Goal: Task Accomplishment & Management: Manage account settings

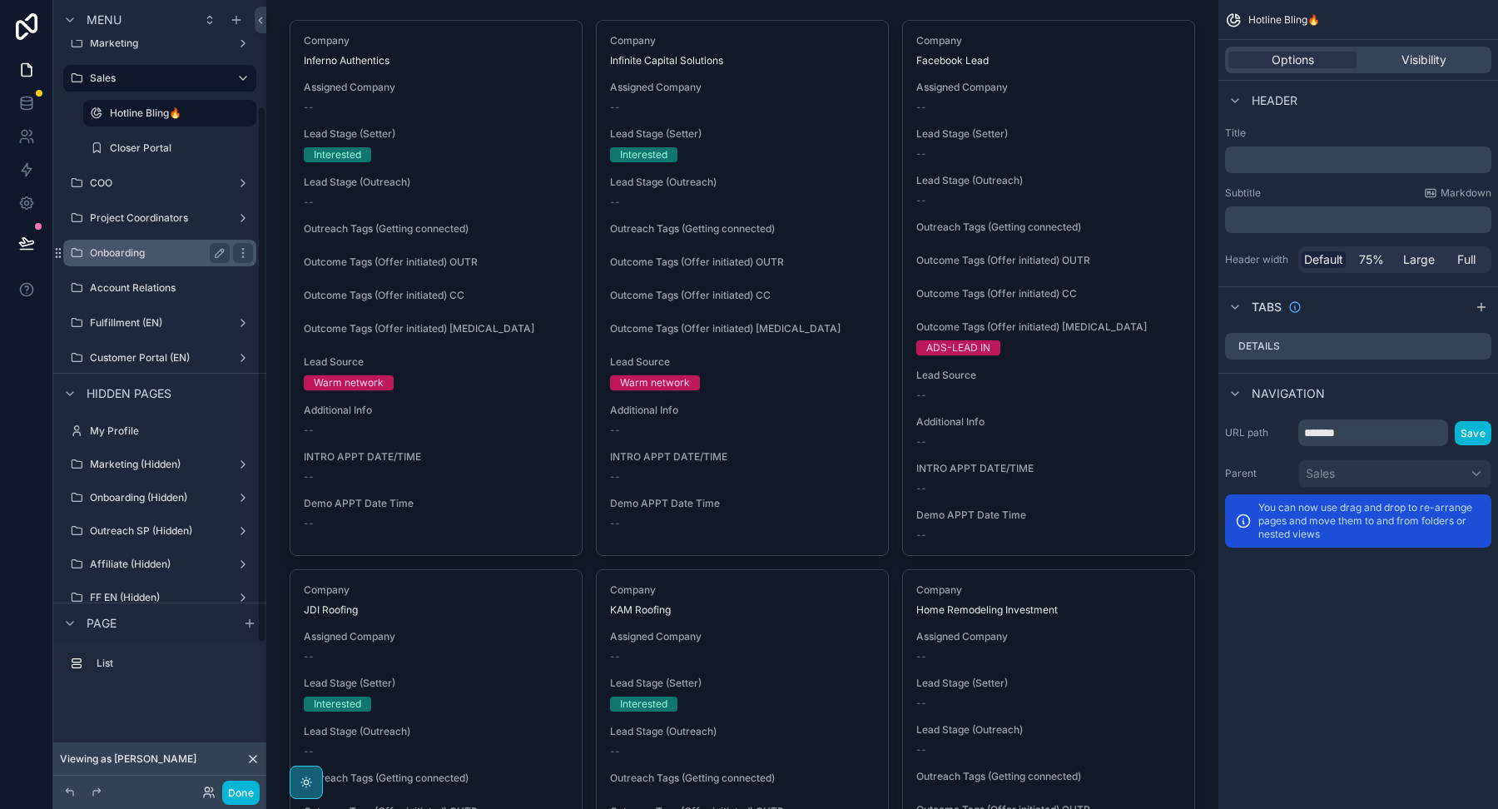
scroll to position [164, 0]
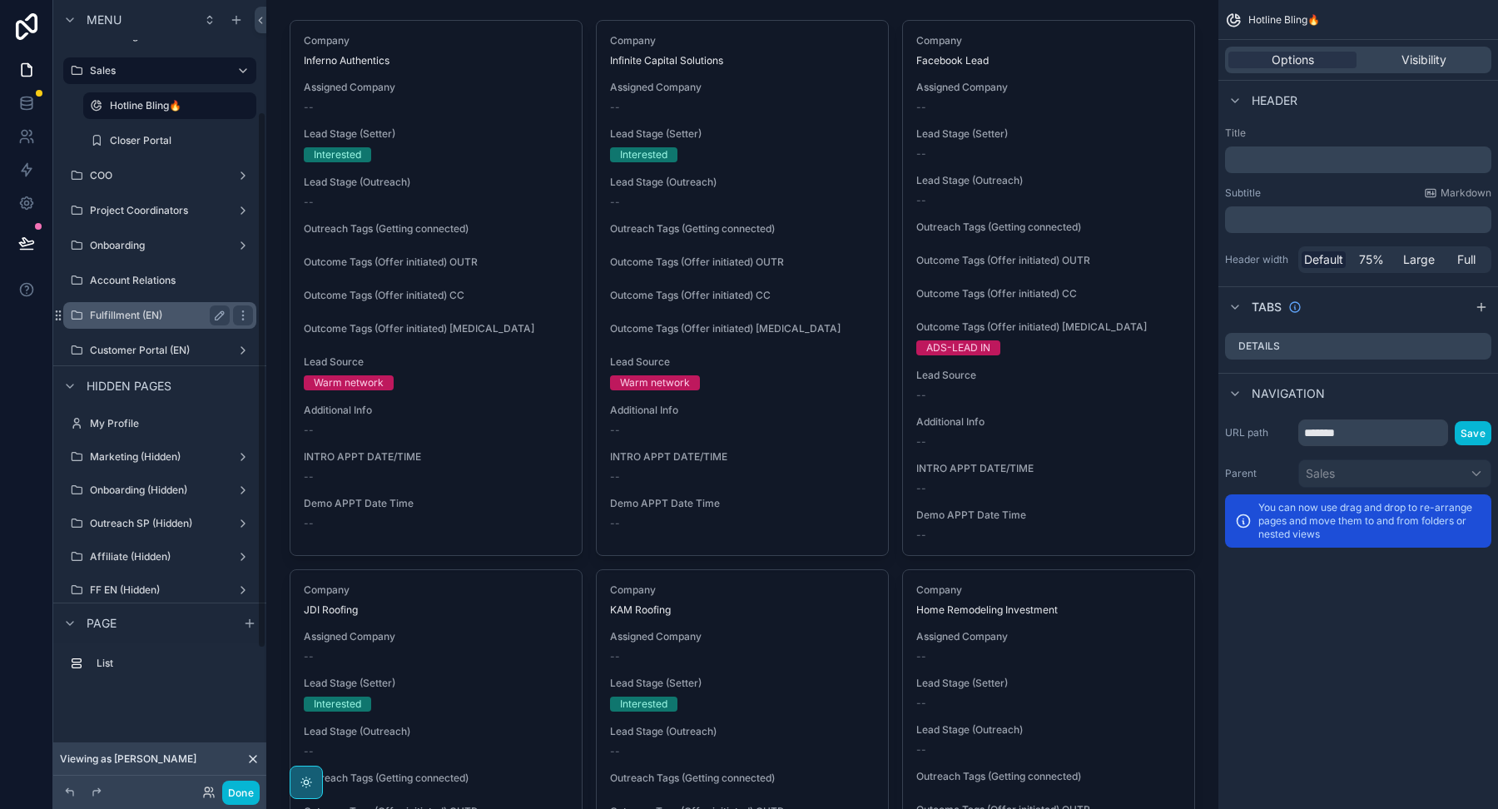
click at [150, 314] on label "Fulfillment (EN)" at bounding box center [156, 315] width 133 height 13
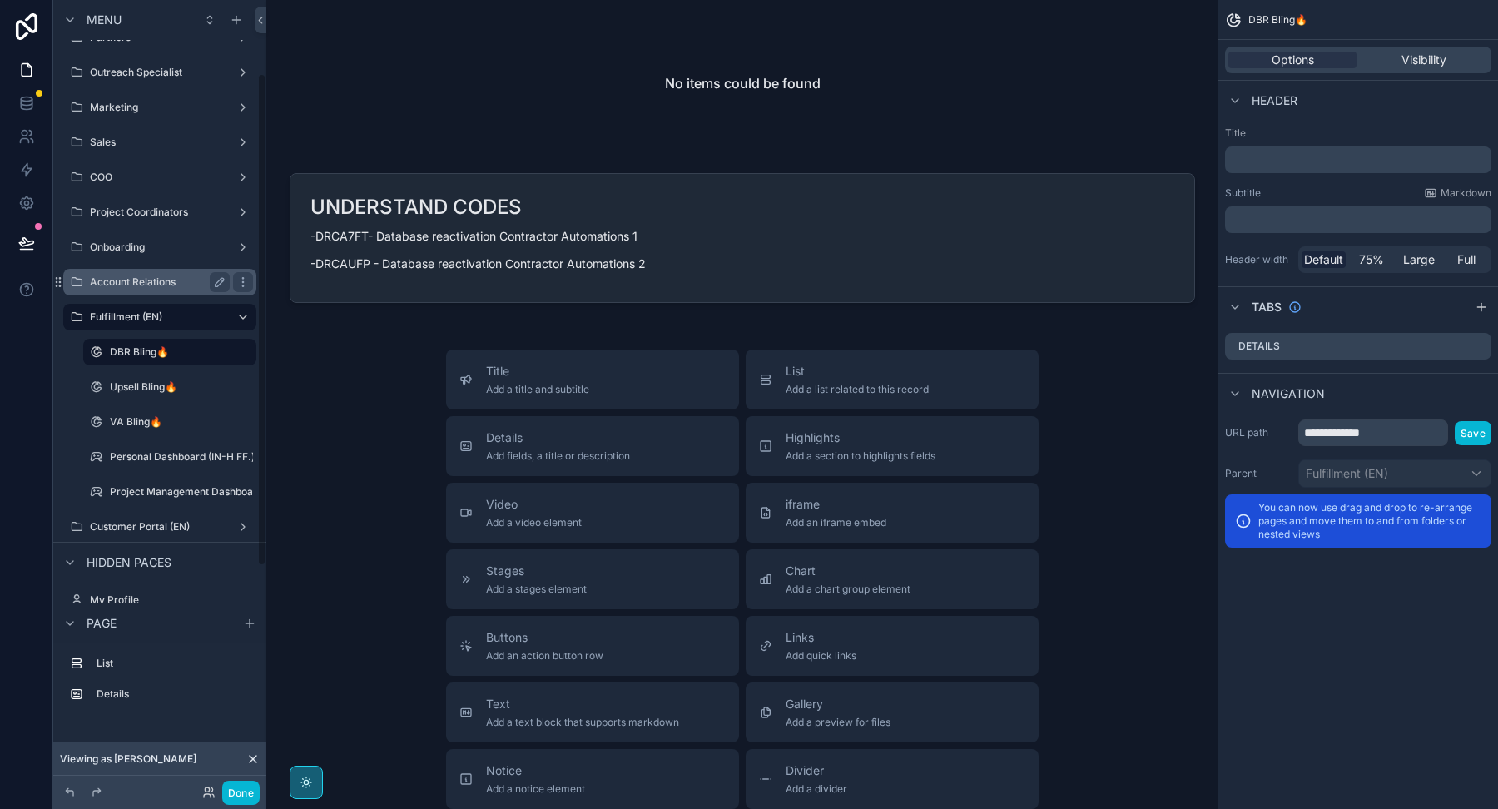
scroll to position [213, 0]
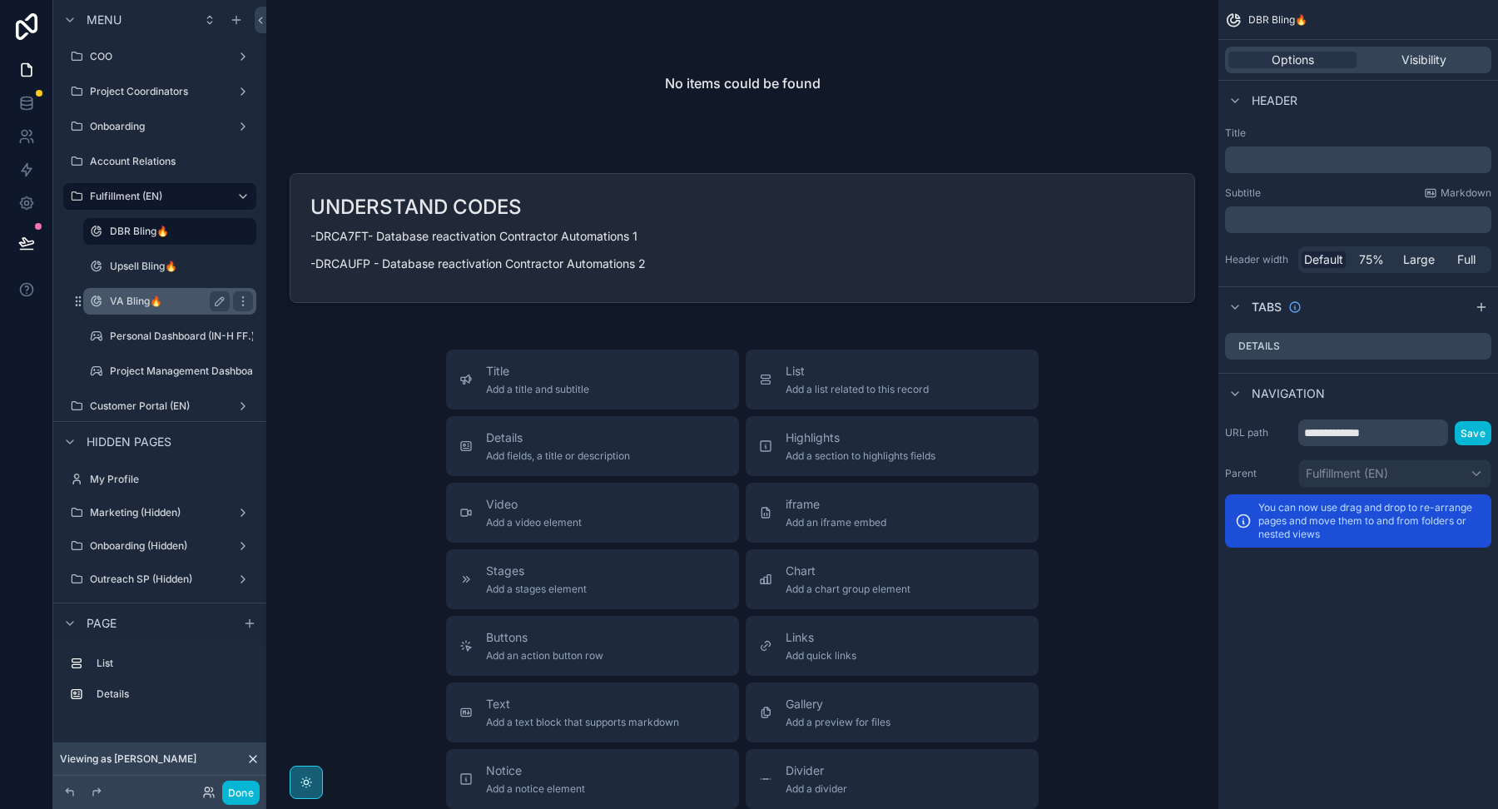
click at [136, 291] on div "VA Bling🔥" at bounding box center [170, 301] width 120 height 20
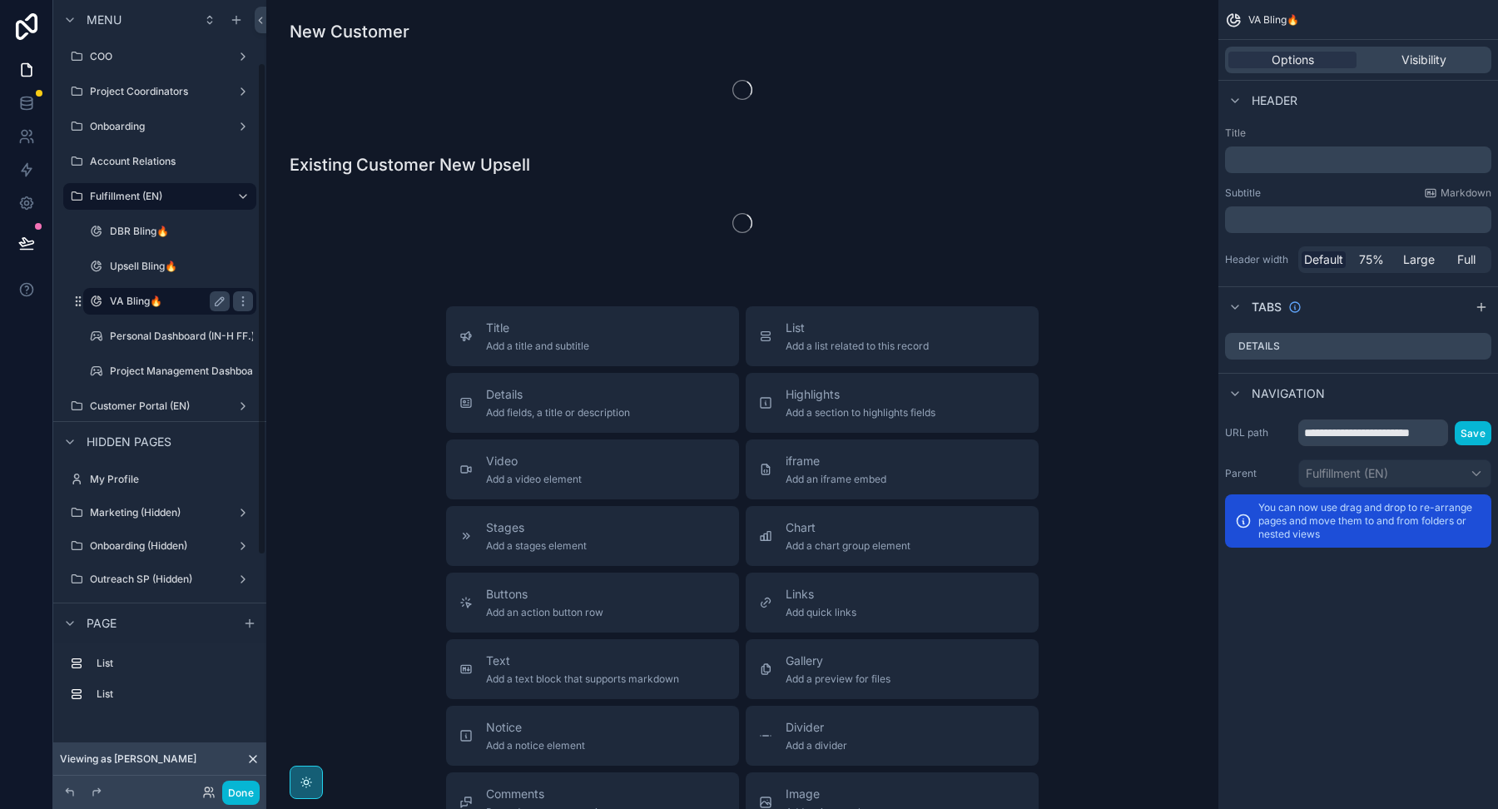
scroll to position [101, 0]
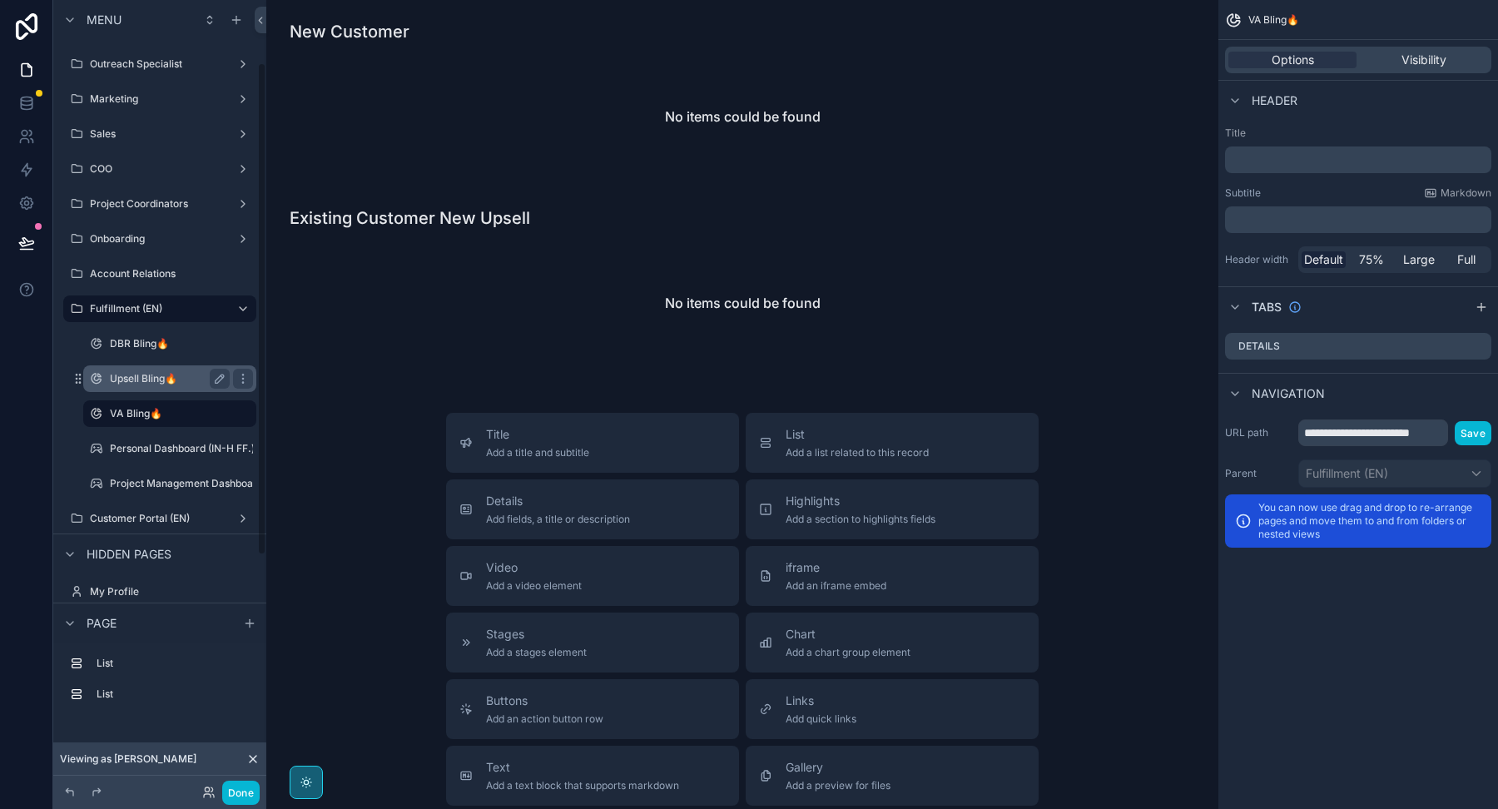
click at [171, 376] on label "Upsell Bling🔥" at bounding box center [166, 378] width 113 height 13
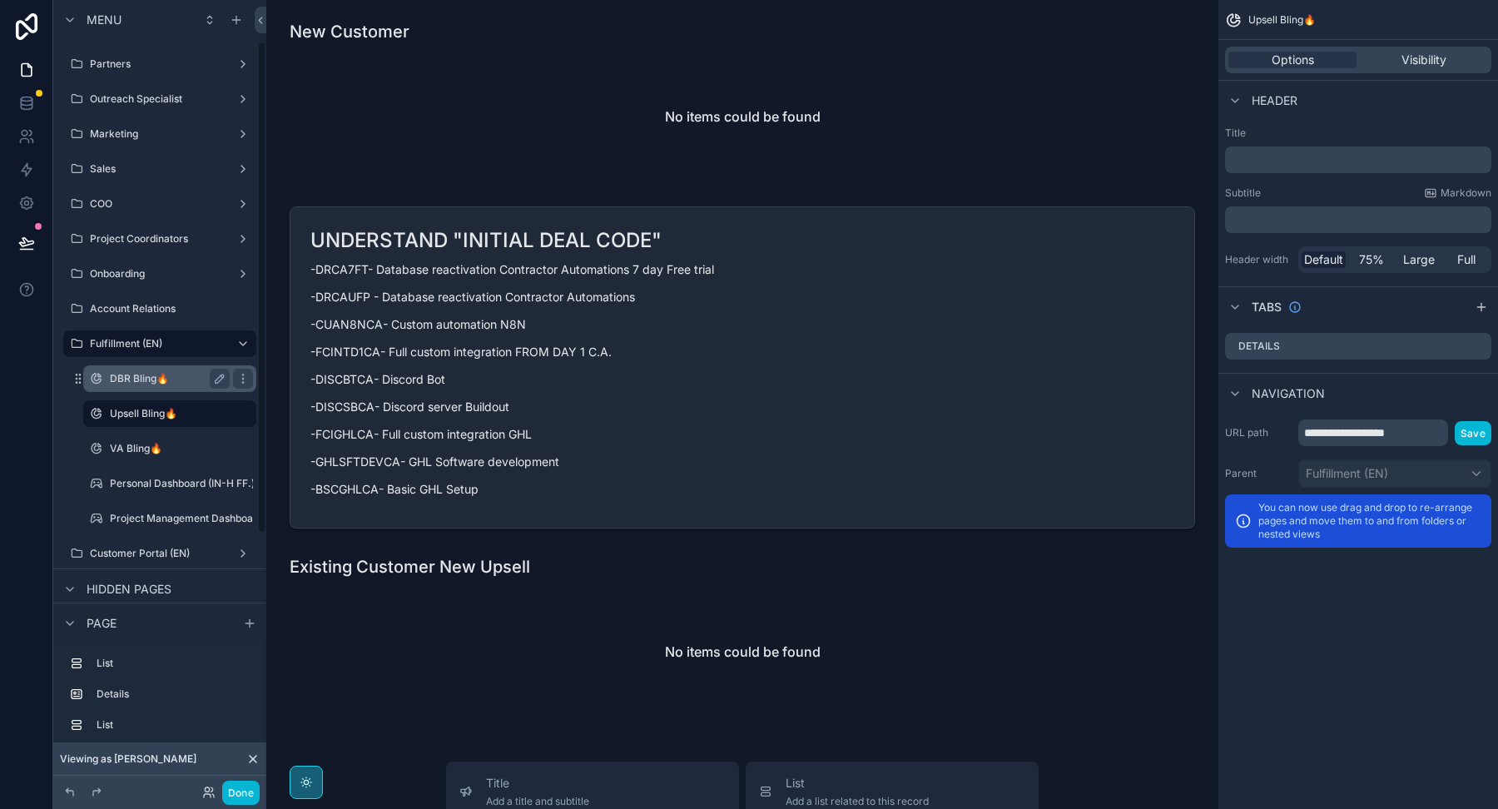
click at [134, 382] on label "DBR Bling🔥" at bounding box center [166, 378] width 113 height 13
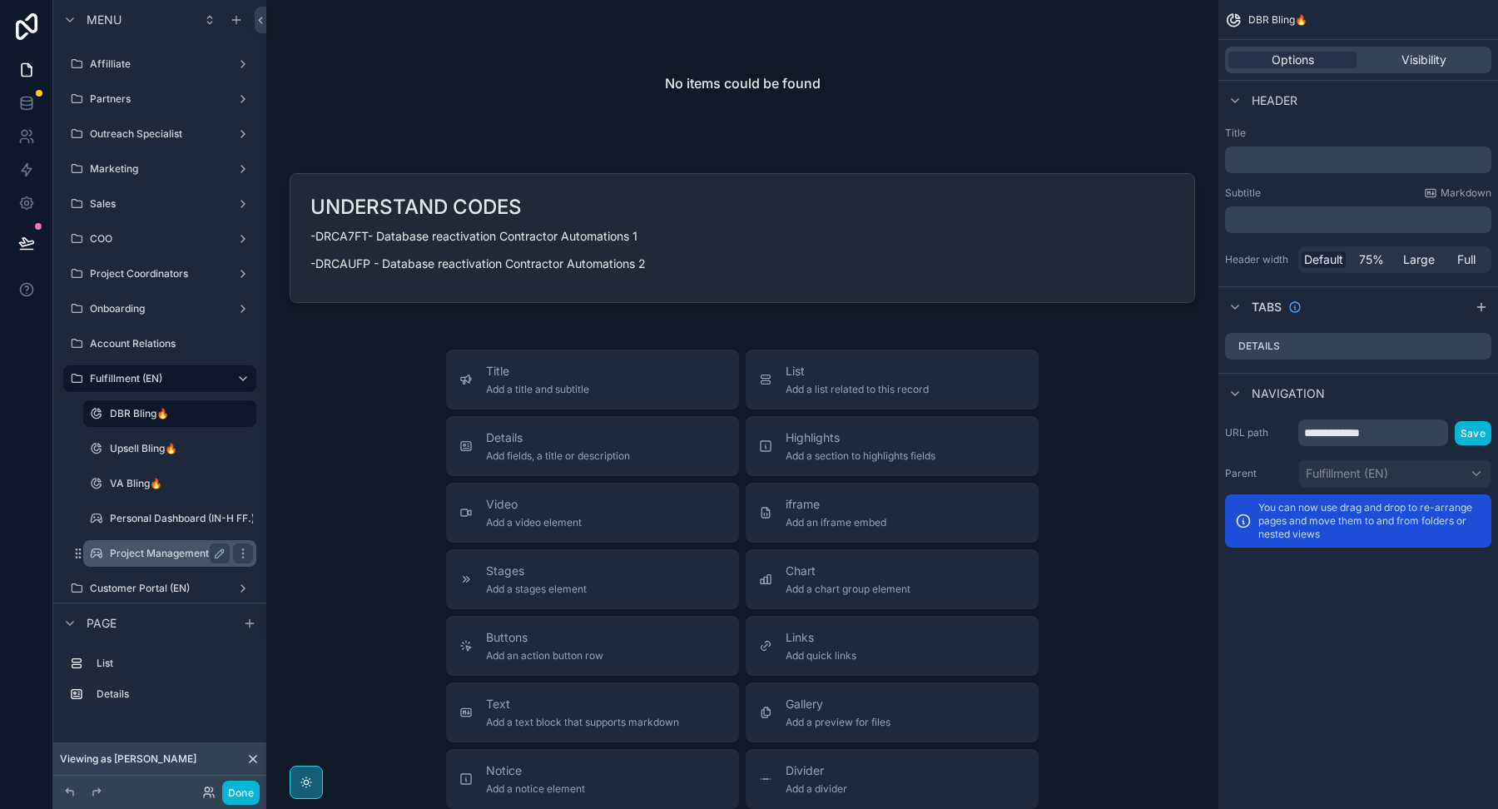
click at [176, 552] on label "Project Management Dashboard (IN-H FF.) (clone)" at bounding box center [228, 553] width 237 height 13
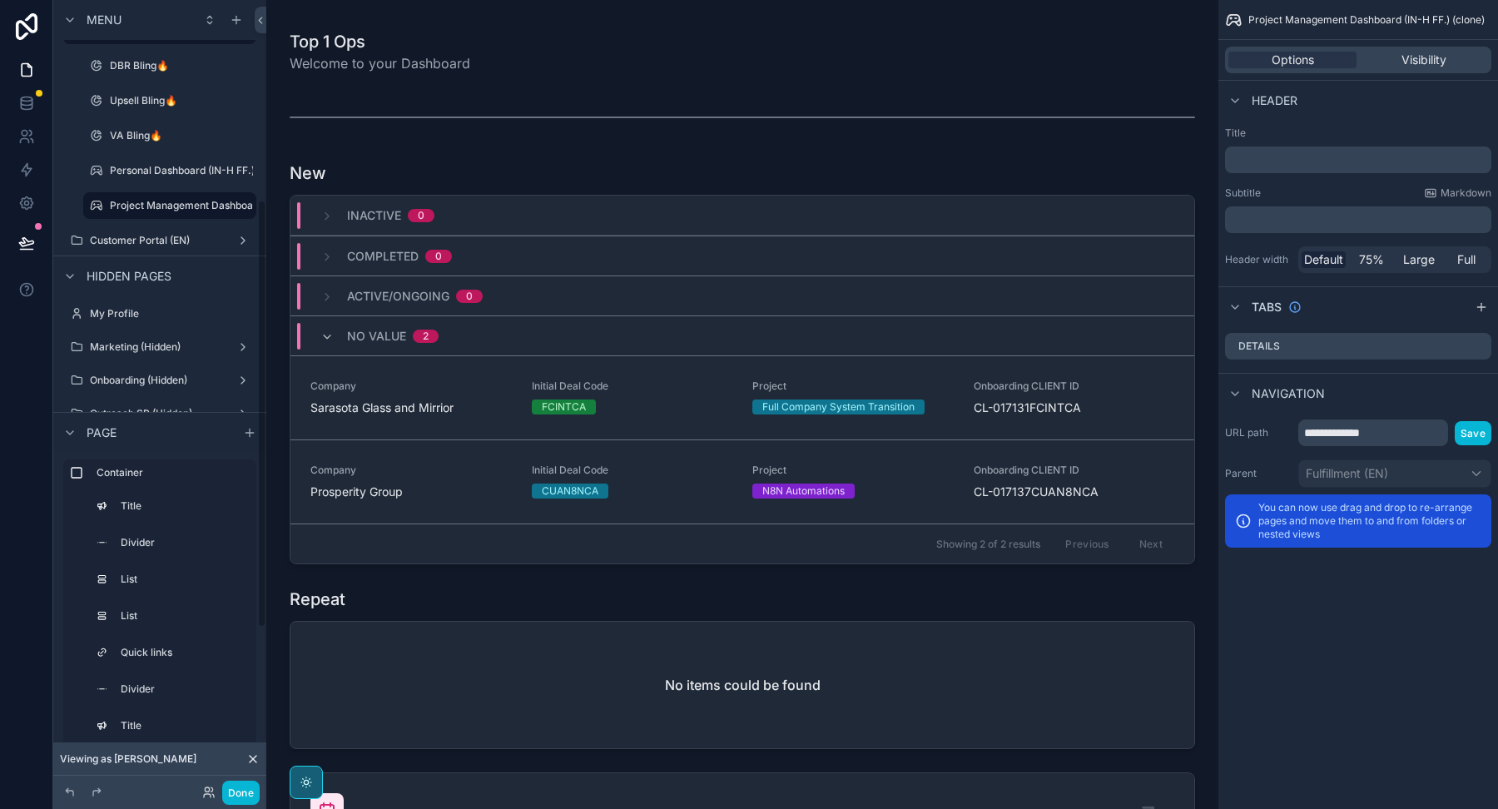
scroll to position [367, 0]
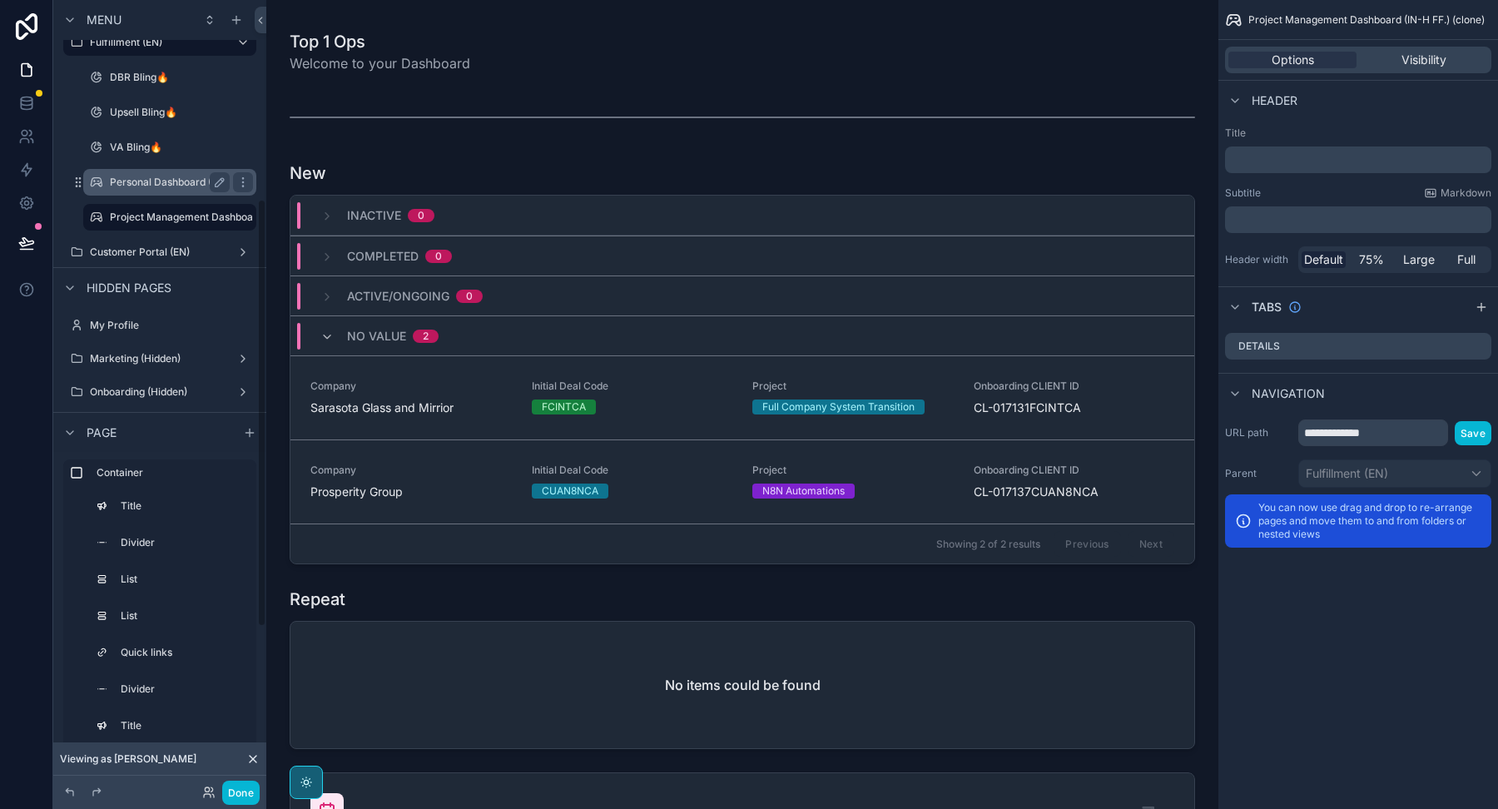
click at [153, 182] on label "Personal Dashboard (IN-H FF.)" at bounding box center [182, 182] width 145 height 13
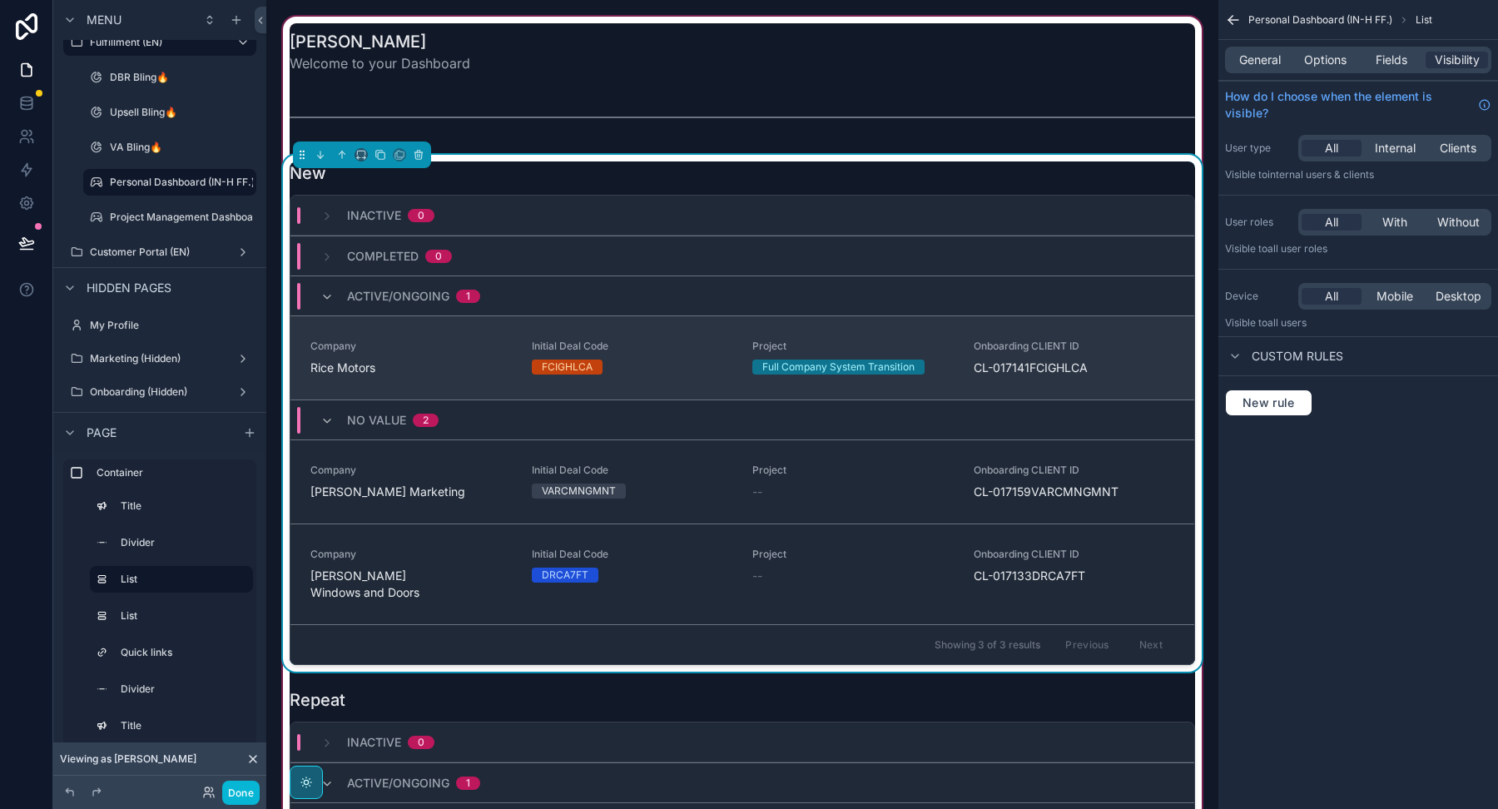
click at [397, 361] on span "Rice Motors" at bounding box center [410, 367] width 201 height 17
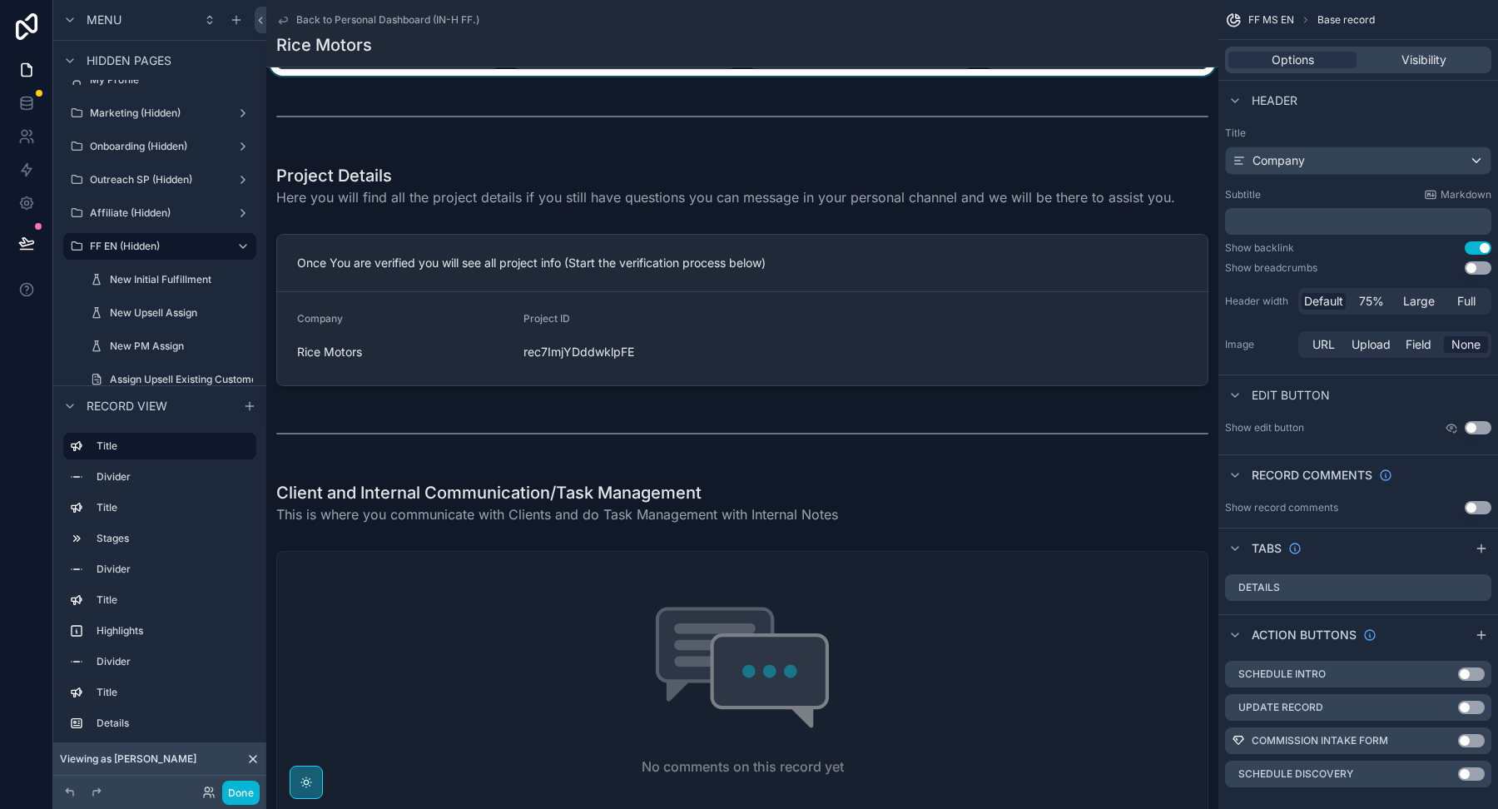
scroll to position [597, 0]
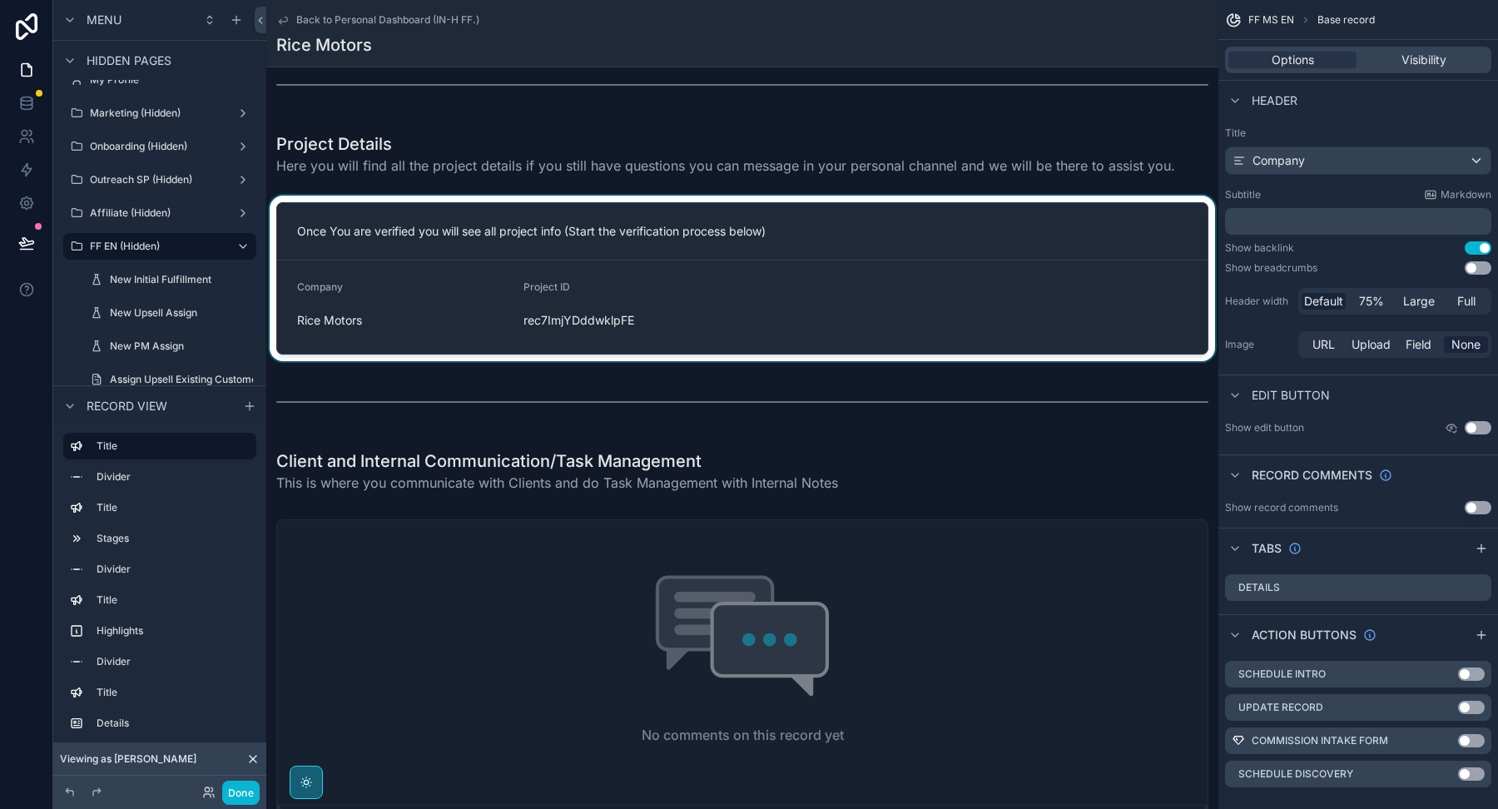
click at [829, 281] on div "scrollable content" at bounding box center [742, 279] width 952 height 166
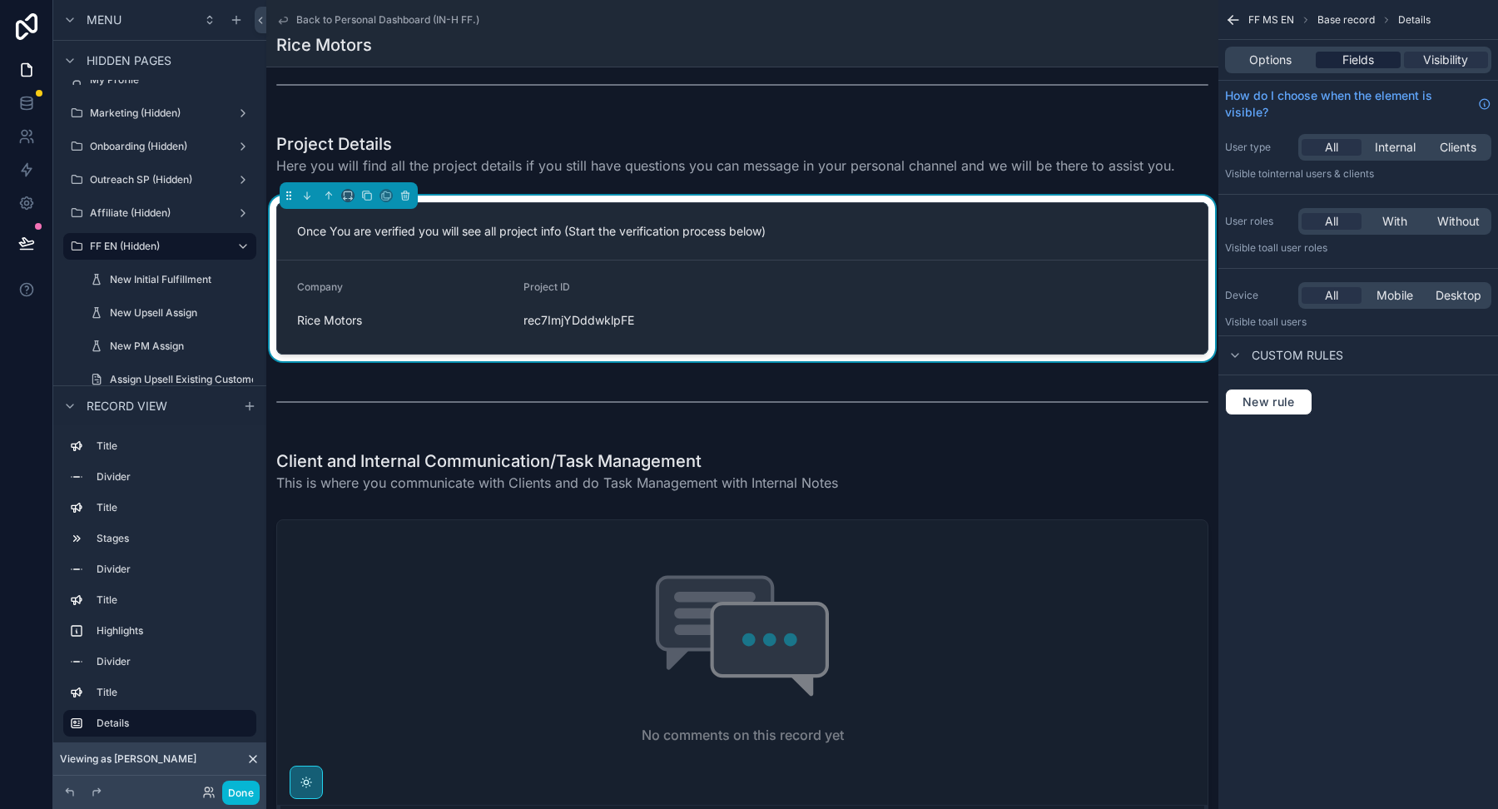
click at [1366, 63] on span "Fields" at bounding box center [1358, 60] width 32 height 17
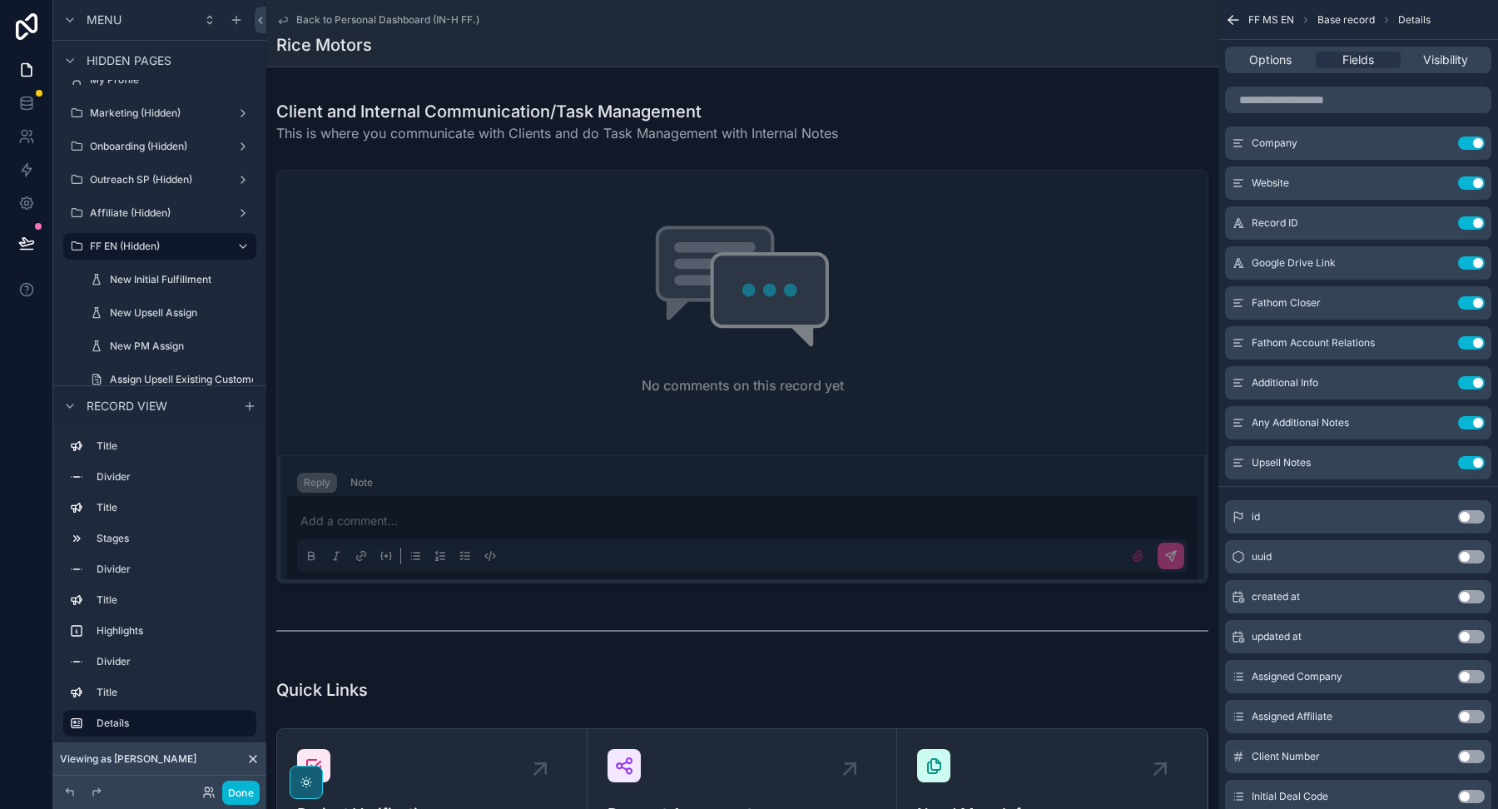
scroll to position [950, 0]
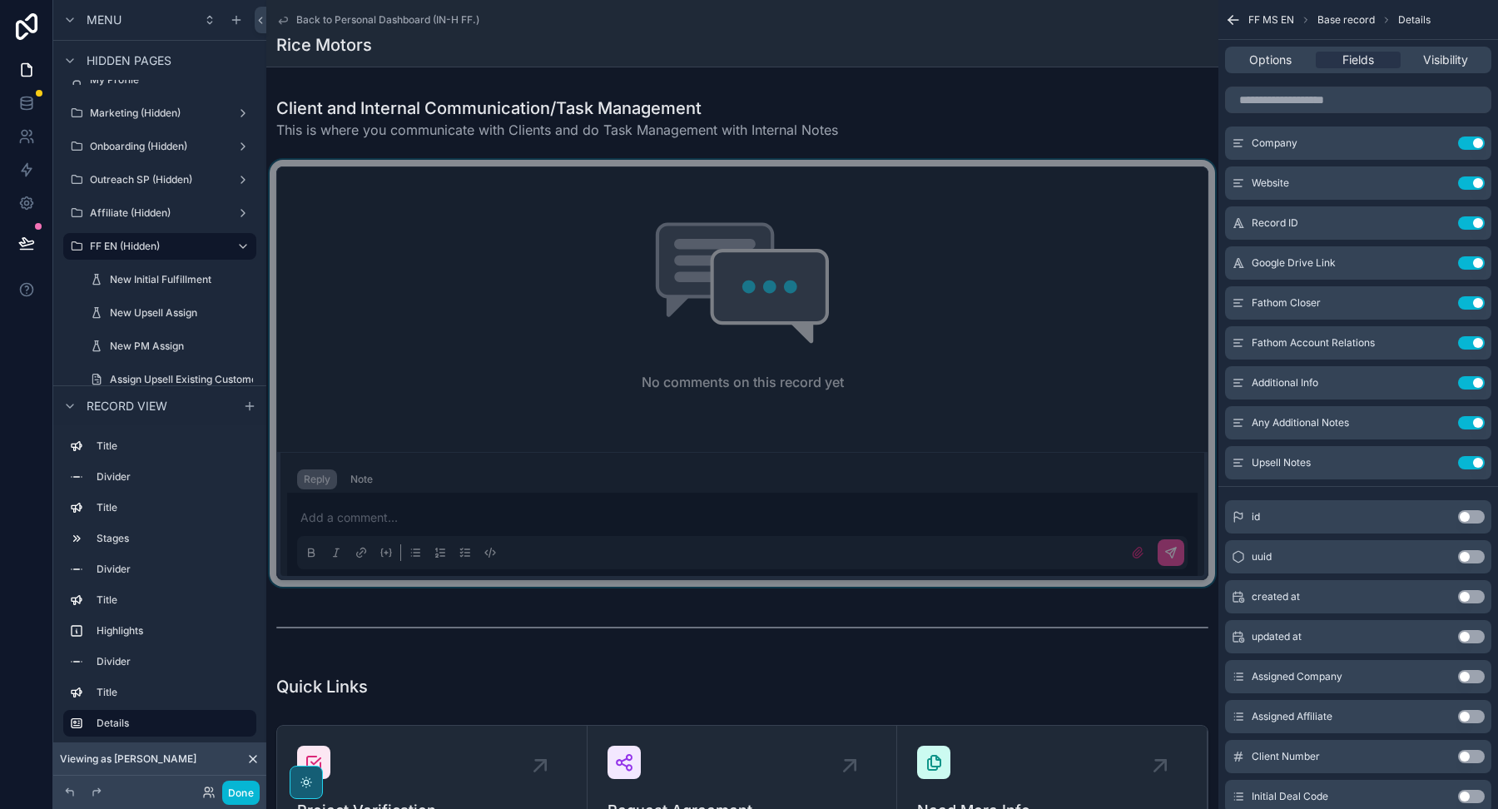
click at [647, 322] on div "scrollable content" at bounding box center [742, 373] width 952 height 427
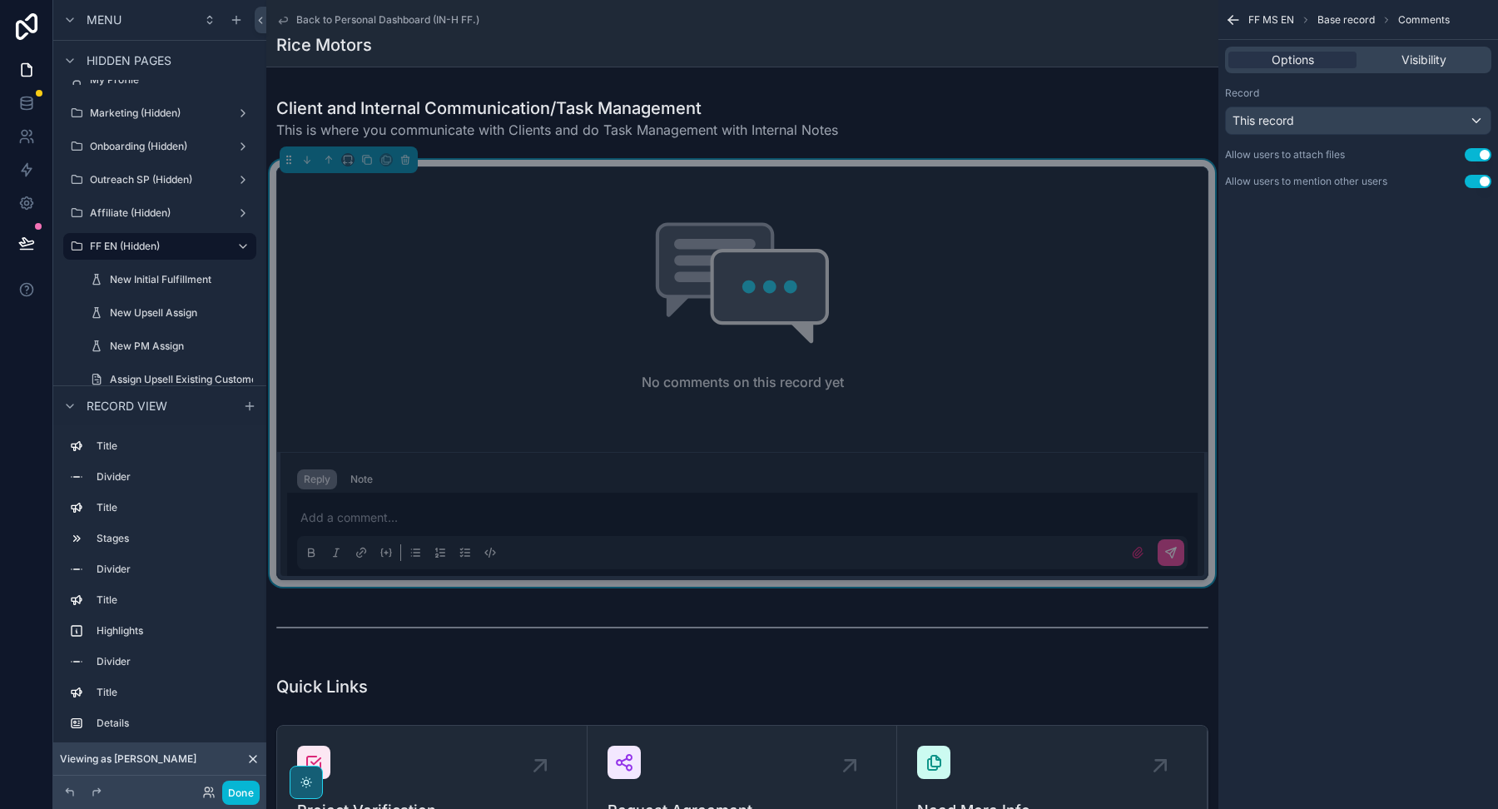
scroll to position [0, 0]
click at [433, 513] on p "scrollable content" at bounding box center [745, 517] width 890 height 17
click at [369, 478] on div "Note" at bounding box center [361, 479] width 22 height 13
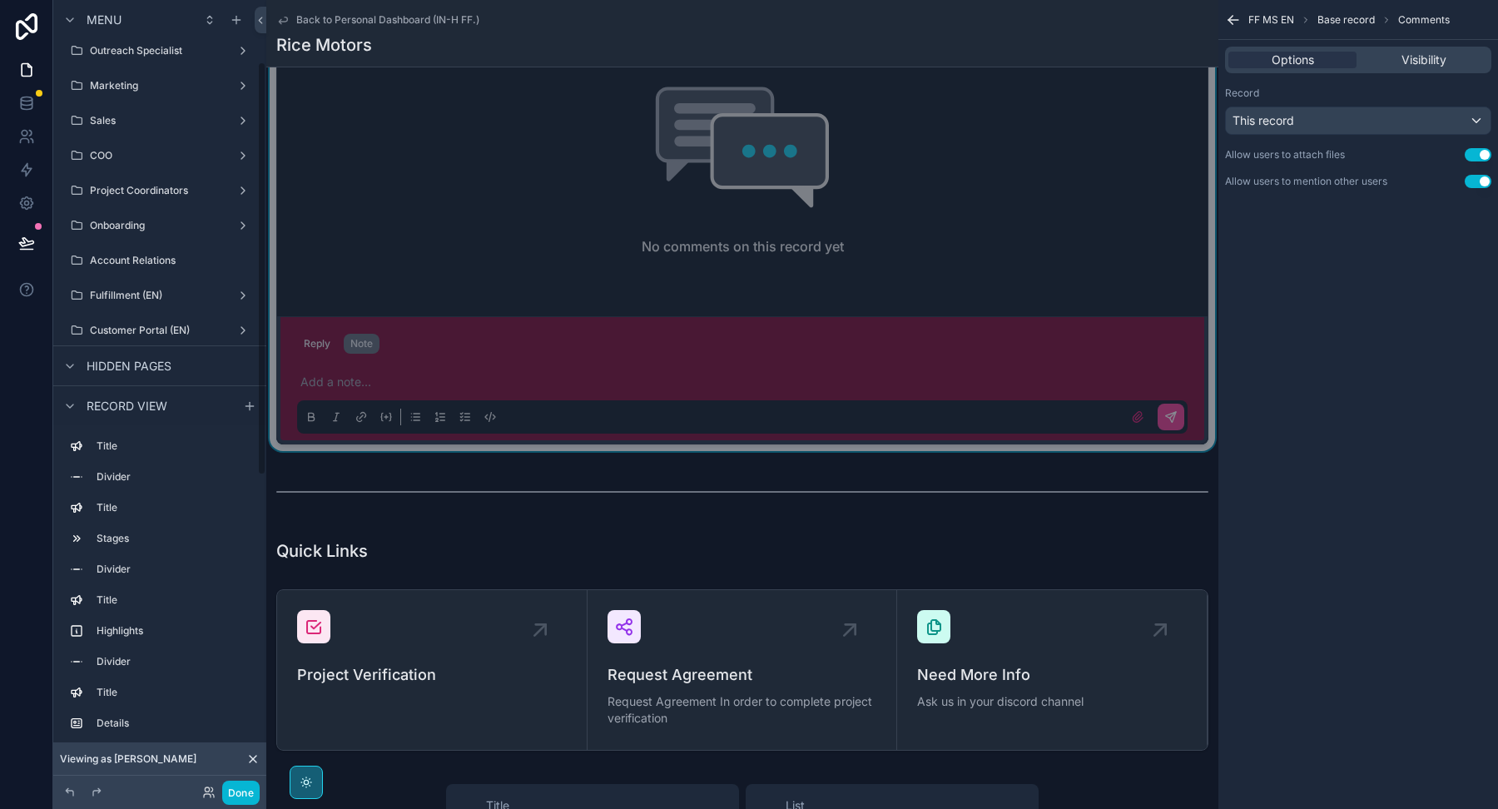
scroll to position [107, 0]
click at [117, 135] on div "Sales" at bounding box center [160, 128] width 140 height 20
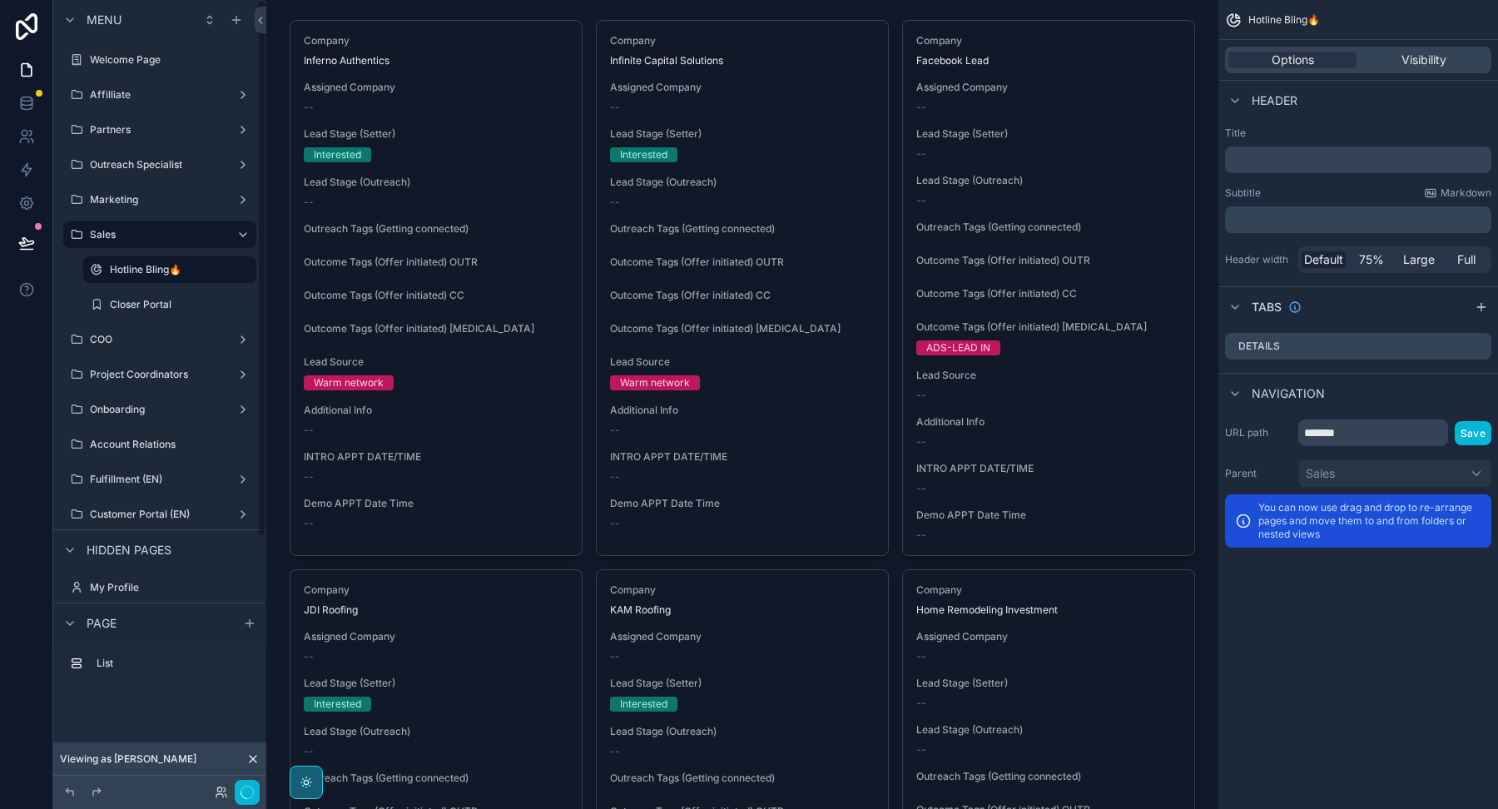
click at [146, 298] on label "Closer Portal" at bounding box center [181, 304] width 143 height 13
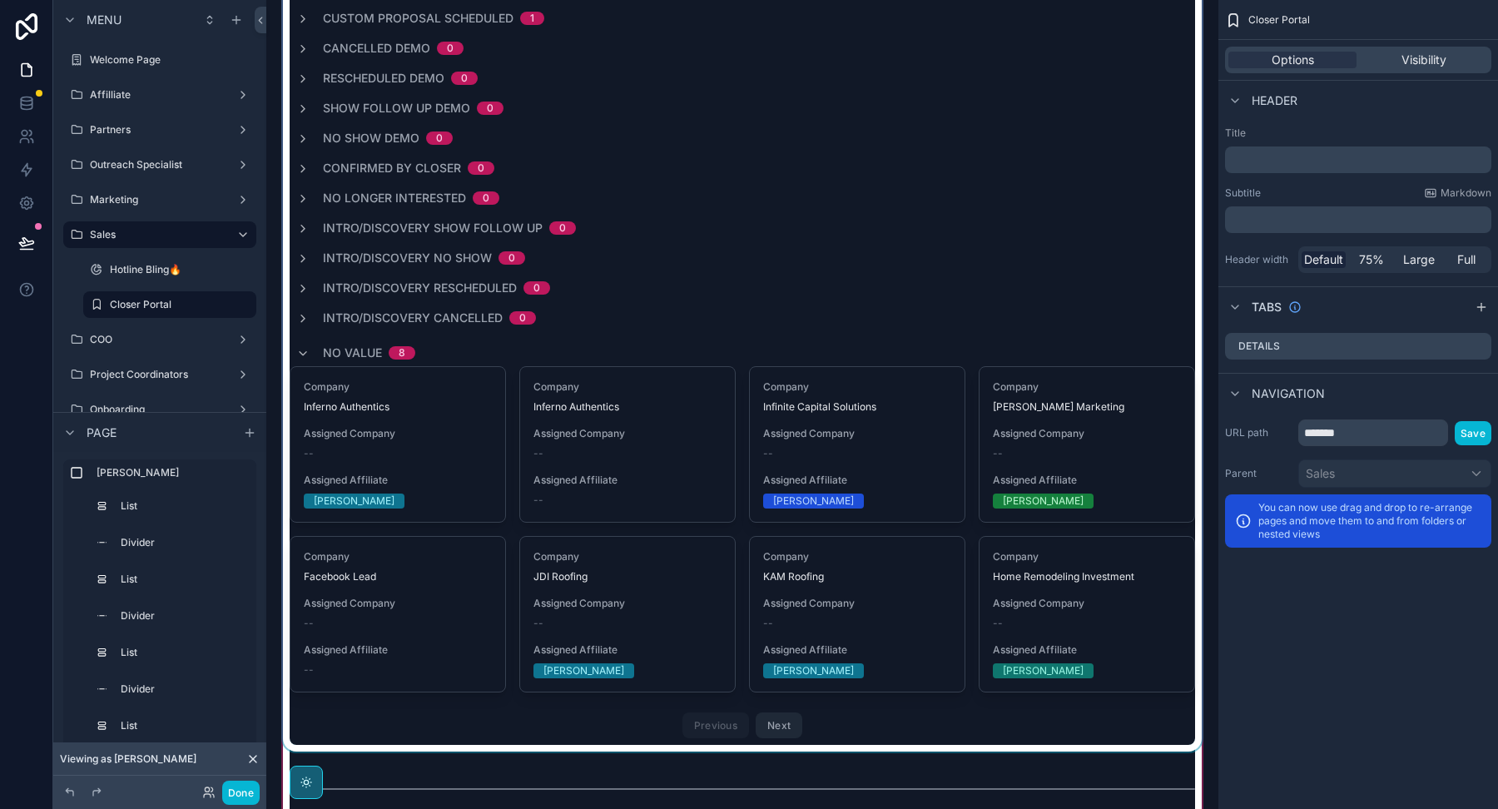
scroll to position [166, 0]
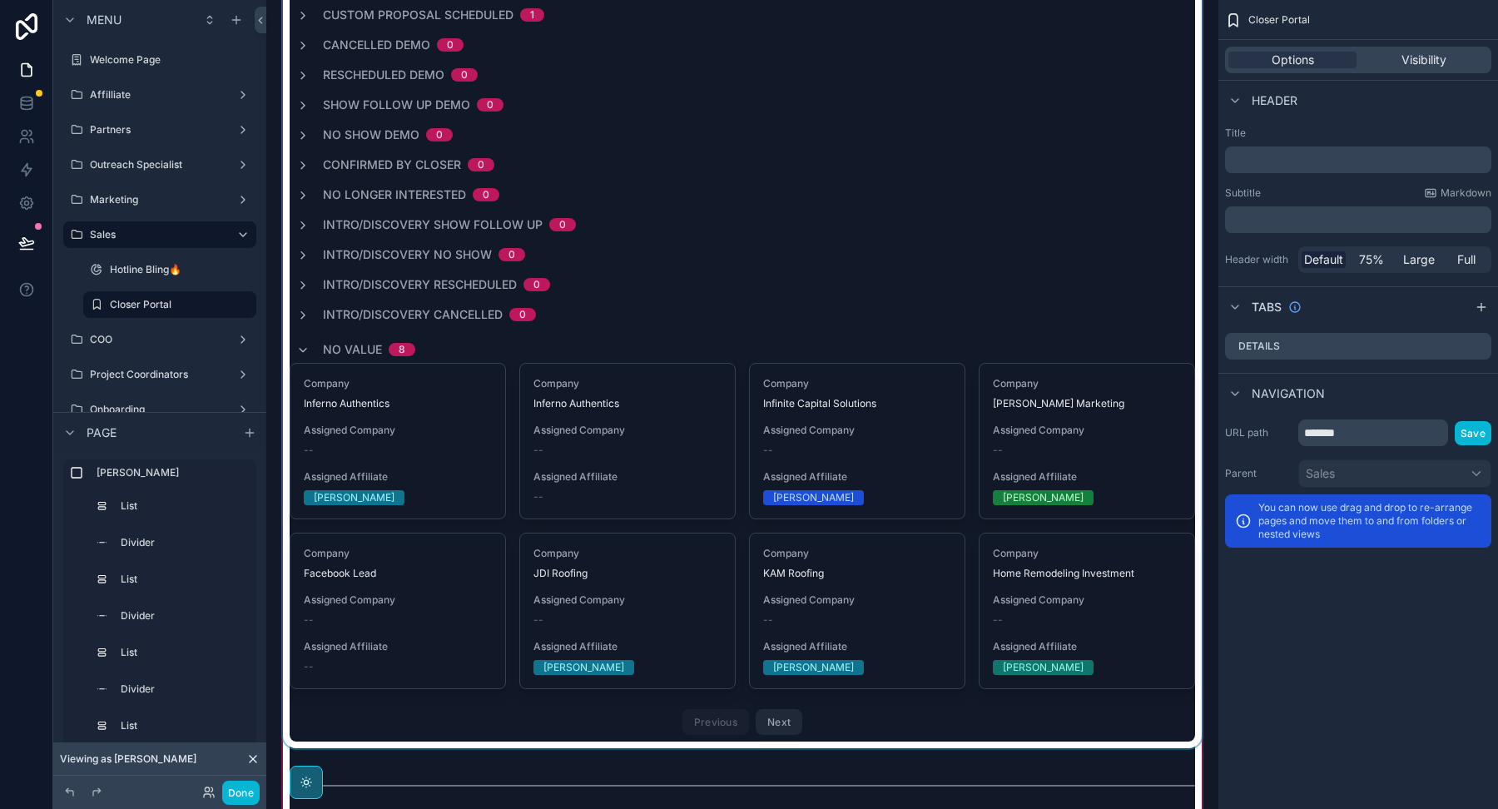
click at [428, 453] on div "scrollable content" at bounding box center [742, 302] width 925 height 891
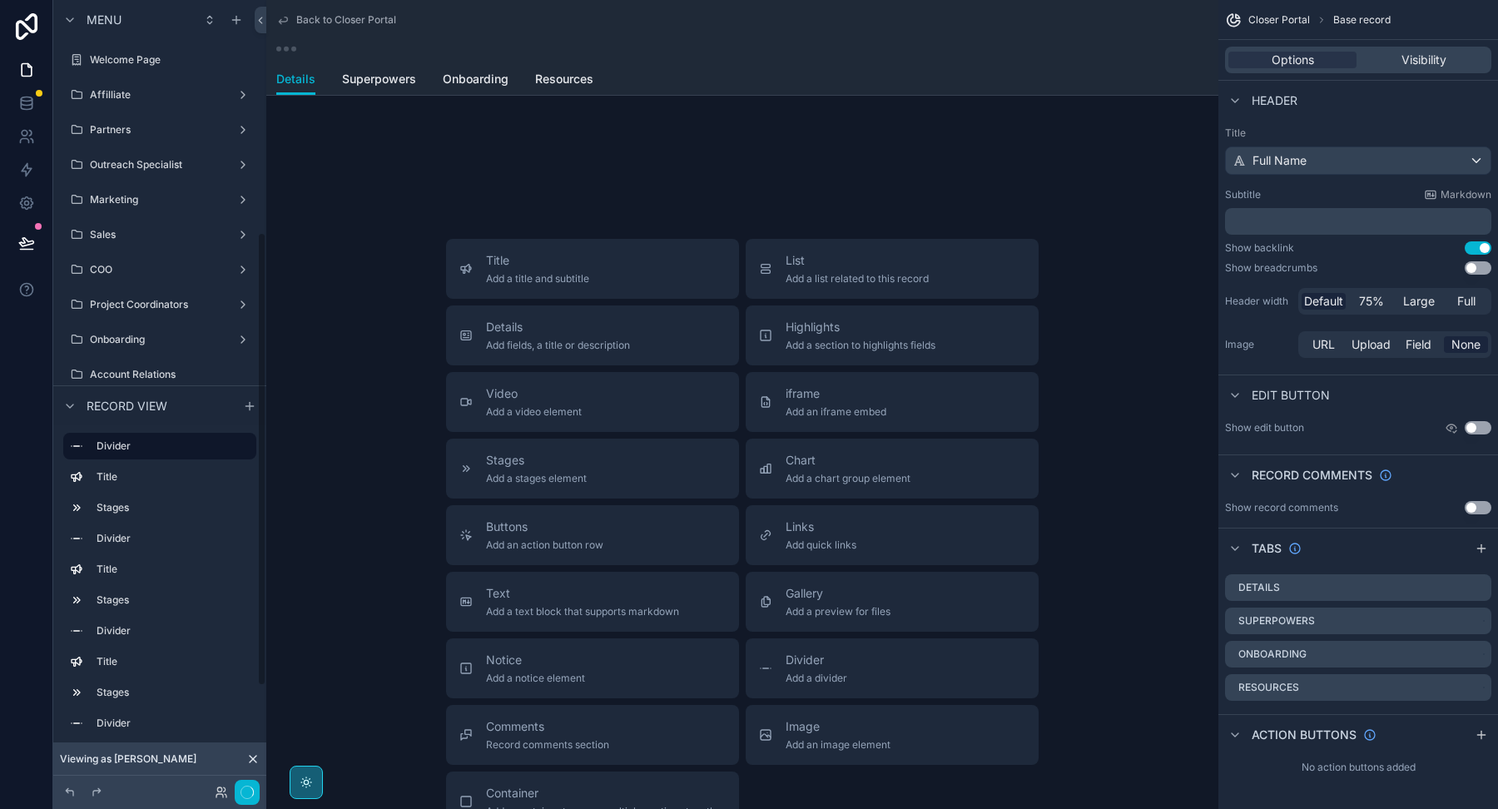
scroll to position [404, 0]
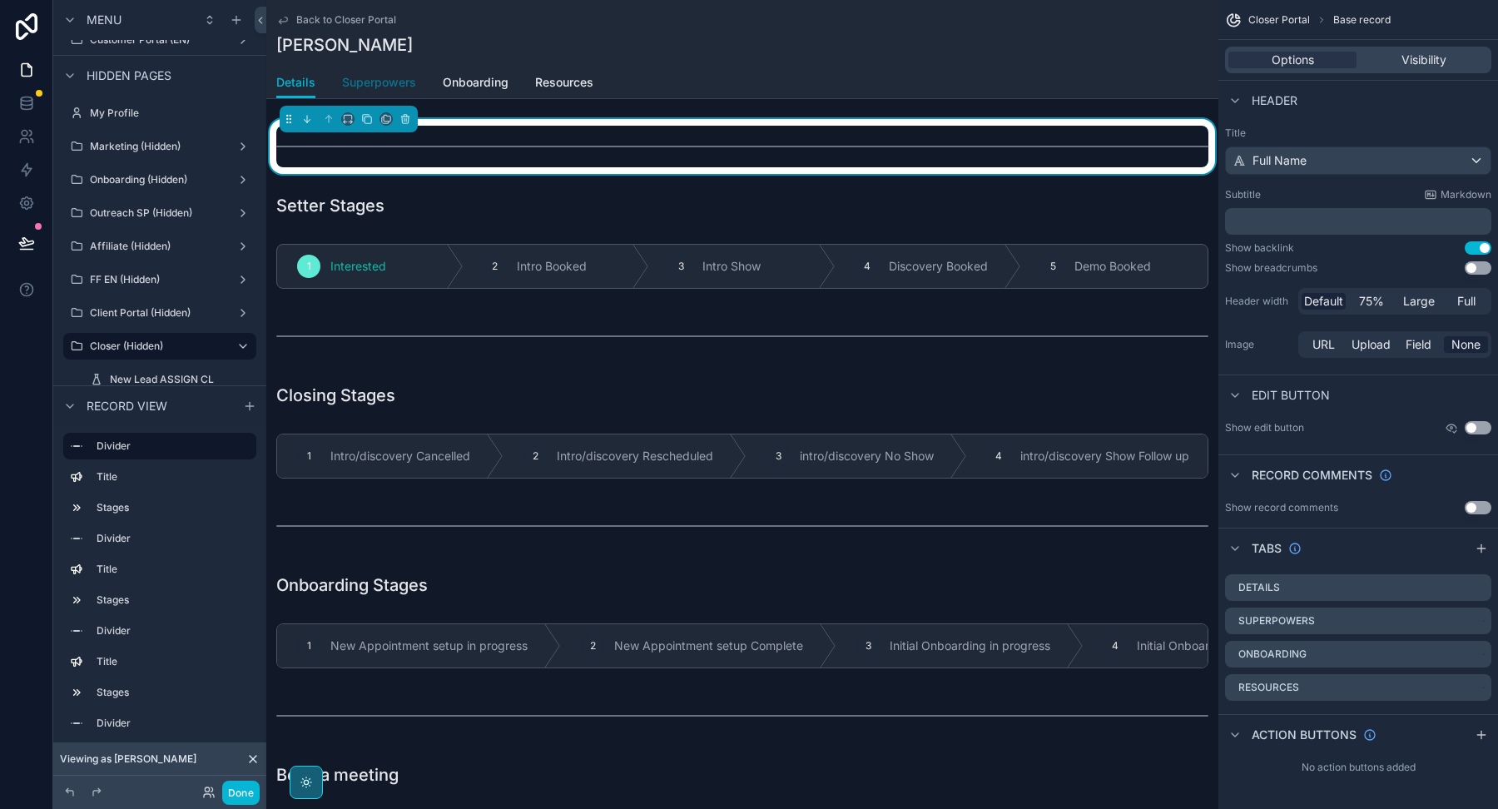
click at [381, 86] on span "Superpowers" at bounding box center [379, 82] width 74 height 17
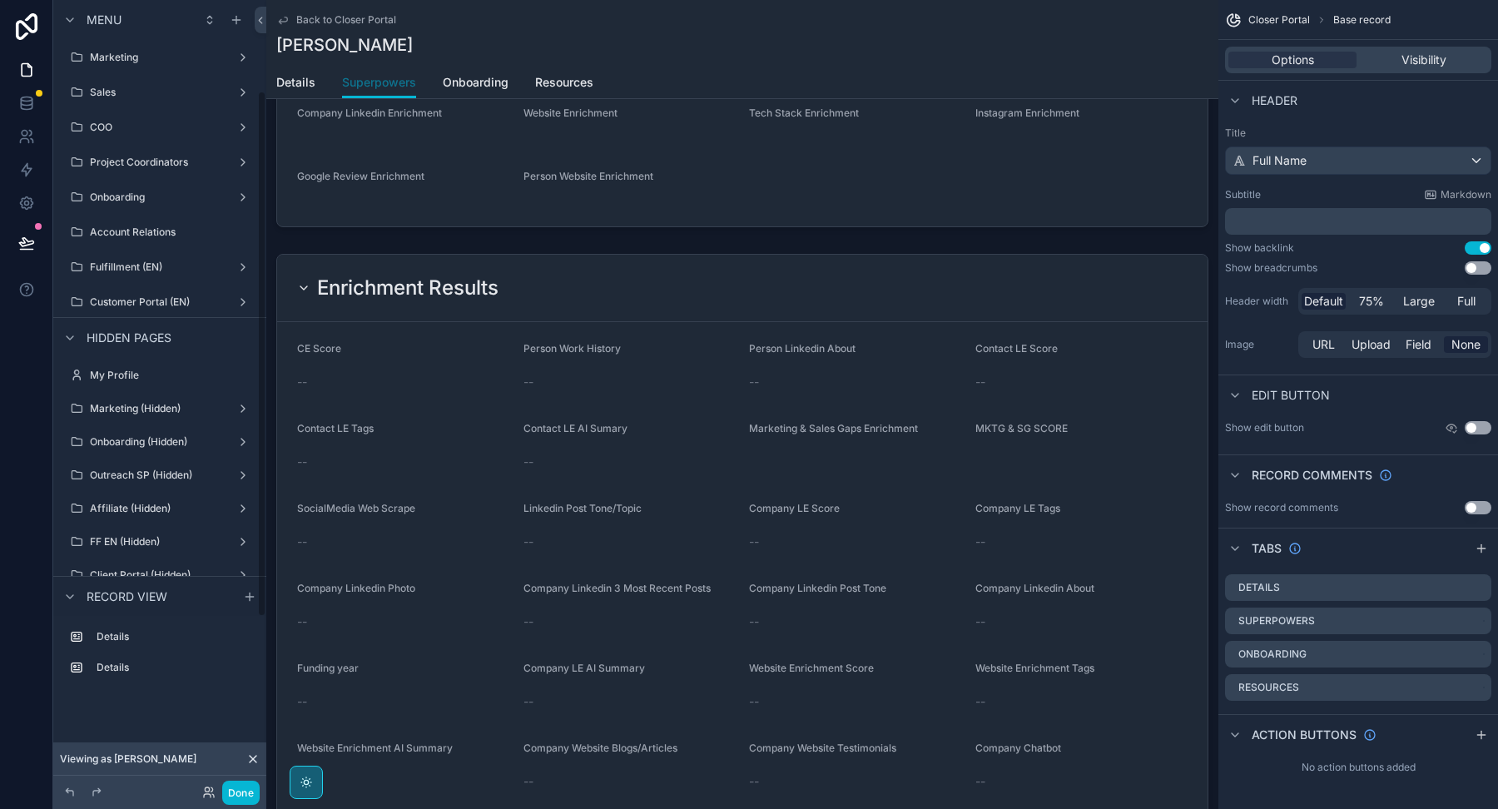
scroll to position [136, 0]
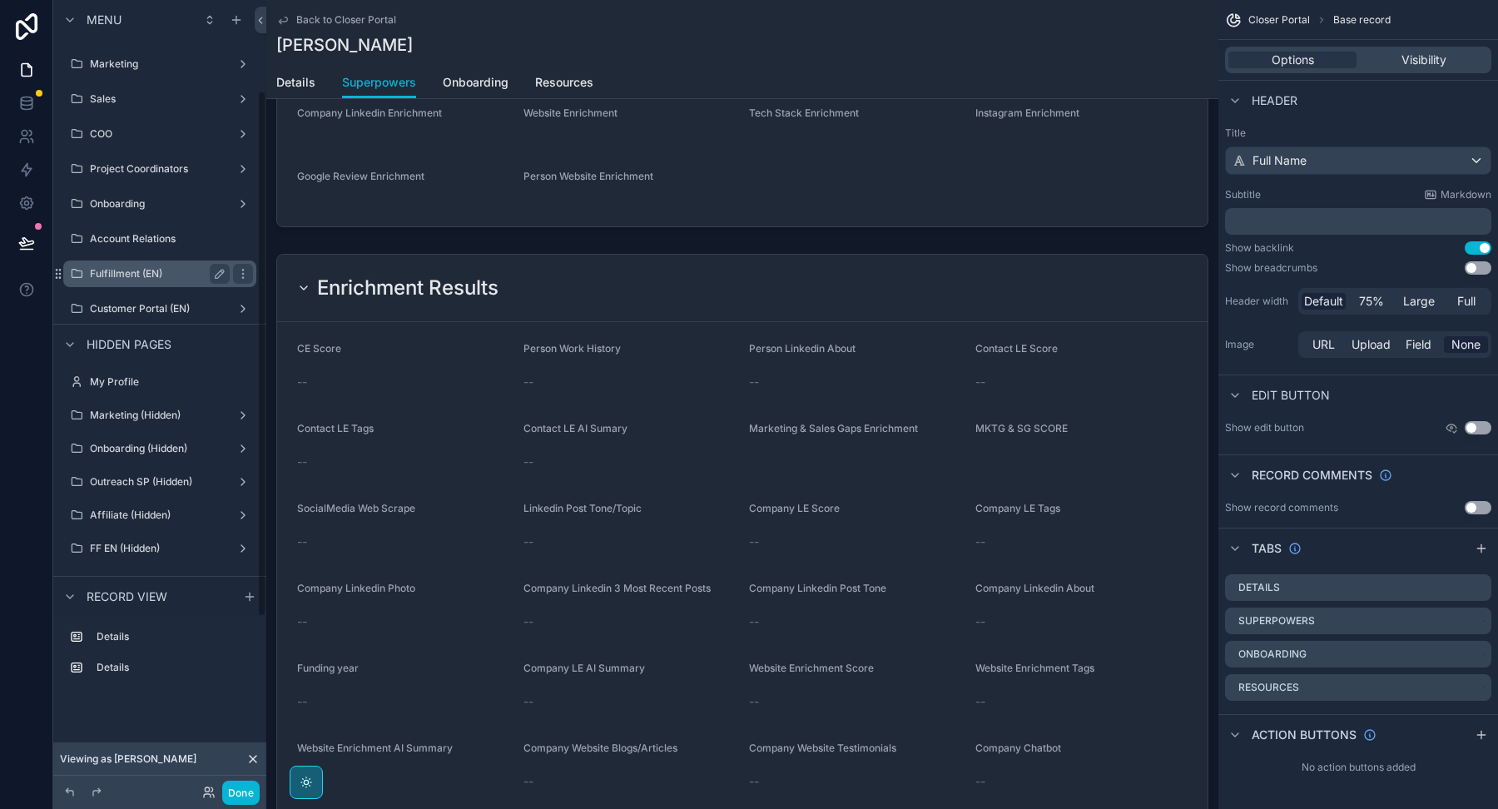
click at [156, 275] on label "Fulfillment (EN)" at bounding box center [156, 273] width 133 height 13
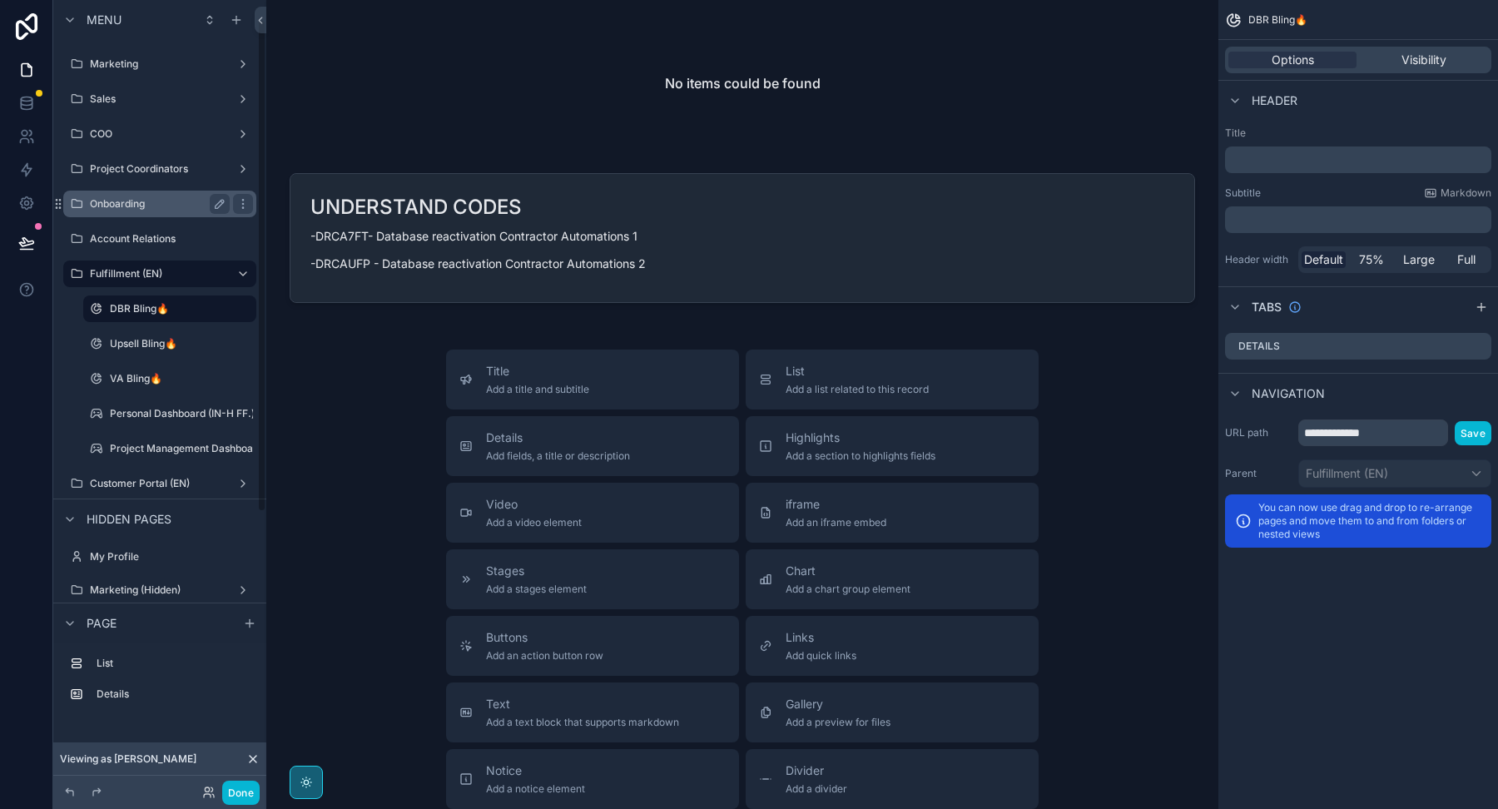
scroll to position [31, 0]
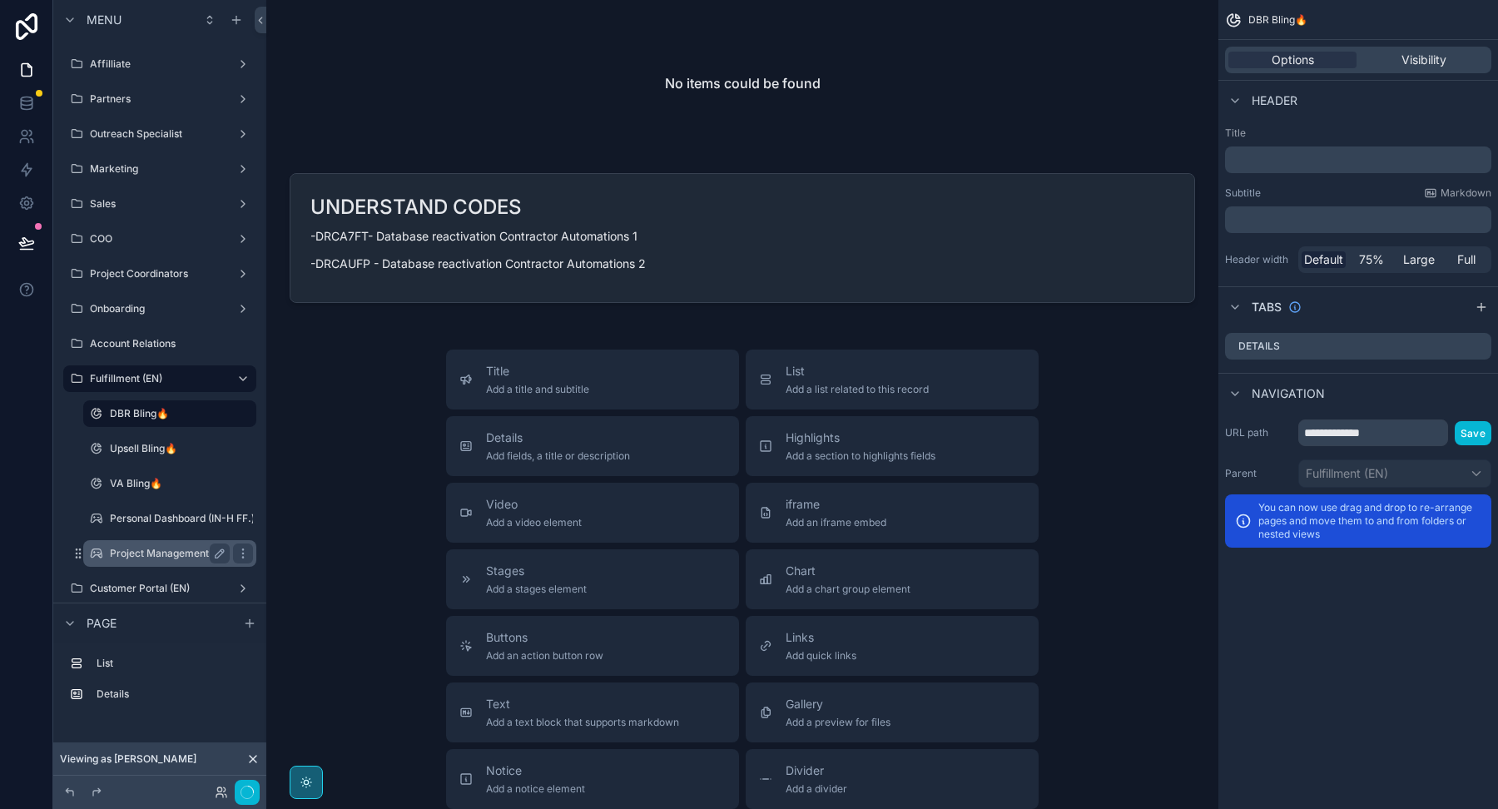
click at [158, 552] on label "Project Management Dashboard (IN-H FF.) (clone)" at bounding box center [228, 553] width 237 height 13
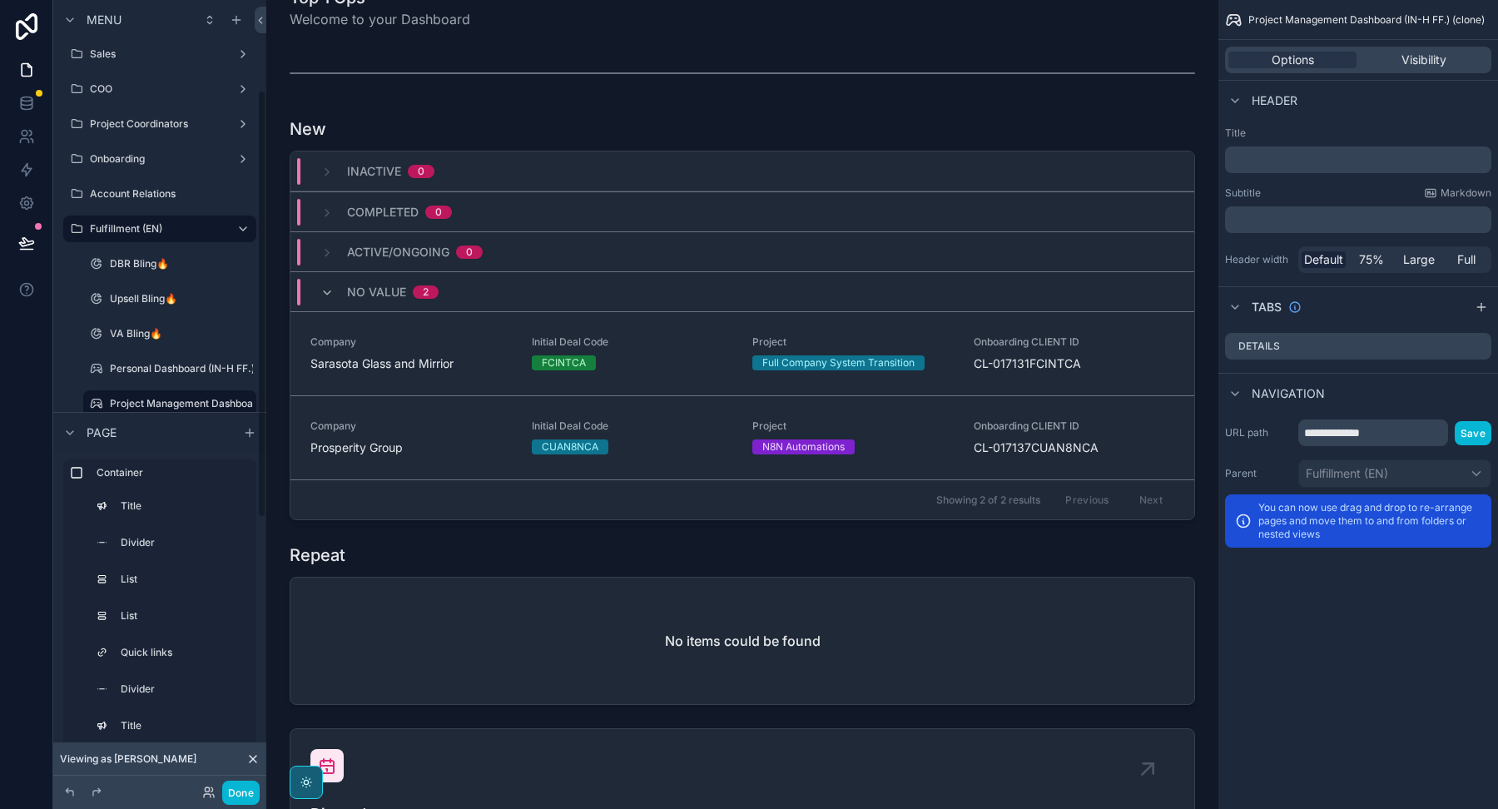
scroll to position [196, 0]
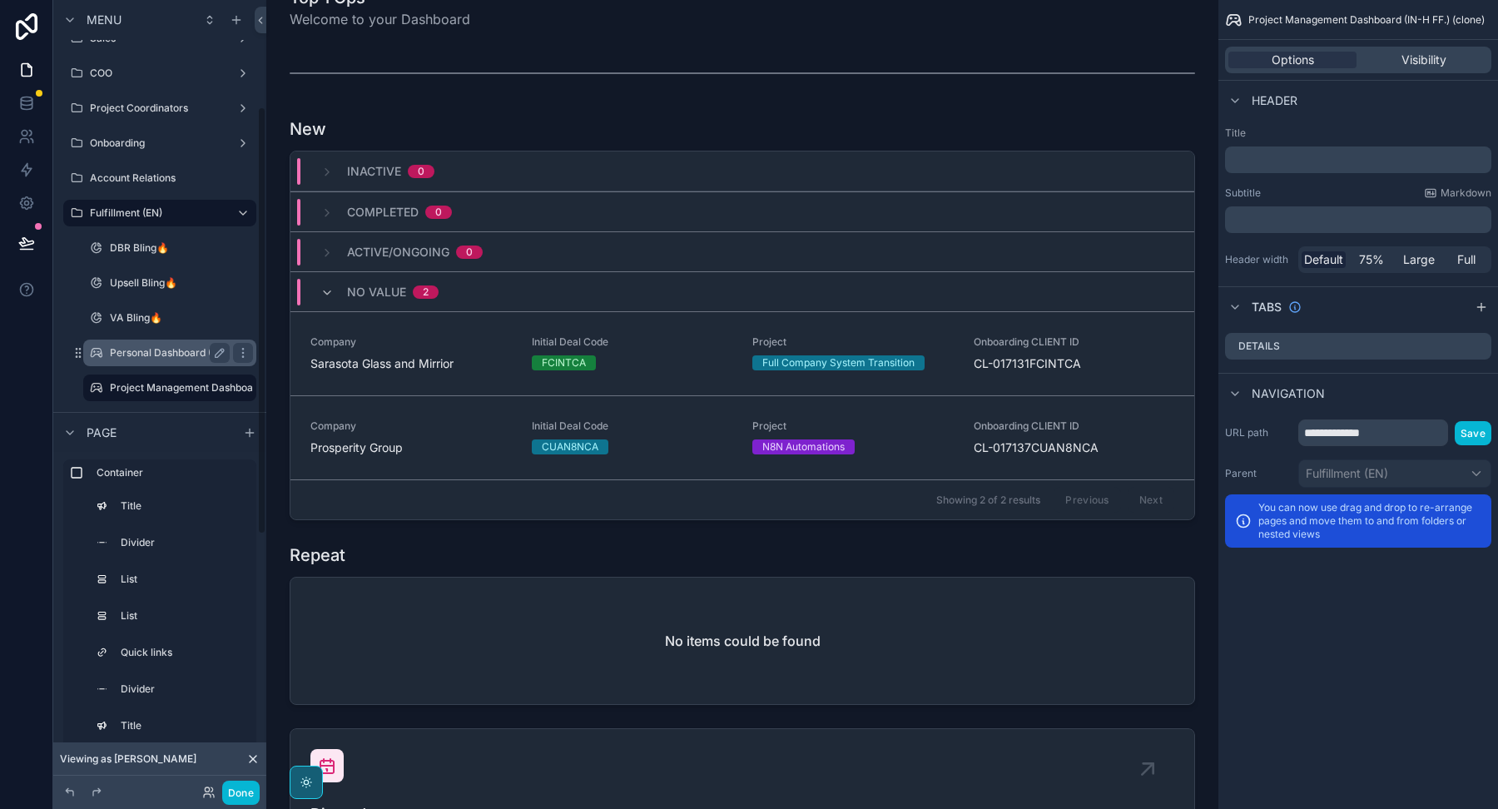
click at [147, 354] on label "Personal Dashboard (IN-H FF.)" at bounding box center [182, 352] width 145 height 13
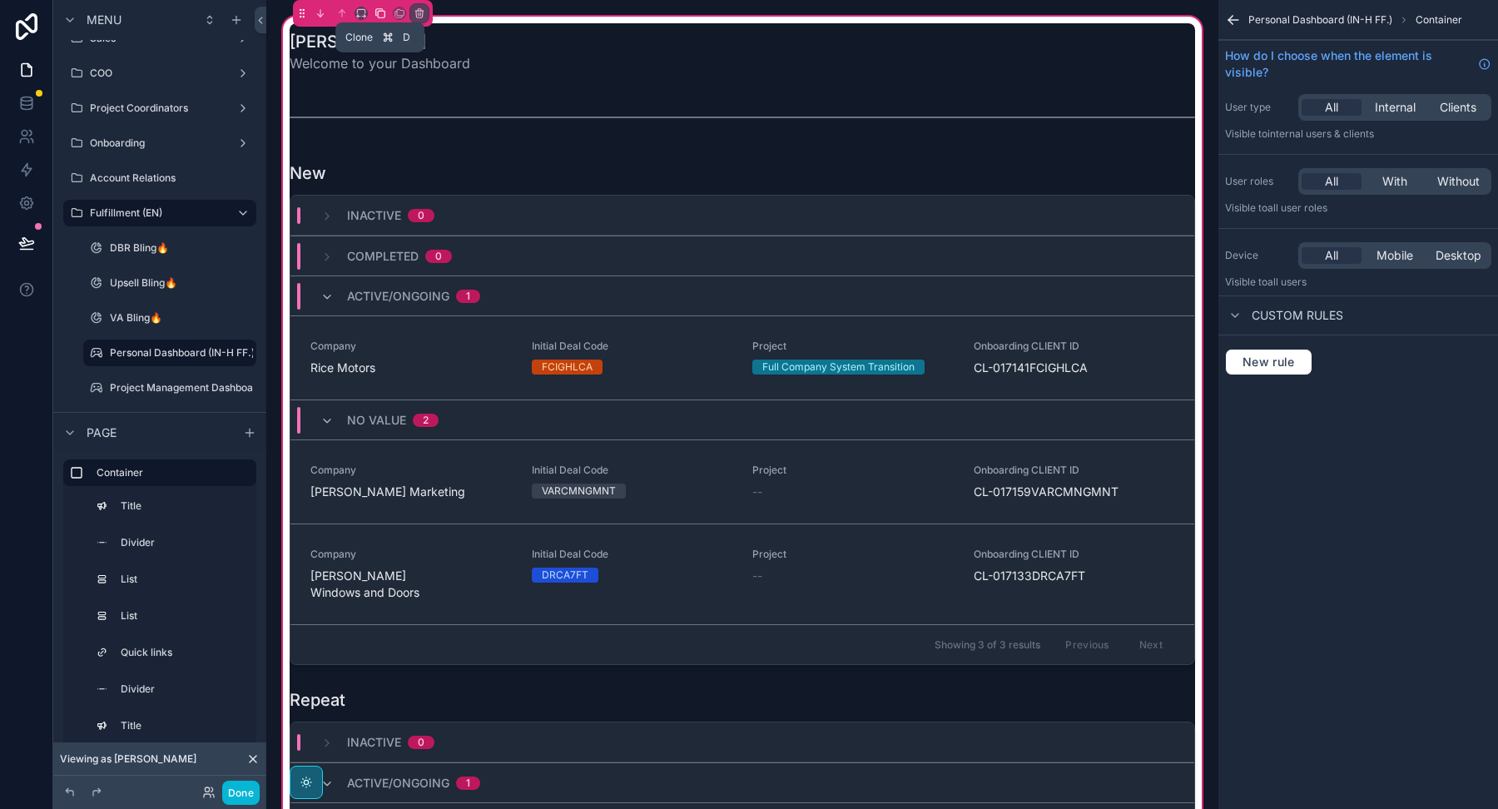
click at [376, 16] on icon "scrollable content" at bounding box center [380, 13] width 12 height 12
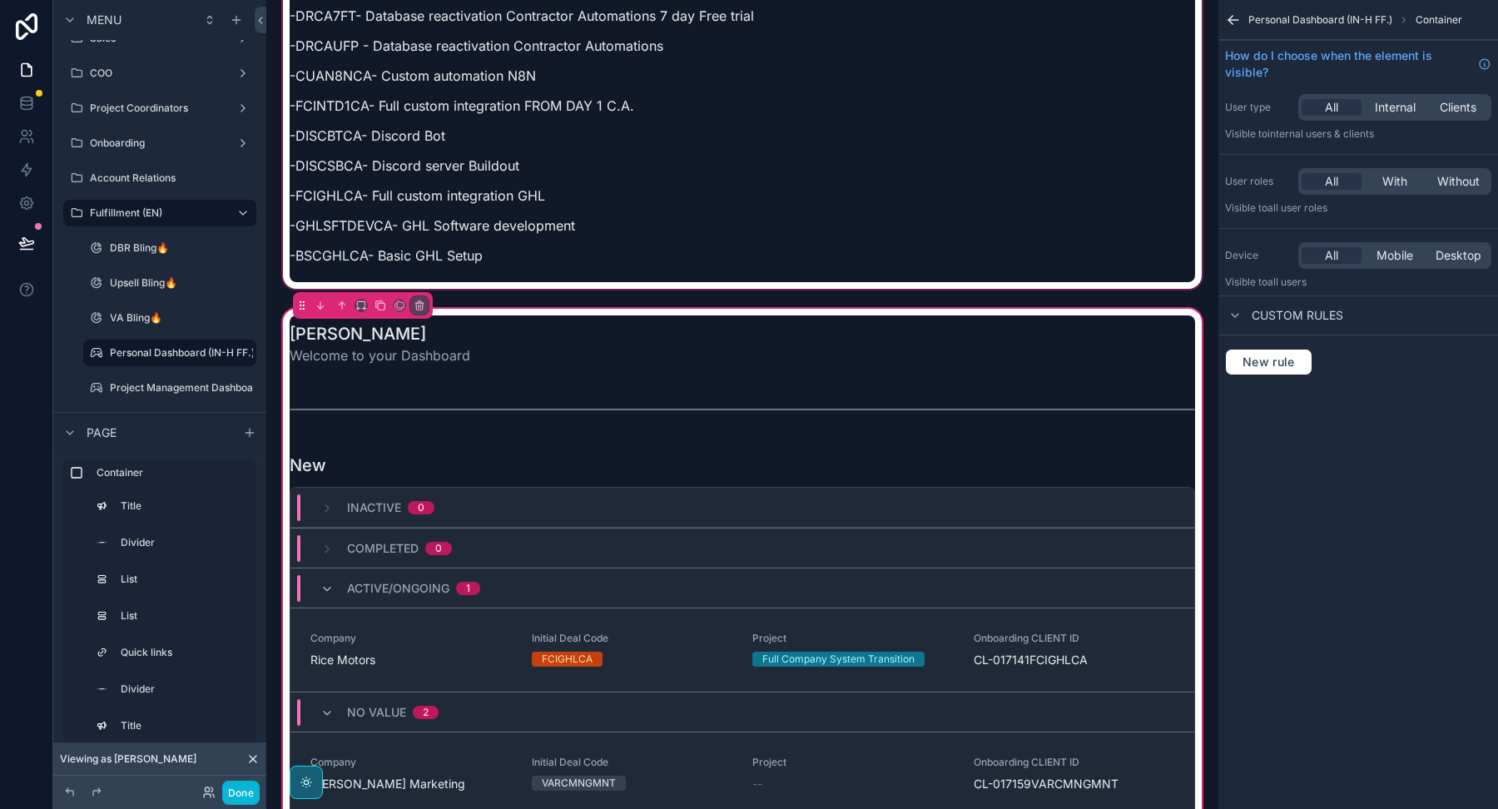
scroll to position [2119, 0]
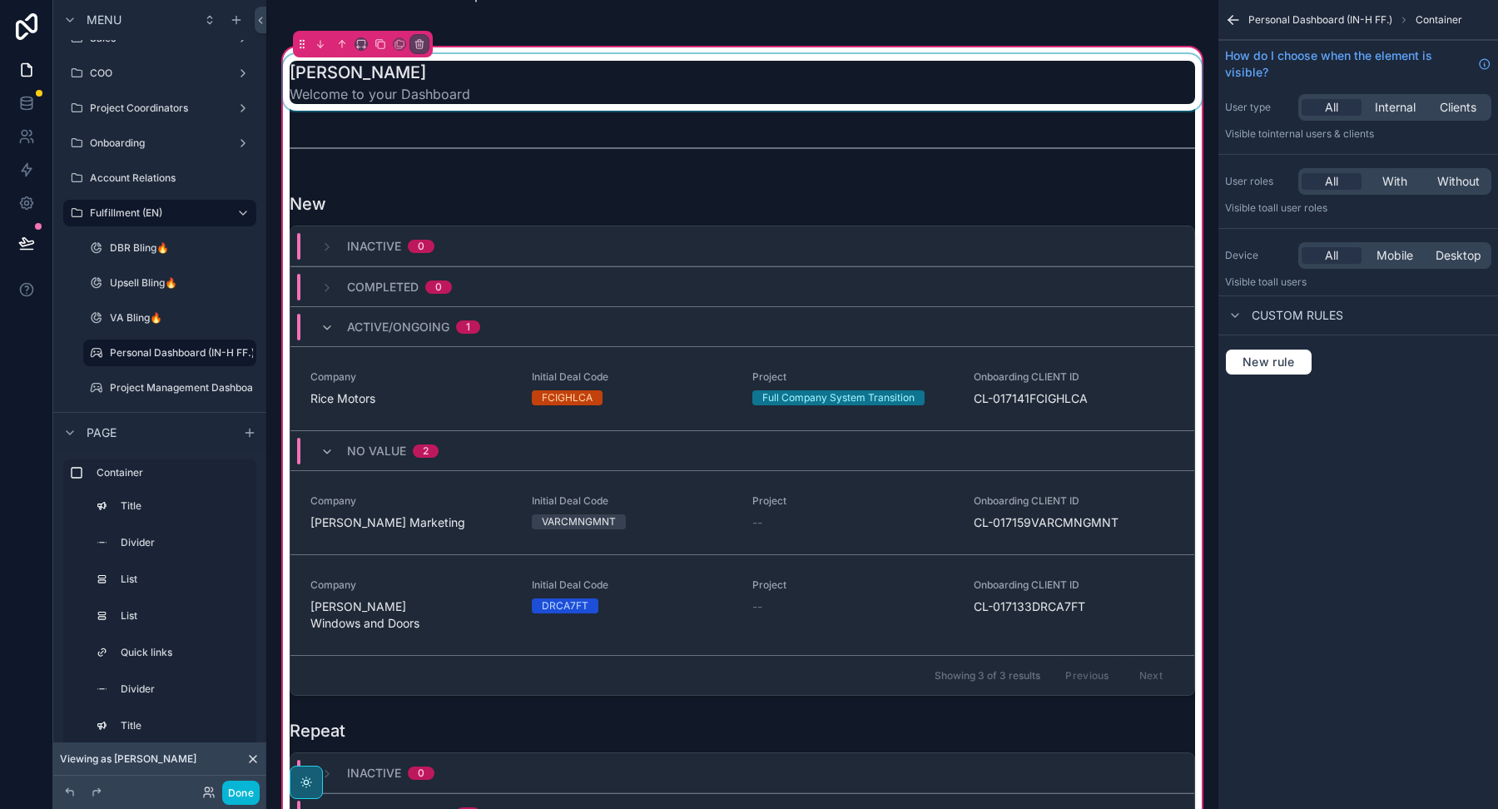
click at [572, 63] on div "scrollable content" at bounding box center [742, 82] width 925 height 57
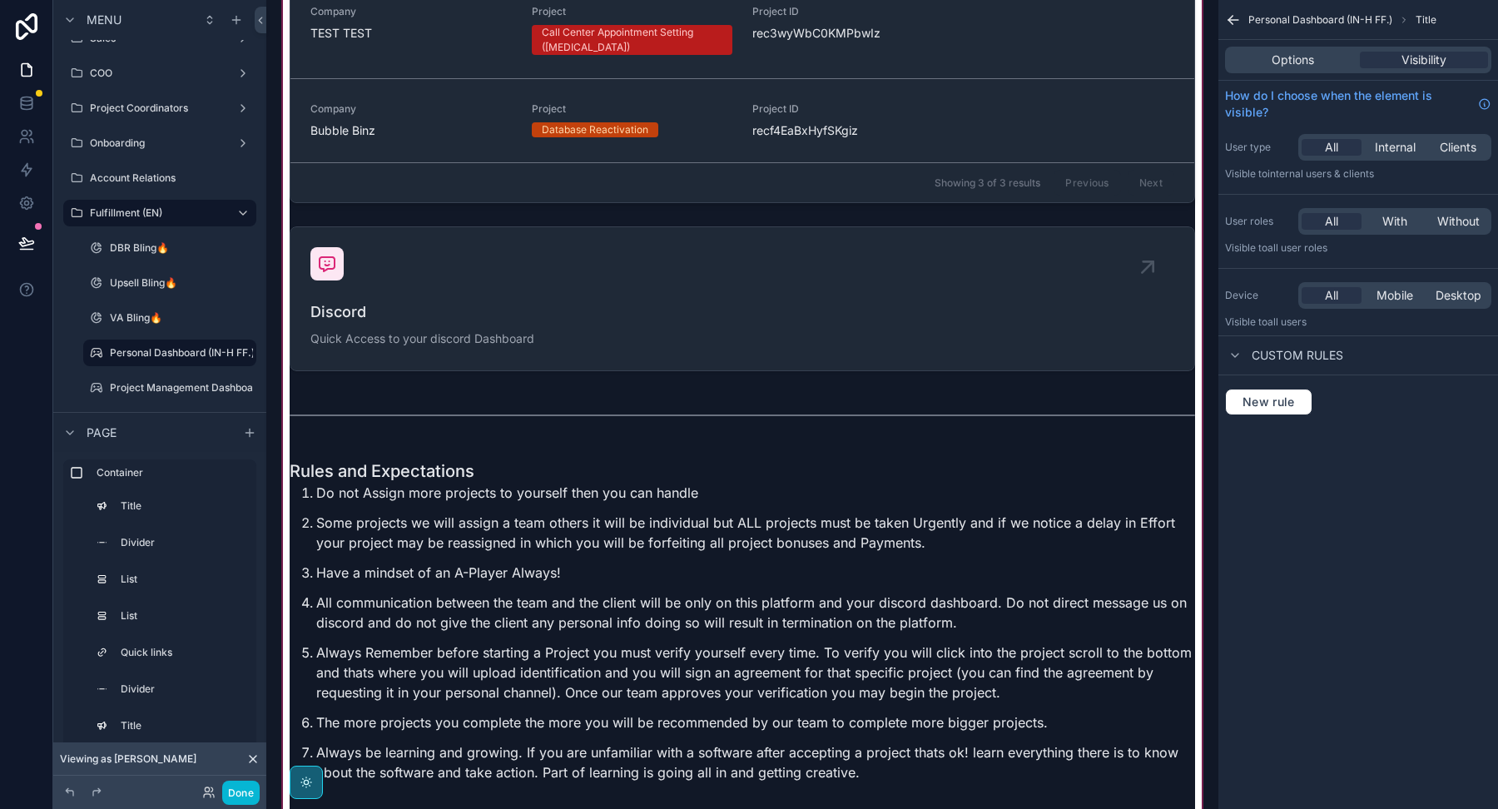
scroll to position [3133, 0]
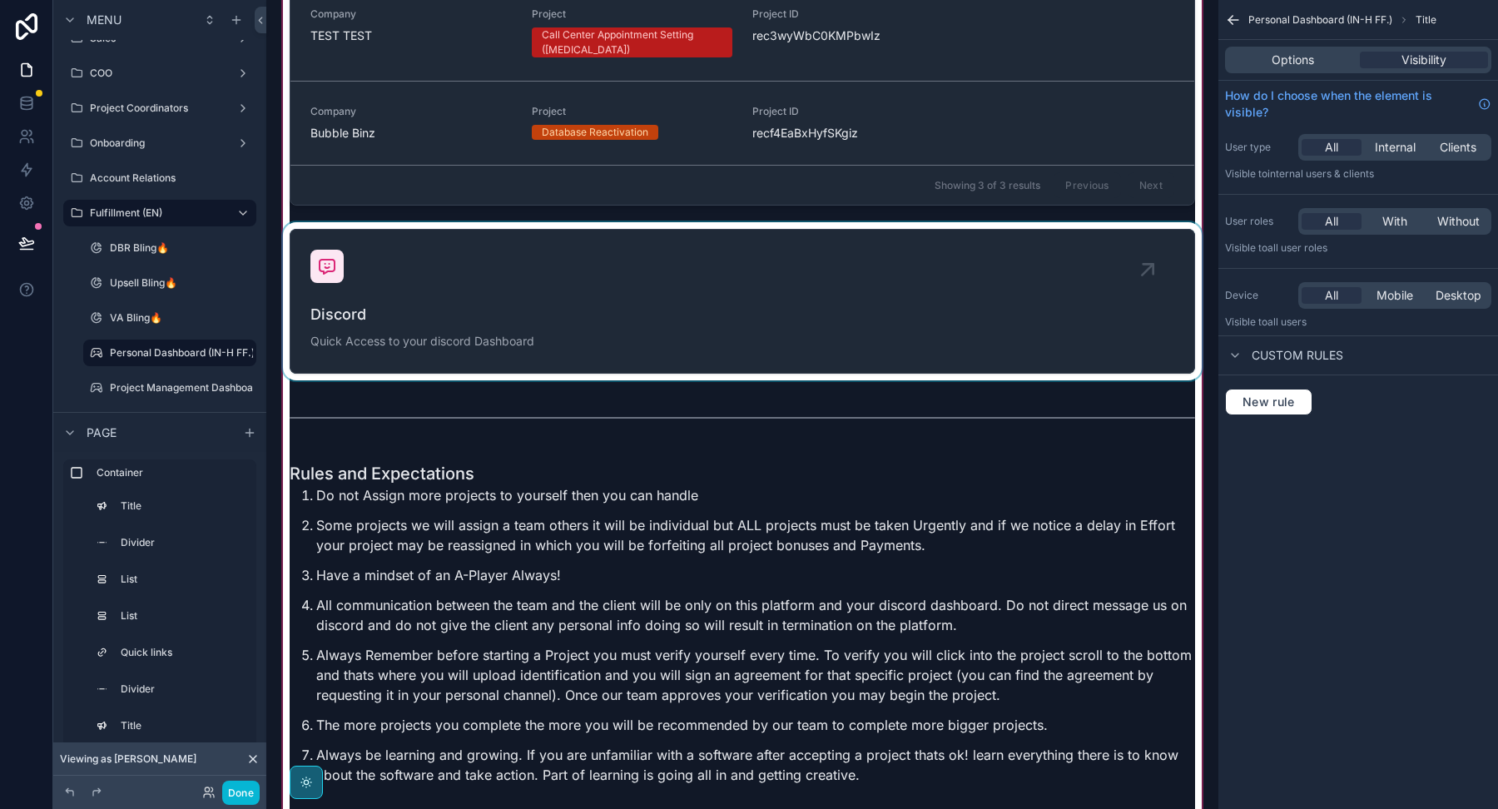
click at [761, 222] on div "scrollable content" at bounding box center [742, 301] width 925 height 158
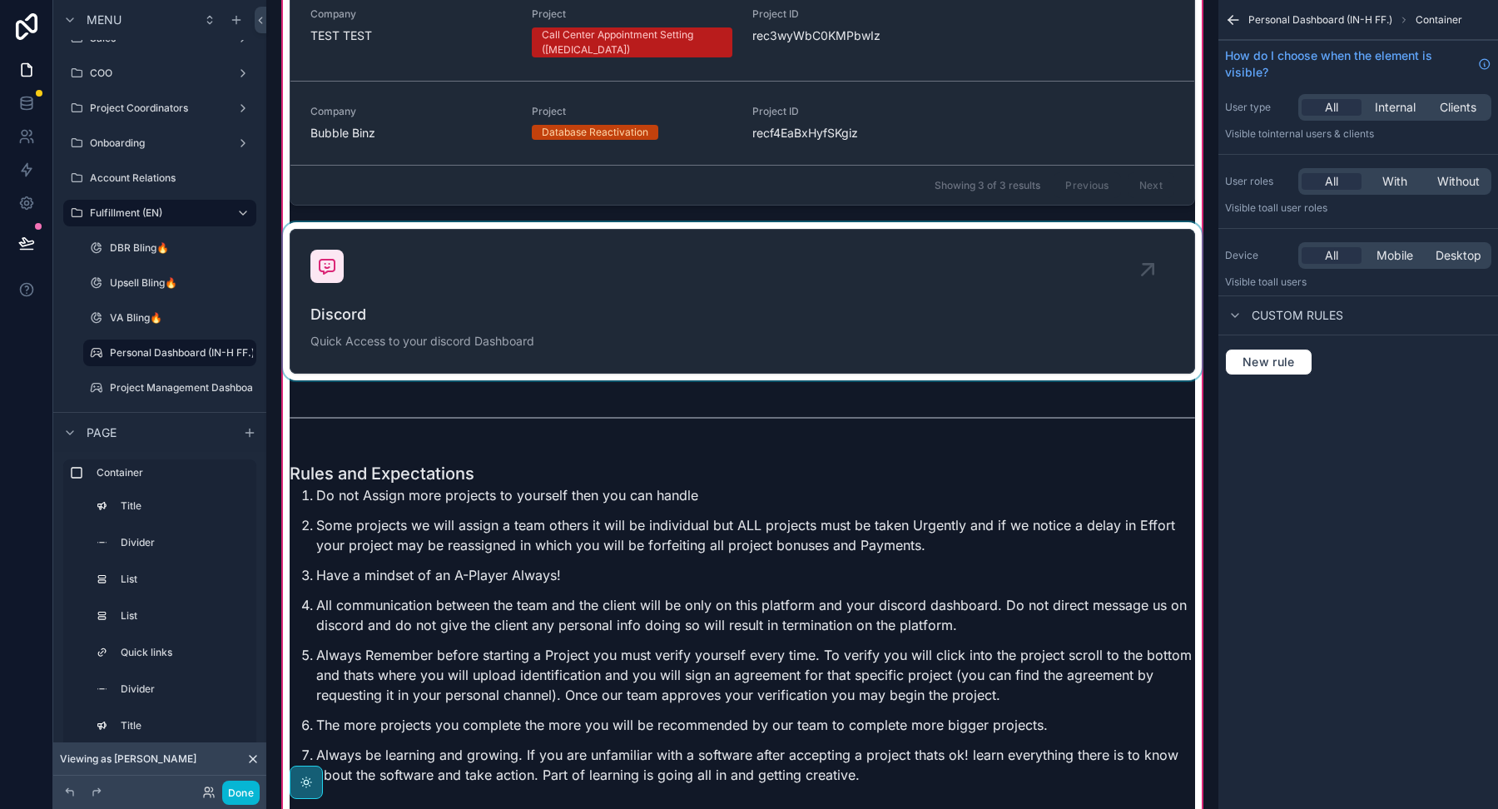
click at [1021, 332] on div "scrollable content" at bounding box center [742, 301] width 925 height 158
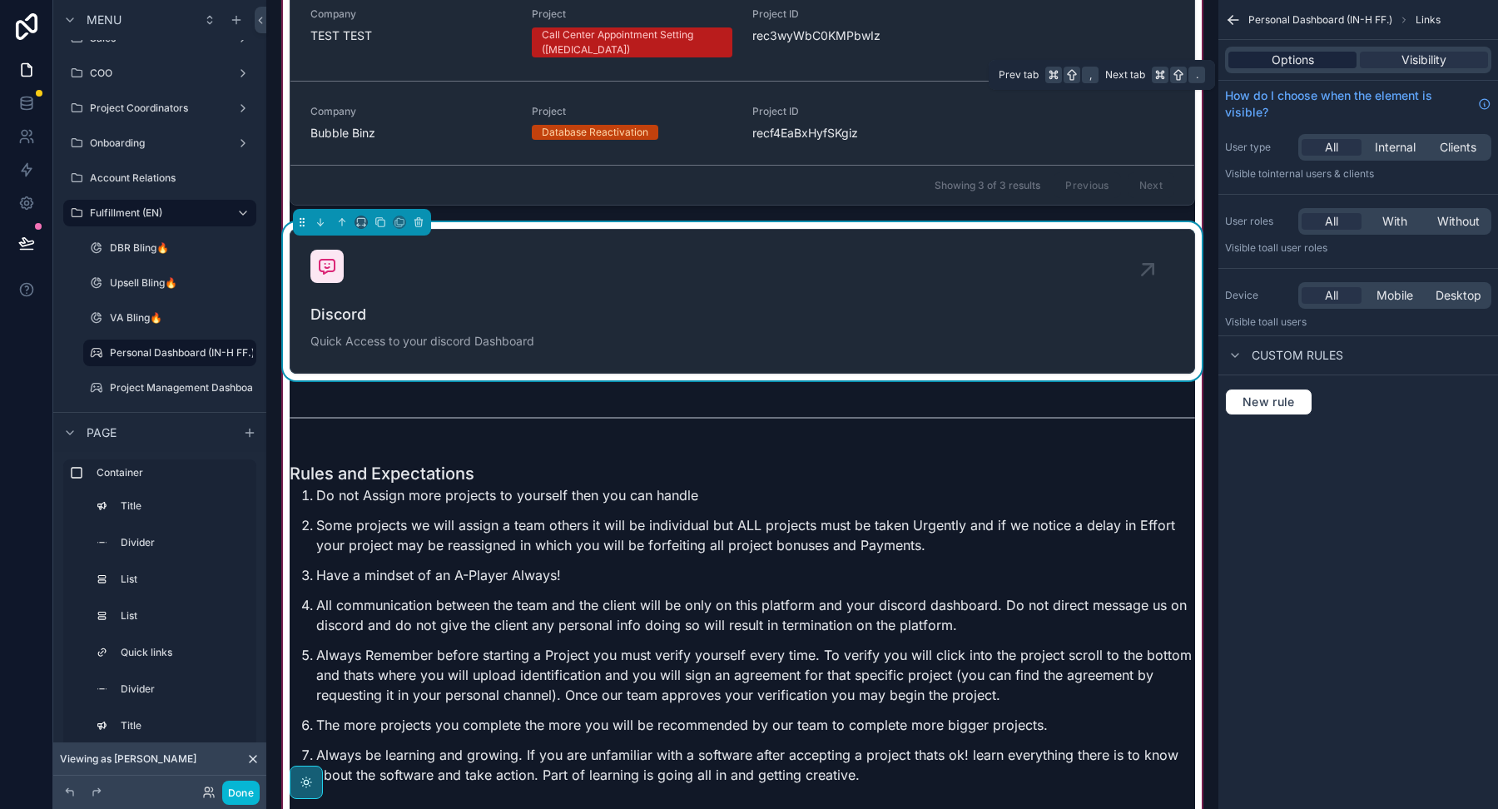
click at [1284, 64] on span "Options" at bounding box center [1292, 60] width 42 height 17
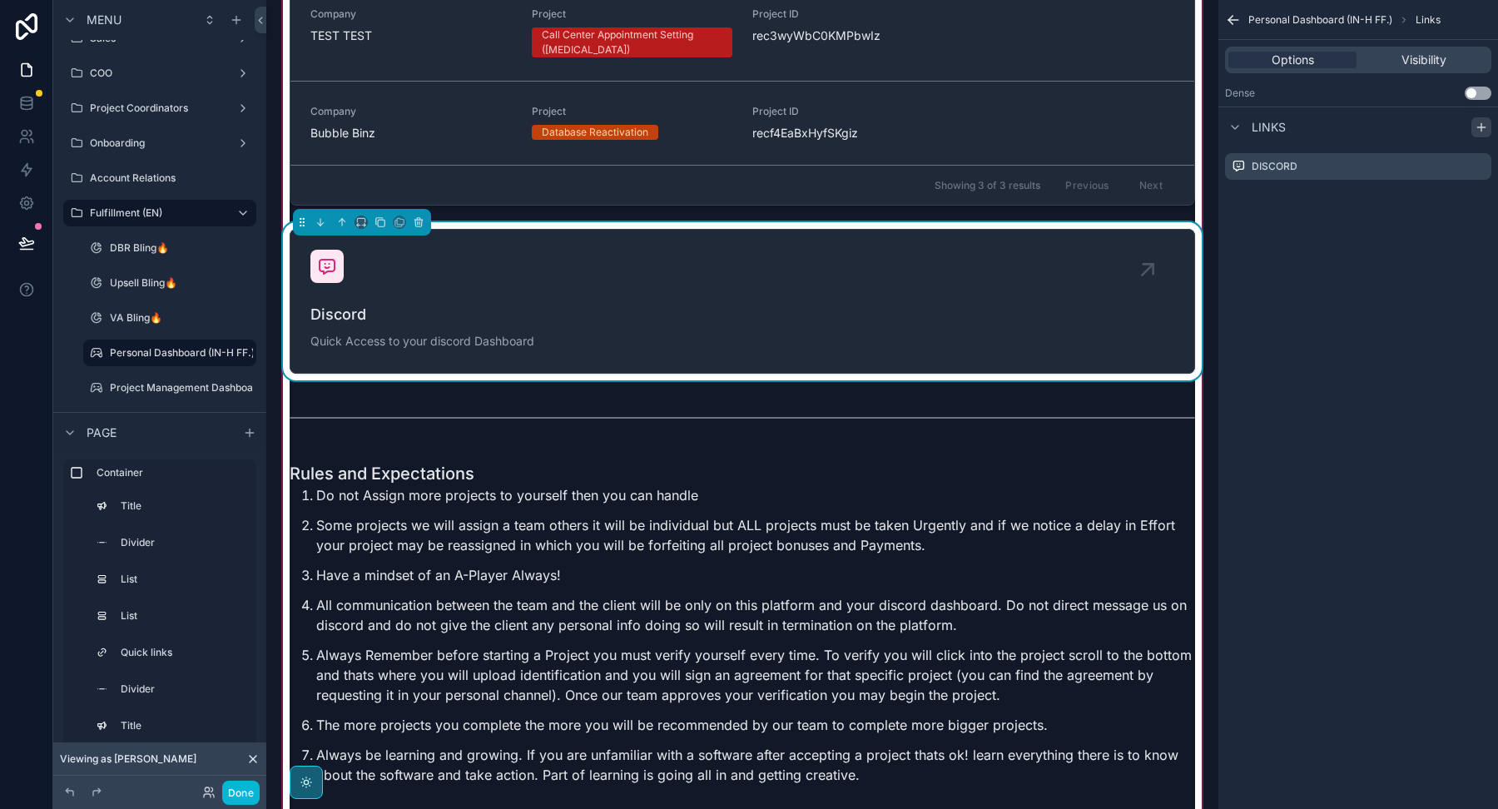
click at [1479, 128] on icon "scrollable content" at bounding box center [1480, 127] width 13 height 13
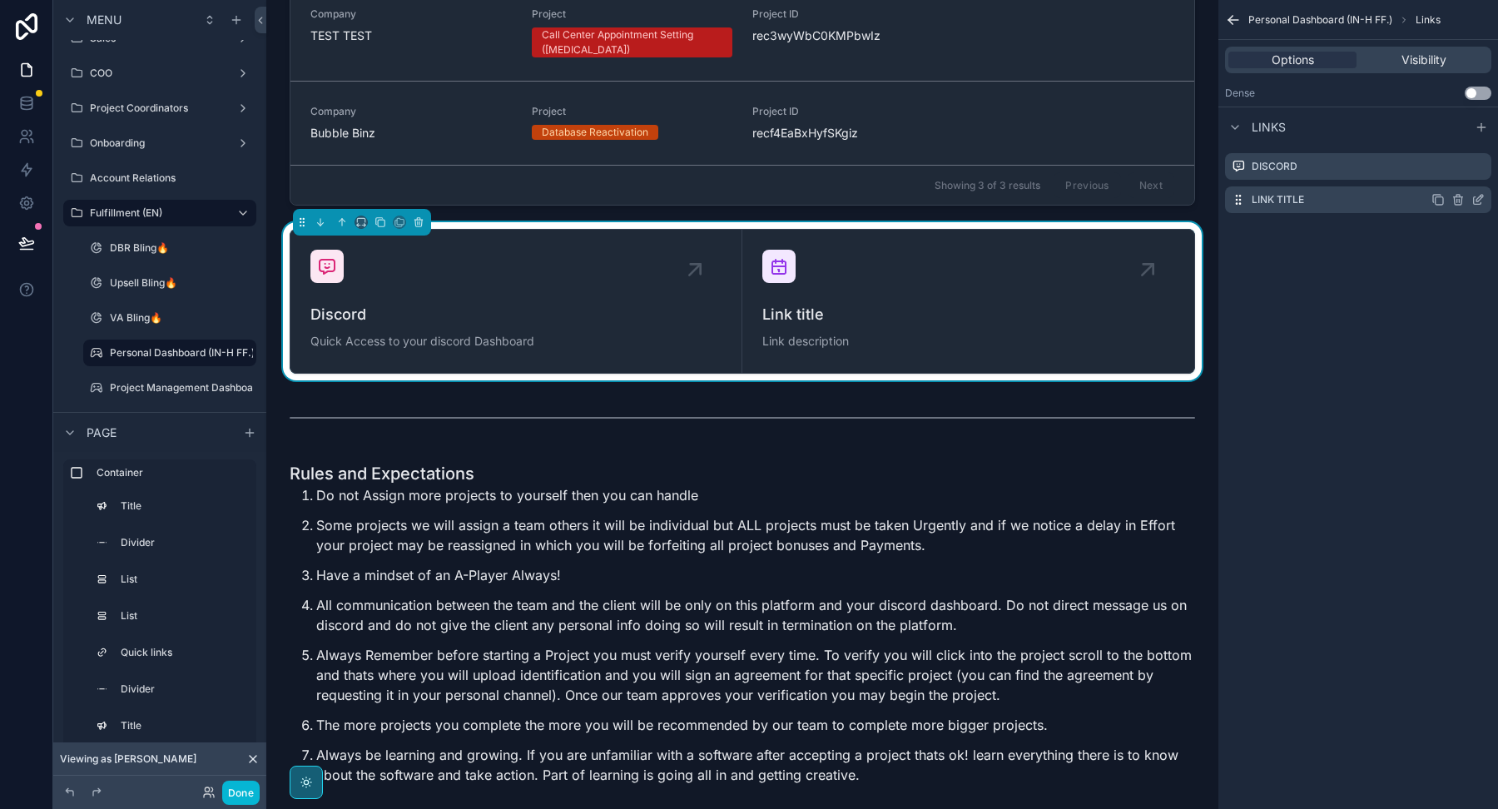
click at [1478, 200] on icon "scrollable content" at bounding box center [1479, 198] width 7 height 7
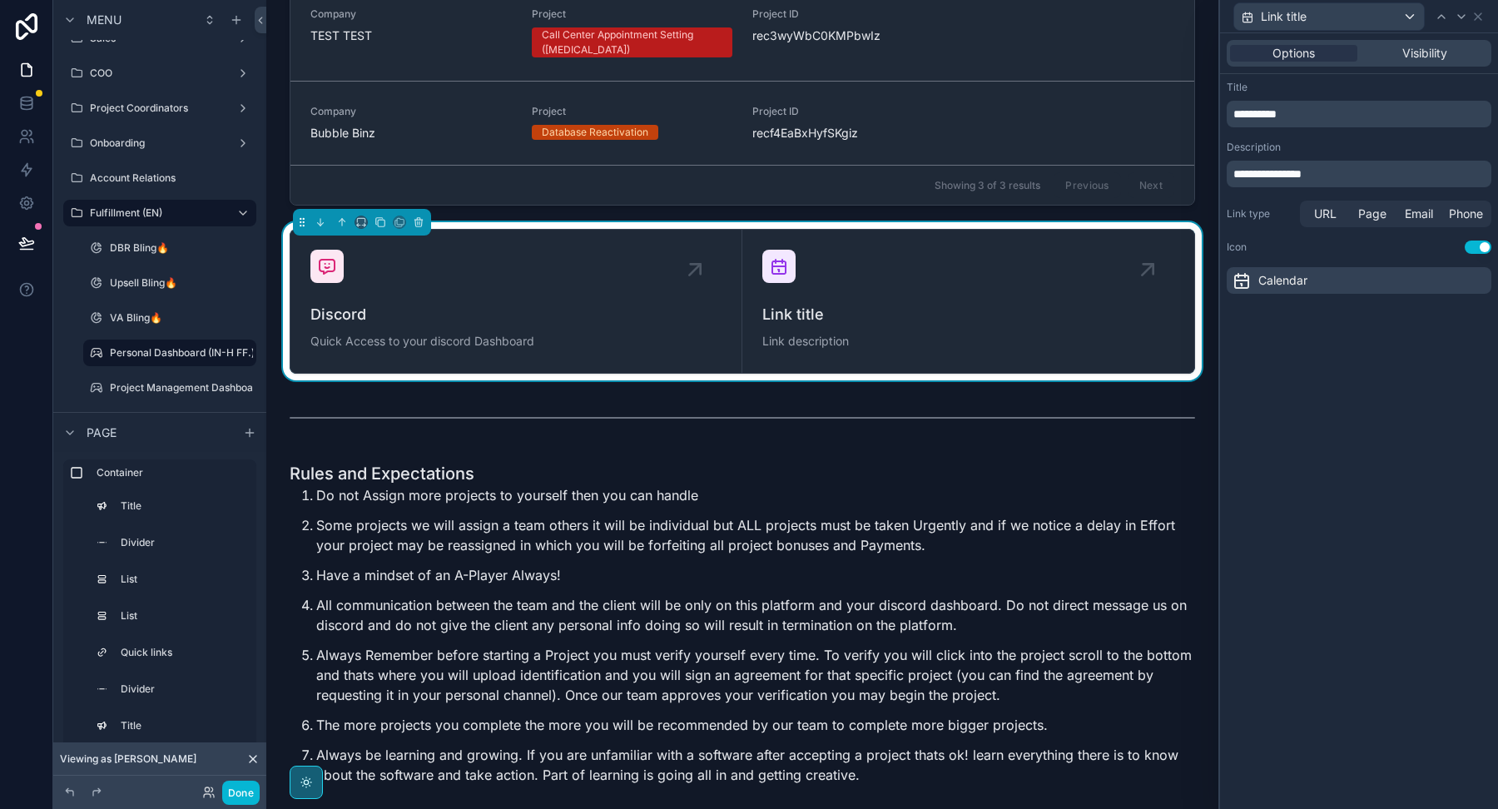
click at [1320, 115] on p "**********" at bounding box center [1360, 114] width 255 height 17
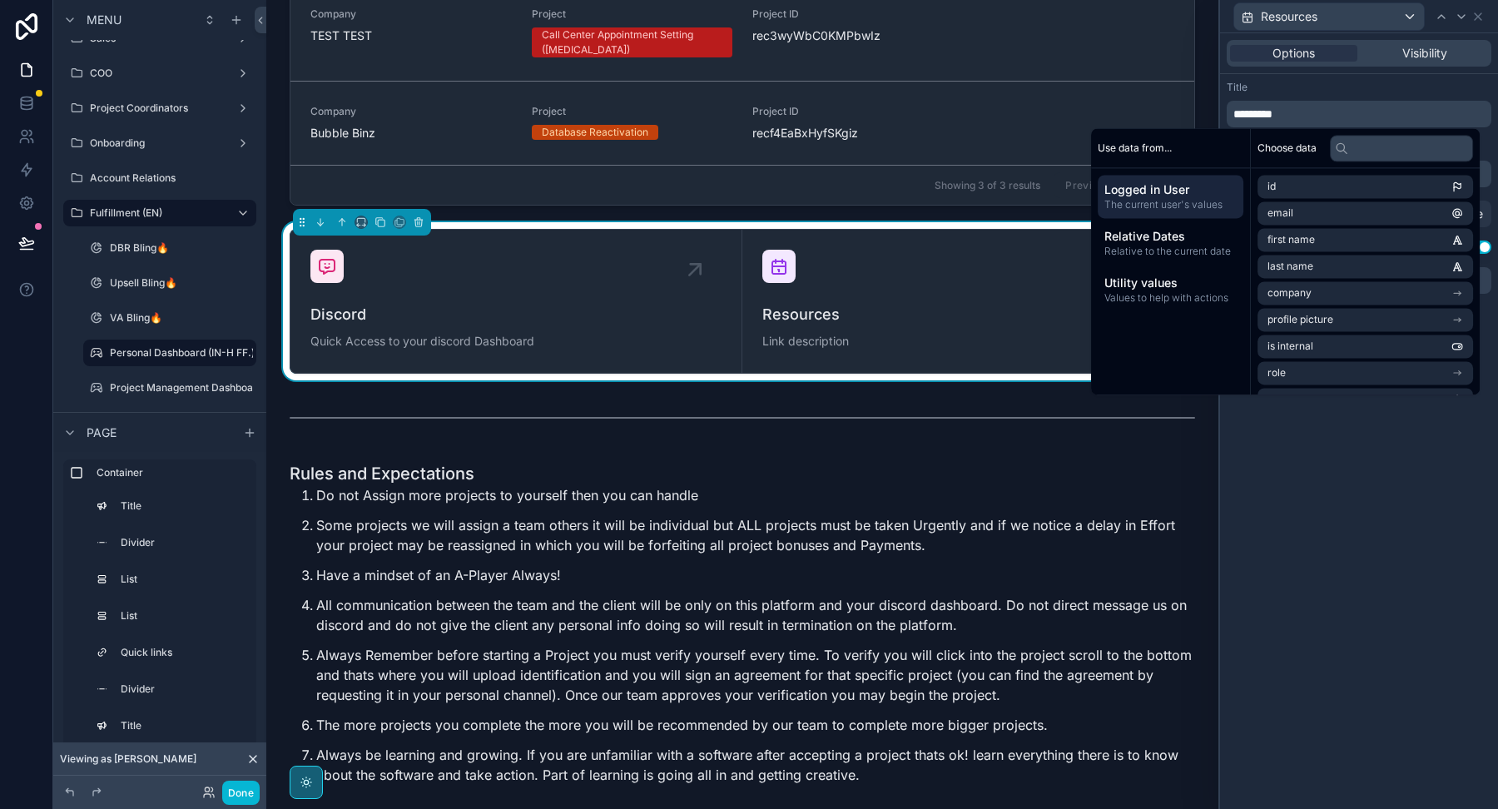
click at [1315, 84] on div "Title" at bounding box center [1358, 87] width 265 height 13
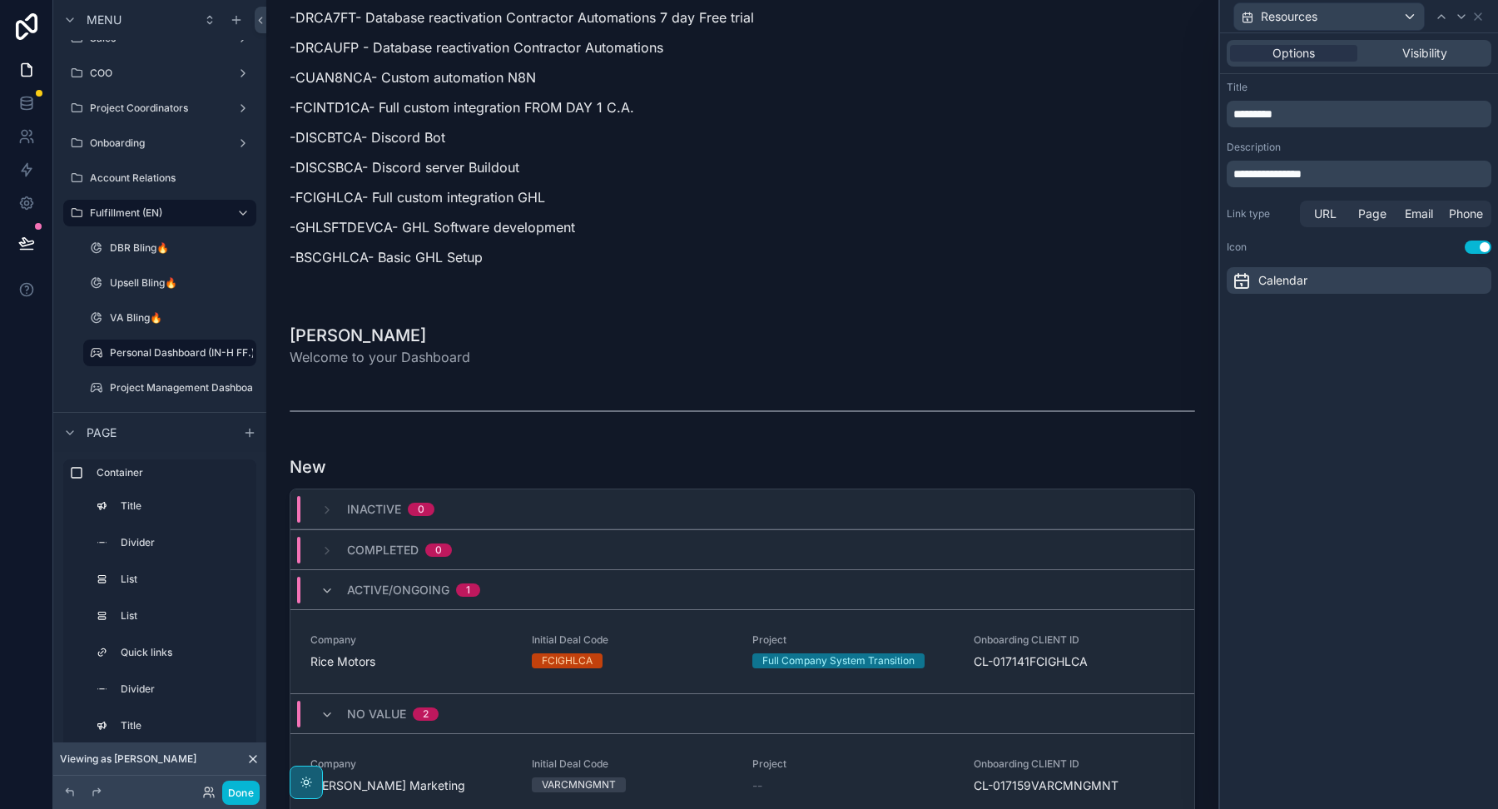
scroll to position [1761, 0]
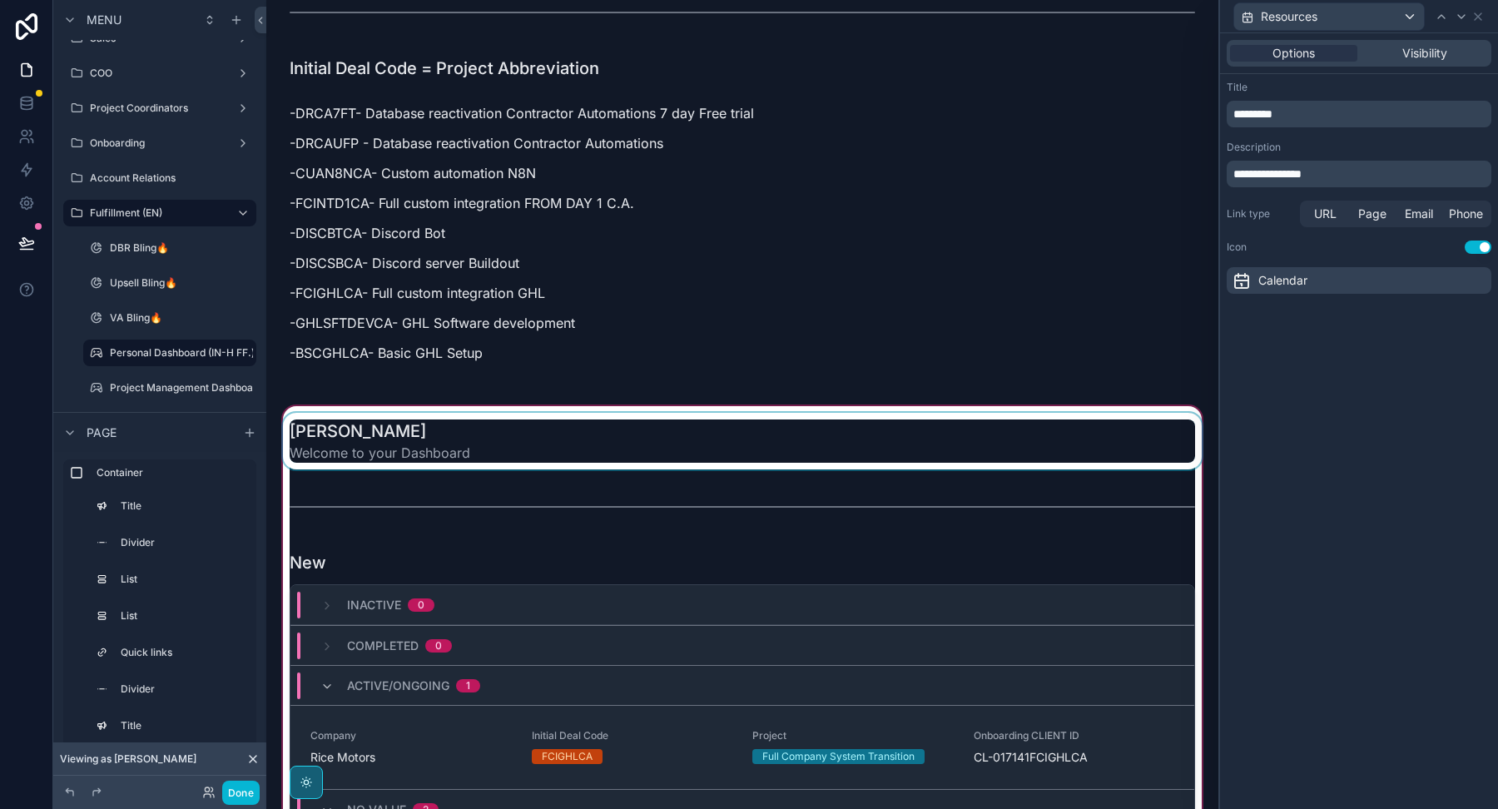
click at [568, 424] on div "scrollable content" at bounding box center [742, 441] width 925 height 57
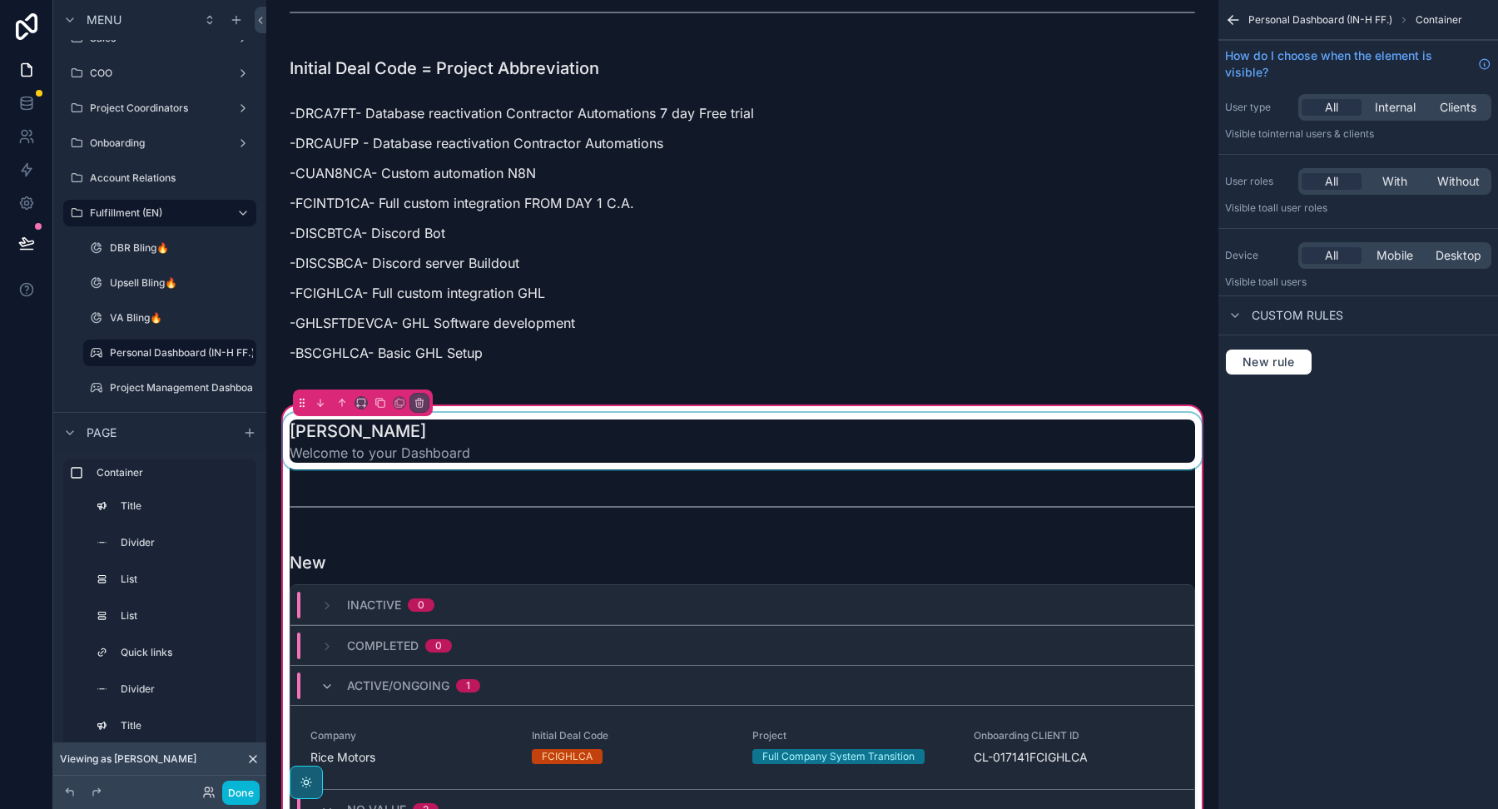
click at [651, 424] on div "scrollable content" at bounding box center [742, 441] width 925 height 57
click at [825, 429] on div "[PERSON_NAME] Welcome to your Dashboard" at bounding box center [742, 440] width 905 height 43
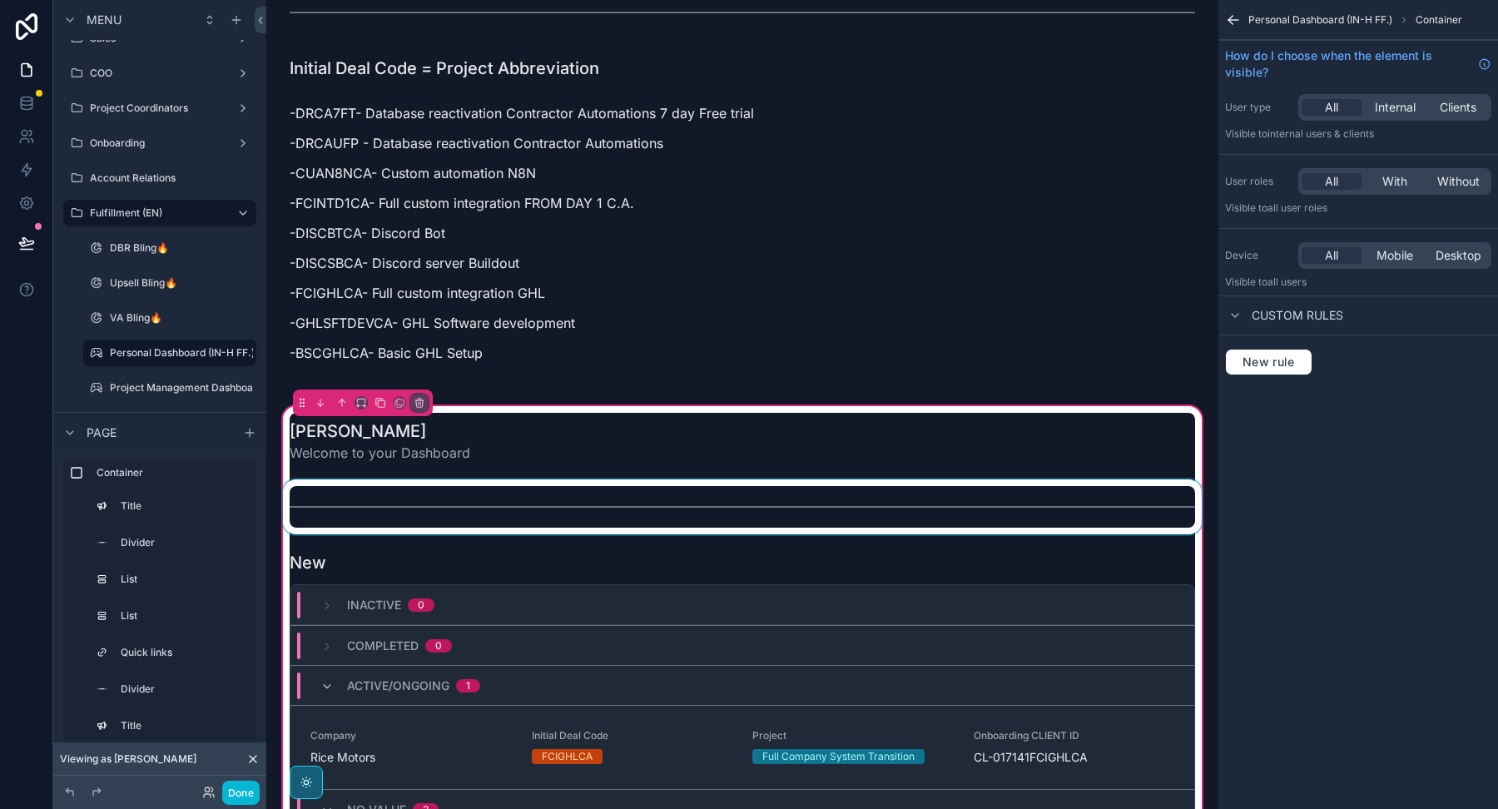
click at [983, 479] on div "scrollable content" at bounding box center [742, 506] width 925 height 55
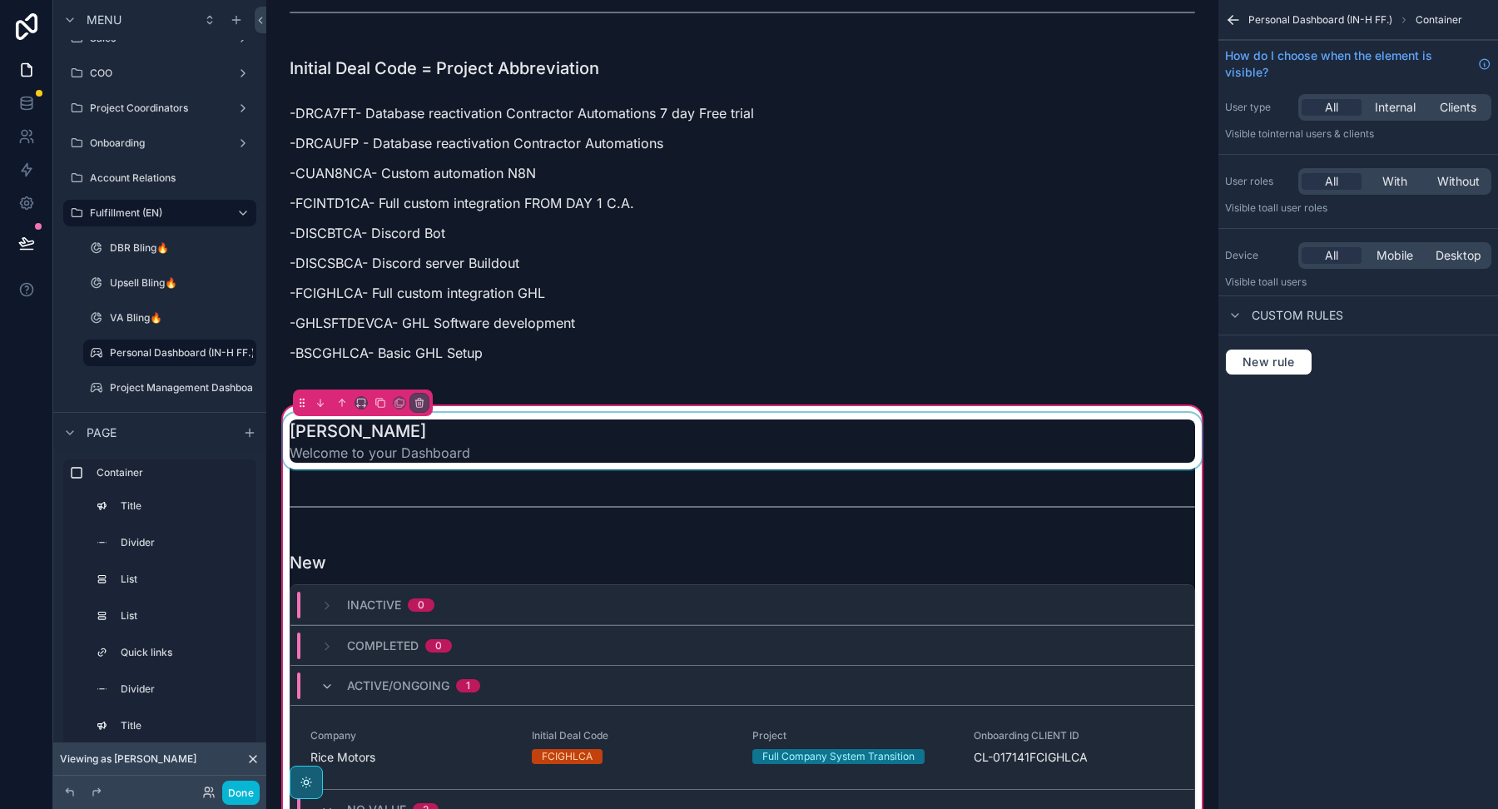
click at [983, 428] on div "scrollable content" at bounding box center [742, 441] width 925 height 57
click at [974, 416] on div "scrollable content" at bounding box center [742, 441] width 925 height 57
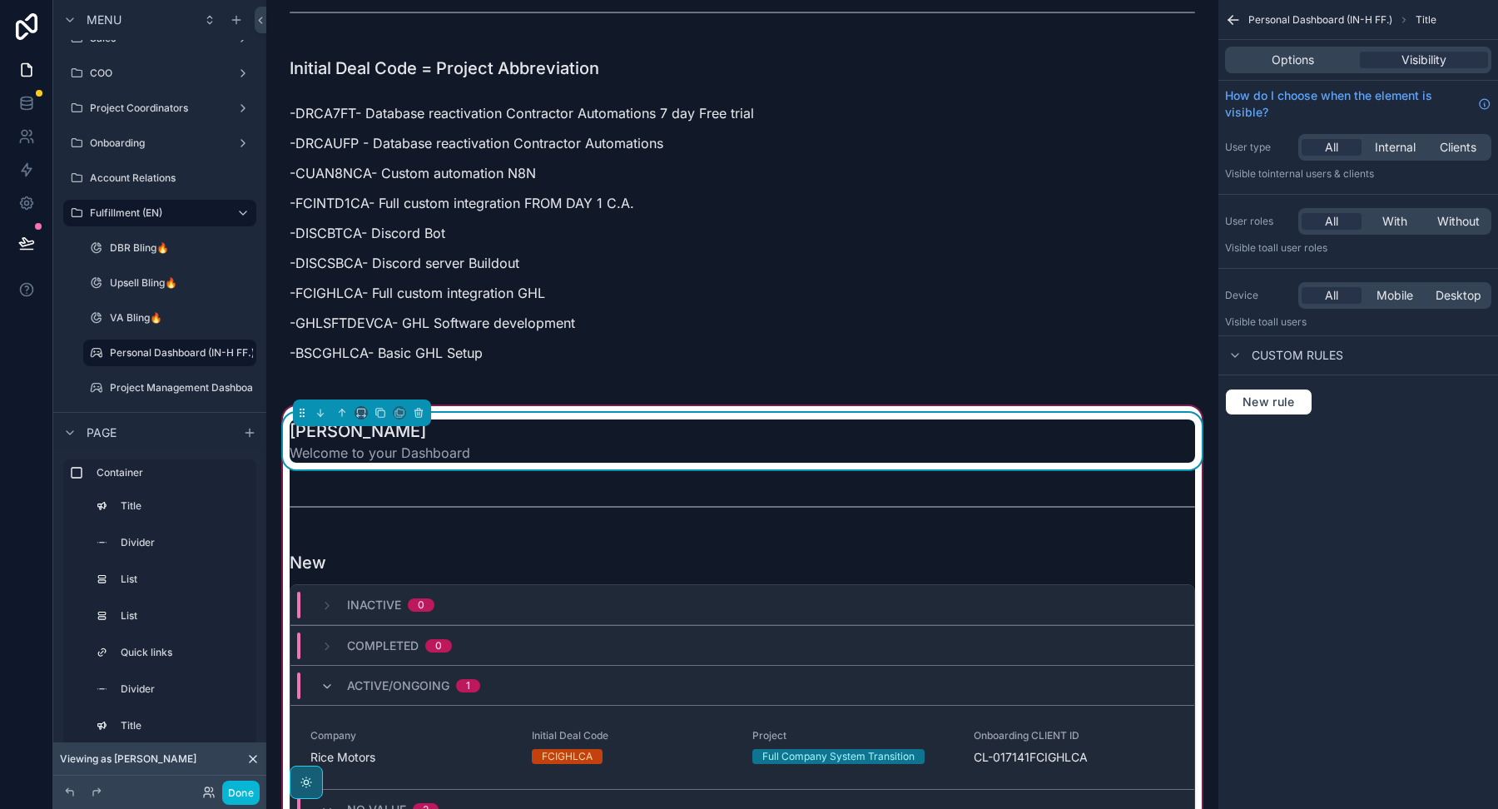
click at [1284, 71] on div "Options Visibility" at bounding box center [1358, 60] width 266 height 27
click at [1281, 54] on span "Options" at bounding box center [1292, 60] width 42 height 17
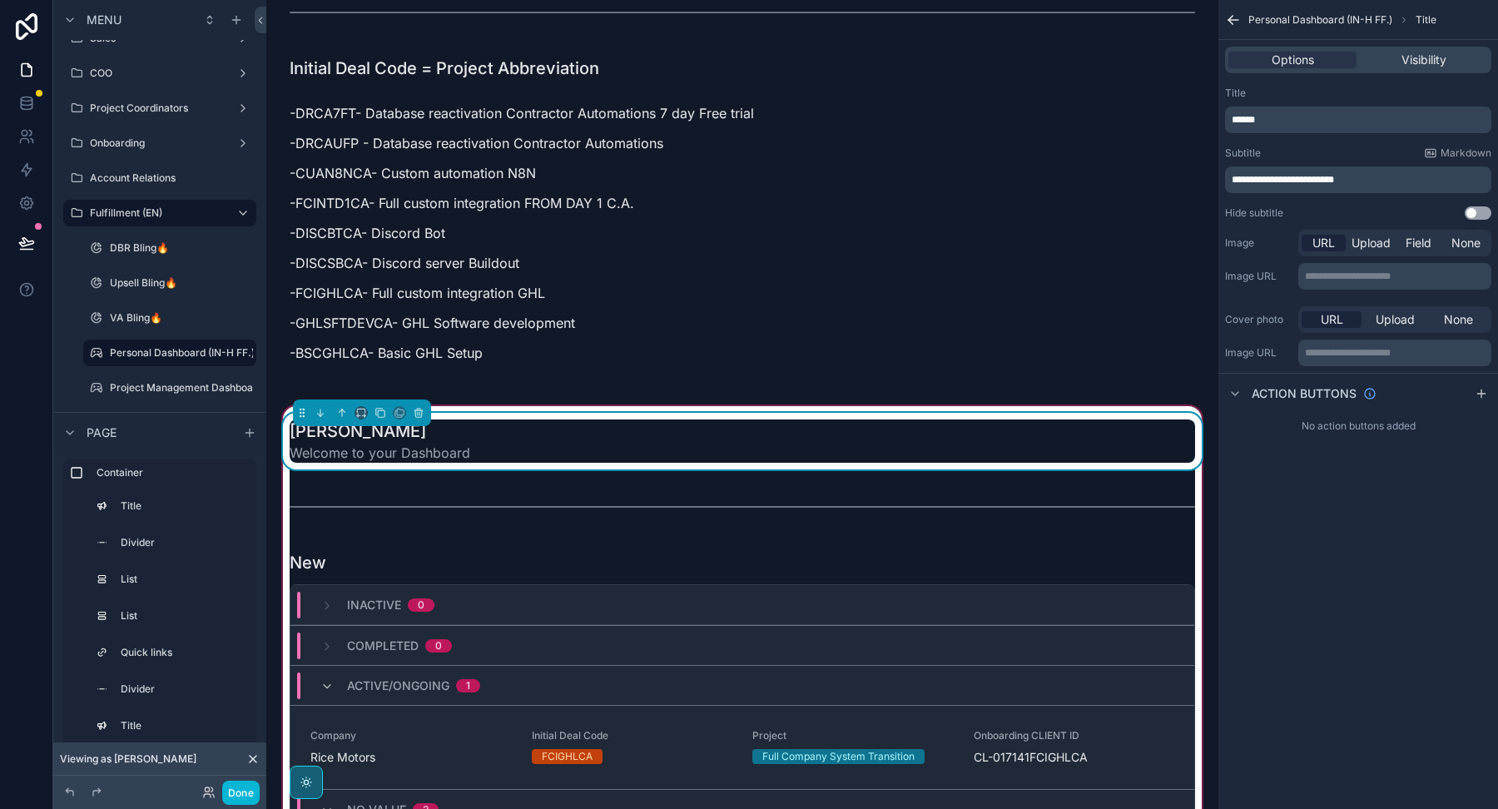
click at [1255, 117] on span "******" at bounding box center [1242, 120] width 23 height 10
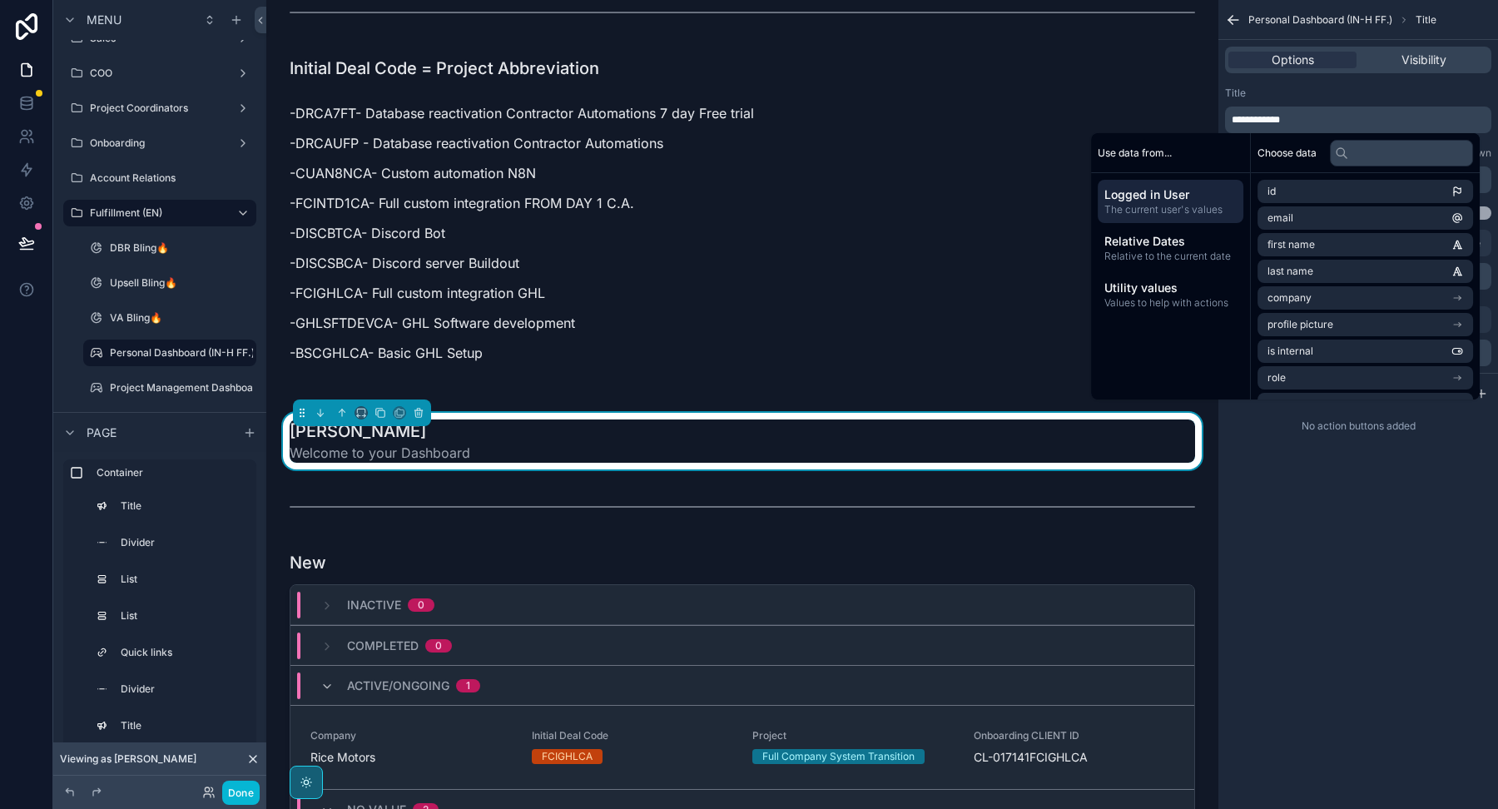
click at [1266, 96] on div "Title" at bounding box center [1358, 93] width 266 height 13
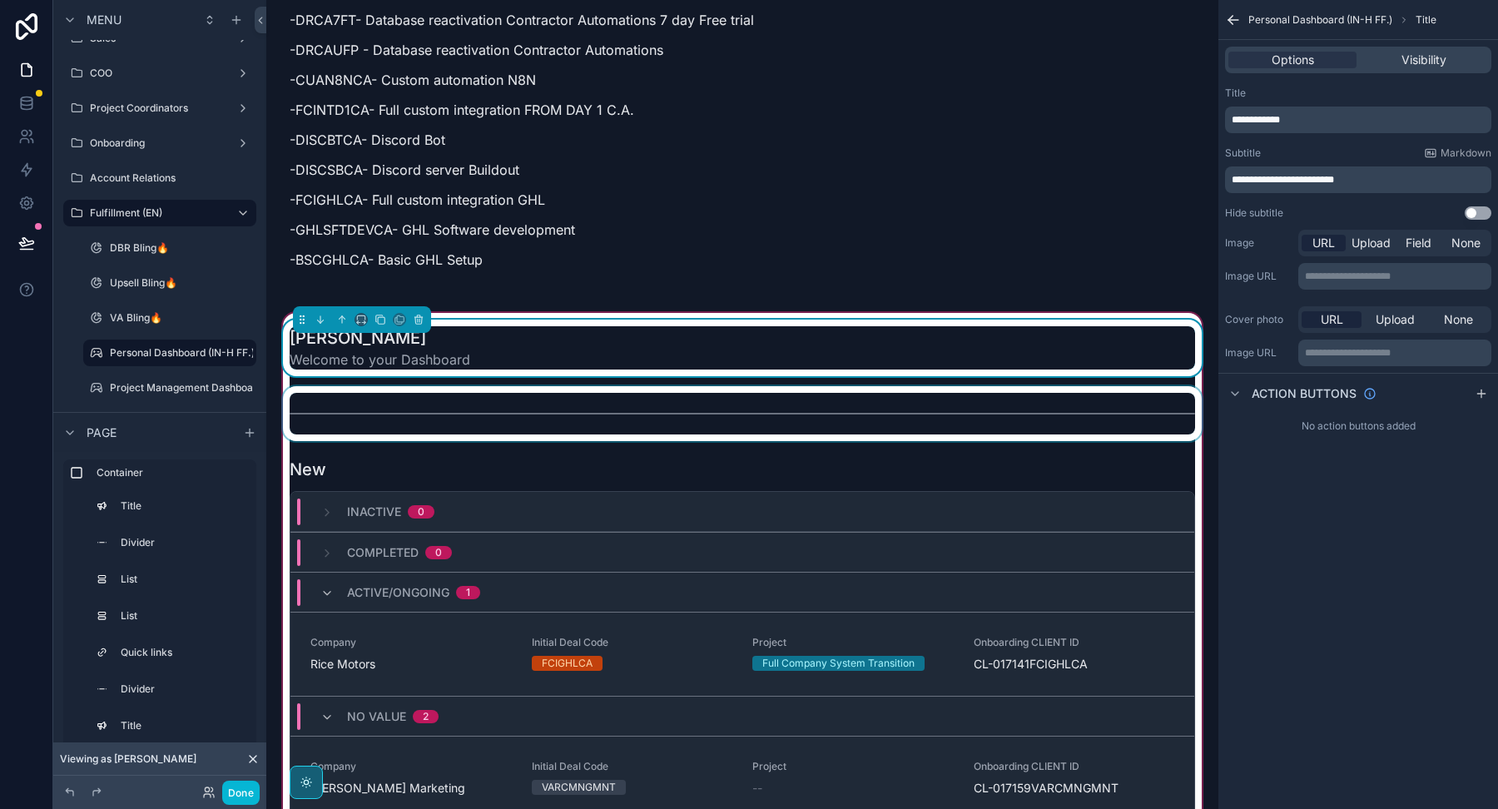
scroll to position [1873, 0]
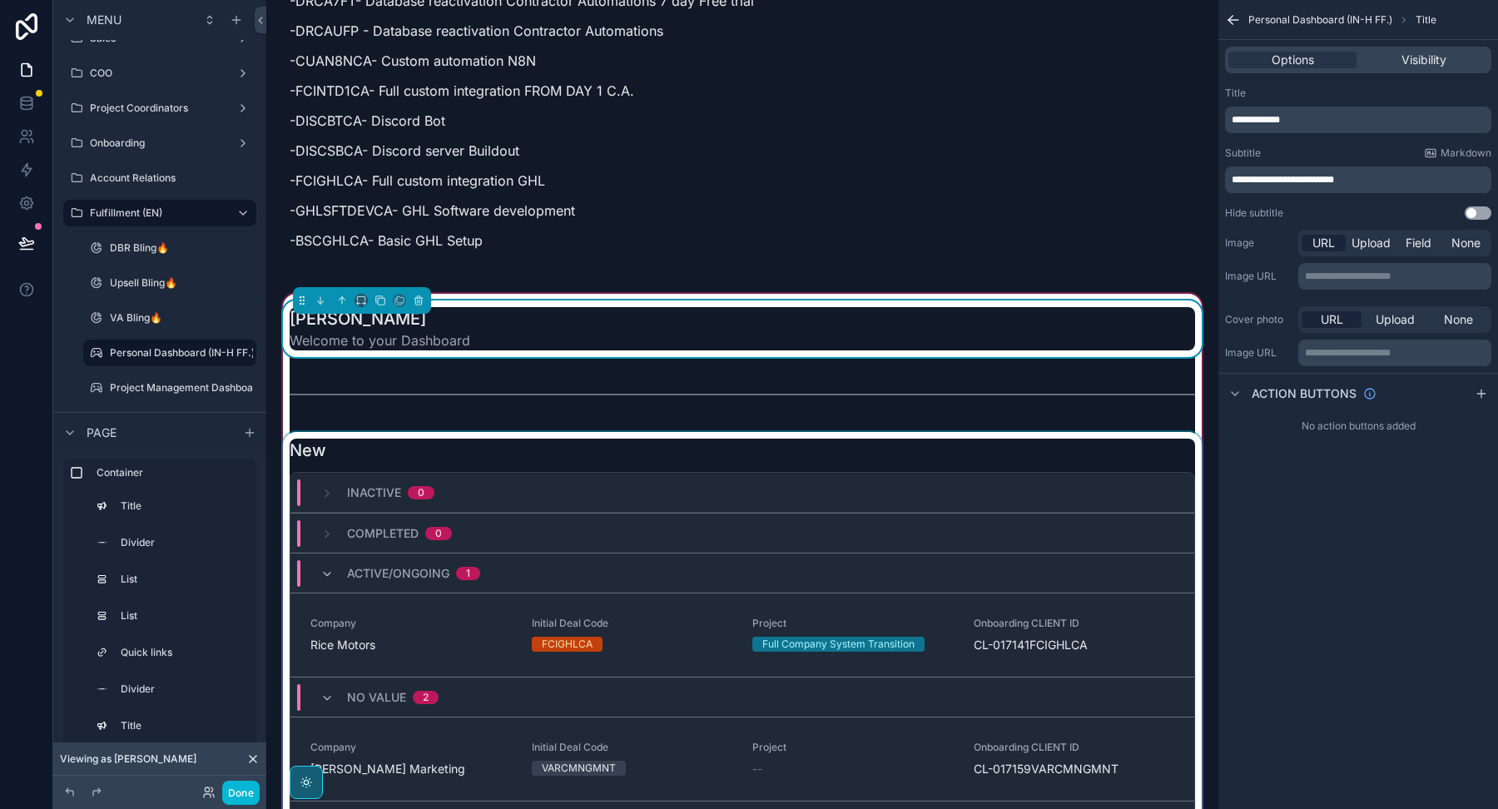
click at [695, 432] on div "scrollable content" at bounding box center [742, 690] width 925 height 517
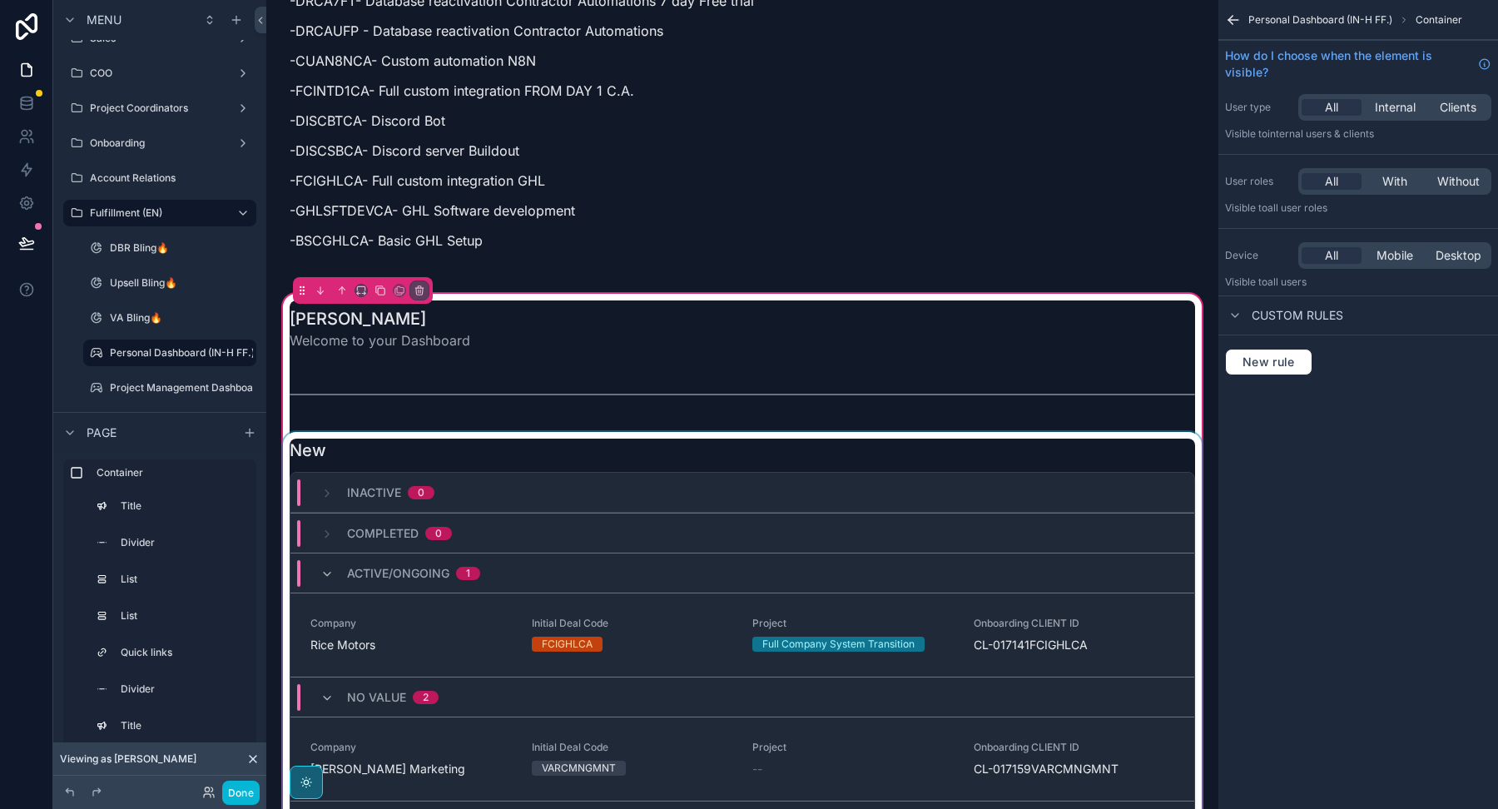
click at [948, 432] on div "scrollable content" at bounding box center [742, 690] width 925 height 517
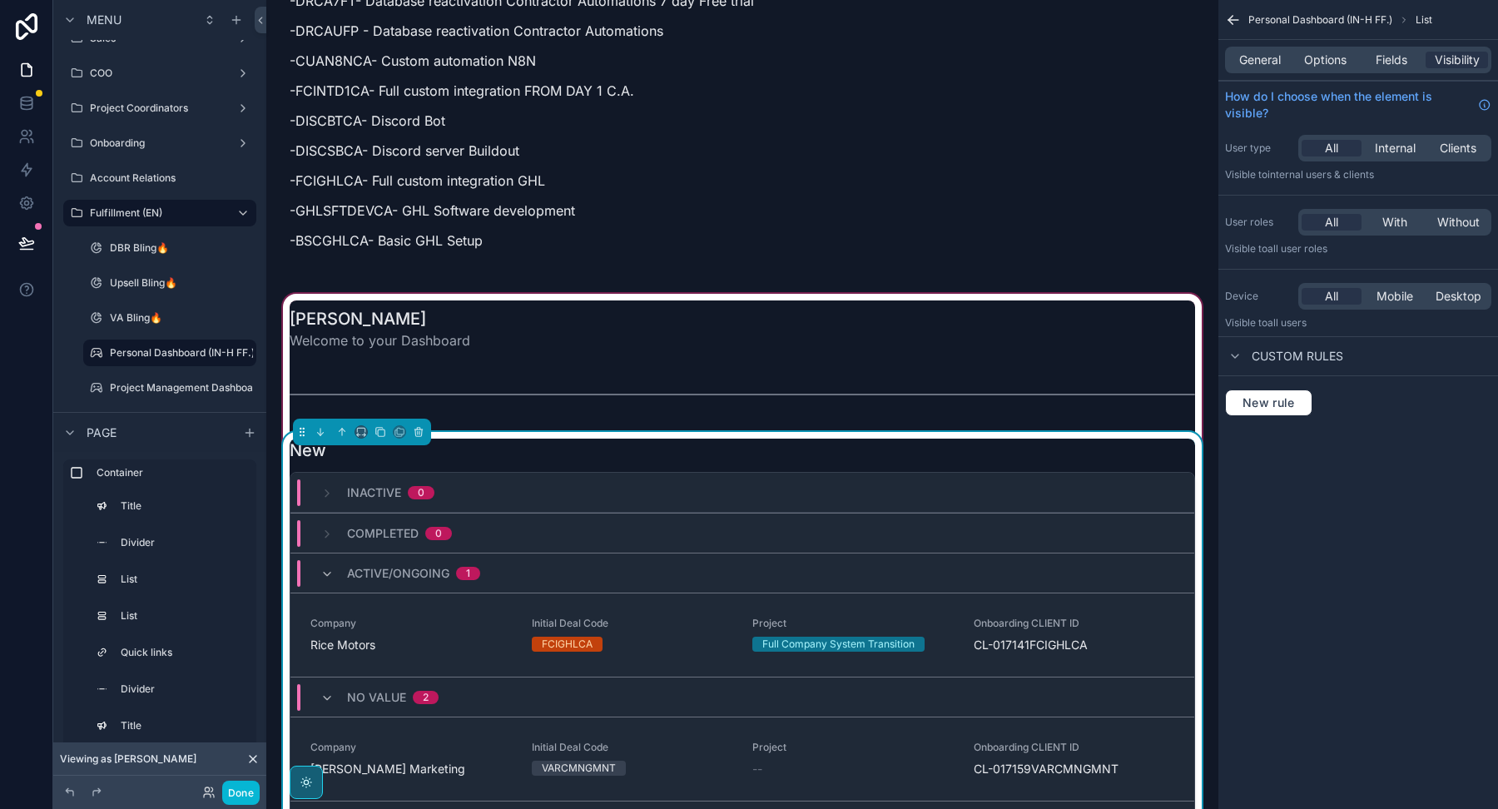
click at [1317, 45] on div "General Options Fields Visibility" at bounding box center [1358, 60] width 280 height 40
click at [1317, 58] on span "Options" at bounding box center [1325, 60] width 42 height 17
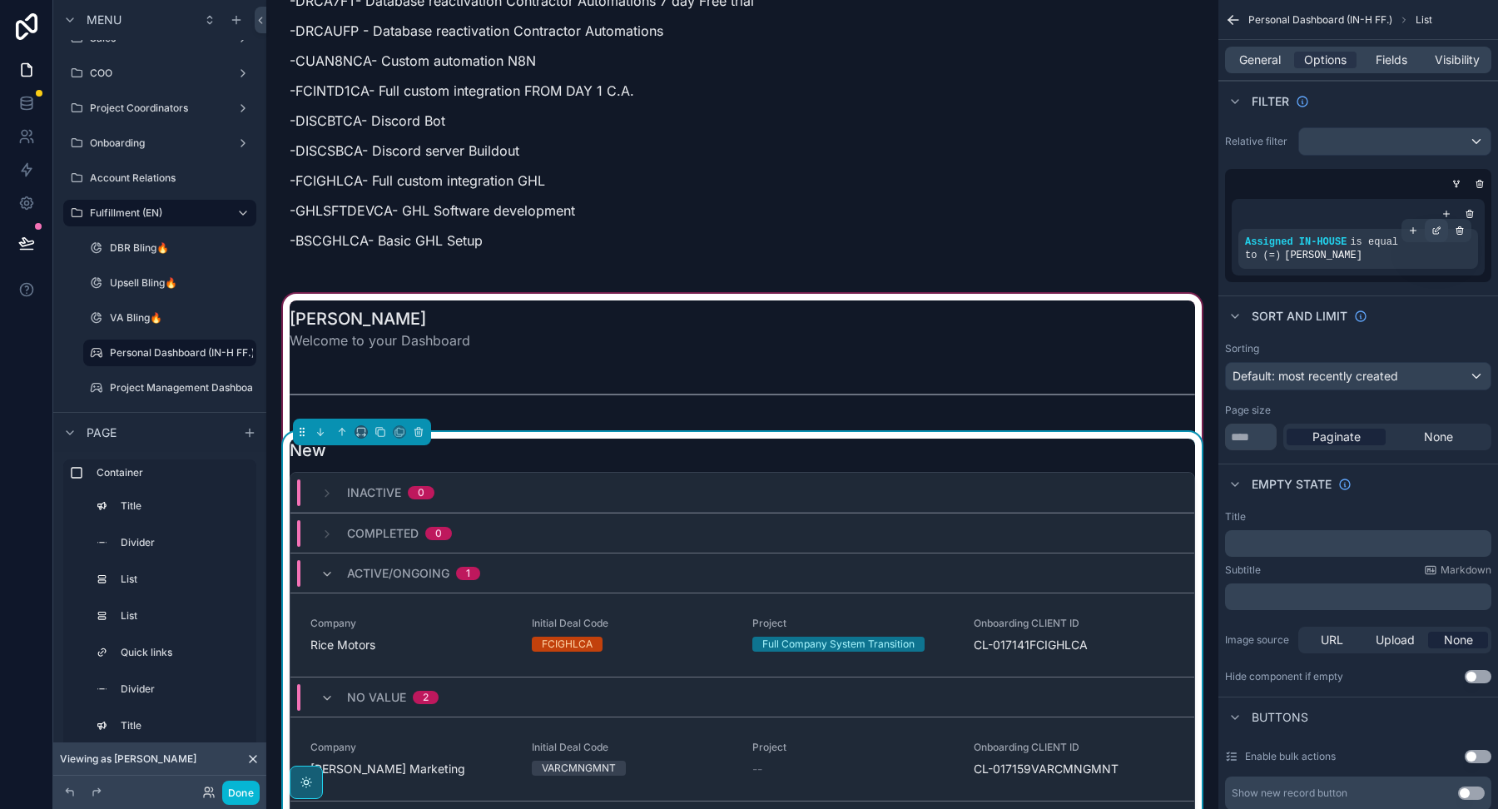
click at [1435, 233] on icon "scrollable content" at bounding box center [1436, 232] width 6 height 6
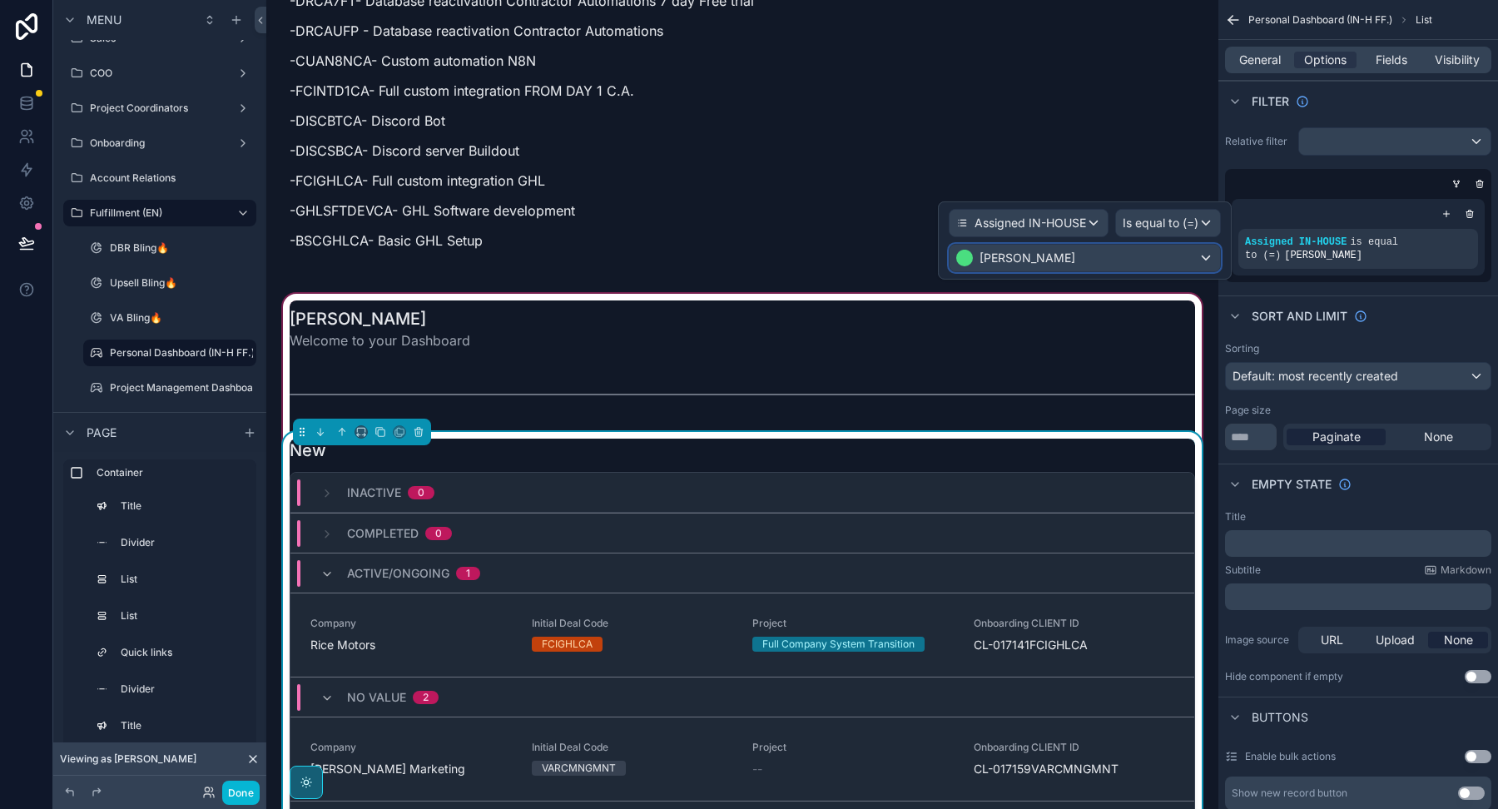
click at [1071, 256] on div "[PERSON_NAME]" at bounding box center [1084, 258] width 270 height 27
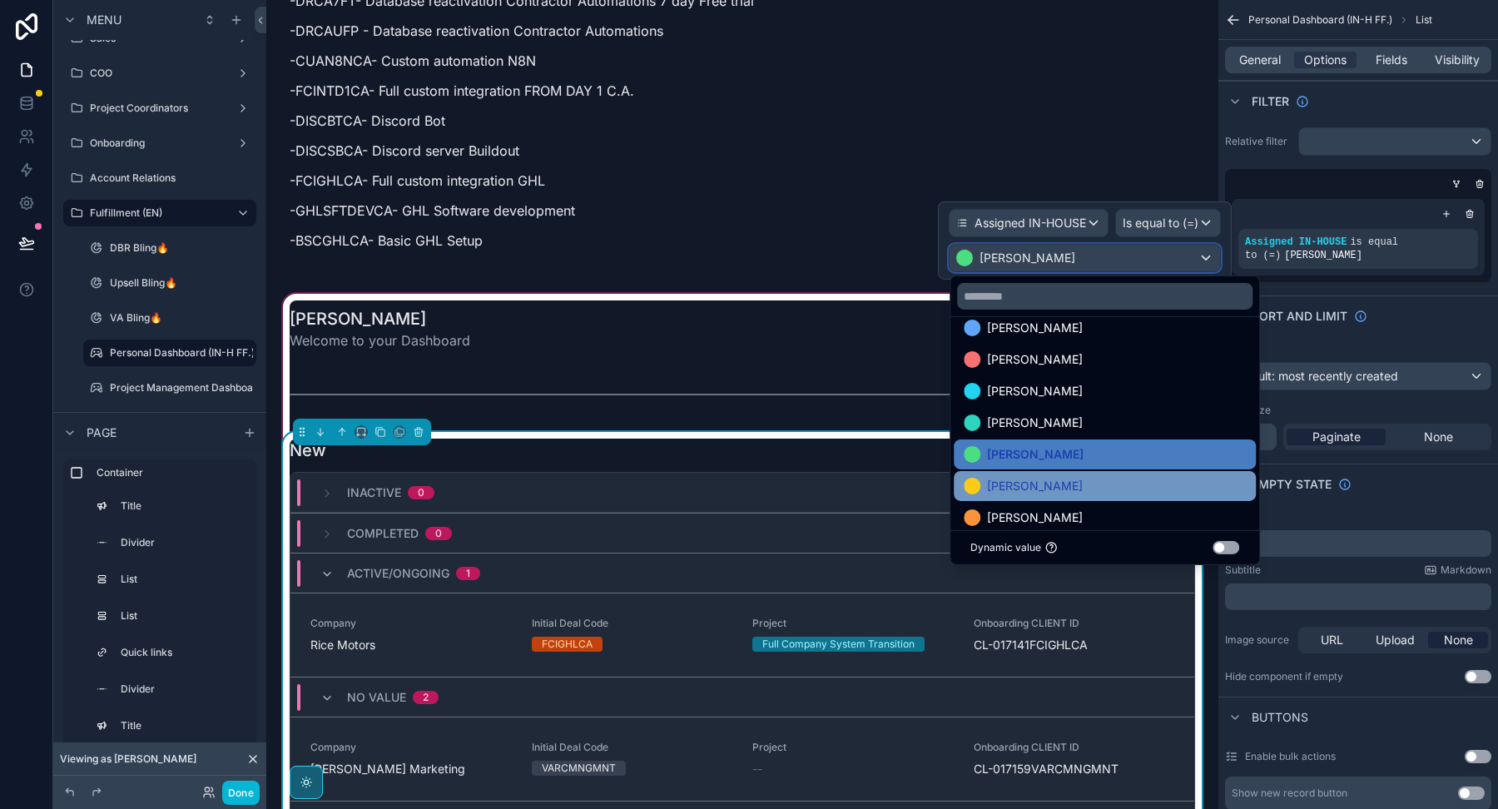
scroll to position [18, 0]
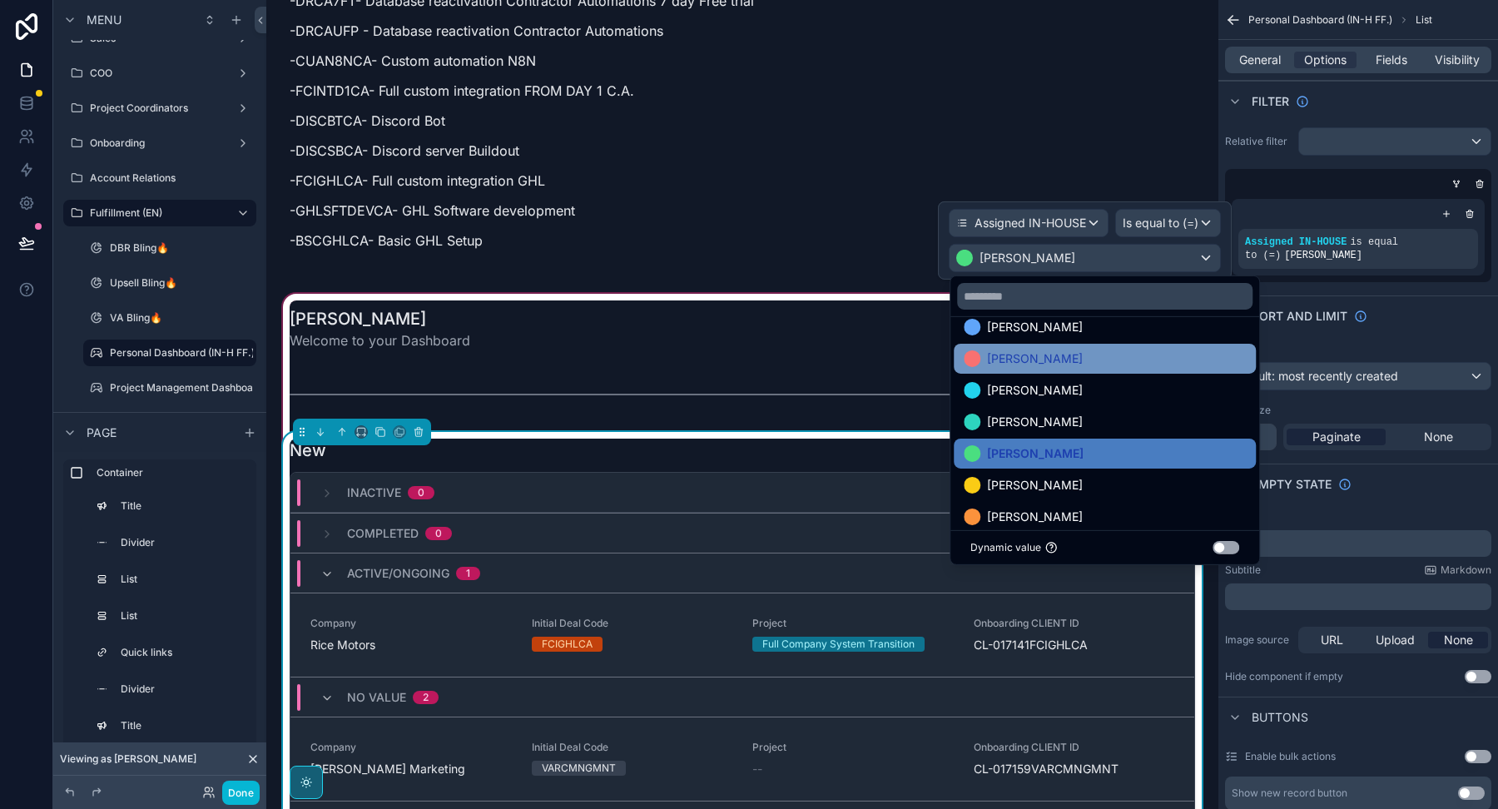
click at [1023, 364] on span "[PERSON_NAME]" at bounding box center [1035, 359] width 96 height 20
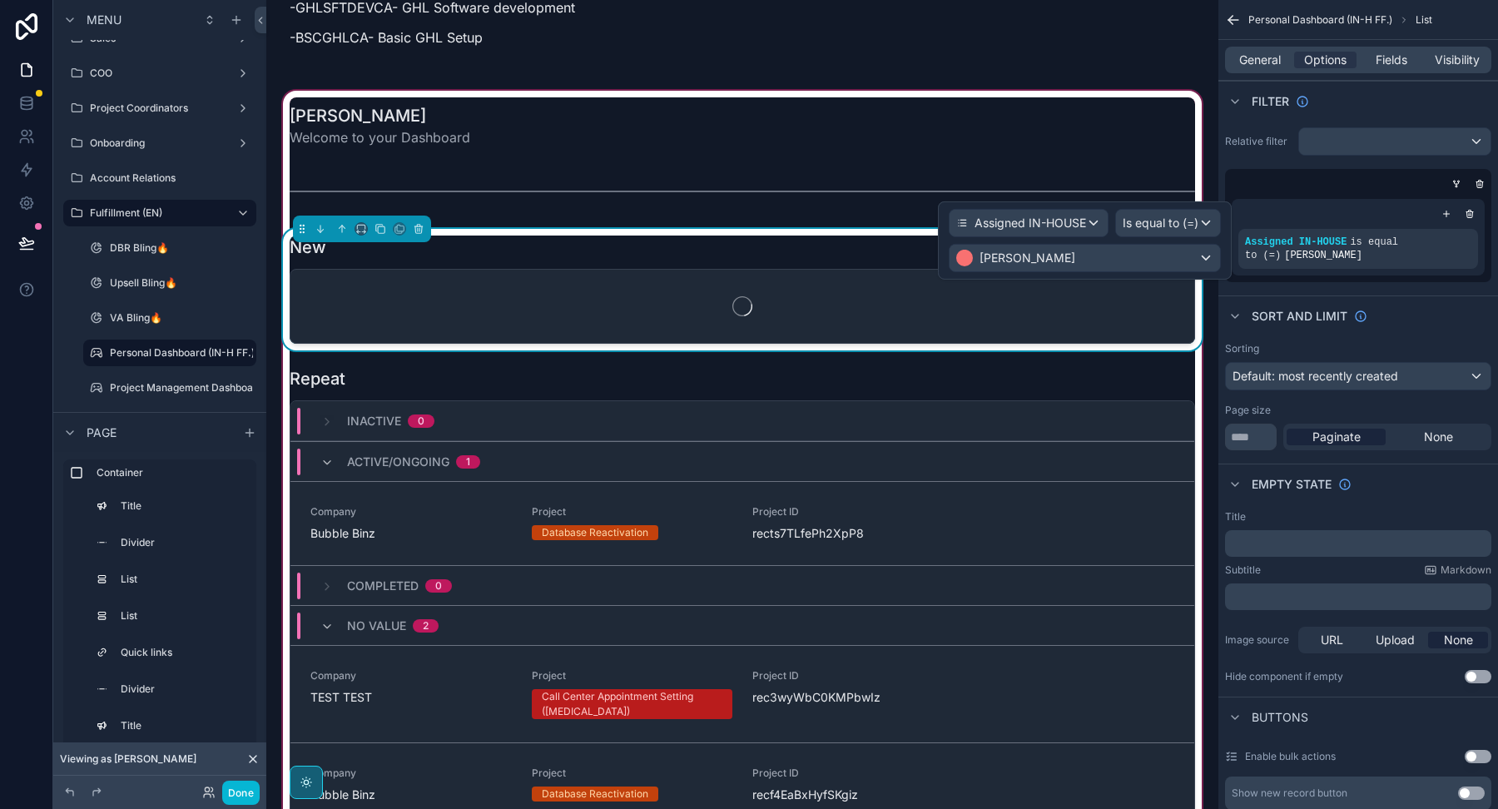
scroll to position [2113, 0]
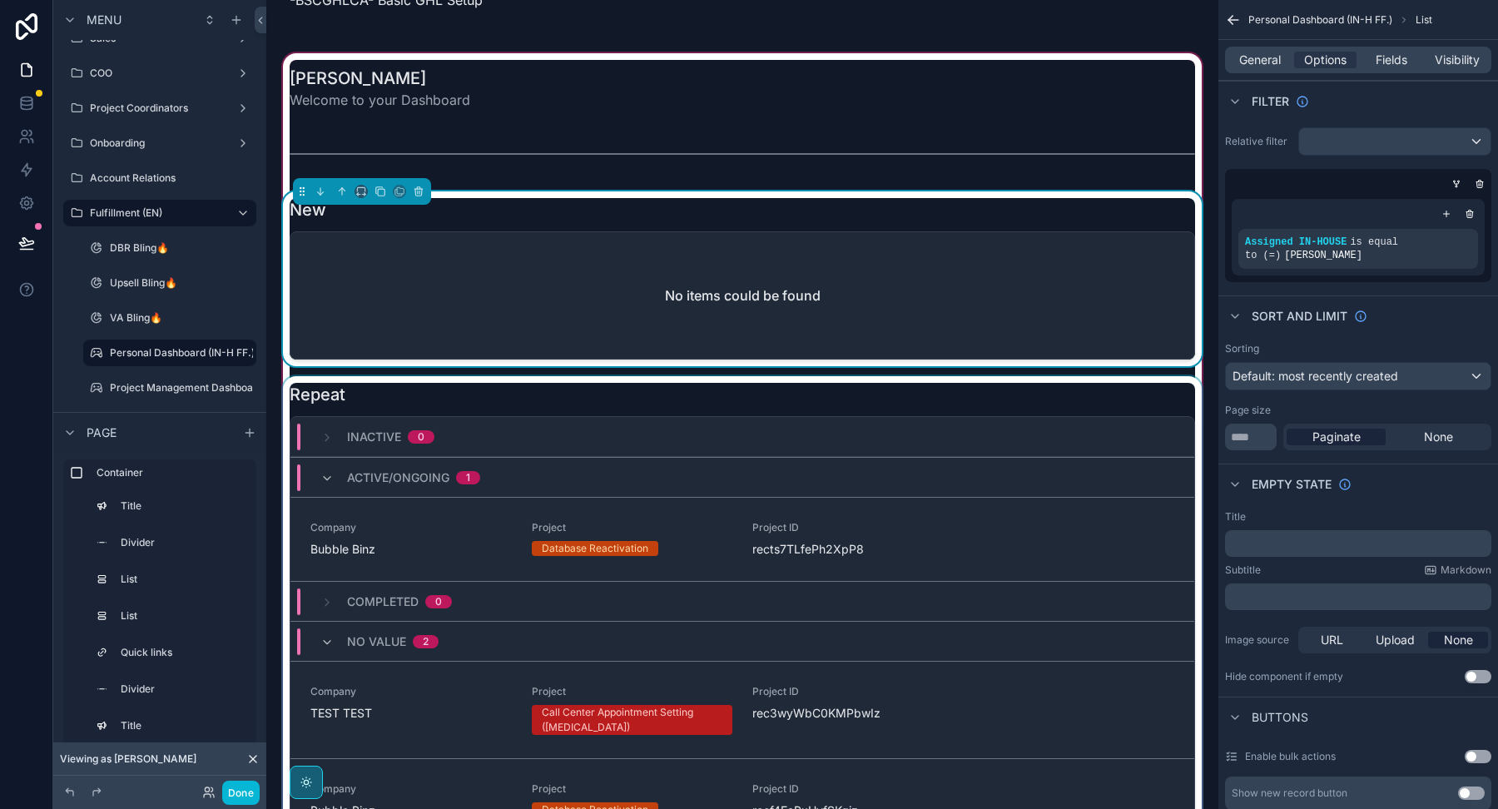
click at [788, 376] on div "scrollable content" at bounding box center [742, 632] width 925 height 513
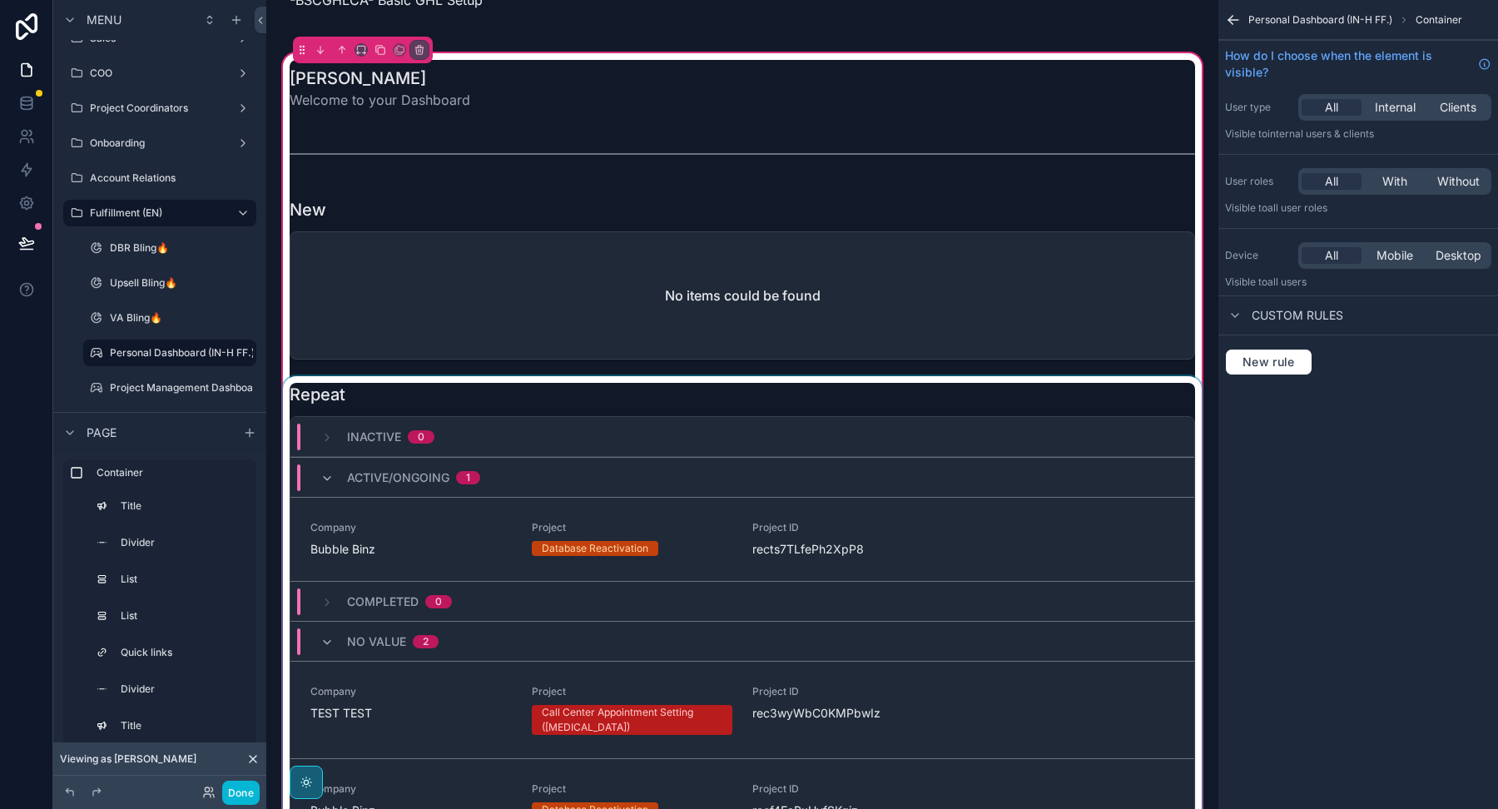
click at [788, 376] on div "scrollable content" at bounding box center [742, 632] width 925 height 513
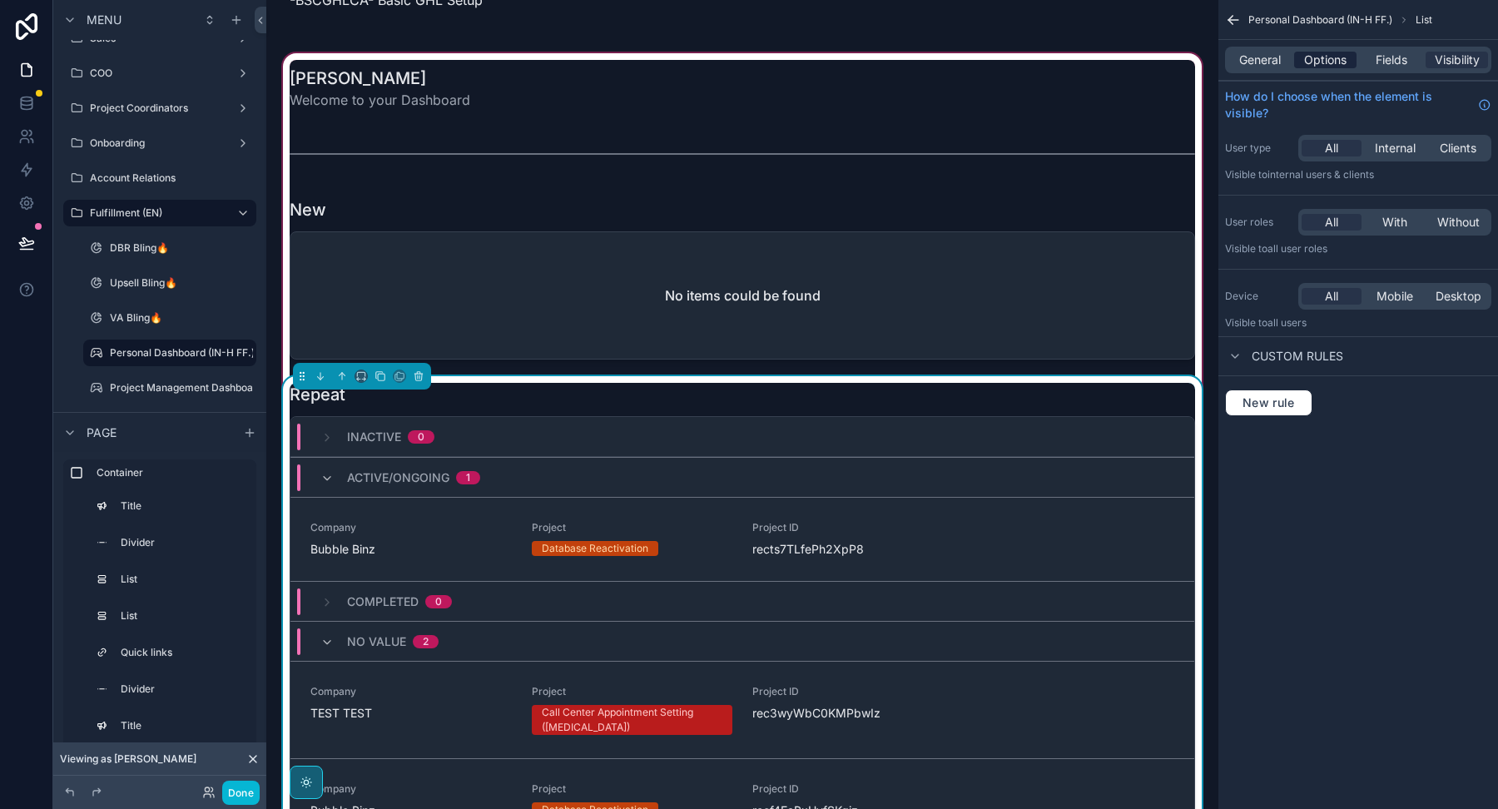
click at [1314, 62] on span "Options" at bounding box center [1325, 60] width 42 height 17
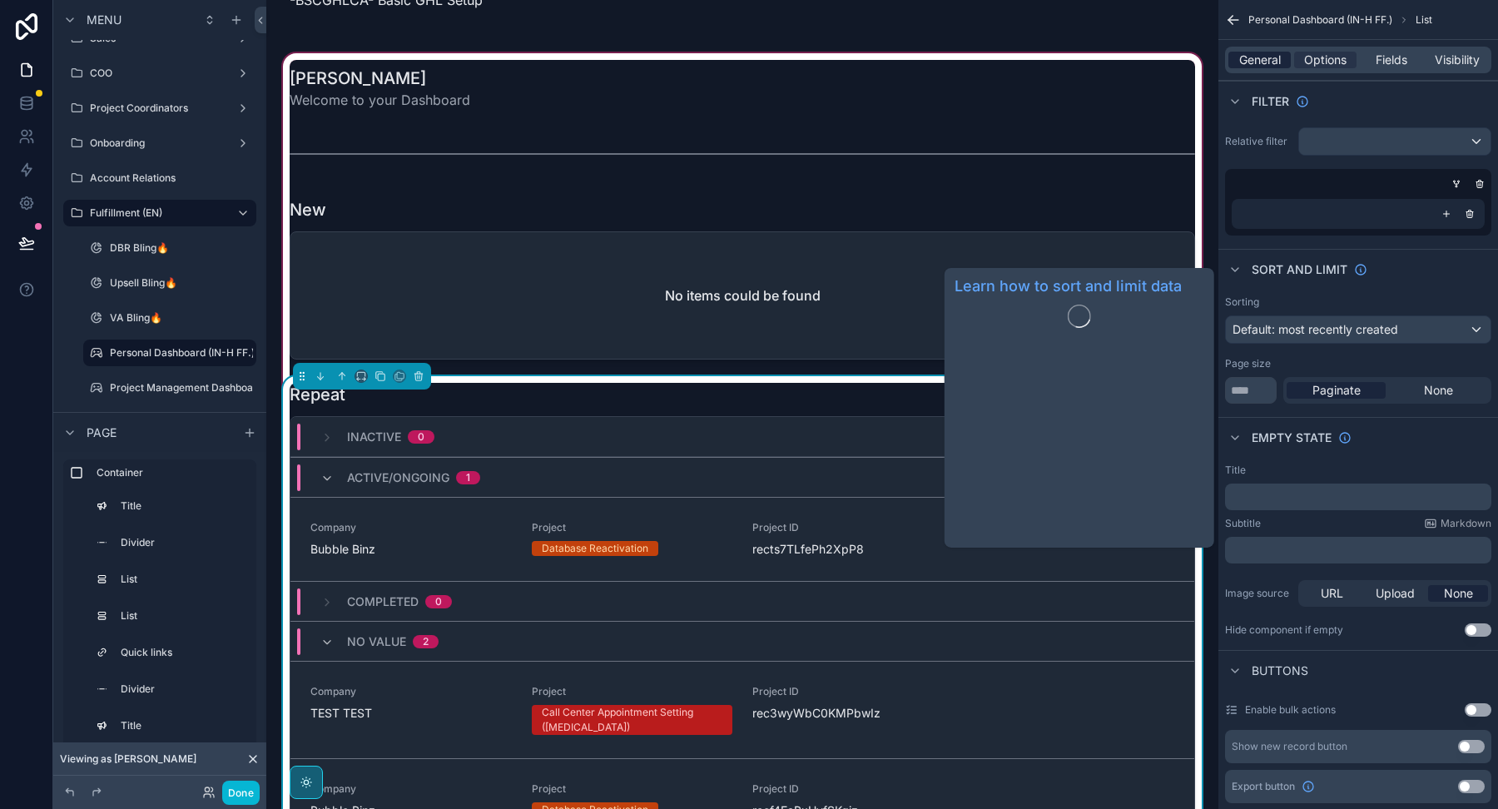
click at [1257, 61] on span "General" at bounding box center [1260, 60] width 42 height 17
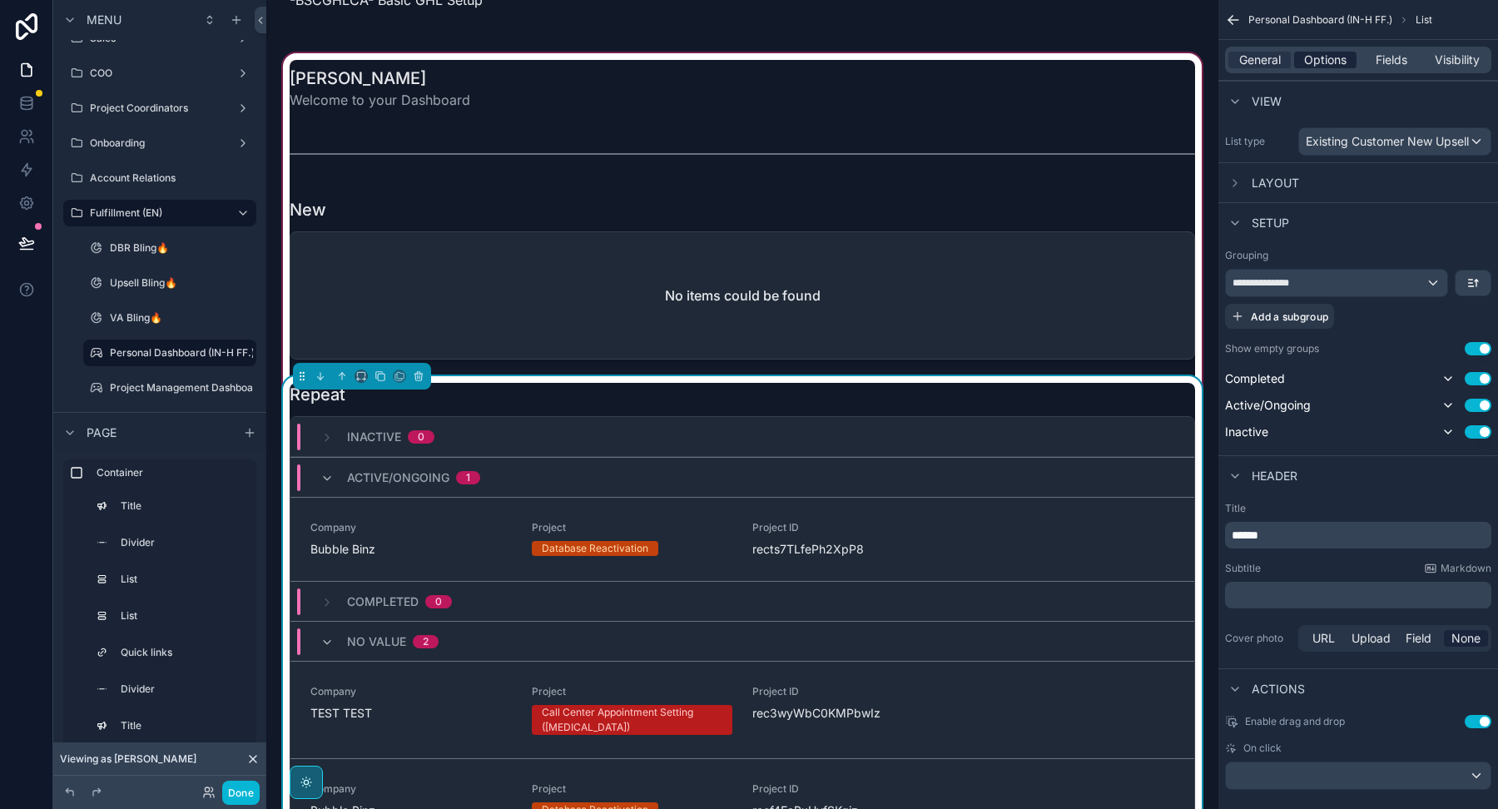
click at [1326, 62] on span "Options" at bounding box center [1325, 60] width 42 height 17
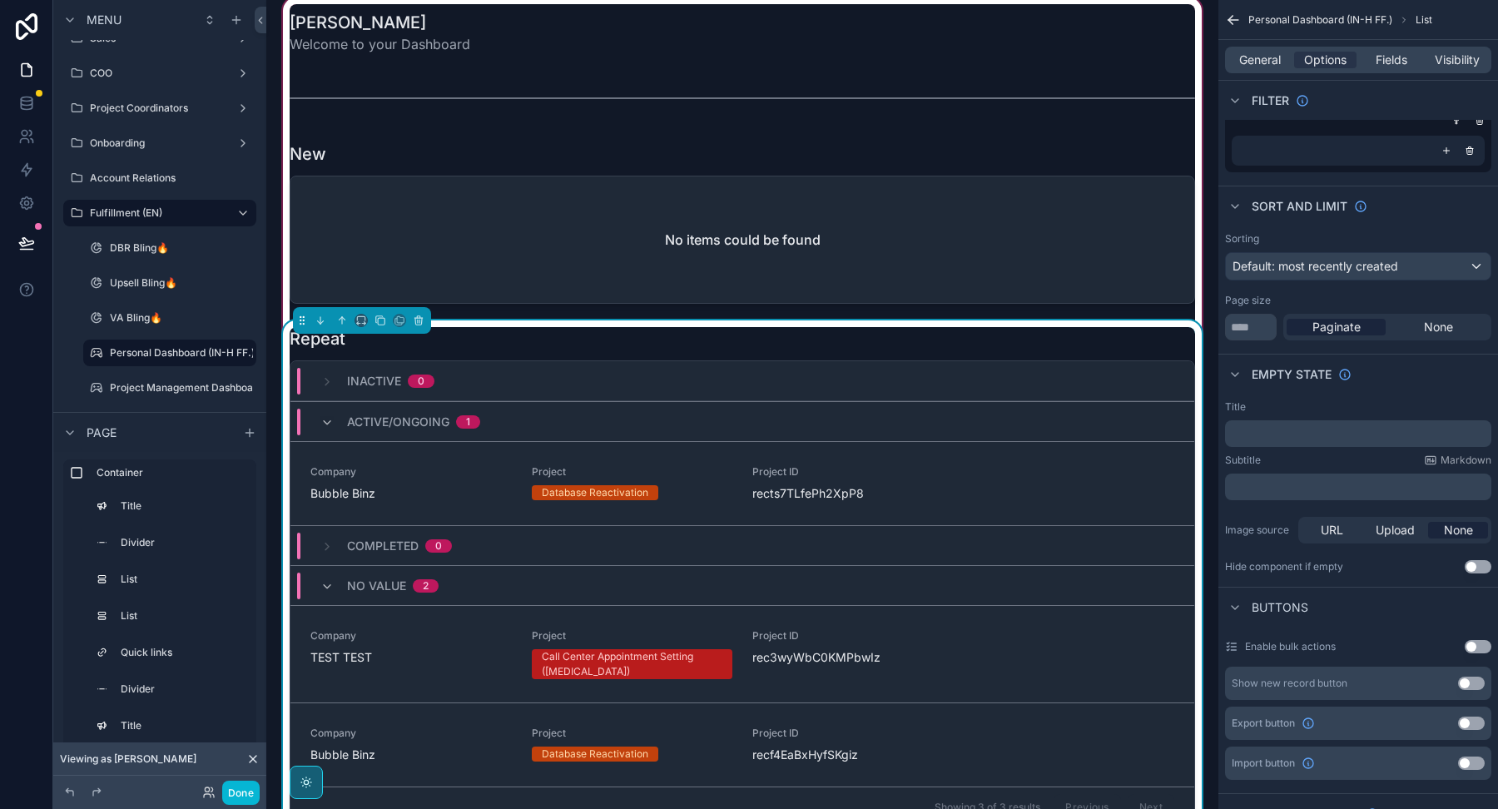
scroll to position [2338, 0]
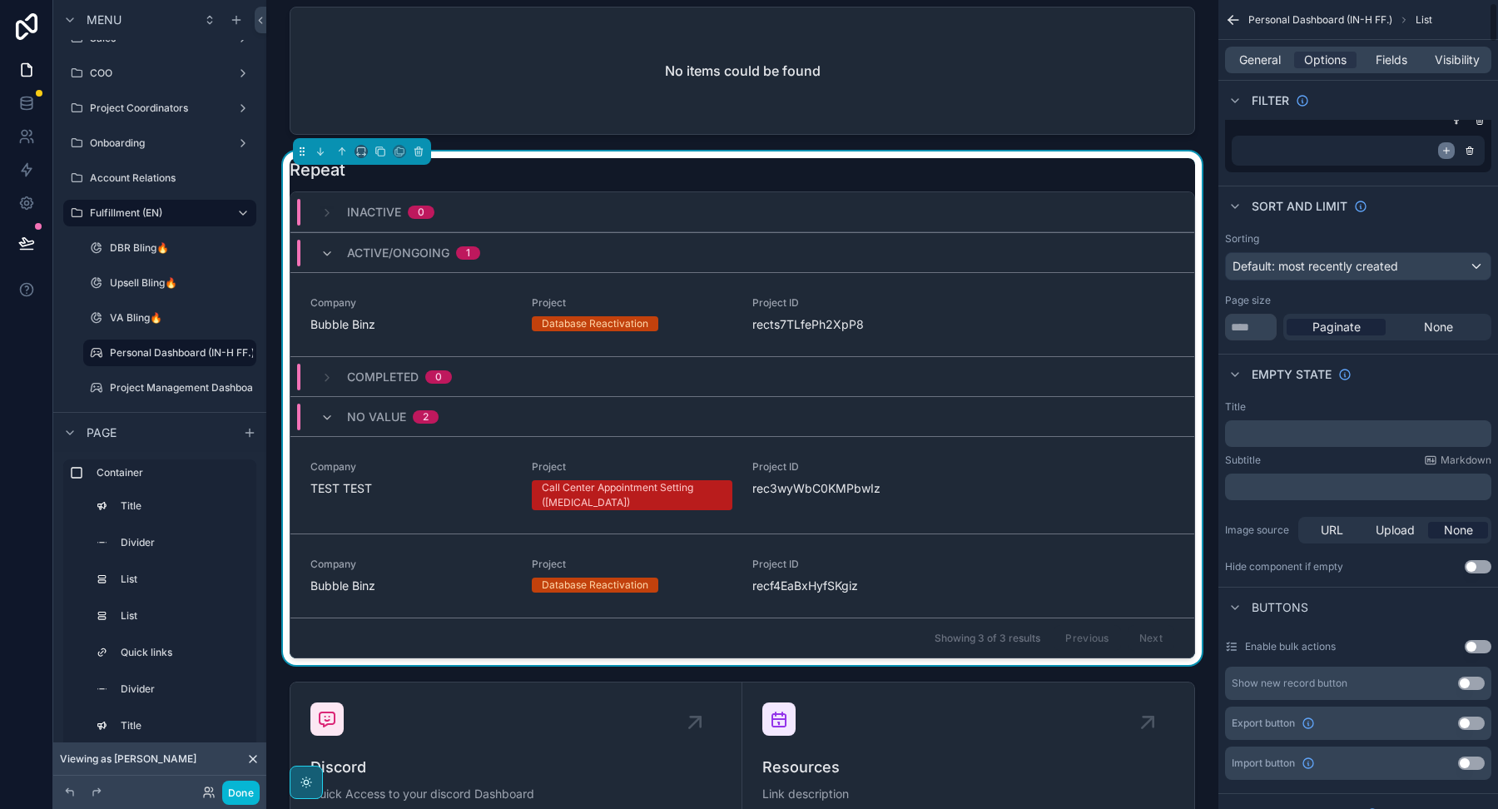
click at [1444, 151] on icon "scrollable content" at bounding box center [1446, 151] width 10 height 10
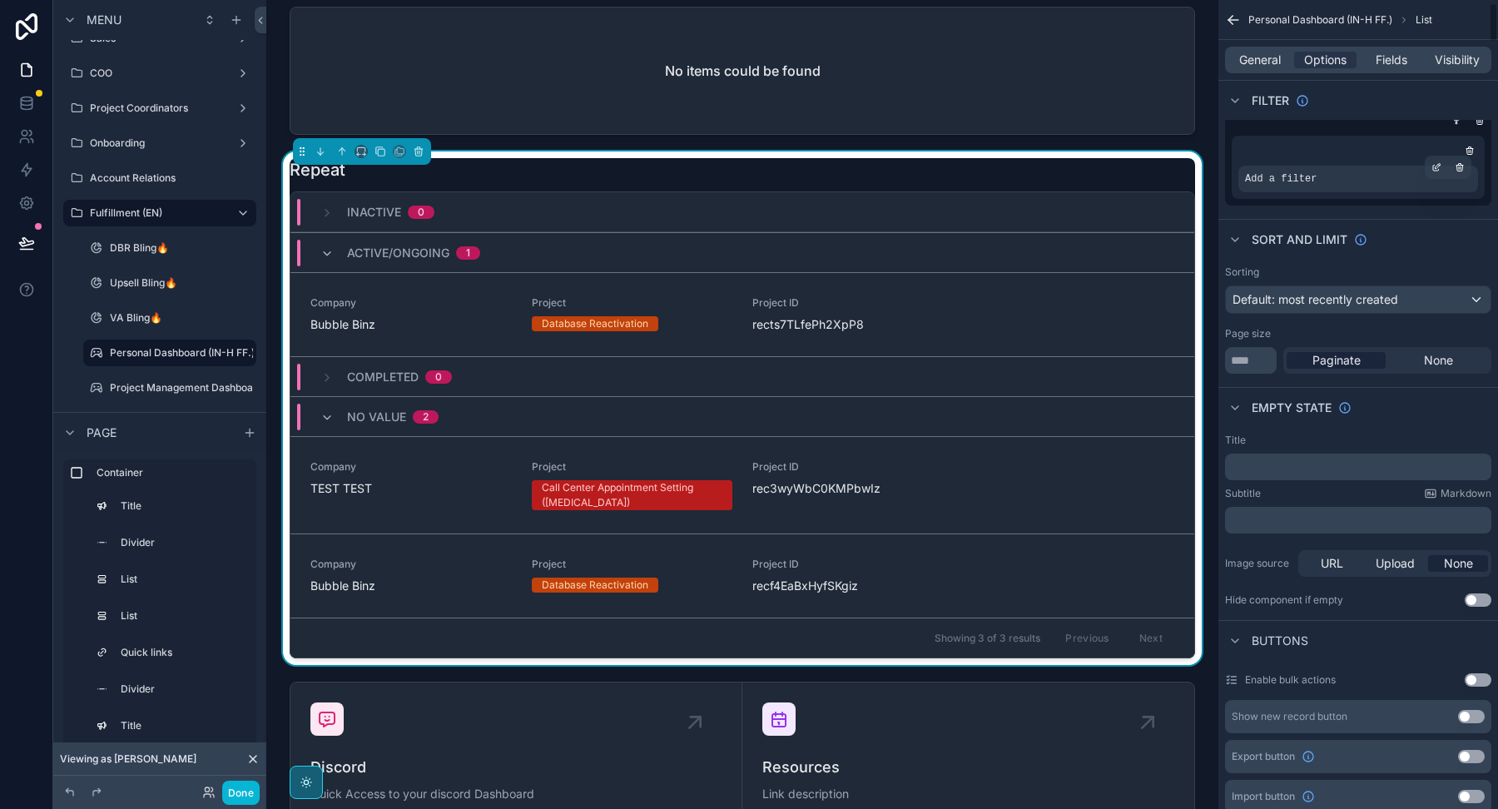
click at [1351, 185] on div "Add a filter" at bounding box center [1358, 179] width 240 height 27
click at [1433, 162] on icon "scrollable content" at bounding box center [1436, 167] width 10 height 10
click at [1070, 153] on span "Select a field" at bounding box center [1069, 153] width 71 height 14
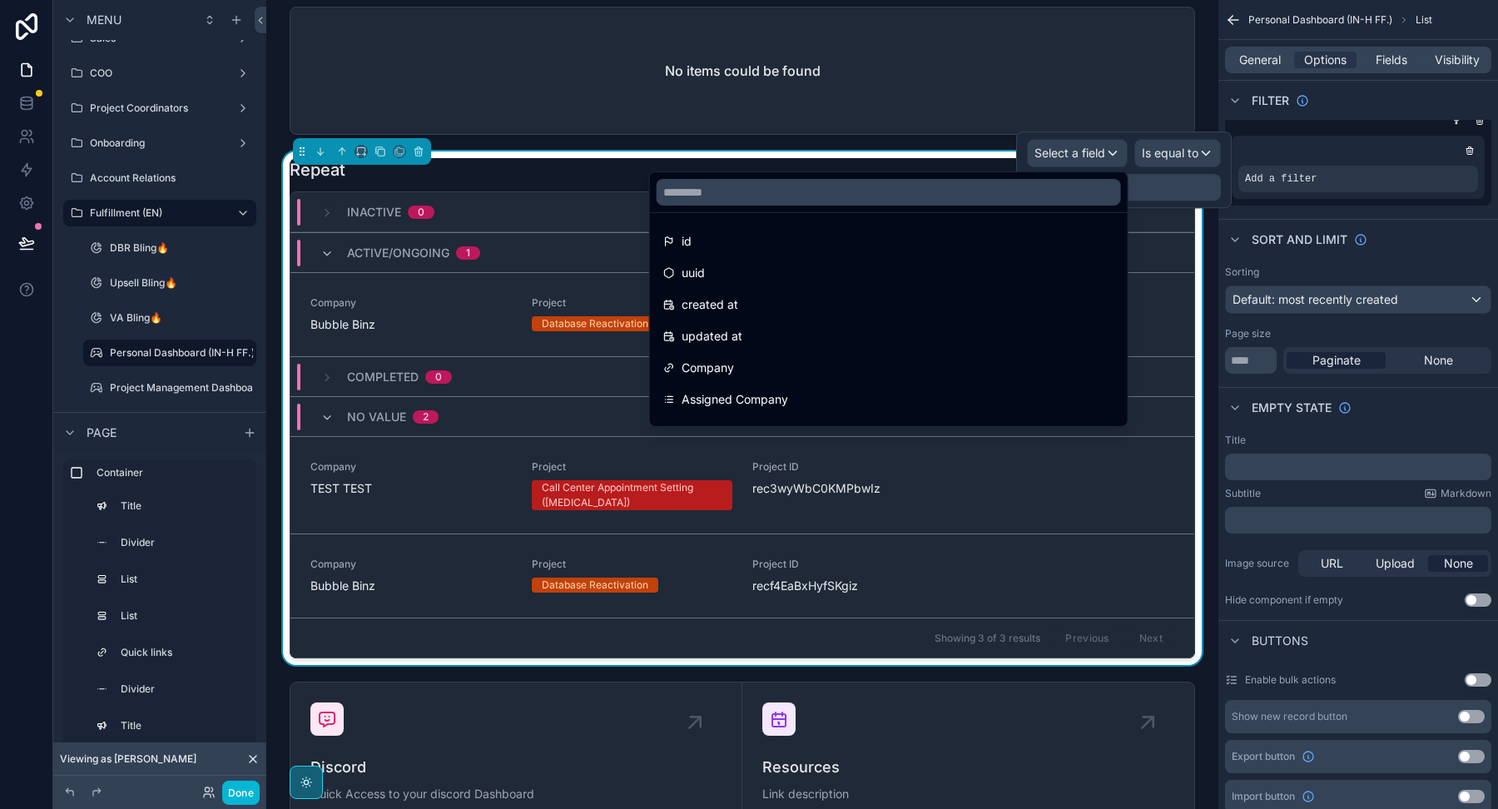
click at [969, 215] on ul "id uuid created at updated at Company Assigned Company Original Affiliate Clien…" at bounding box center [889, 319] width 478 height 213
click at [969, 193] on input "text" at bounding box center [888, 192] width 464 height 27
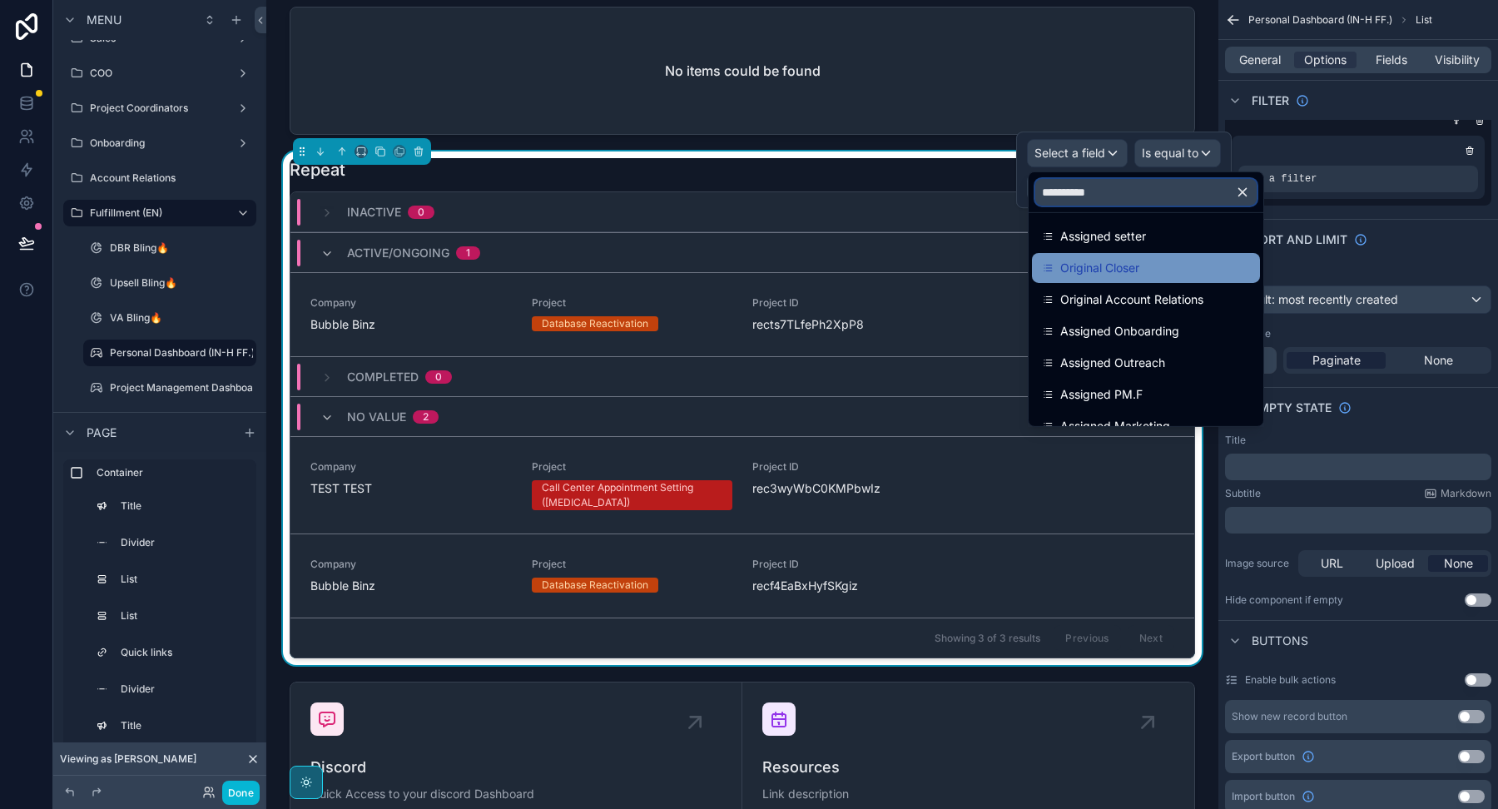
scroll to position [0, 0]
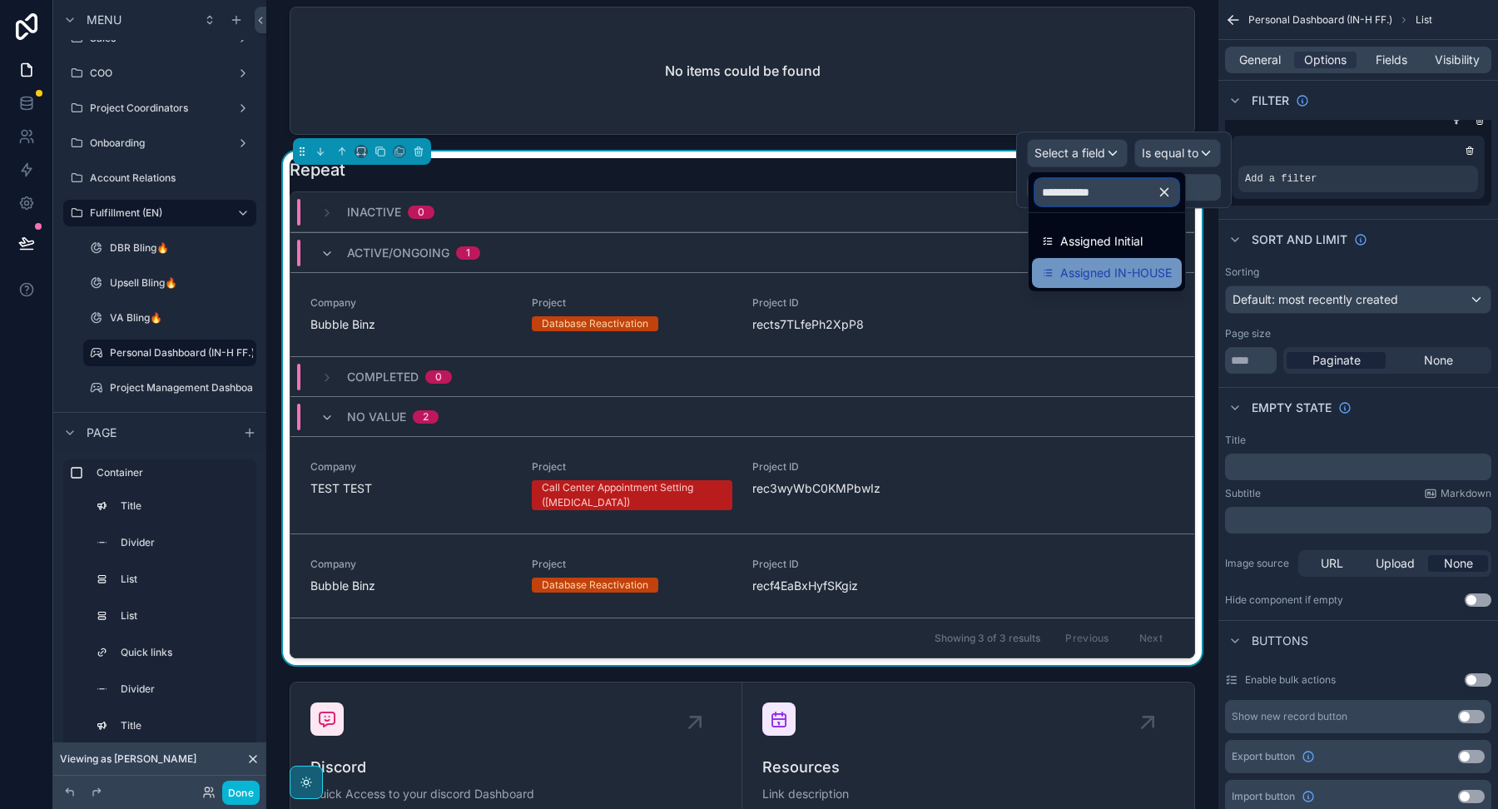
type input "**********"
click at [1117, 272] on span "Assigned IN-HOUSE" at bounding box center [1115, 273] width 111 height 20
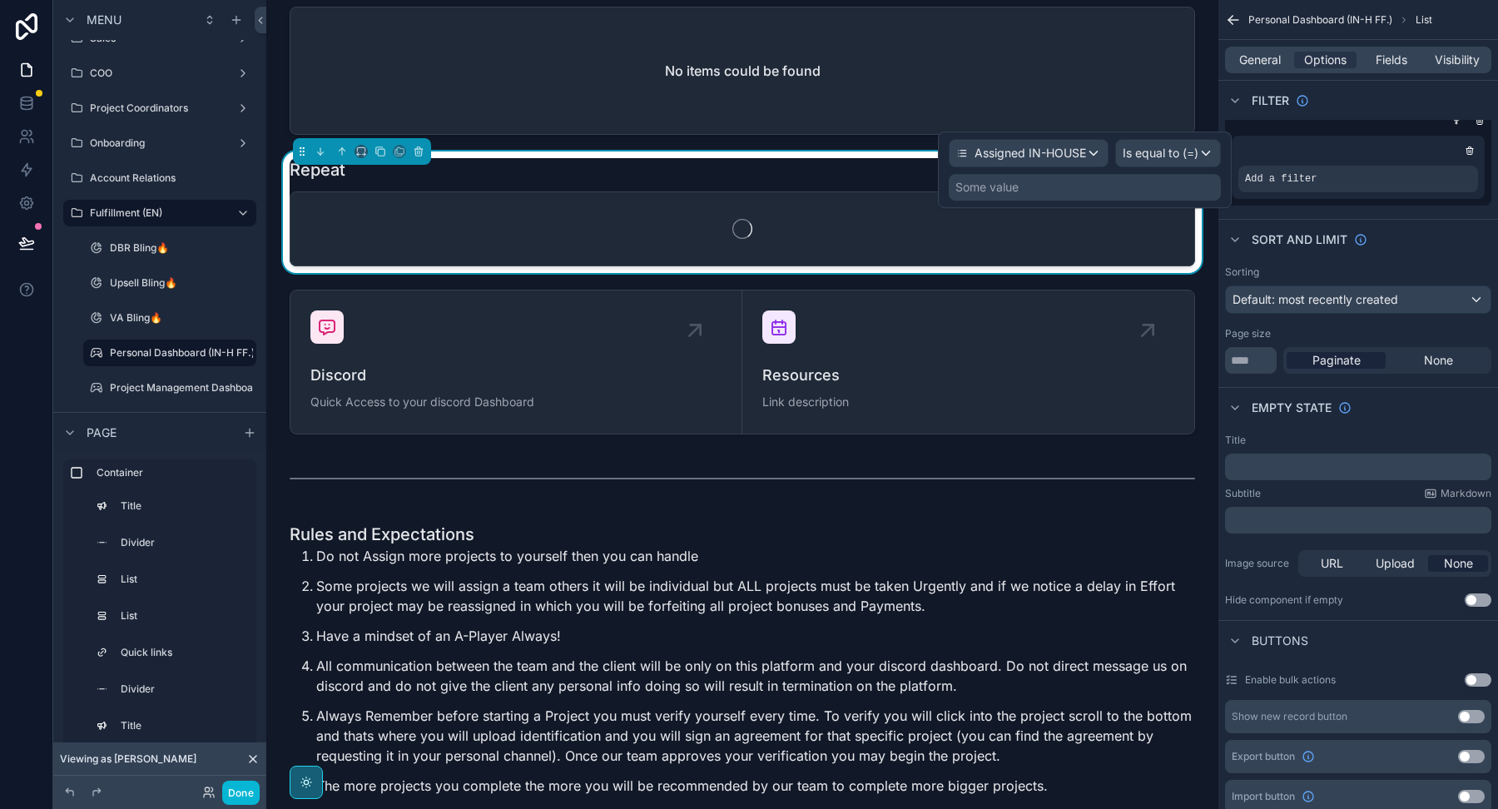
click at [1108, 181] on div "Some value" at bounding box center [1085, 187] width 272 height 27
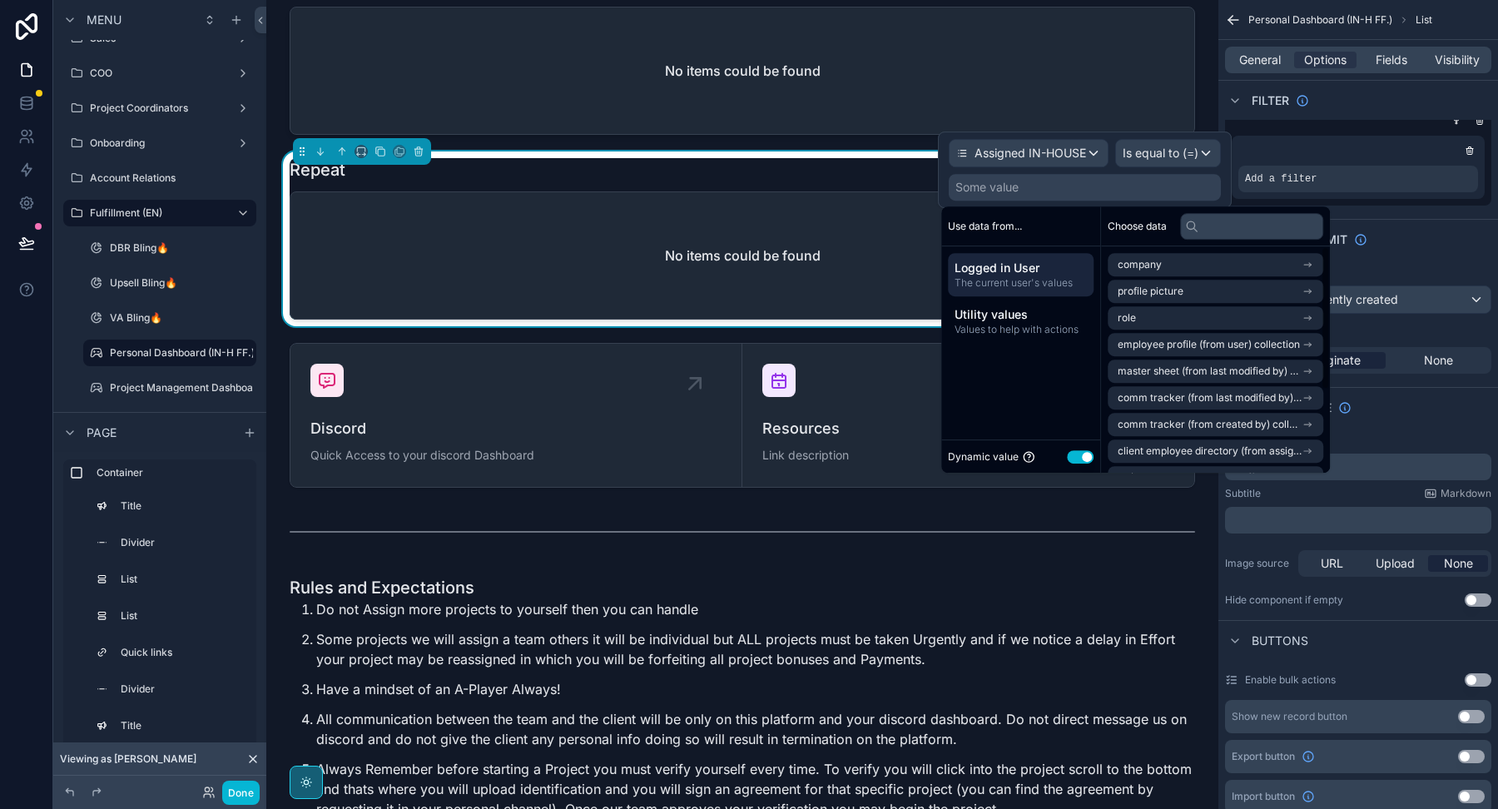
click at [1081, 458] on button "Use setting" at bounding box center [1080, 456] width 27 height 13
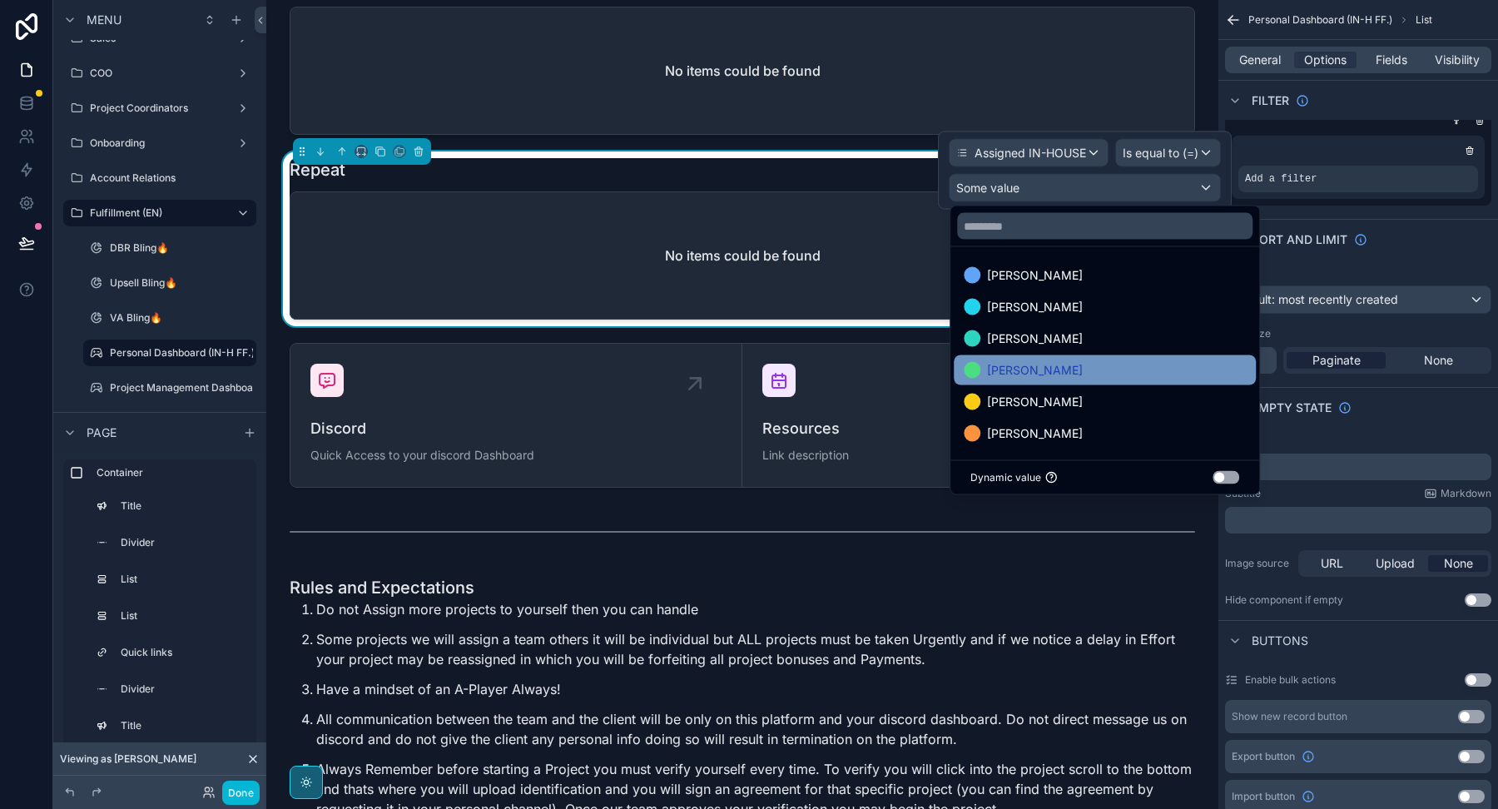
scroll to position [1, 0]
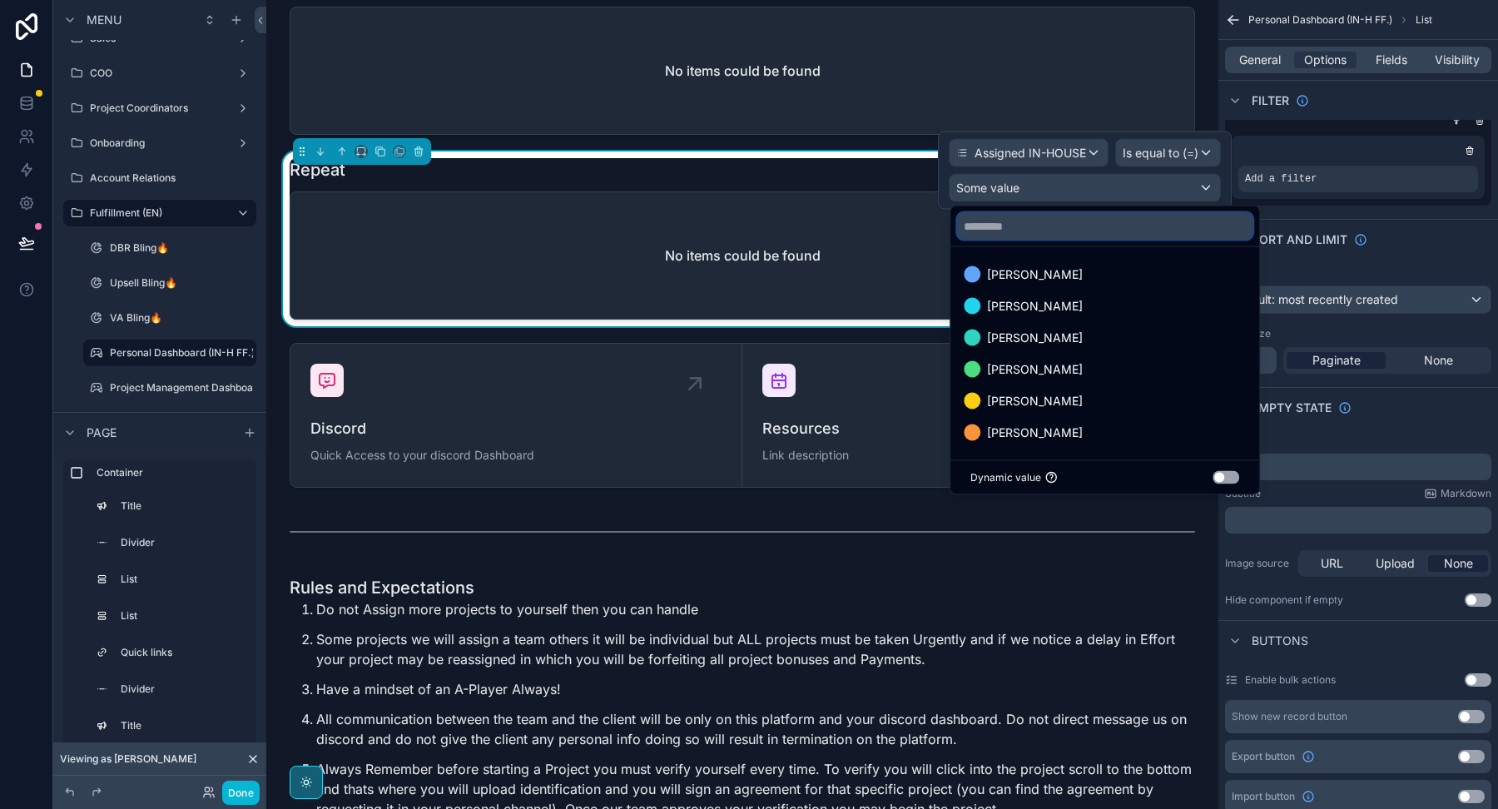
click at [1024, 233] on input "text" at bounding box center [1104, 226] width 295 height 27
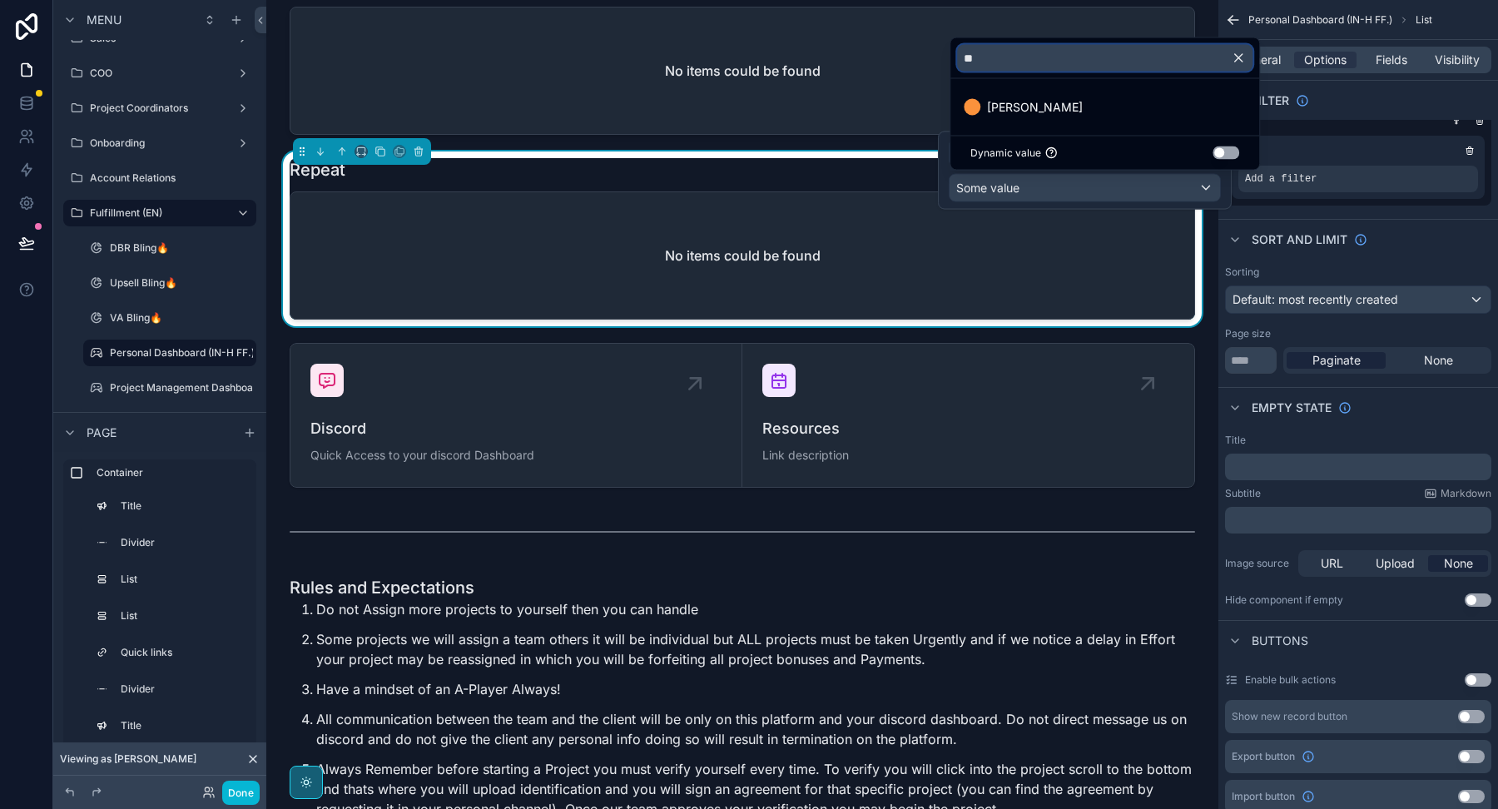
scroll to position [0, 0]
type input "*"
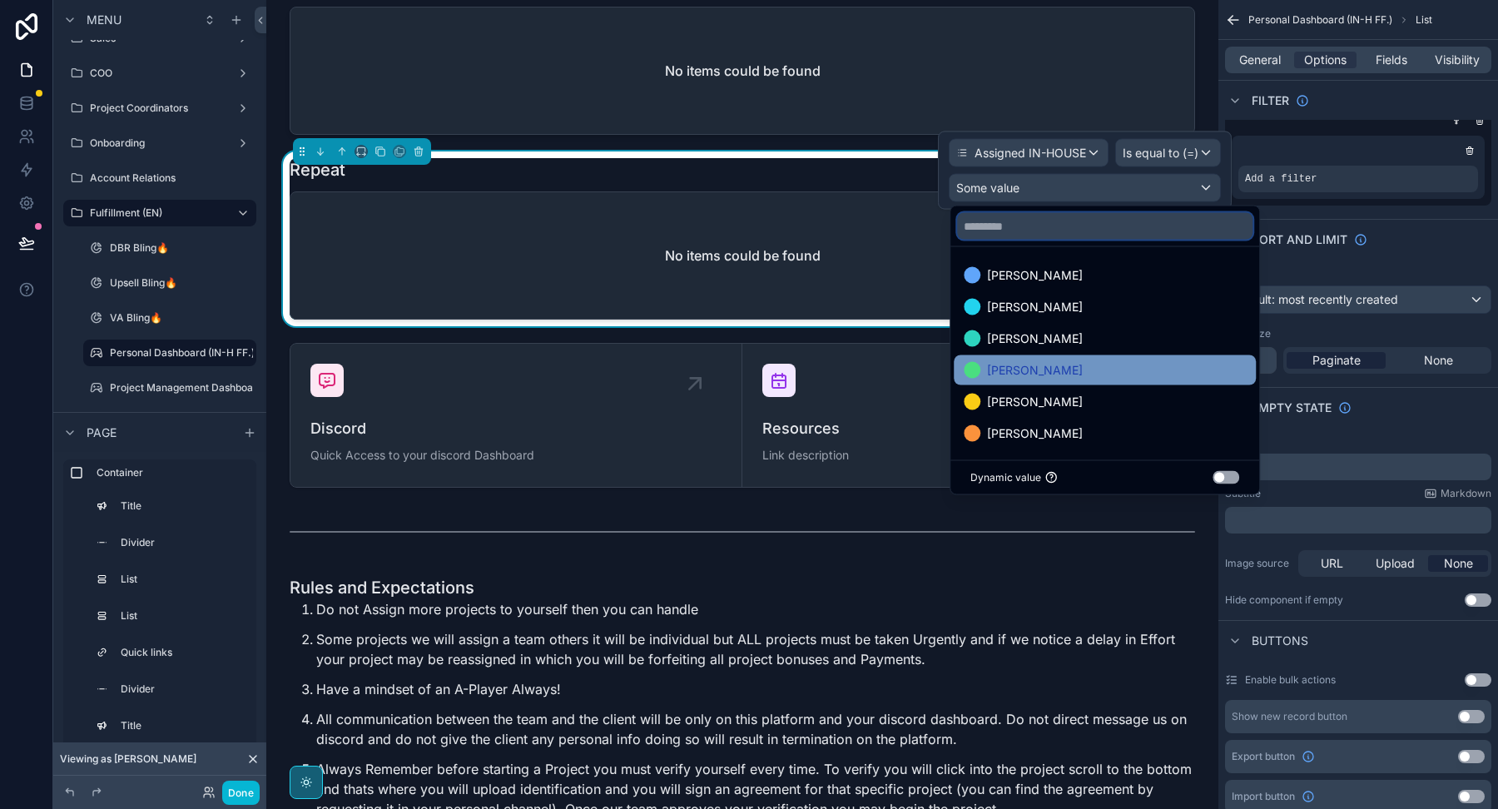
scroll to position [1, 0]
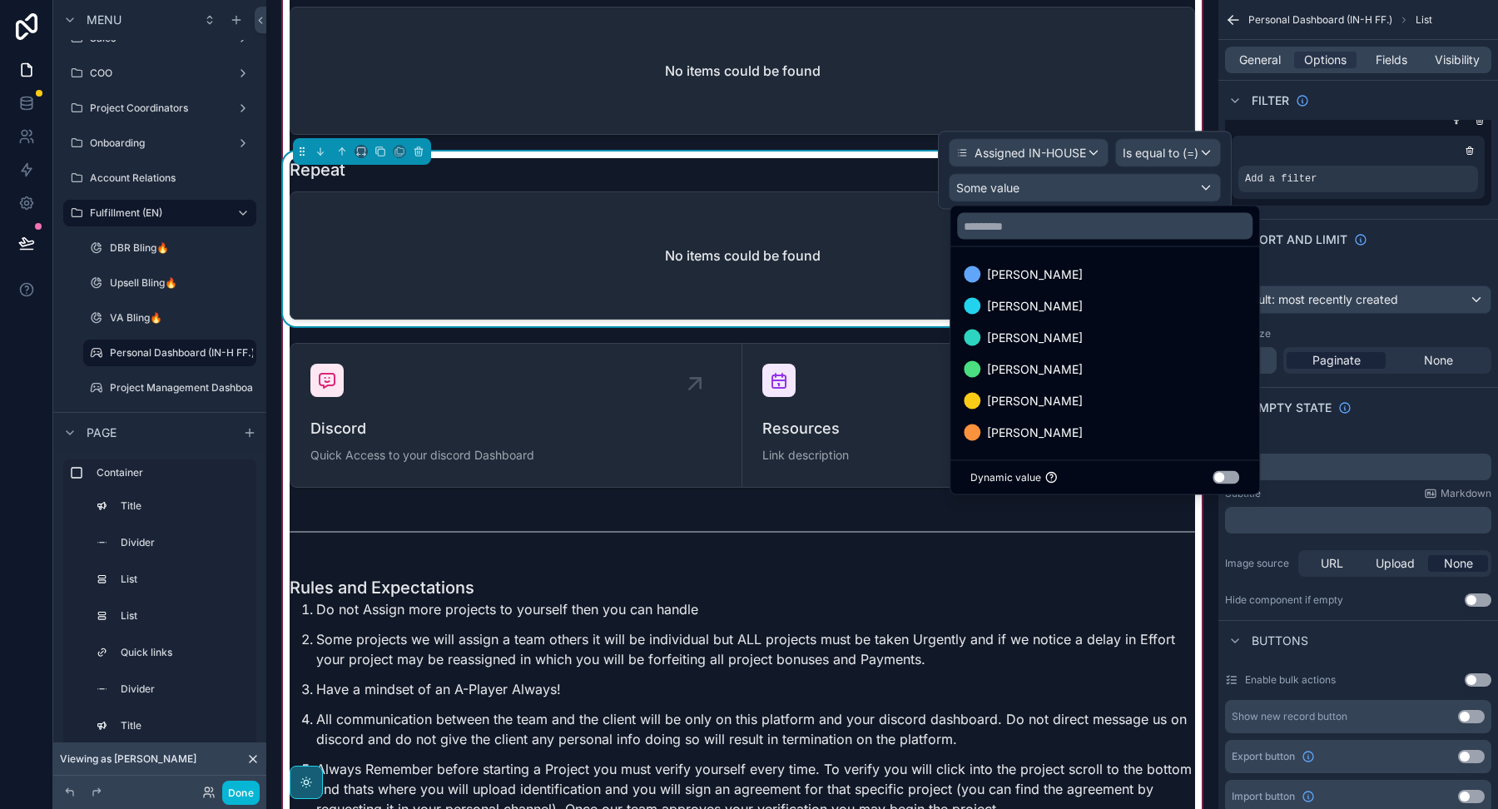
click at [823, 250] on div "No items could be found" at bounding box center [742, 255] width 904 height 126
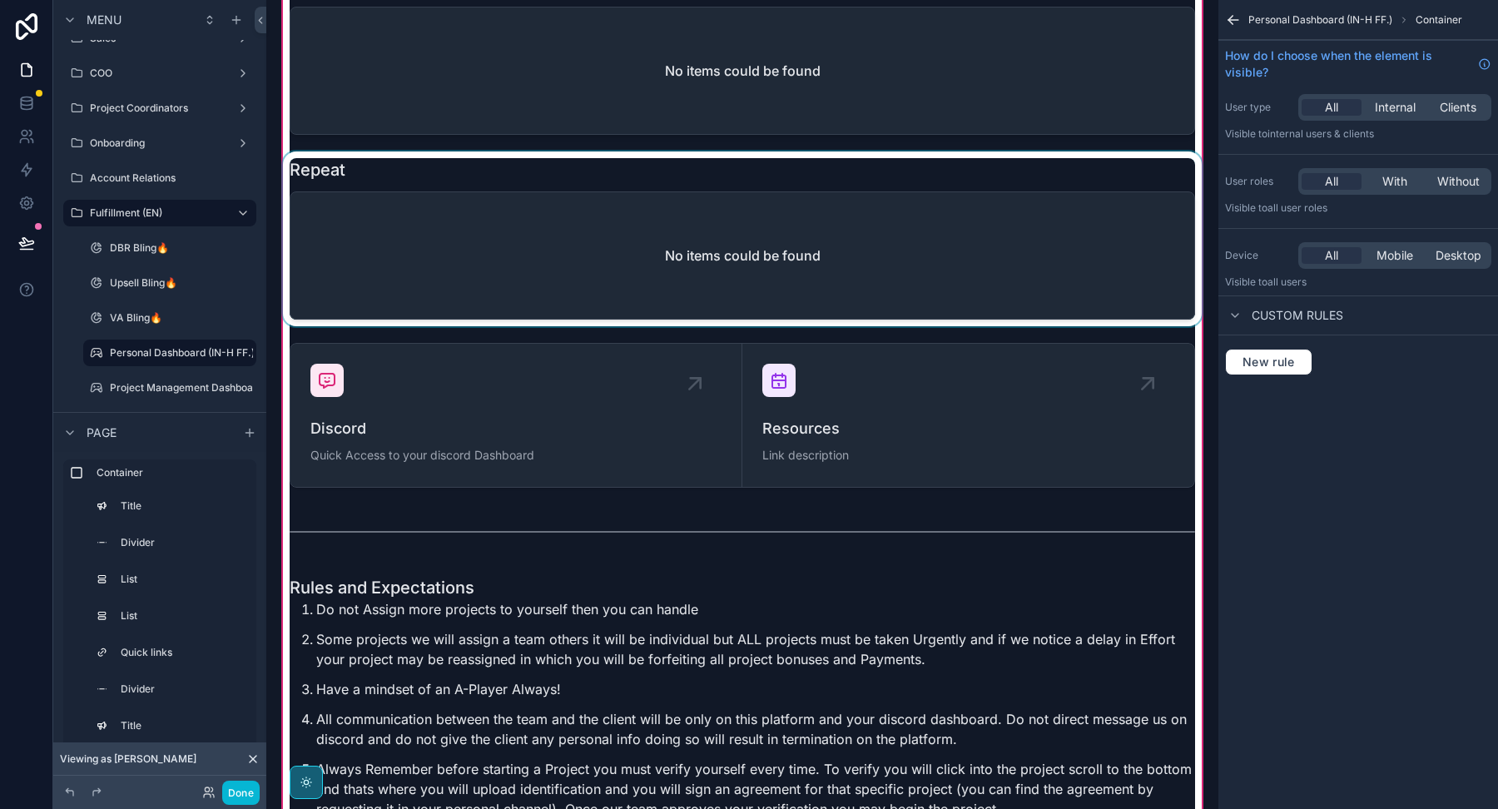
scroll to position [0, 0]
click at [1037, 220] on div "scrollable content" at bounding box center [742, 238] width 925 height 175
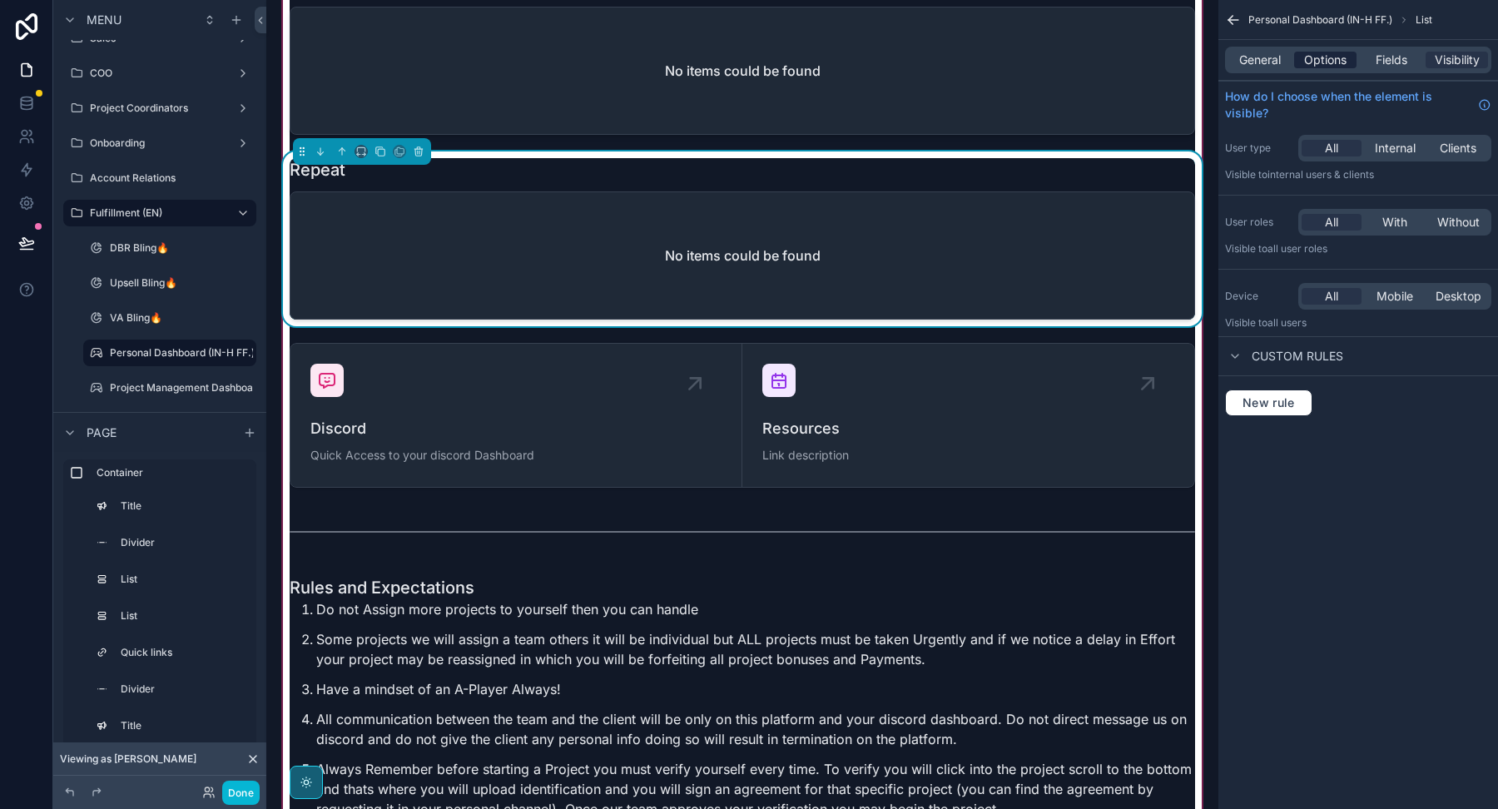
click at [1323, 62] on span "Options" at bounding box center [1325, 60] width 42 height 17
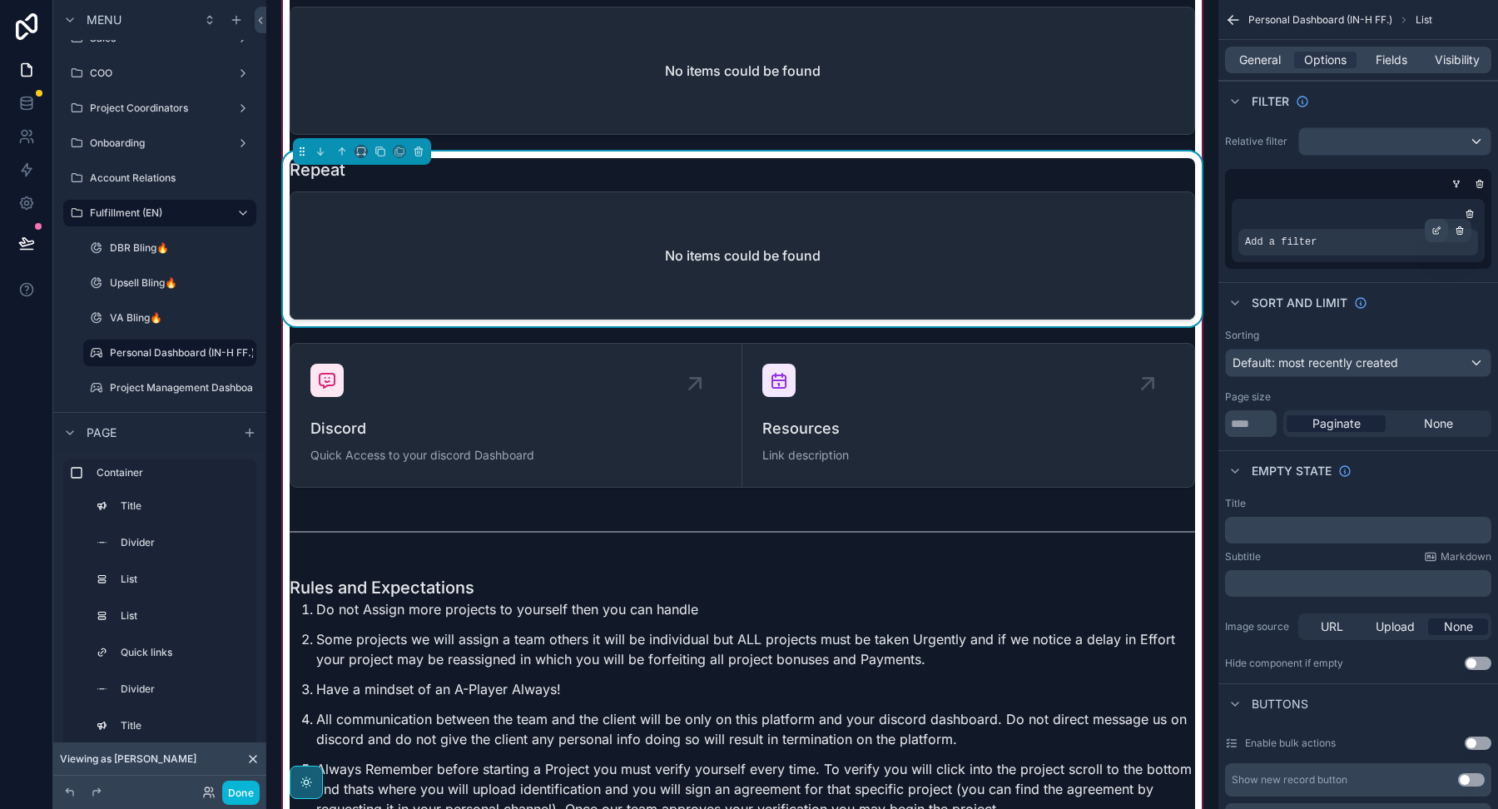
click at [1432, 225] on icon "scrollable content" at bounding box center [1436, 230] width 10 height 10
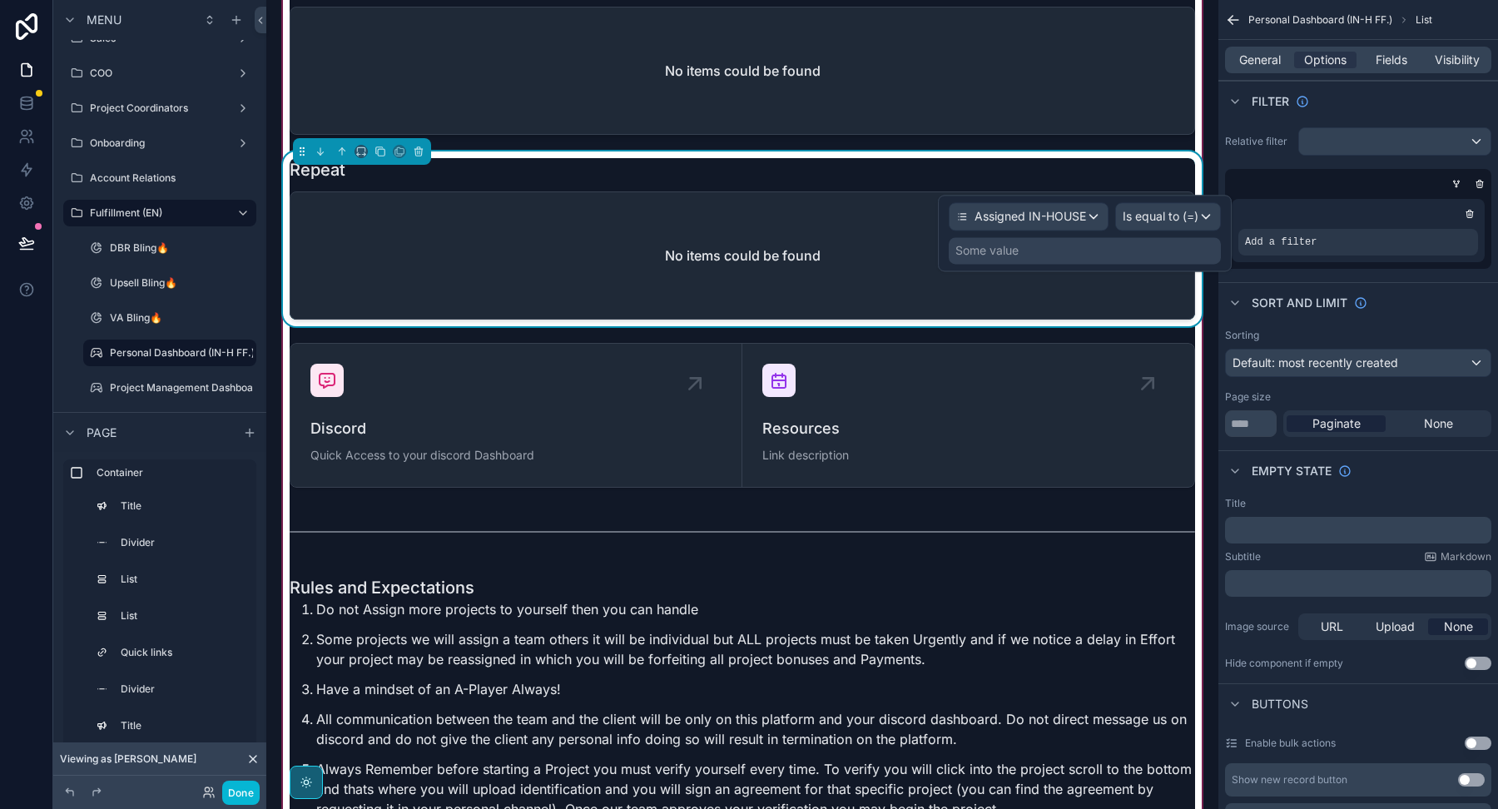
click at [1127, 245] on div "Some value" at bounding box center [1085, 250] width 272 height 27
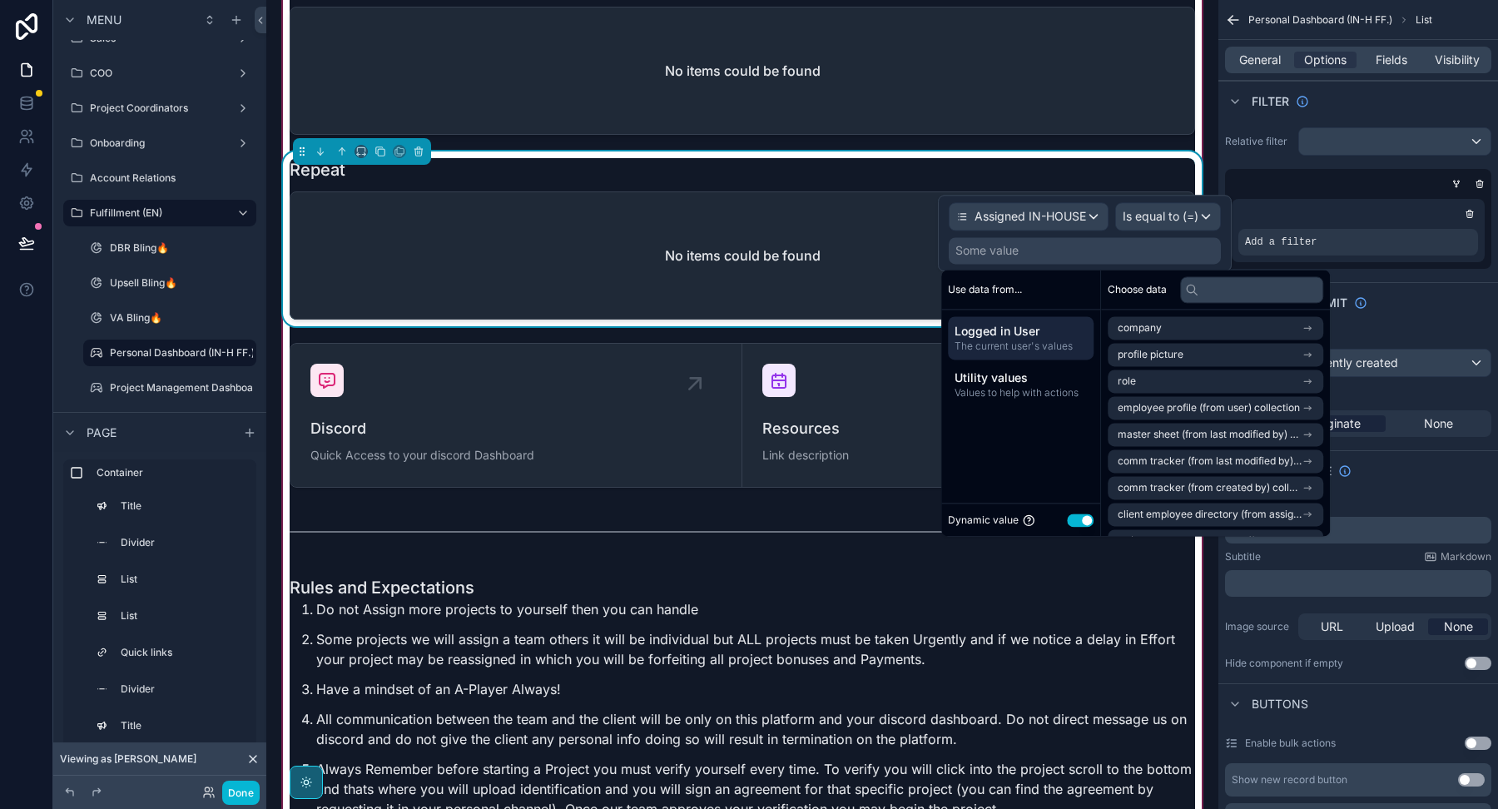
click at [1074, 513] on button "Use setting" at bounding box center [1080, 519] width 27 height 13
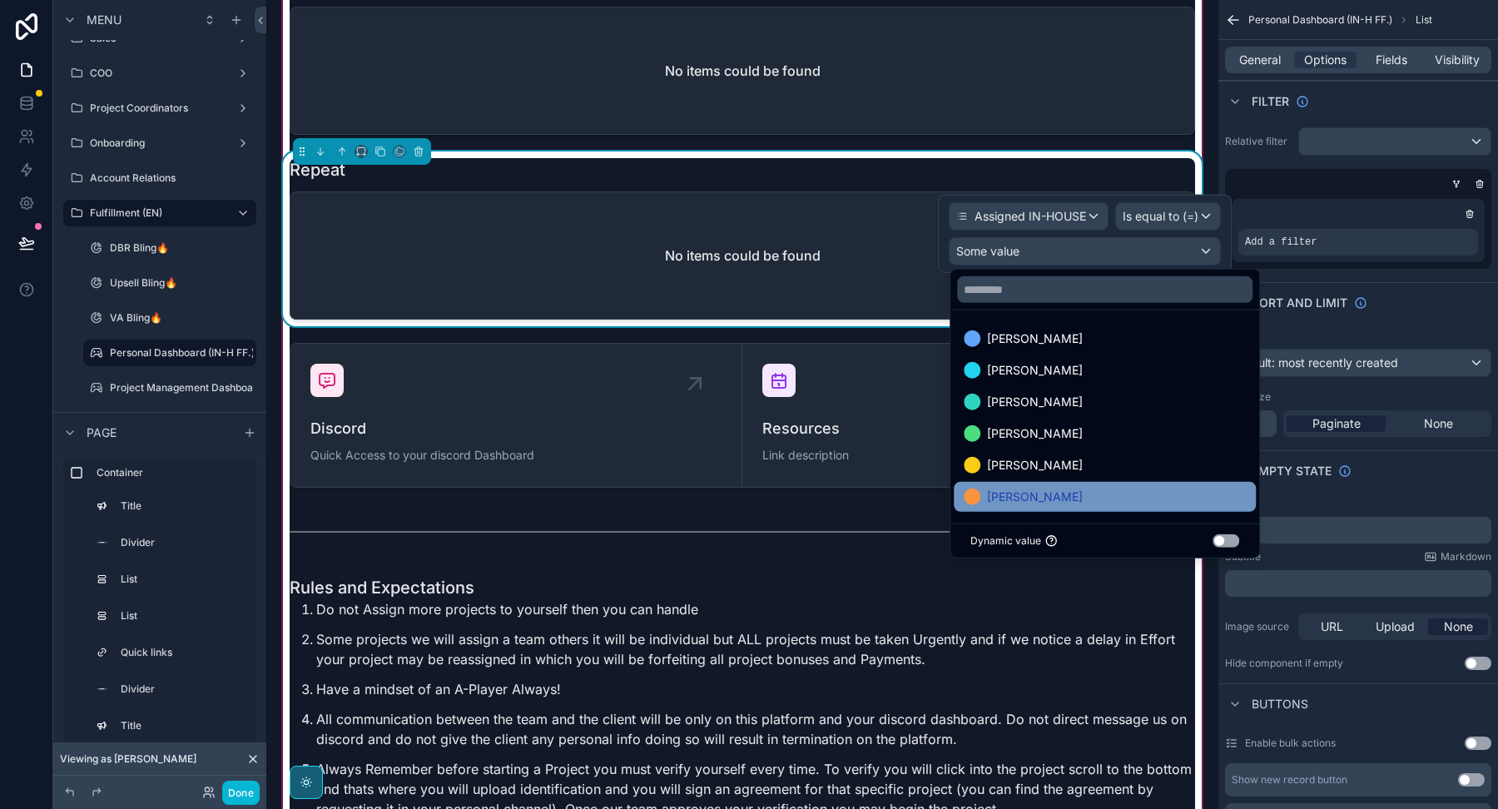
scroll to position [1, 0]
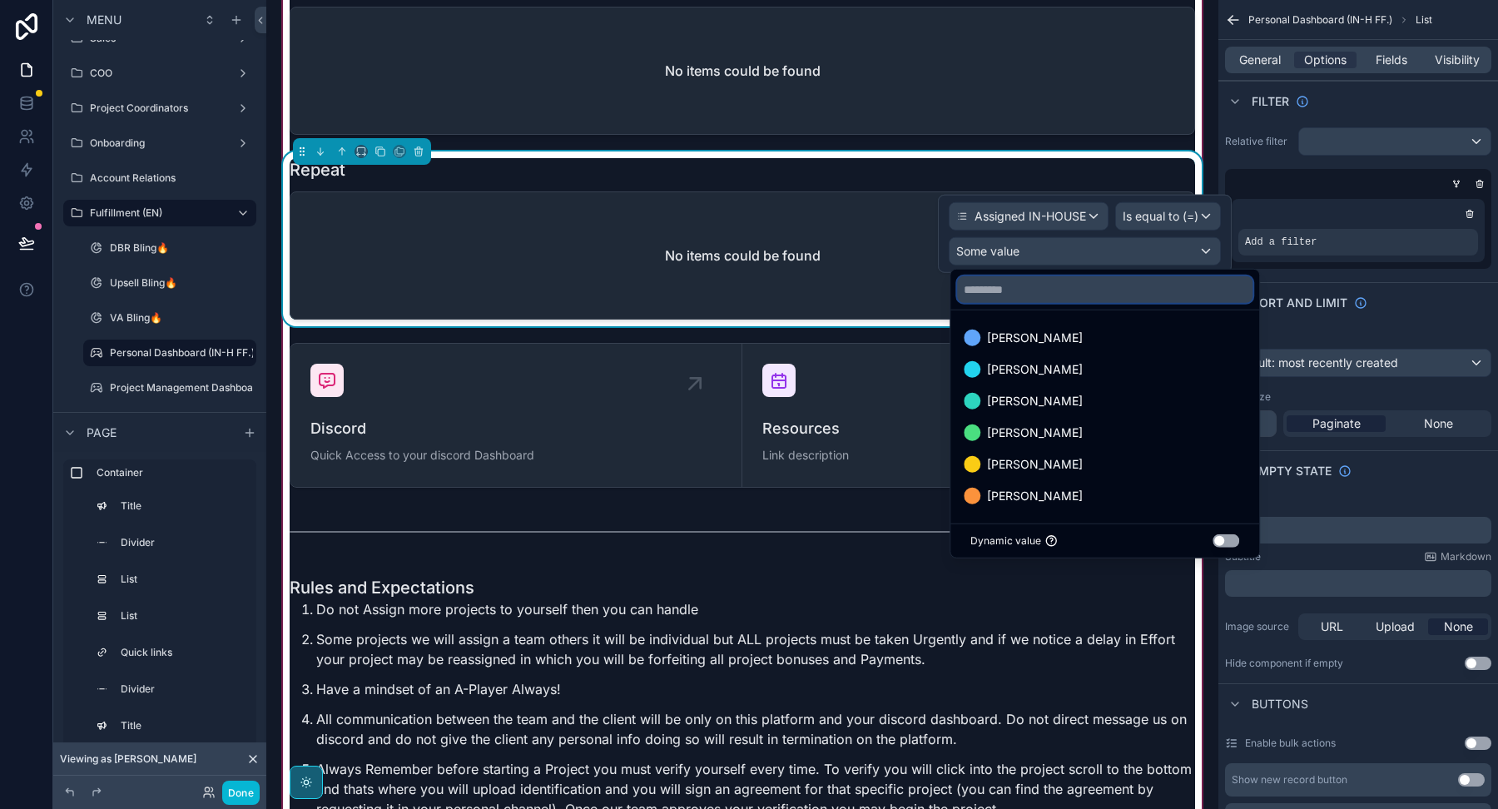
click at [1032, 294] on input "text" at bounding box center [1104, 289] width 295 height 27
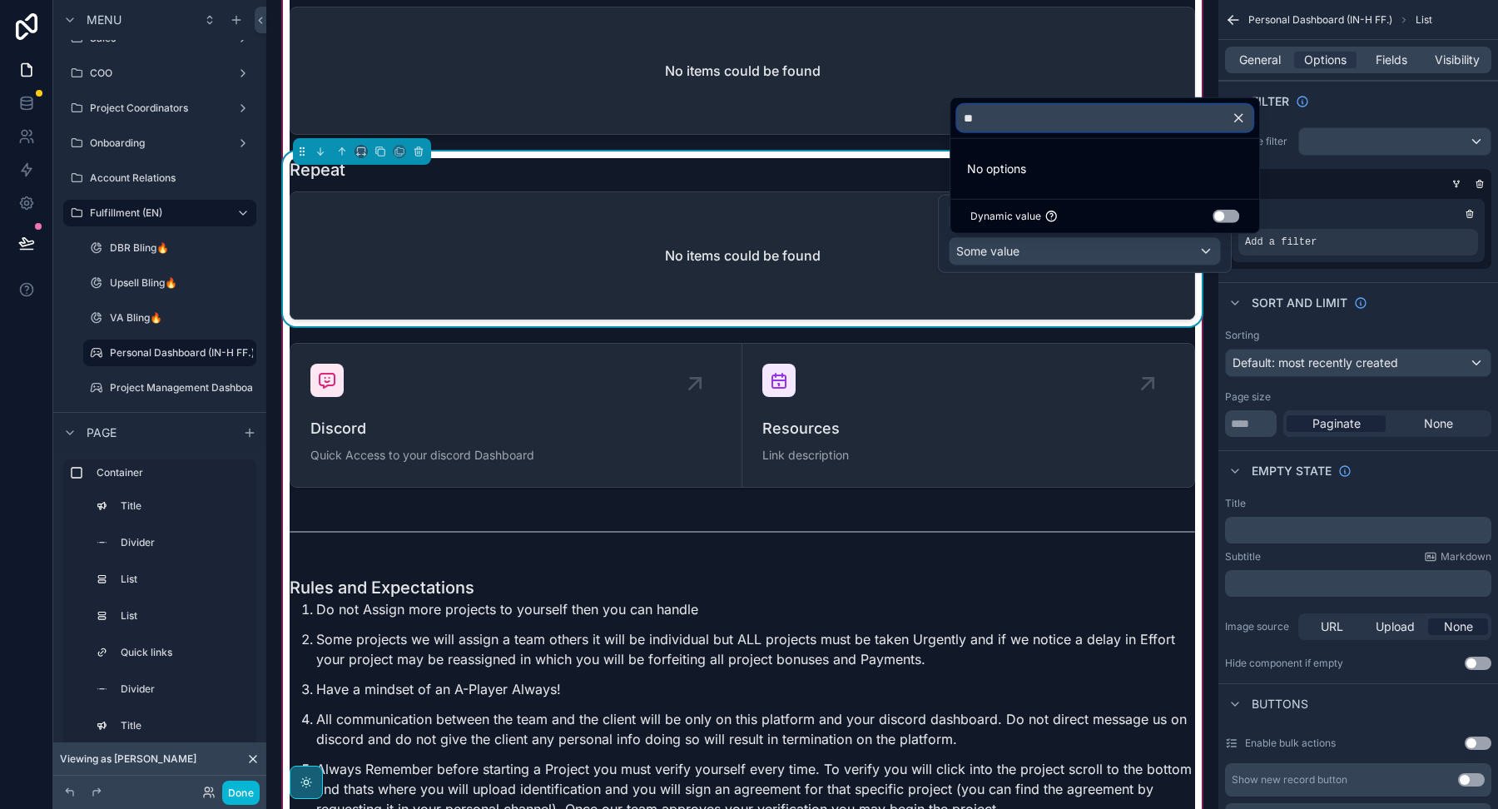
type input "*"
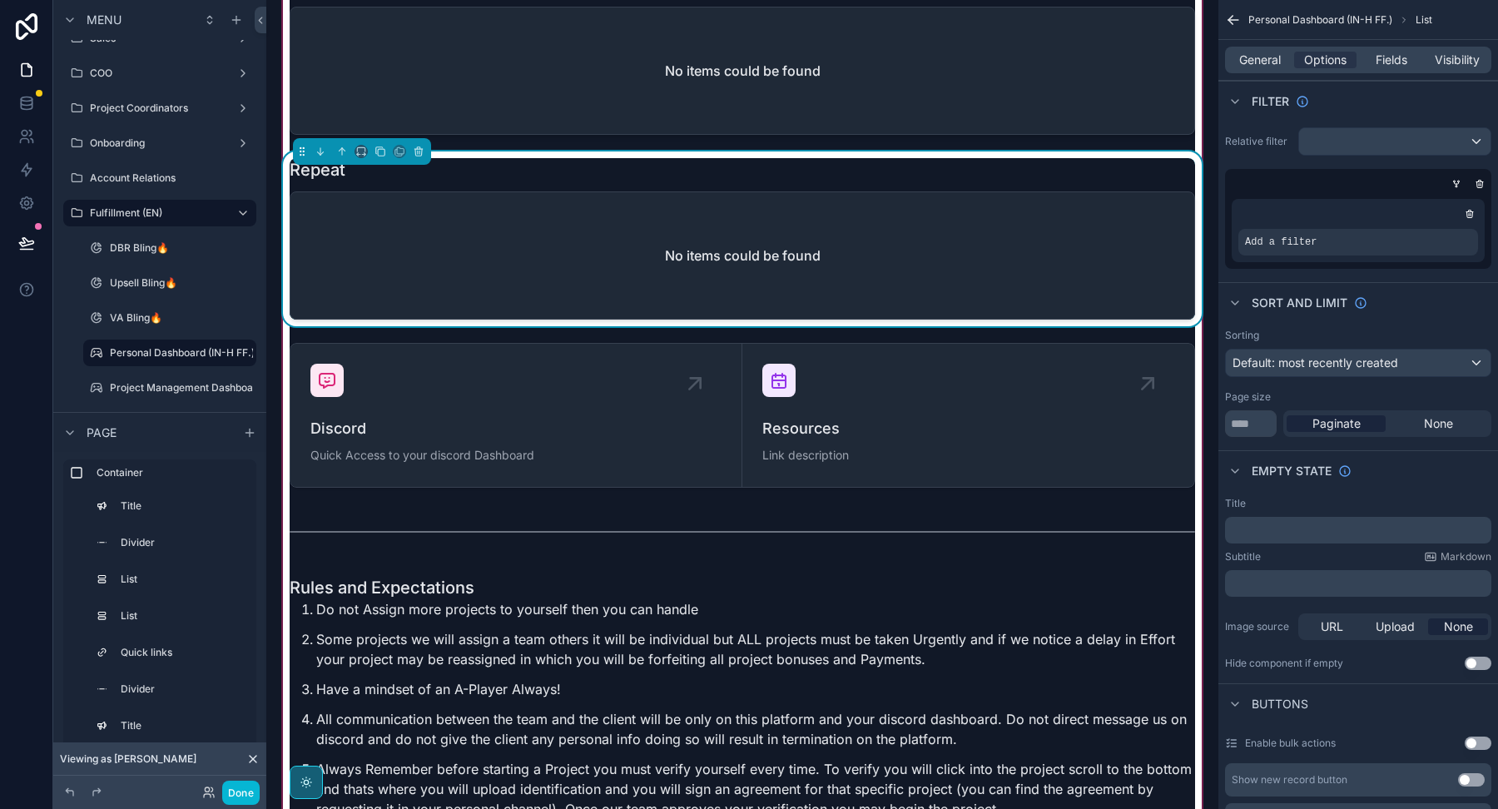
click at [804, 201] on div "No items could be found" at bounding box center [742, 255] width 904 height 126
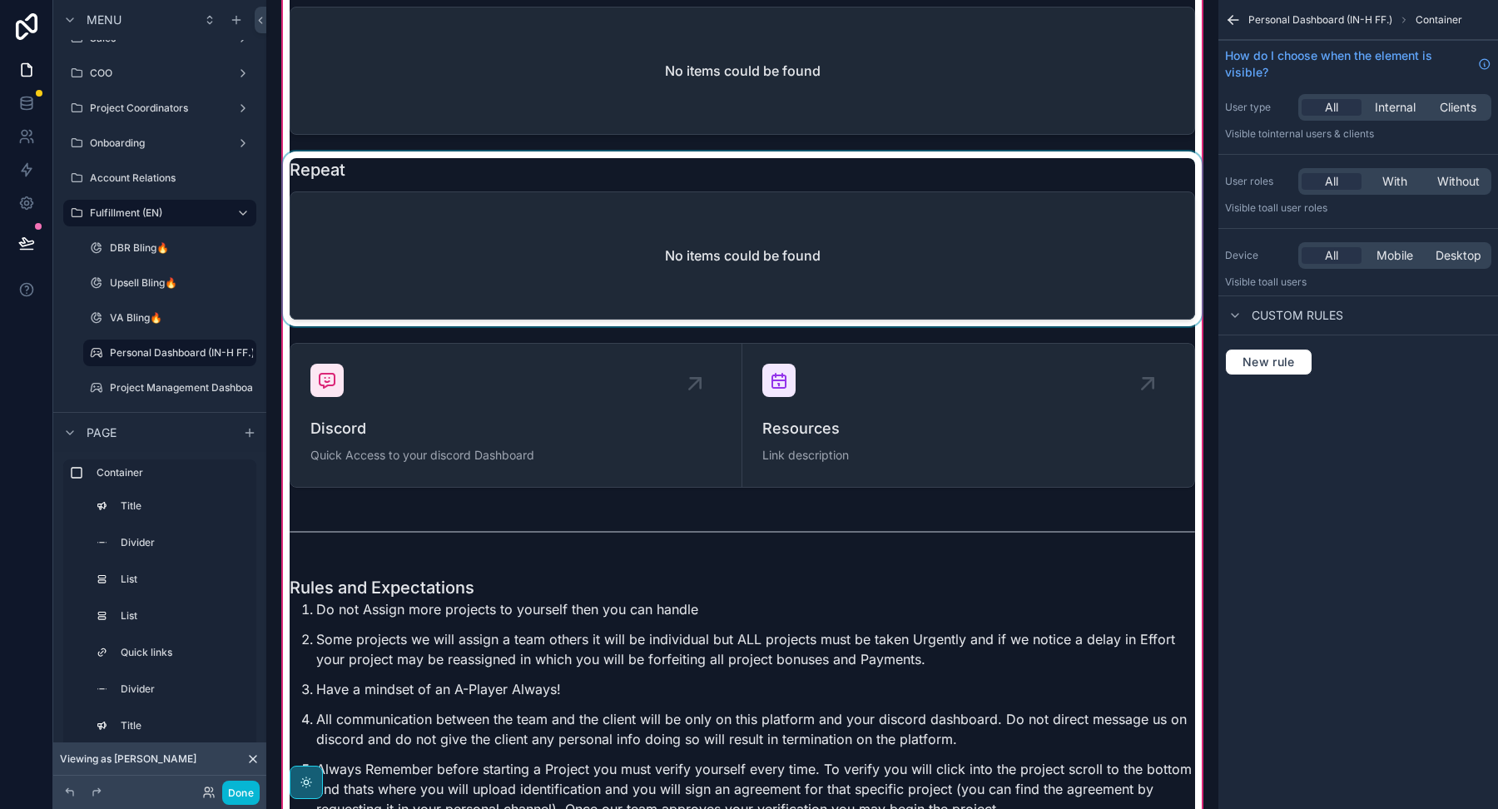
click at [915, 238] on div "scrollable content" at bounding box center [742, 238] width 925 height 175
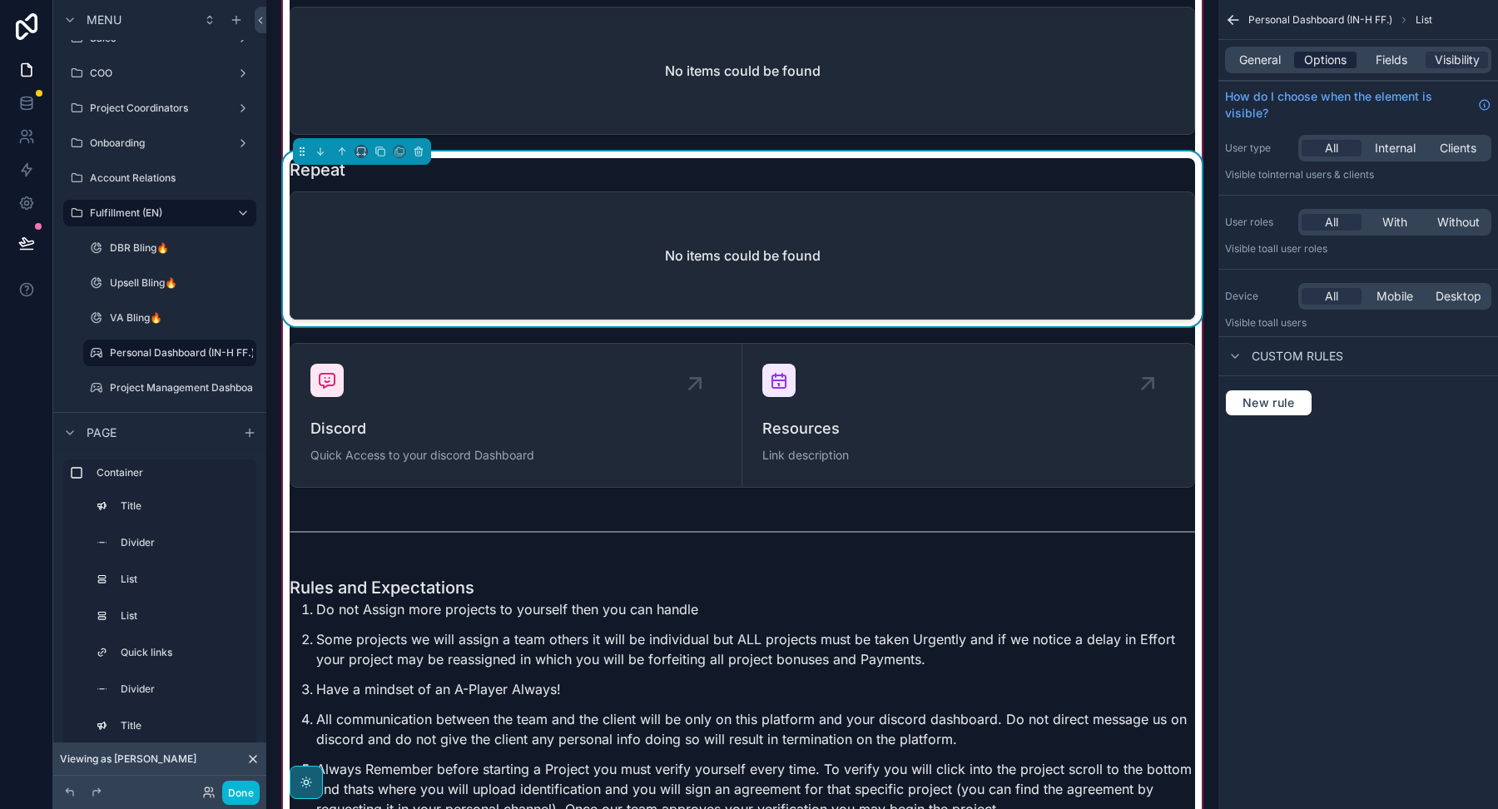
click at [1327, 63] on span "Options" at bounding box center [1325, 60] width 42 height 17
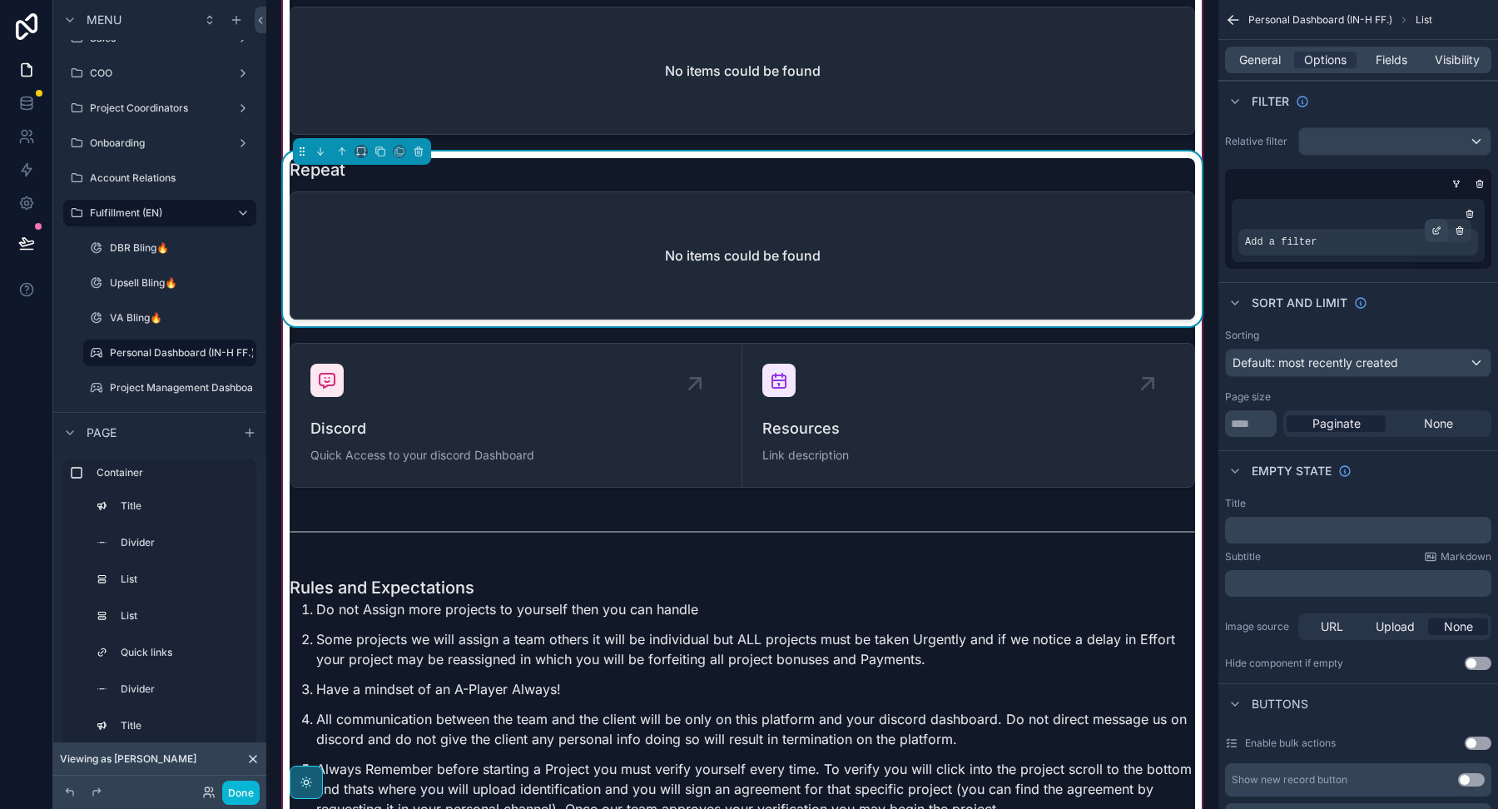
click at [1437, 225] on icon "scrollable content" at bounding box center [1436, 230] width 10 height 10
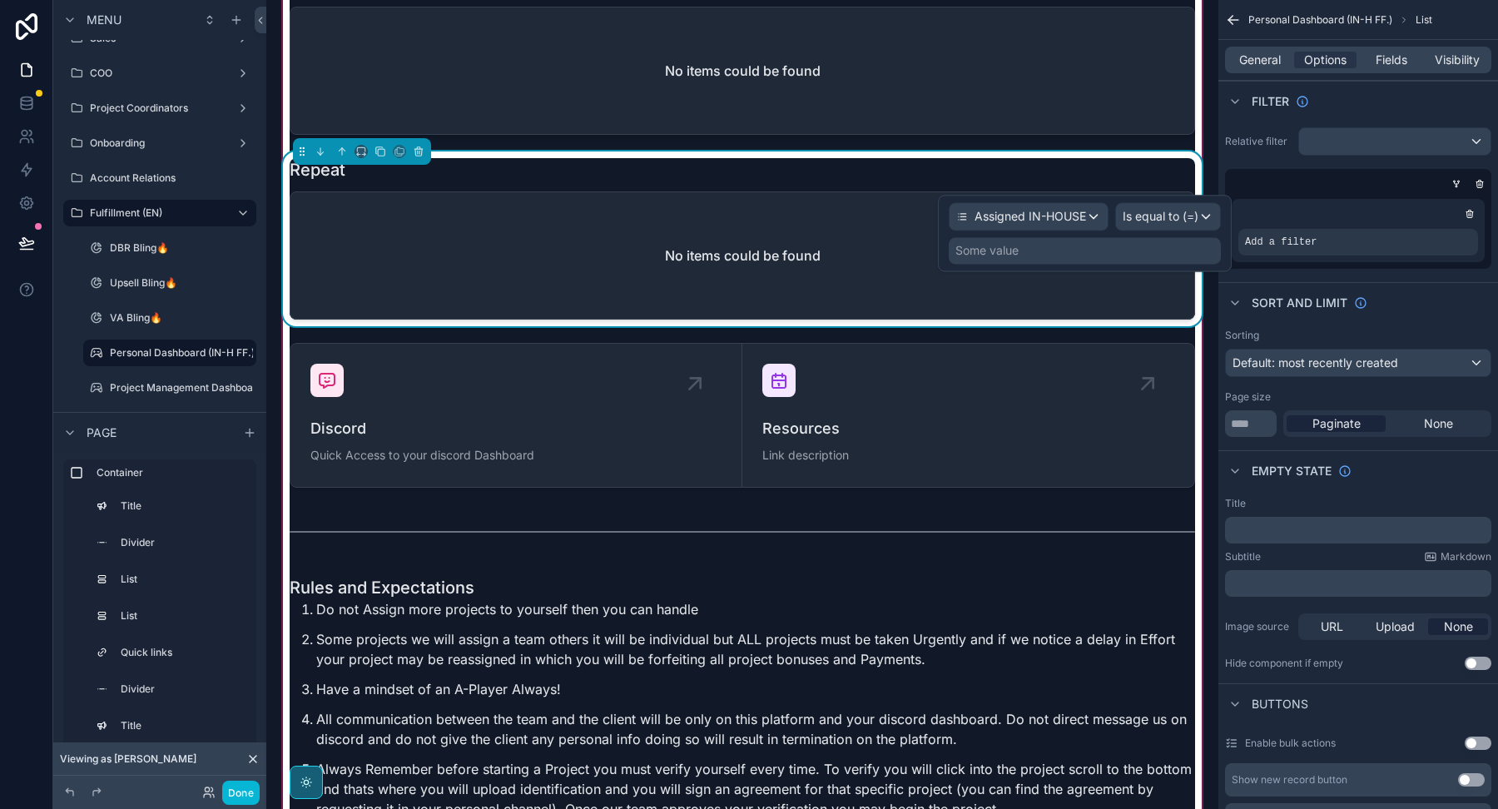
click at [1067, 250] on div "Some value" at bounding box center [1085, 250] width 272 height 27
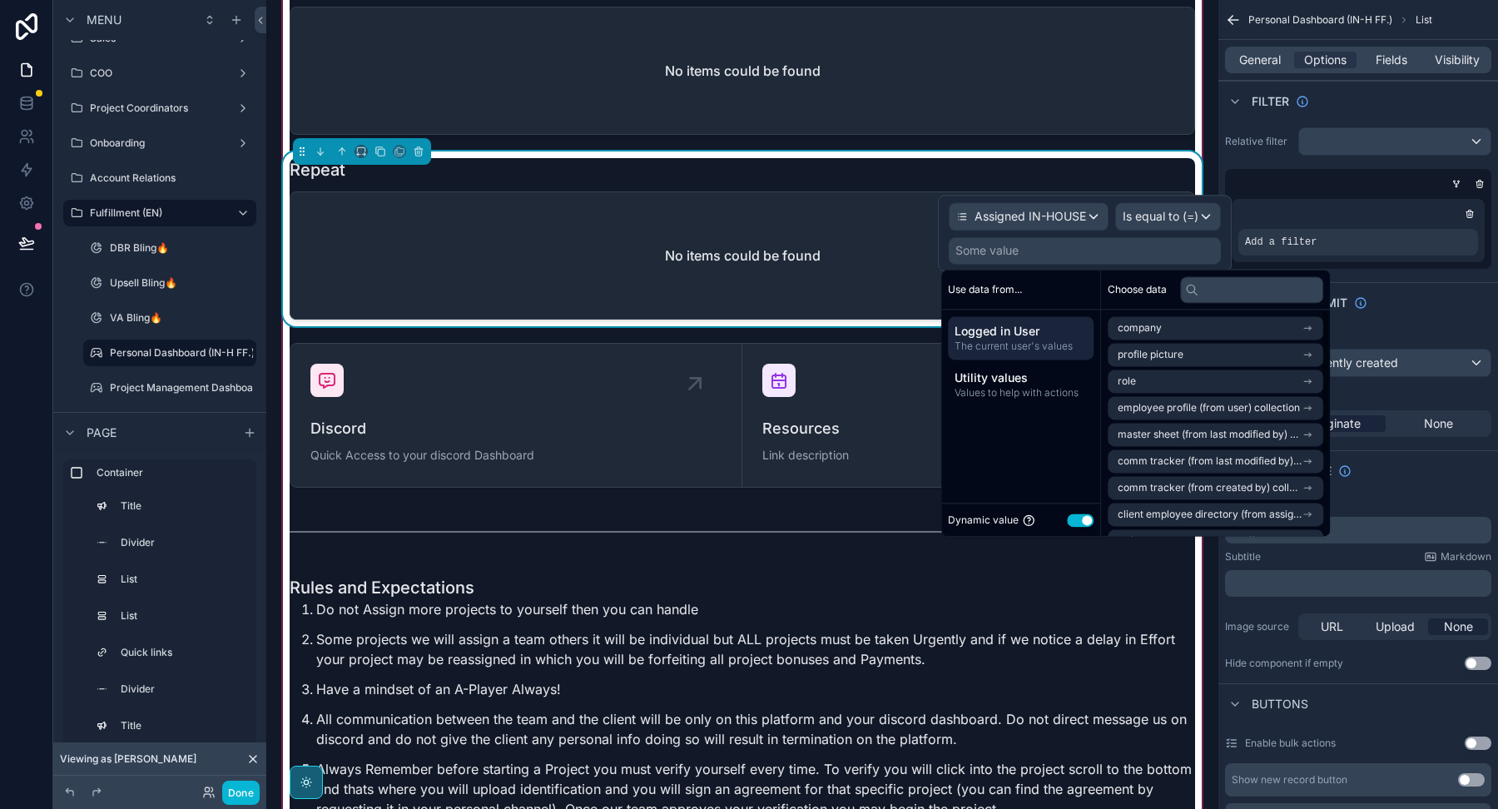
click at [1087, 520] on button "Use setting" at bounding box center [1080, 519] width 27 height 13
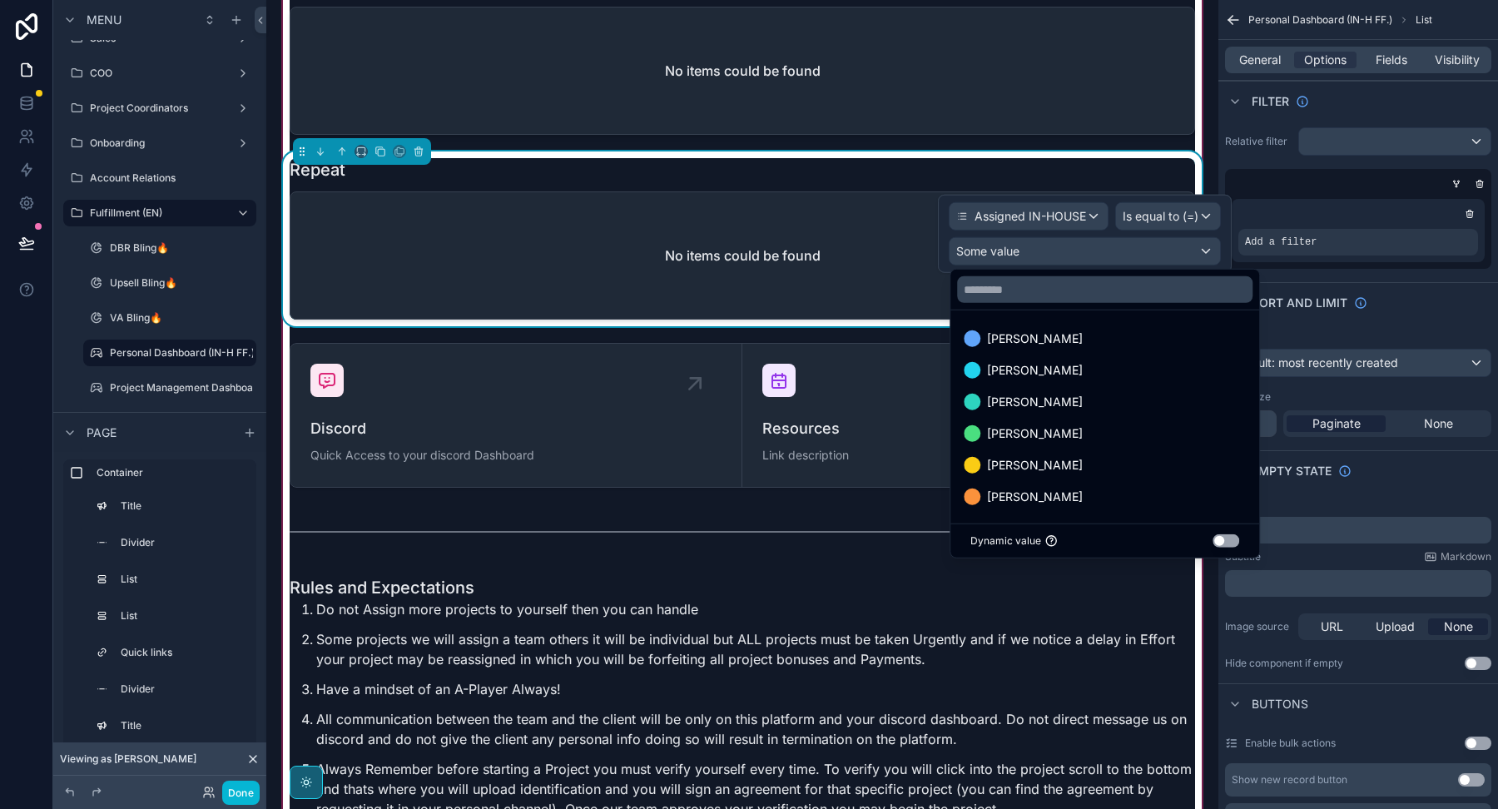
click at [846, 192] on div "No items could be found" at bounding box center [742, 255] width 904 height 126
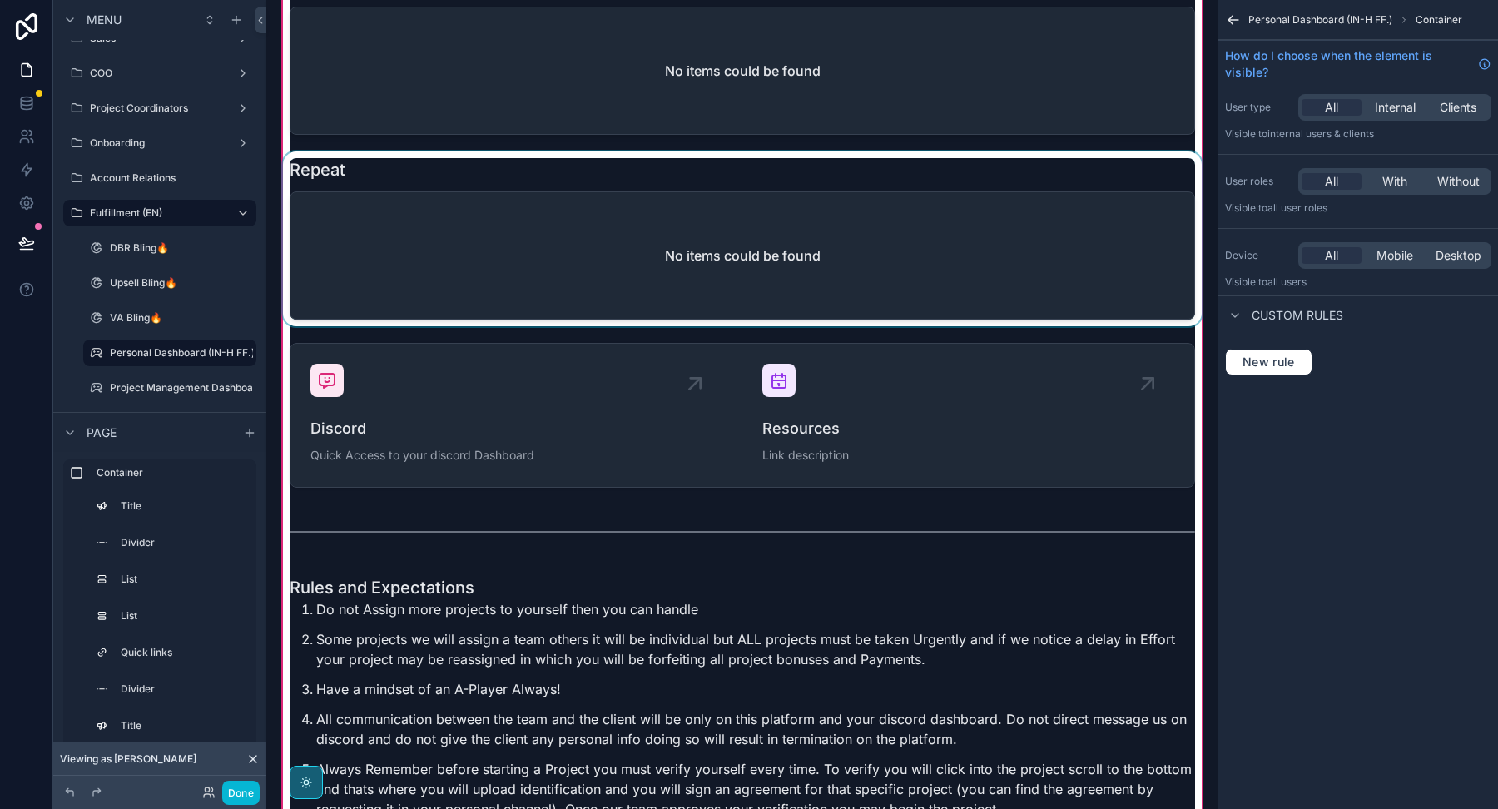
click at [1083, 203] on div "scrollable content" at bounding box center [742, 238] width 925 height 175
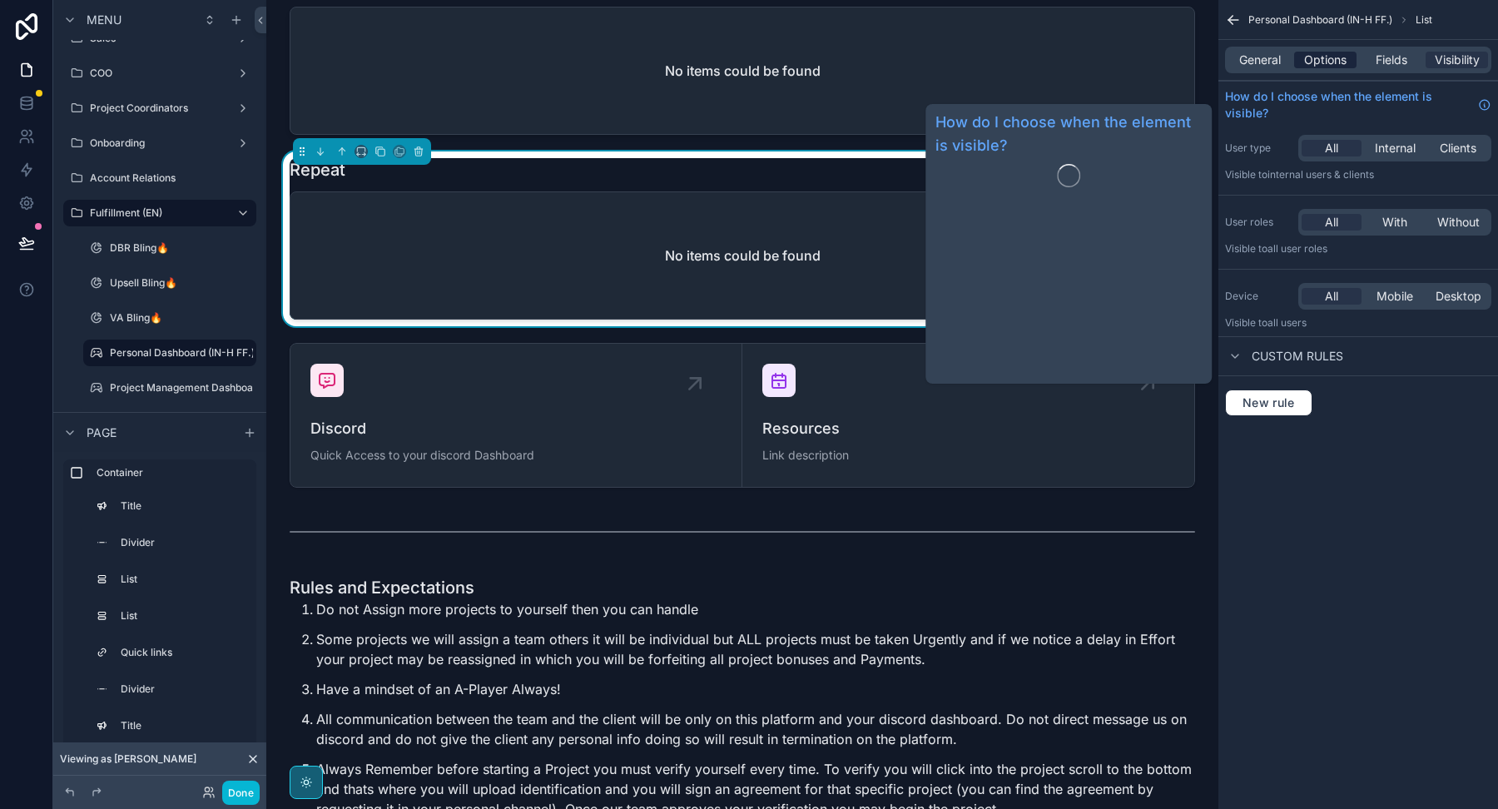
click at [1316, 60] on span "Options" at bounding box center [1325, 60] width 42 height 17
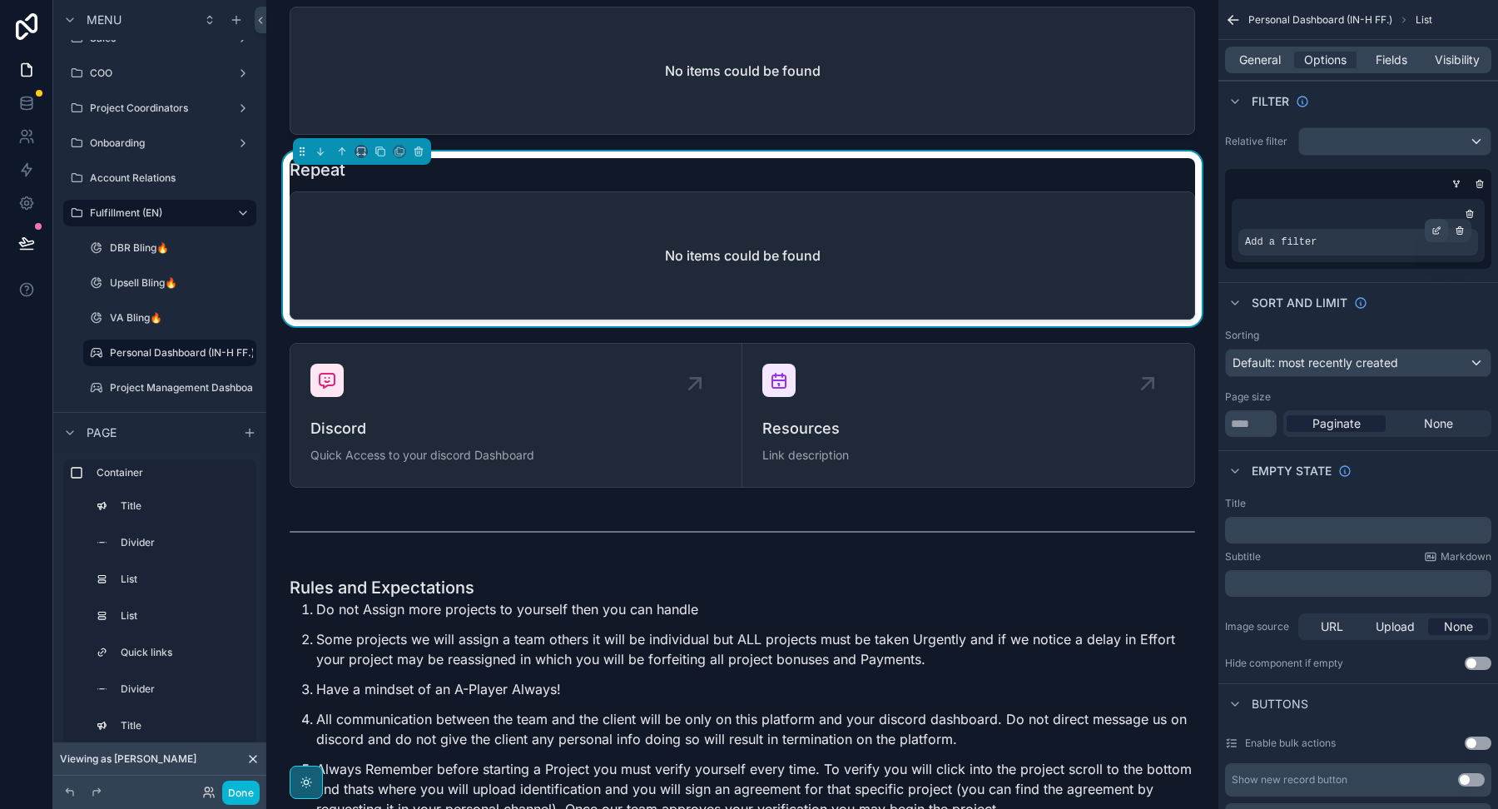
click at [1440, 229] on div "scrollable content" at bounding box center [1435, 230] width 23 height 23
click at [1440, 229] on icon "scrollable content" at bounding box center [1436, 230] width 10 height 10
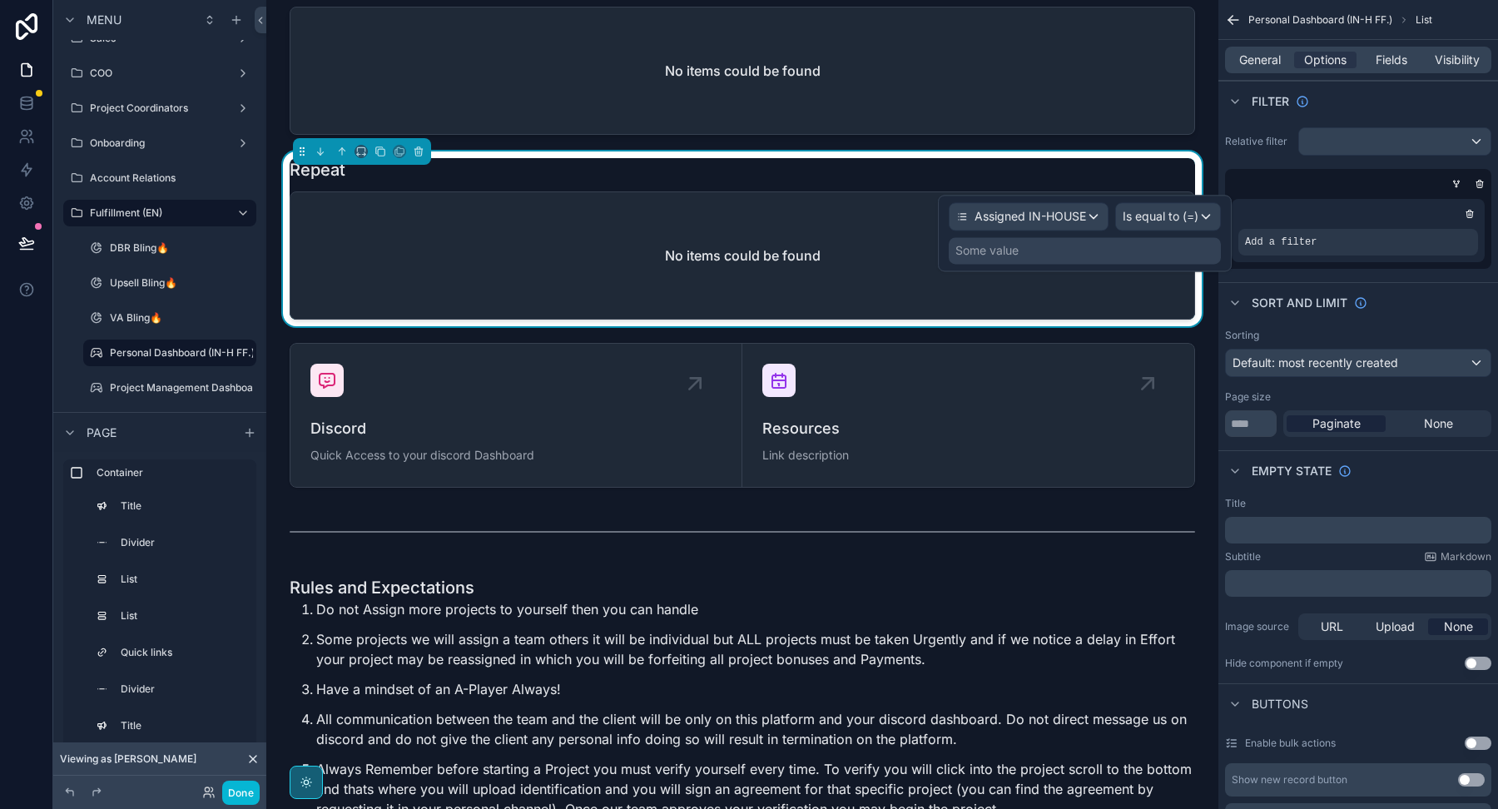
click at [1118, 264] on div "Assigned IN-HOUSE Is equal to (=) Some value" at bounding box center [1085, 233] width 294 height 77
click at [1112, 256] on div "Some value" at bounding box center [1085, 250] width 272 height 27
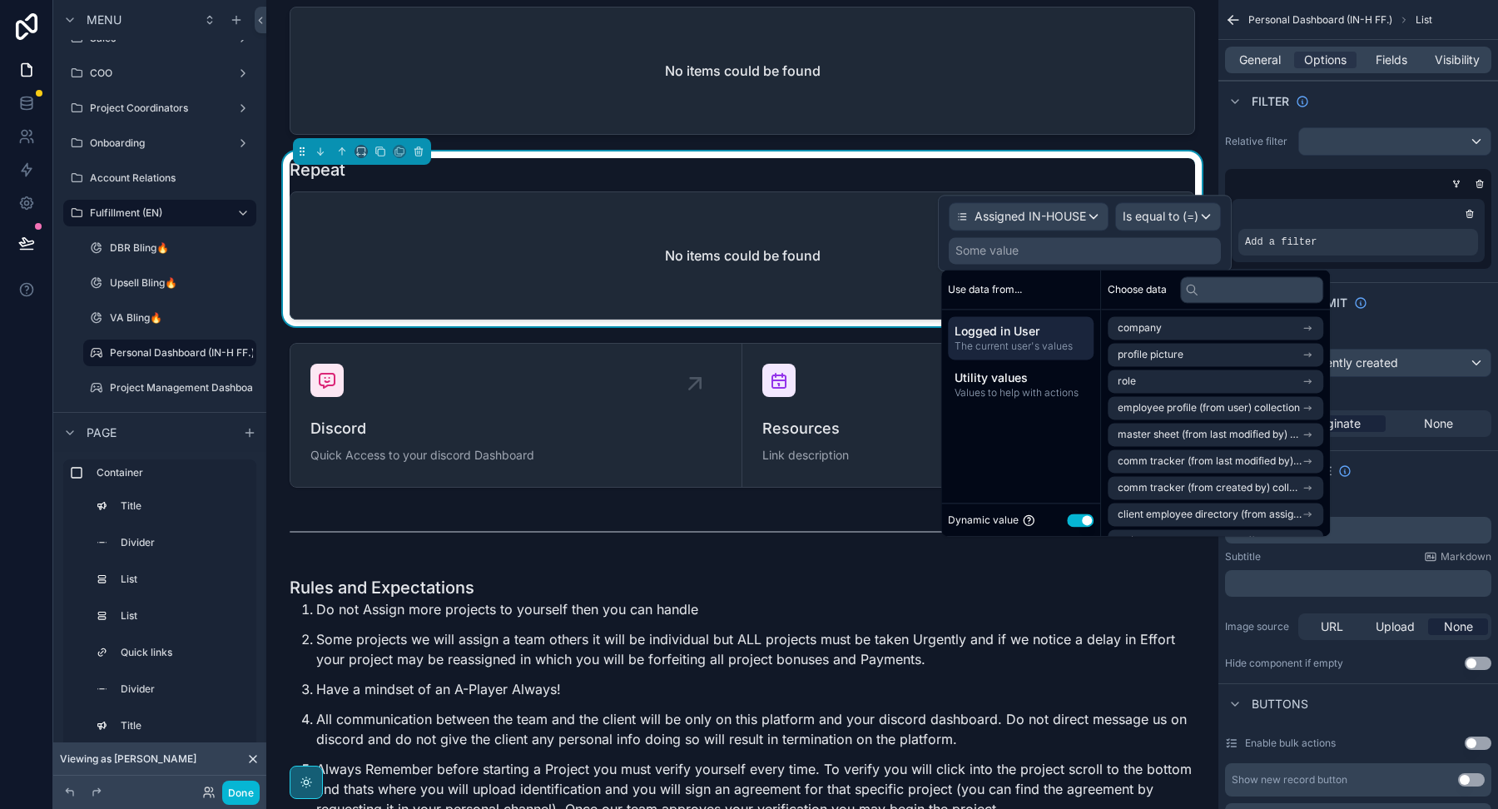
click at [1085, 520] on button "Use setting" at bounding box center [1080, 519] width 27 height 13
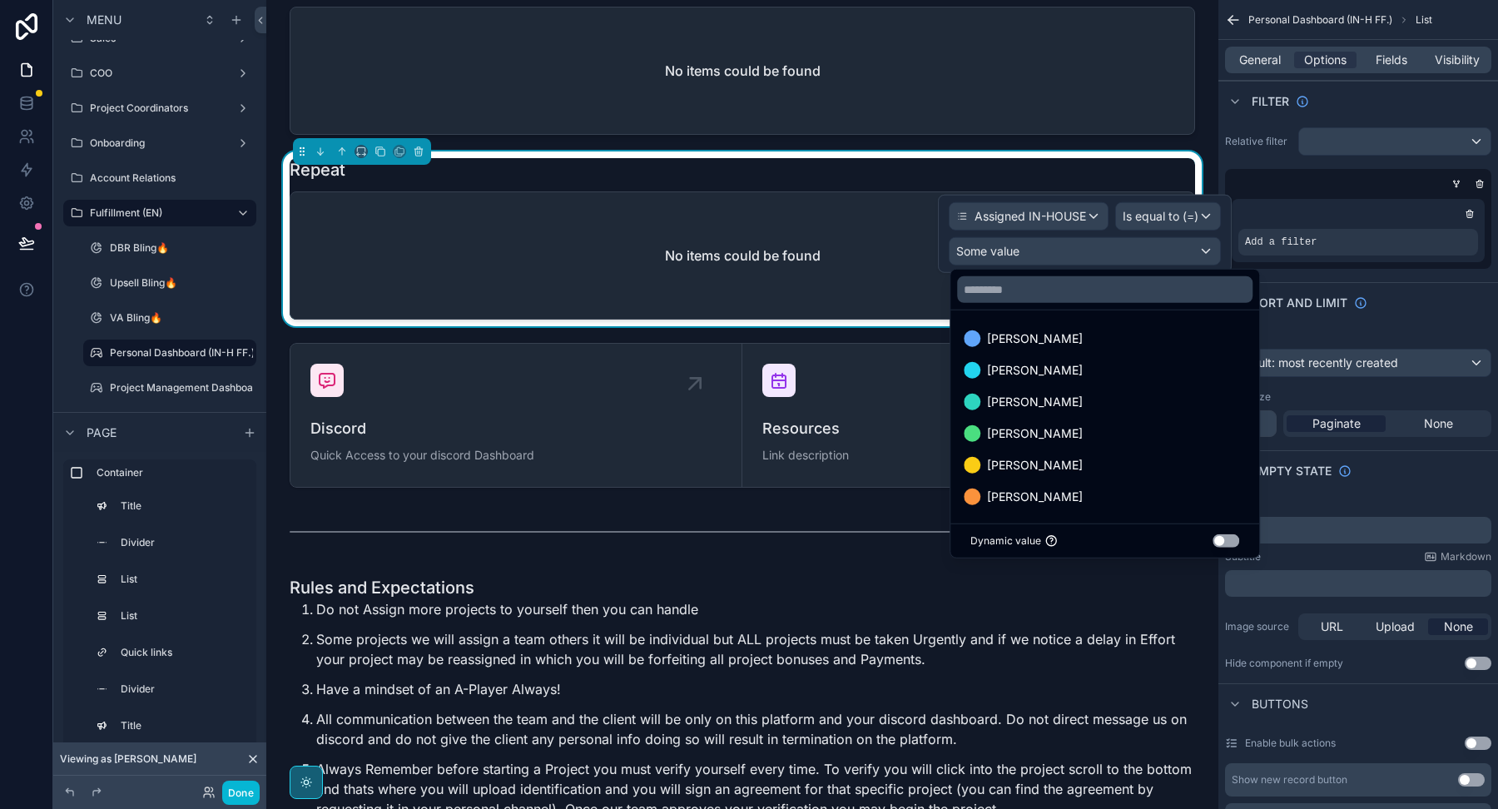
click at [1034, 215] on div at bounding box center [1085, 234] width 294 height 78
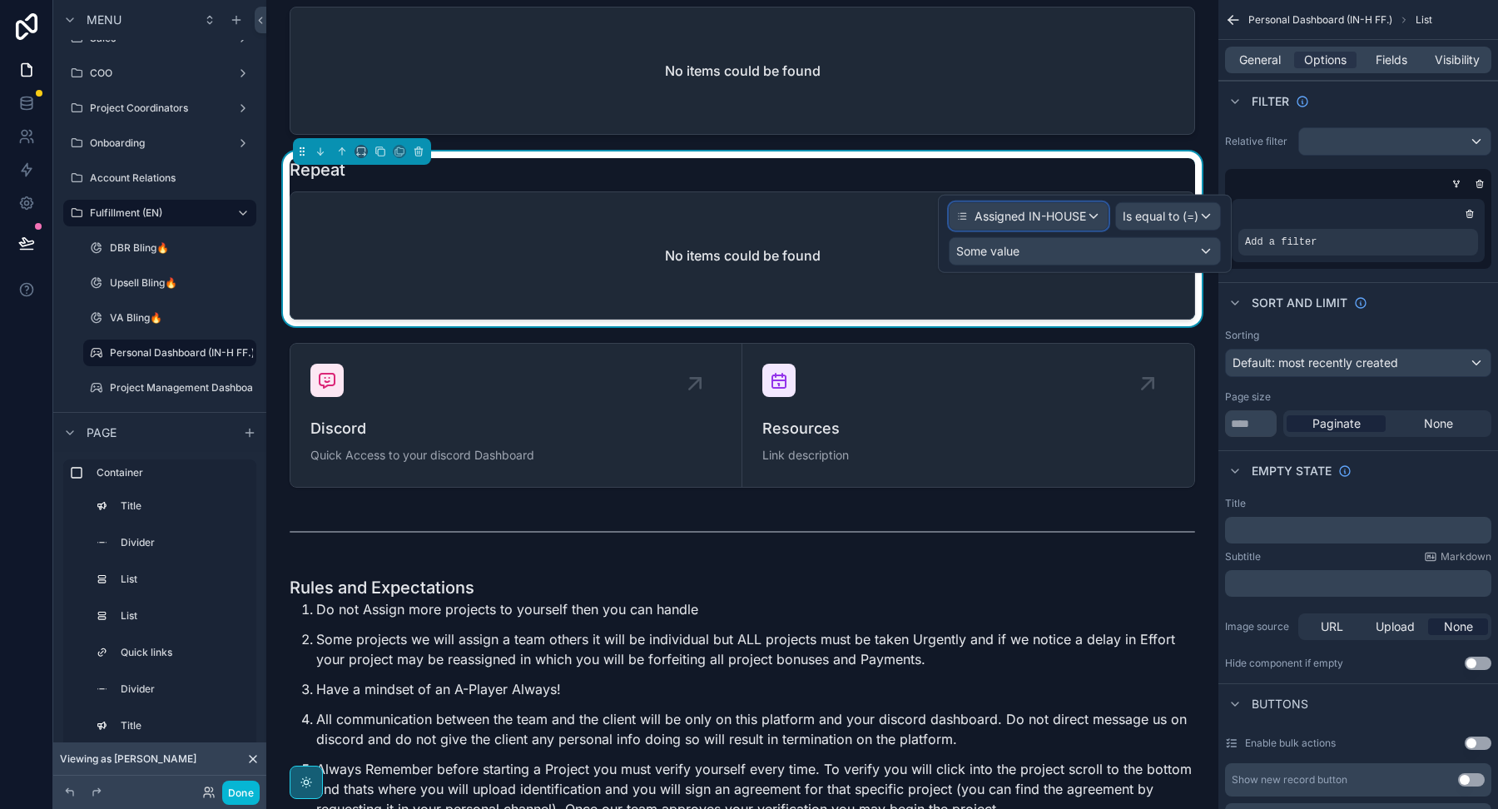
click at [1033, 215] on span "Assigned IN-HOUSE" at bounding box center [1029, 216] width 111 height 17
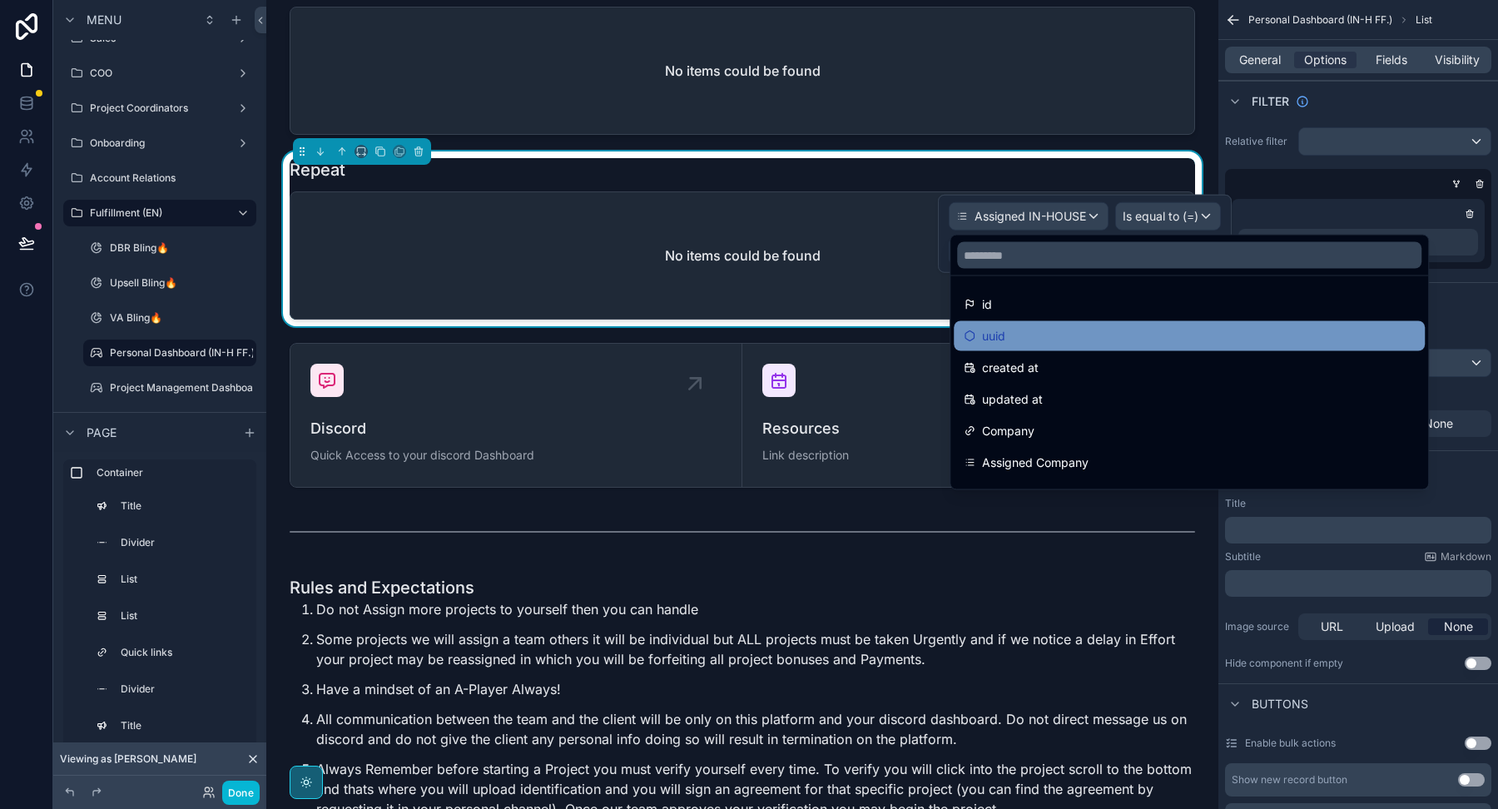
click at [1002, 327] on span "uuid" at bounding box center [993, 336] width 23 height 20
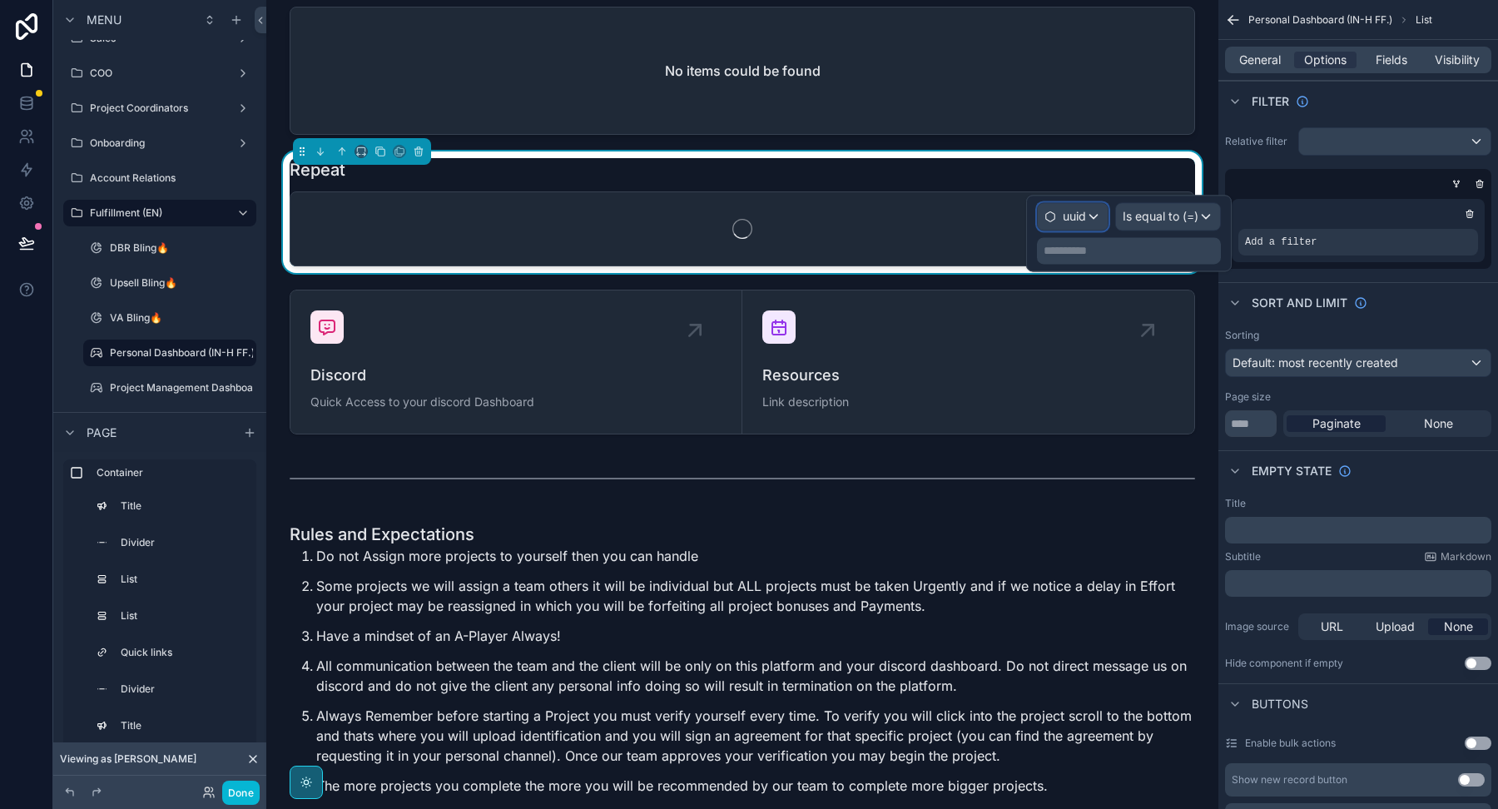
click at [1072, 217] on span "uuid" at bounding box center [1074, 216] width 23 height 17
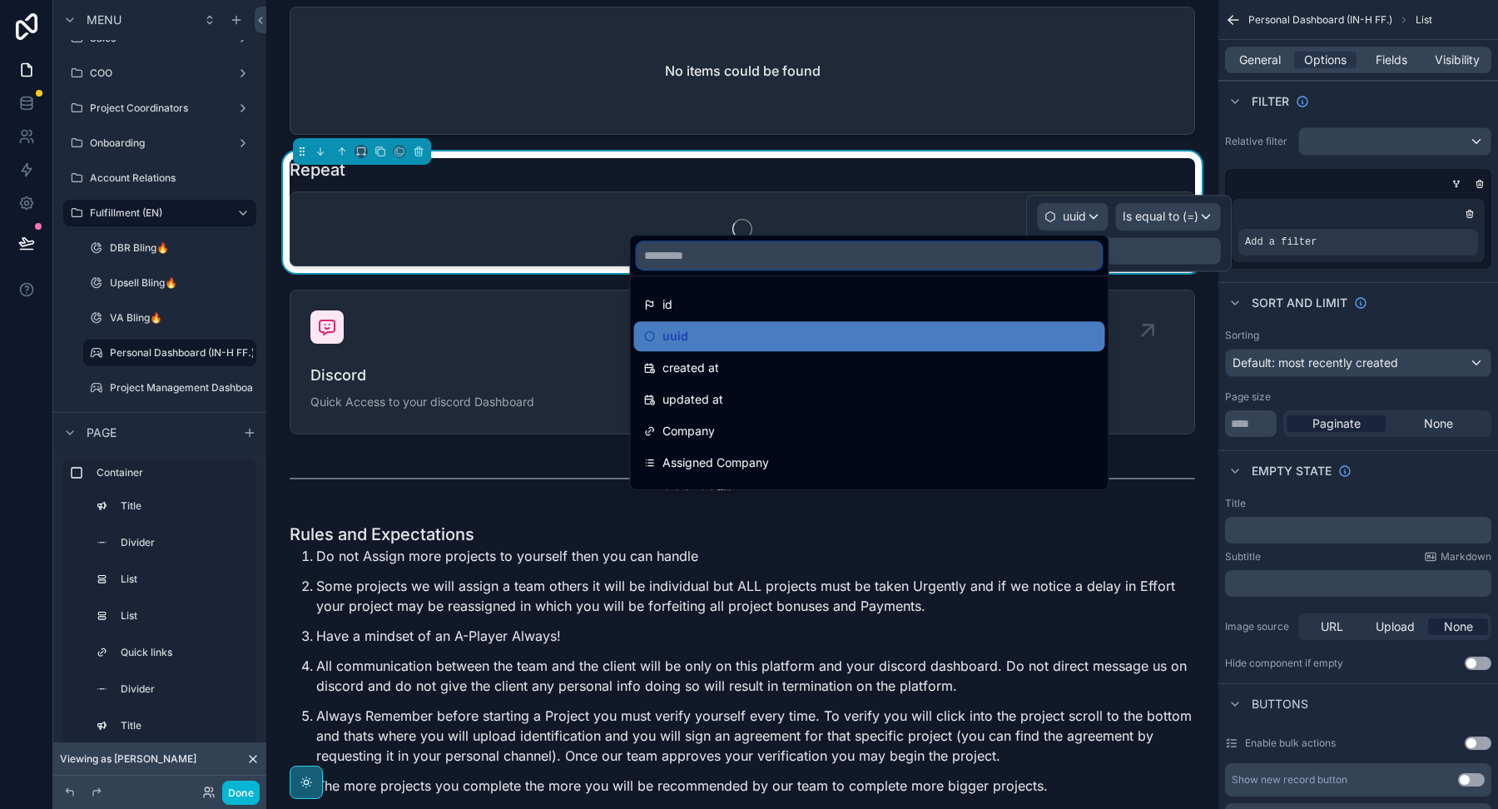
click at [906, 258] on input "text" at bounding box center [869, 255] width 464 height 27
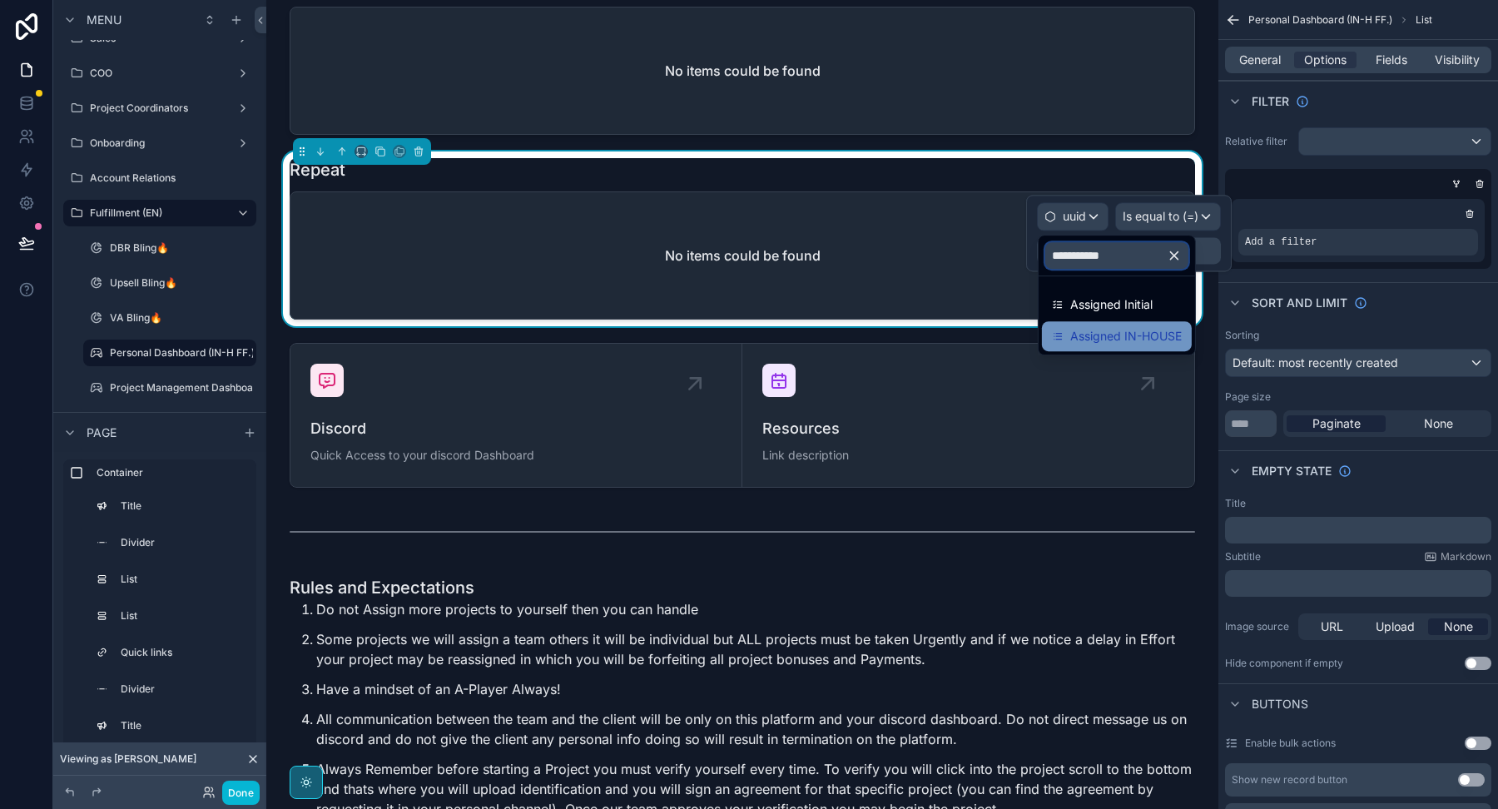
type input "**********"
click at [1070, 329] on span "Assigned IN-HOUSE" at bounding box center [1125, 336] width 111 height 20
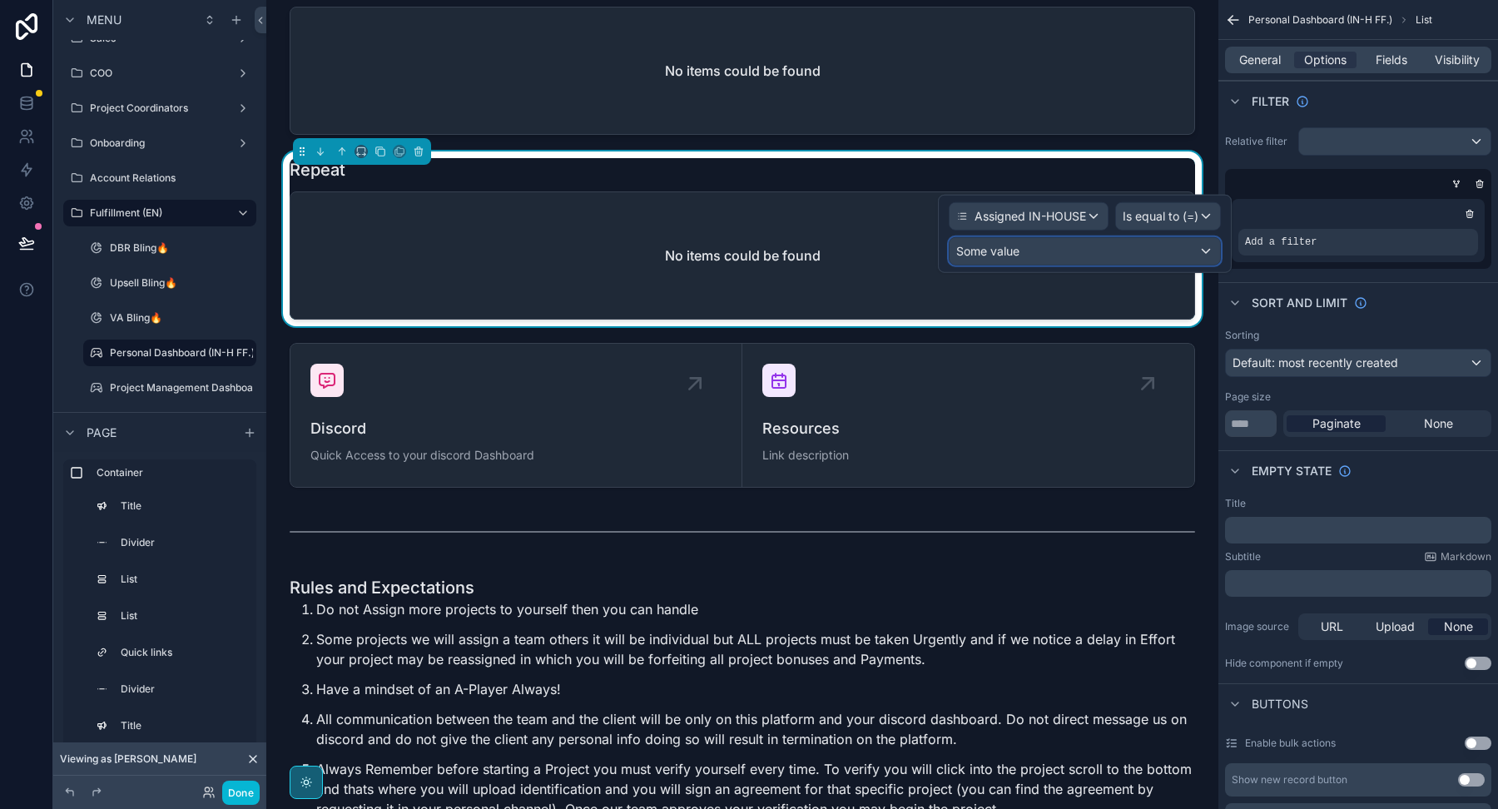
click at [1028, 252] on div "Some value" at bounding box center [1084, 251] width 270 height 27
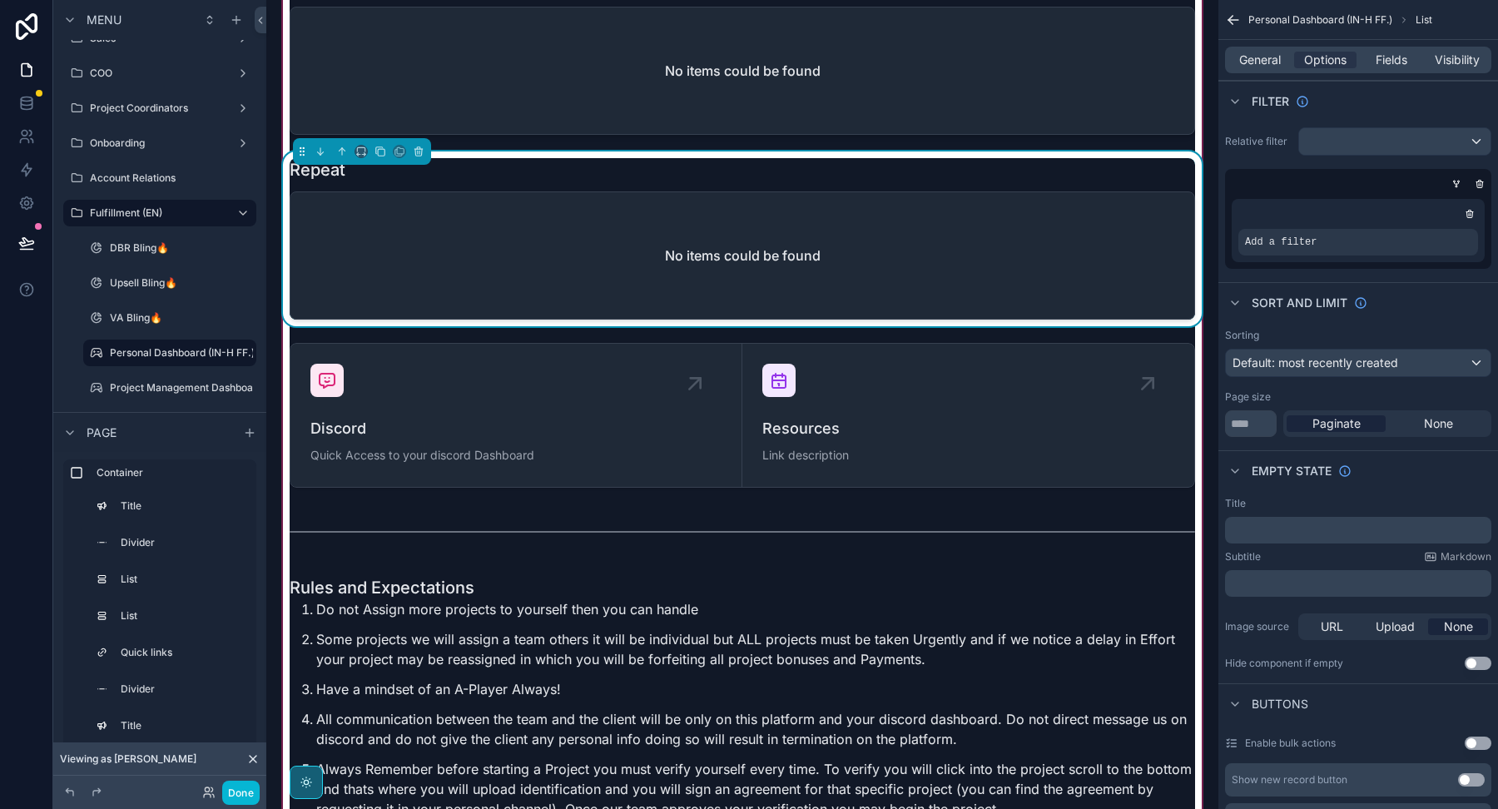
click at [887, 201] on div "No items could be found" at bounding box center [742, 255] width 904 height 126
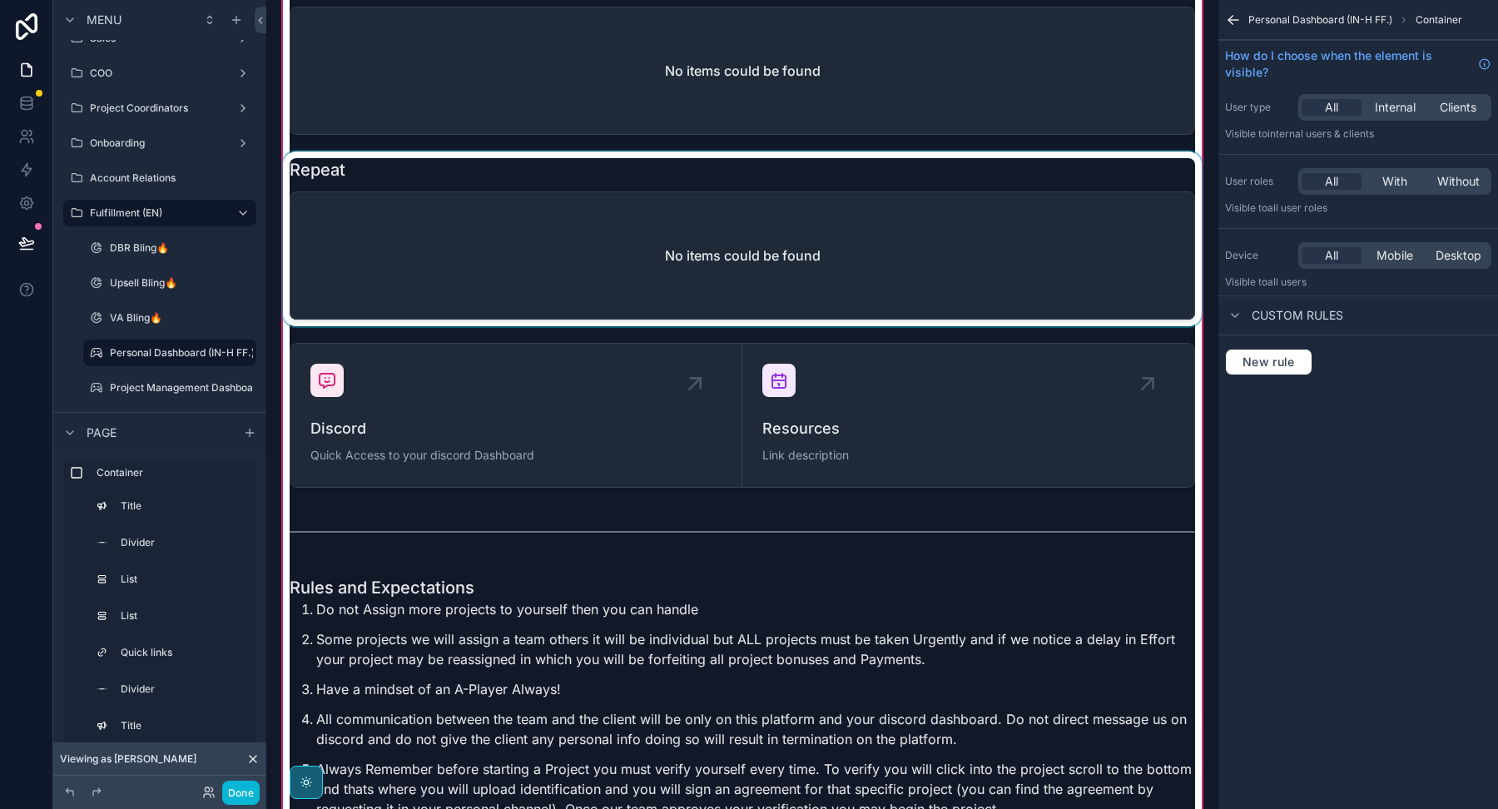
click at [993, 224] on div "scrollable content" at bounding box center [742, 238] width 925 height 175
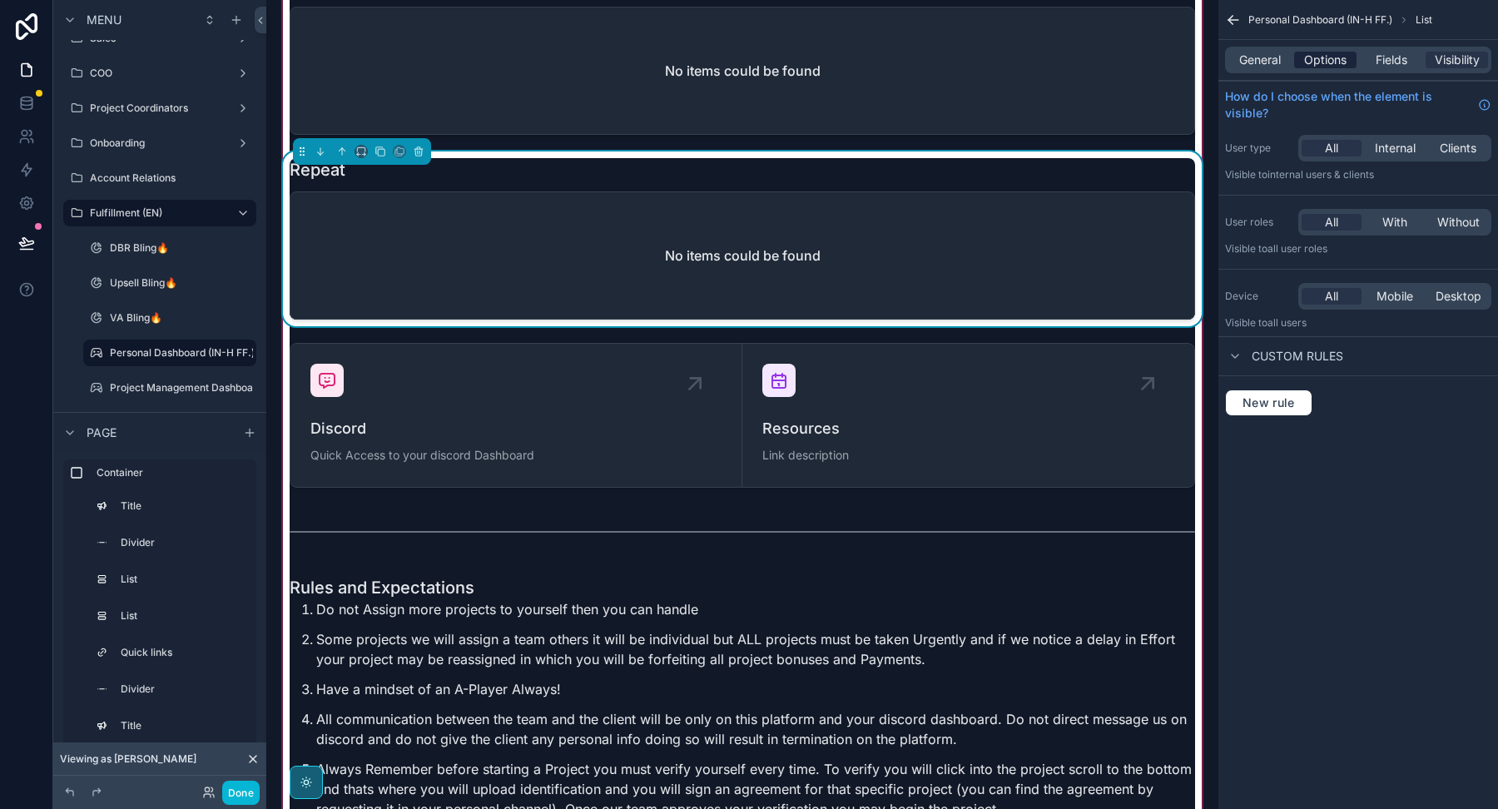
click at [1305, 62] on span "Options" at bounding box center [1325, 60] width 42 height 17
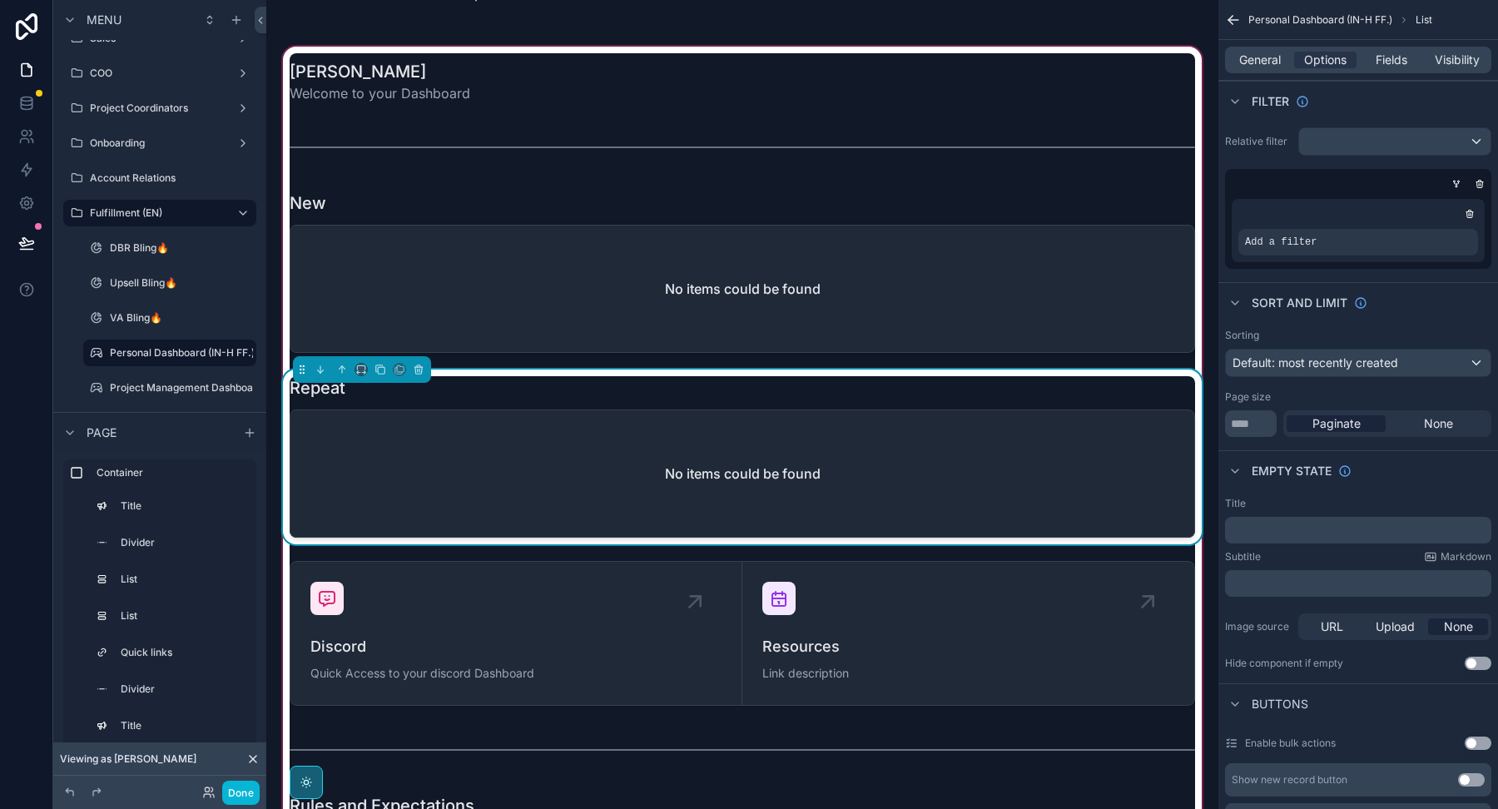
scroll to position [2143, 0]
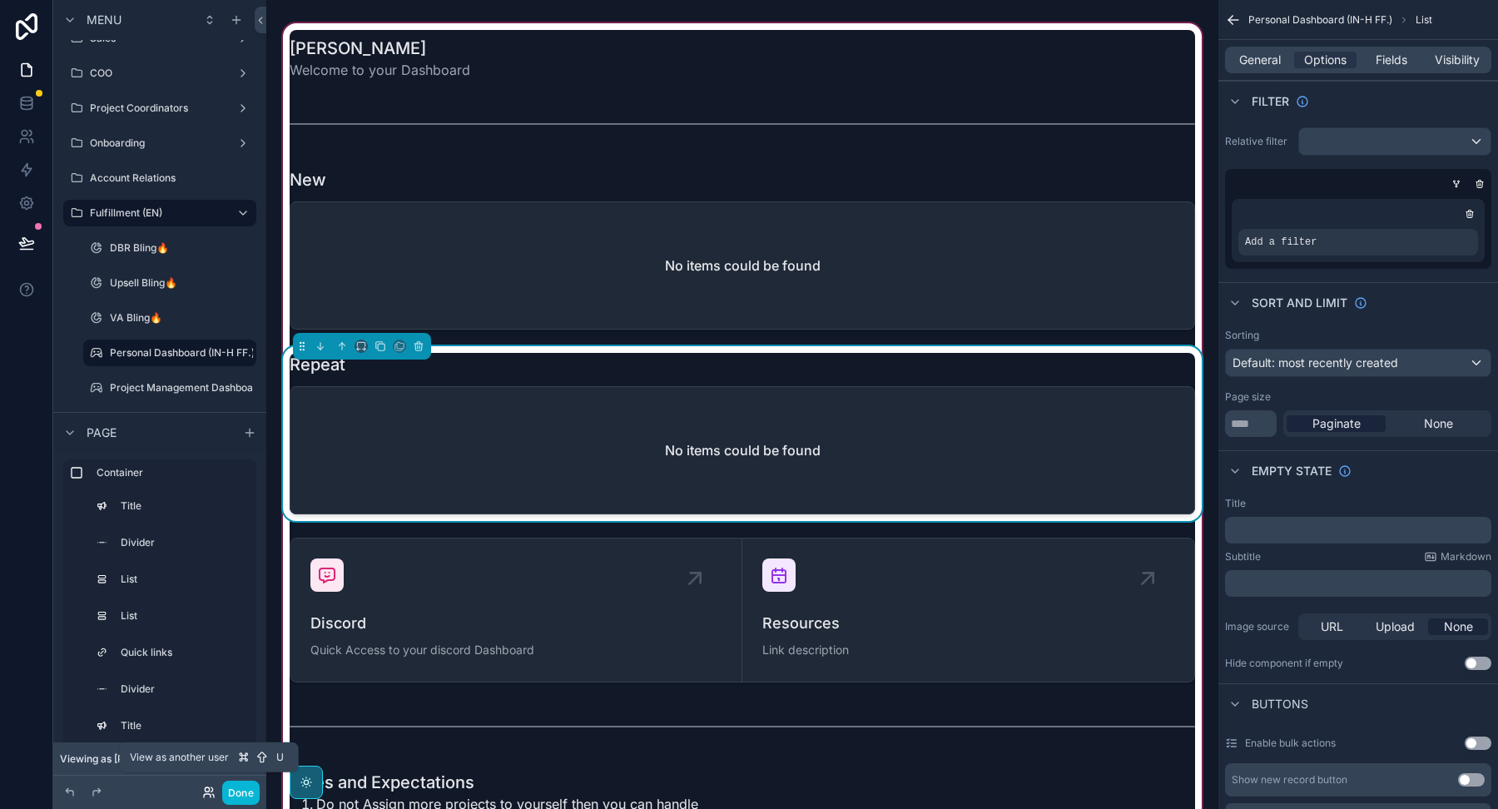
click at [207, 797] on icon at bounding box center [208, 791] width 13 height 13
click at [1467, 57] on span "Visibility" at bounding box center [1456, 60] width 45 height 17
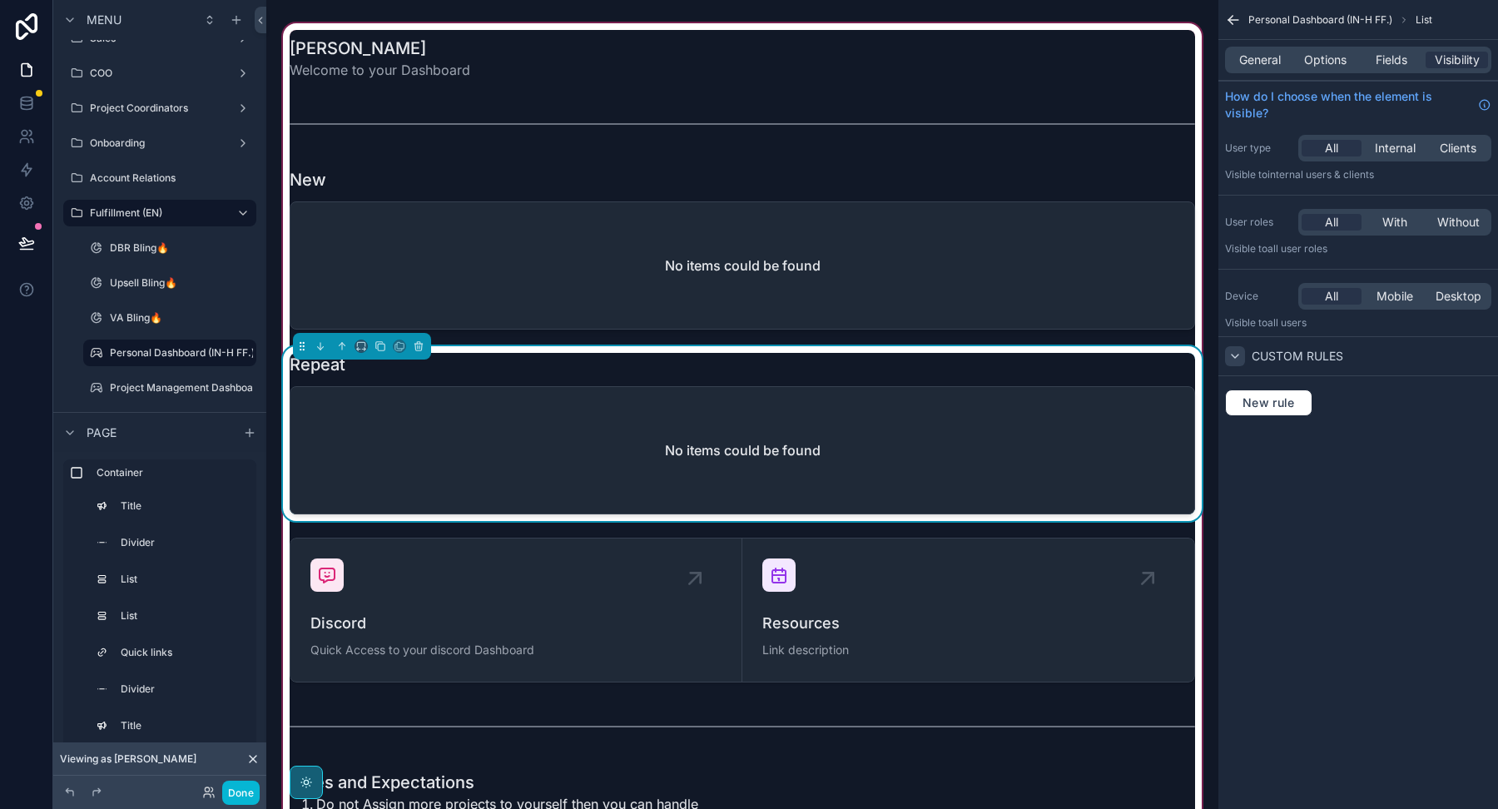
click at [1239, 354] on icon "scrollable content" at bounding box center [1234, 355] width 13 height 13
click at [1242, 397] on span "New rule" at bounding box center [1269, 402] width 66 height 15
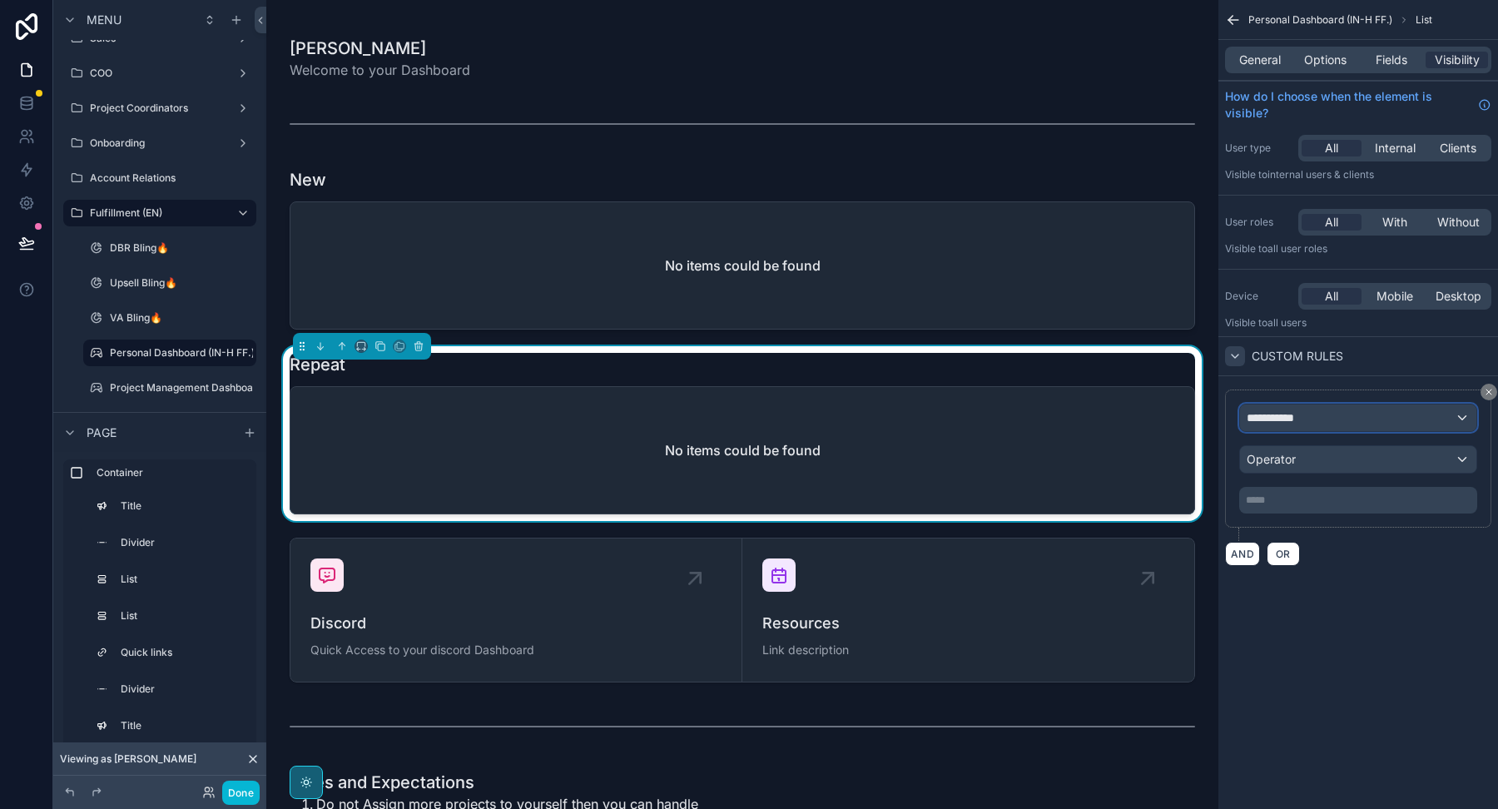
click at [1290, 419] on span "**********" at bounding box center [1277, 417] width 62 height 17
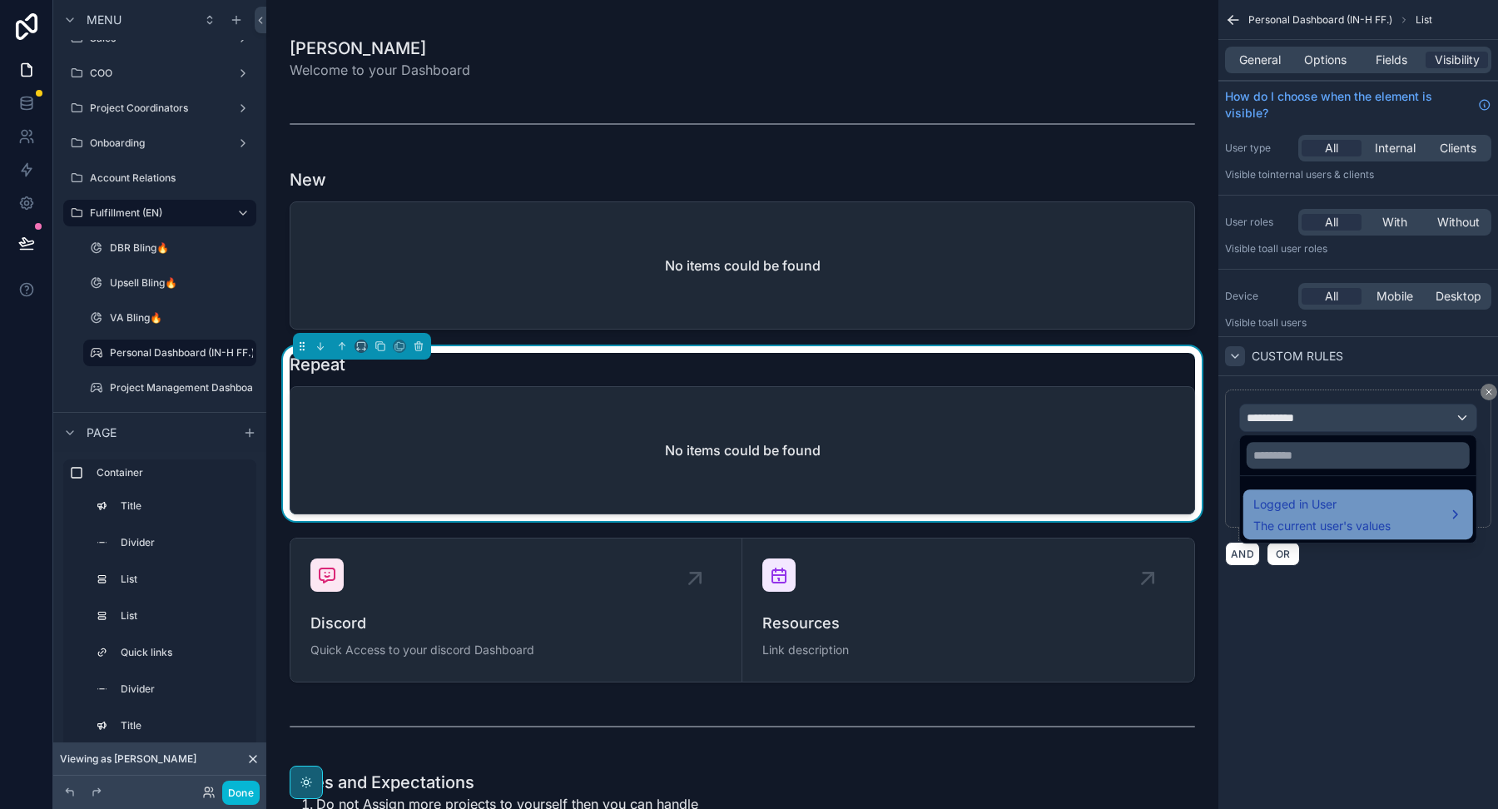
click at [1299, 518] on span "The current user's values" at bounding box center [1321, 526] width 137 height 17
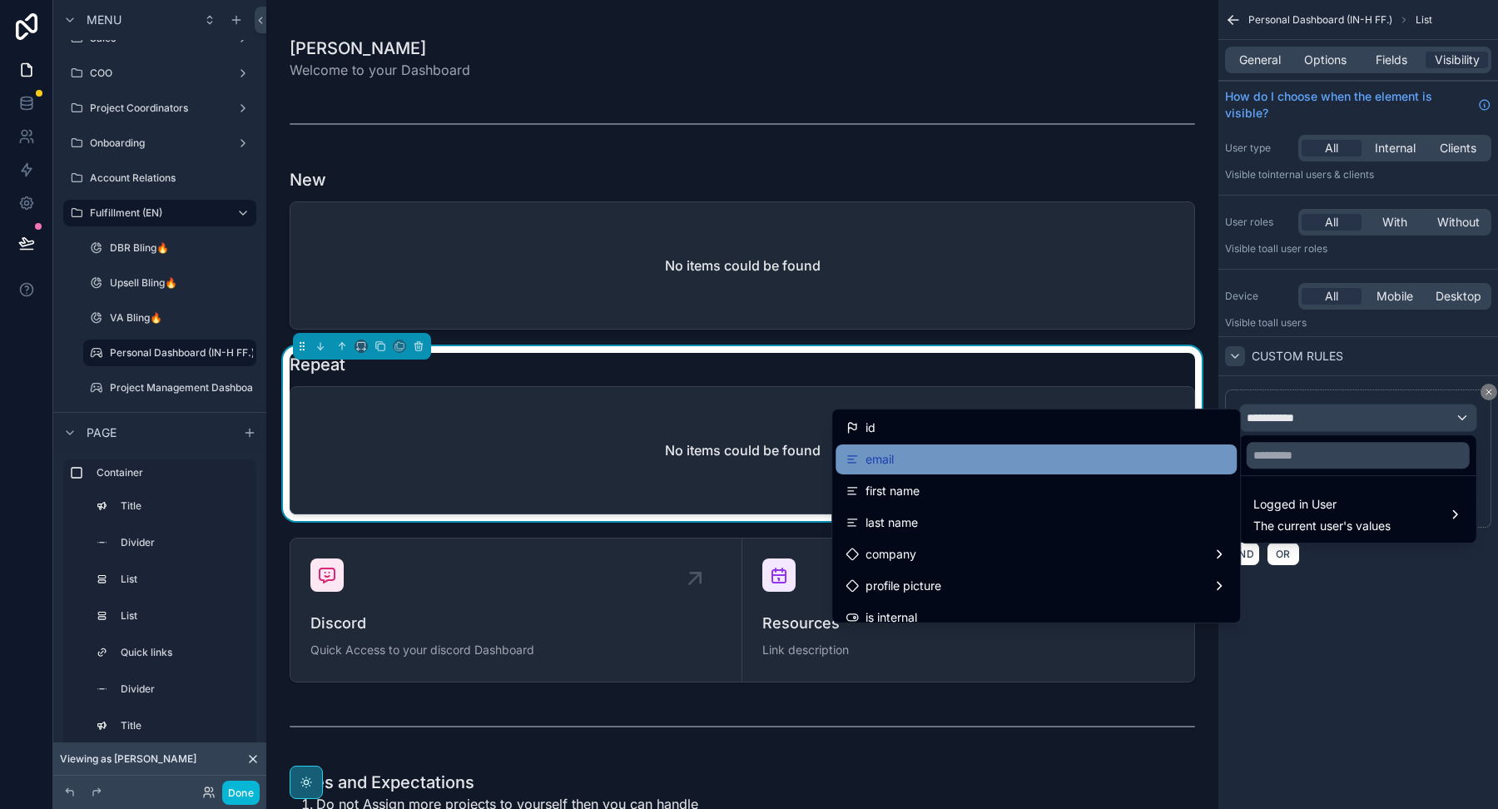
click at [1014, 461] on div "email" at bounding box center [1035, 459] width 381 height 20
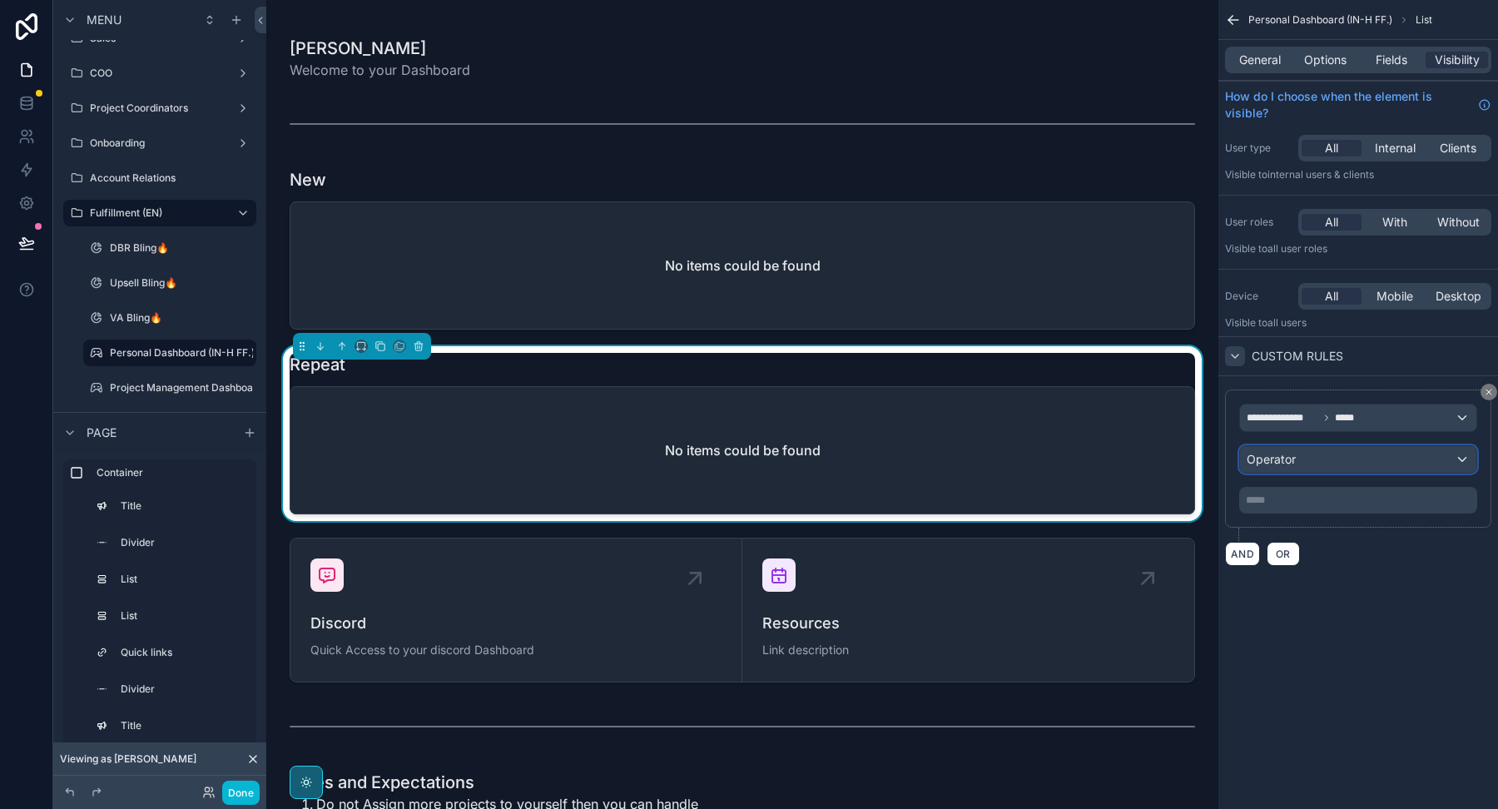
click at [1302, 453] on div "Operator" at bounding box center [1358, 459] width 236 height 27
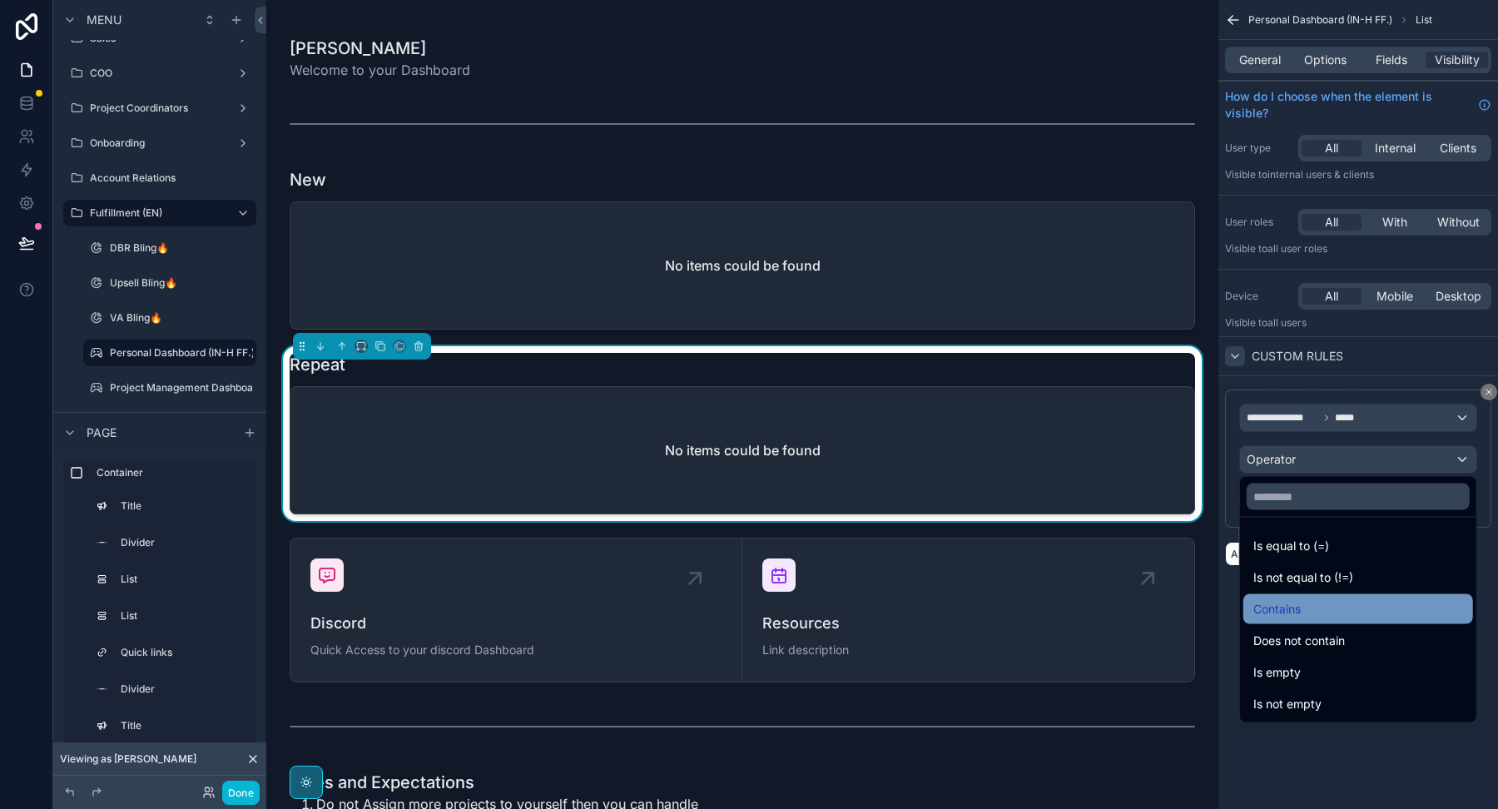
click at [1306, 600] on div "Contains" at bounding box center [1358, 609] width 210 height 20
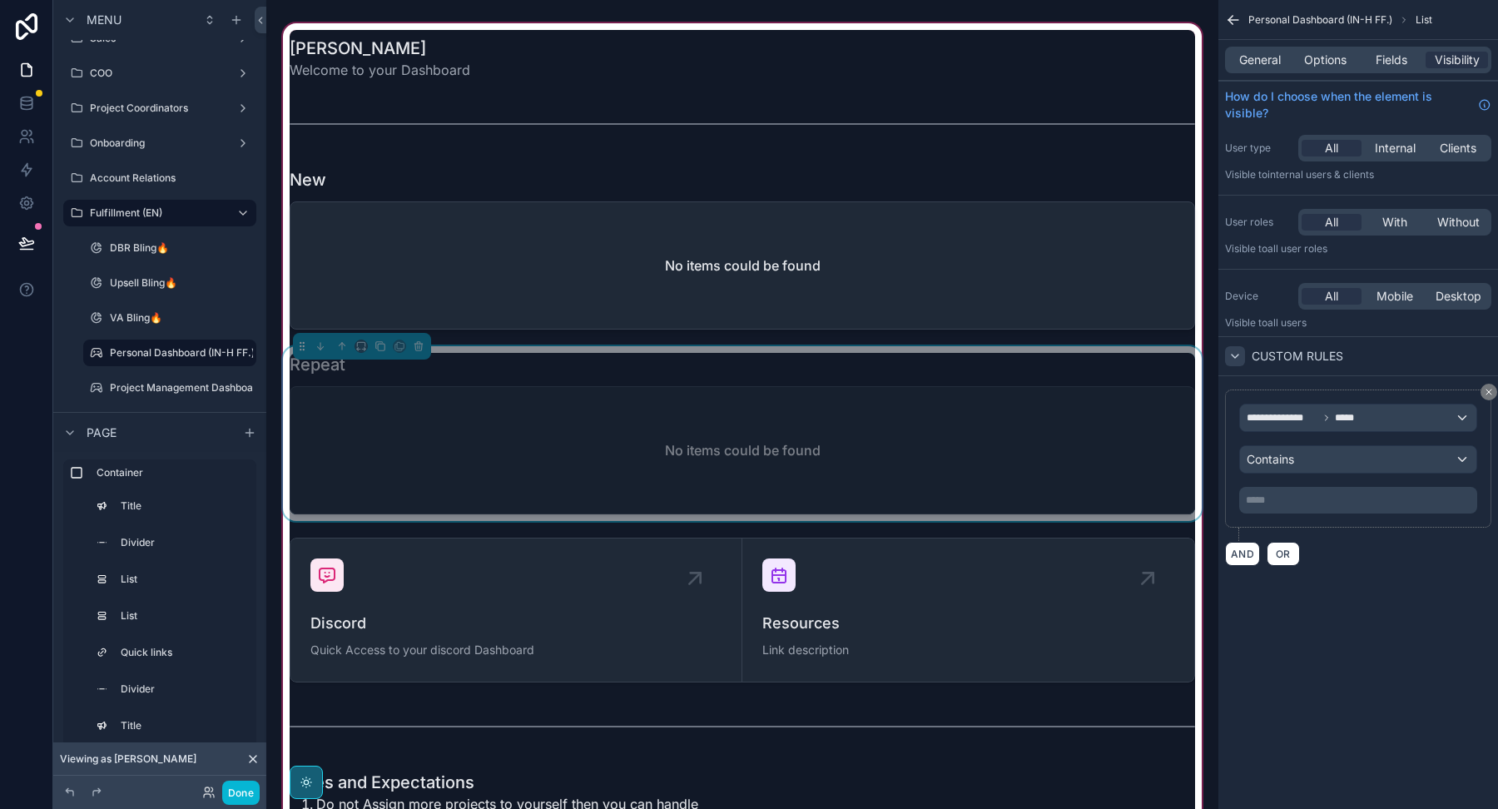
click at [797, 359] on div "Repeat No items could be found" at bounding box center [742, 433] width 905 height 161
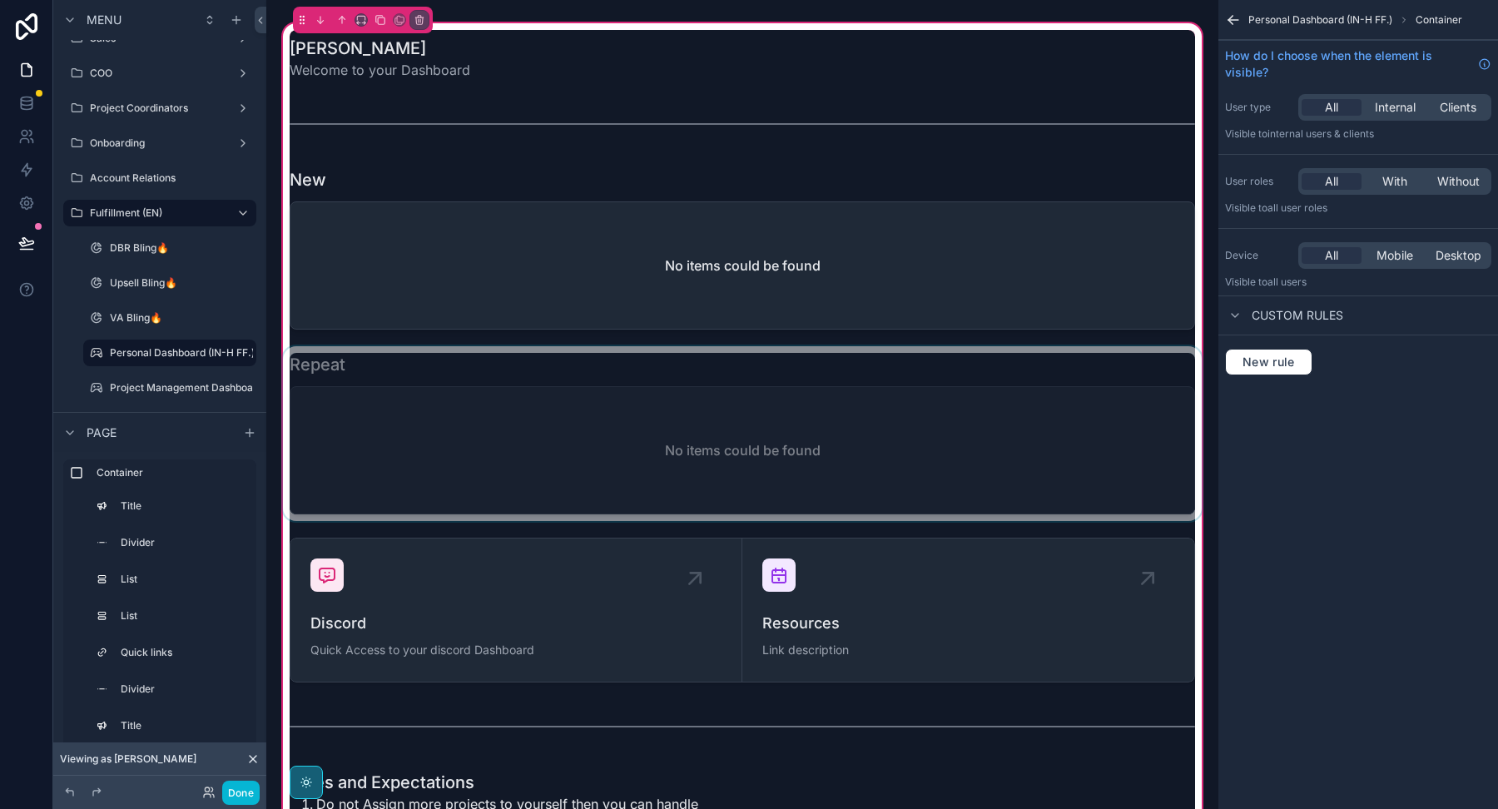
click at [788, 369] on div "scrollable content" at bounding box center [742, 433] width 925 height 175
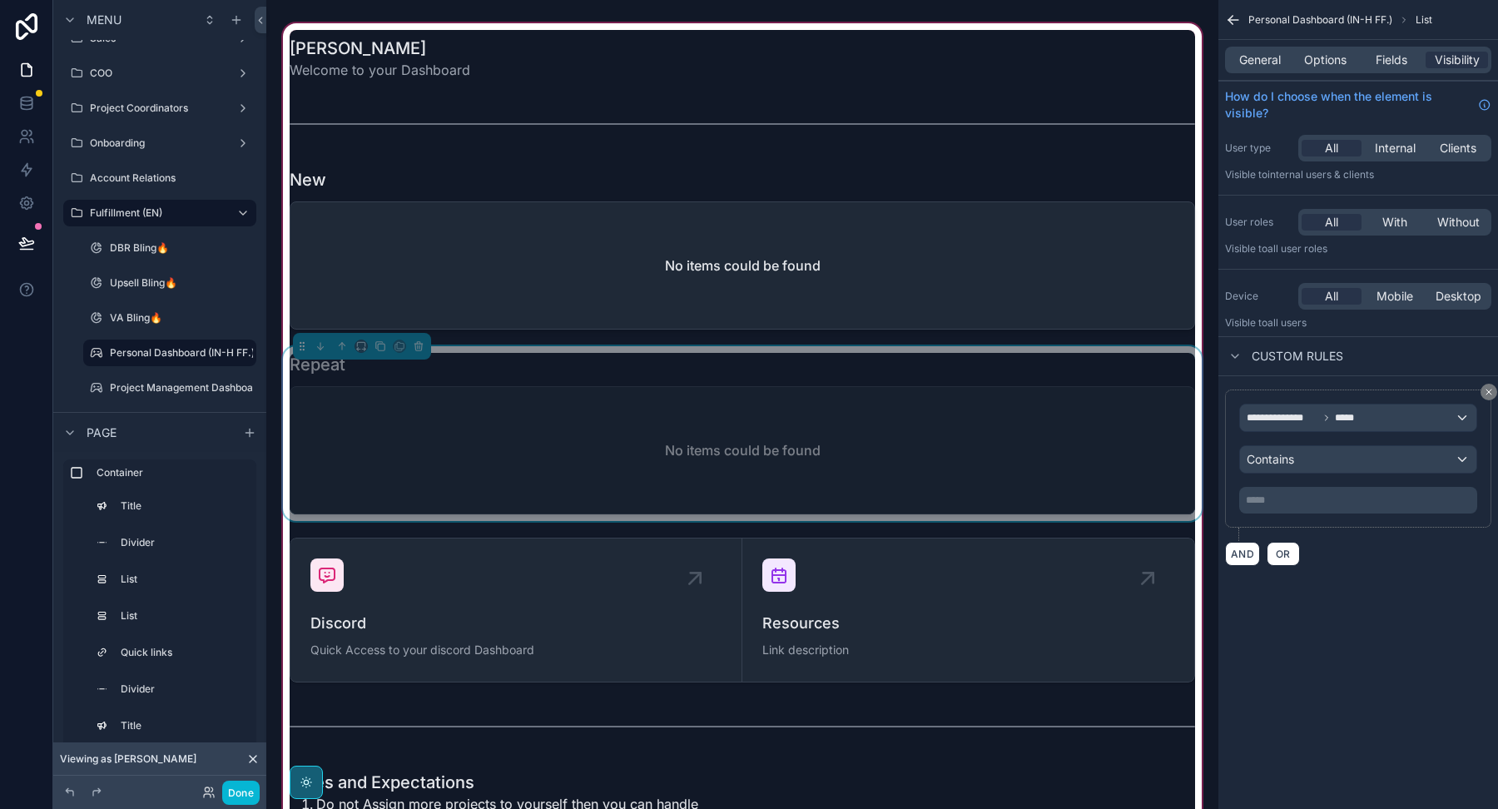
click at [1316, 50] on div "General Options Fields Visibility" at bounding box center [1358, 60] width 266 height 27
click at [1316, 67] on span "Options" at bounding box center [1325, 60] width 42 height 17
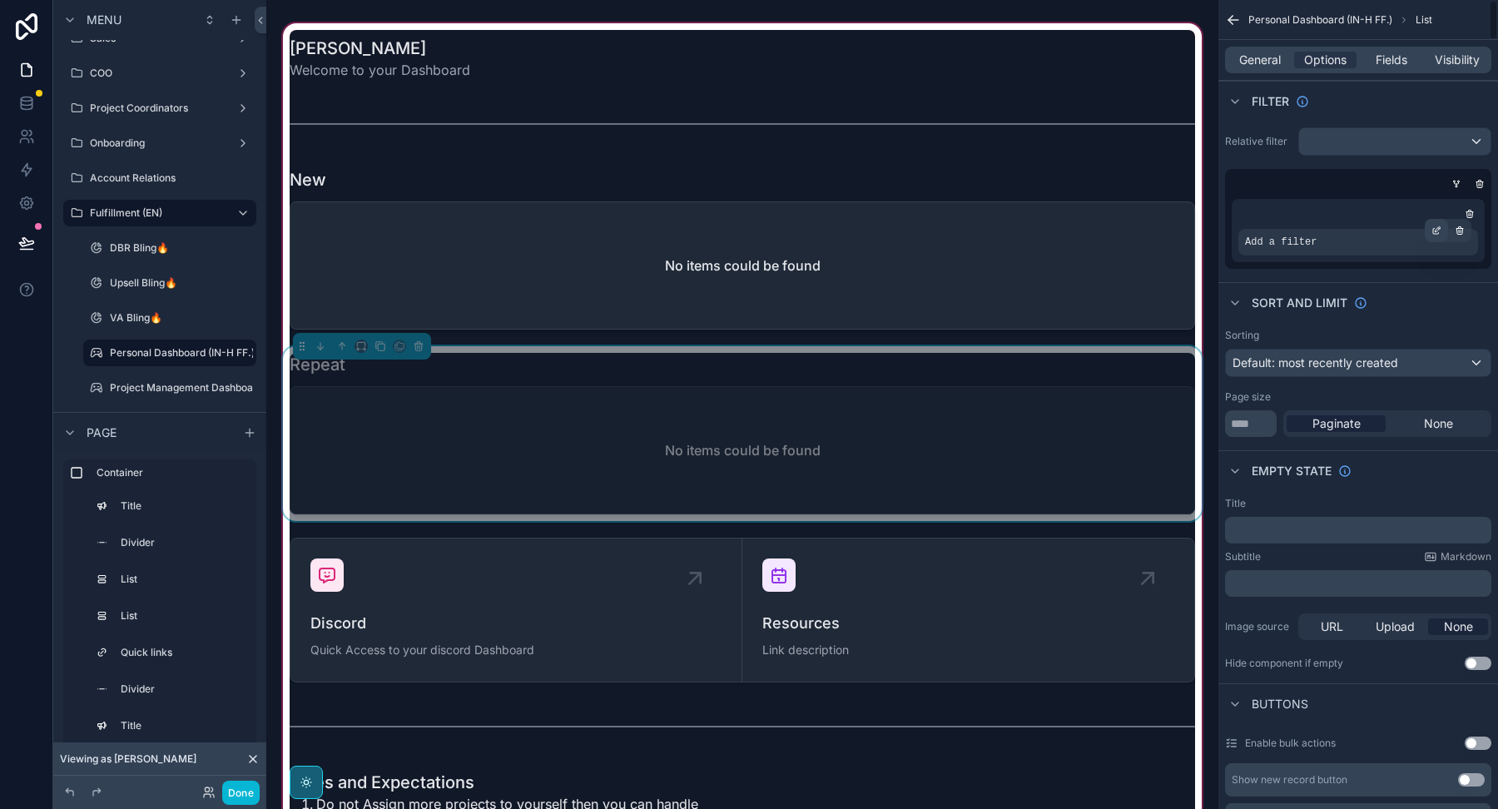
click at [1439, 232] on icon "scrollable content" at bounding box center [1436, 230] width 10 height 10
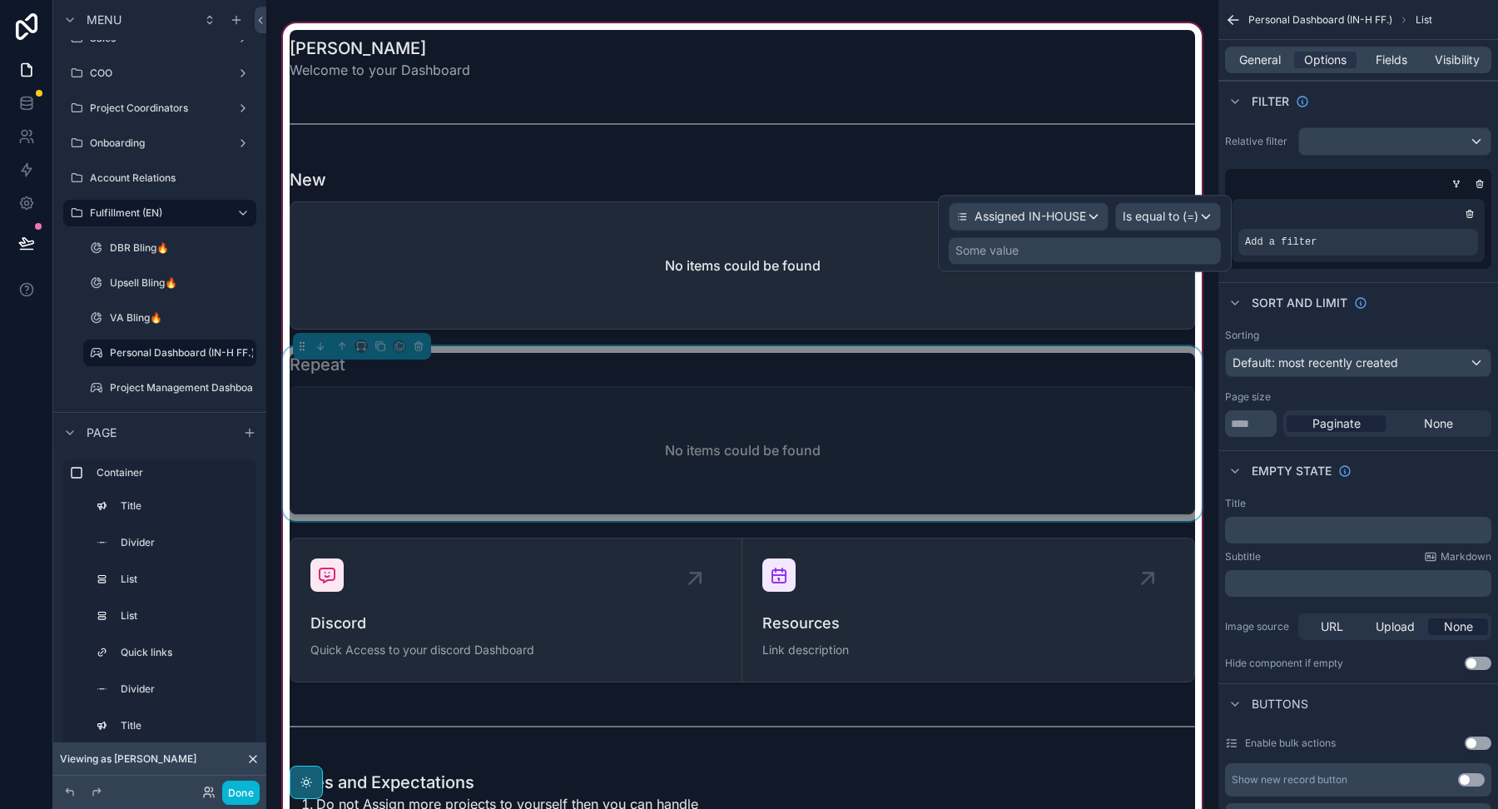
click at [1074, 260] on div "Some value" at bounding box center [1085, 250] width 272 height 27
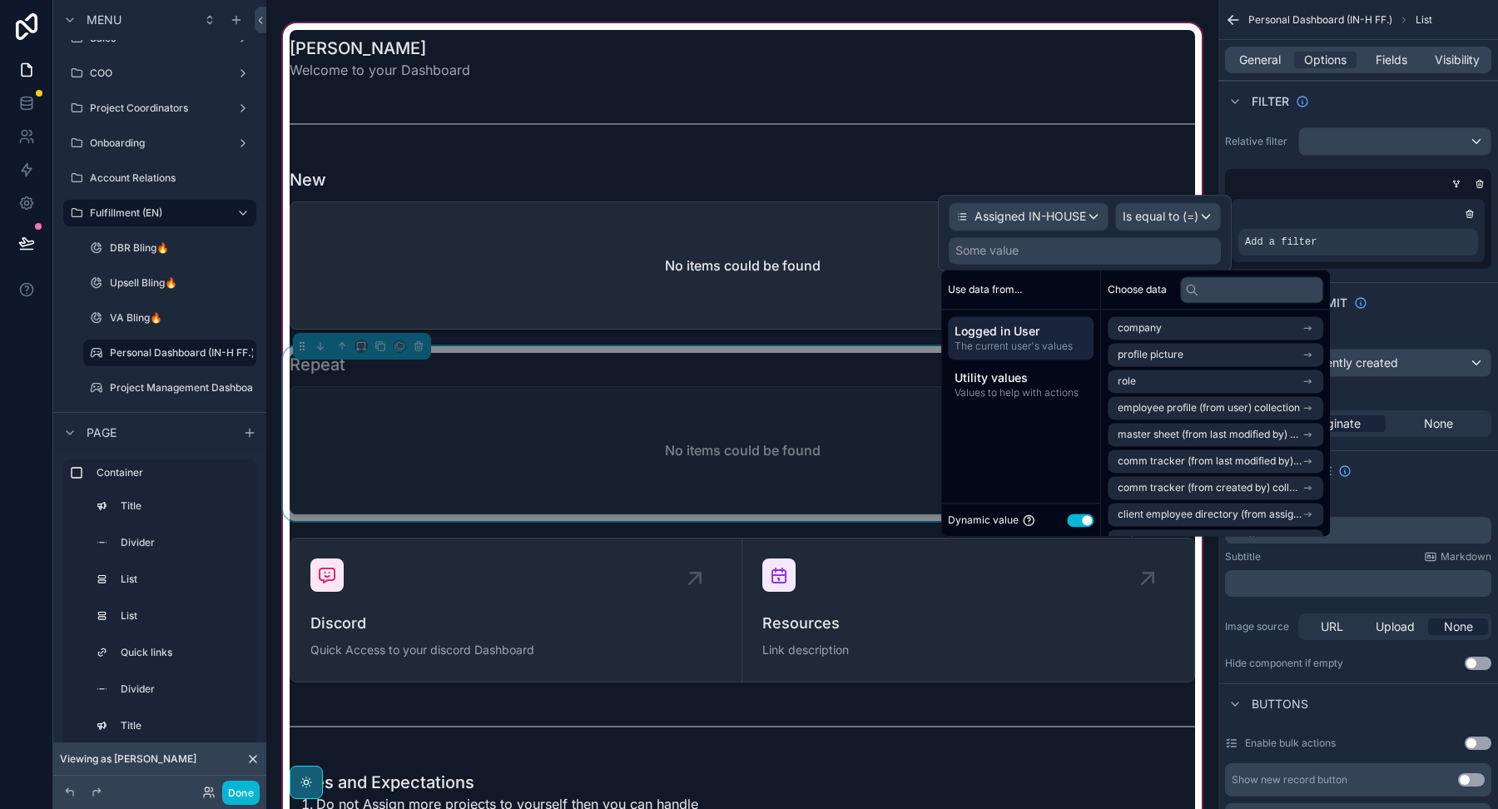
click at [1082, 514] on button "Use setting" at bounding box center [1080, 519] width 27 height 13
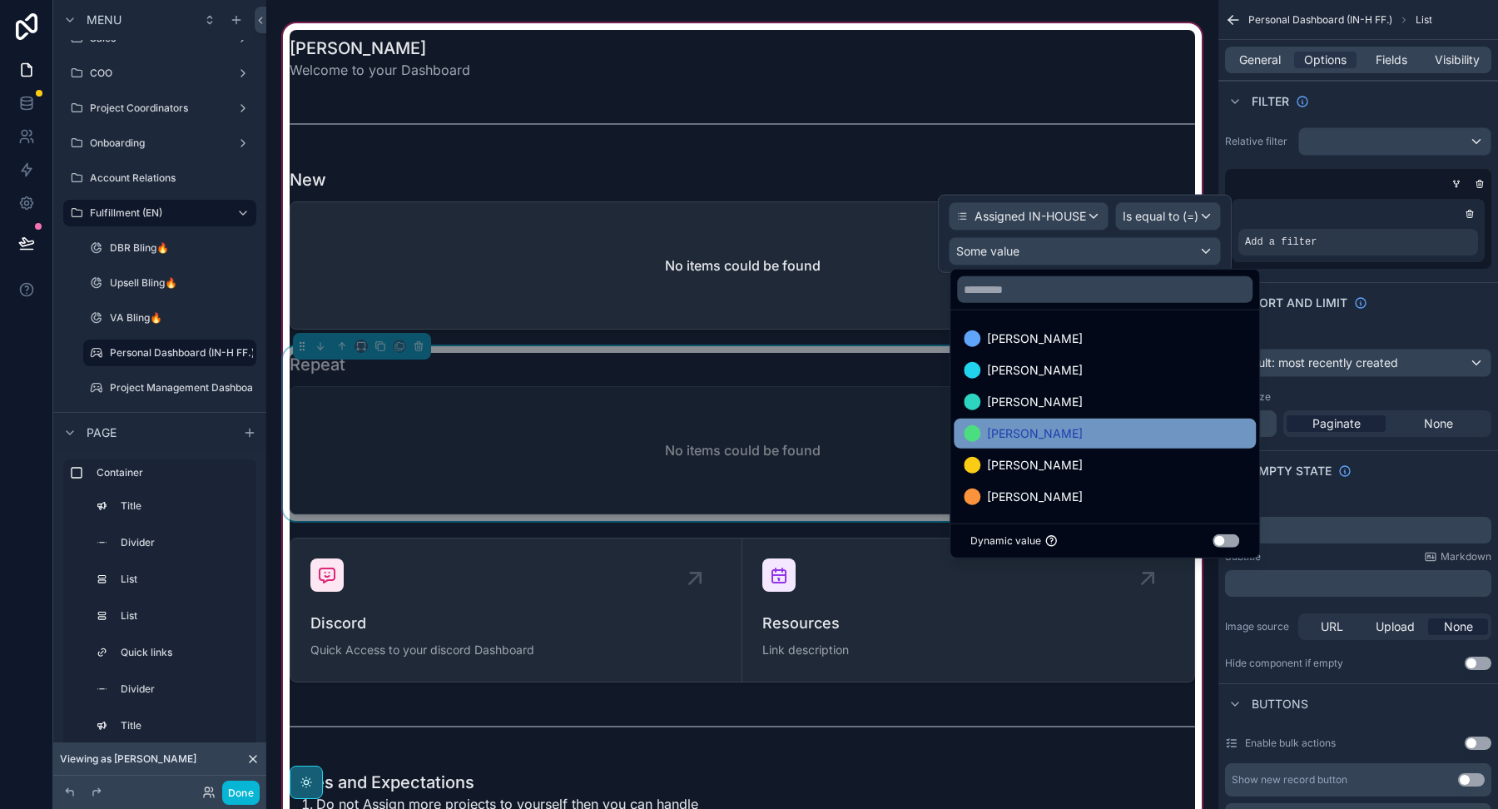
scroll to position [1, 0]
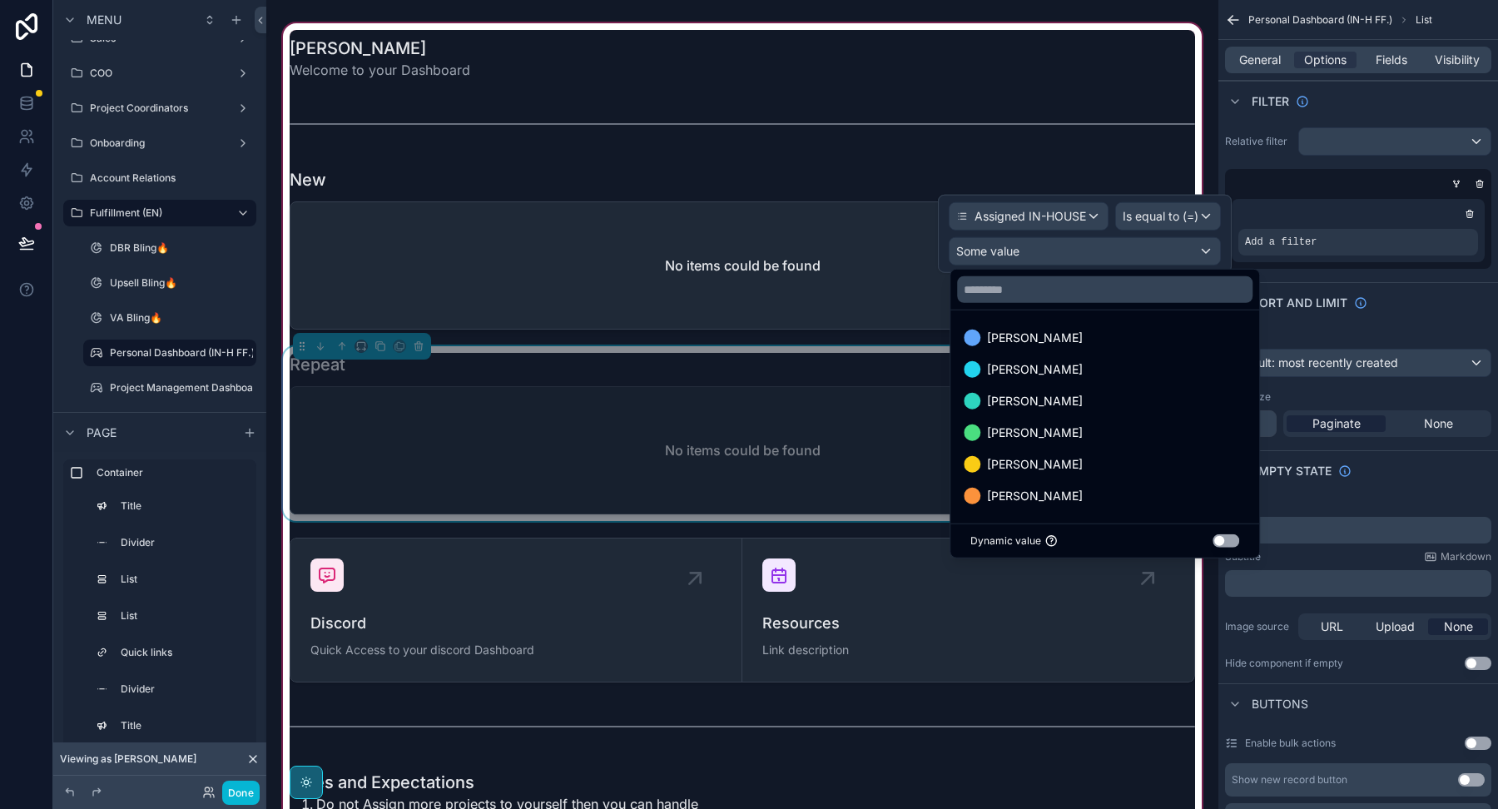
click at [762, 213] on div "scrollable content" at bounding box center [742, 248] width 925 height 175
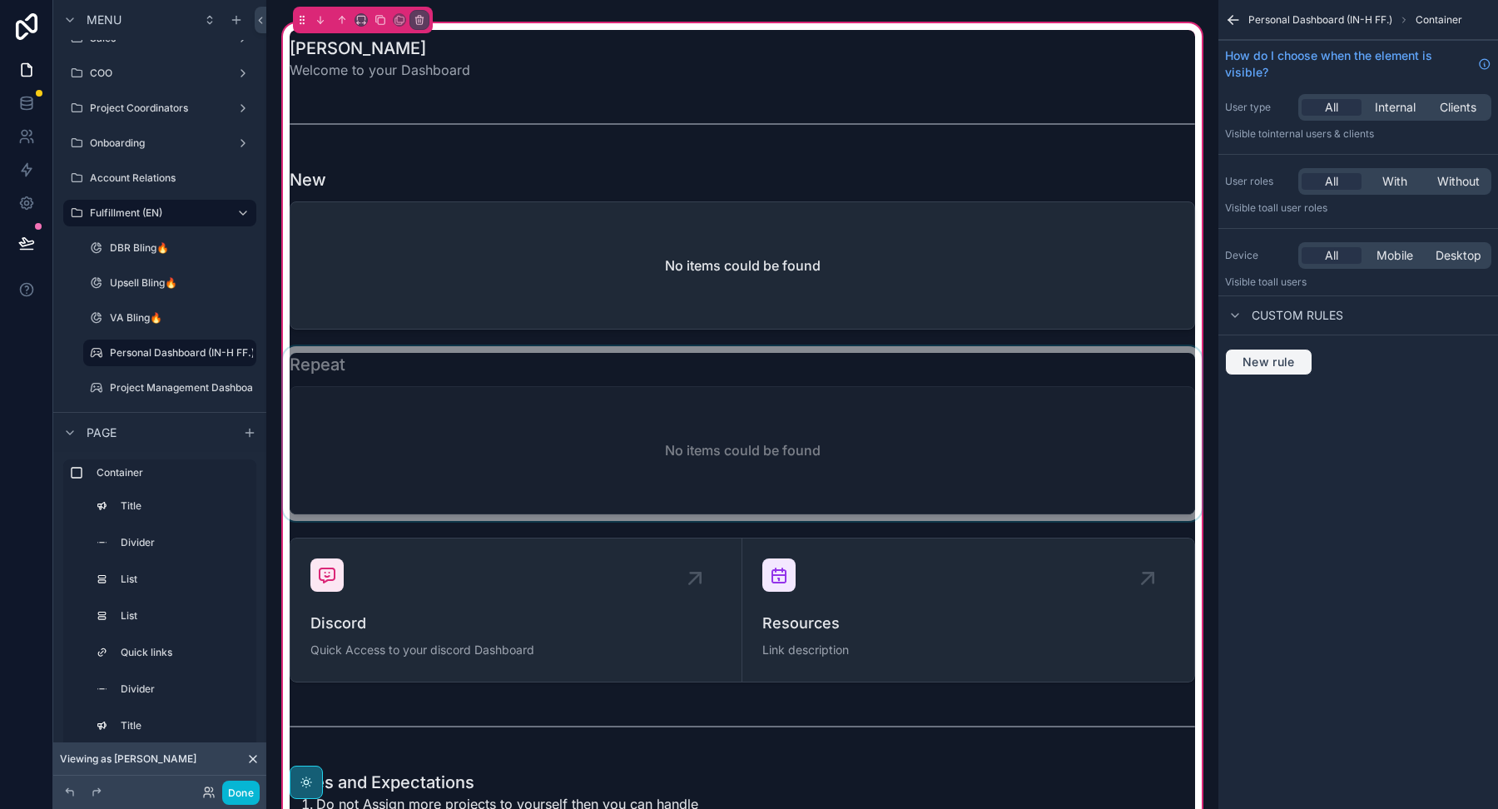
click at [1260, 359] on span "New rule" at bounding box center [1269, 361] width 66 height 15
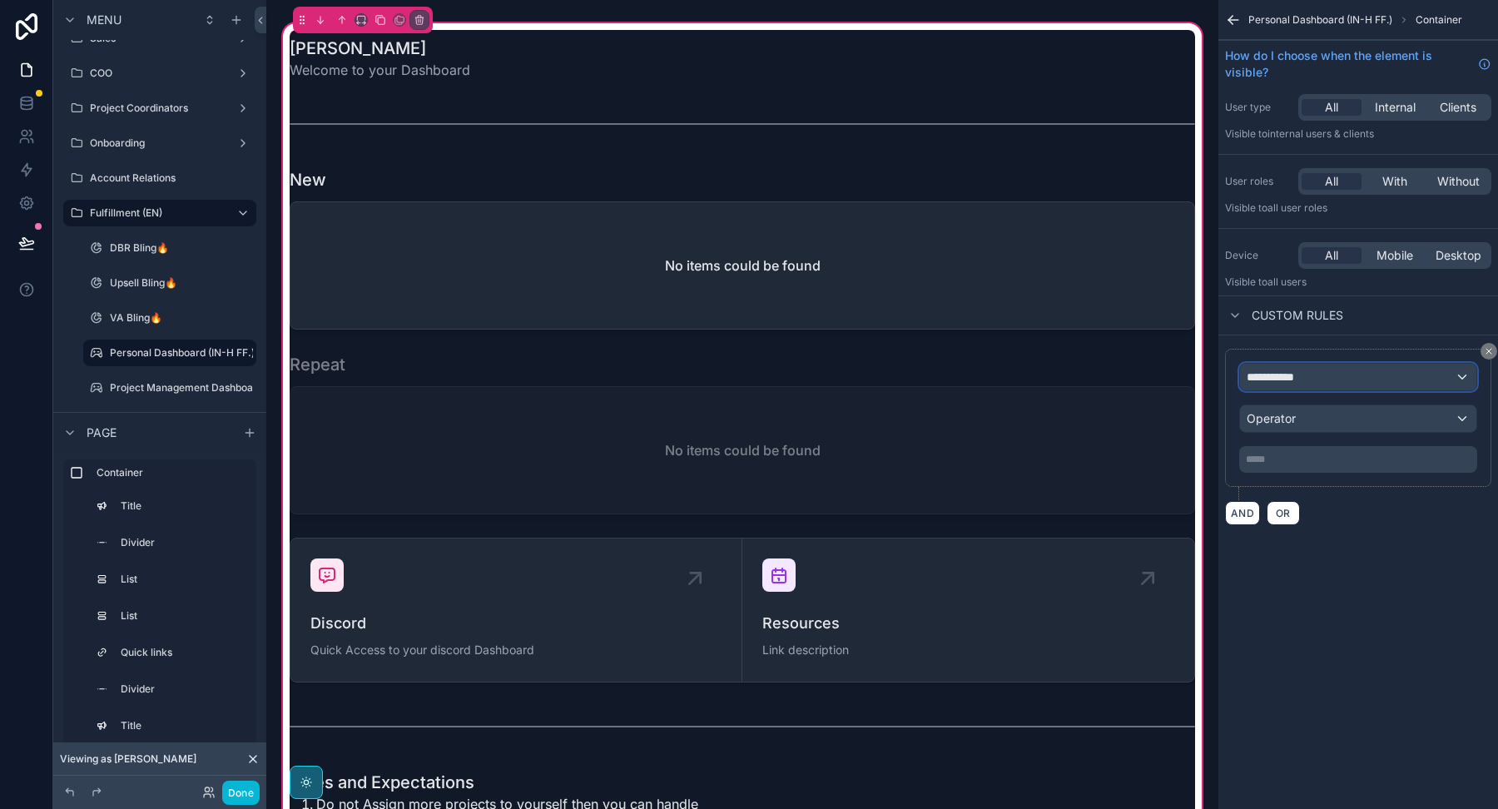
click at [1335, 374] on div "**********" at bounding box center [1358, 377] width 236 height 27
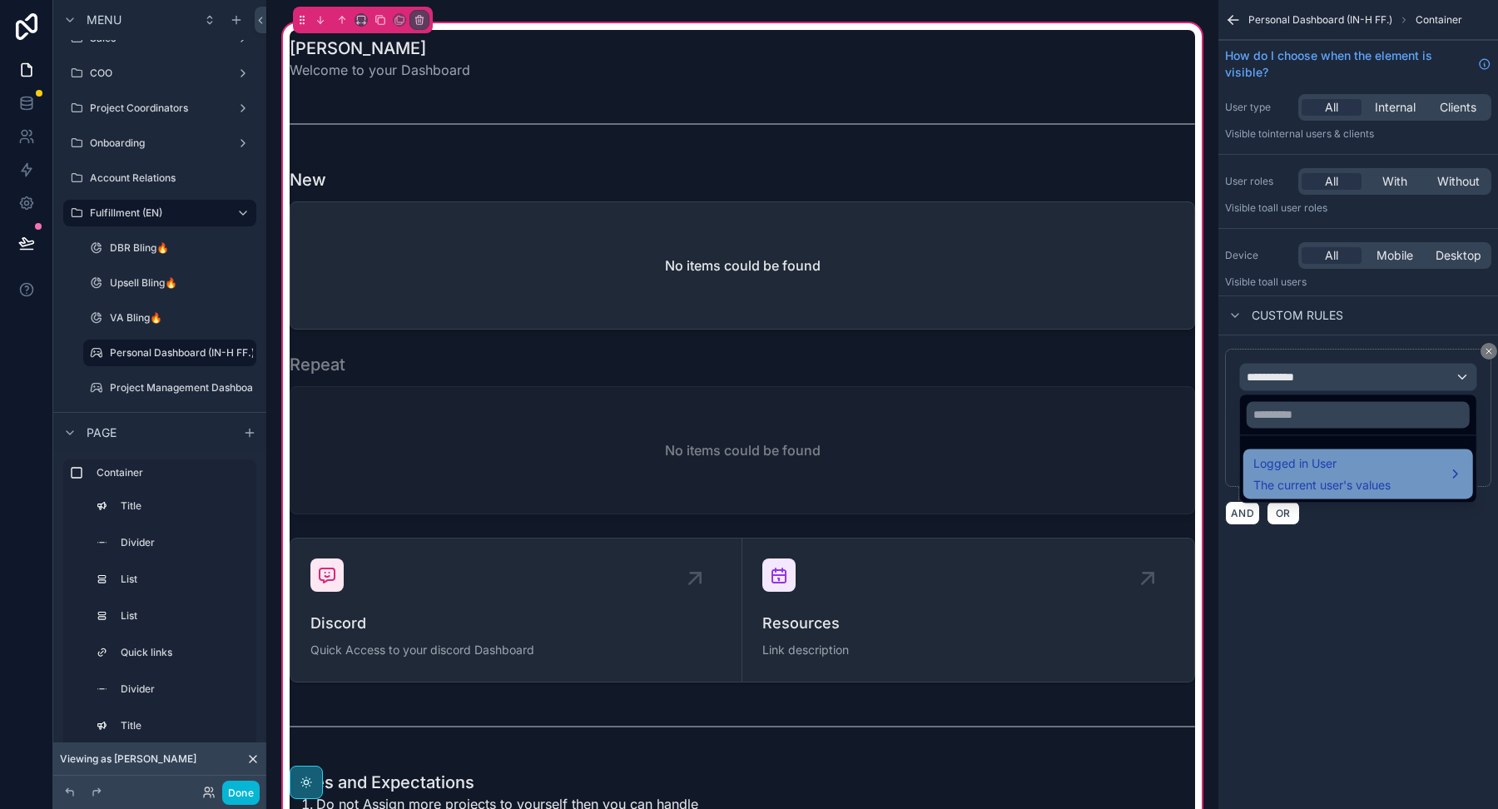
click at [1314, 477] on span "The current user's values" at bounding box center [1321, 485] width 137 height 17
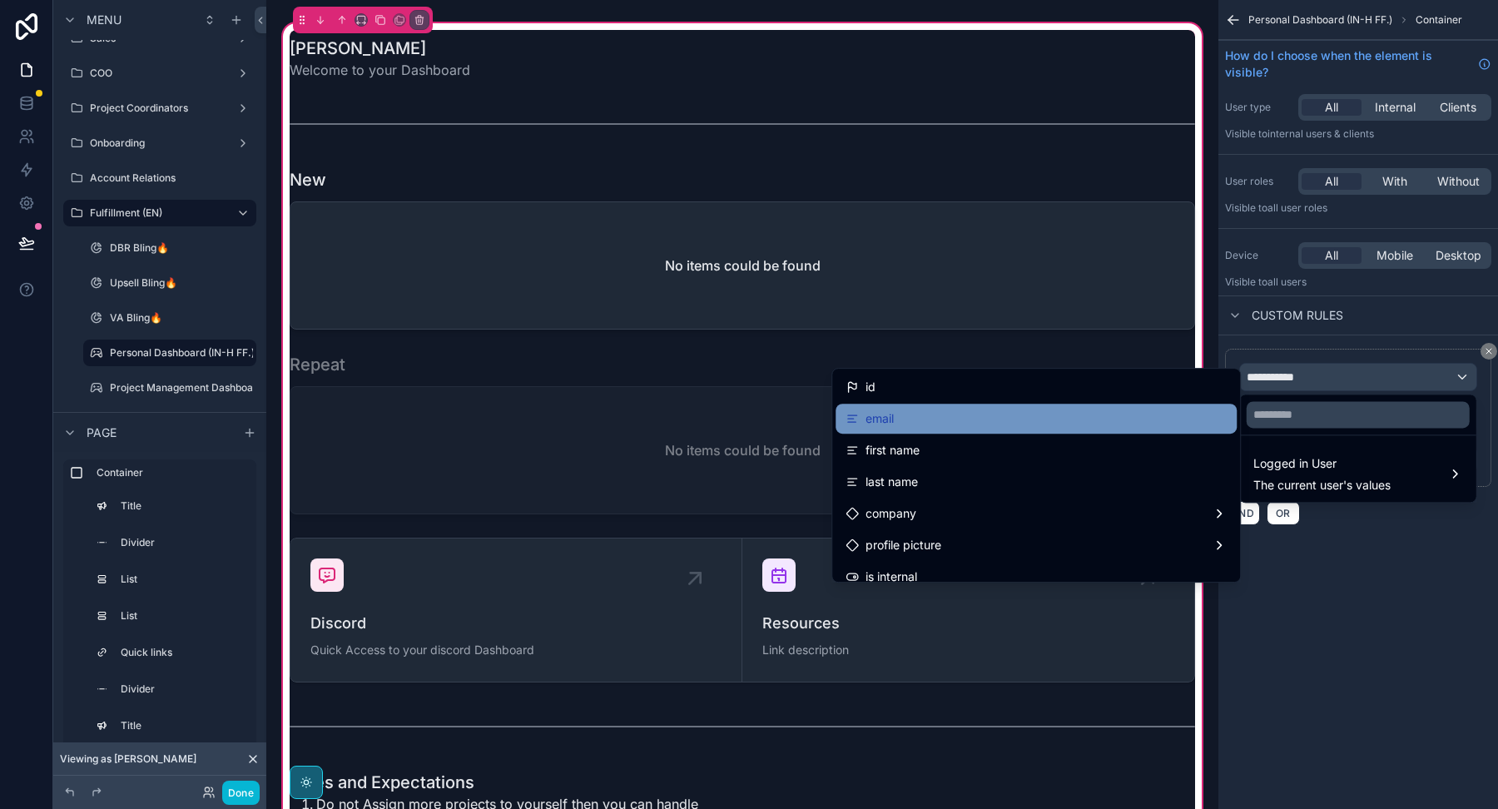
click at [973, 428] on div "email" at bounding box center [1035, 419] width 401 height 30
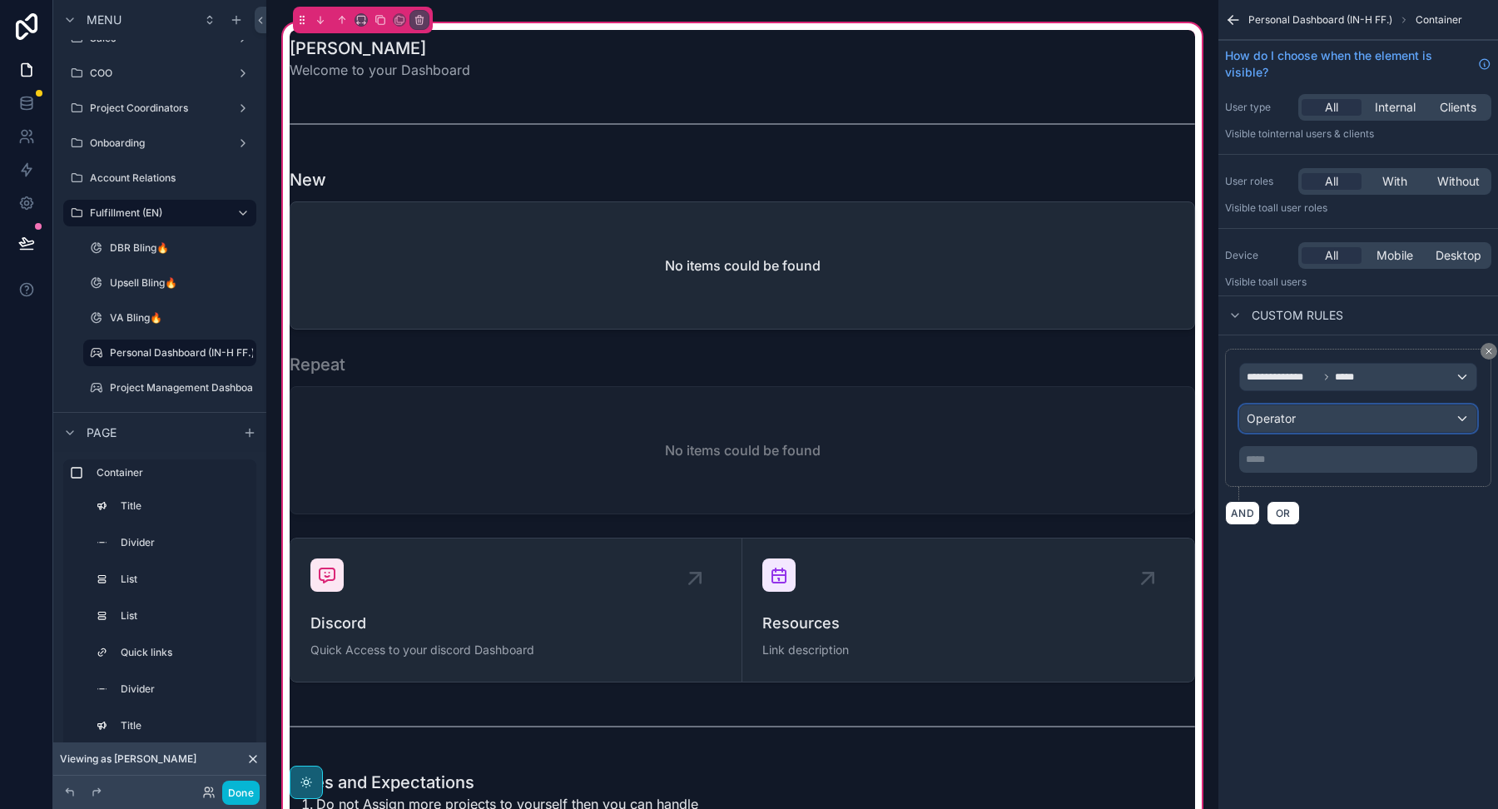
click at [1268, 417] on span "Operator" at bounding box center [1270, 418] width 49 height 14
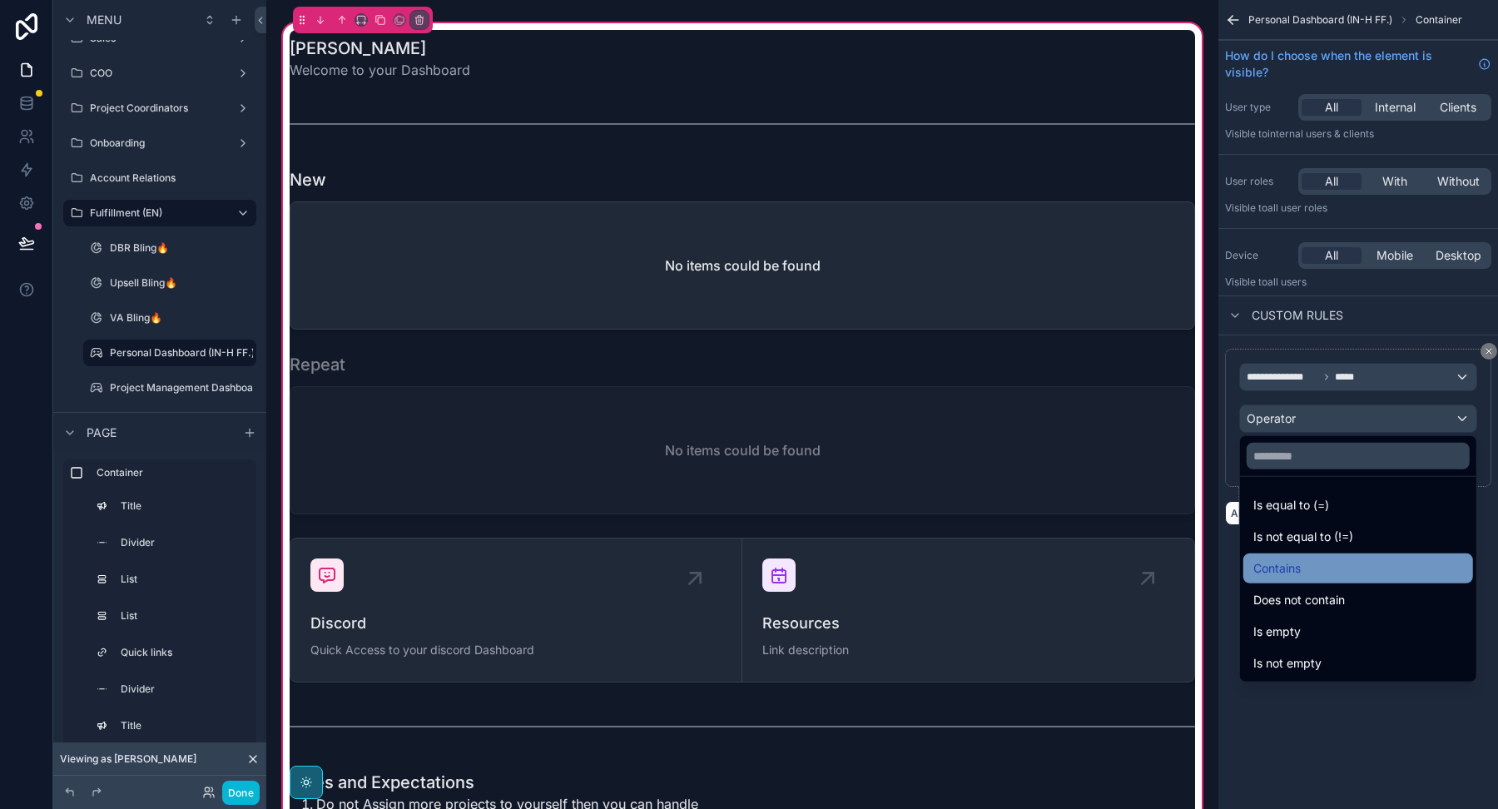
click at [1276, 571] on span "Contains" at bounding box center [1276, 568] width 47 height 20
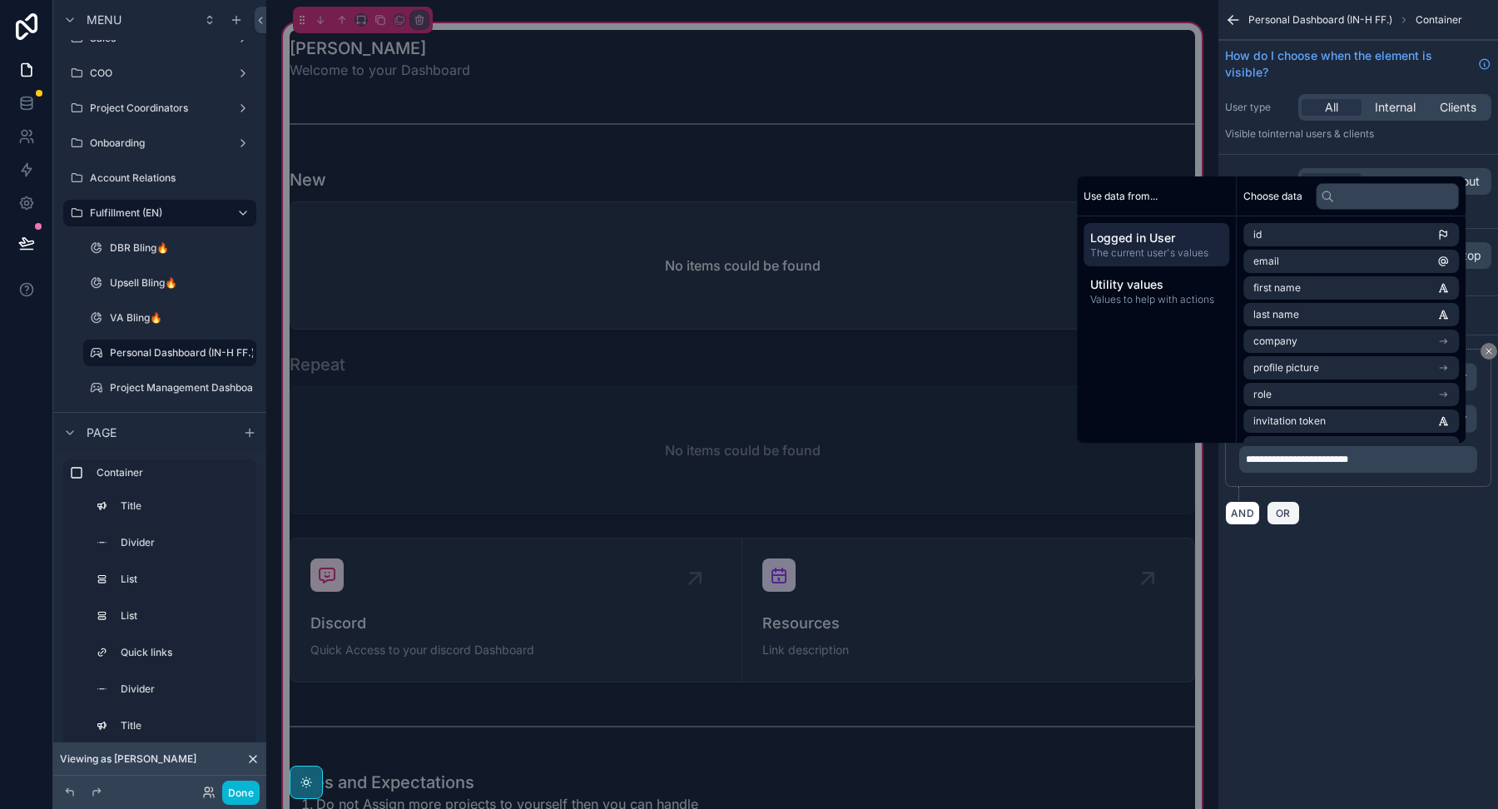
click at [1332, 501] on div "AND OR" at bounding box center [1358, 512] width 266 height 25
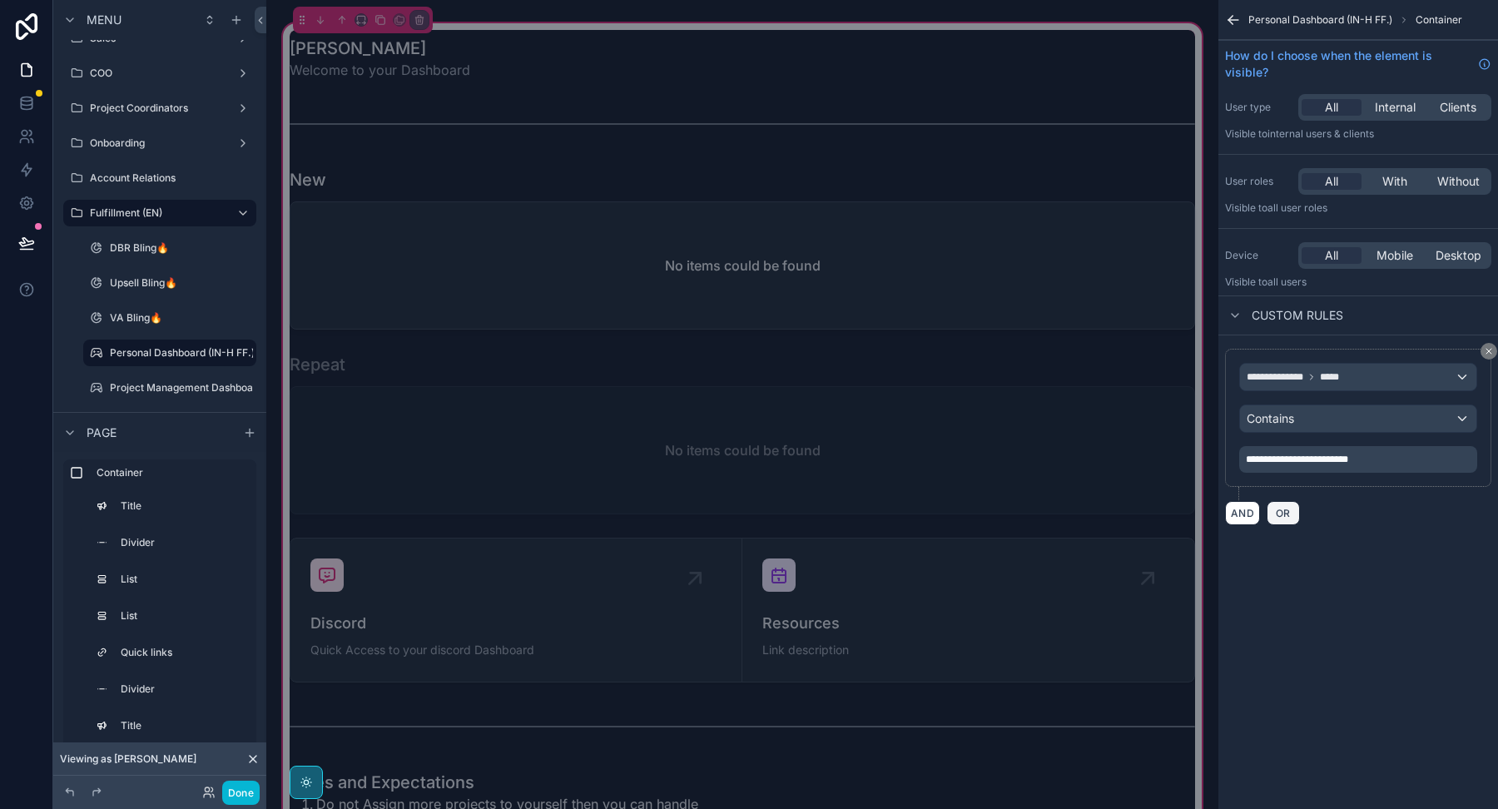
click at [1291, 507] on button "OR" at bounding box center [1282, 513] width 33 height 24
click at [1286, 510] on div "AND OR" at bounding box center [1358, 512] width 266 height 25
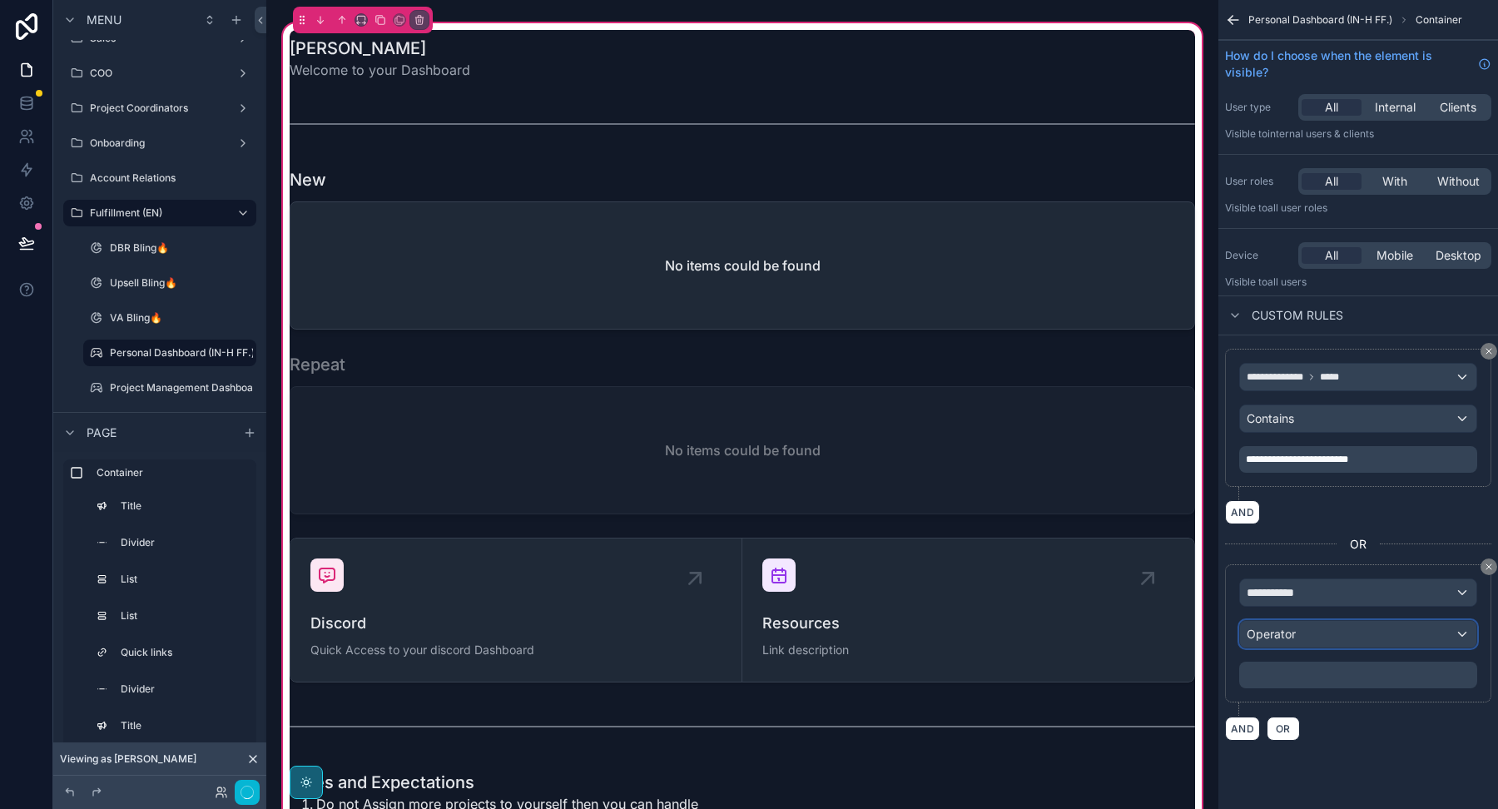
click at [1285, 633] on span "Operator" at bounding box center [1270, 634] width 49 height 14
click at [1279, 592] on span "**********" at bounding box center [1277, 592] width 62 height 17
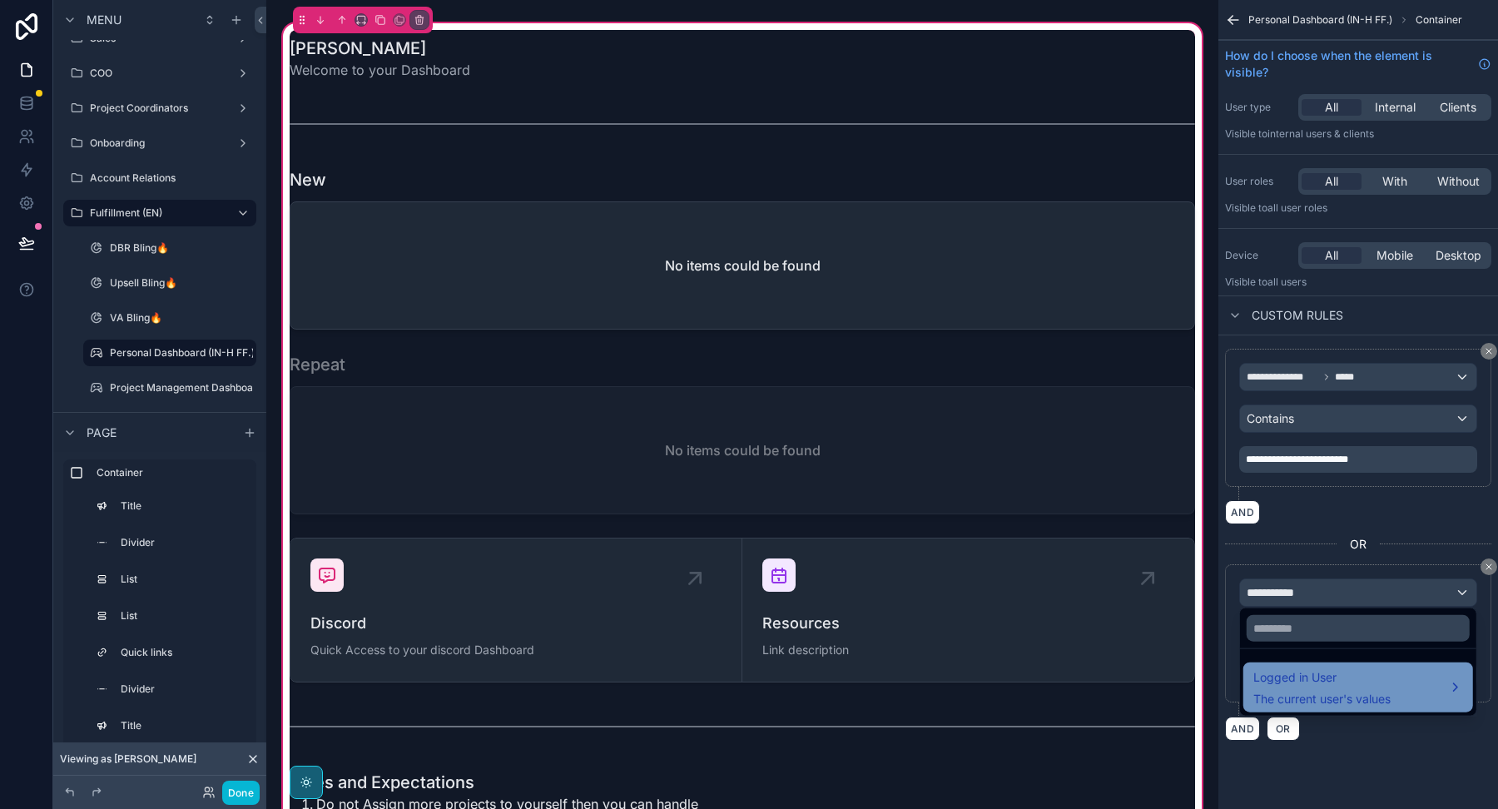
click at [1295, 683] on span "Logged in User" at bounding box center [1321, 677] width 137 height 20
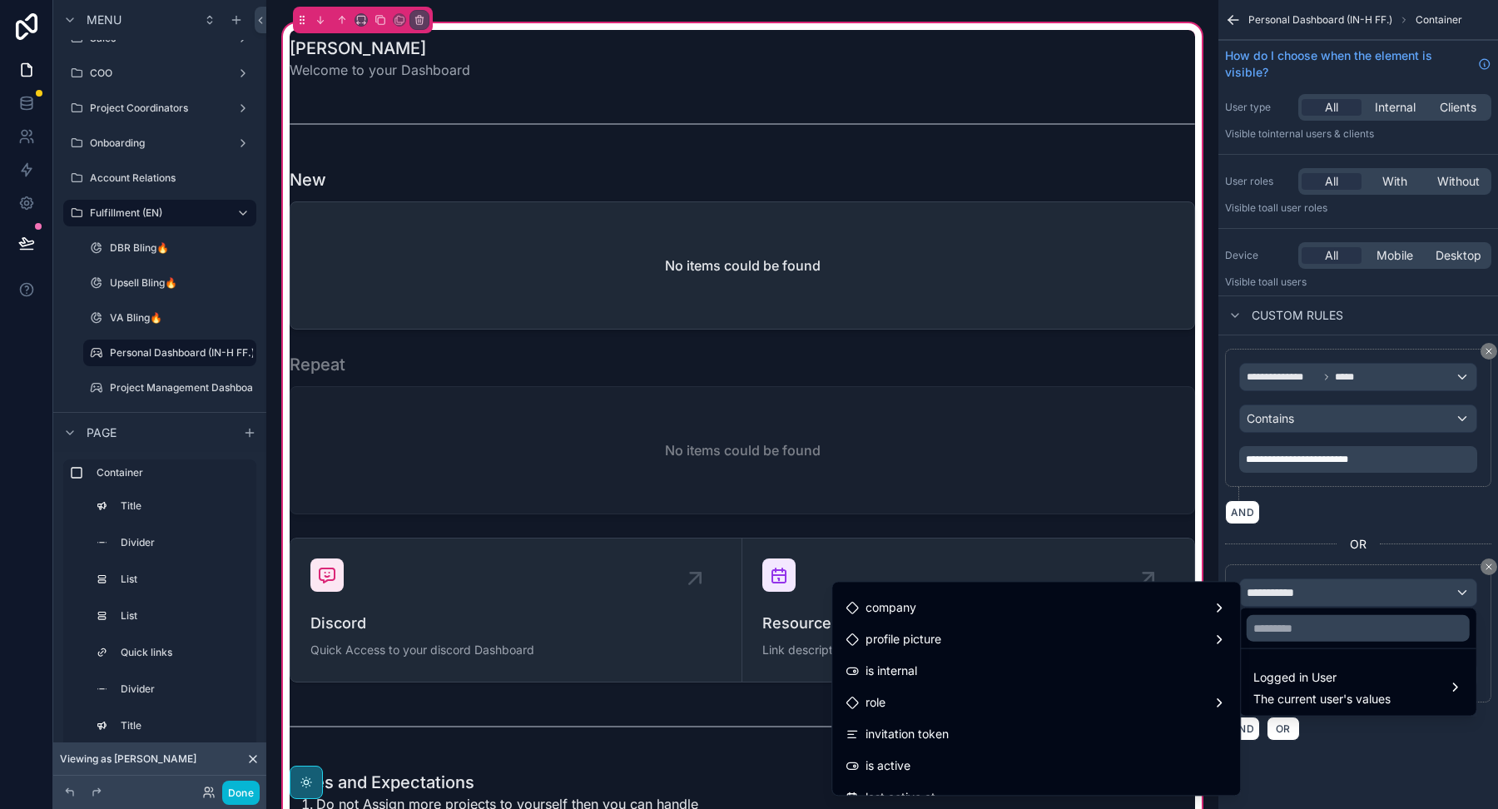
scroll to position [140, 0]
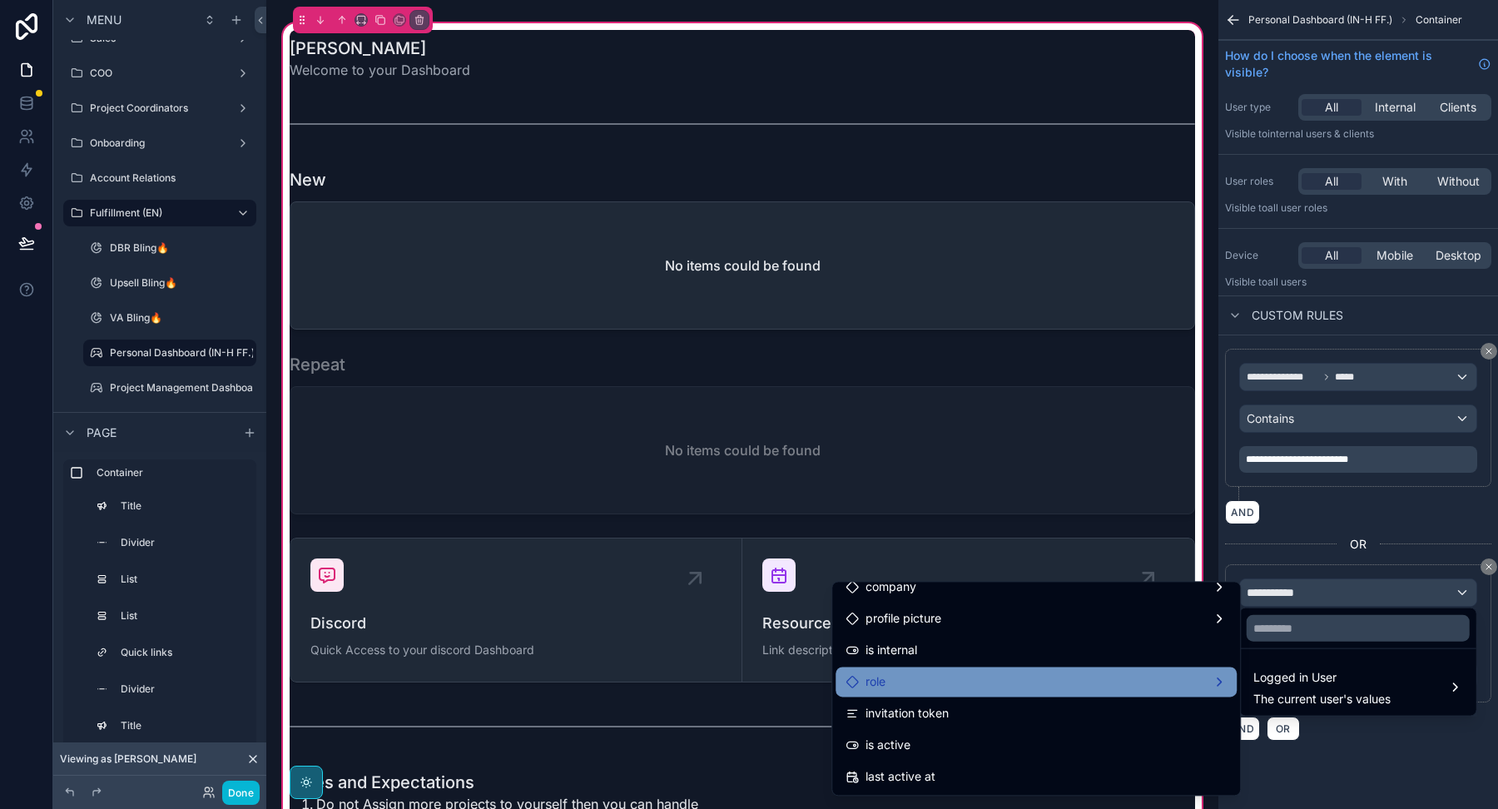
click at [896, 681] on div "role" at bounding box center [1035, 681] width 381 height 20
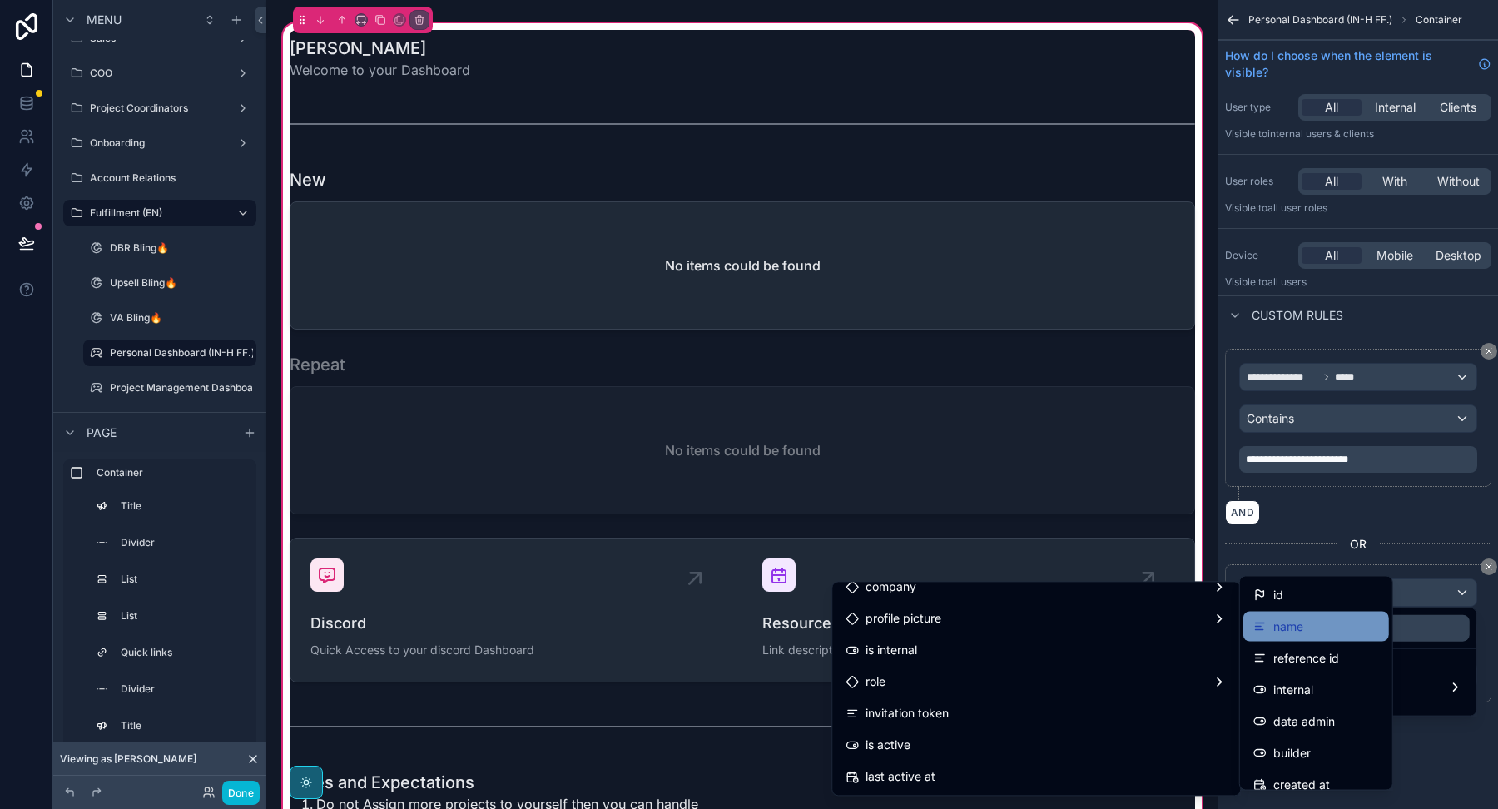
click at [1298, 627] on span "name" at bounding box center [1288, 627] width 30 height 20
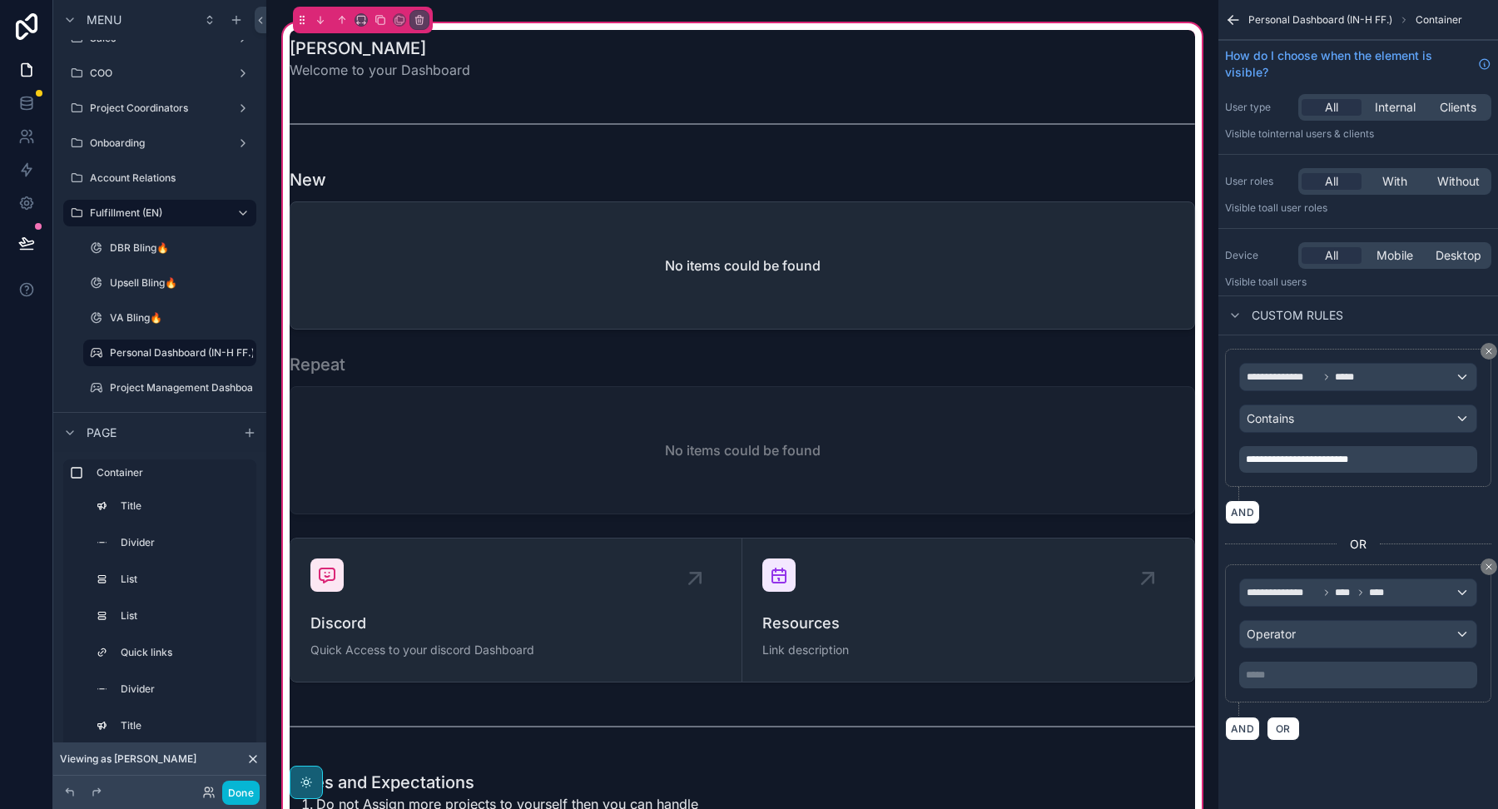
click at [1278, 668] on p "***** ﻿" at bounding box center [1360, 674] width 228 height 13
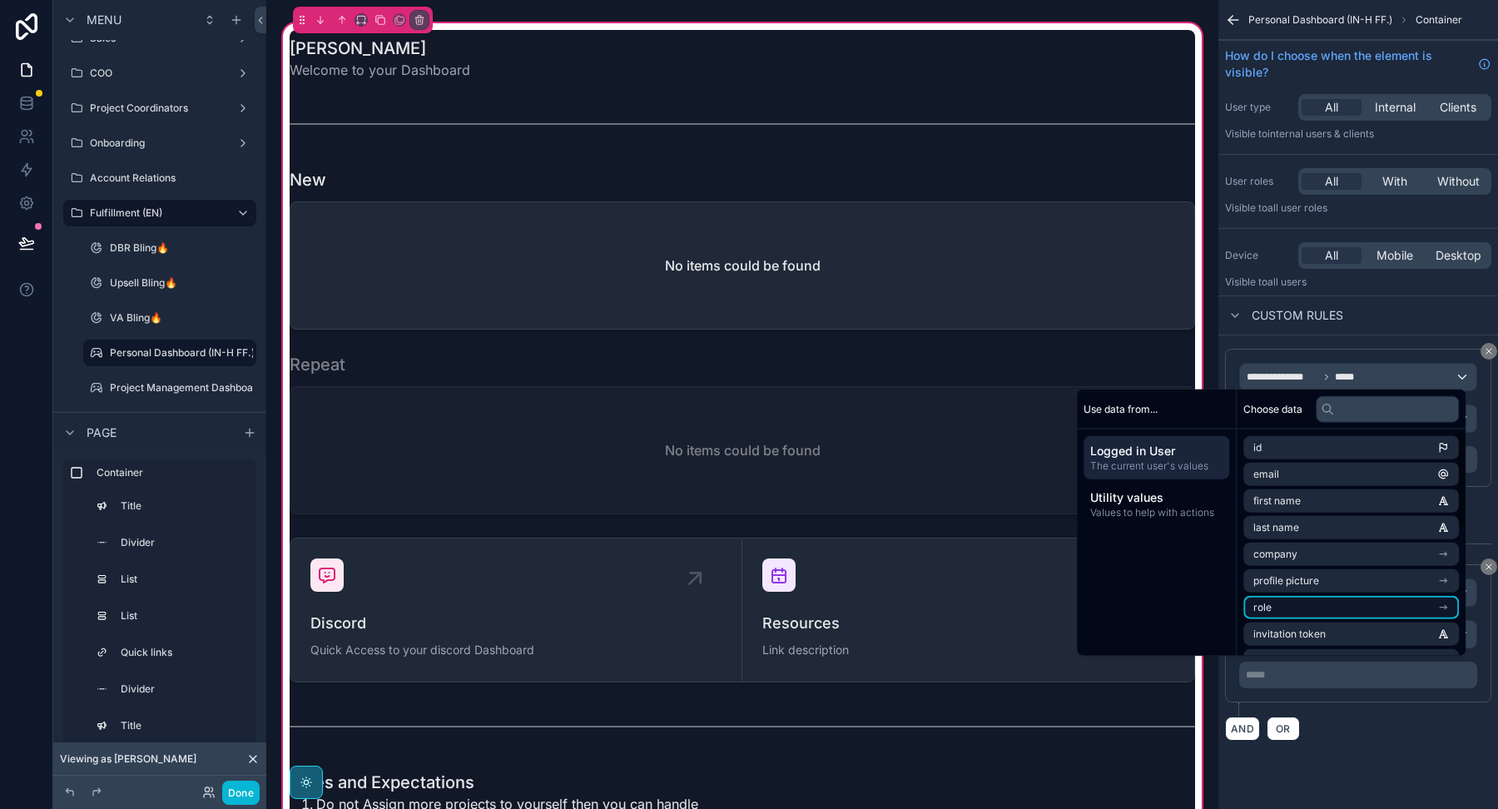
click at [1287, 618] on li "role" at bounding box center [1350, 607] width 215 height 23
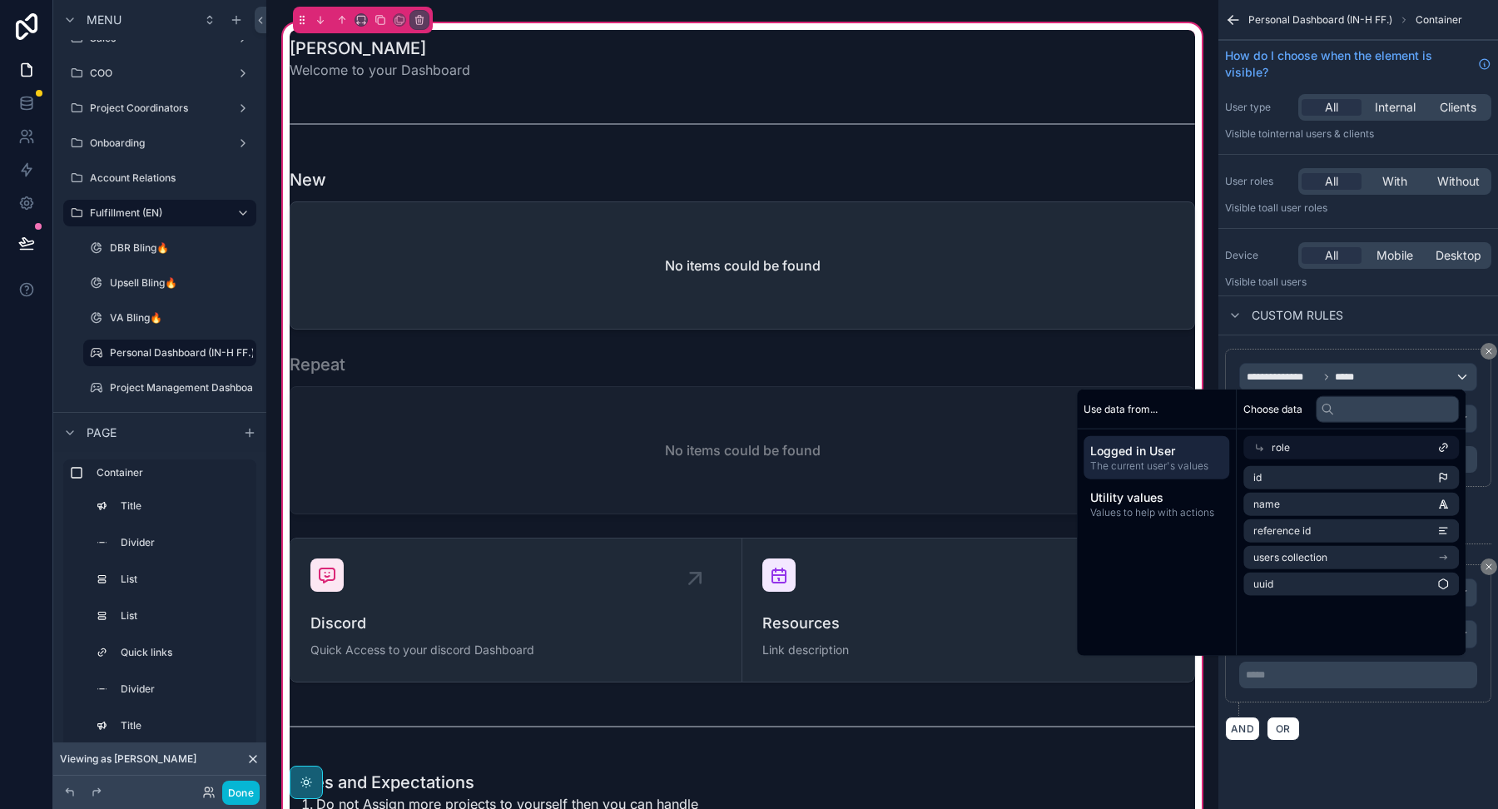
click at [1273, 686] on div "**********" at bounding box center [1358, 633] width 266 height 138
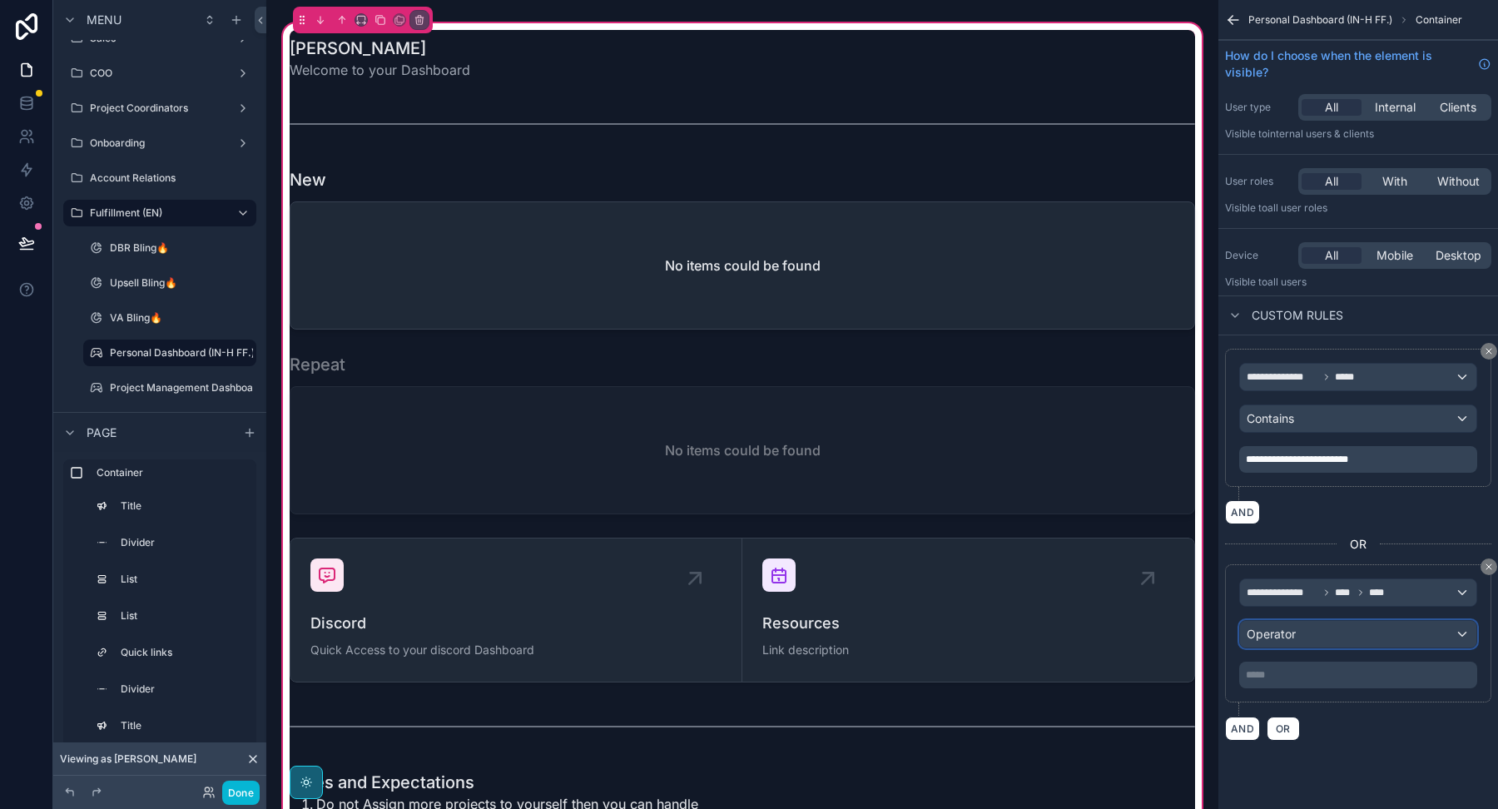
click at [1273, 635] on span "Operator" at bounding box center [1270, 634] width 49 height 14
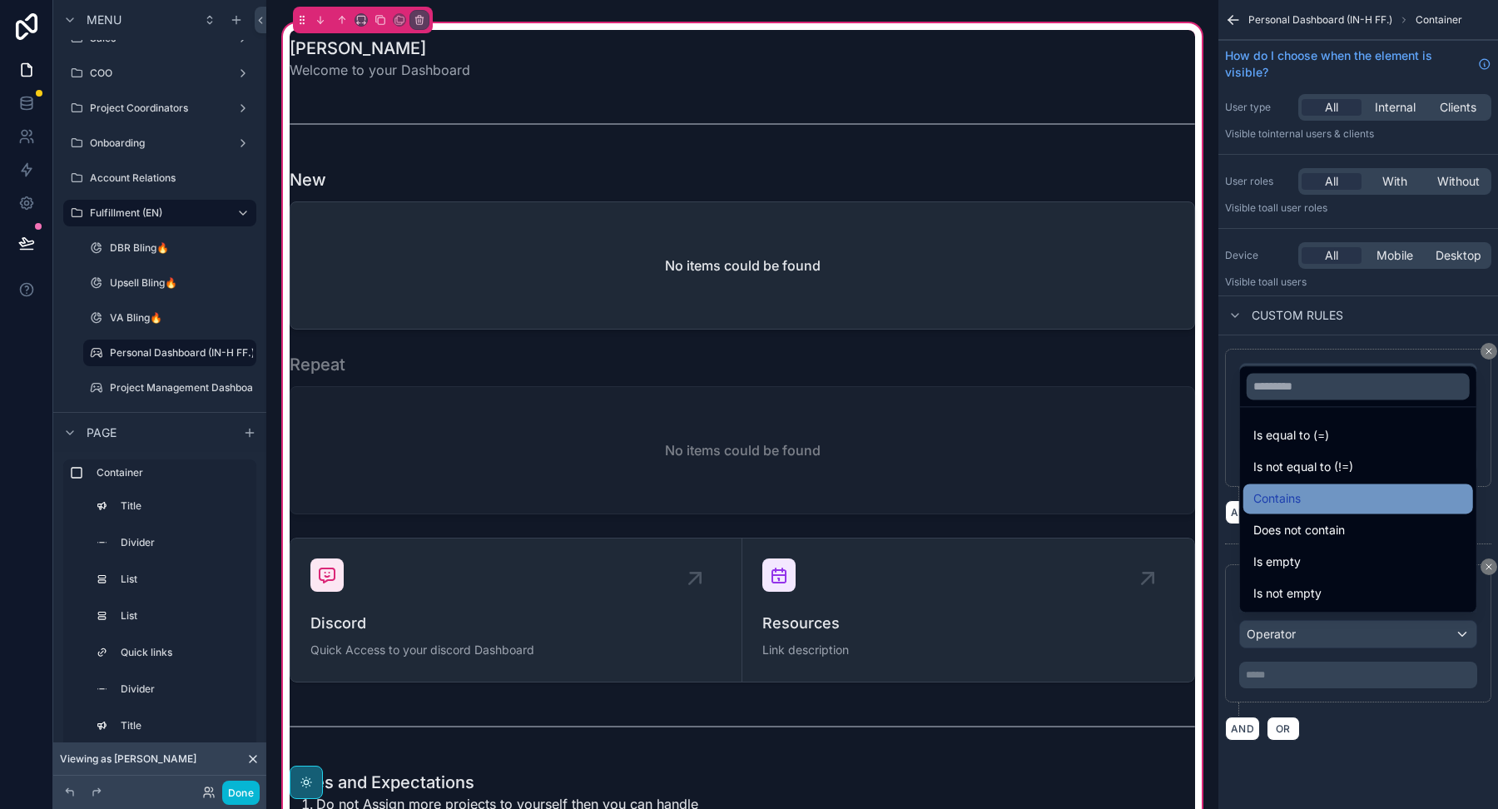
click at [1287, 501] on span "Contains" at bounding box center [1276, 498] width 47 height 20
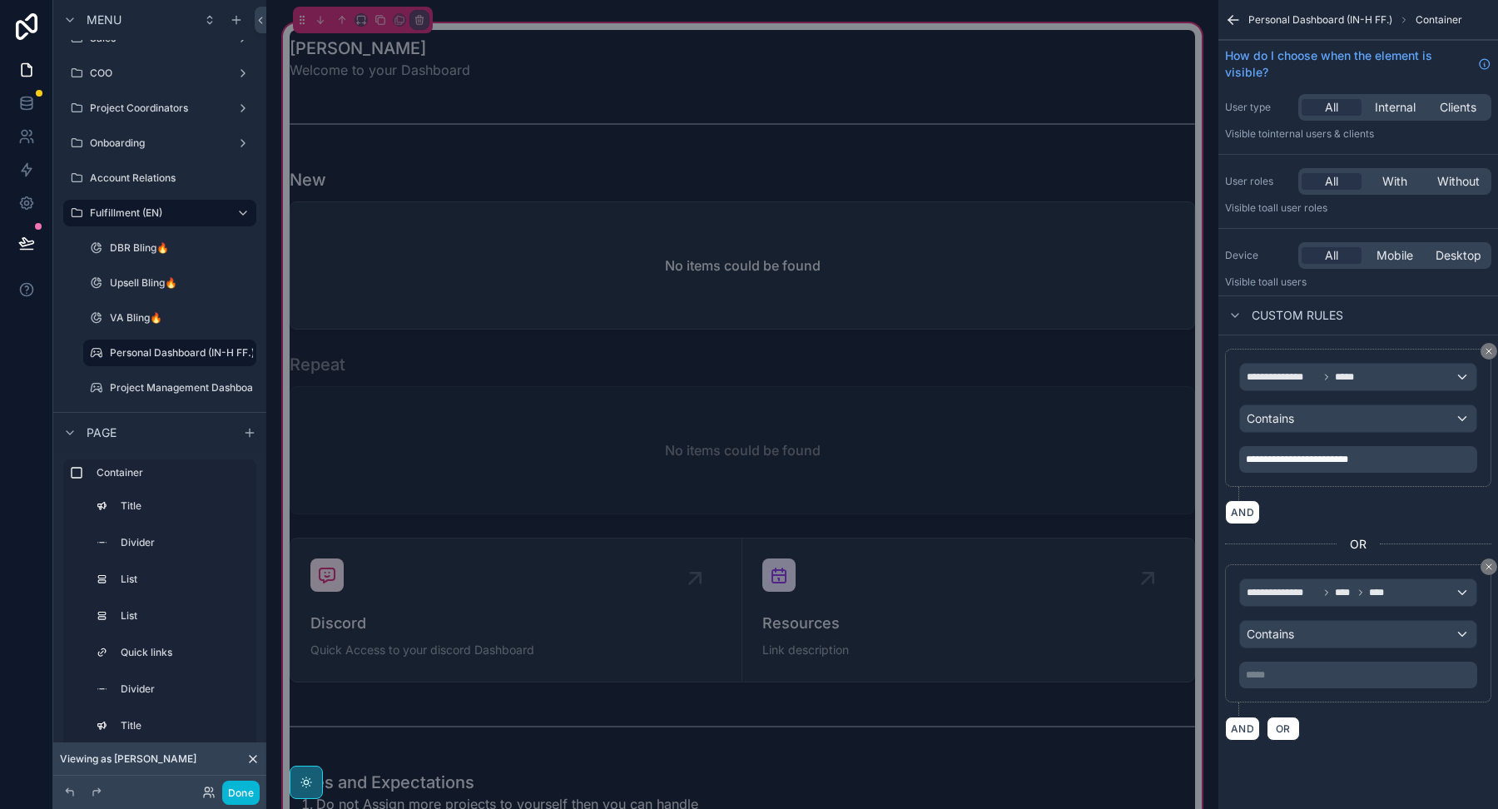
click at [1267, 673] on p "***** ﻿" at bounding box center [1360, 674] width 228 height 13
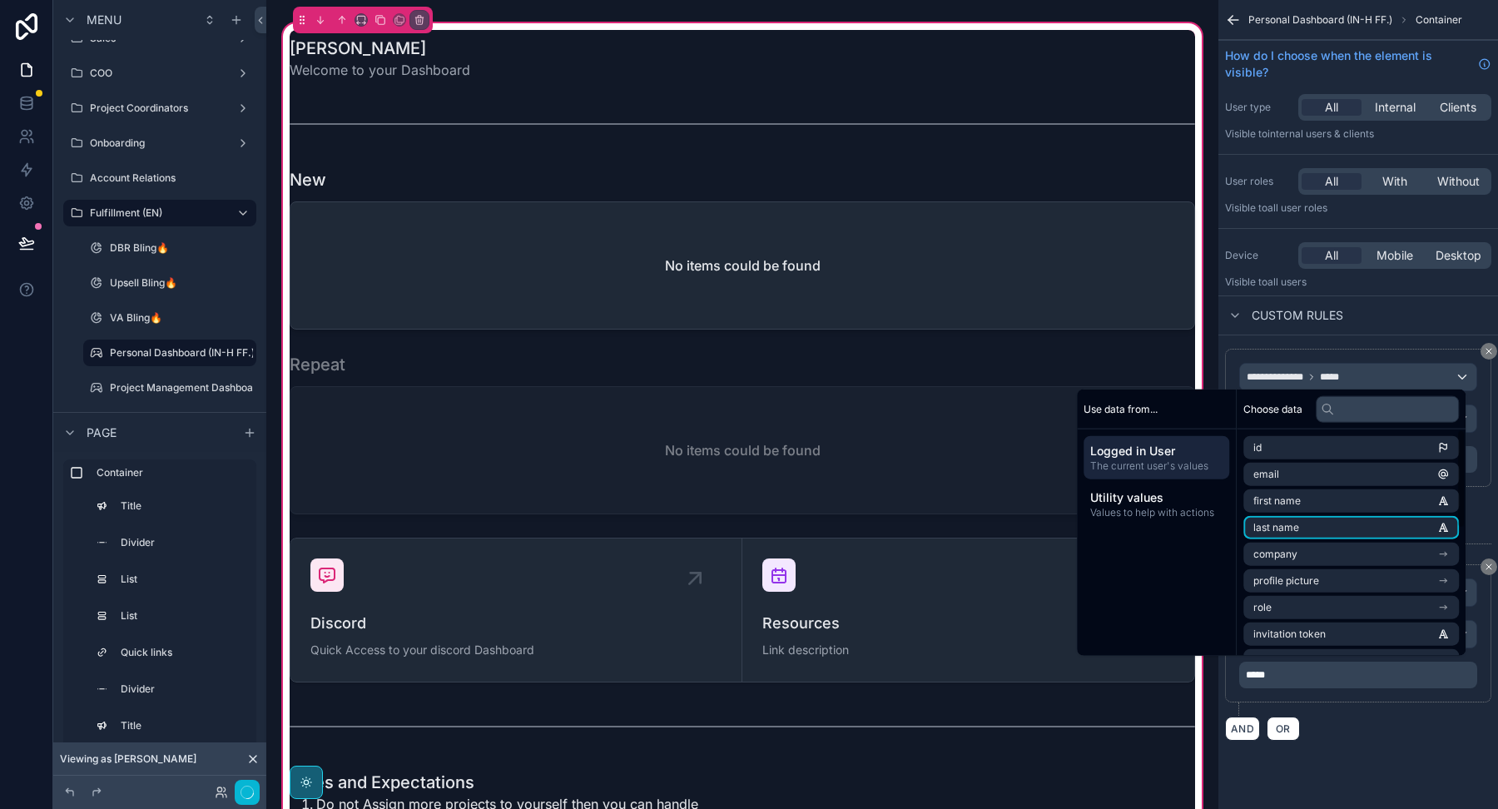
click at [1334, 722] on div "AND OR" at bounding box center [1358, 728] width 266 height 25
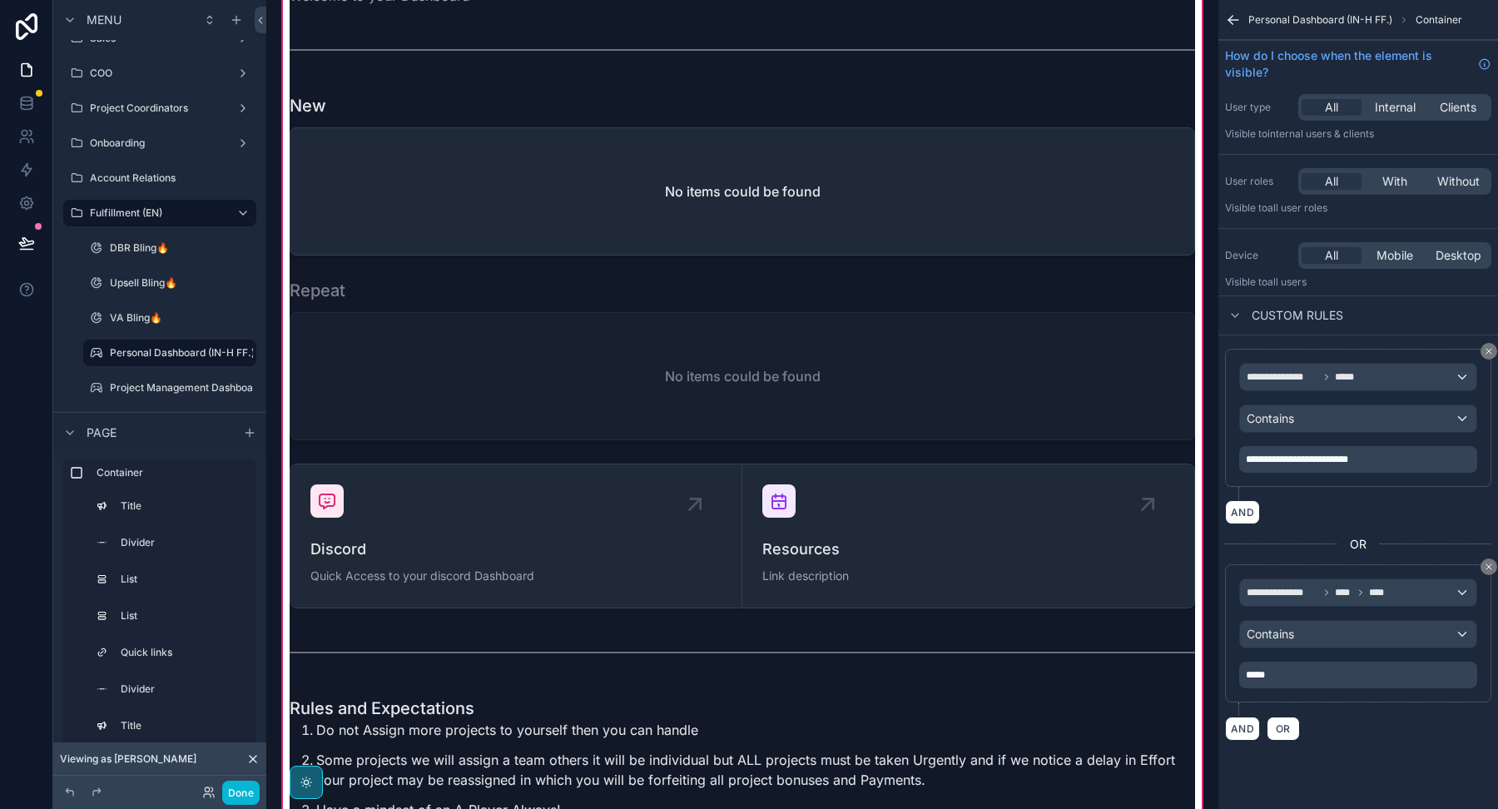
scroll to position [2180, 0]
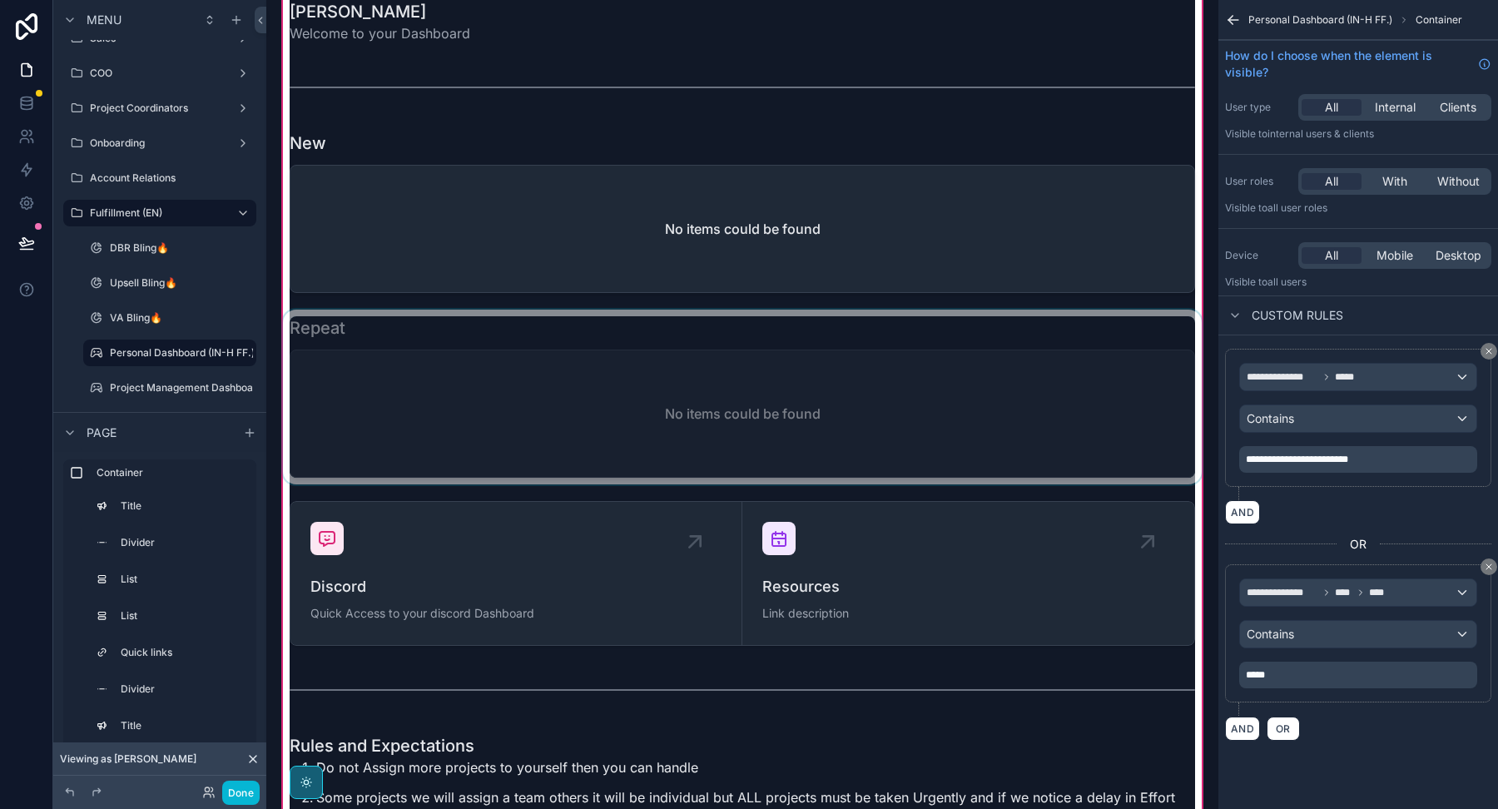
click at [930, 402] on div "scrollable content" at bounding box center [742, 397] width 925 height 175
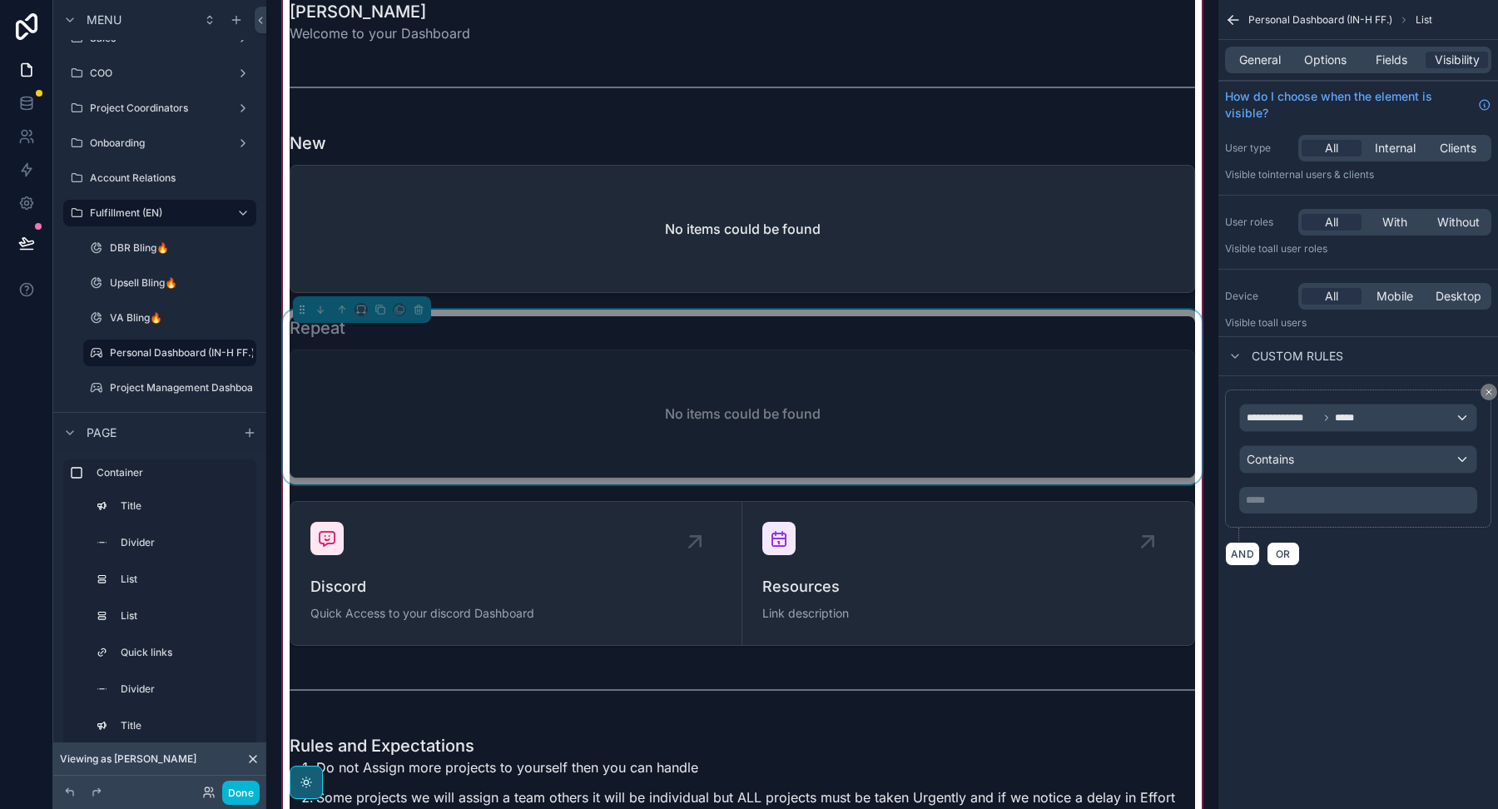
click at [936, 324] on div "Repeat No items could be found" at bounding box center [742, 396] width 905 height 161
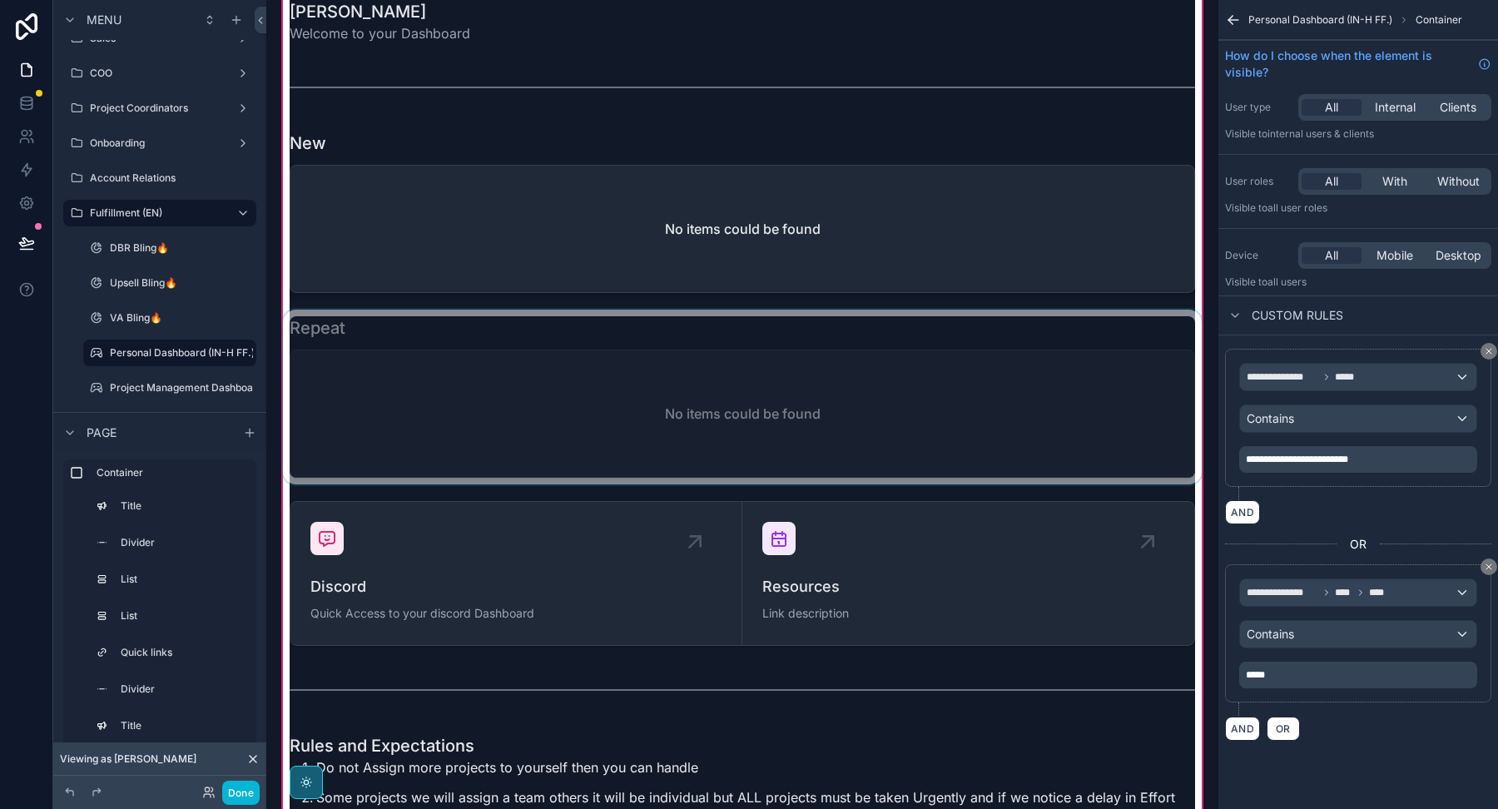
click at [992, 328] on div "scrollable content" at bounding box center [742, 397] width 925 height 175
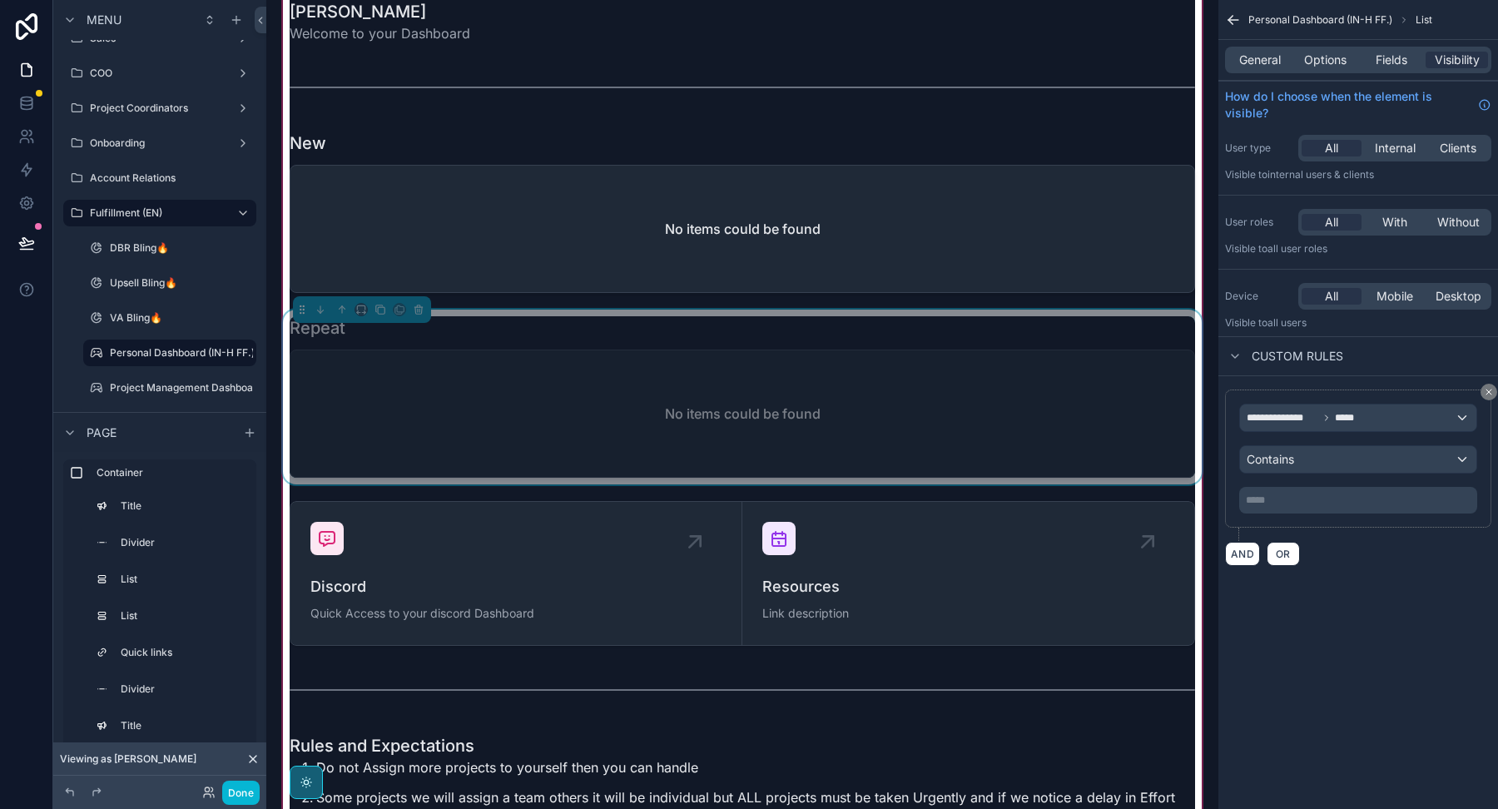
click at [992, 350] on div "No items could be found" at bounding box center [742, 413] width 904 height 126
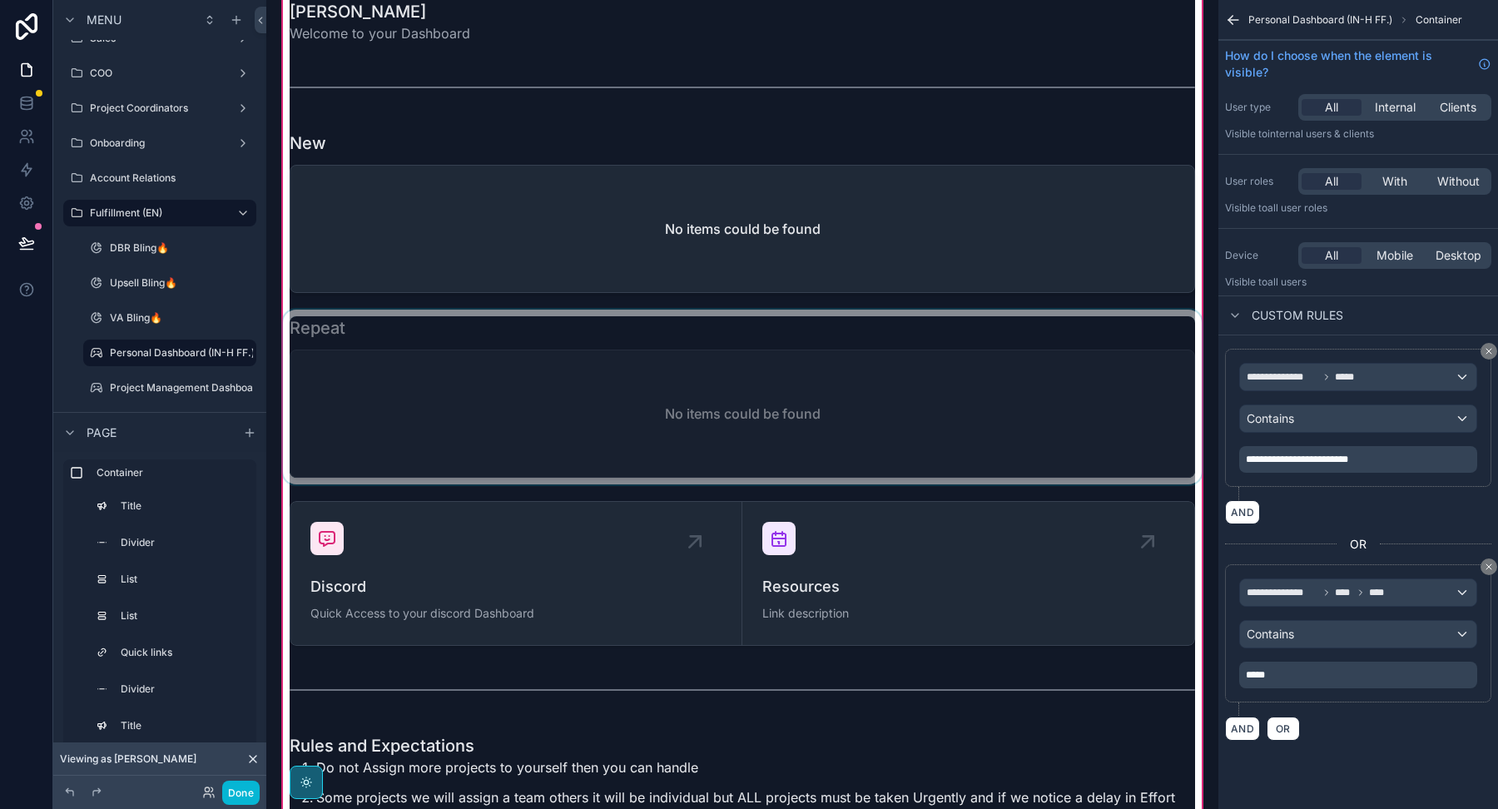
click at [992, 328] on div "scrollable content" at bounding box center [742, 397] width 925 height 175
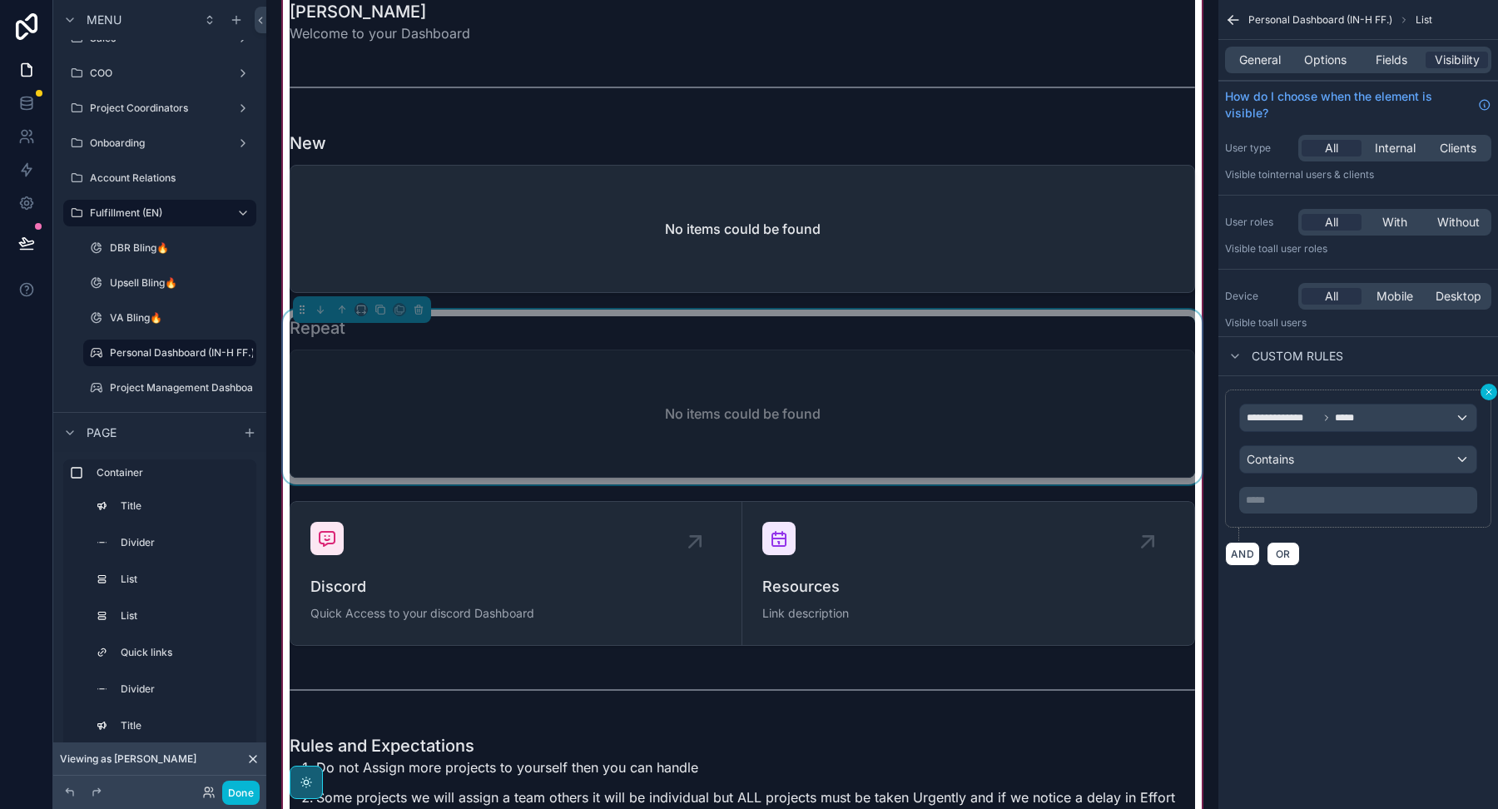
click at [1486, 390] on icon "scrollable content" at bounding box center [1489, 392] width 10 height 10
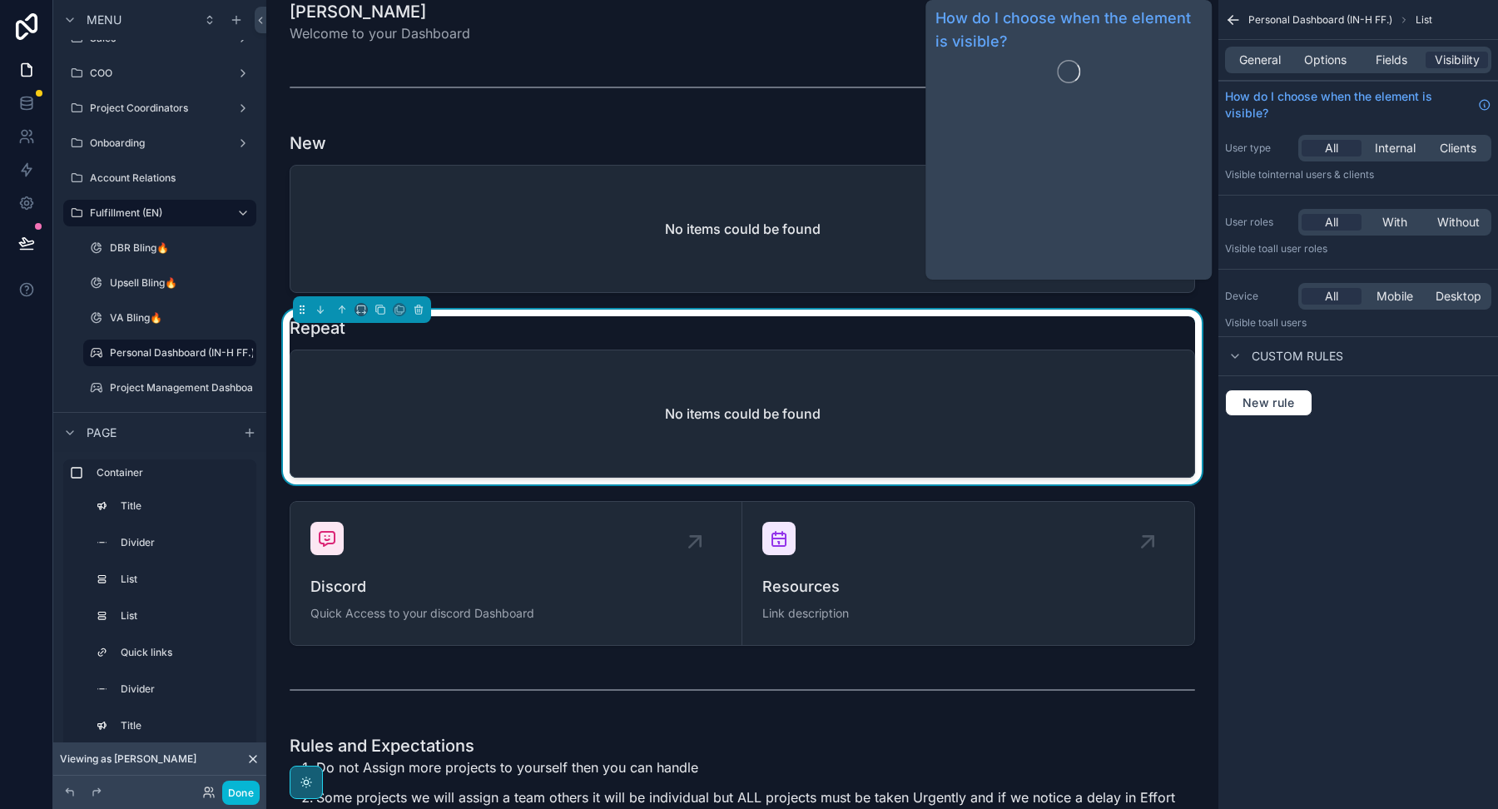
click at [1305, 34] on div "Personal Dashboard (IN-H FF.) List" at bounding box center [1358, 20] width 280 height 40
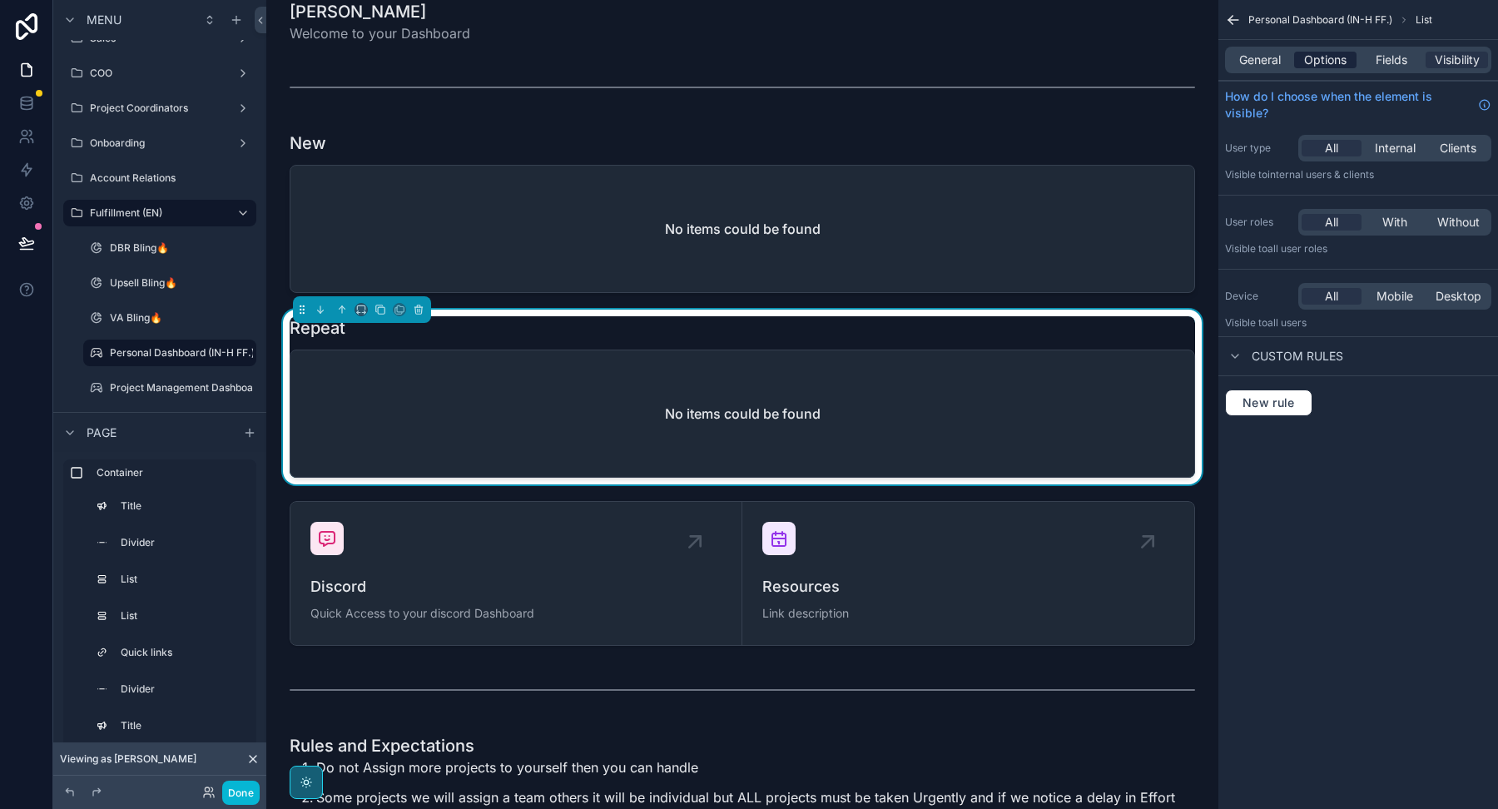
click at [1305, 52] on span "Options" at bounding box center [1325, 60] width 42 height 17
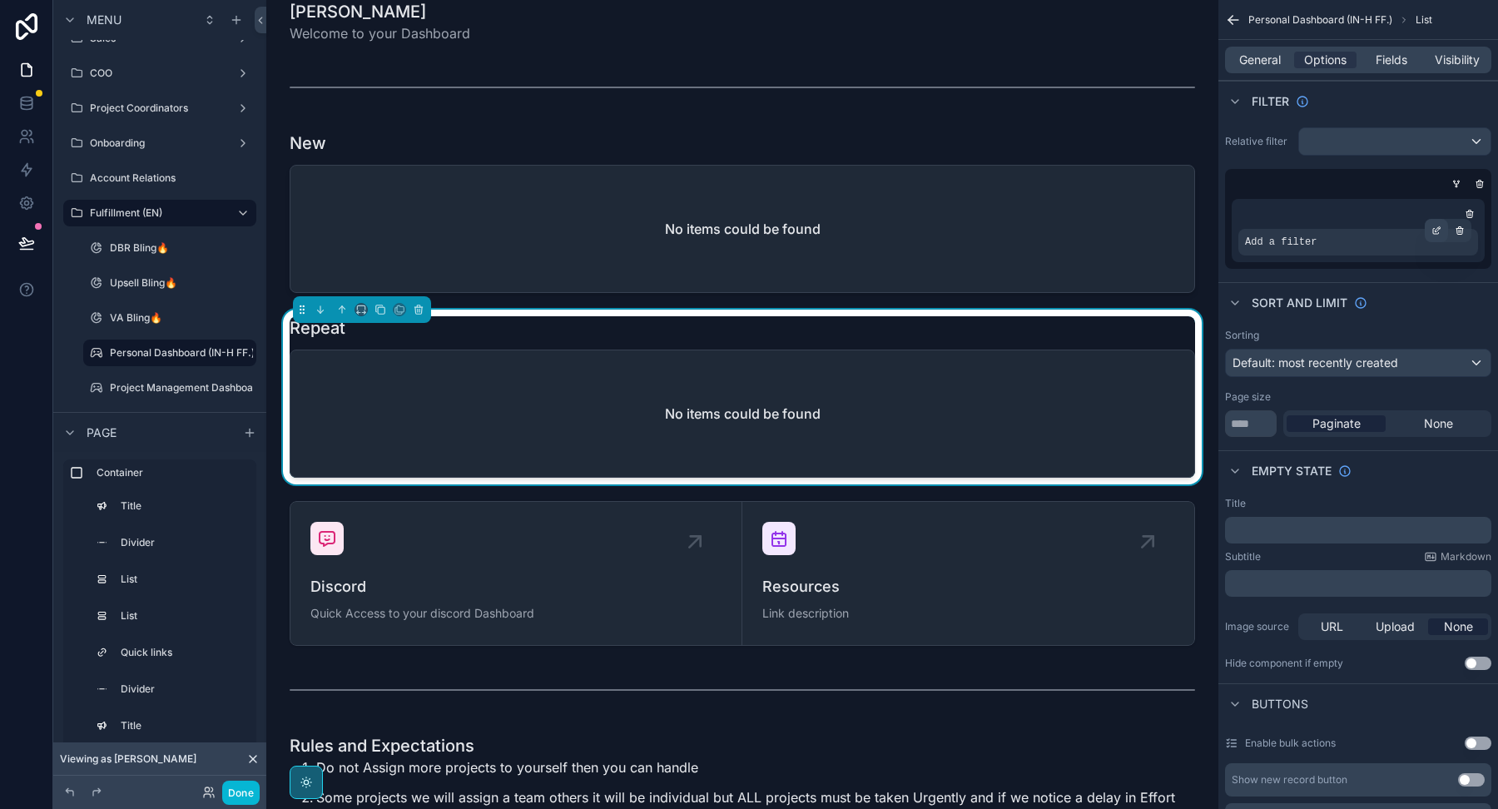
click at [1436, 229] on icon "scrollable content" at bounding box center [1436, 230] width 10 height 10
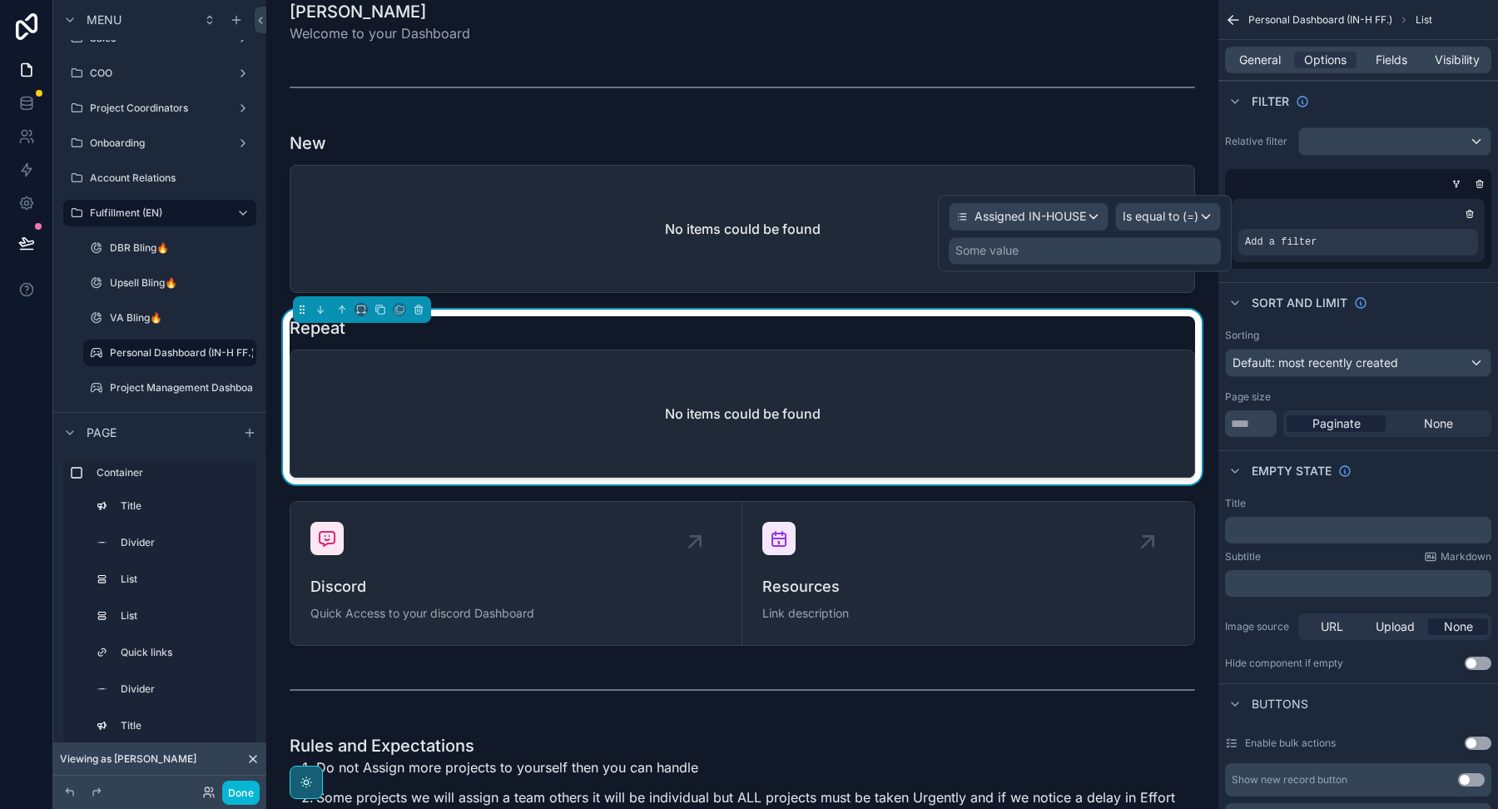
click at [1121, 249] on div "Some value" at bounding box center [1085, 250] width 272 height 27
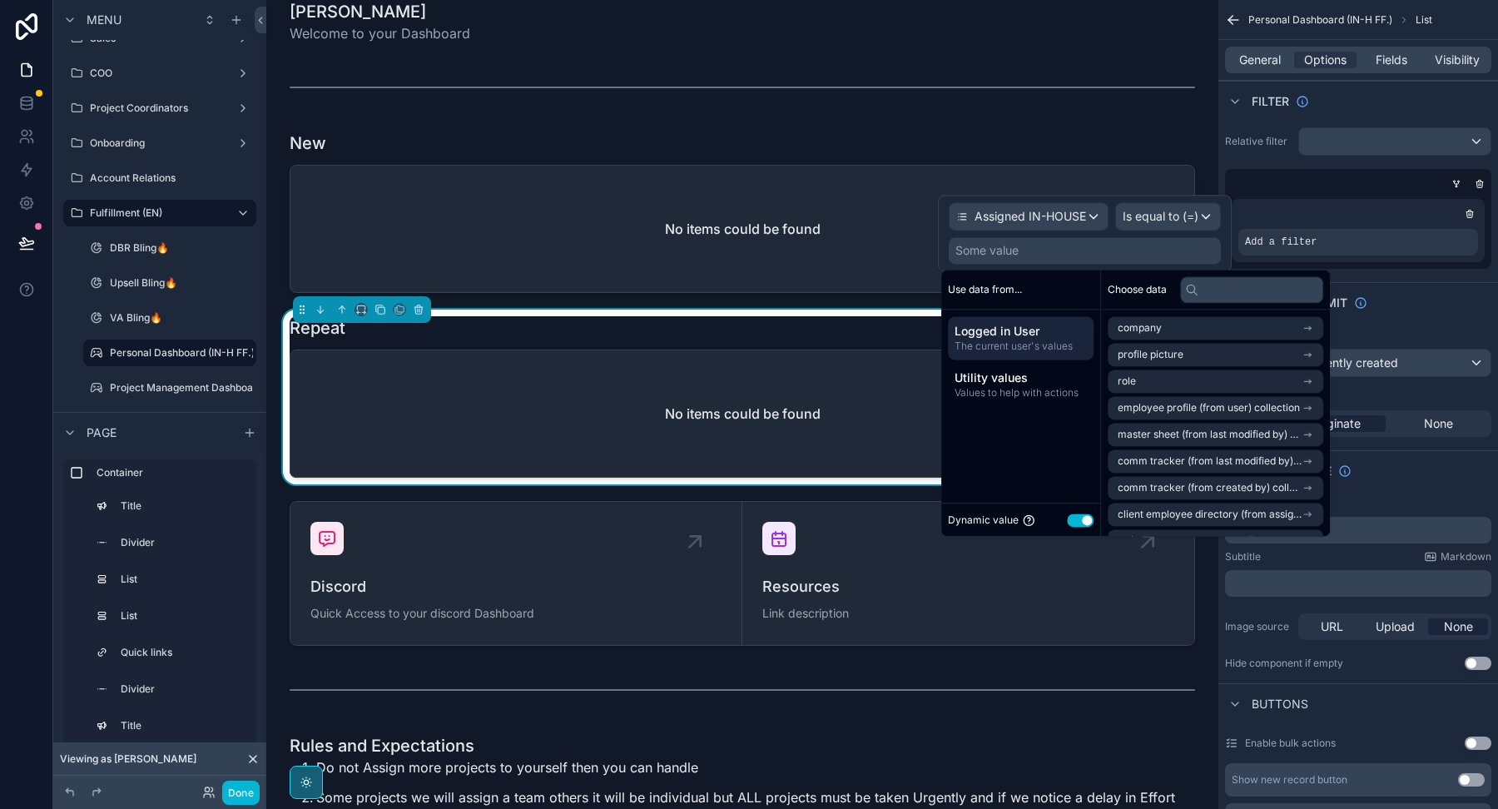
click at [1080, 520] on button "Use setting" at bounding box center [1080, 519] width 27 height 13
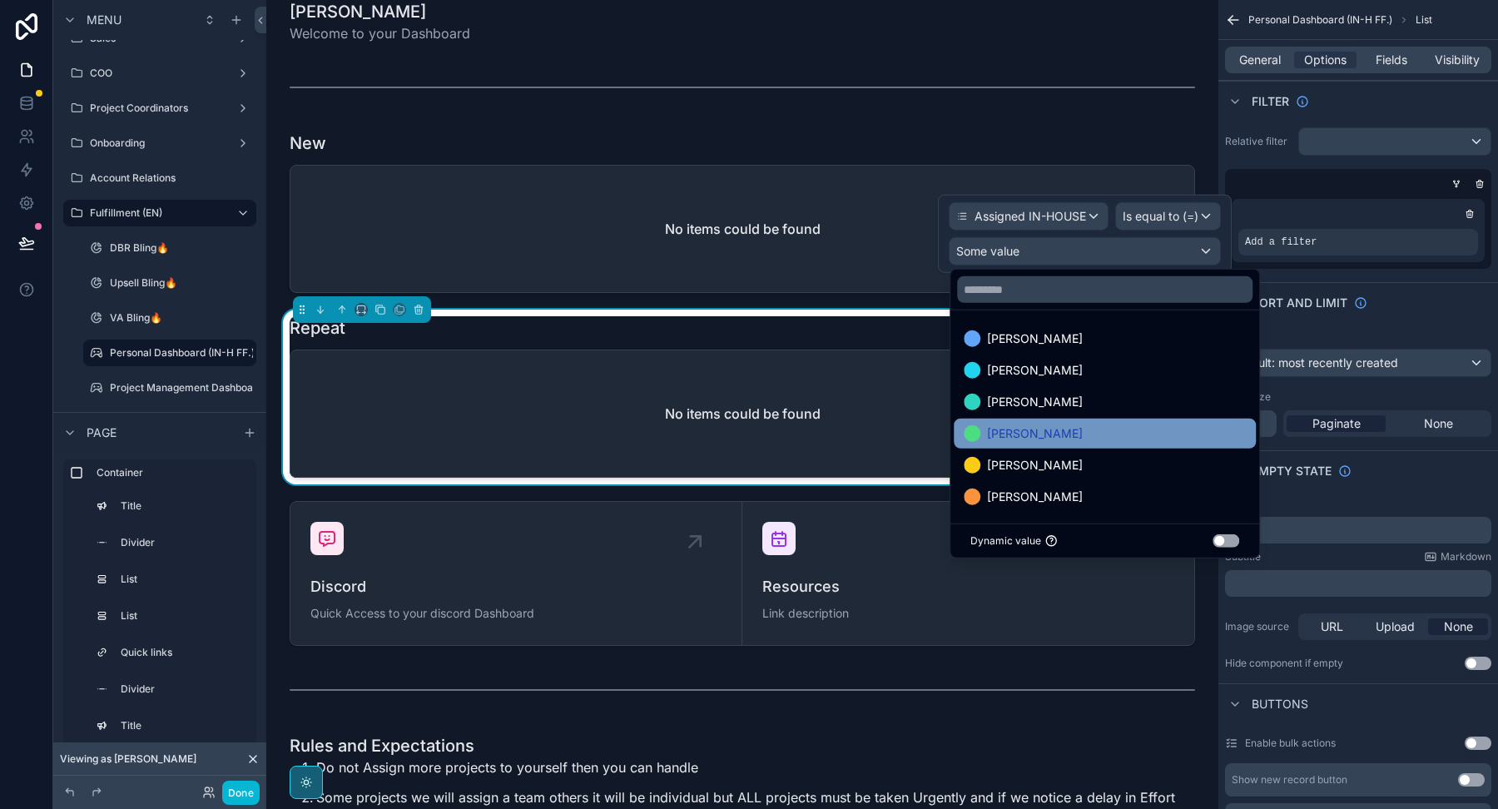
scroll to position [1, 0]
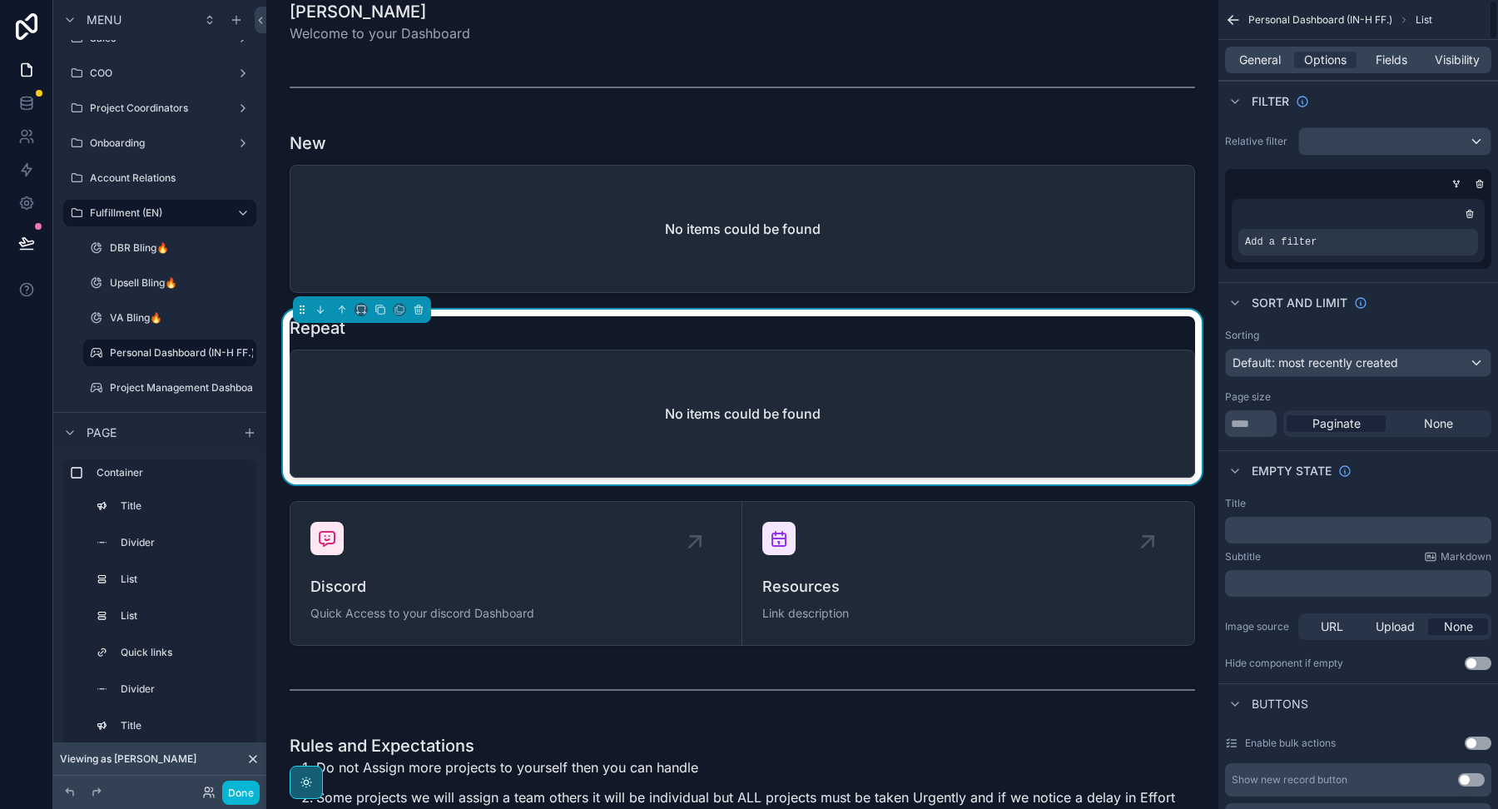
click at [1289, 329] on div "Sorting" at bounding box center [1358, 335] width 266 height 13
click at [1257, 47] on div "General Options Fields Visibility" at bounding box center [1358, 60] width 266 height 27
click at [1257, 78] on div "General Options Fields Visibility" at bounding box center [1358, 60] width 280 height 40
click at [1257, 62] on span "General" at bounding box center [1260, 60] width 42 height 17
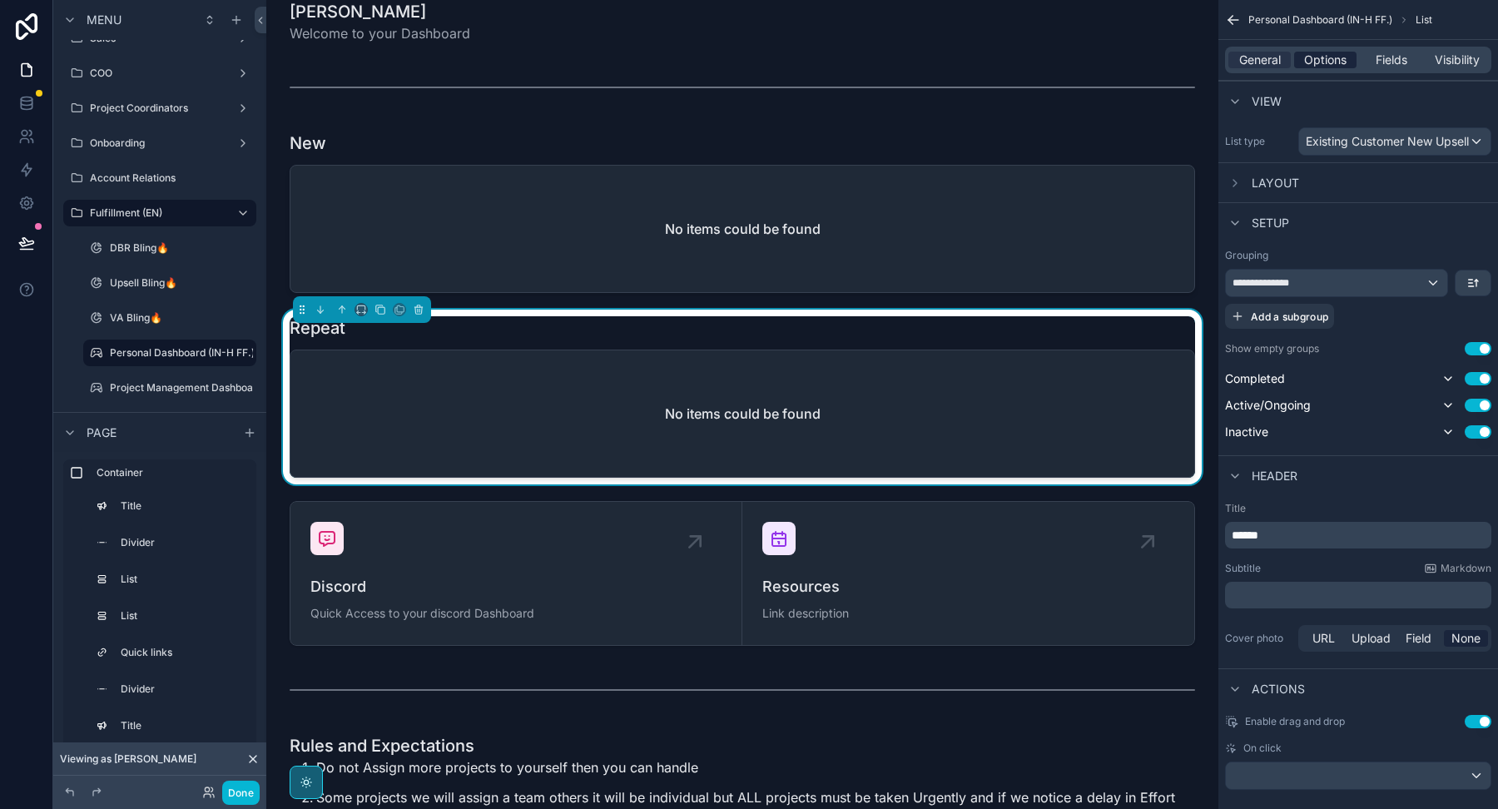
click at [1315, 52] on span "Options" at bounding box center [1325, 60] width 42 height 17
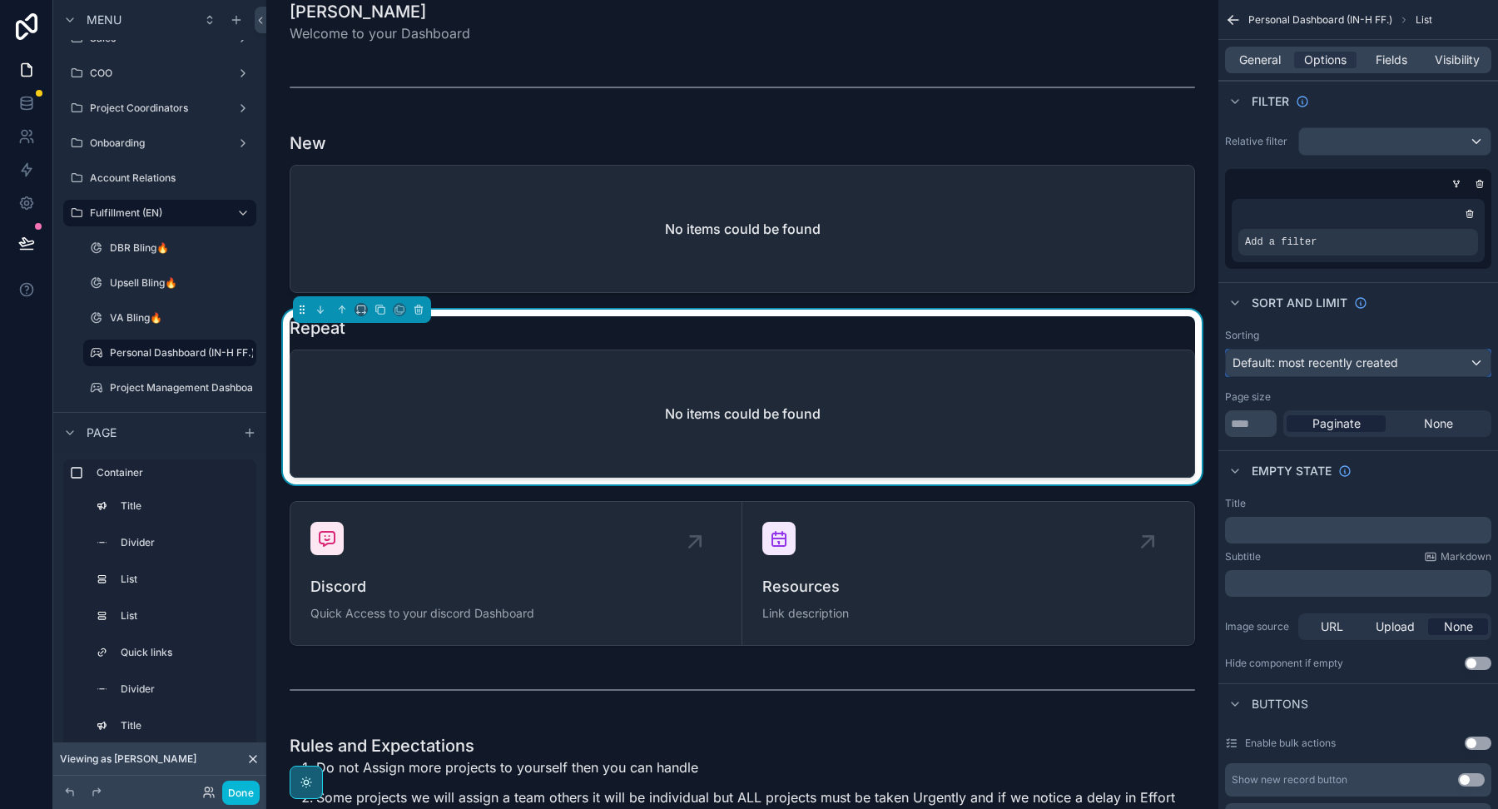
click at [1389, 354] on span "Default: most recently created" at bounding box center [1315, 362] width 166 height 17
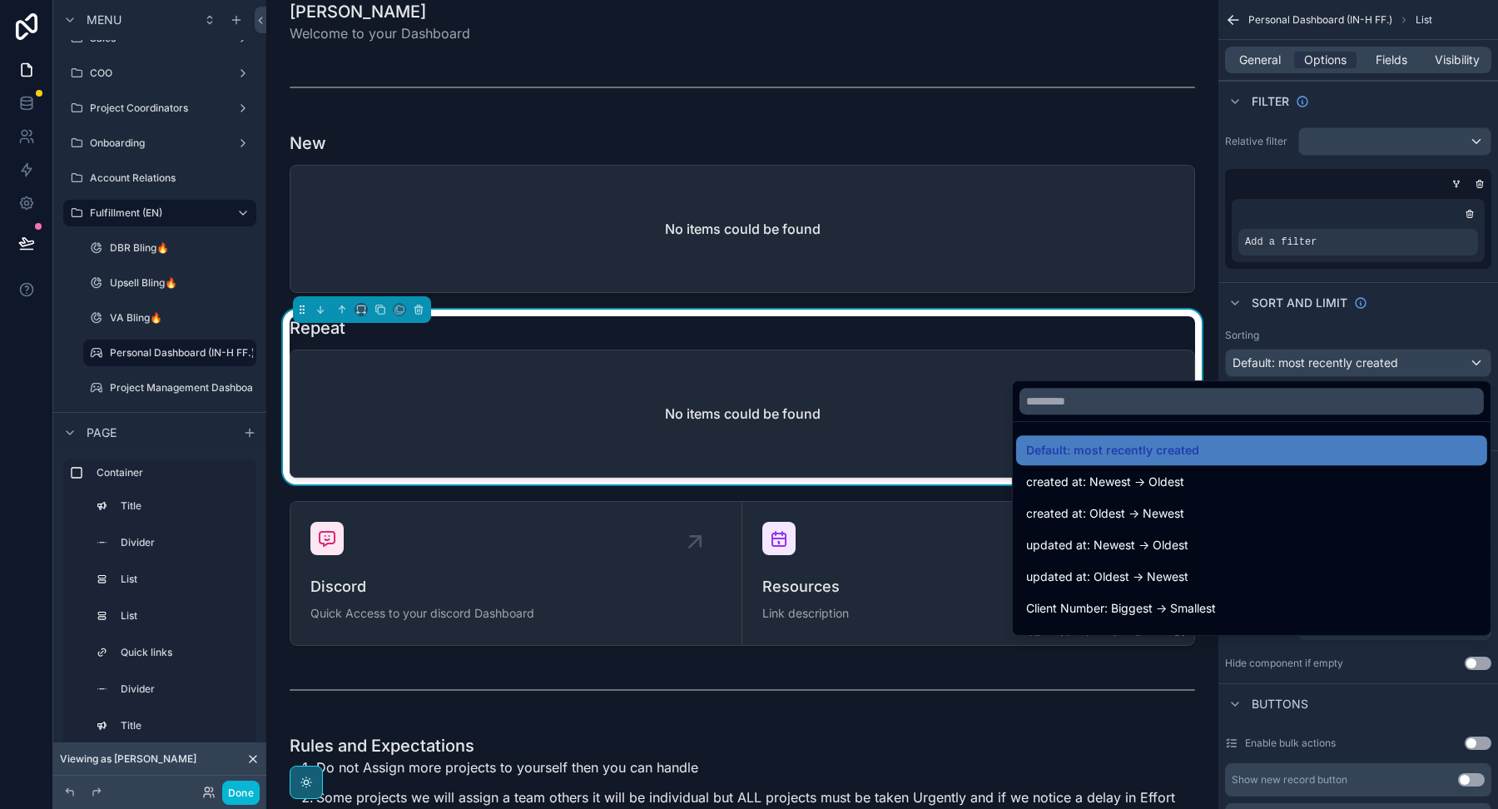
click at [1374, 314] on div "scrollable content" at bounding box center [749, 404] width 1498 height 809
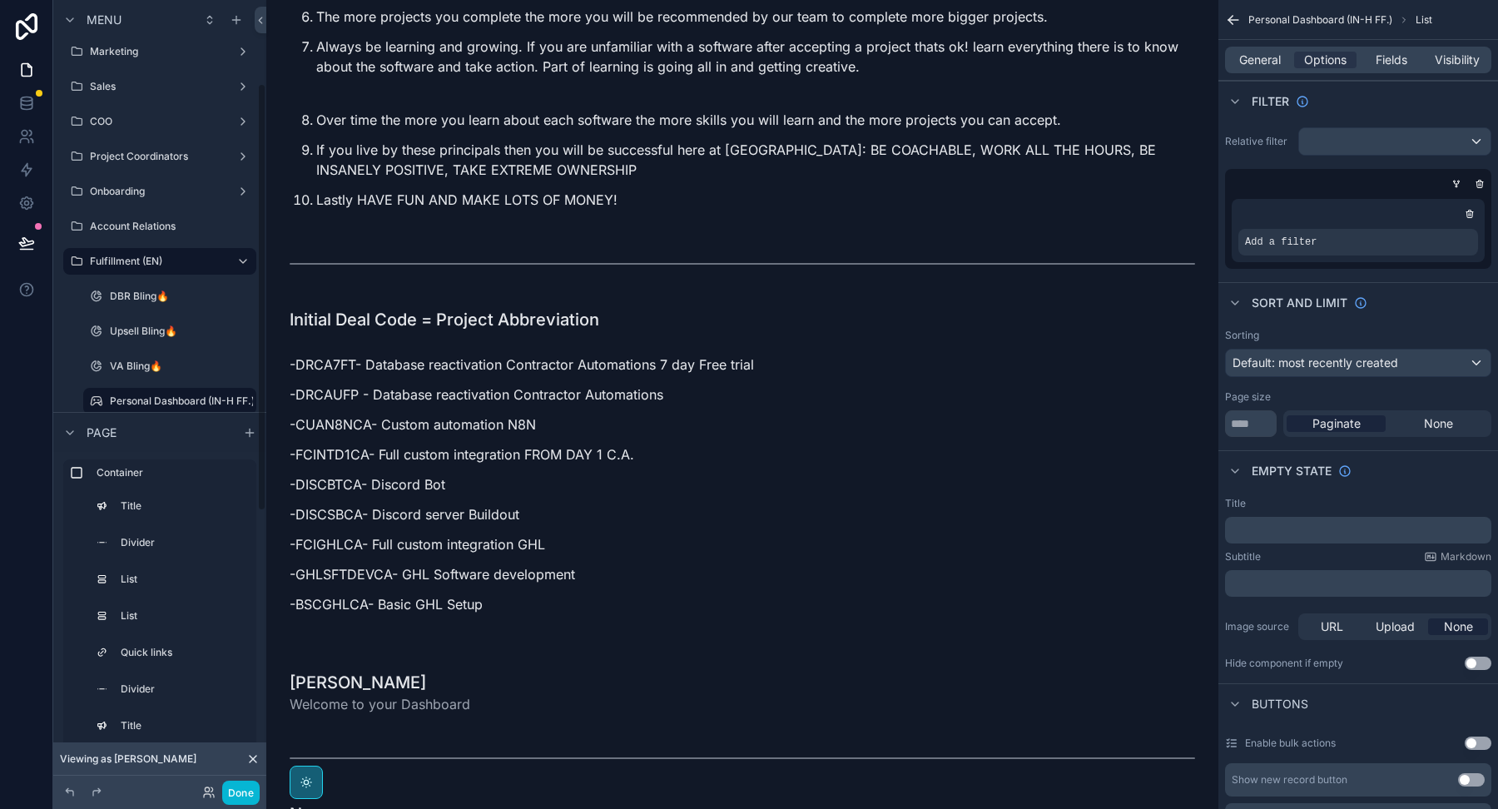
scroll to position [147, 0]
click at [154, 334] on label "Upsell Bling🔥" at bounding box center [166, 331] width 113 height 13
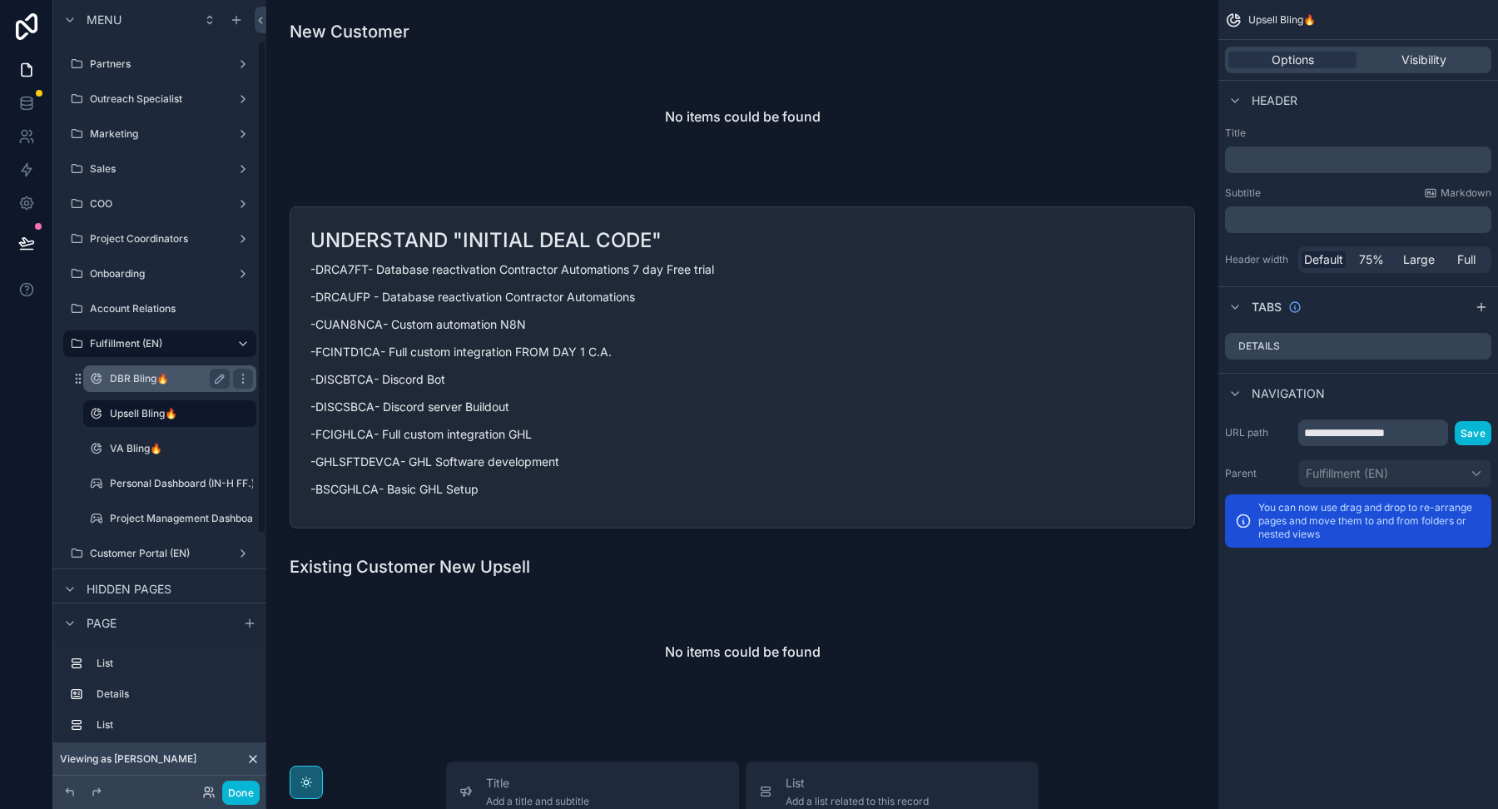
click at [131, 364] on div "DBR Bling🔥" at bounding box center [169, 379] width 193 height 30
click at [129, 374] on label "DBR Bling🔥" at bounding box center [166, 378] width 113 height 13
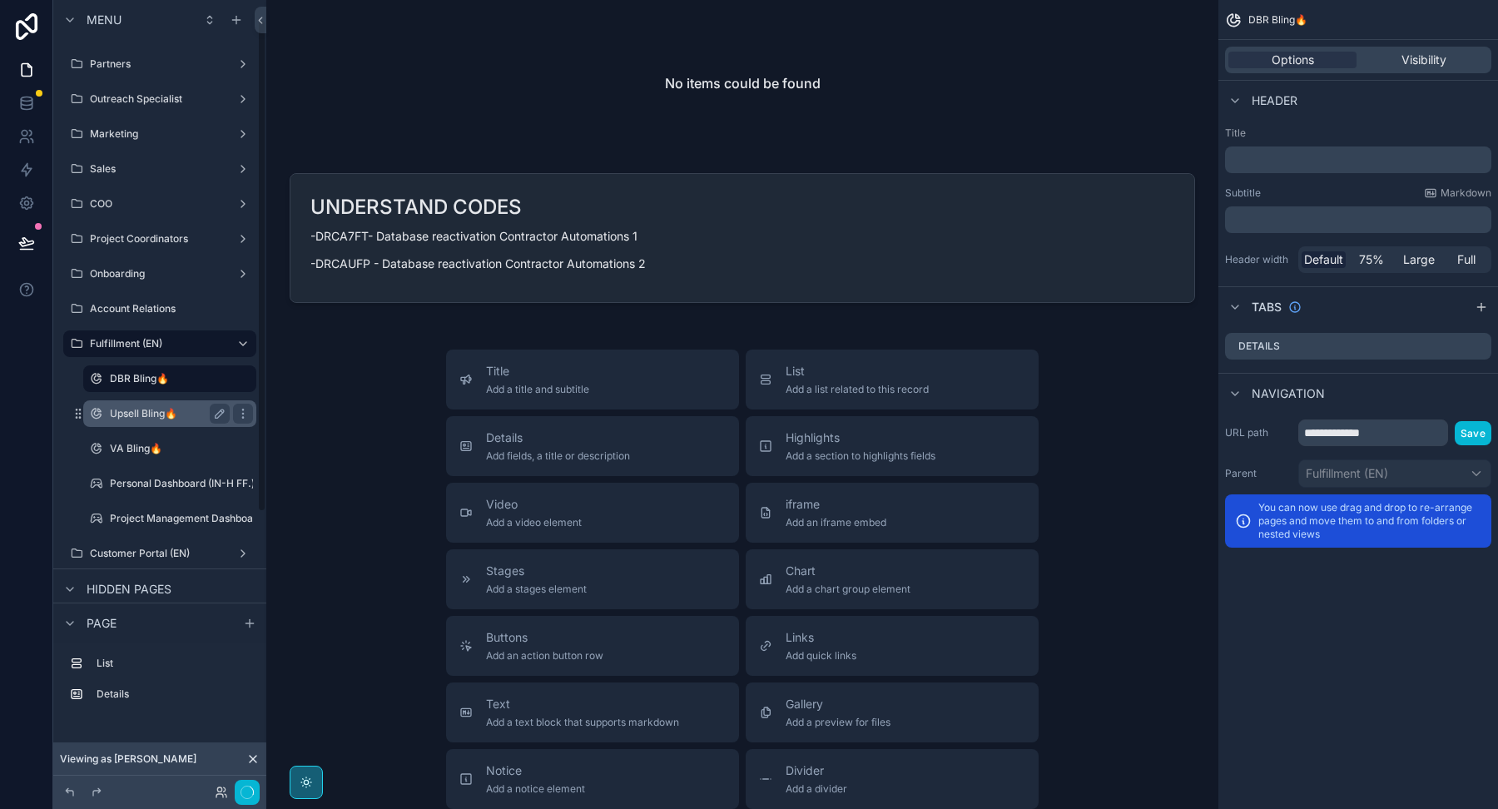
scroll to position [31, 0]
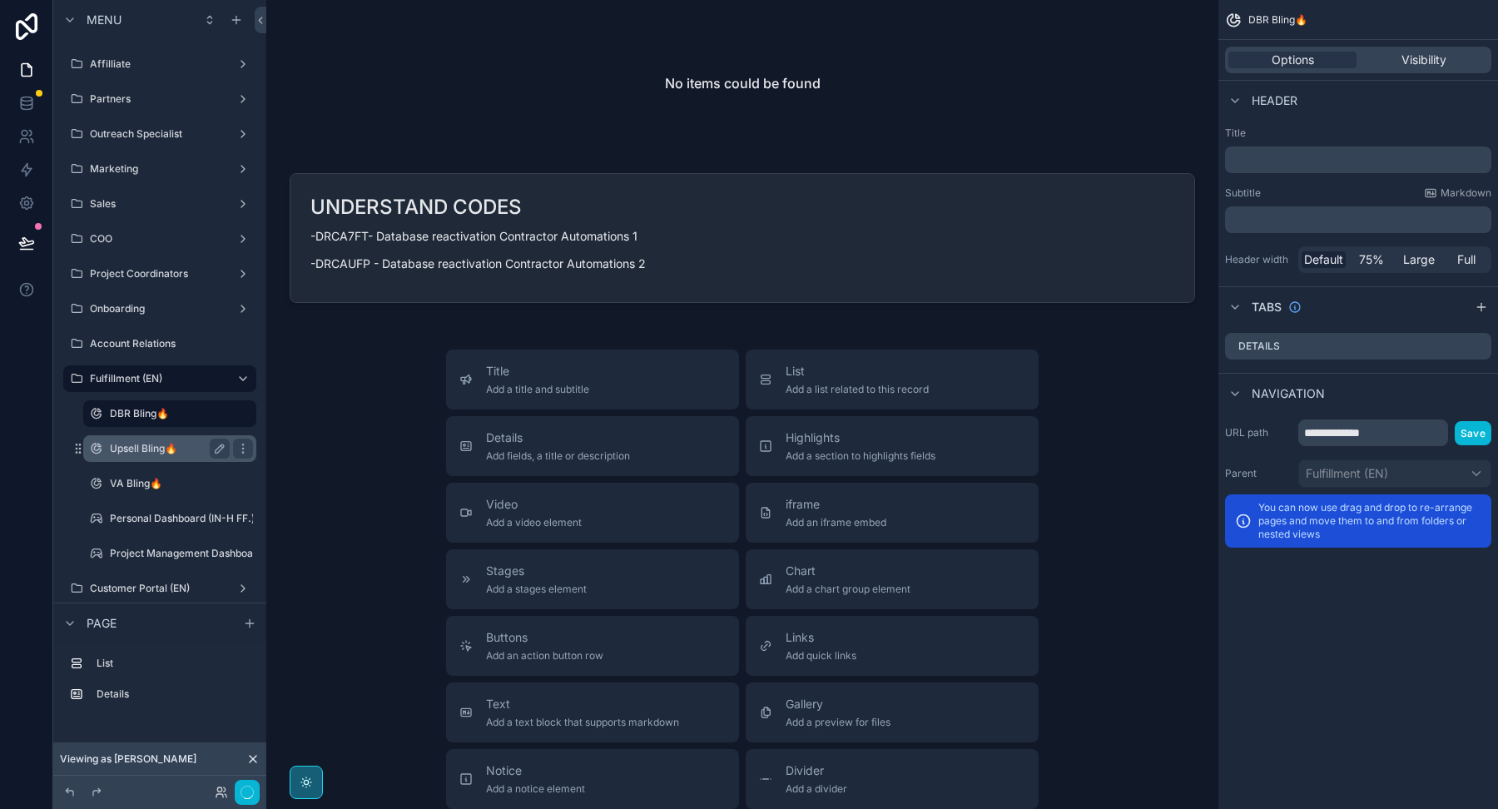
click at [137, 444] on label "Upsell Bling🔥" at bounding box center [166, 448] width 113 height 13
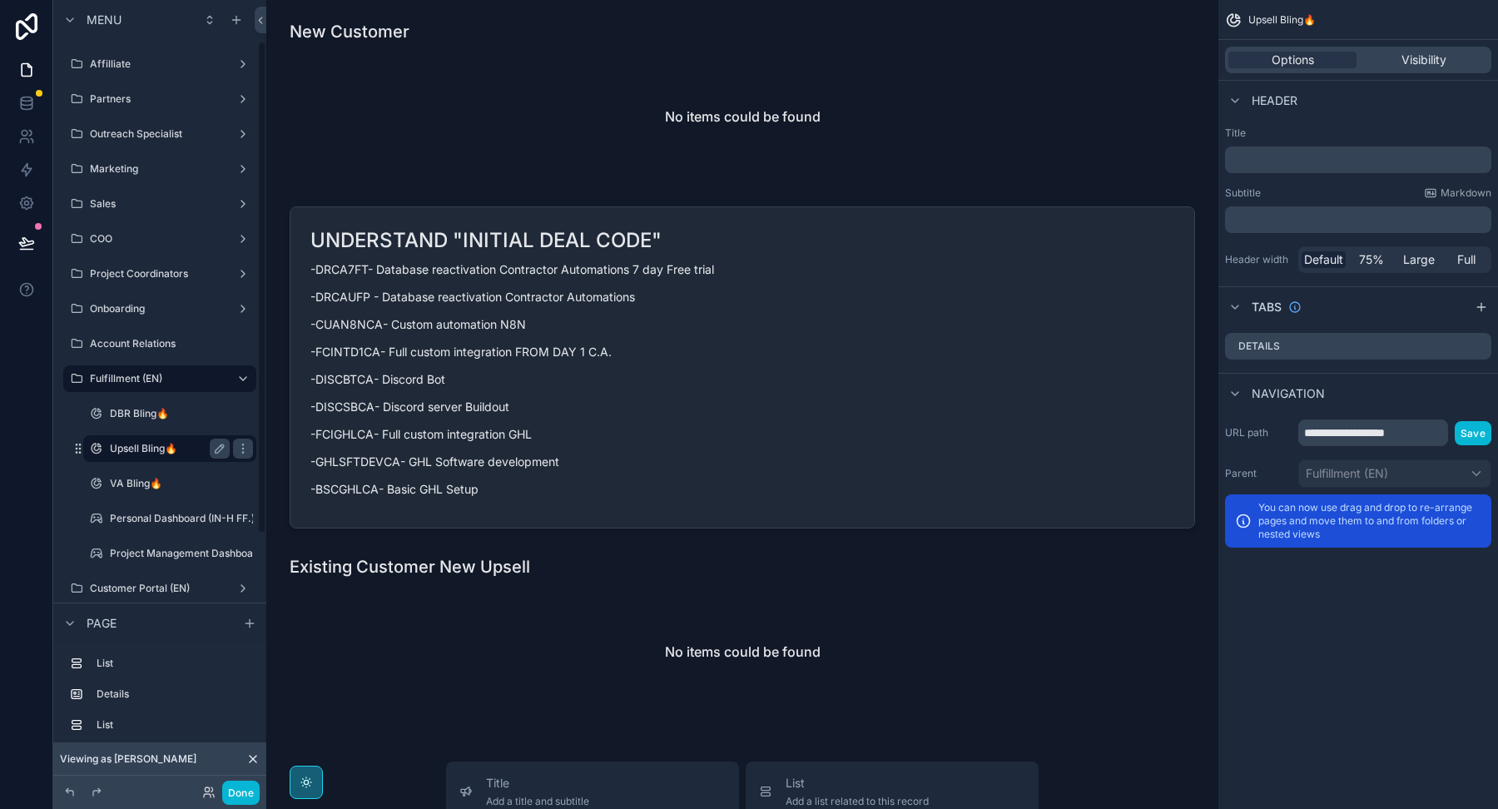
scroll to position [66, 0]
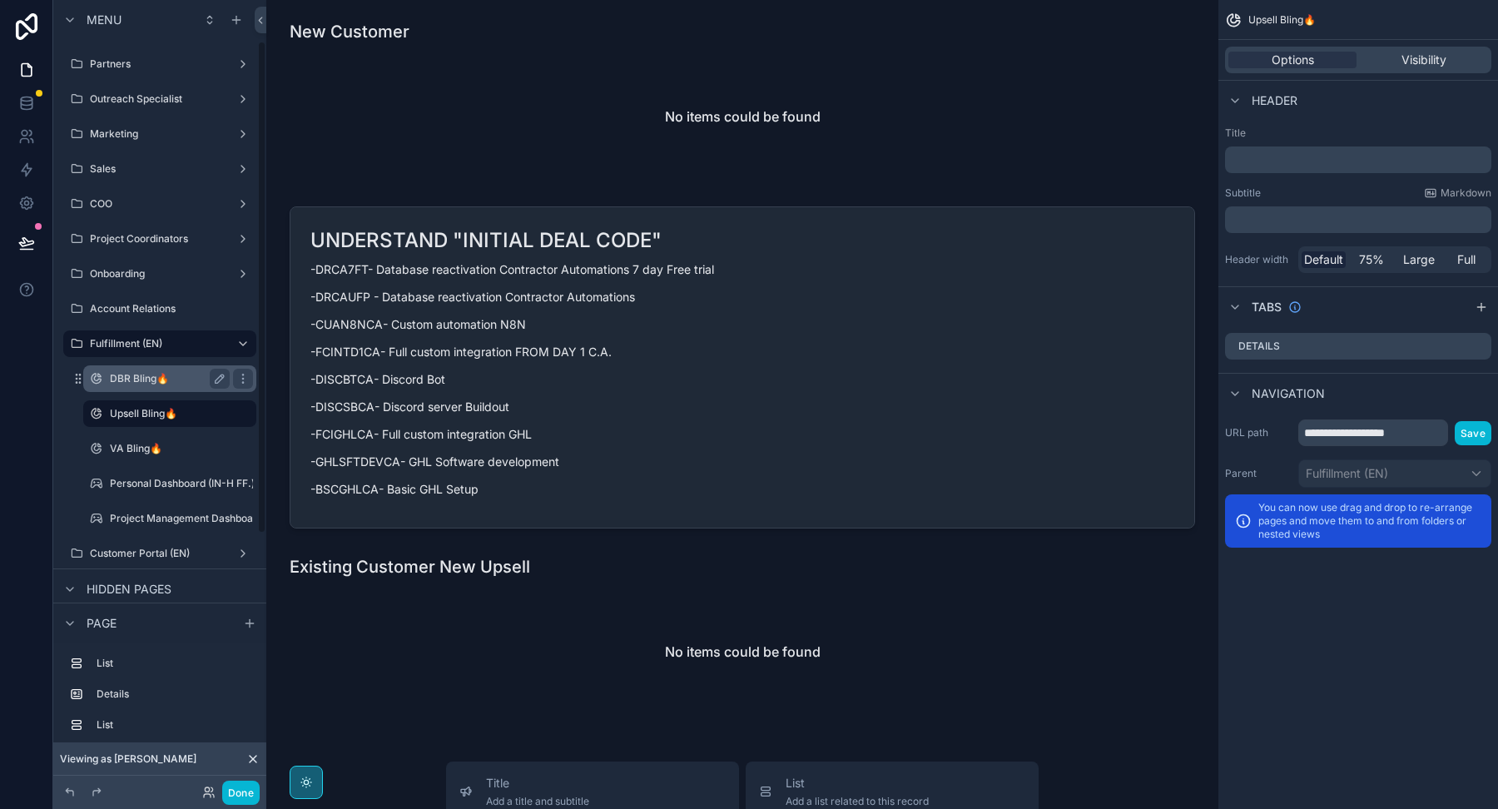
click at [136, 381] on label "DBR Bling🔥" at bounding box center [166, 378] width 113 height 13
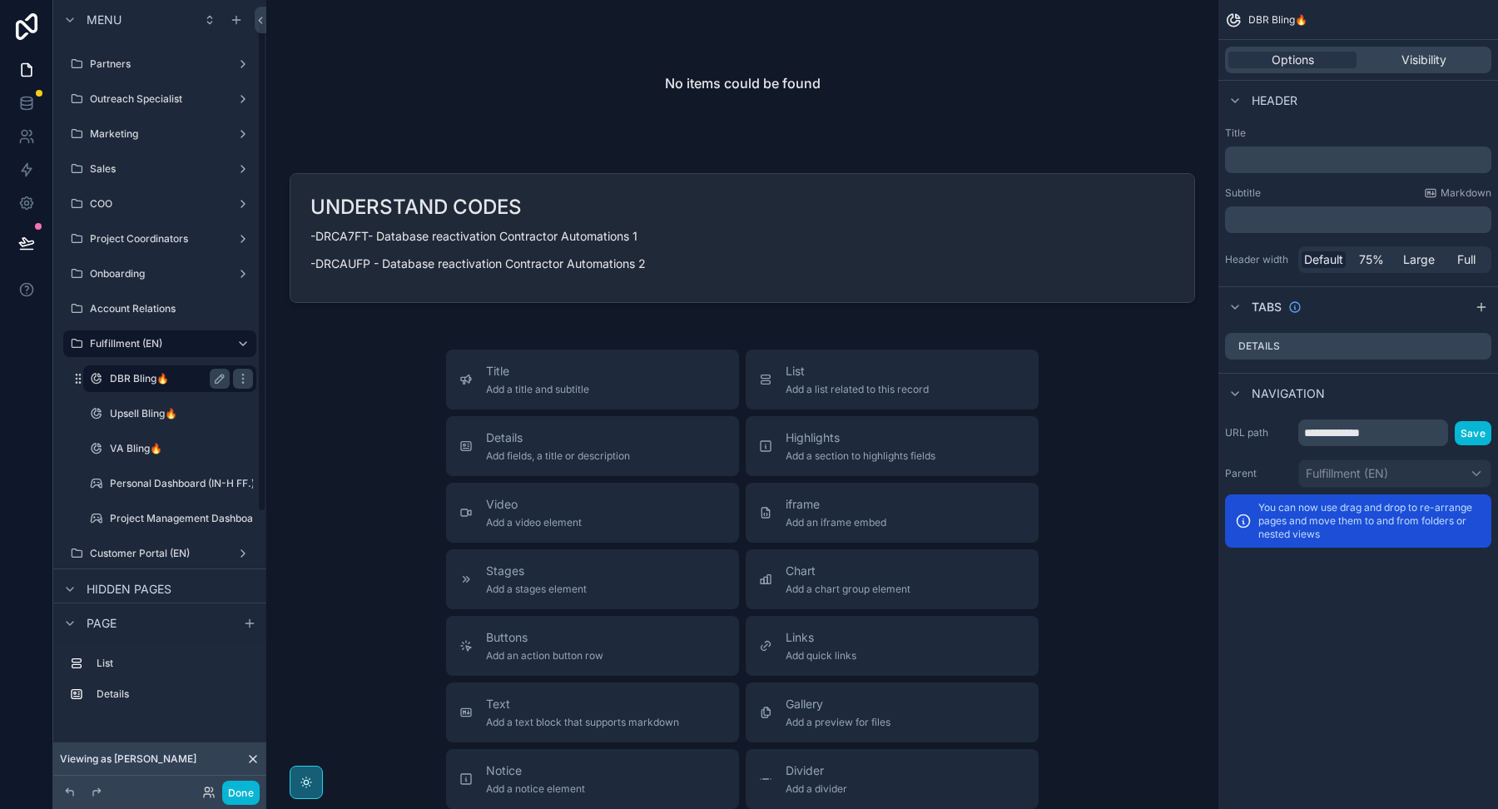
scroll to position [31, 0]
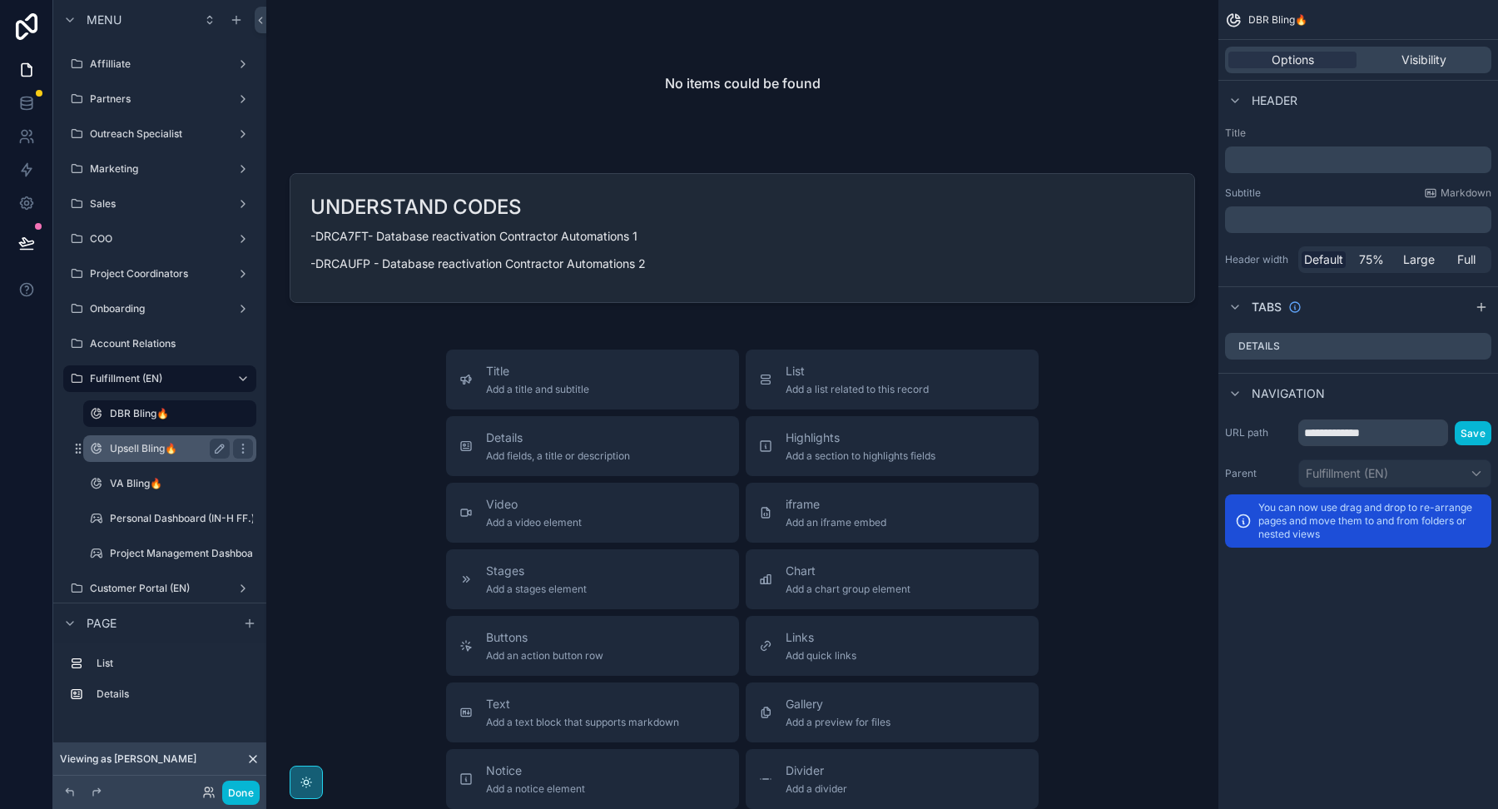
click at [164, 458] on div "Upsell Bling🔥" at bounding box center [170, 448] width 166 height 27
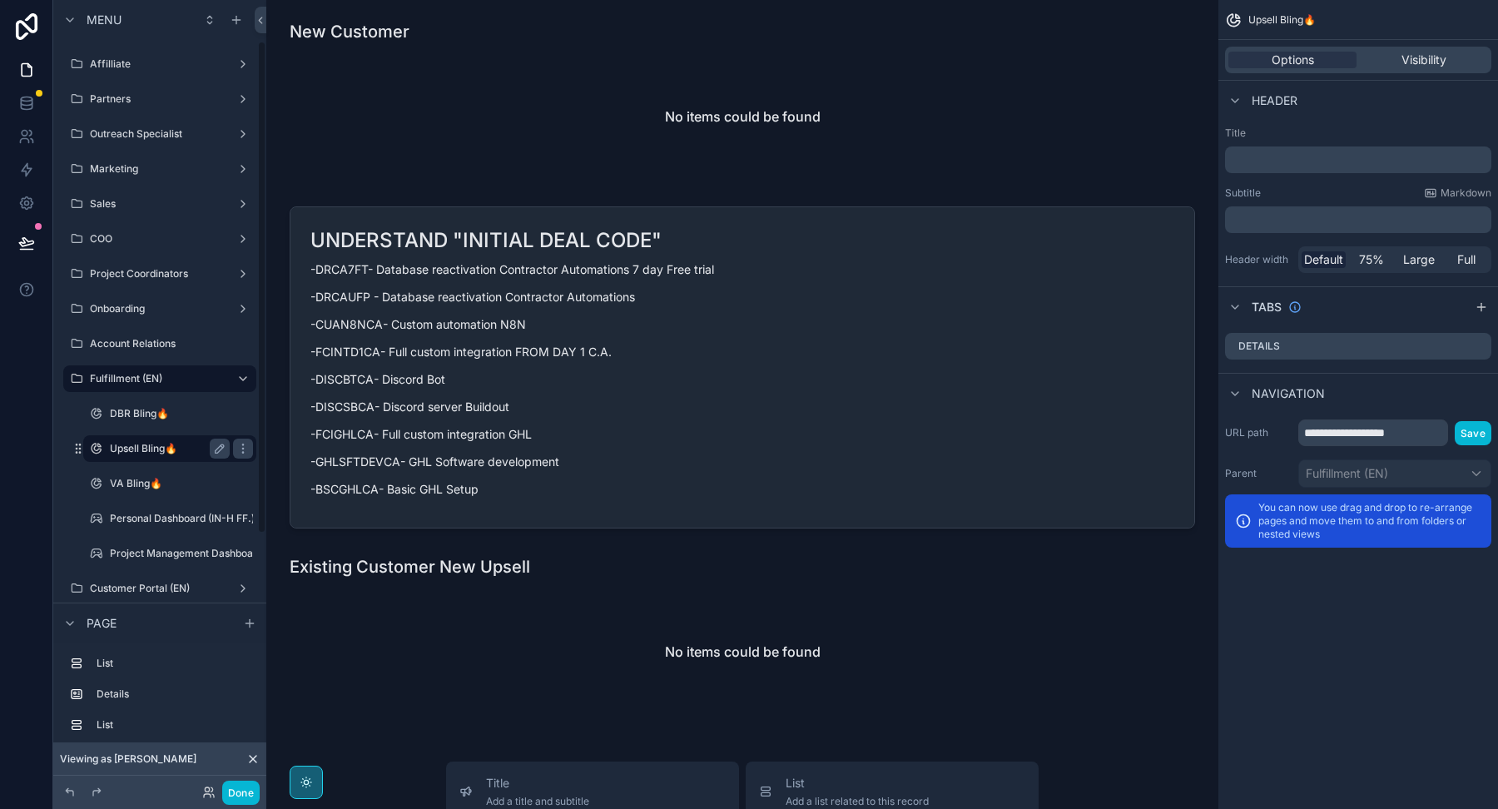
scroll to position [66, 0]
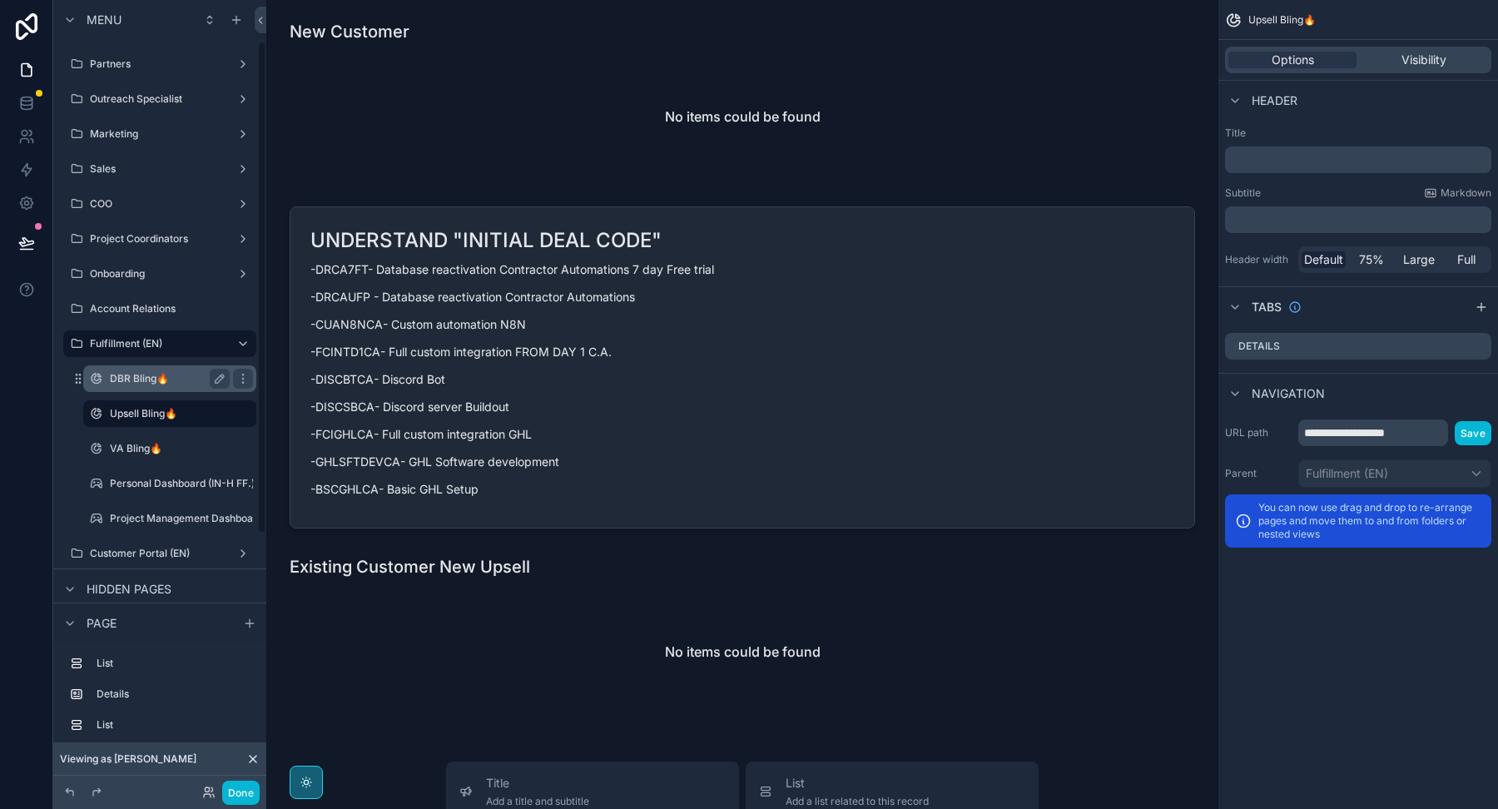
click at [151, 377] on label "DBR Bling🔥" at bounding box center [166, 378] width 113 height 13
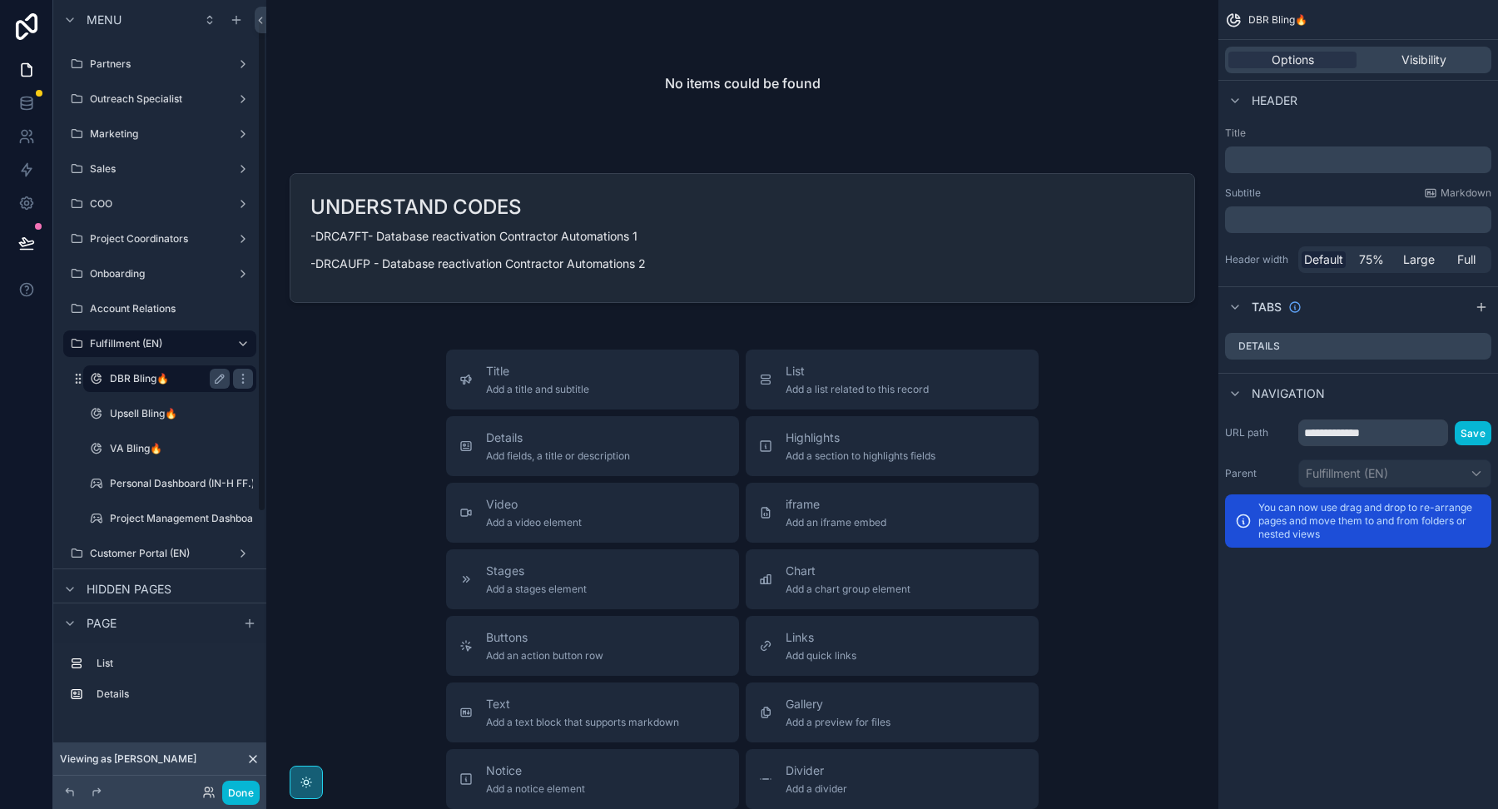
scroll to position [31, 0]
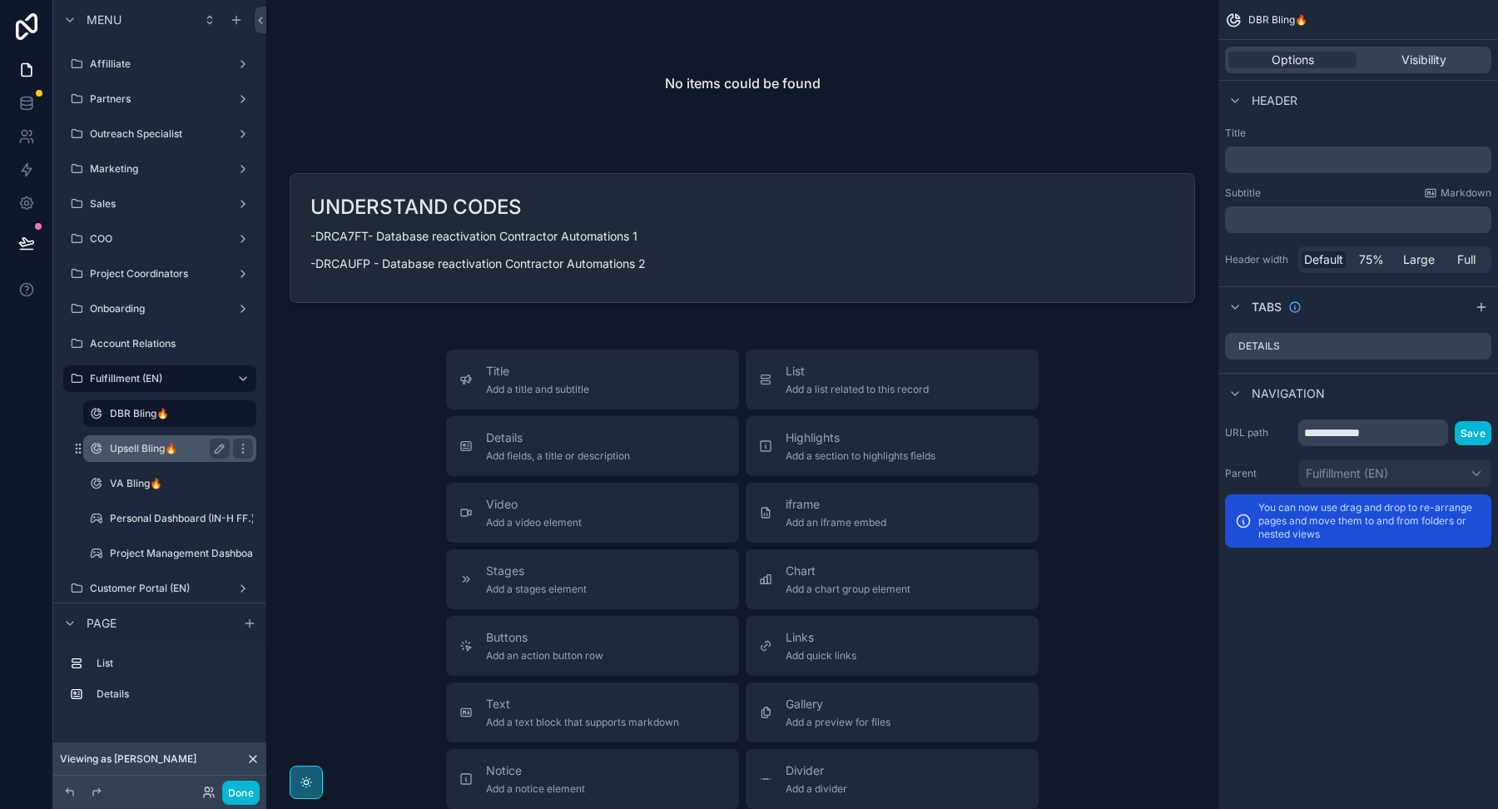
click at [181, 454] on div "Upsell Bling🔥" at bounding box center [170, 448] width 120 height 20
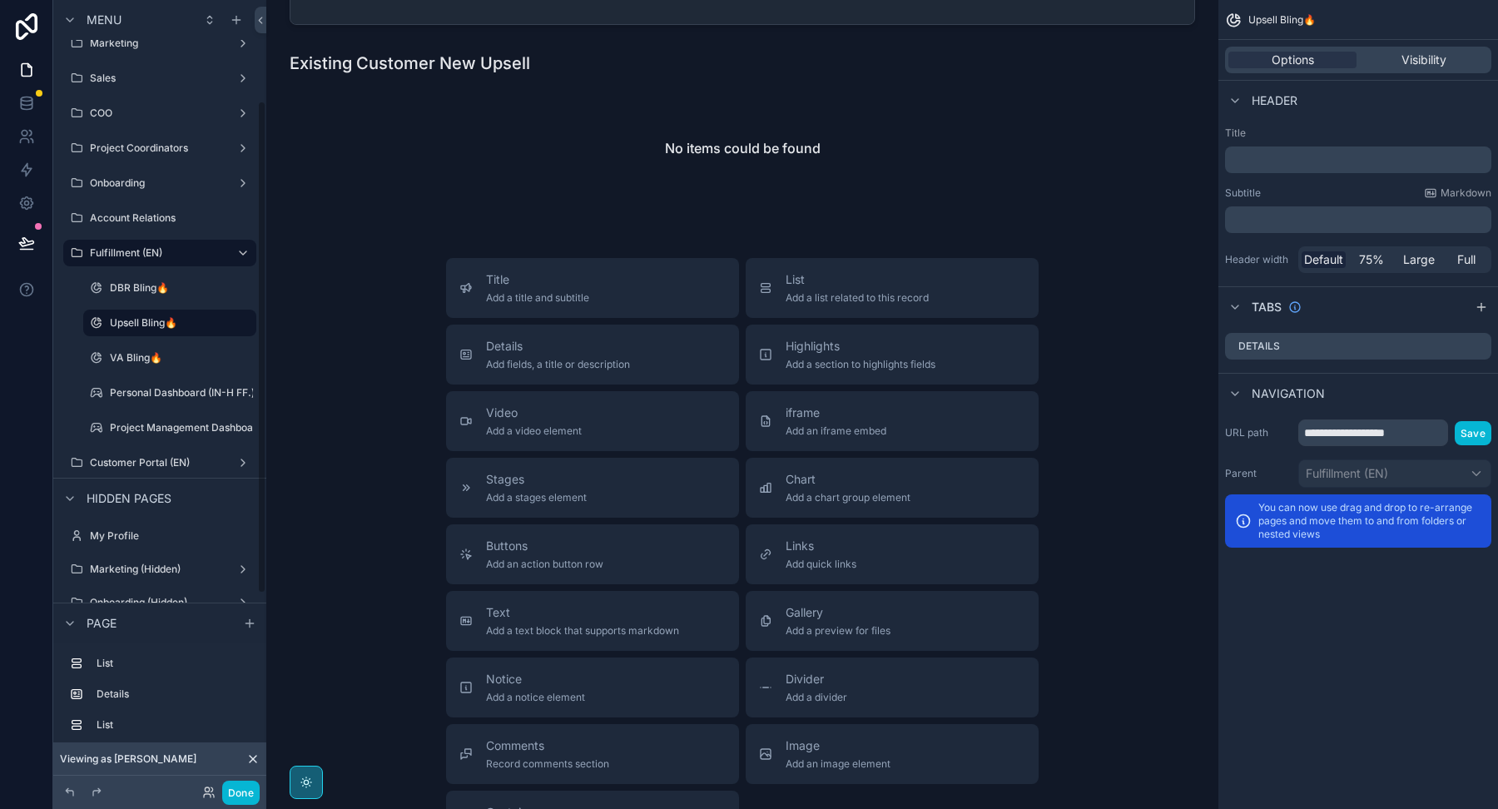
scroll to position [162, 0]
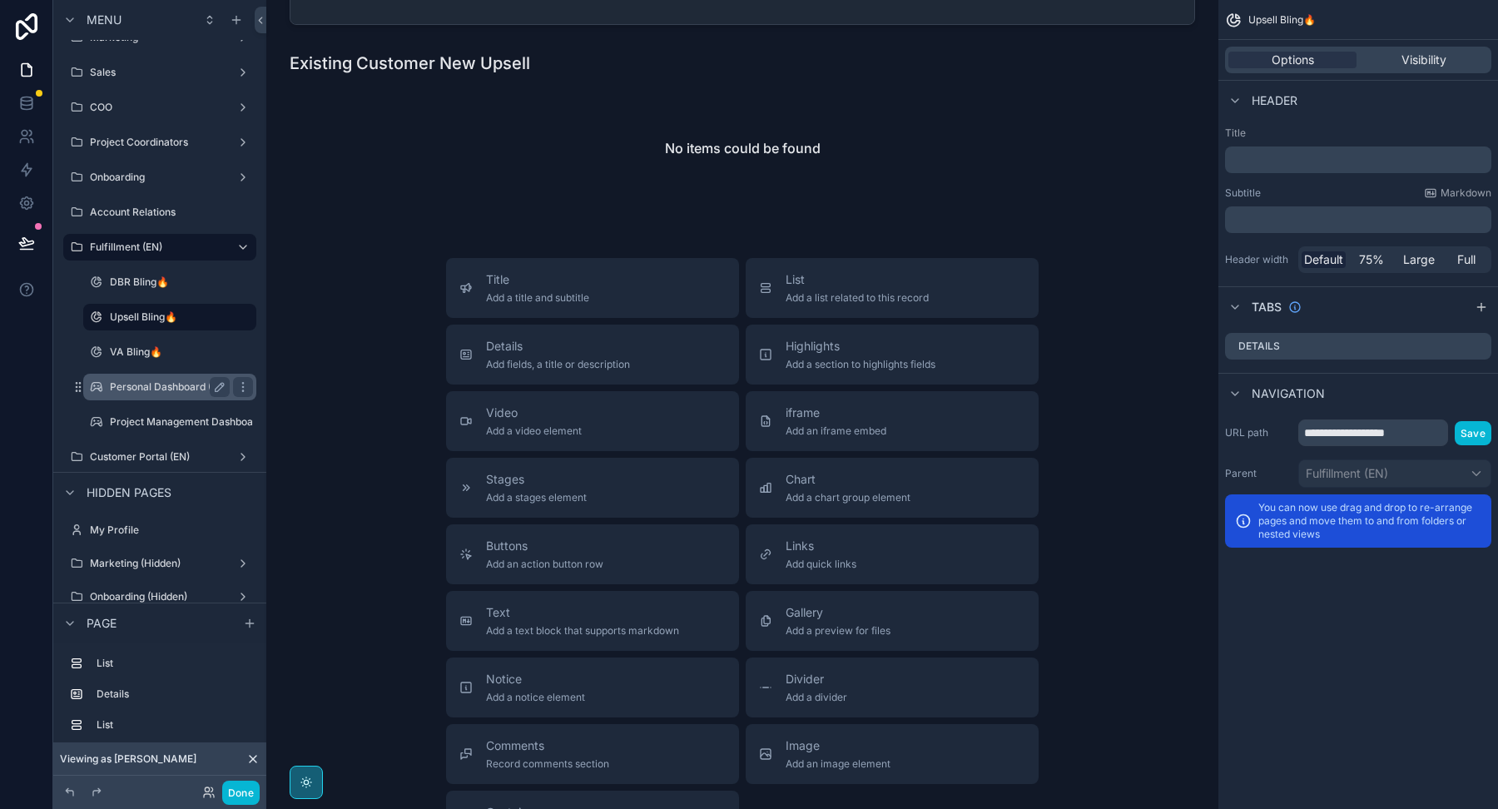
click at [173, 389] on label "Personal Dashboard (IN-H FF.)" at bounding box center [182, 386] width 145 height 13
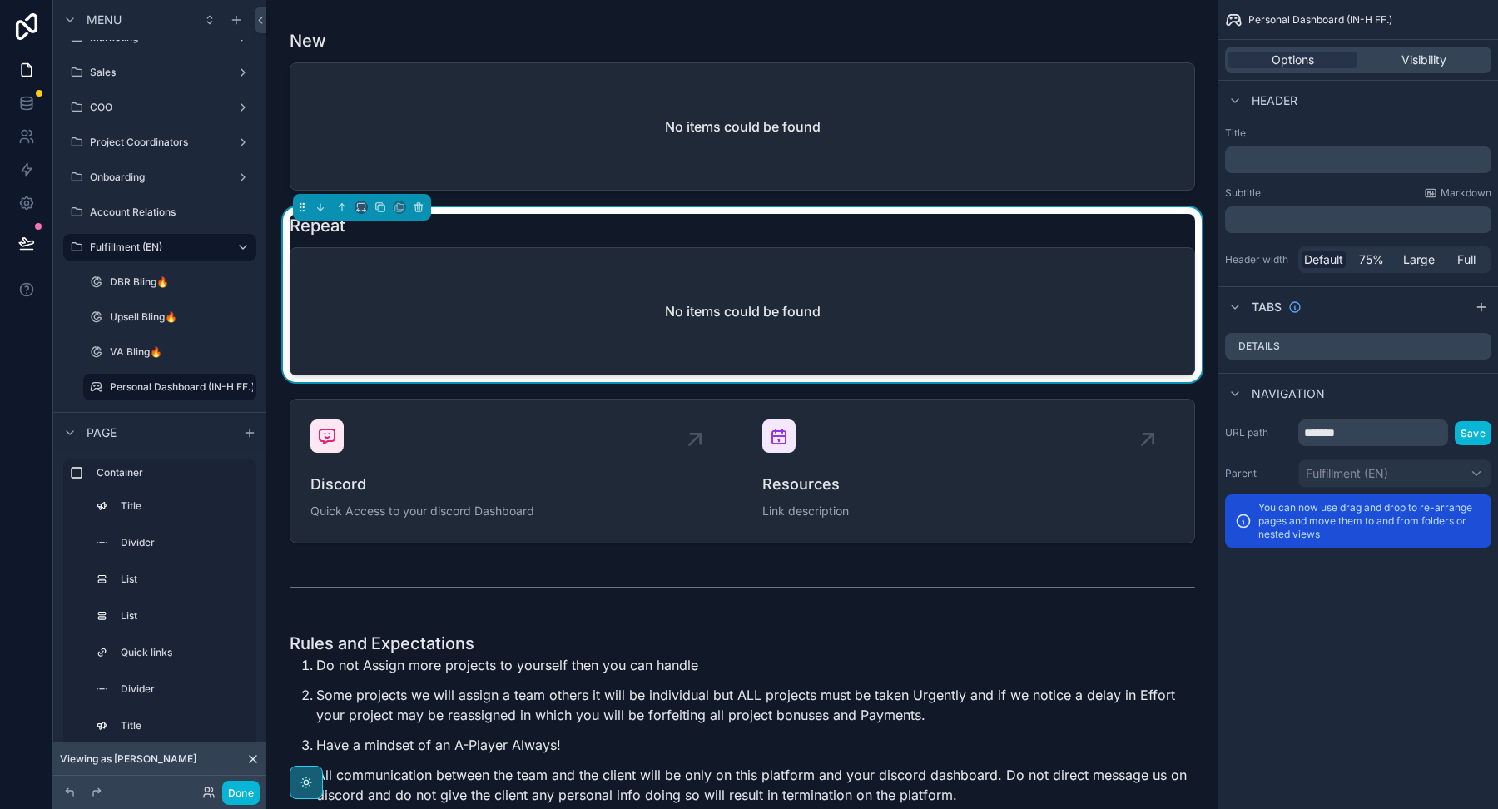
scroll to position [2139, 0]
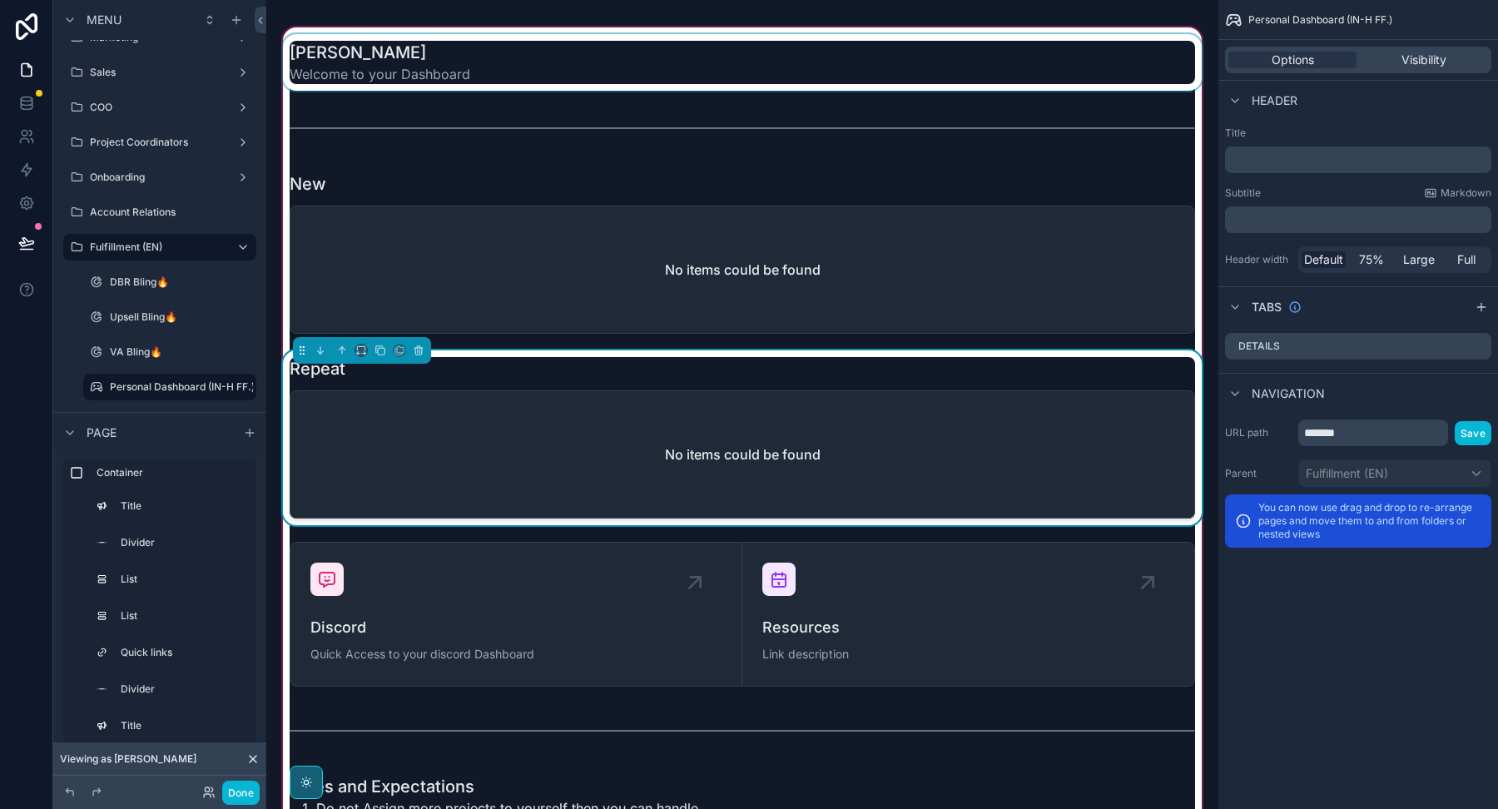
click at [637, 48] on div "scrollable content" at bounding box center [742, 62] width 925 height 57
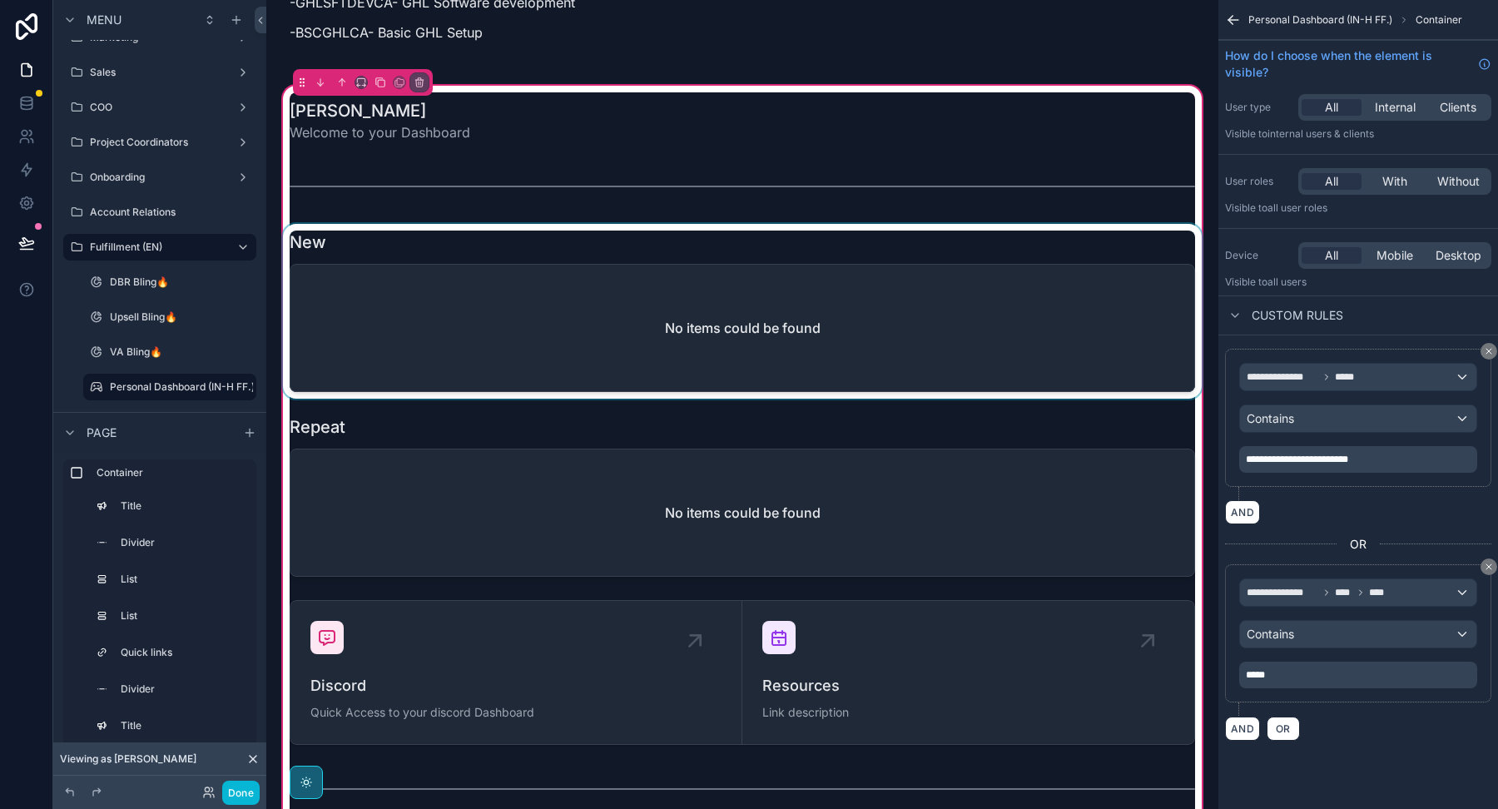
scroll to position [2074, 0]
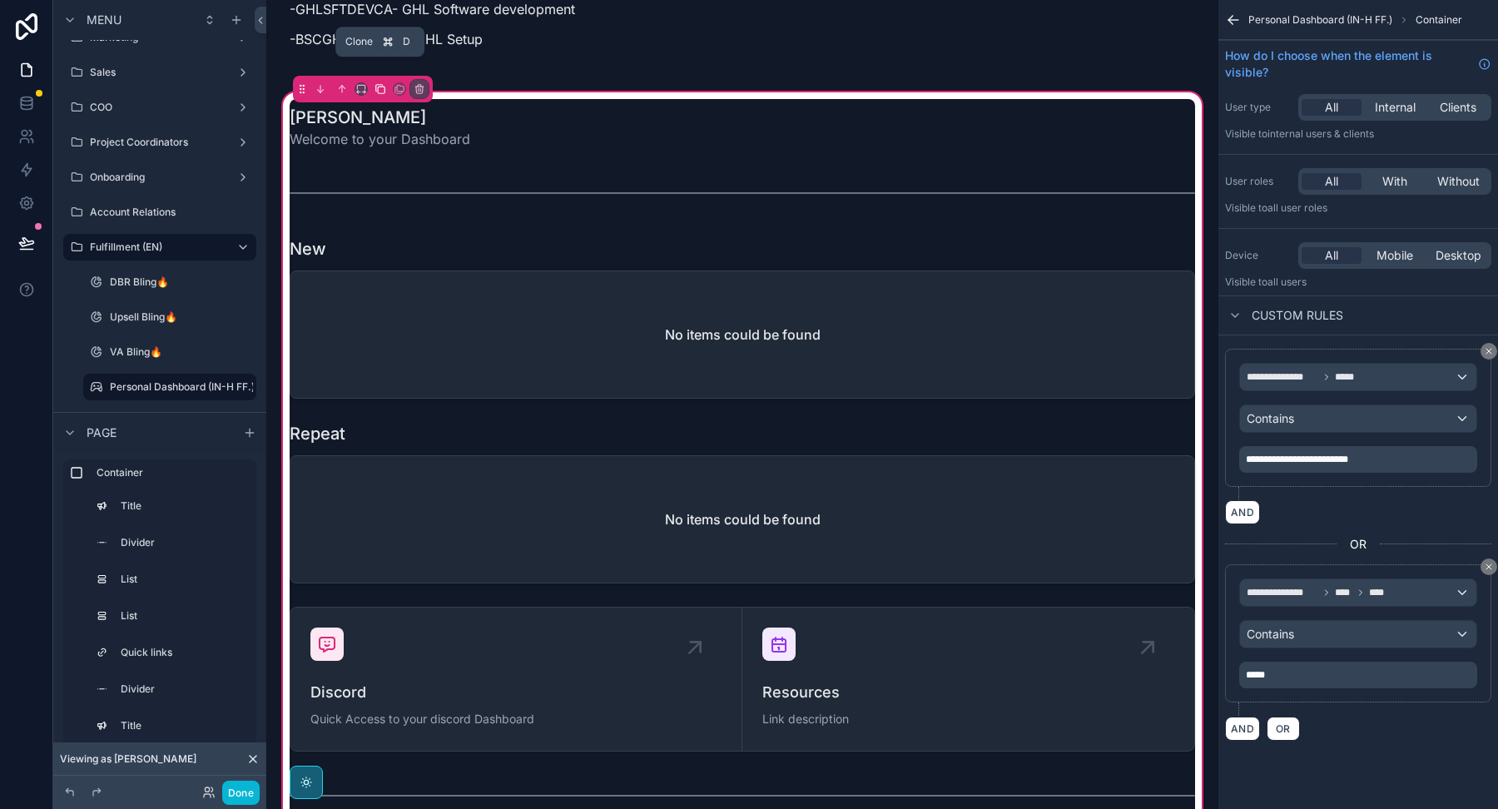
click at [380, 83] on icon "scrollable content" at bounding box center [380, 89] width 12 height 12
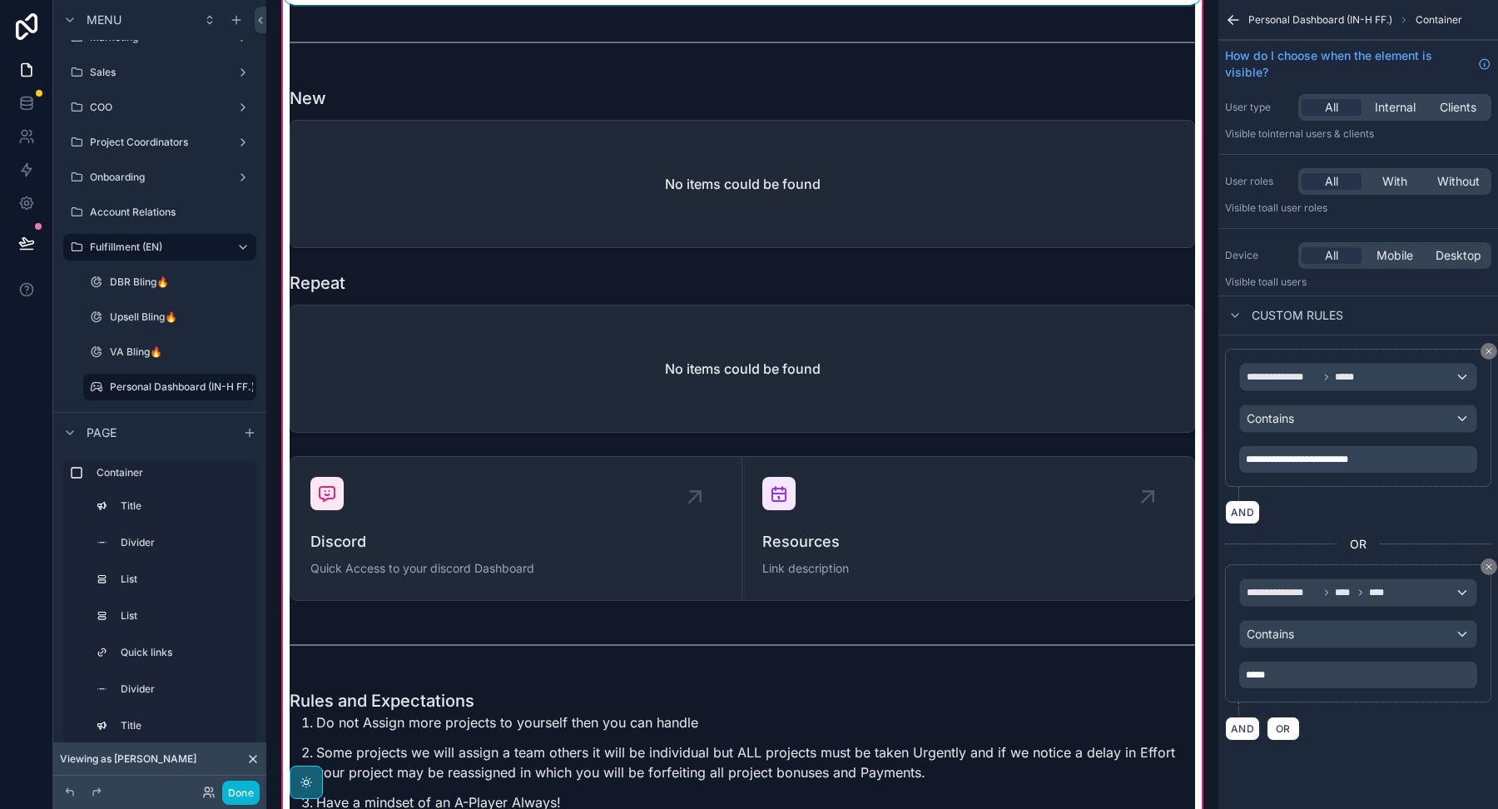
scroll to position [3924, 0]
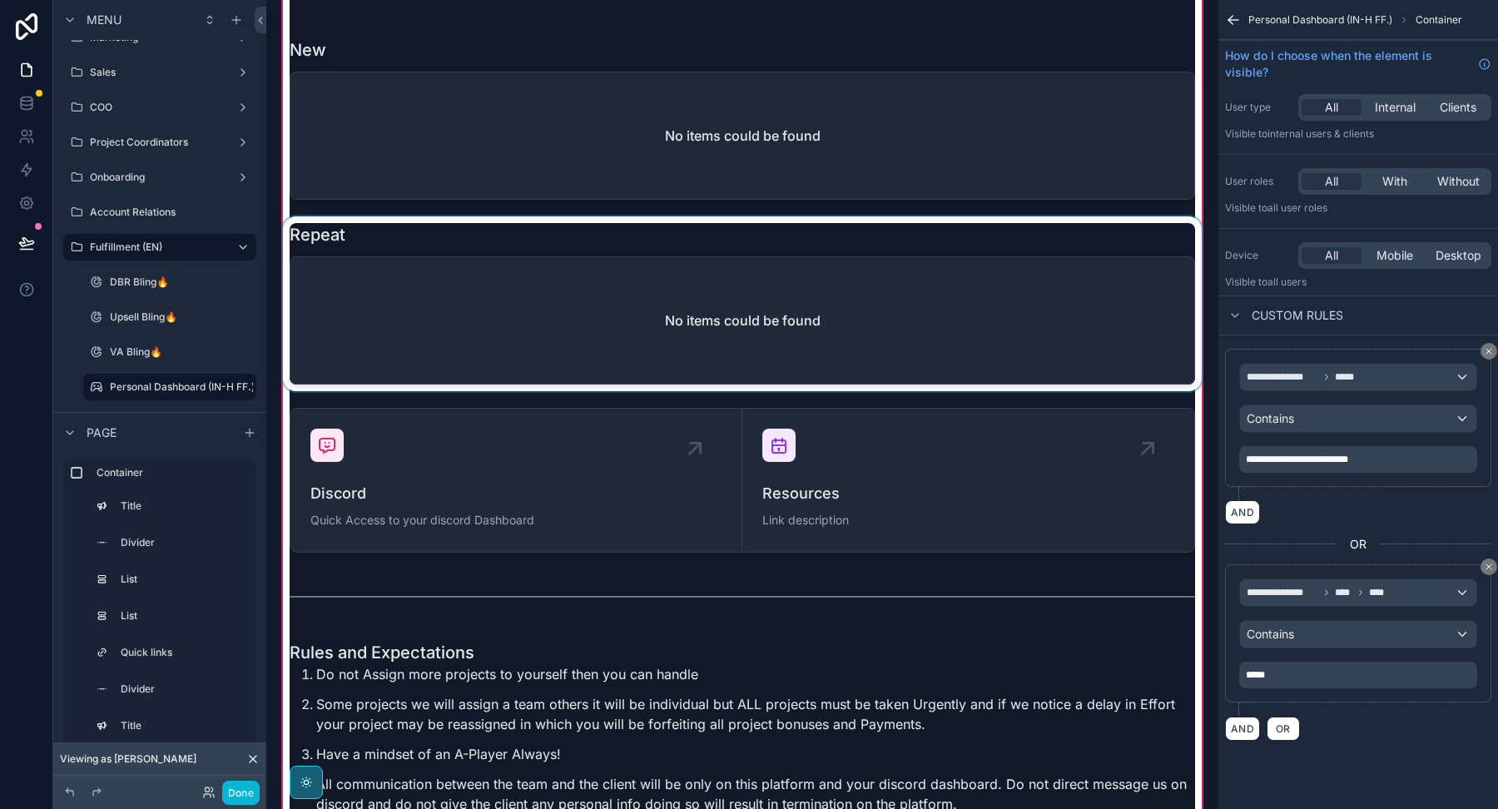
click at [552, 284] on div "scrollable content" at bounding box center [742, 303] width 925 height 175
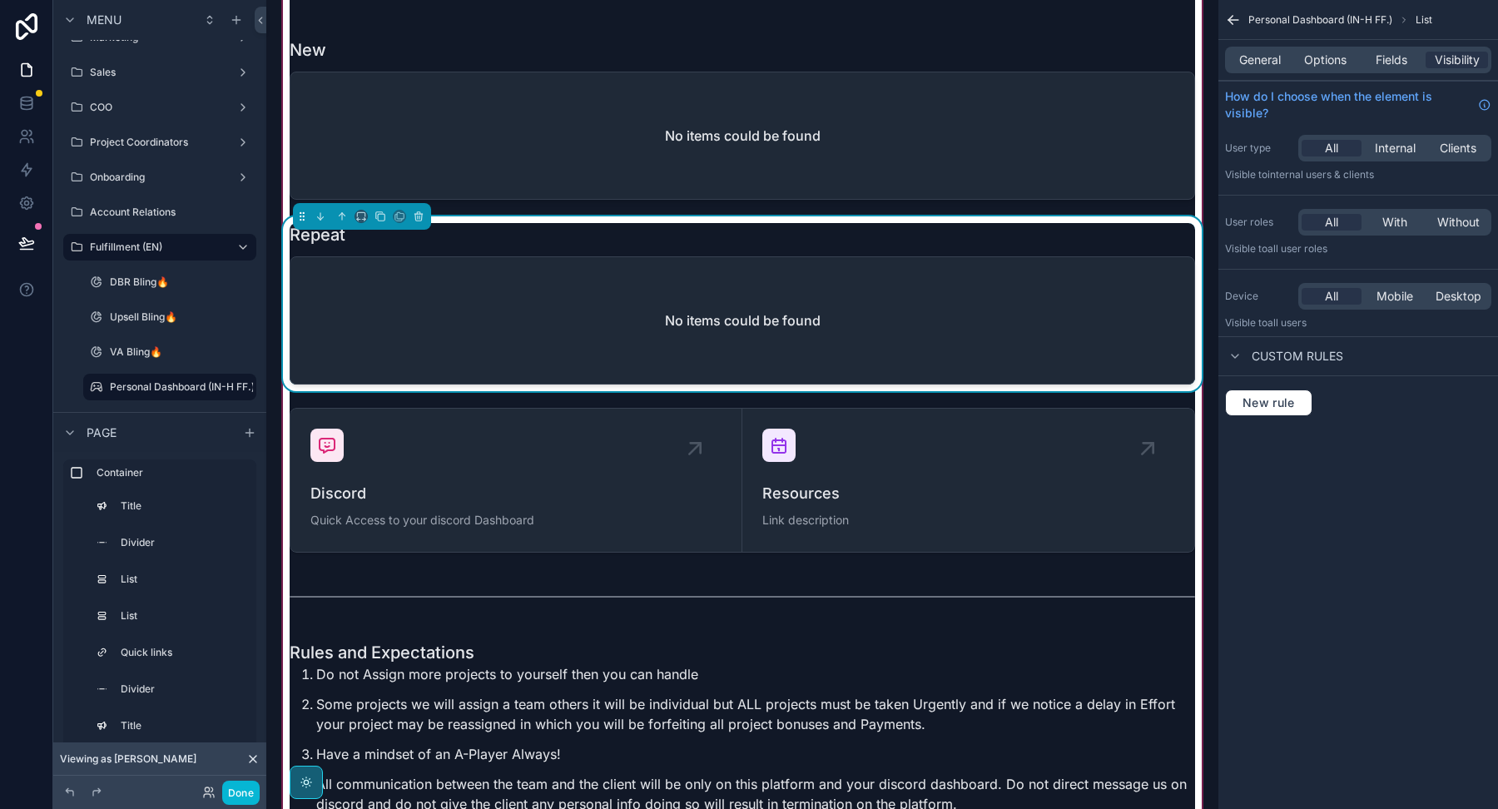
click at [1326, 42] on div "General Options Fields Visibility" at bounding box center [1358, 60] width 280 height 40
click at [1320, 56] on span "Options" at bounding box center [1325, 60] width 42 height 17
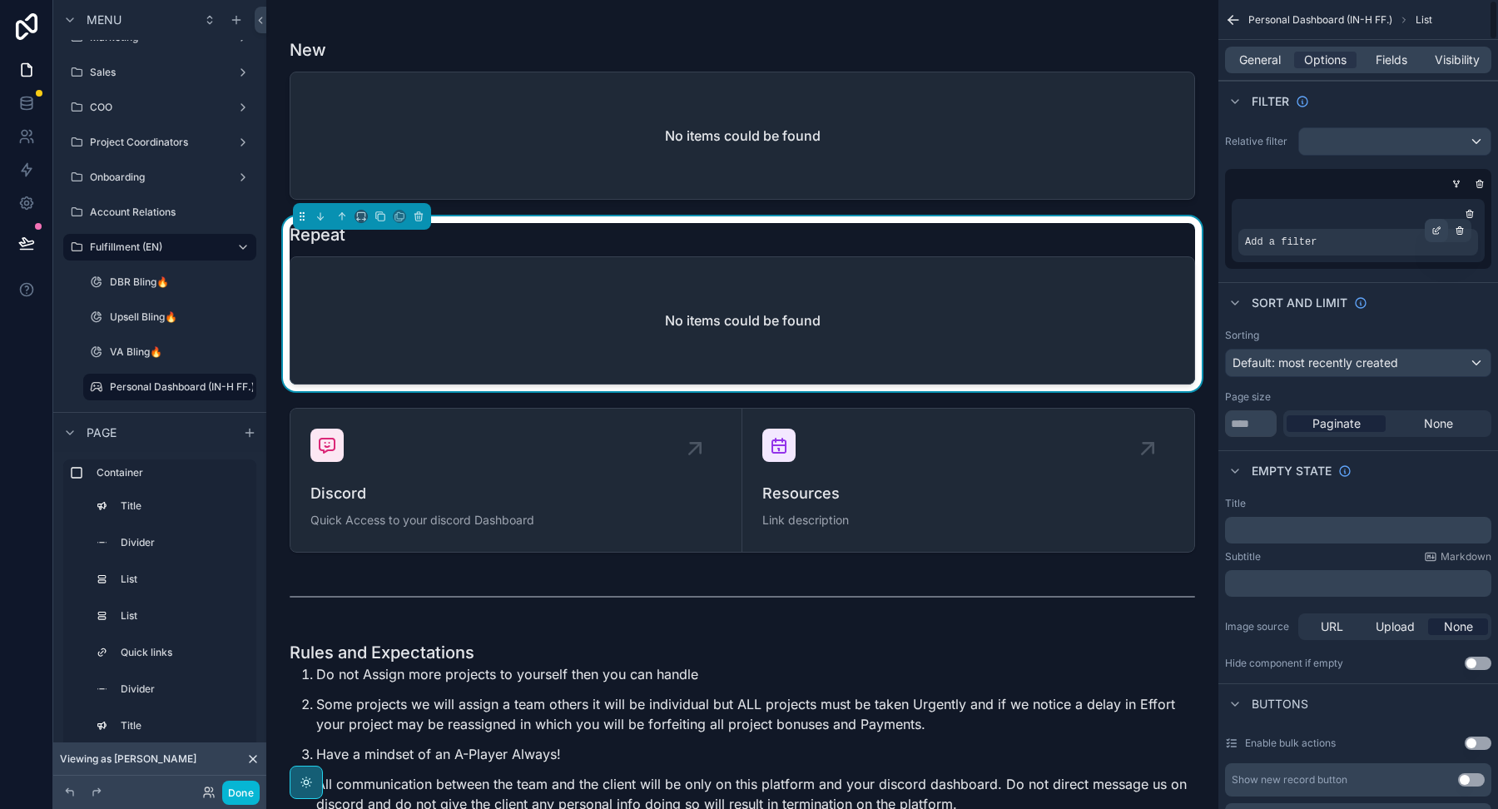
click at [1438, 225] on icon "scrollable content" at bounding box center [1436, 230] width 10 height 10
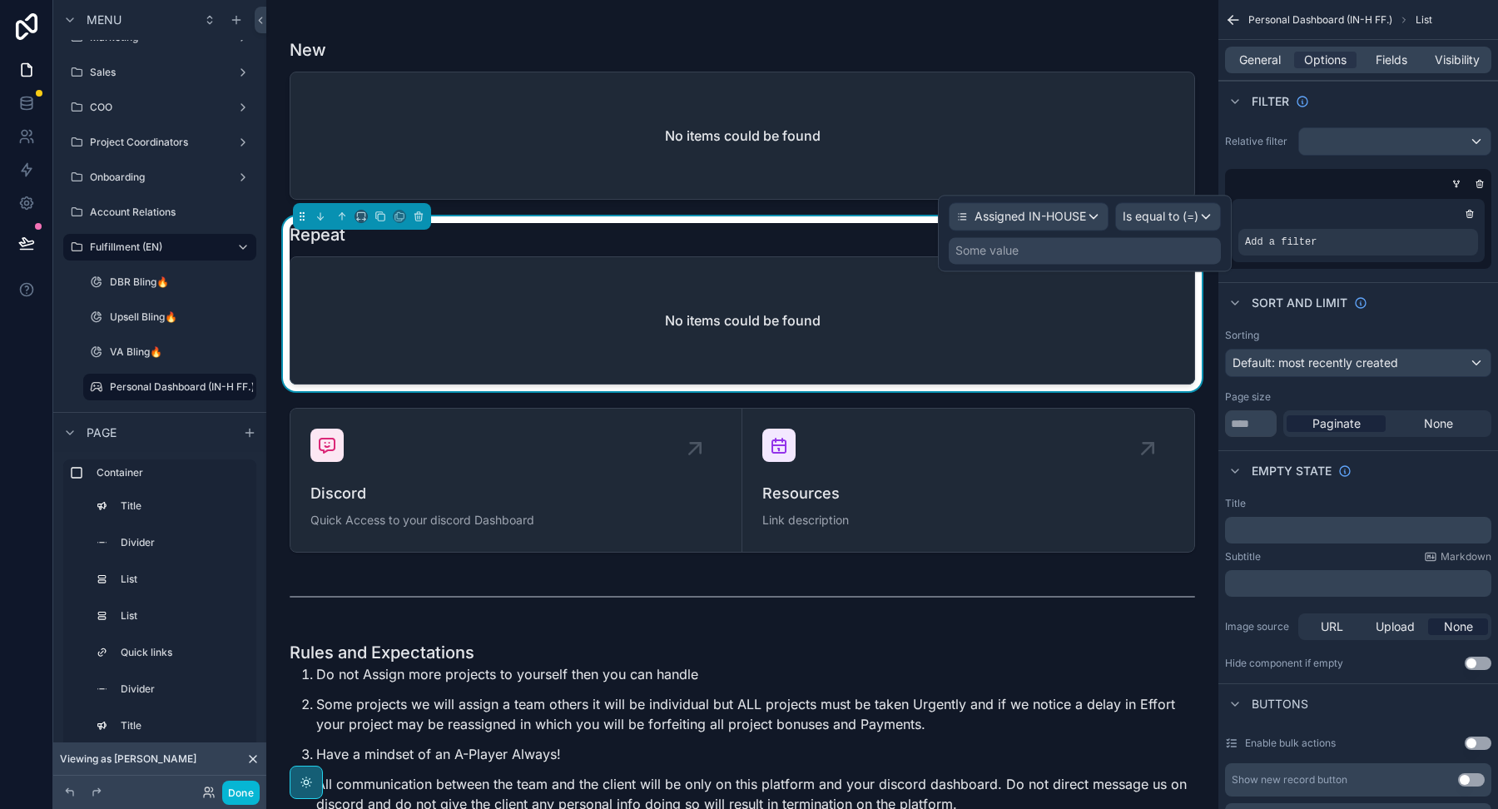
click at [1049, 256] on div "Some value" at bounding box center [1085, 250] width 272 height 27
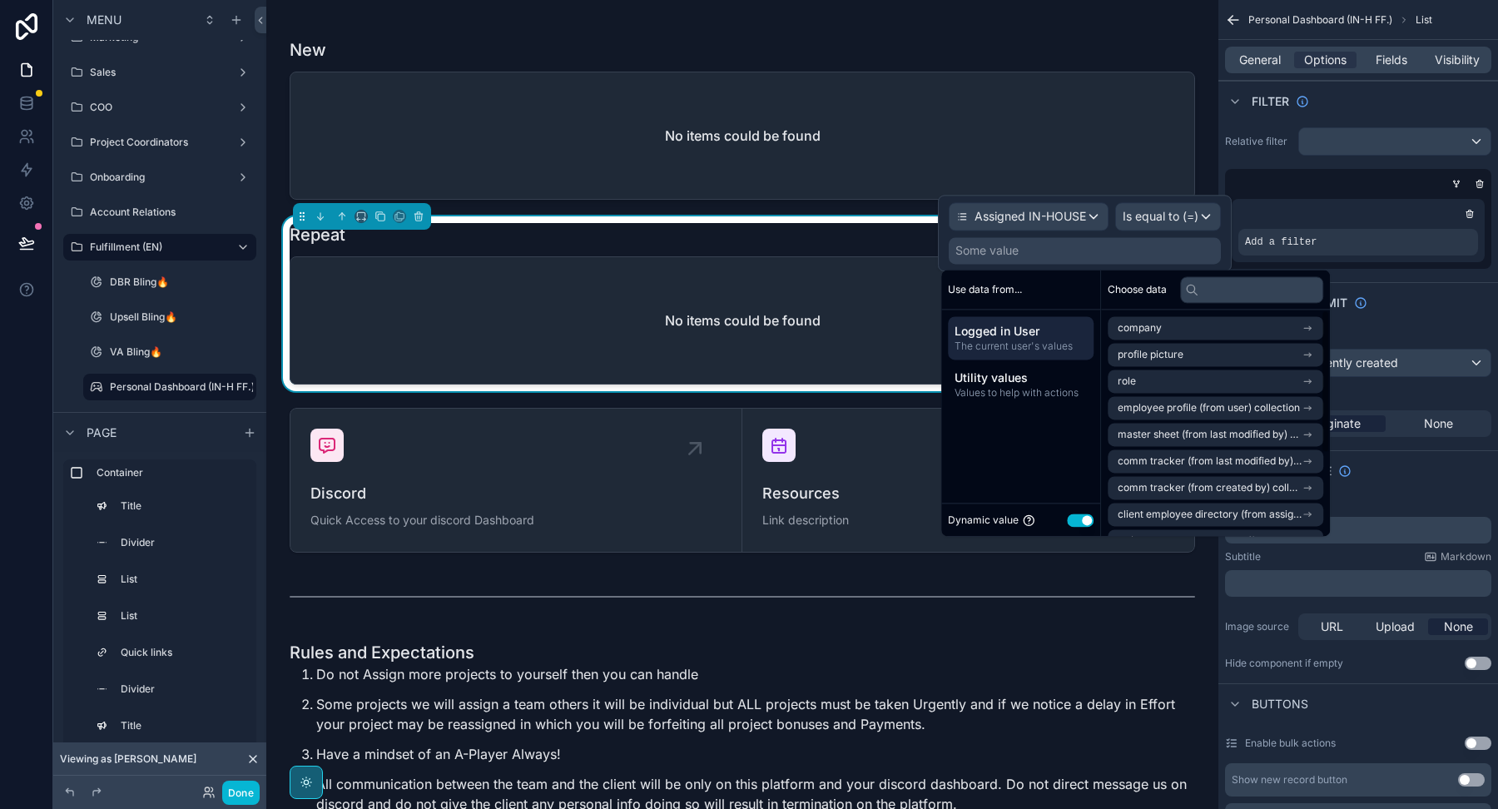
click at [1073, 526] on div "Dynamic value Use setting" at bounding box center [1021, 519] width 146 height 19
click at [1075, 524] on button "Use setting" at bounding box center [1080, 519] width 27 height 13
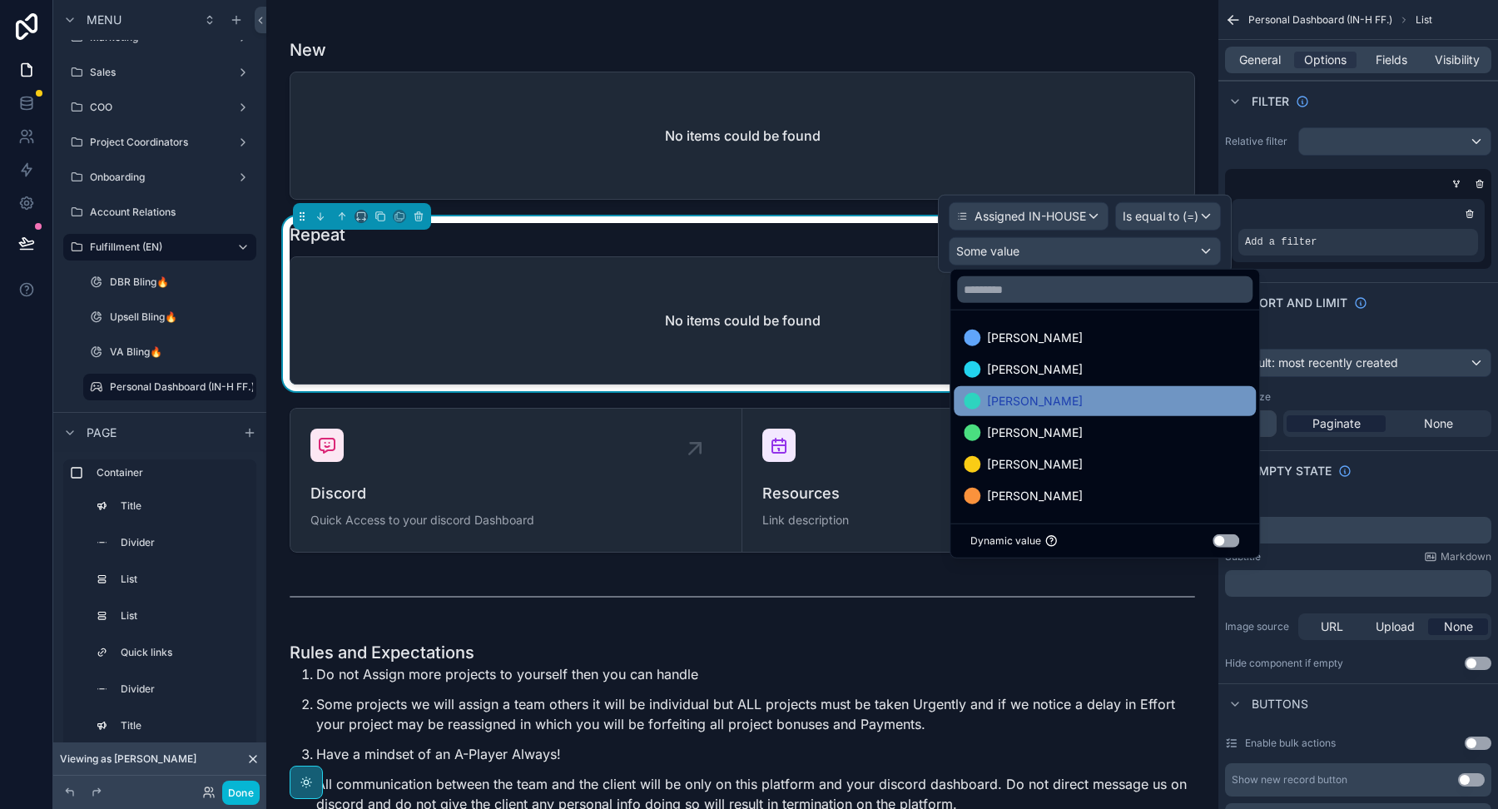
scroll to position [0, 0]
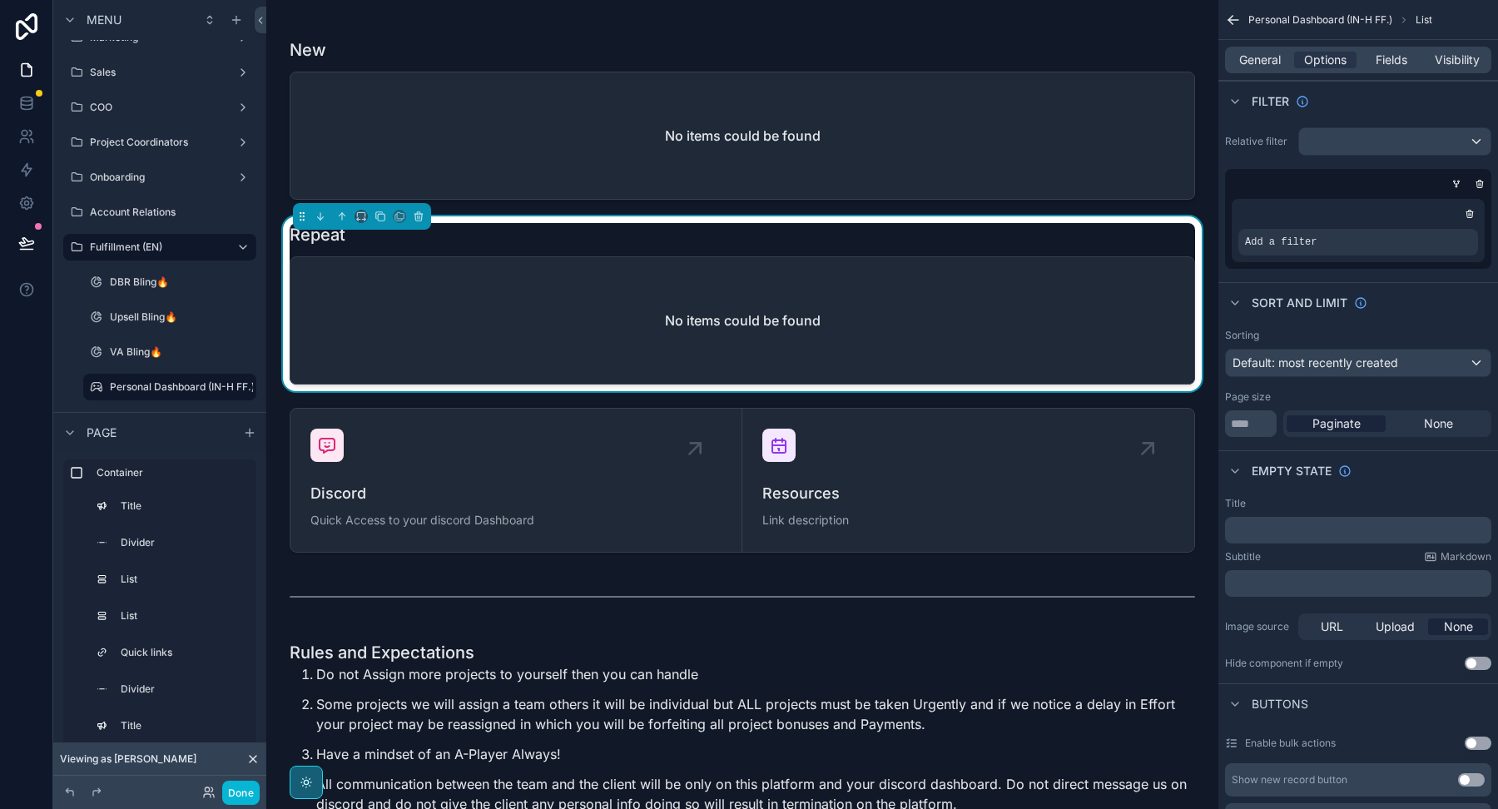
click at [815, 309] on div "No items could be found" at bounding box center [742, 320] width 904 height 126
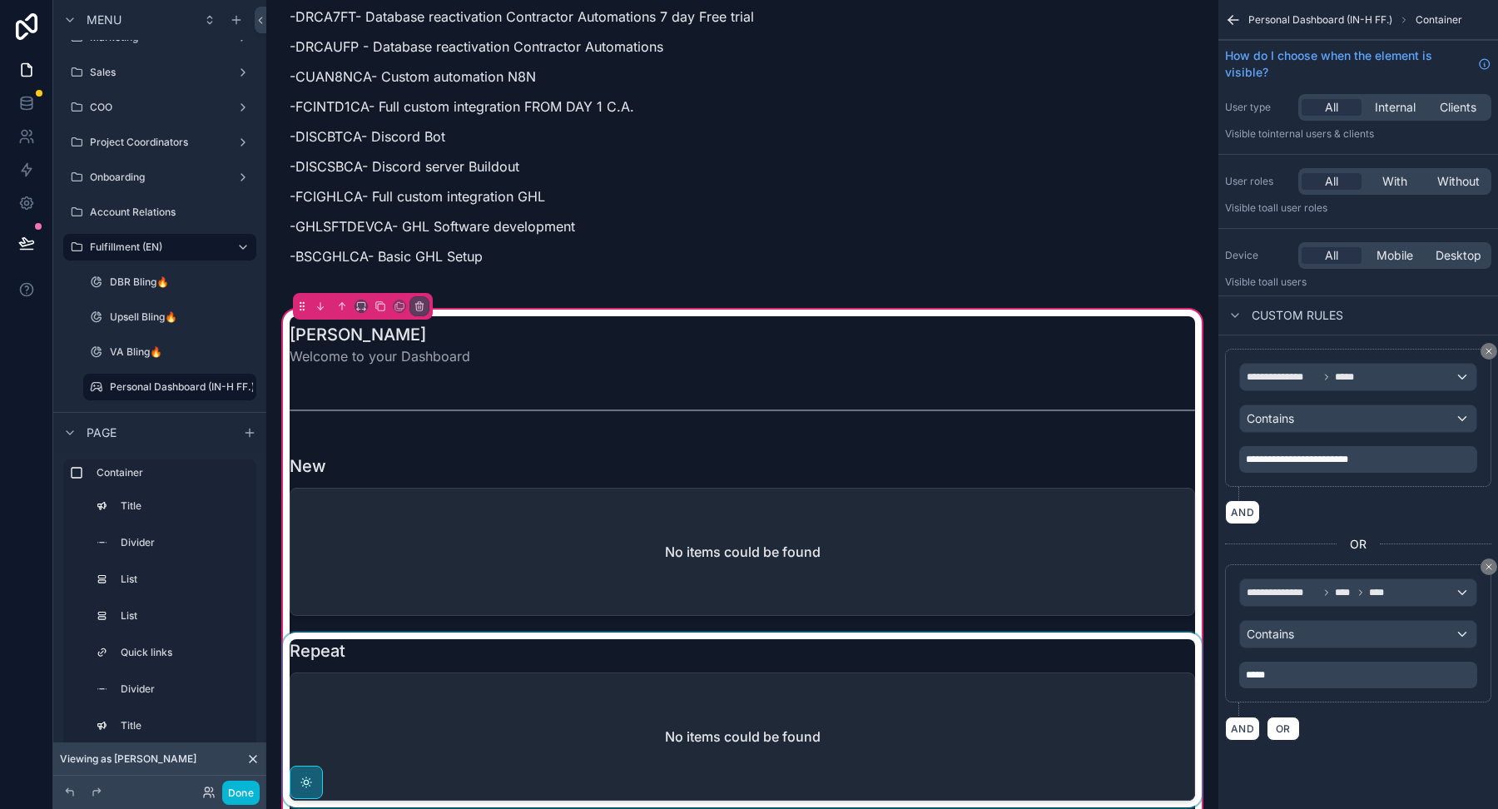
scroll to position [3436, 0]
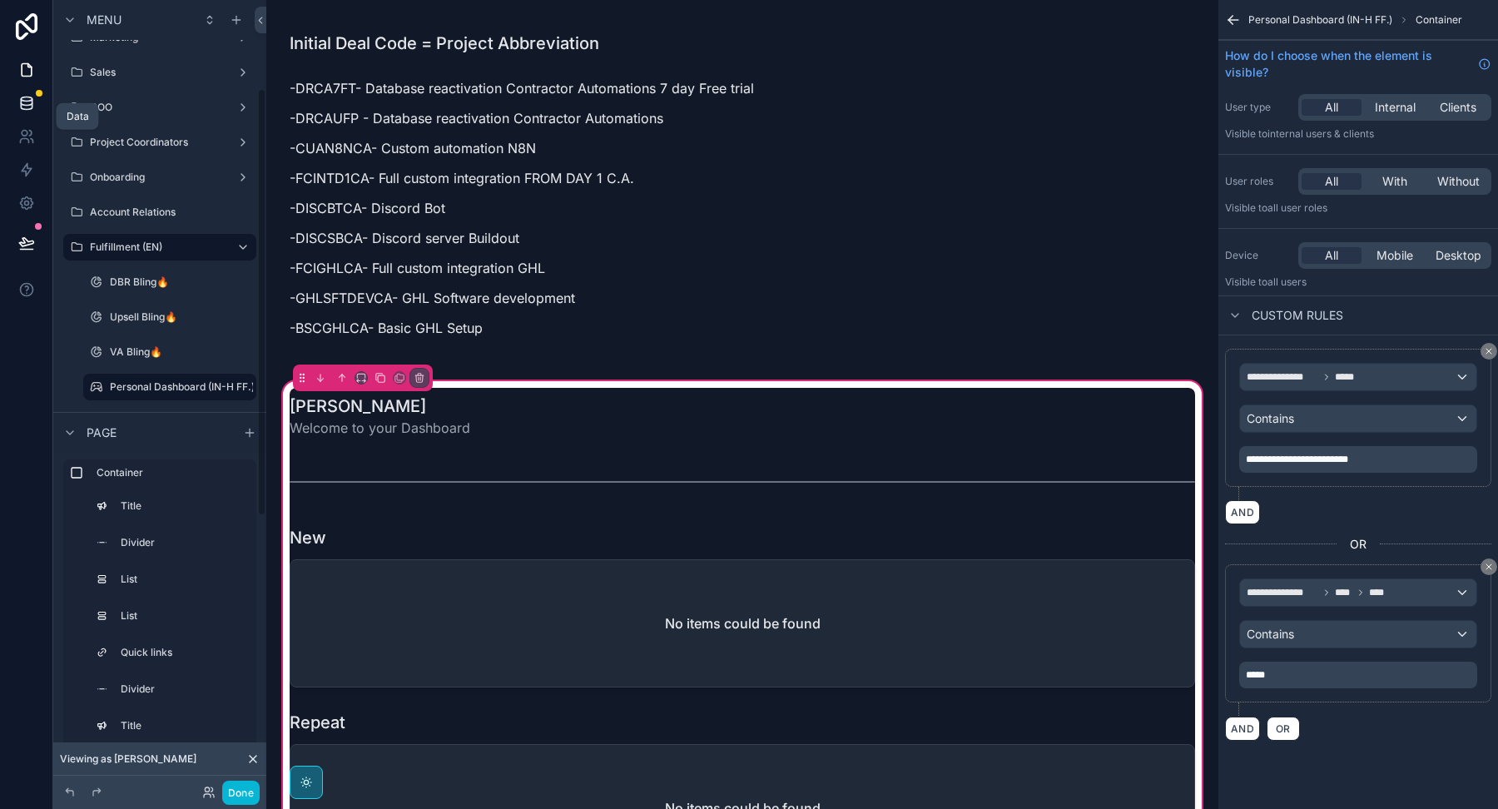
click at [27, 95] on icon at bounding box center [26, 103] width 17 height 17
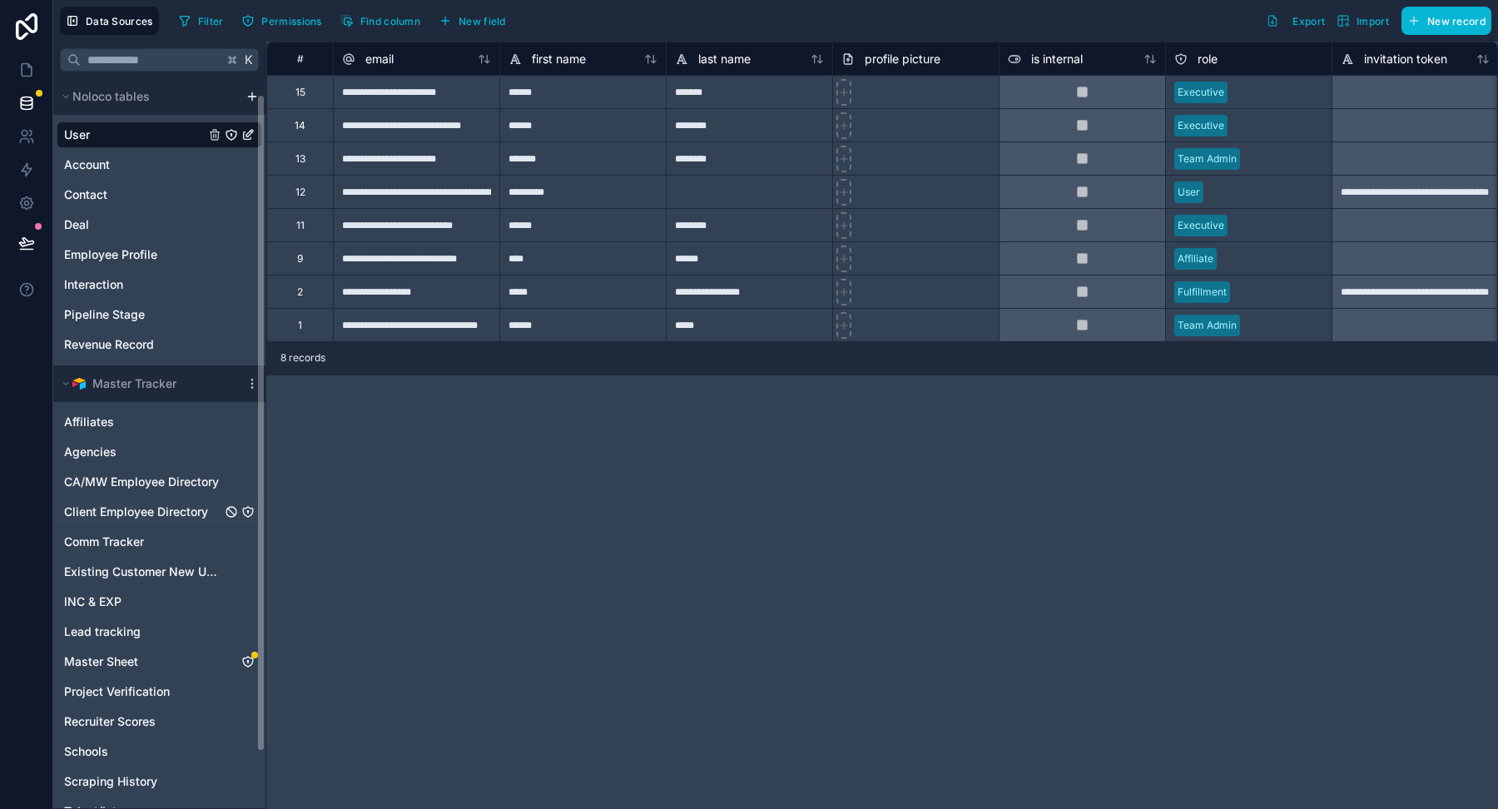
scroll to position [26, 0]
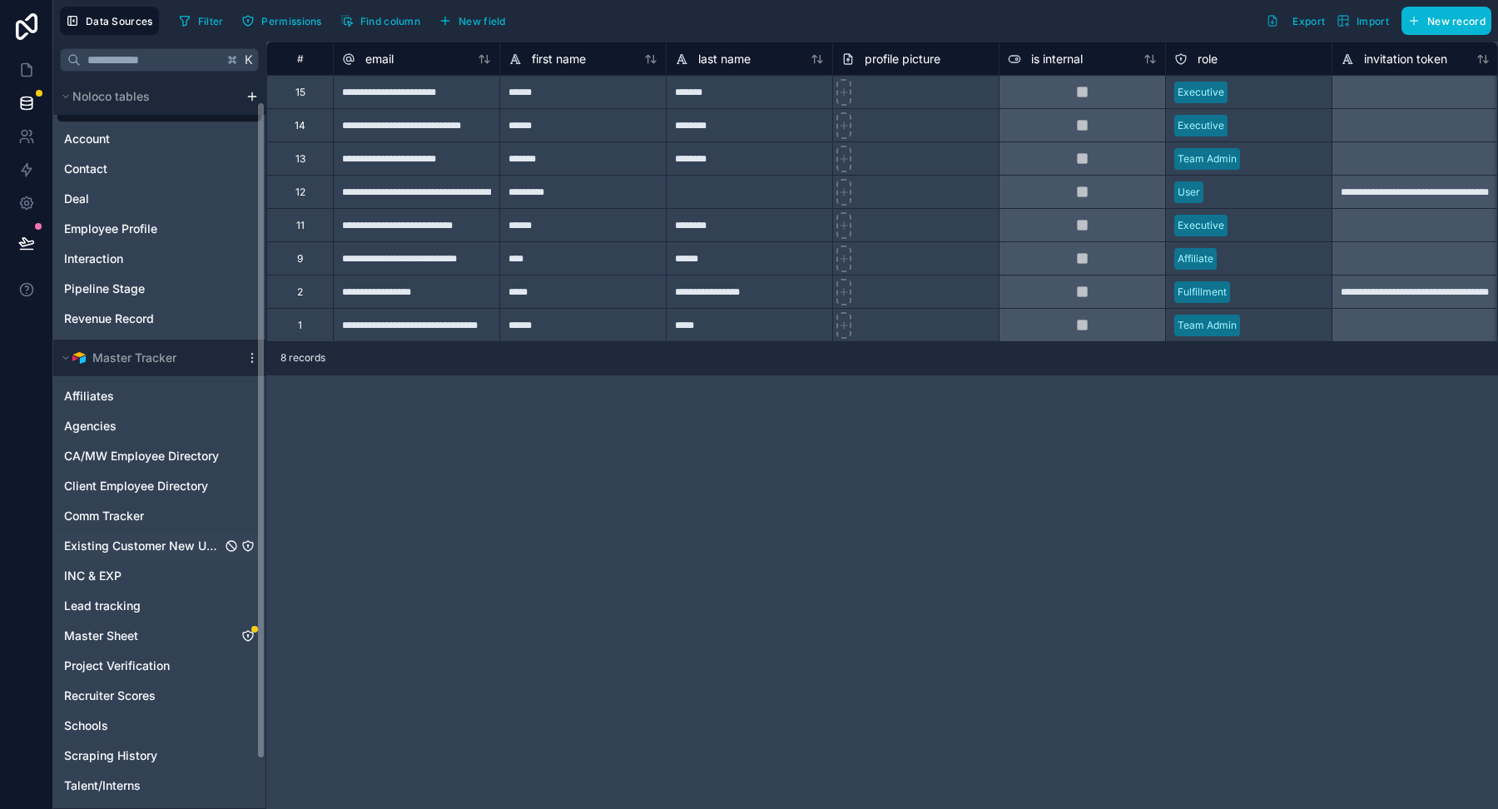
click at [117, 539] on span "Existing Customer New Upsell" at bounding box center [142, 545] width 157 height 17
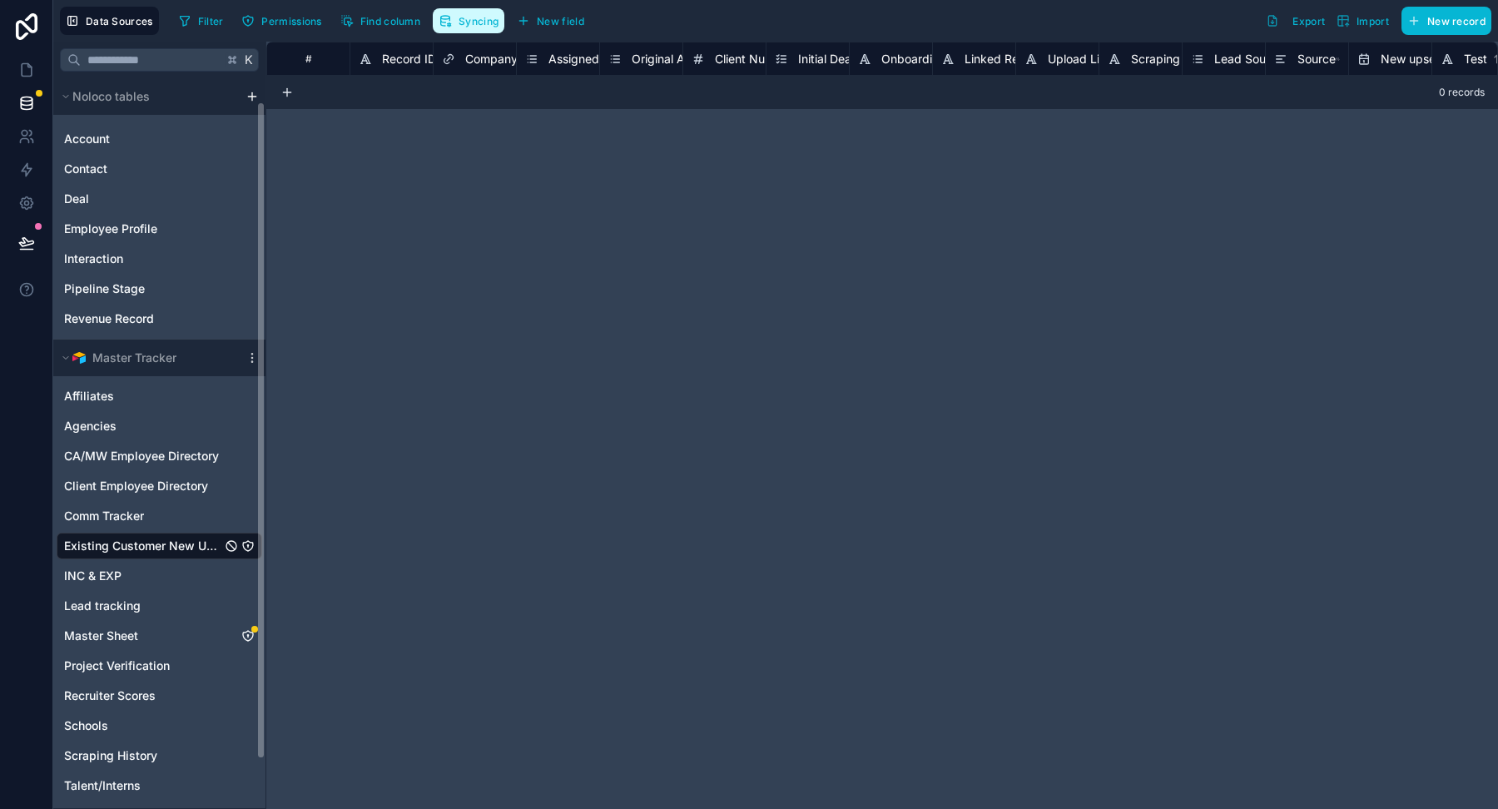
click at [196, 550] on span "Existing Customer New Upsell" at bounding box center [142, 545] width 157 height 17
click at [466, 25] on span "Syncing" at bounding box center [478, 21] width 40 height 12
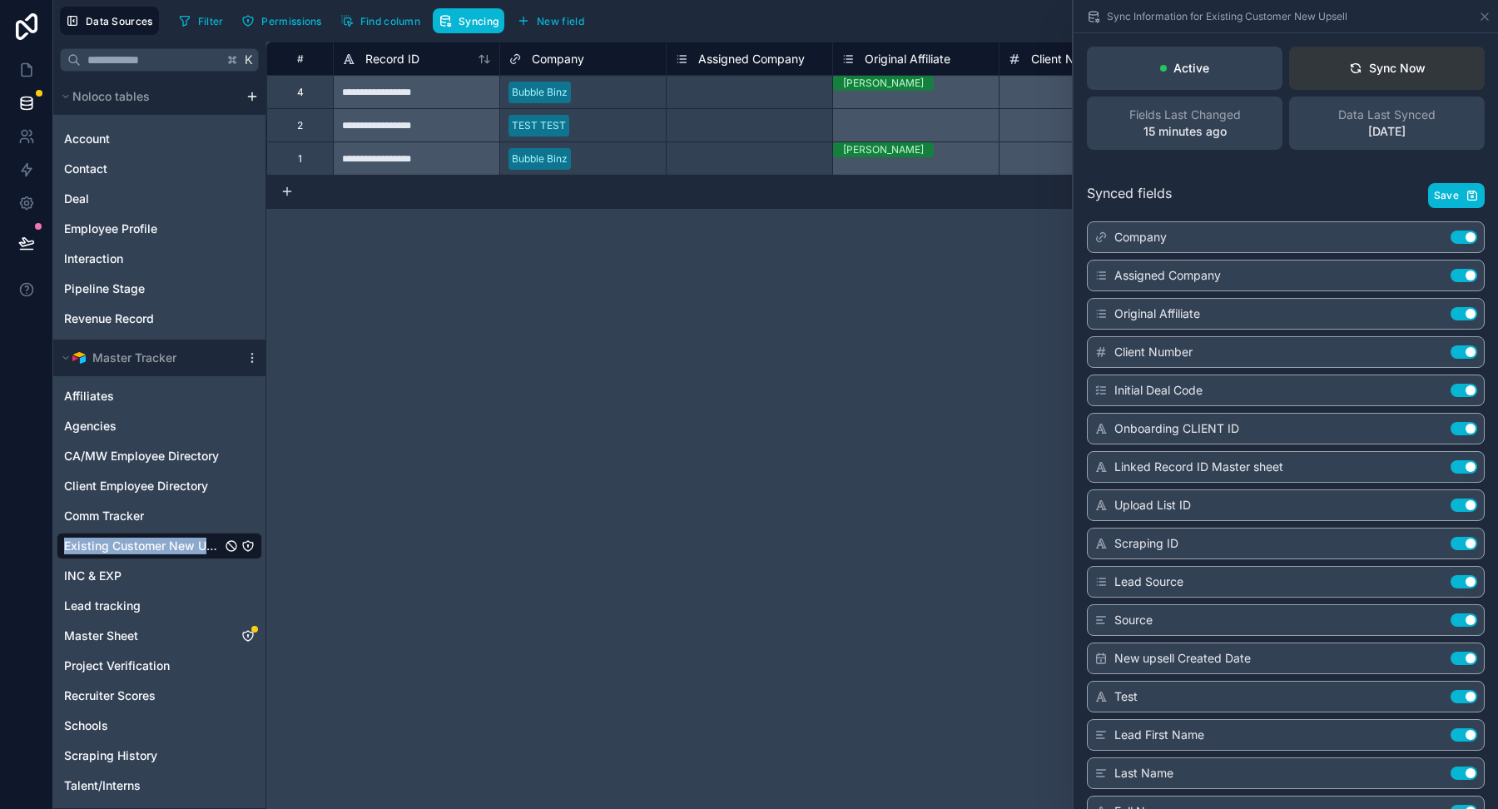
click at [1378, 72] on div "Sync Now" at bounding box center [1387, 68] width 77 height 17
click at [23, 143] on icon at bounding box center [26, 136] width 17 height 17
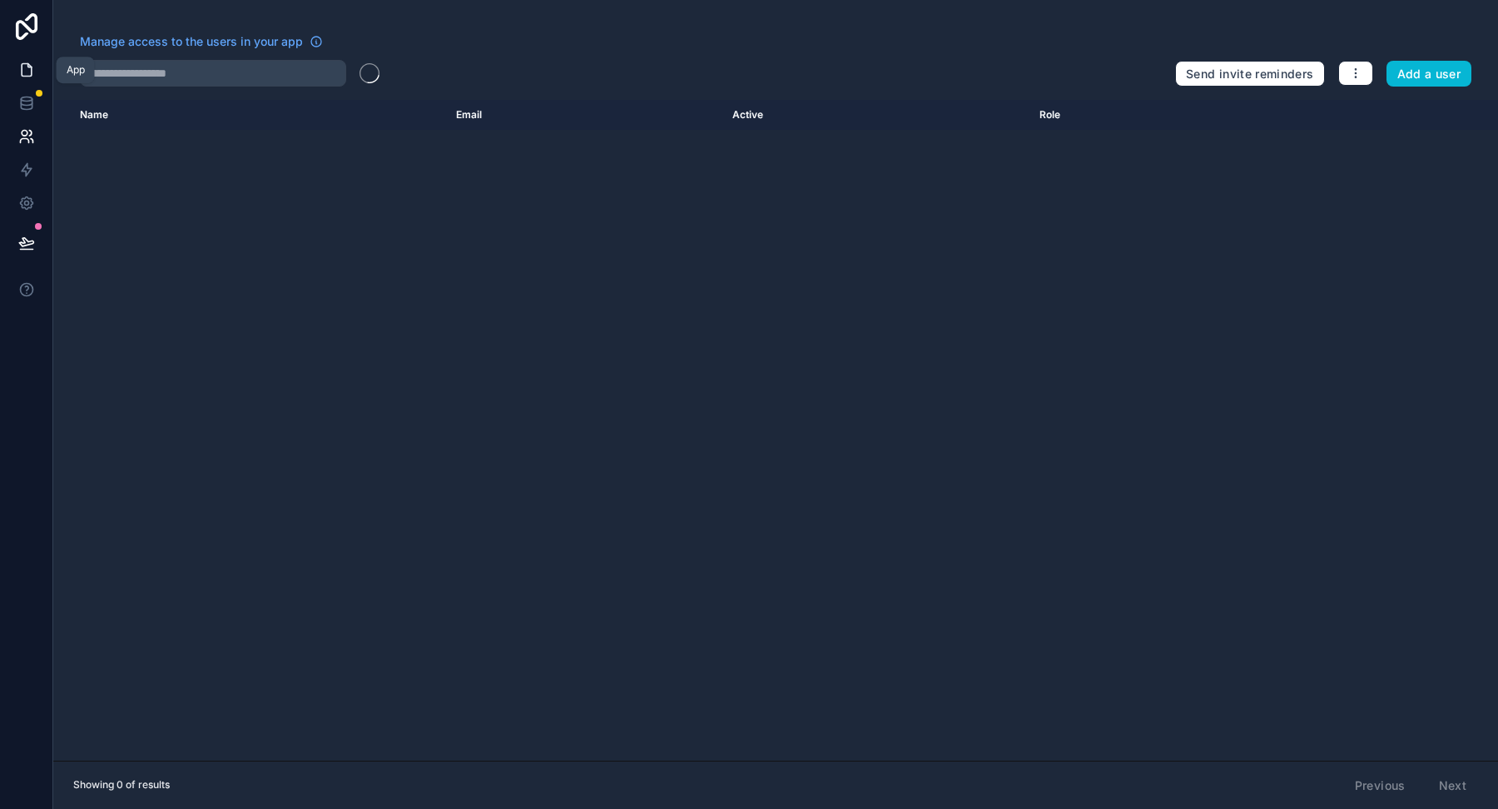
click at [27, 69] on icon at bounding box center [26, 70] width 17 height 17
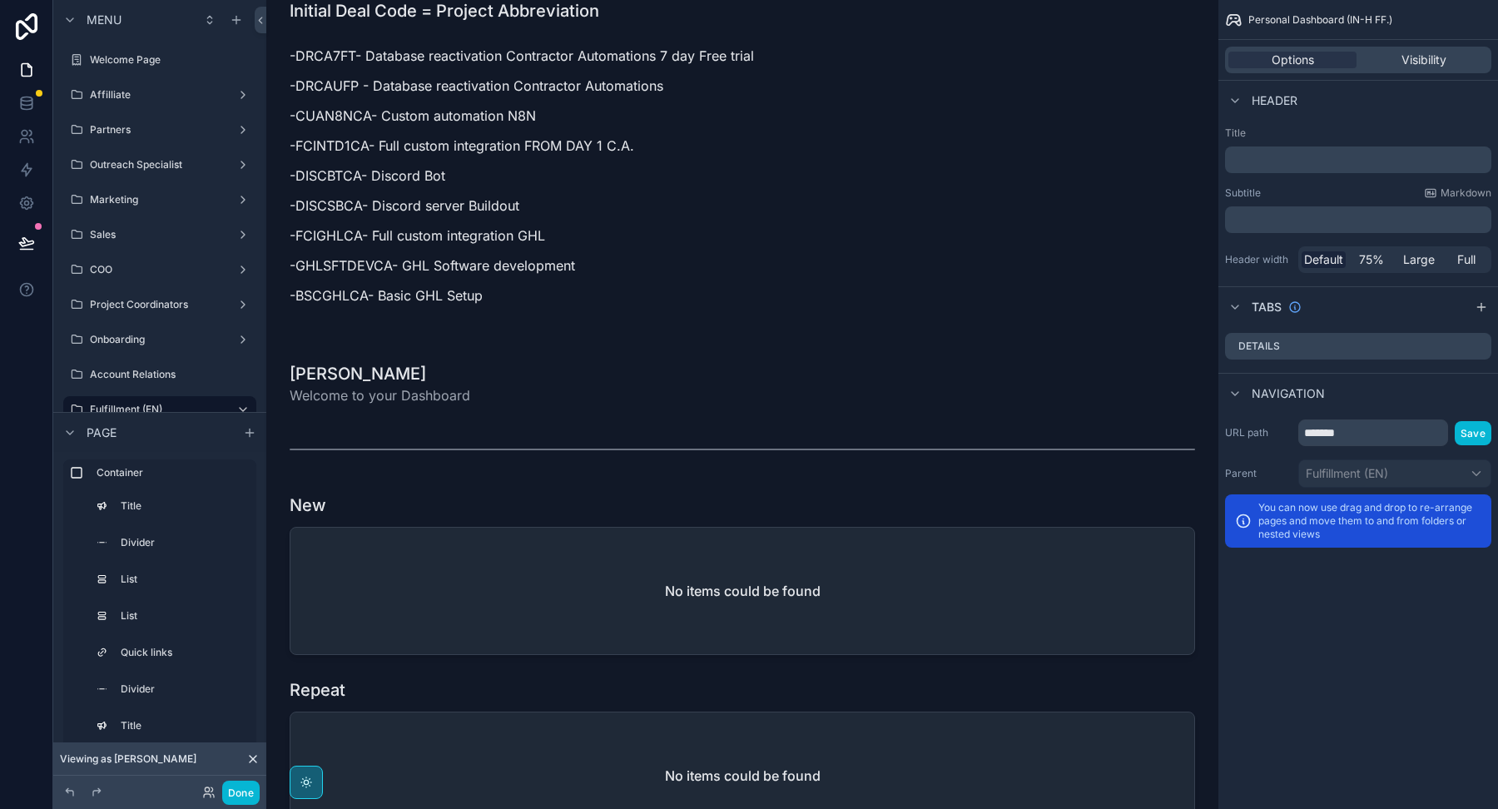
scroll to position [1823, 0]
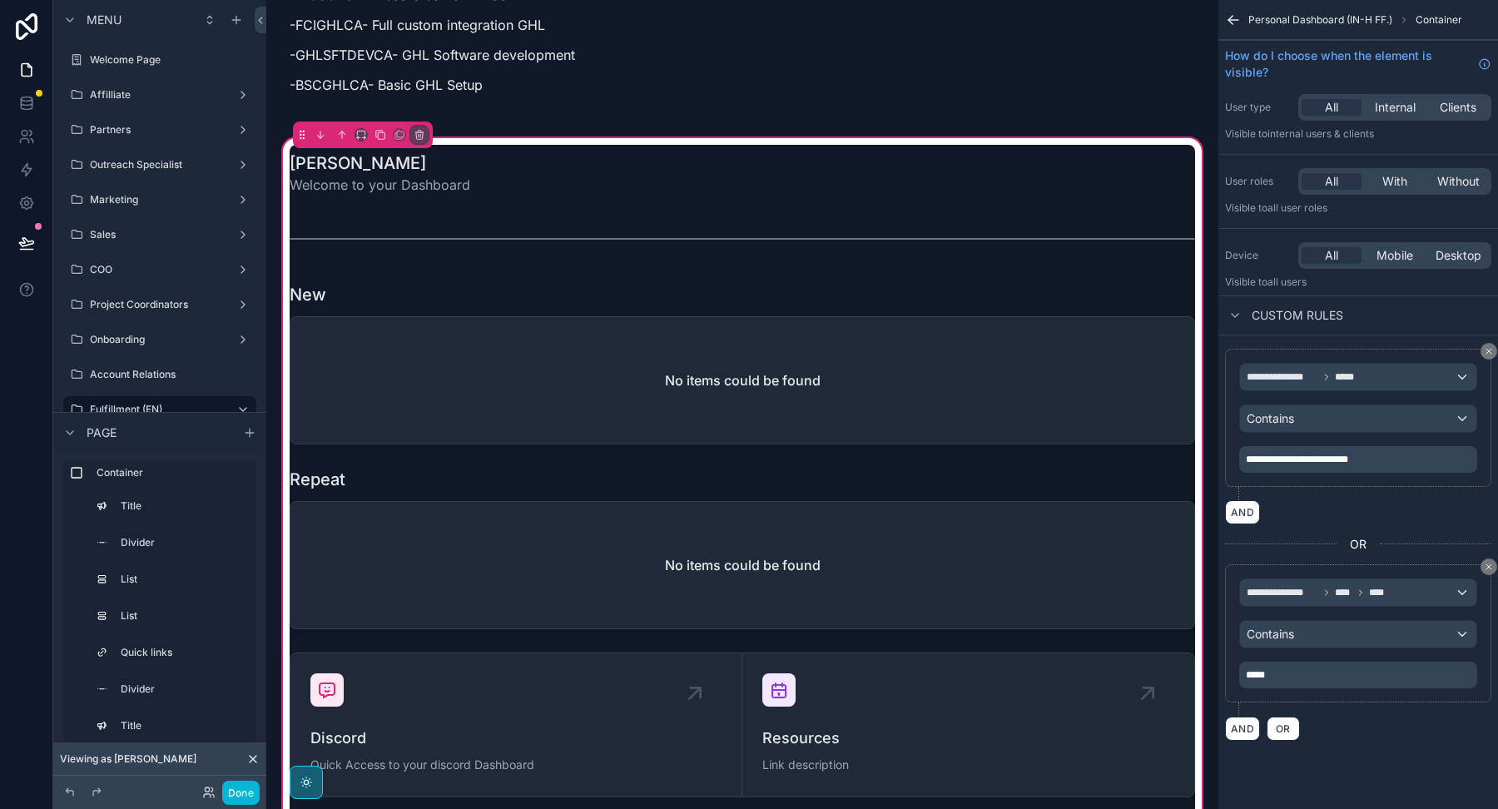
scroll to position [2051, 0]
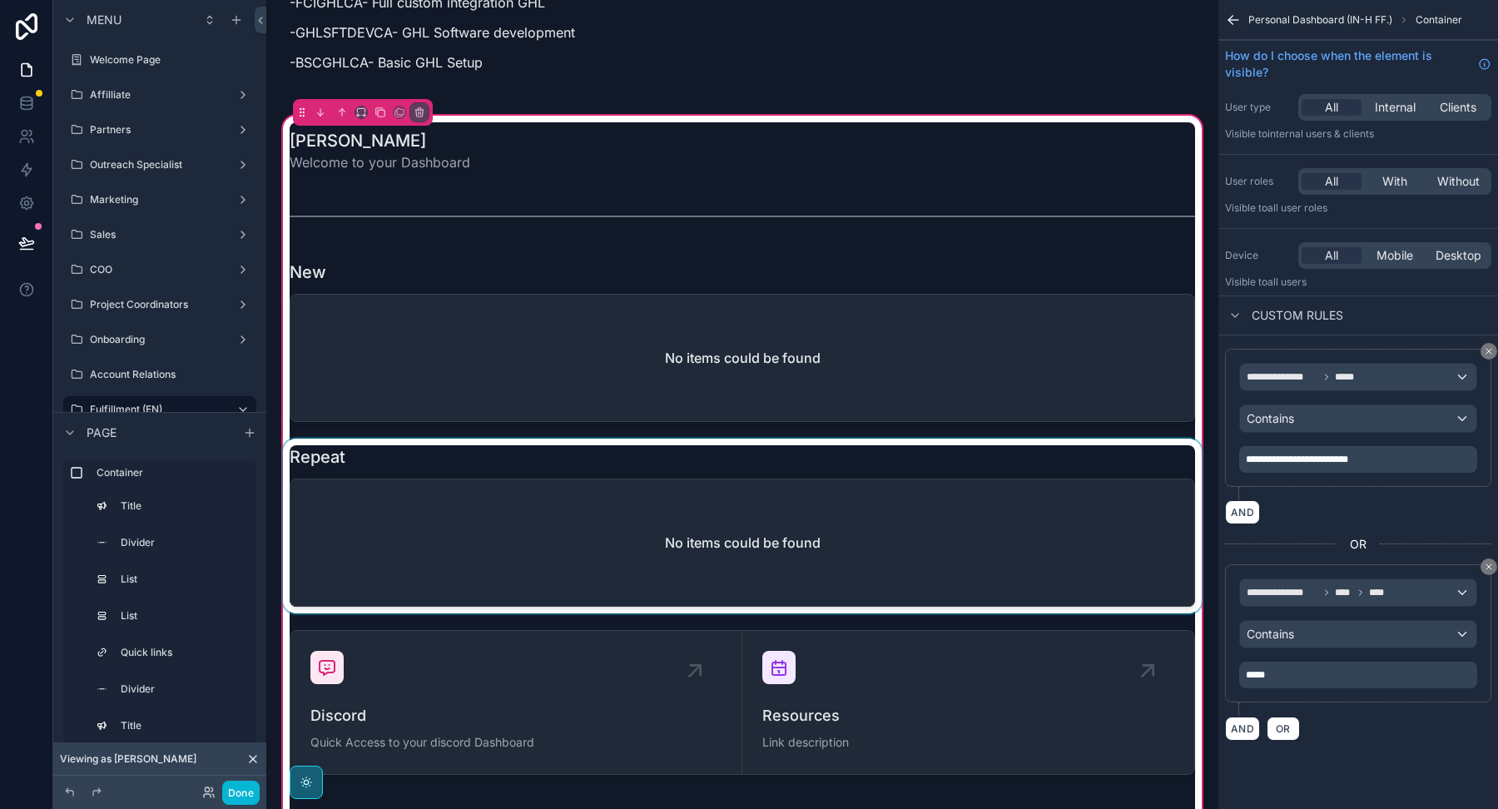
click at [686, 473] on div "scrollable content" at bounding box center [742, 525] width 925 height 175
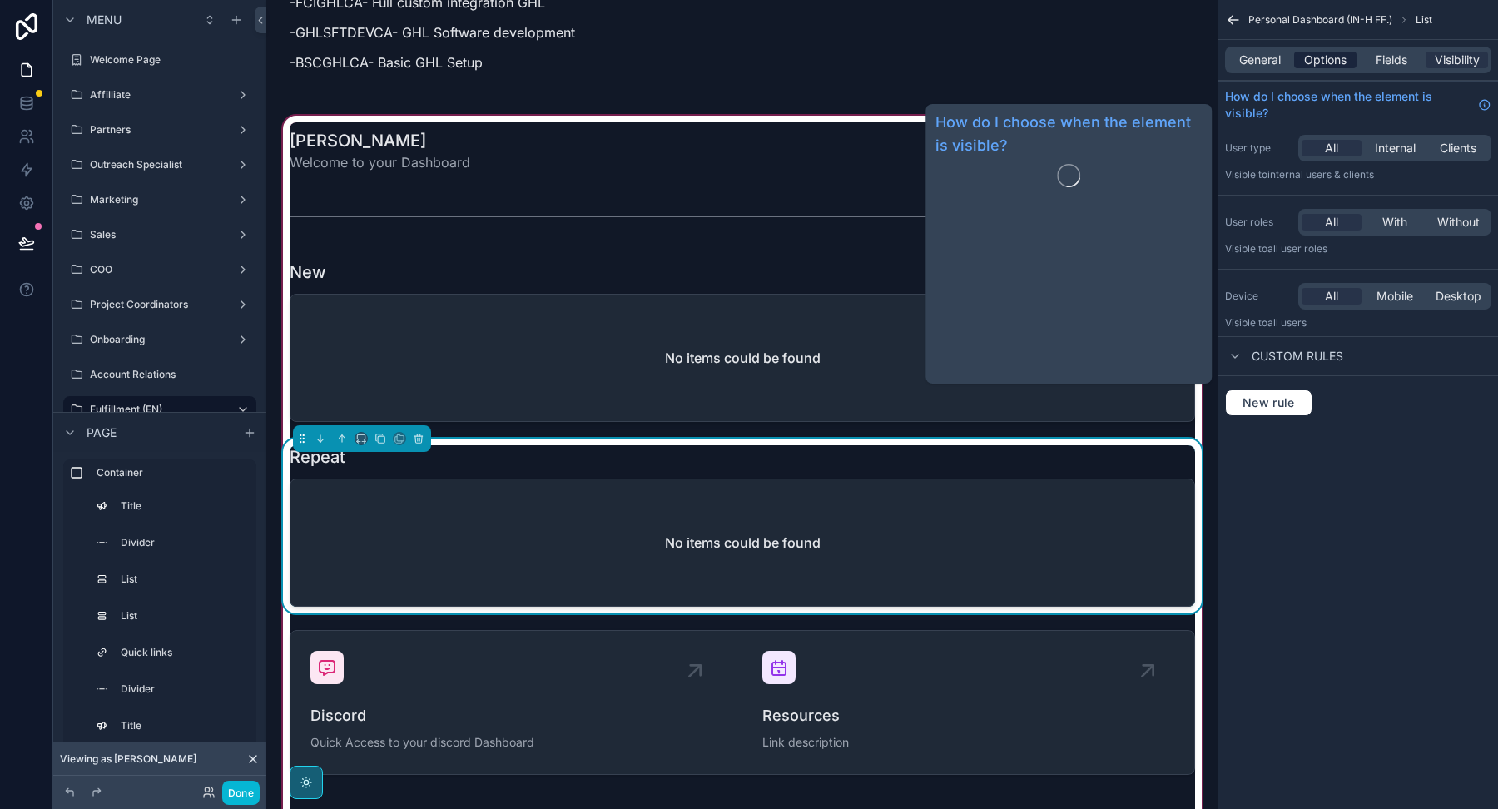
click at [1335, 60] on span "Options" at bounding box center [1325, 60] width 42 height 17
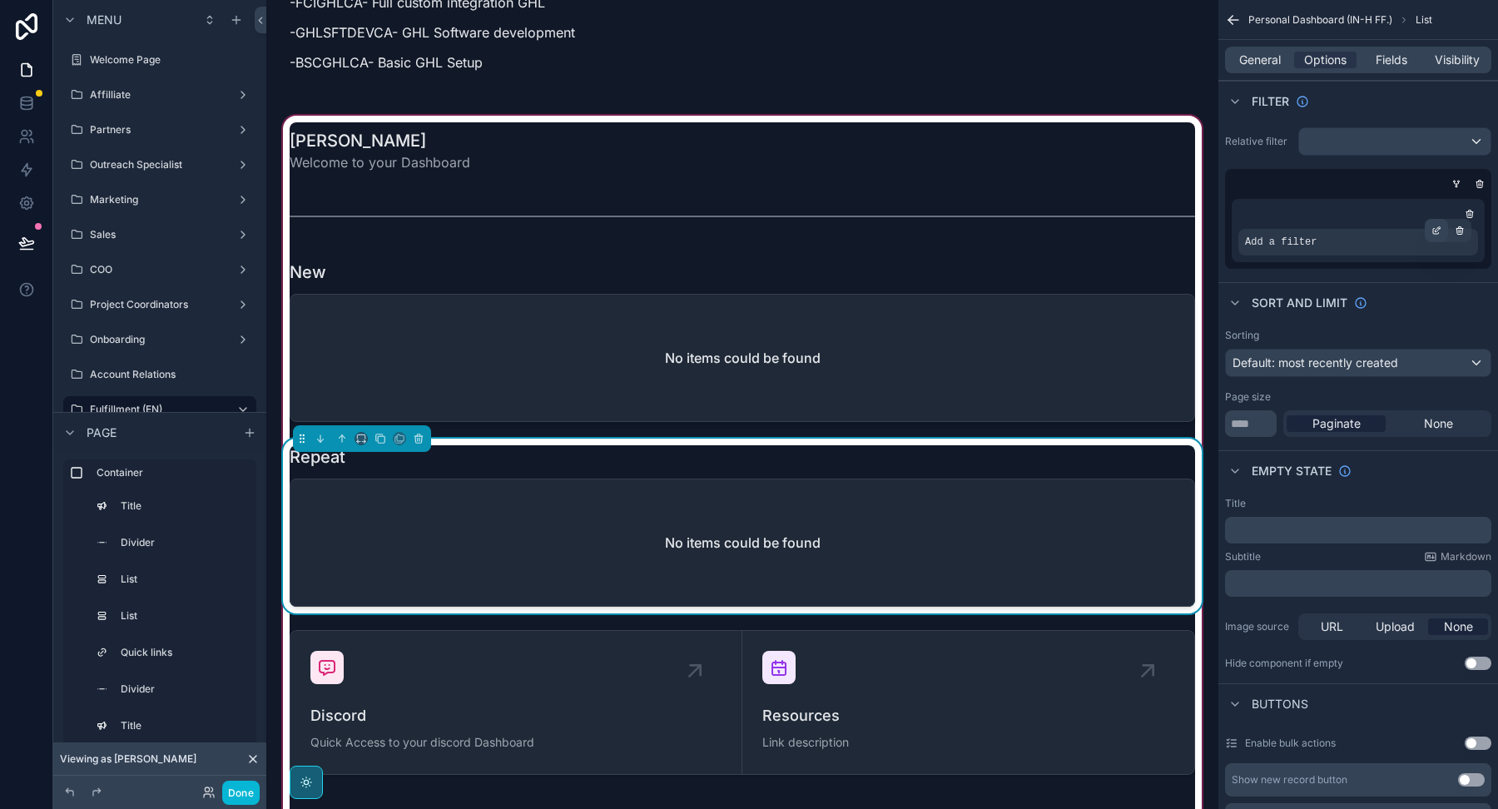
click at [1439, 233] on icon "scrollable content" at bounding box center [1436, 230] width 10 height 10
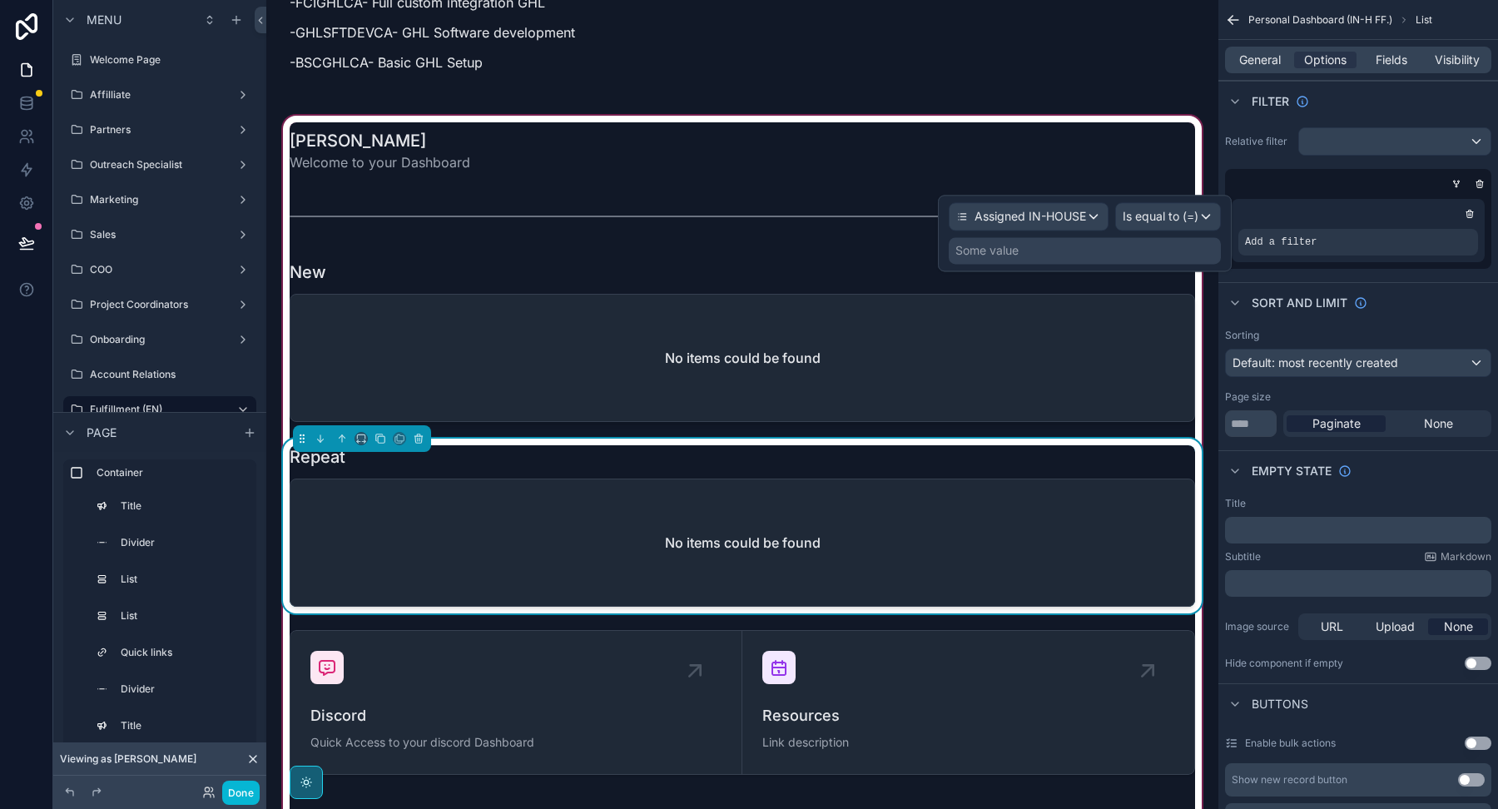
click at [1068, 261] on div "Some value" at bounding box center [1085, 250] width 272 height 27
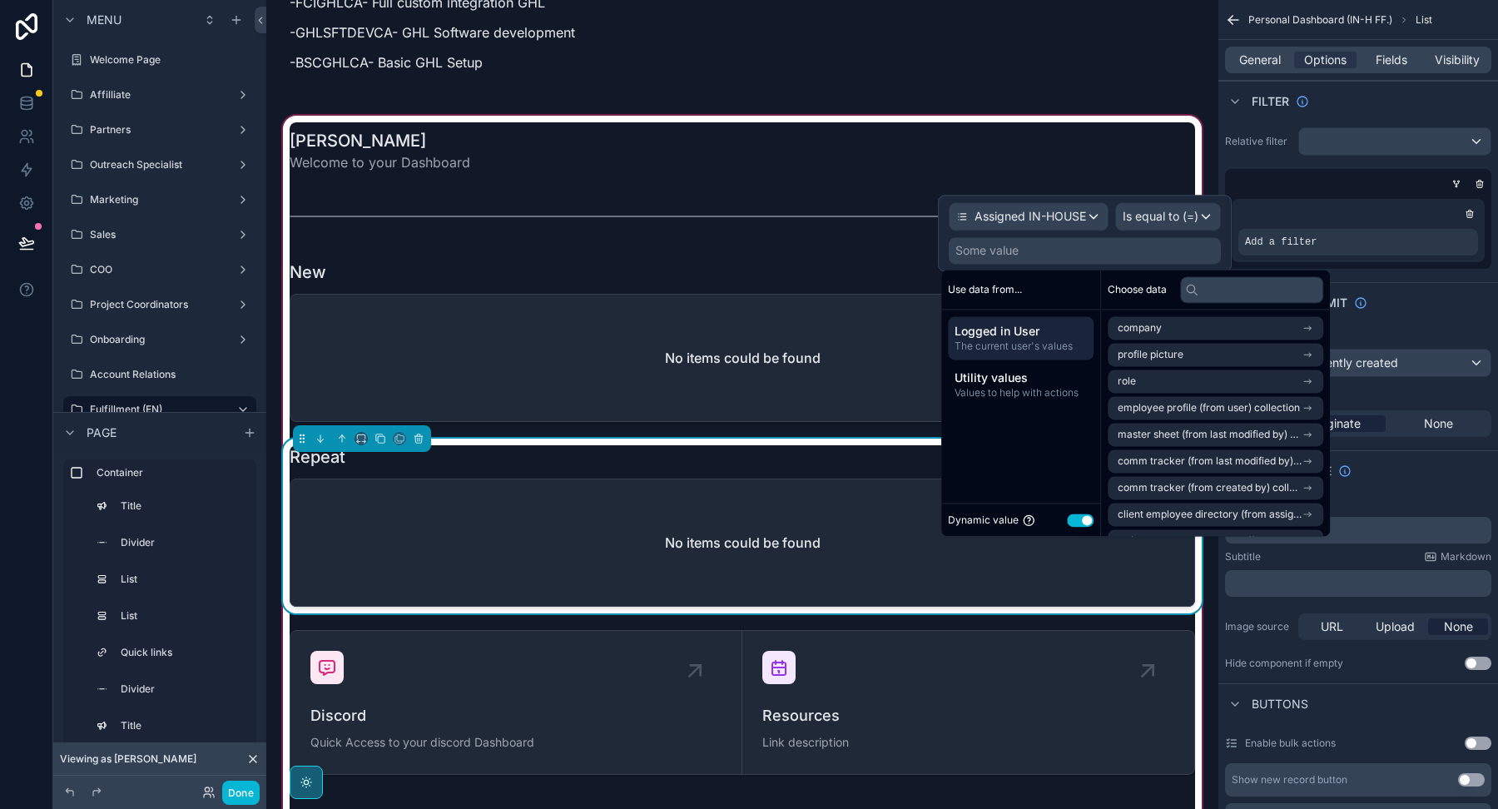
click at [1095, 522] on div "Dynamic value Use setting" at bounding box center [1020, 519] width 159 height 33
click at [1086, 522] on button "Use setting" at bounding box center [1080, 519] width 27 height 13
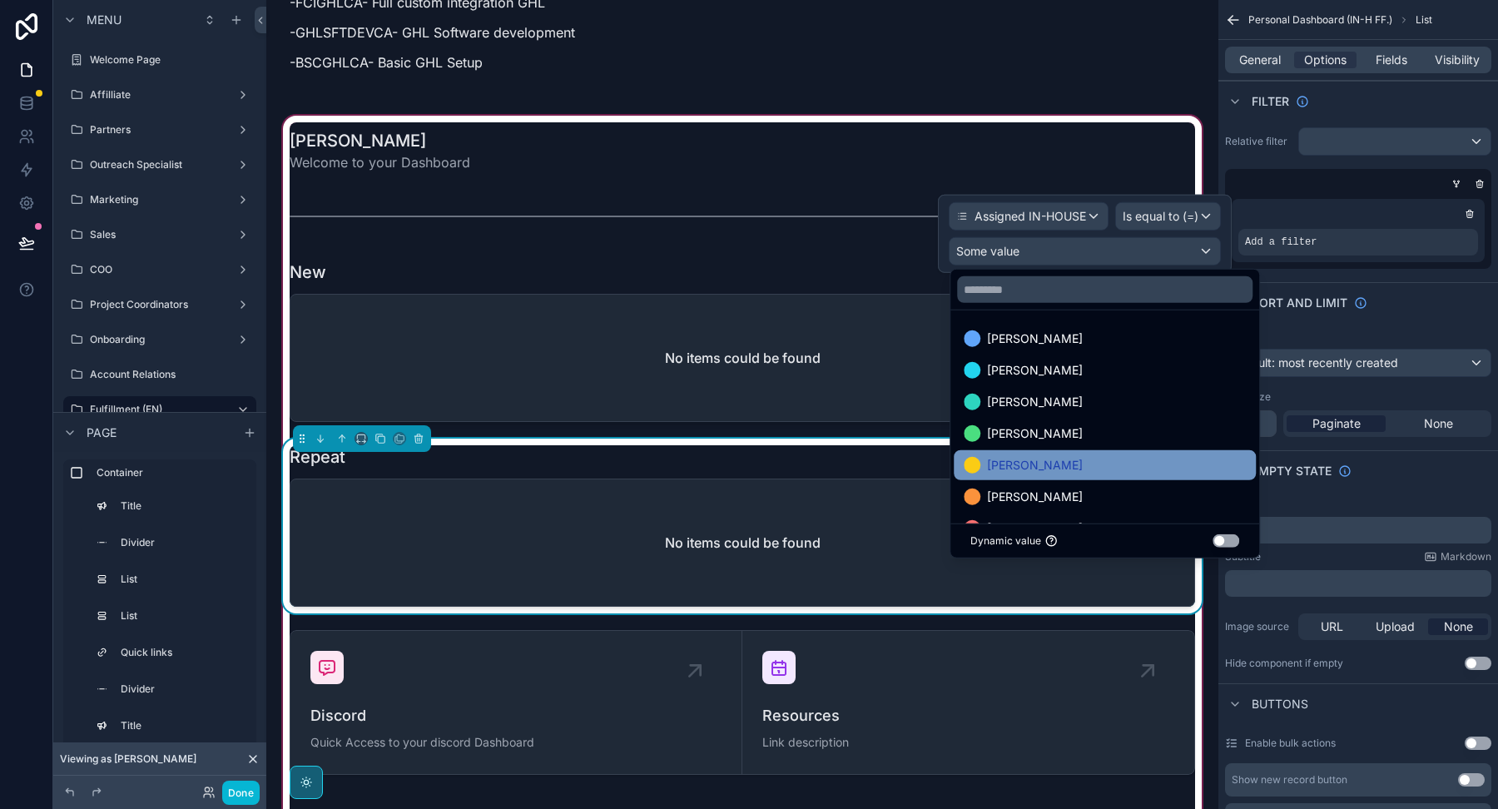
scroll to position [32, 0]
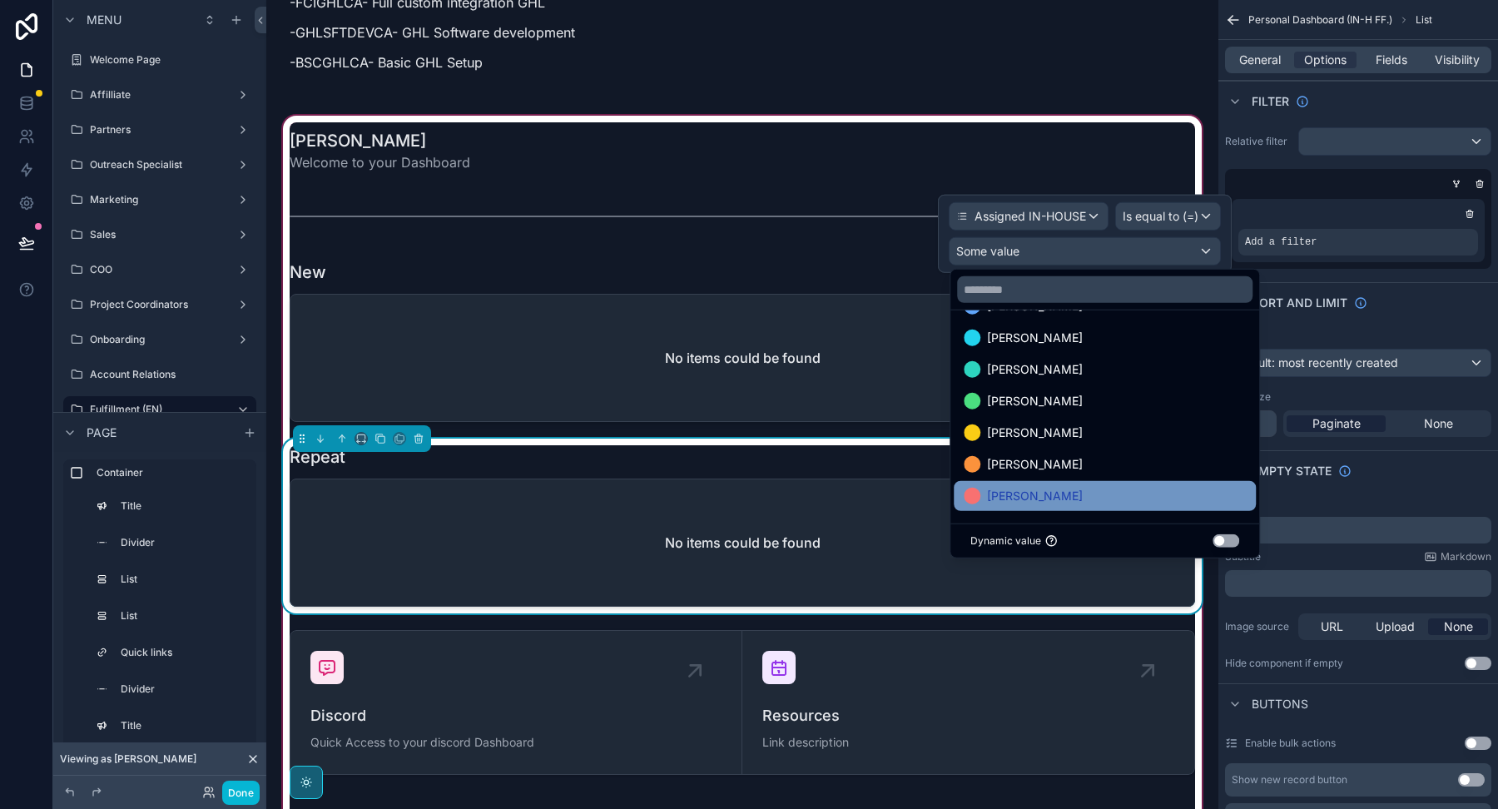
click at [1061, 493] on div "[PERSON_NAME]" at bounding box center [1104, 496] width 282 height 20
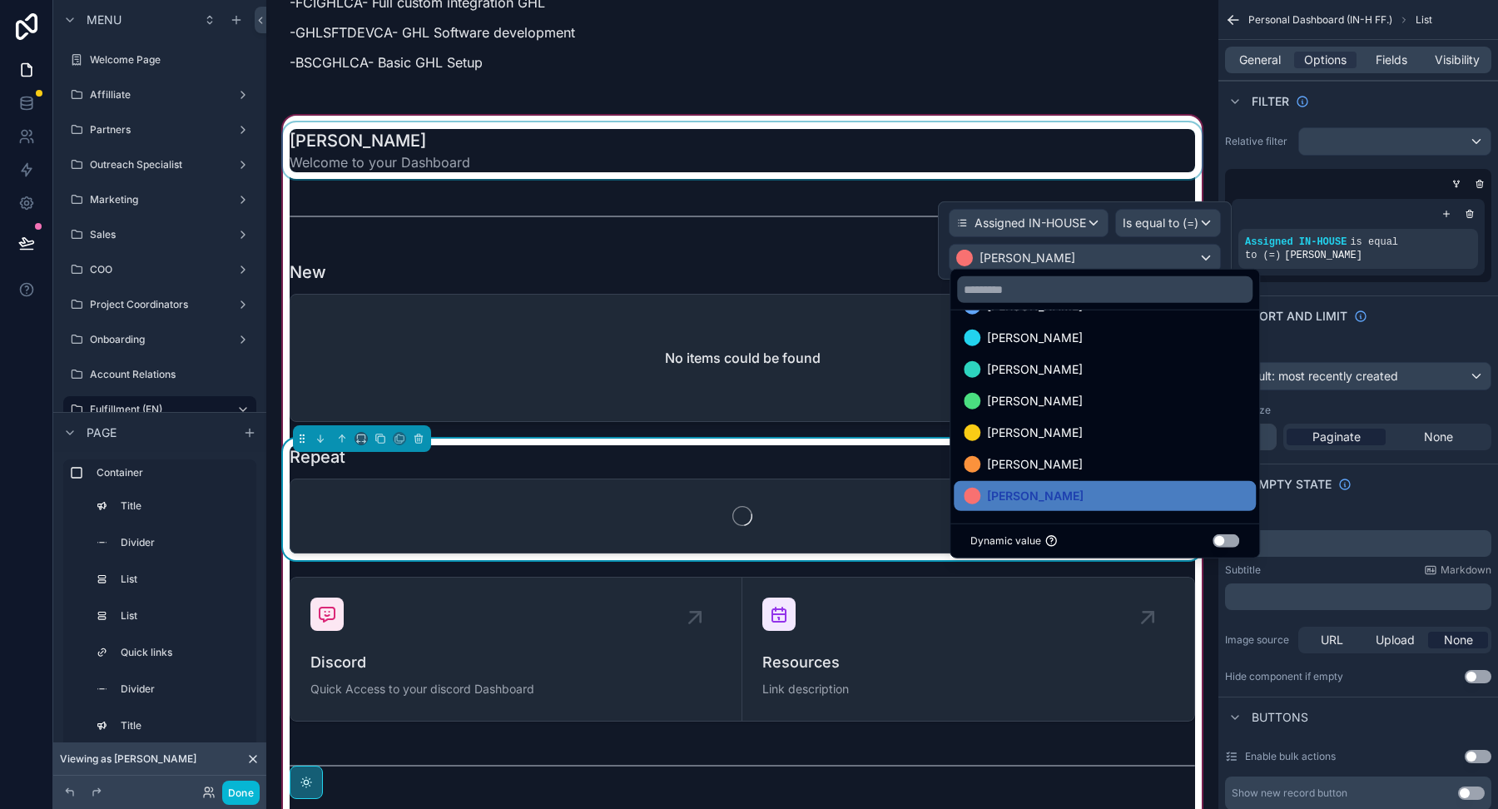
click at [952, 129] on div "scrollable content" at bounding box center [742, 150] width 925 height 57
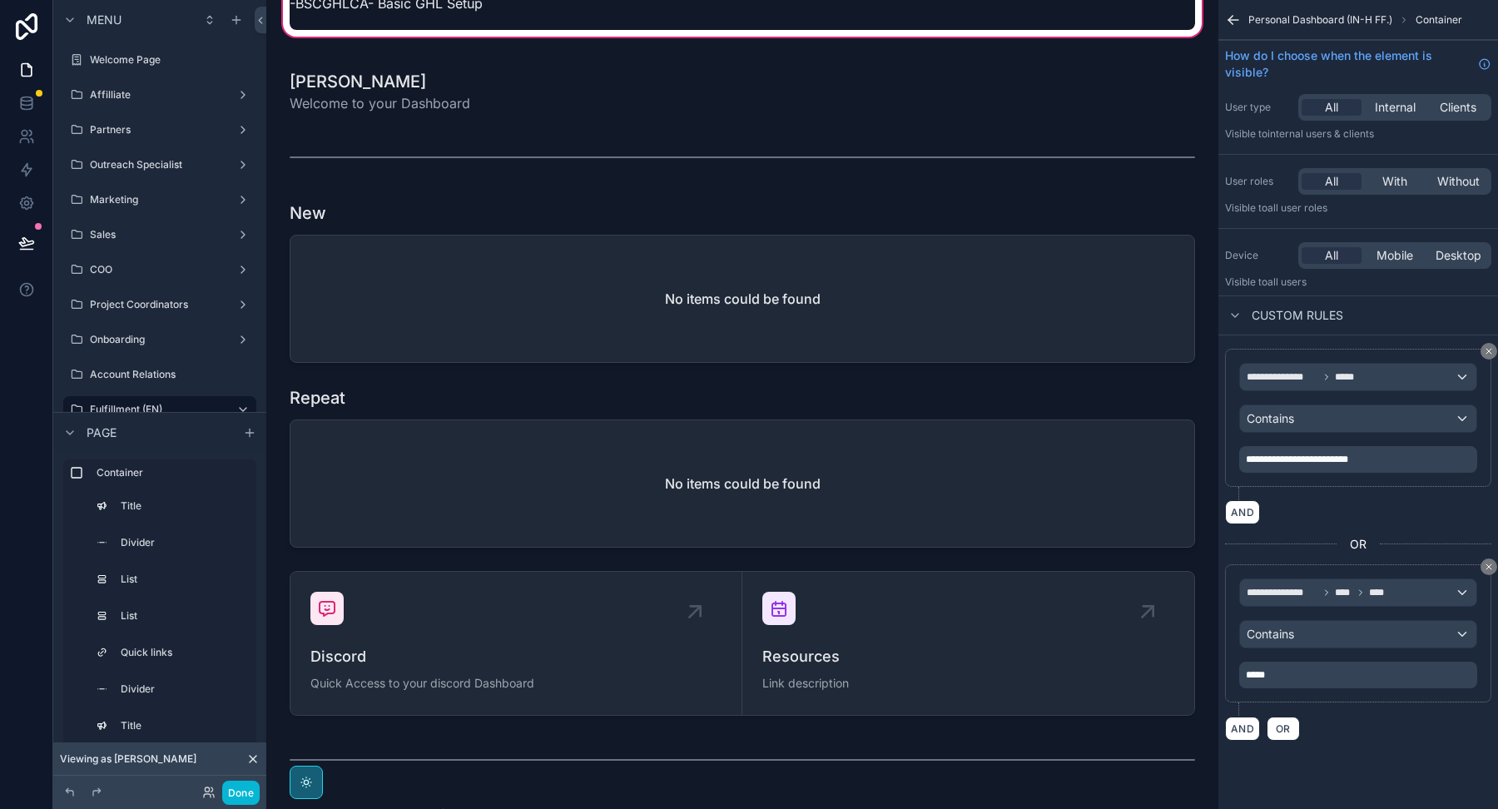
scroll to position [3763, 0]
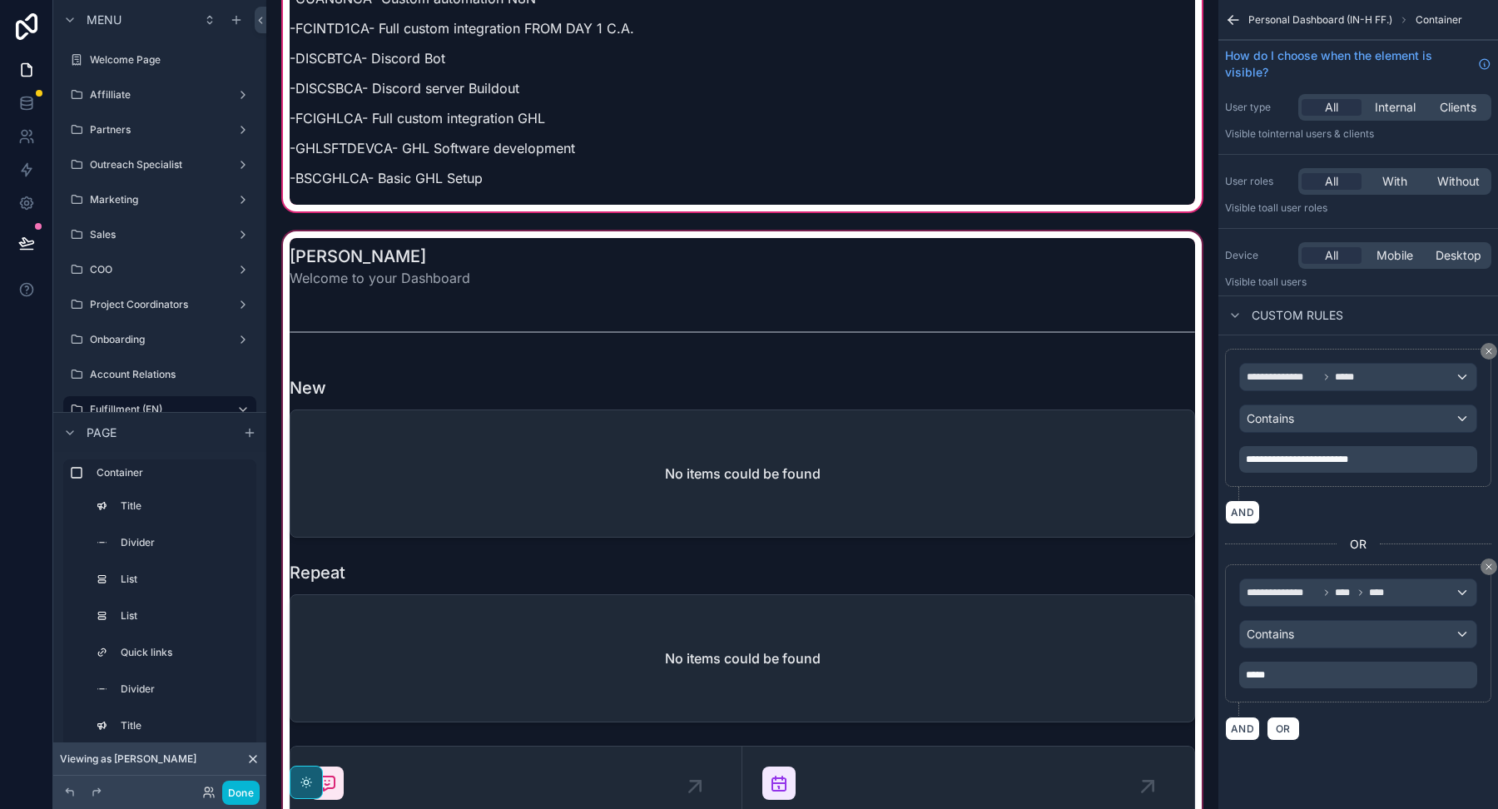
scroll to position [3583, 0]
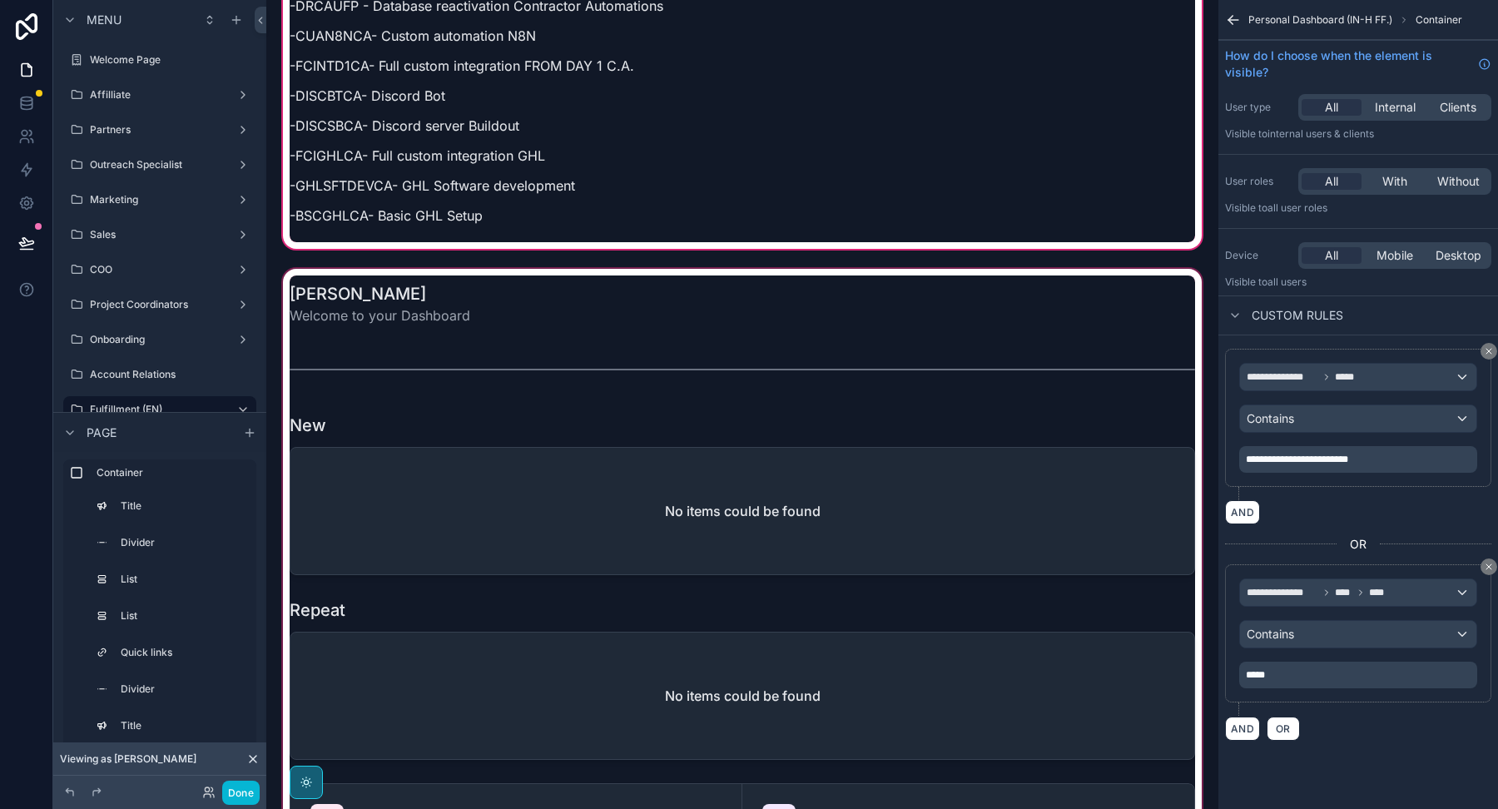
scroll to position [3512, 0]
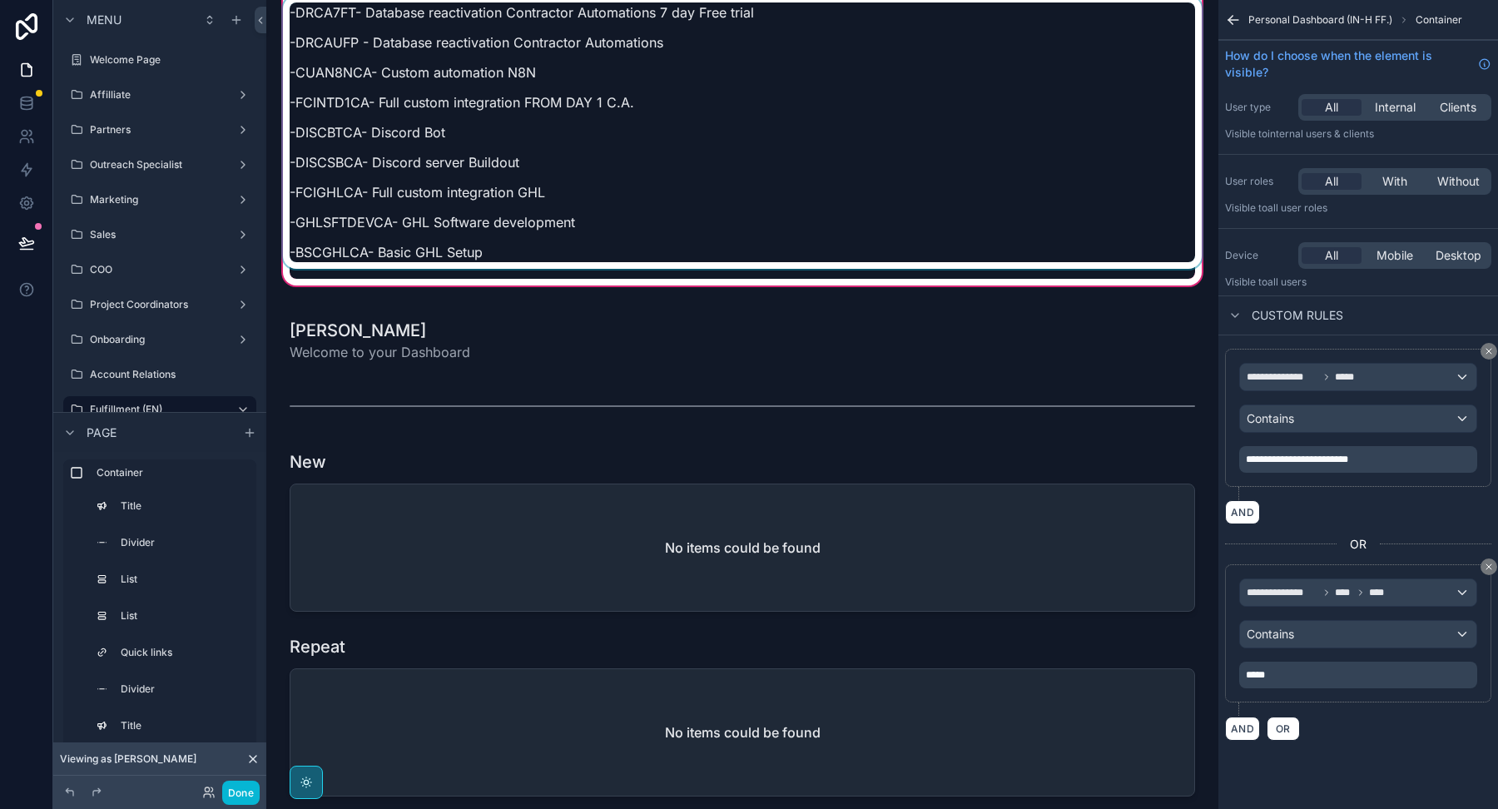
click at [559, 111] on div "scrollable content" at bounding box center [742, 137] width 925 height 283
click at [559, 122] on p "-DISCBTCA- Discord Bot" at bounding box center [742, 132] width 905 height 20
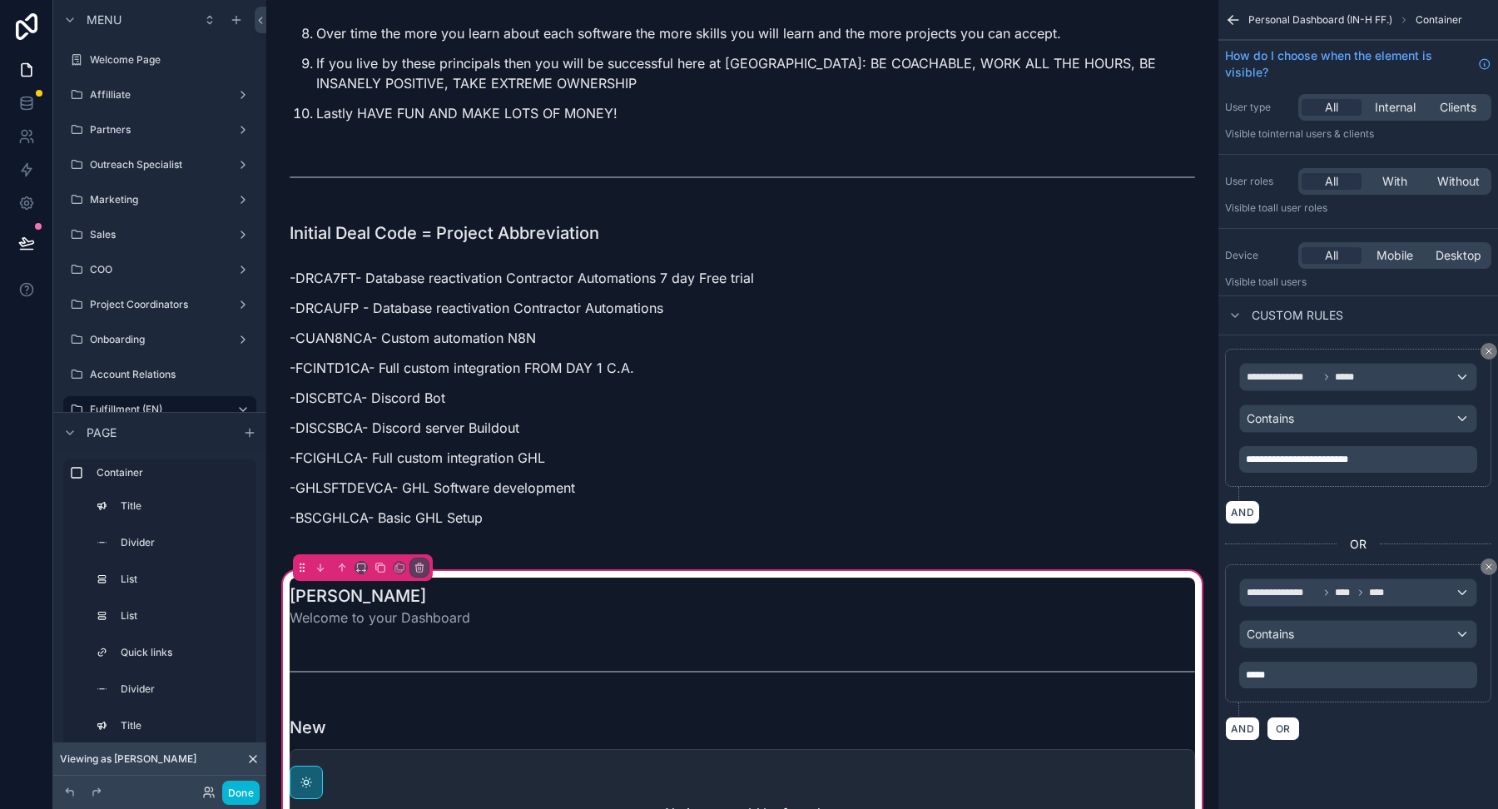
scroll to position [1404, 0]
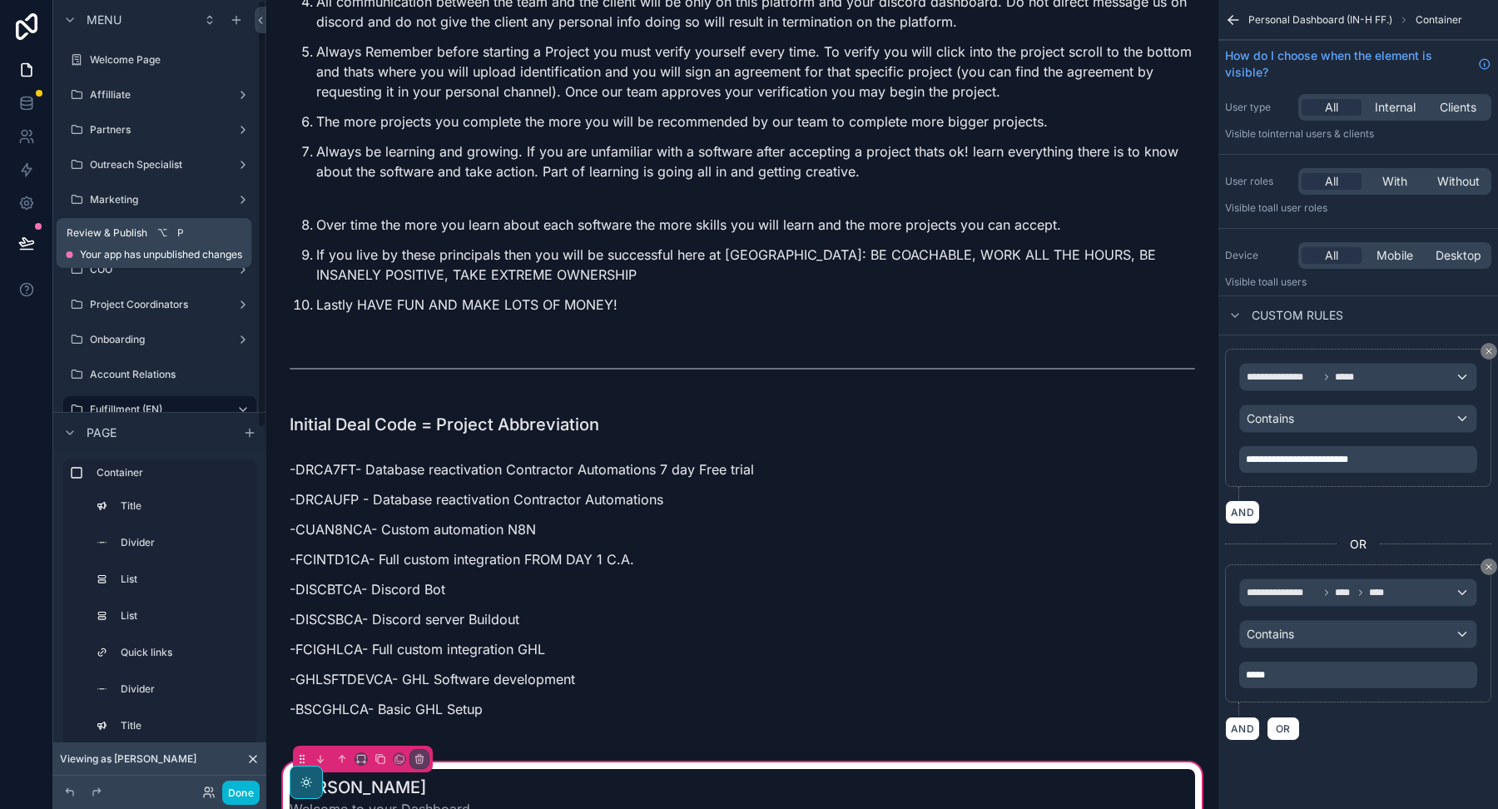
click at [30, 250] on icon at bounding box center [26, 250] width 12 height 0
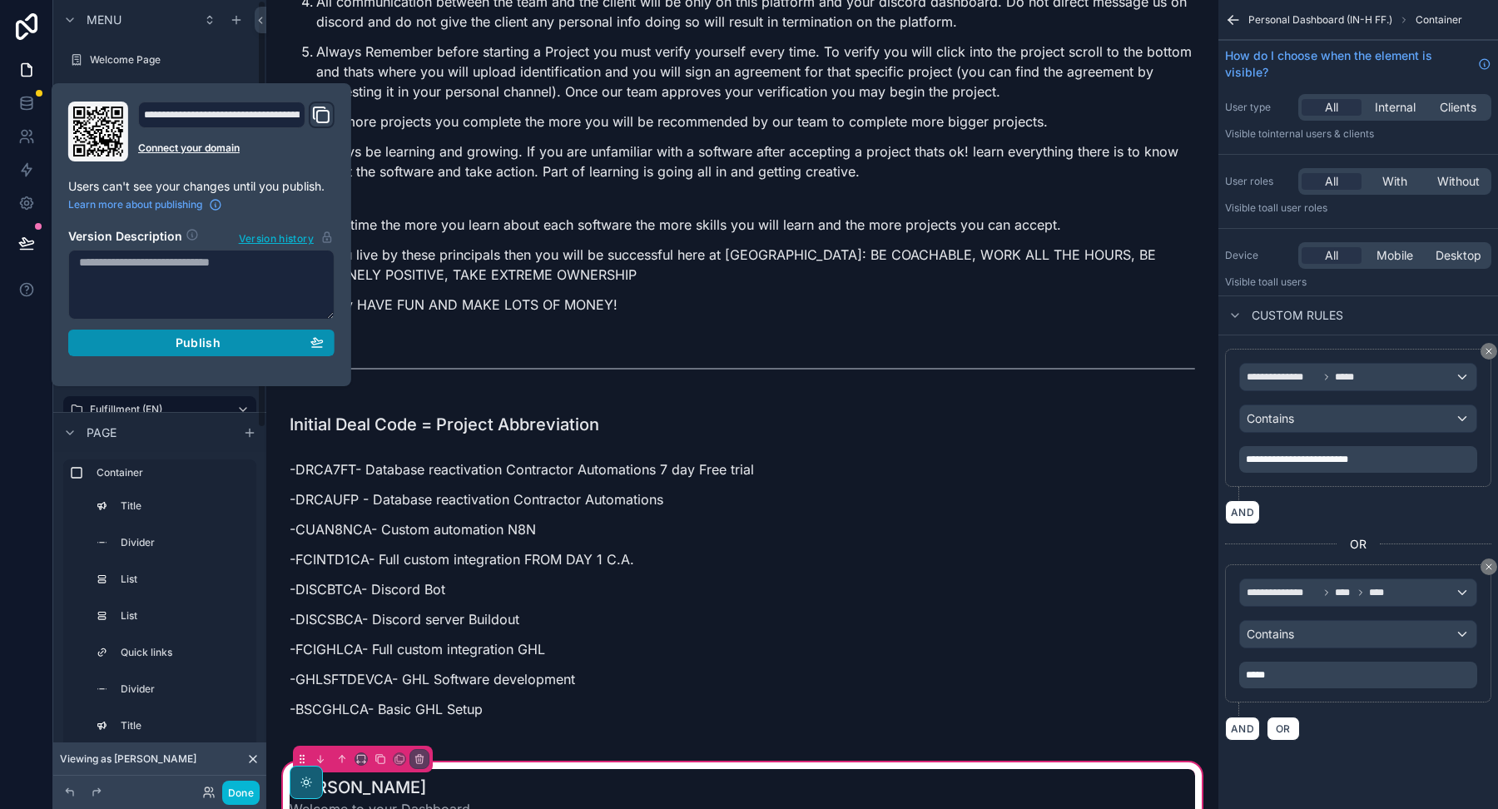
click at [122, 347] on div "Publish" at bounding box center [201, 342] width 245 height 15
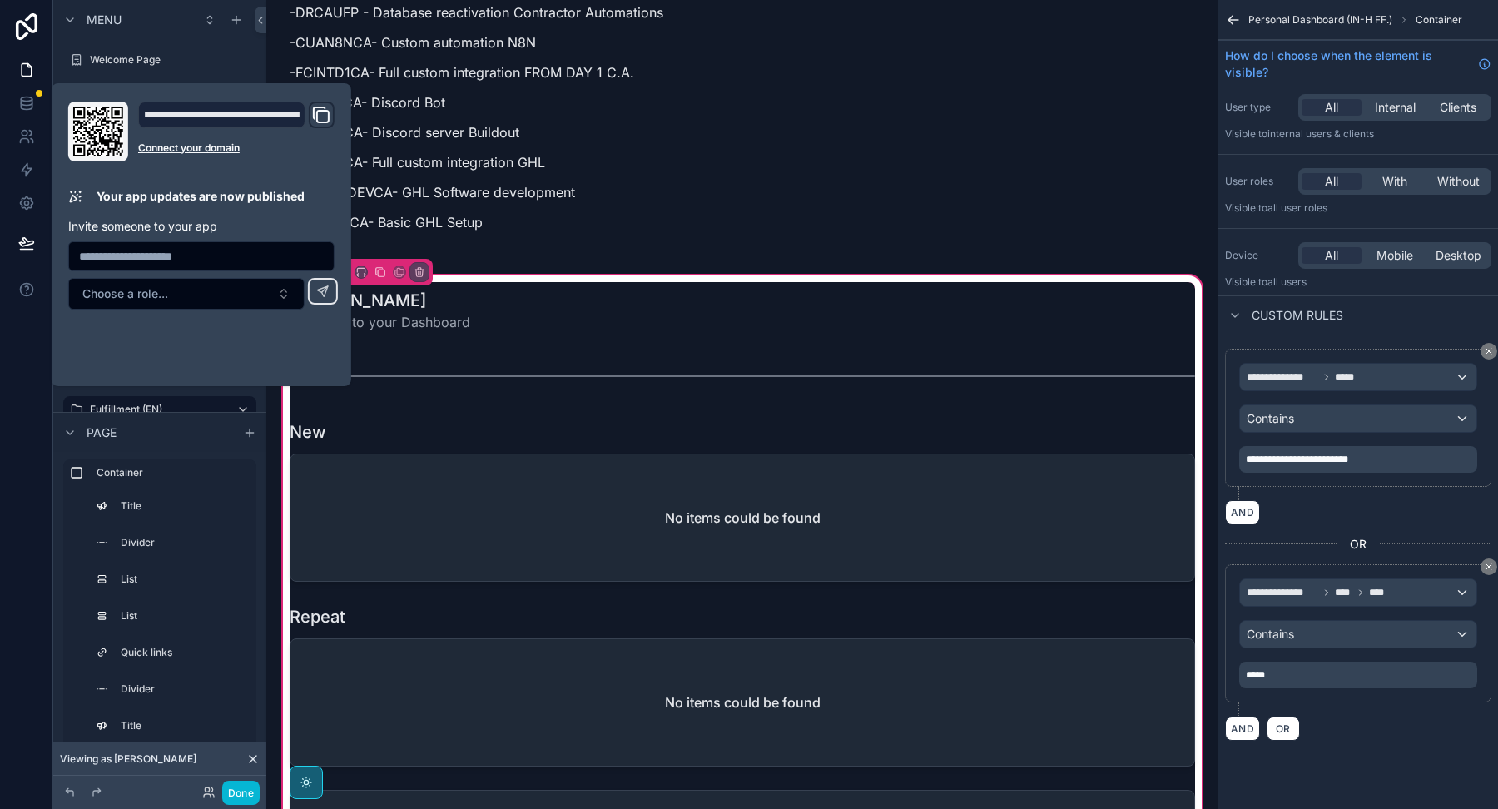
scroll to position [2108, 0]
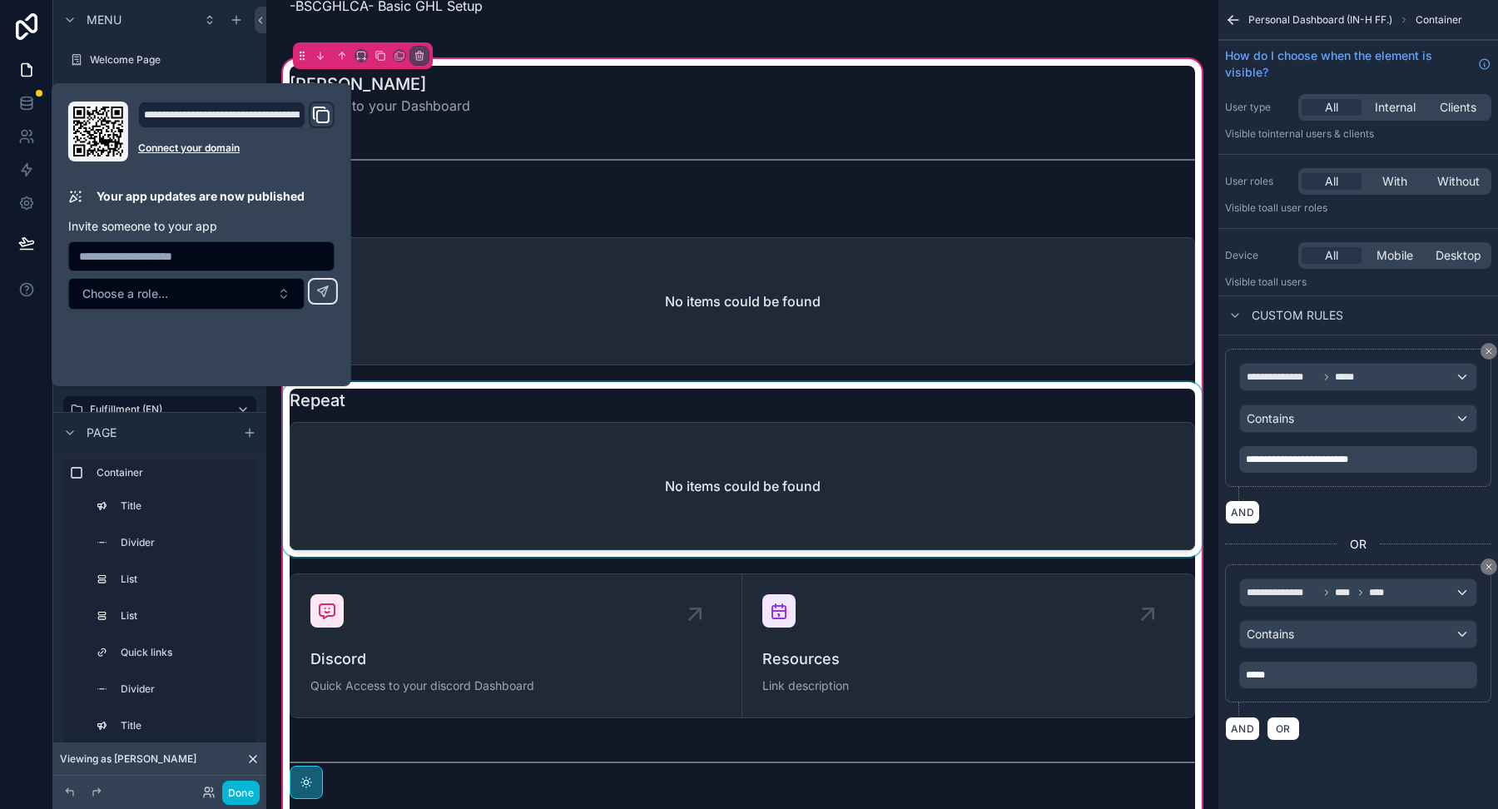
click at [494, 486] on div "scrollable content" at bounding box center [742, 469] width 925 height 175
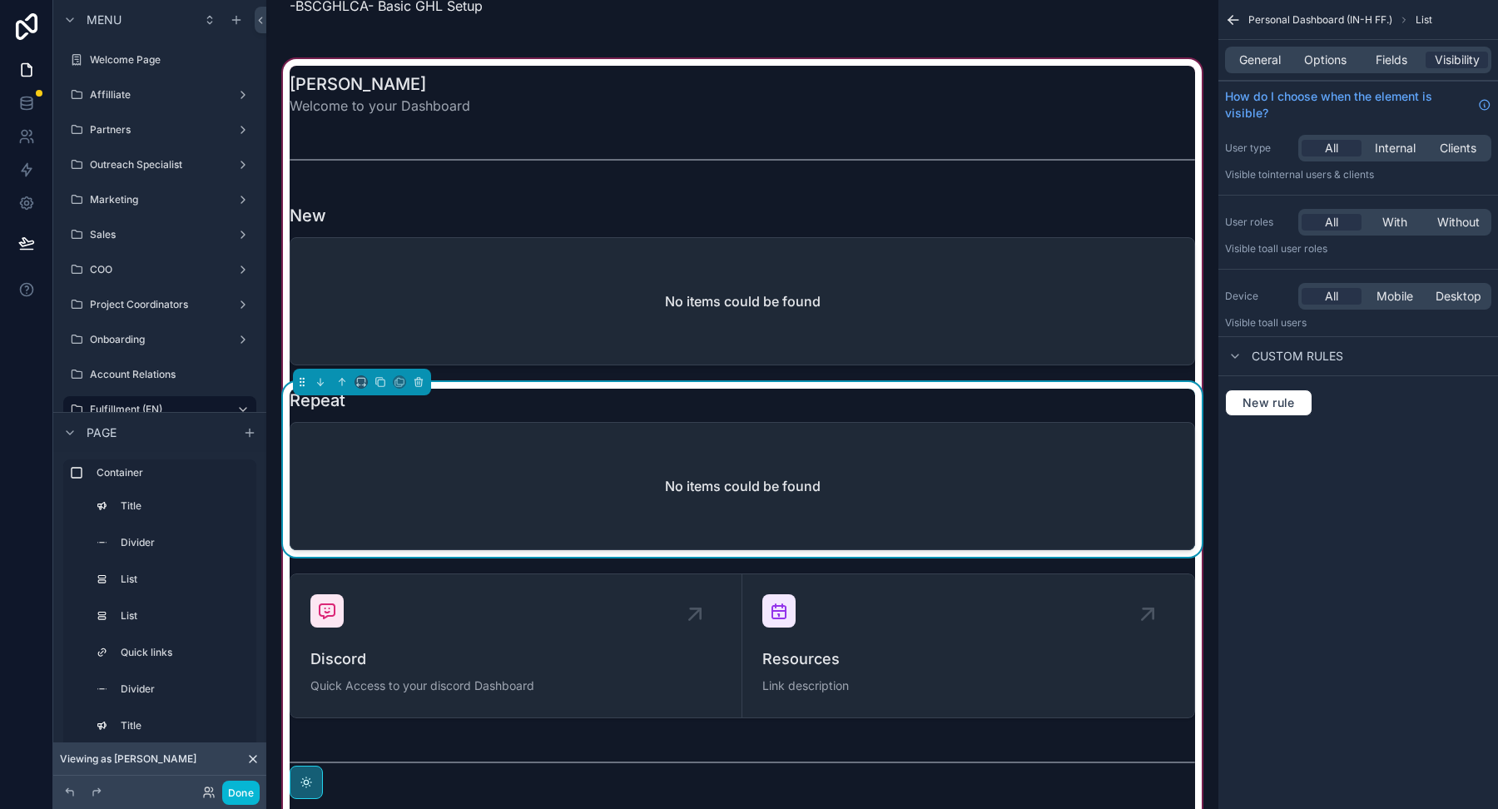
click at [494, 488] on div "No items could be found" at bounding box center [742, 486] width 904 height 126
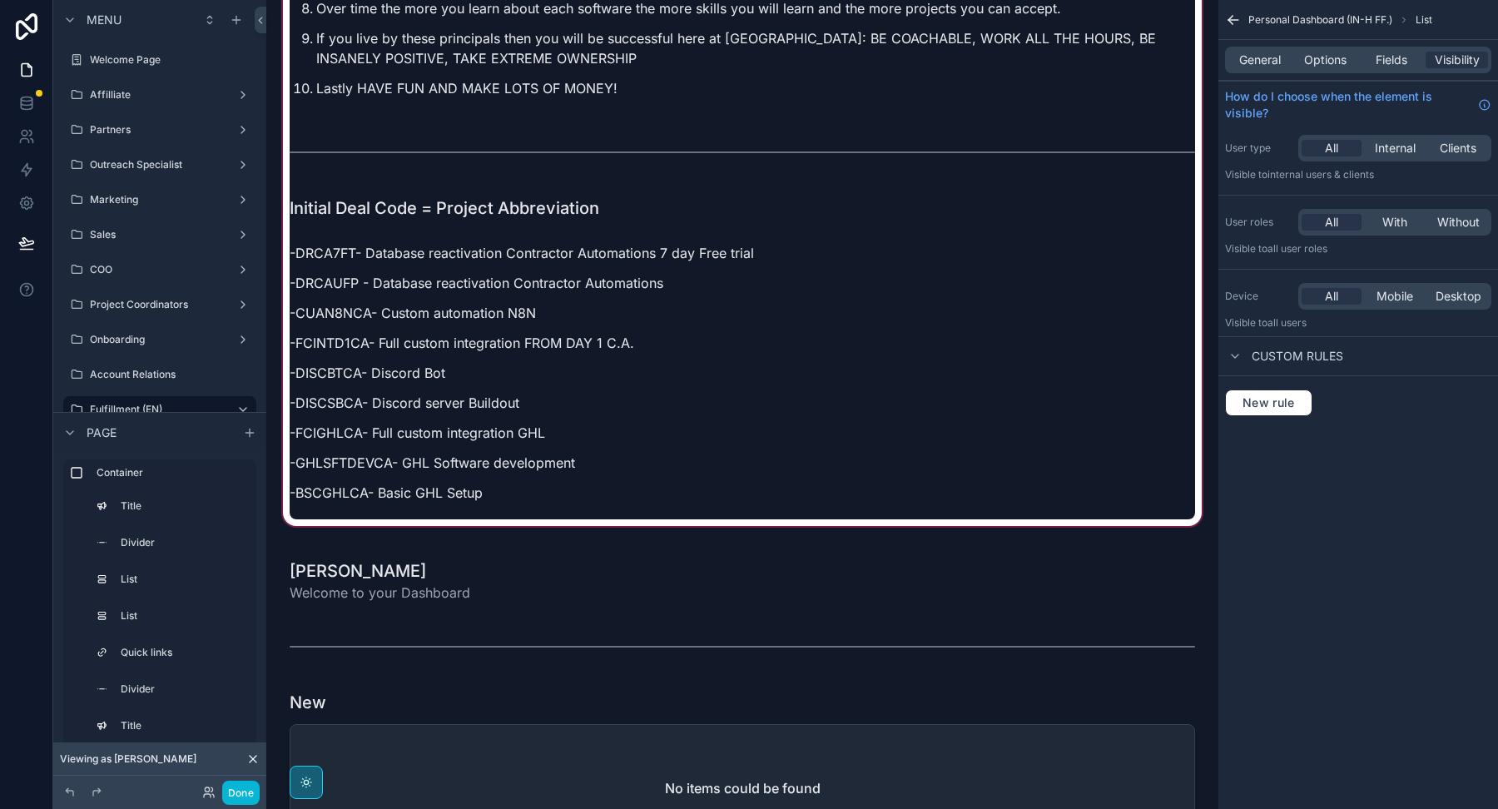
scroll to position [3624, 0]
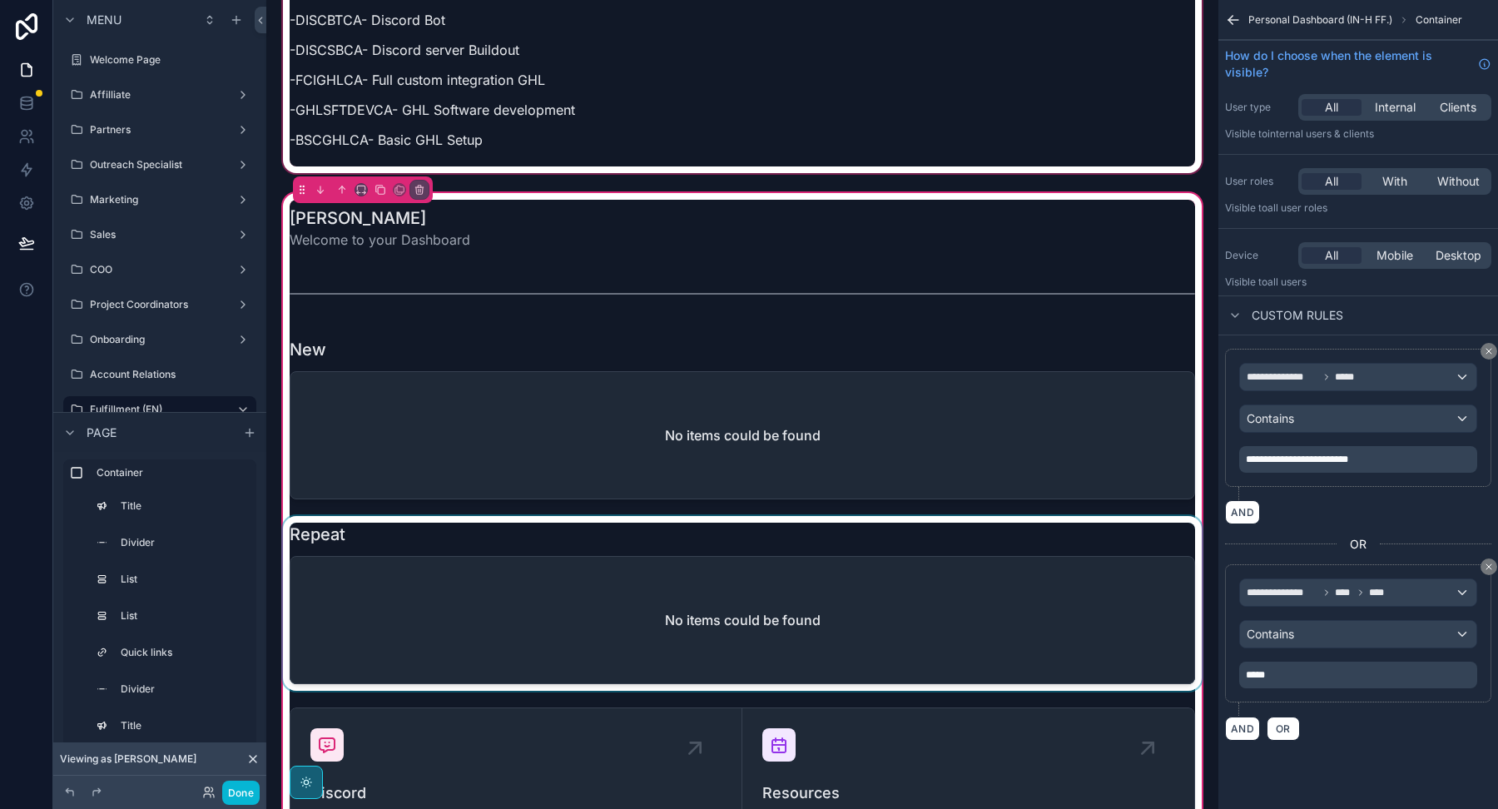
click at [668, 591] on div "scrollable content" at bounding box center [742, 603] width 925 height 175
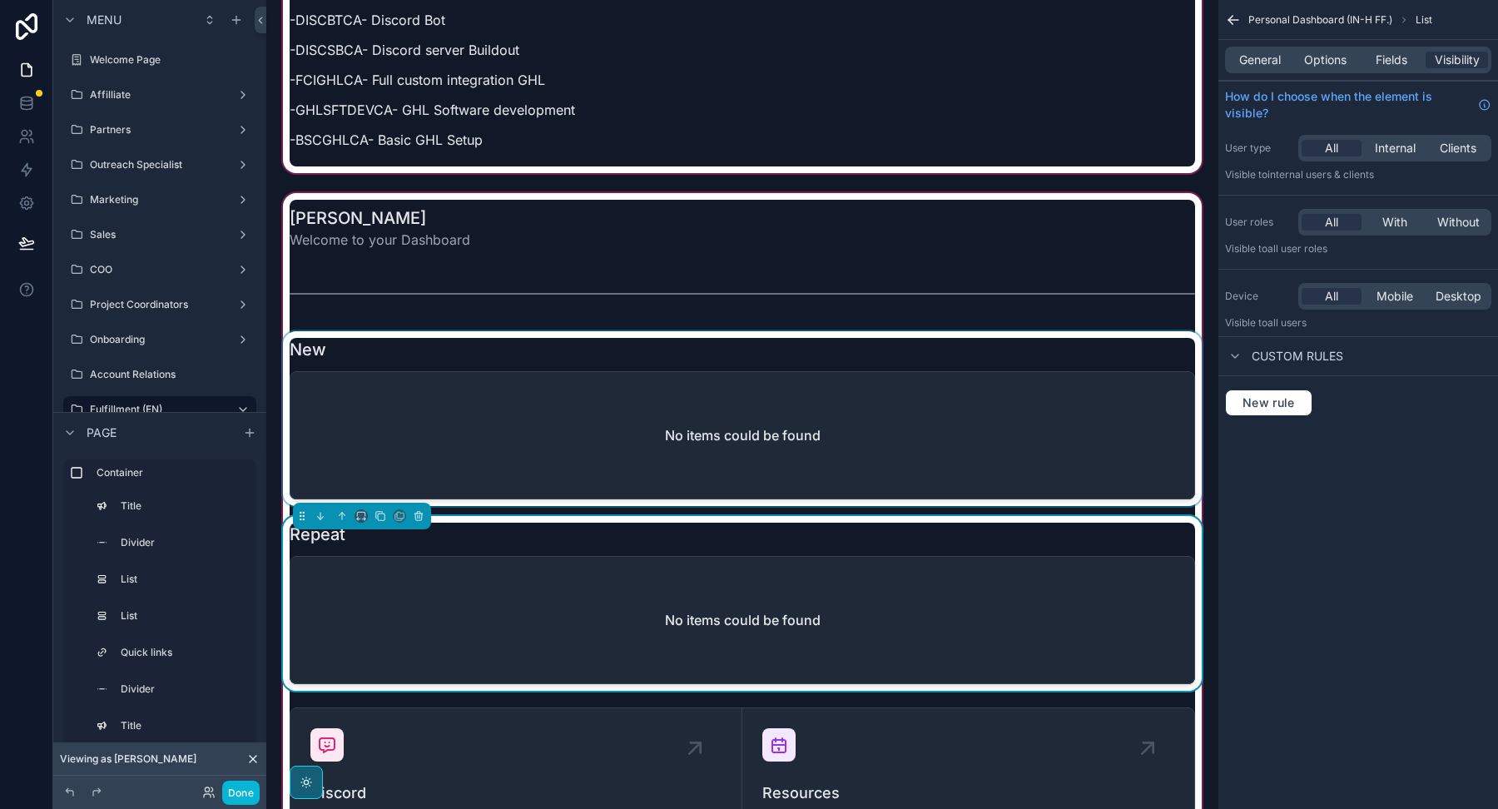
click at [701, 404] on div "scrollable content" at bounding box center [742, 418] width 925 height 175
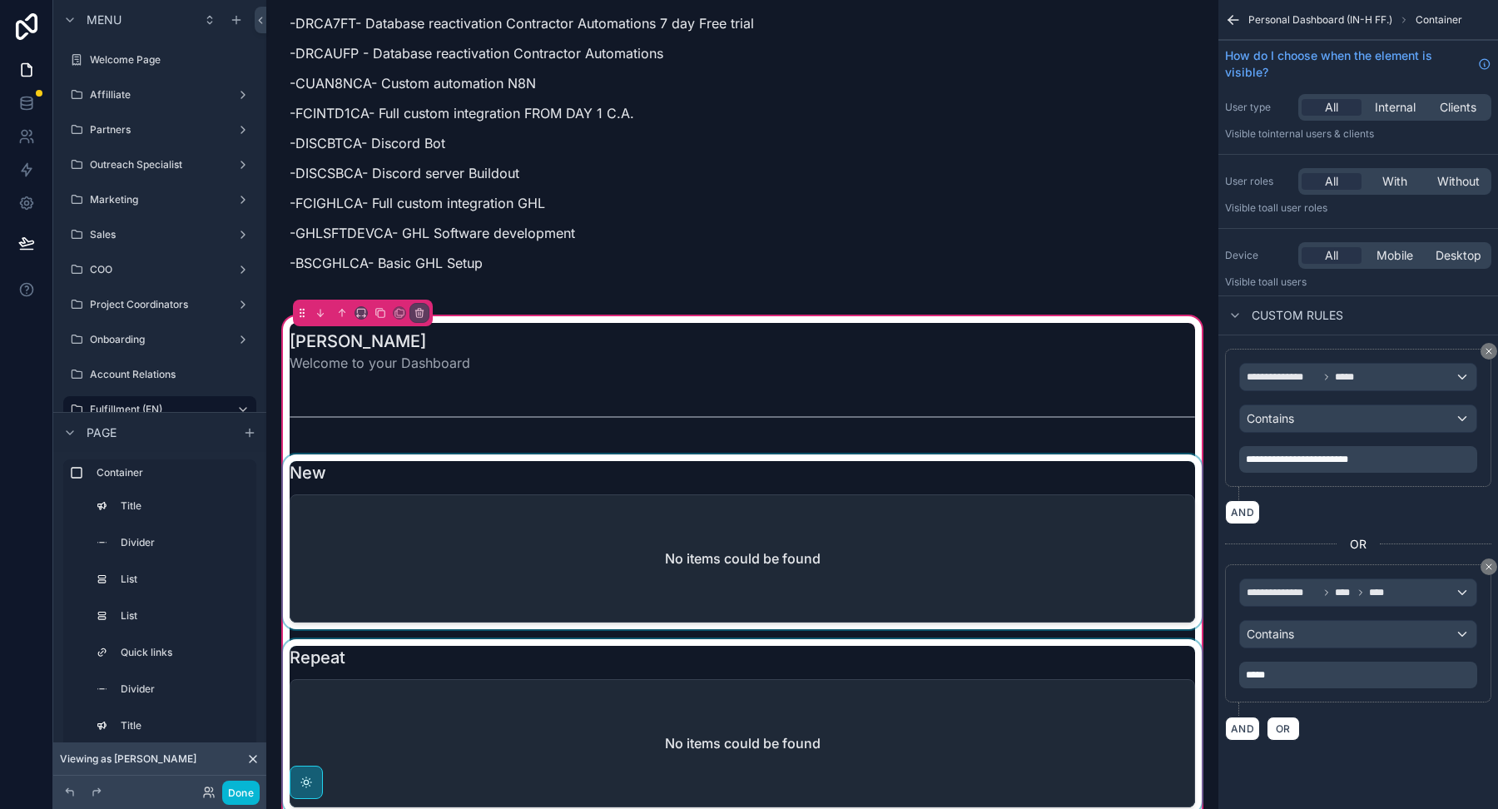
scroll to position [3518, 0]
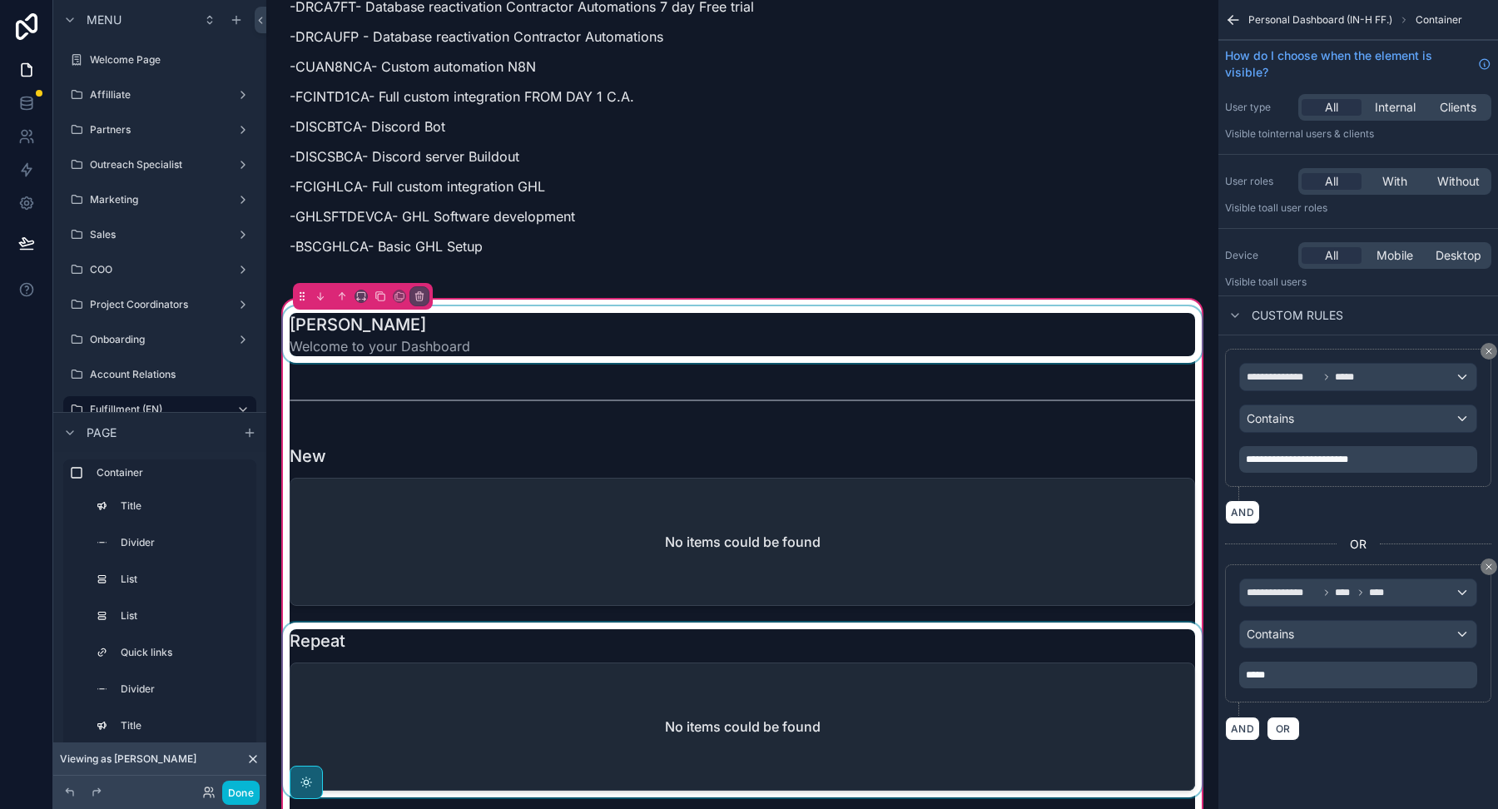
click at [421, 310] on div "scrollable content" at bounding box center [742, 334] width 925 height 57
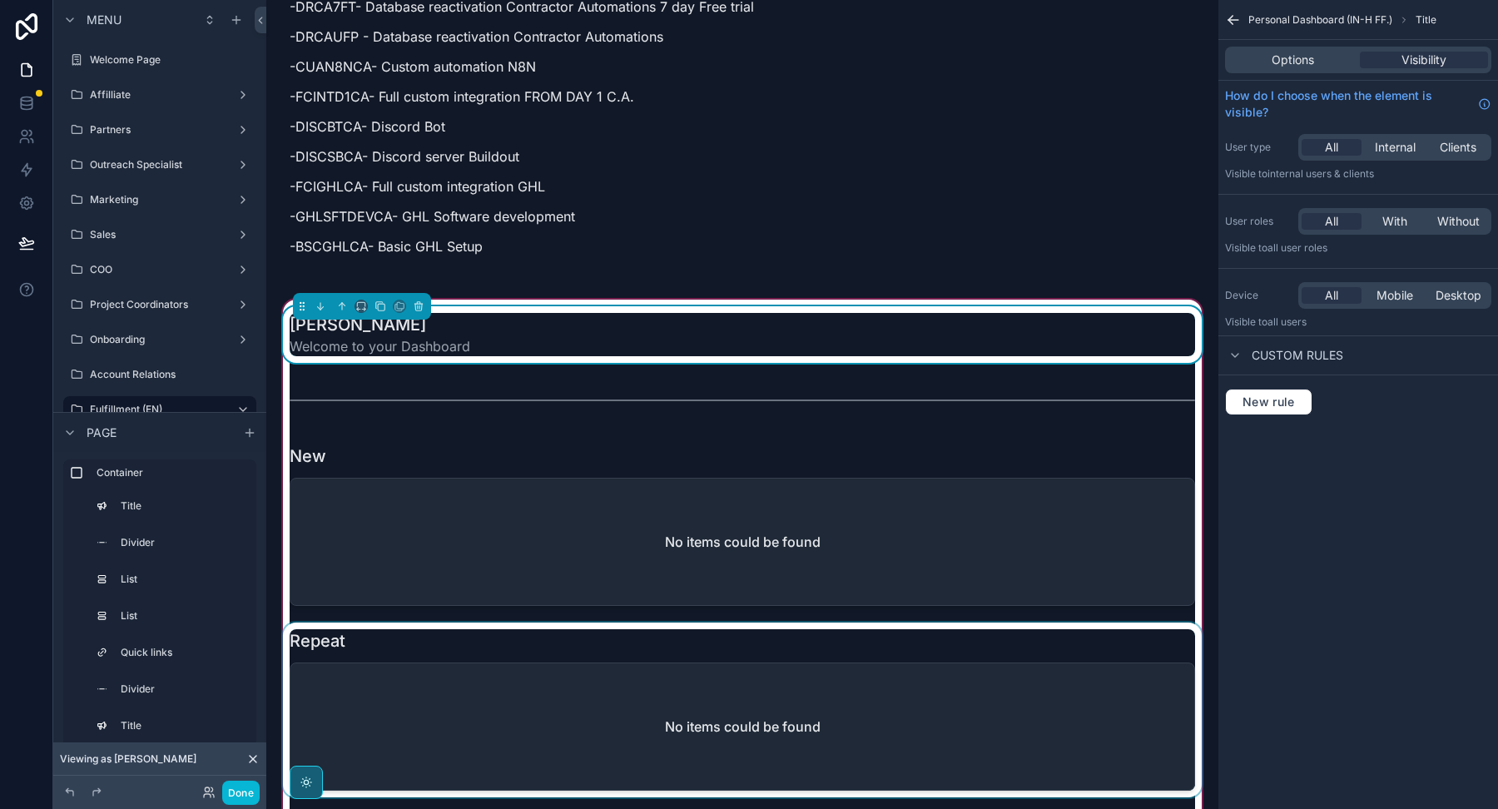
click at [681, 313] on div "[PERSON_NAME] Welcome to your Dashboard" at bounding box center [742, 334] width 905 height 43
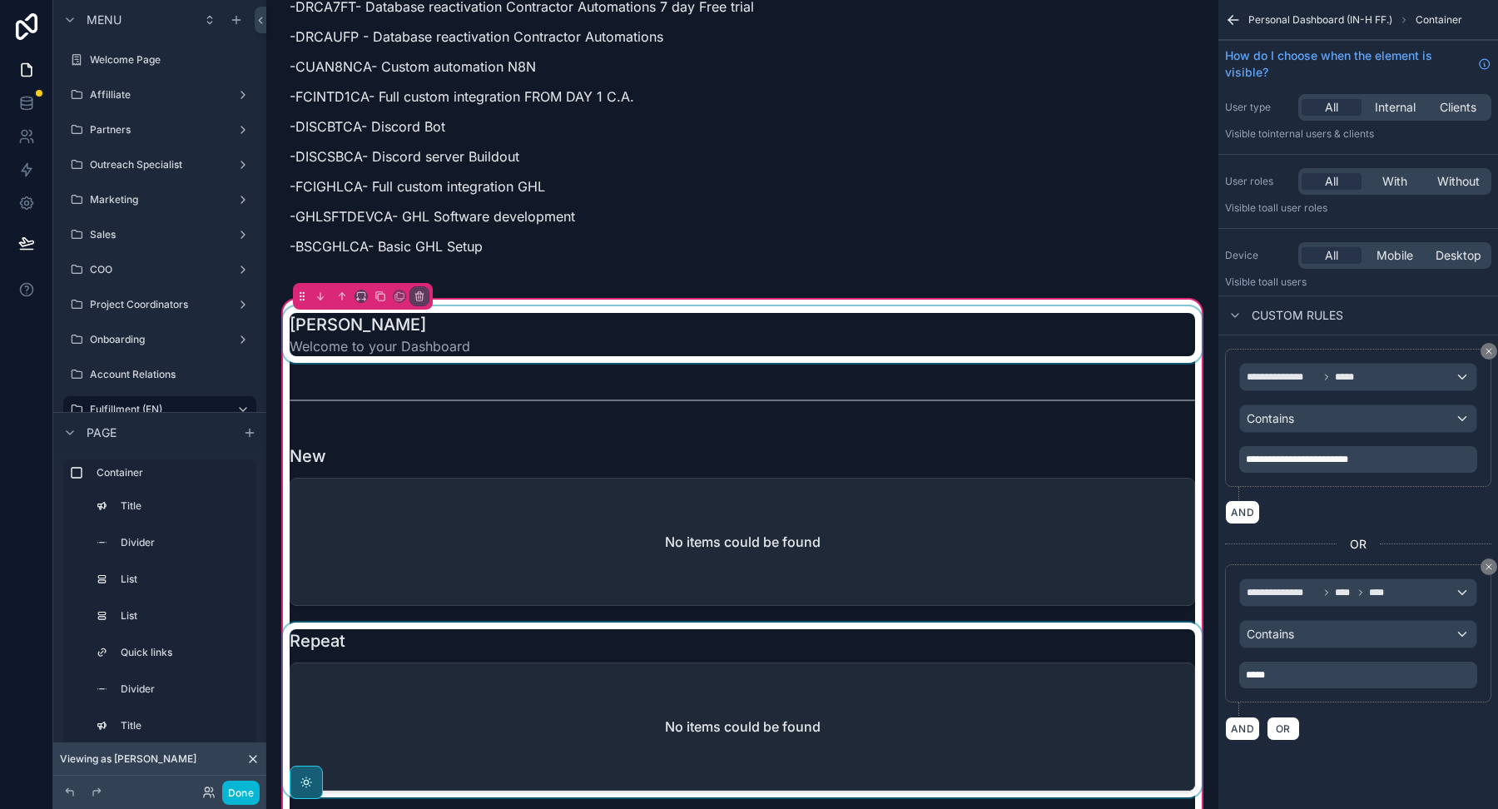
click at [1009, 306] on div "scrollable content" at bounding box center [742, 334] width 925 height 57
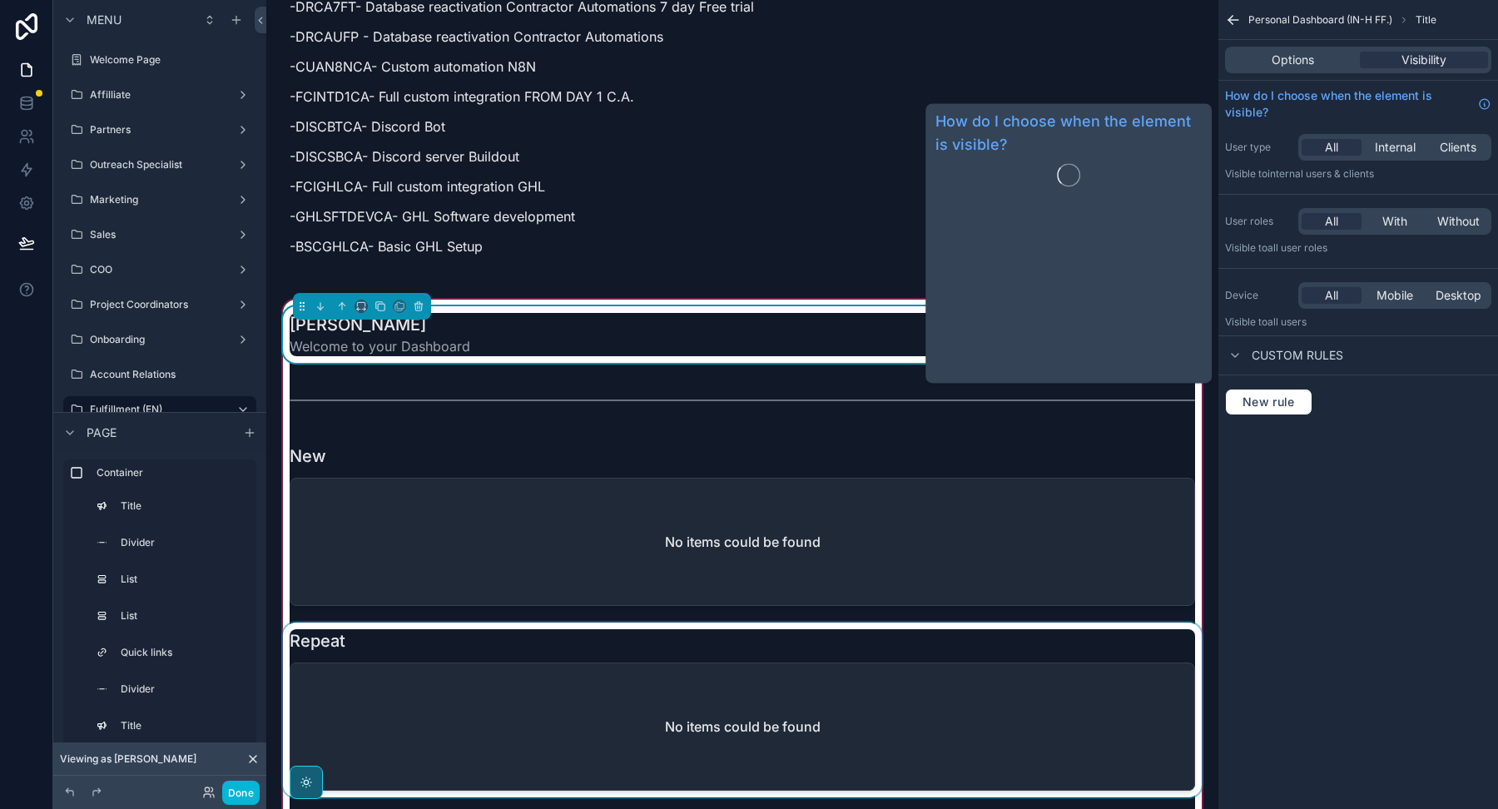
click at [1256, 81] on div "How do I choose when the element is visible?" at bounding box center [1358, 104] width 280 height 47
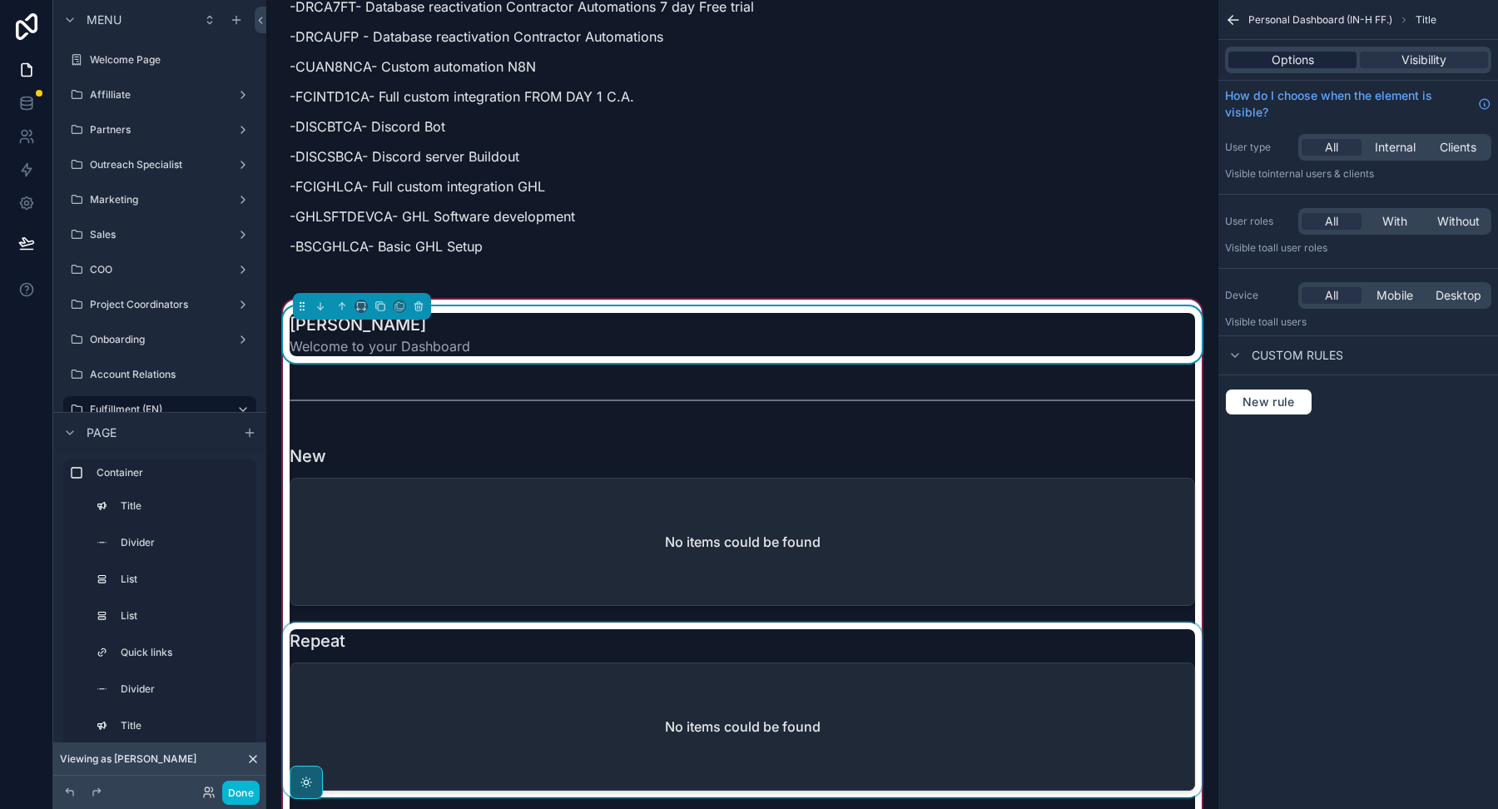
click at [1256, 62] on div "Options" at bounding box center [1292, 60] width 128 height 17
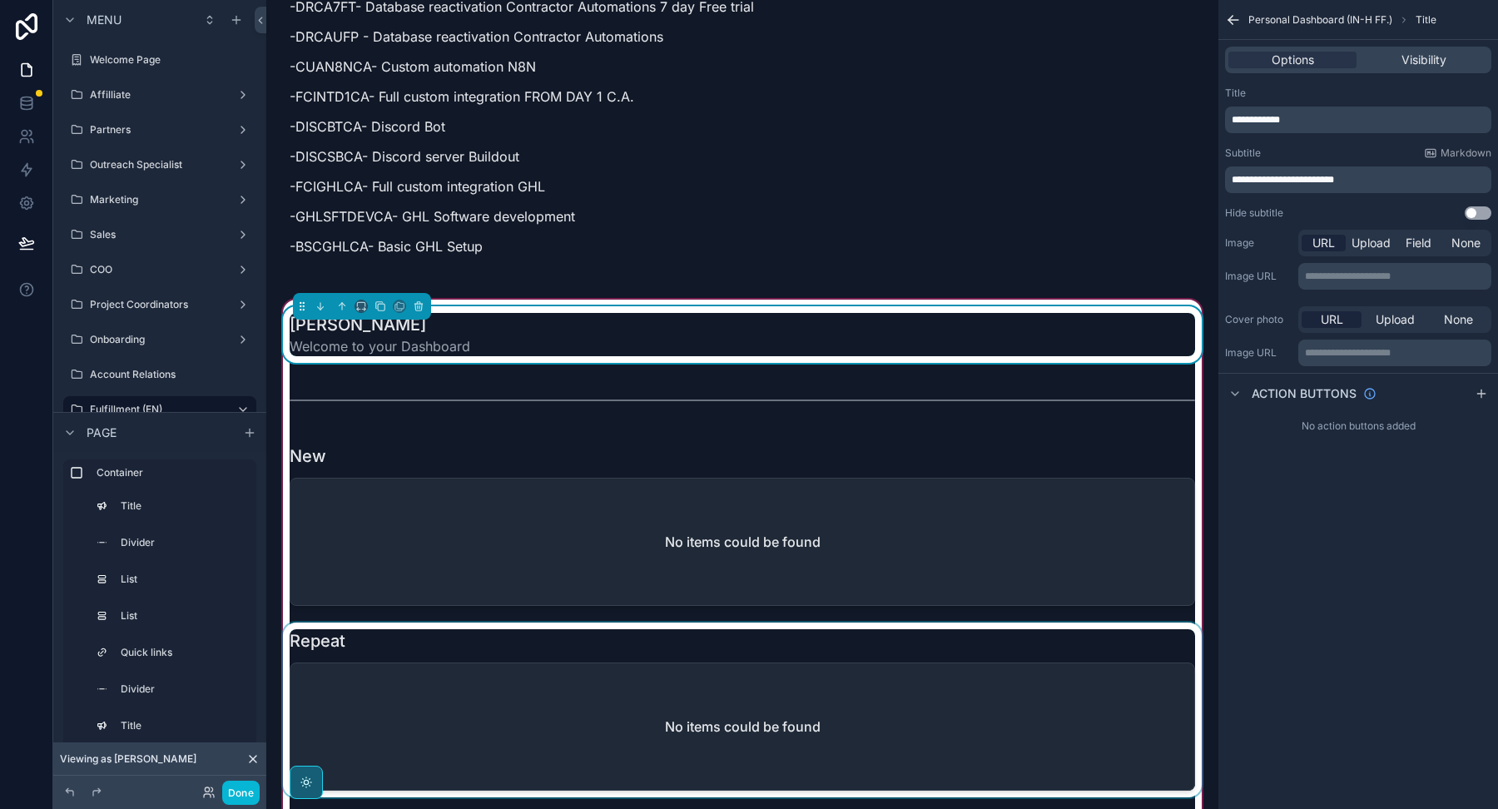
click at [1244, 121] on span "**********" at bounding box center [1255, 120] width 48 height 10
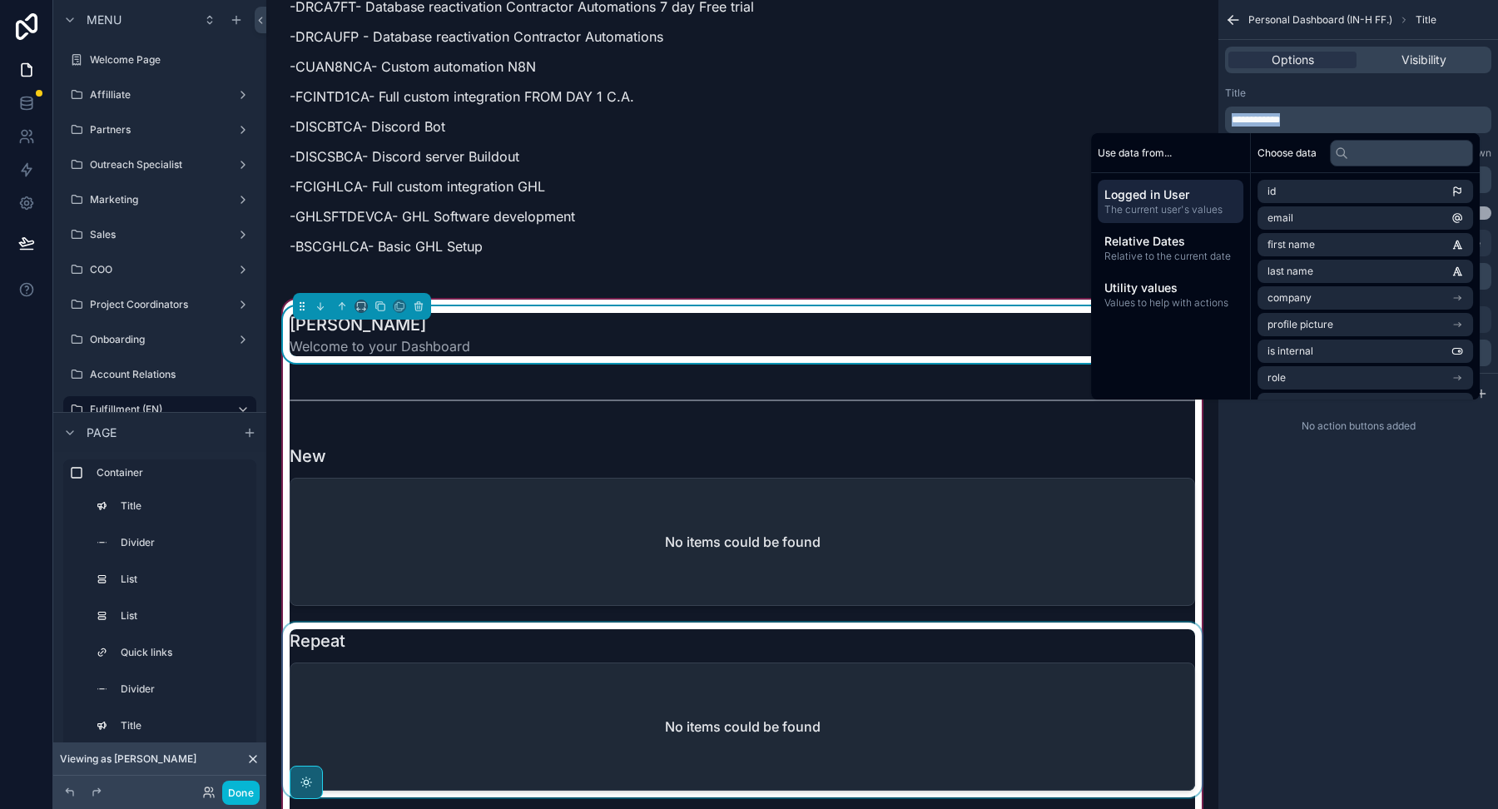
paste div "scrollable content"
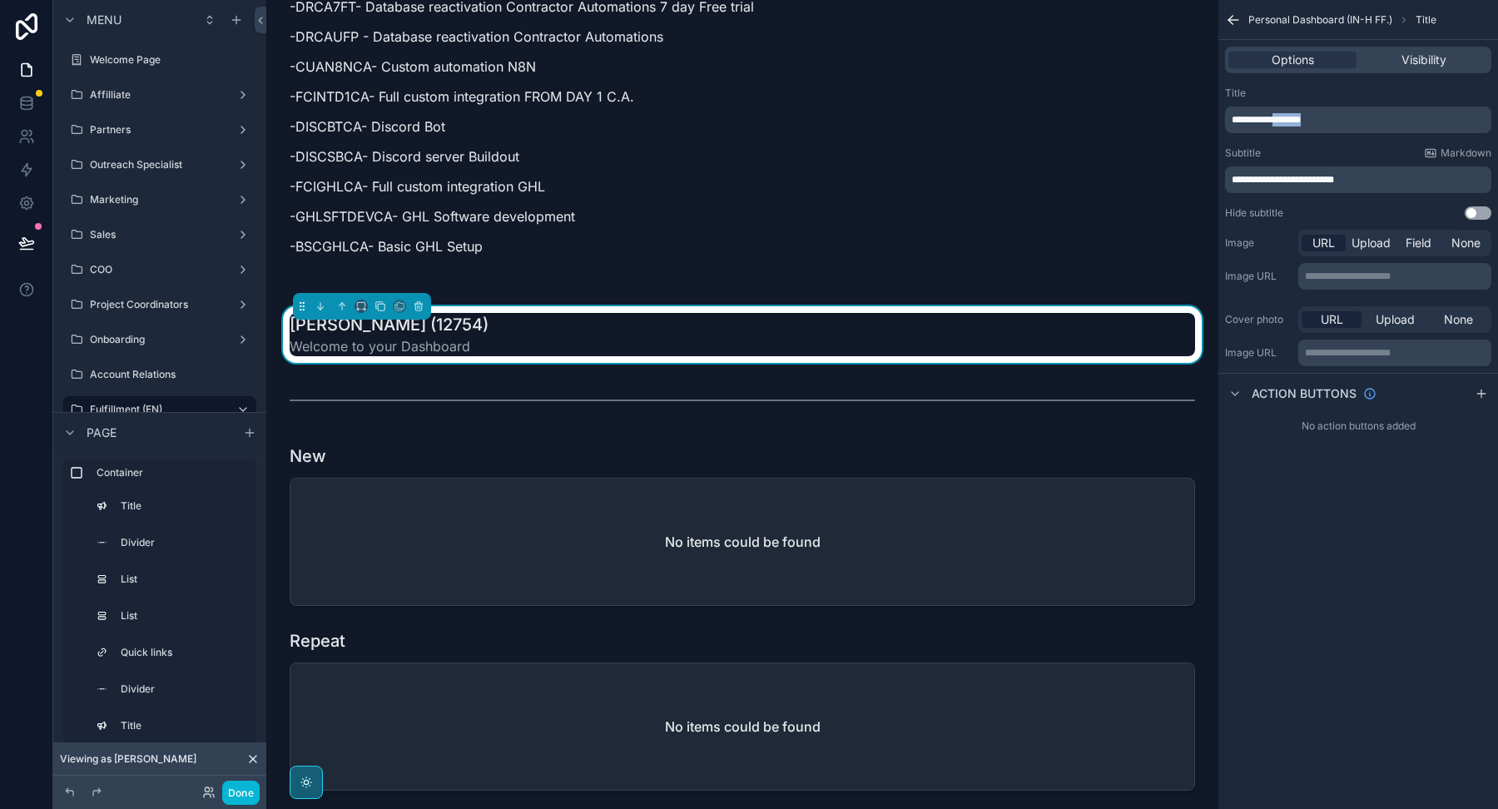
click at [1340, 116] on p "**********" at bounding box center [1359, 119] width 256 height 13
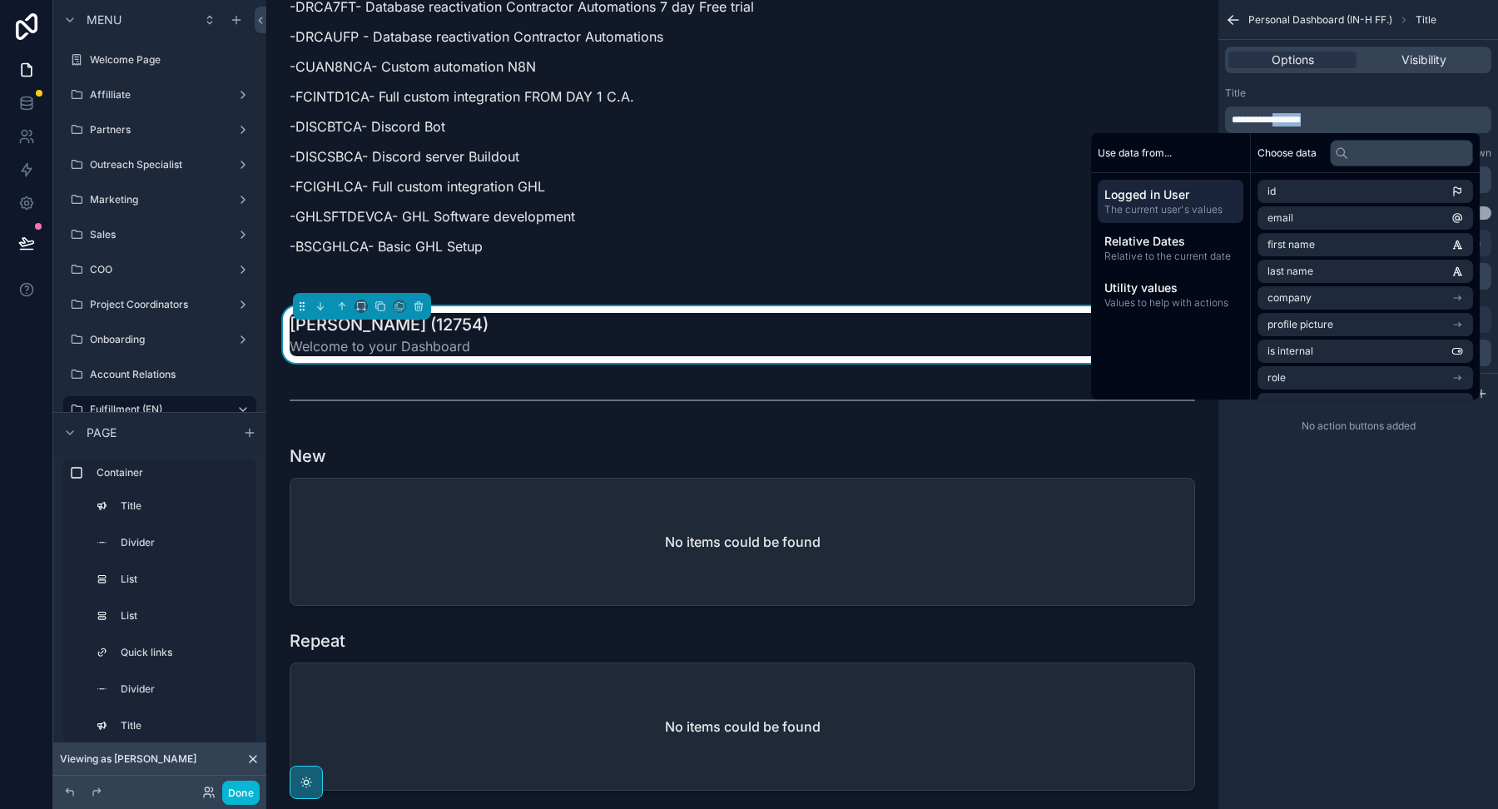
copy span "*******"
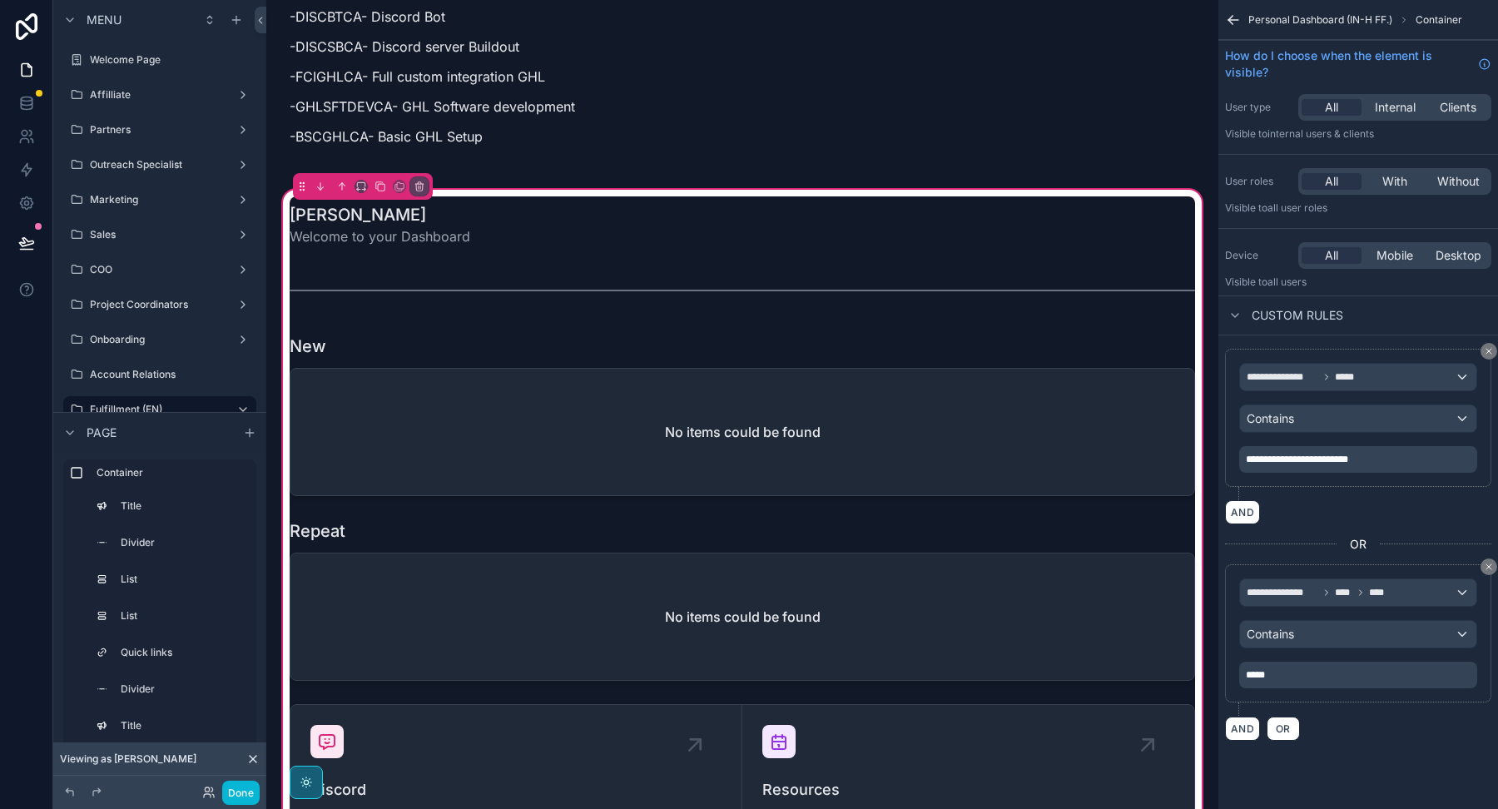
scroll to position [1839, 0]
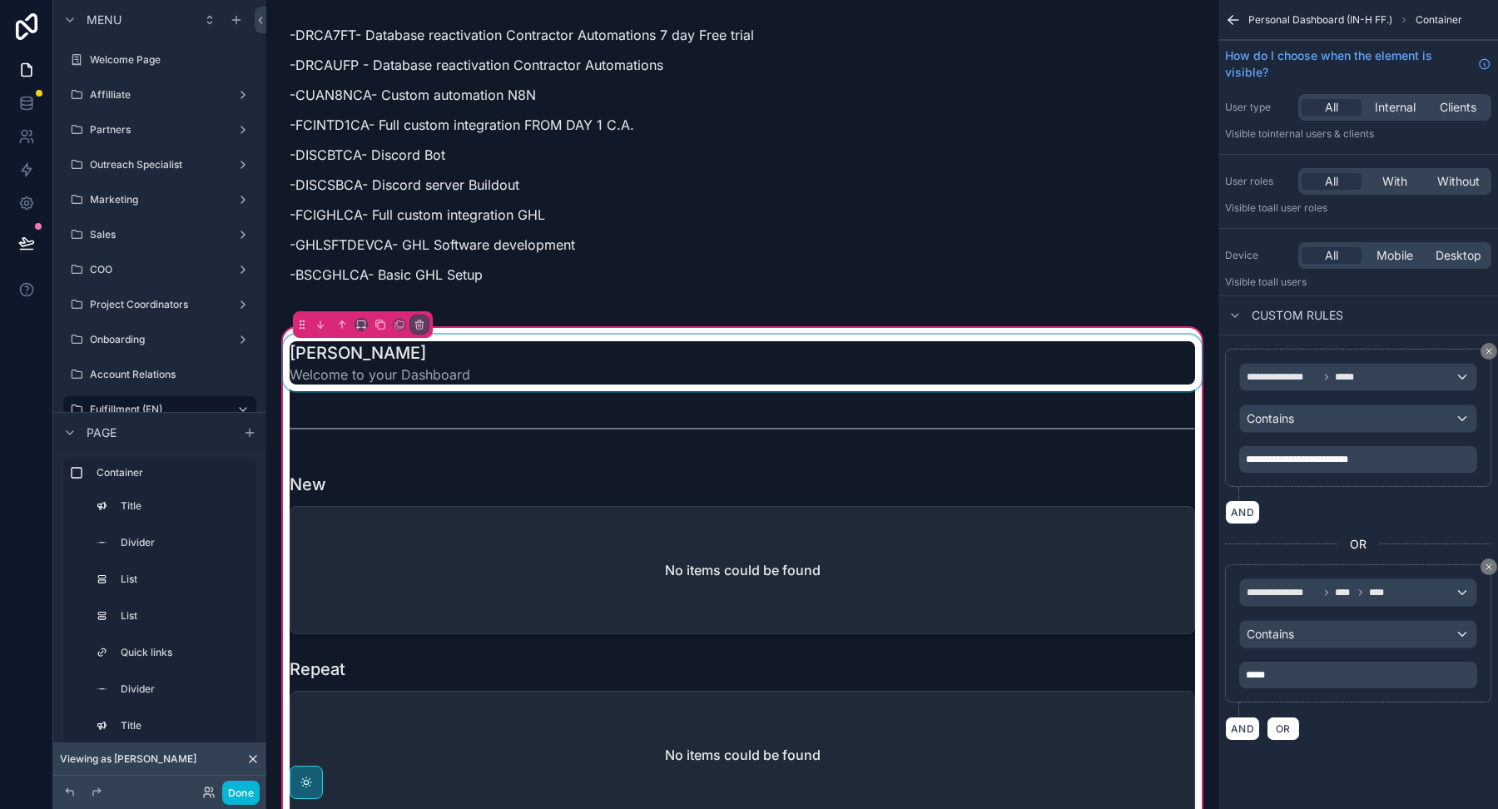
click at [463, 354] on div "scrollable content" at bounding box center [742, 362] width 925 height 57
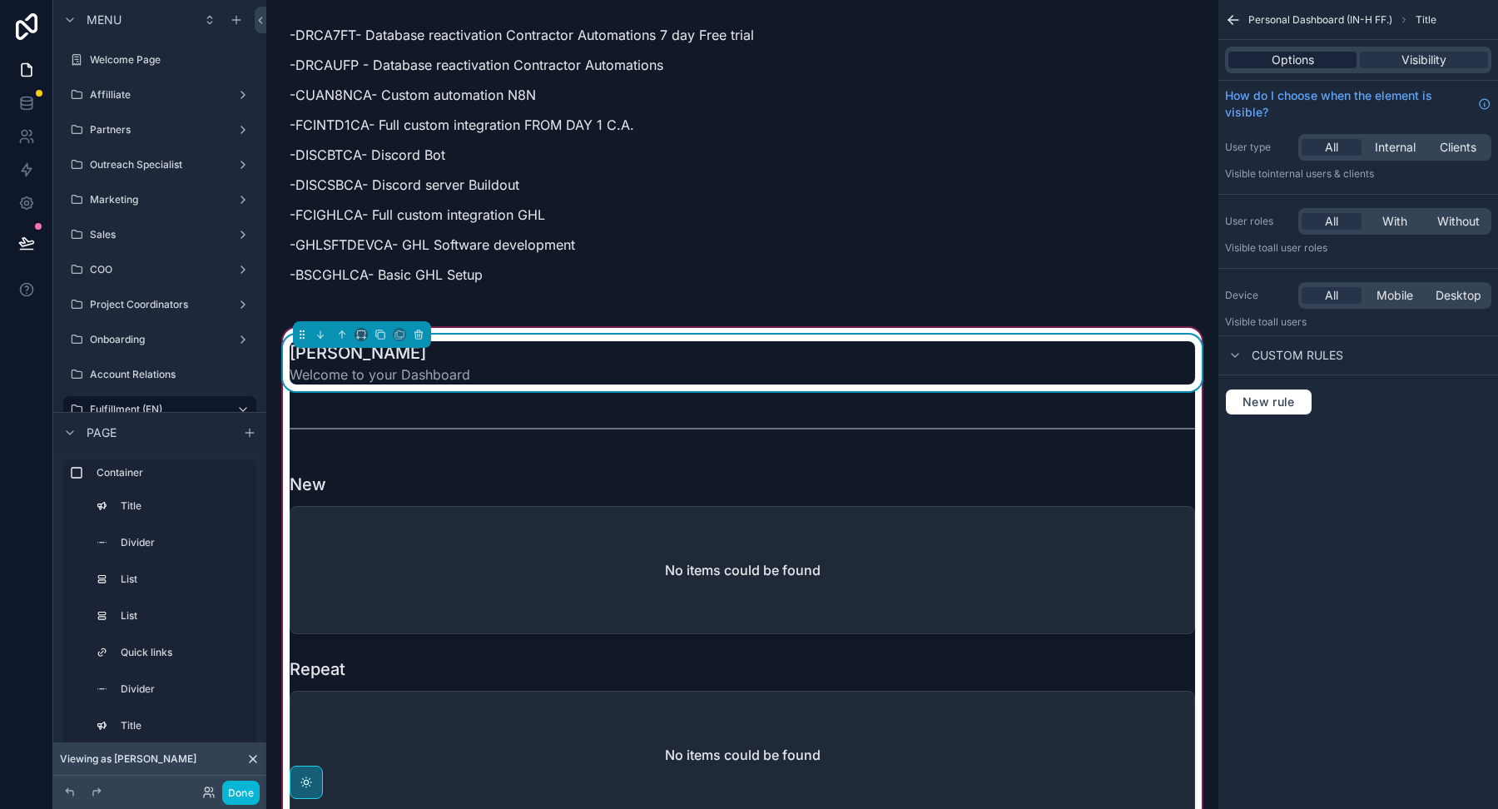
click at [1302, 57] on span "Options" at bounding box center [1292, 60] width 42 height 17
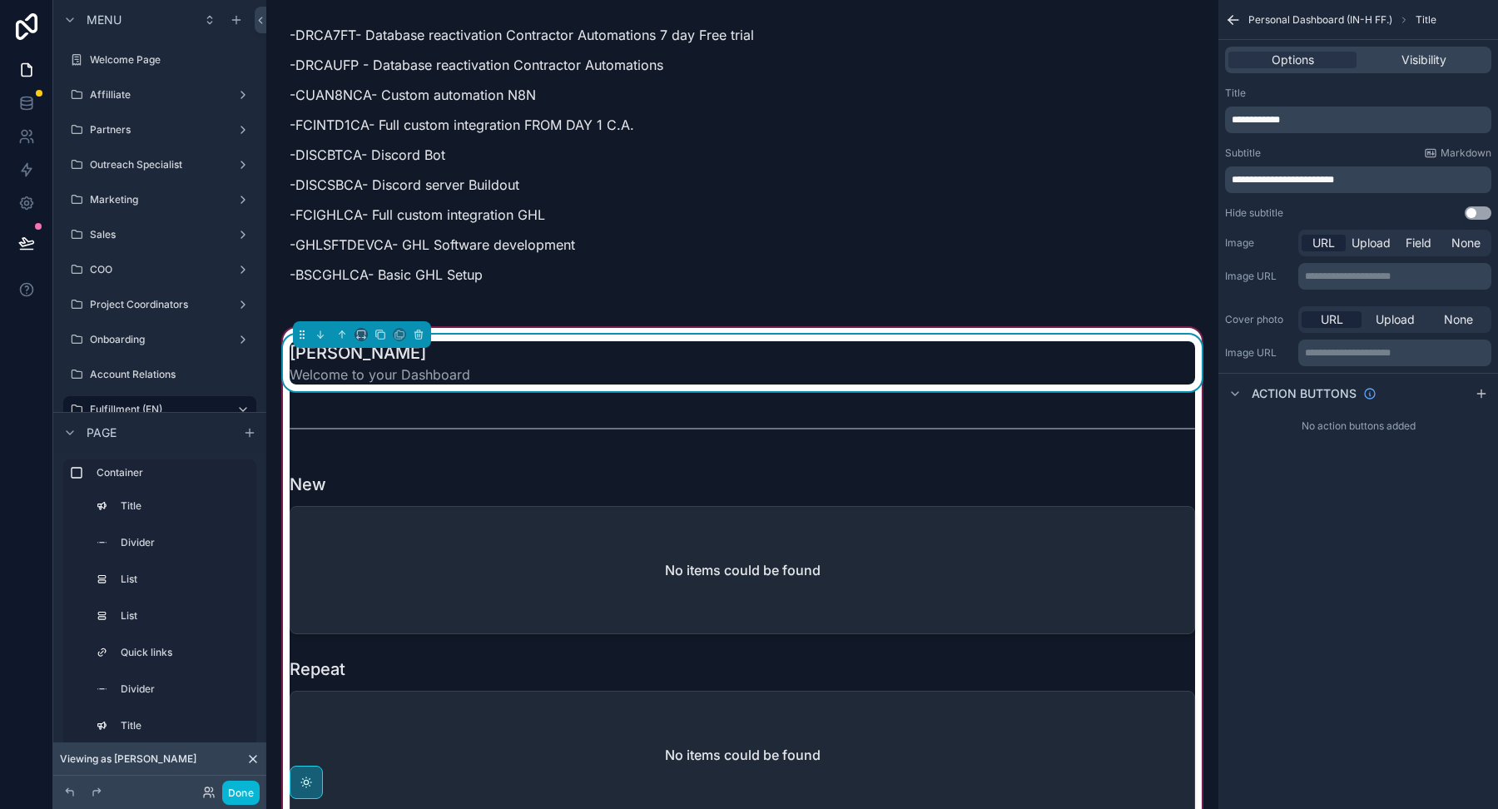
click at [1321, 108] on div "**********" at bounding box center [1358, 120] width 266 height 27
click at [1321, 115] on p "**********" at bounding box center [1359, 119] width 256 height 13
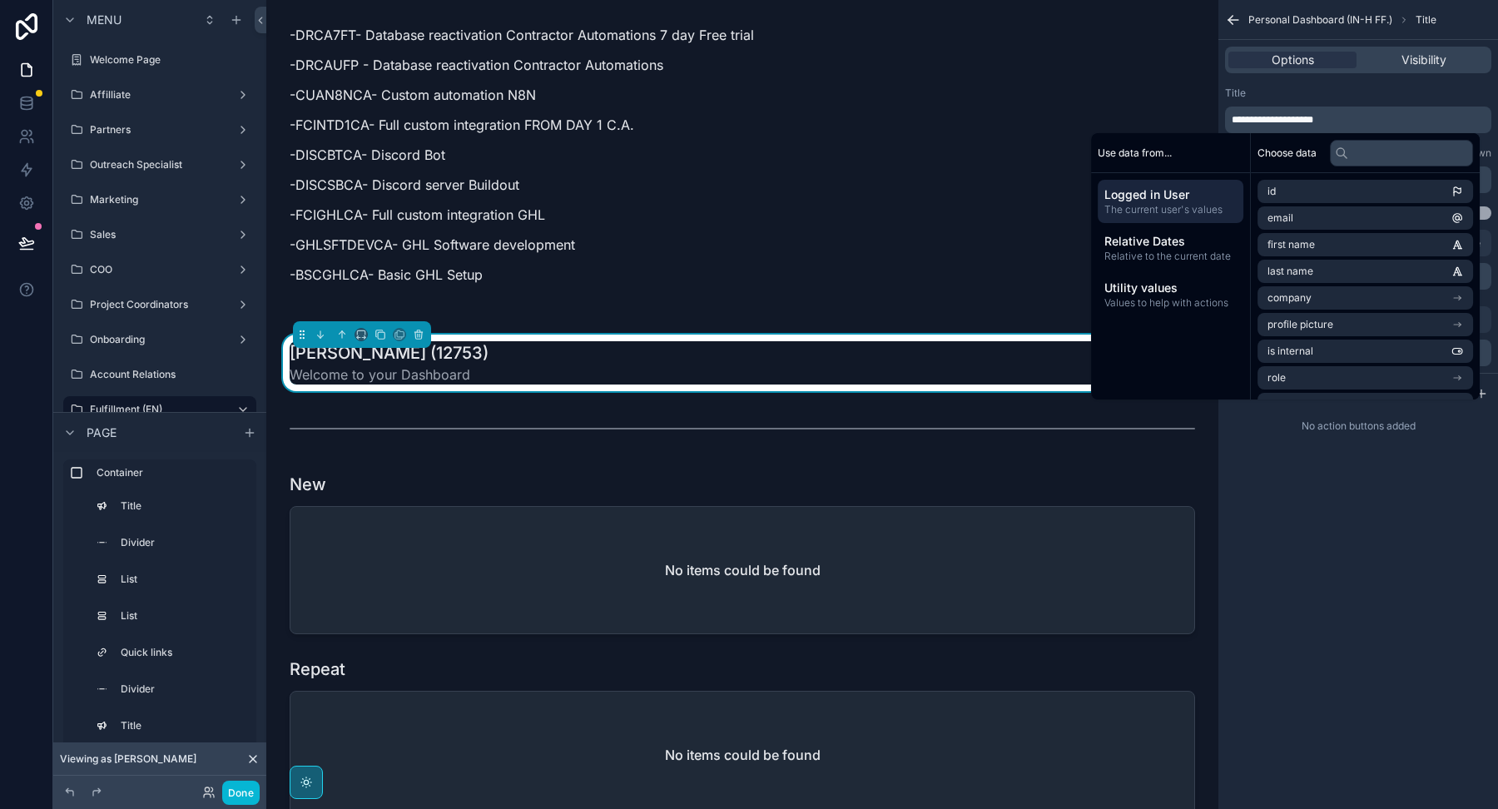
click at [1323, 102] on div "**********" at bounding box center [1358, 110] width 266 height 47
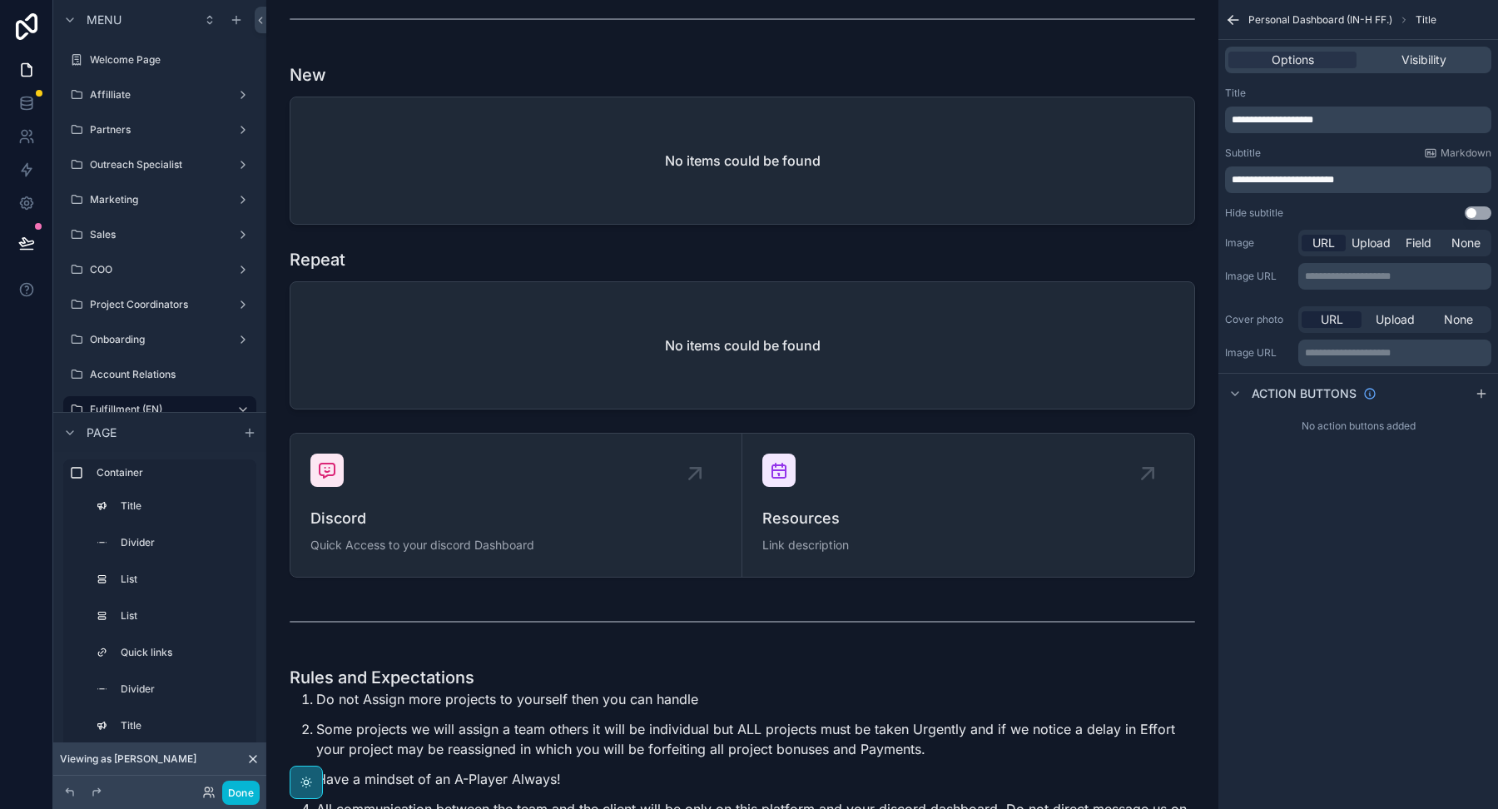
scroll to position [3909, 0]
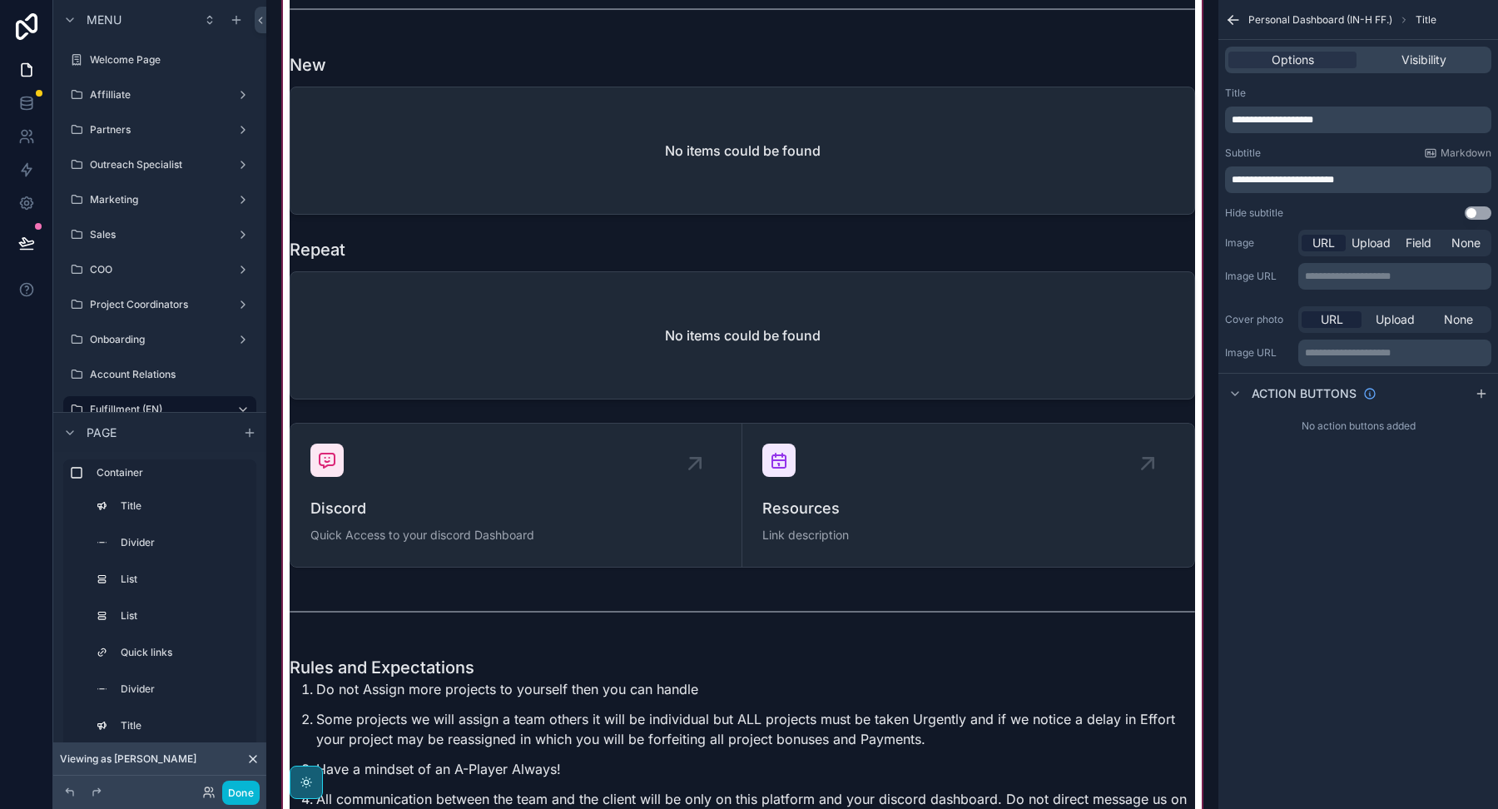
click at [782, 324] on div "scrollable content" at bounding box center [742, 723] width 925 height 1637
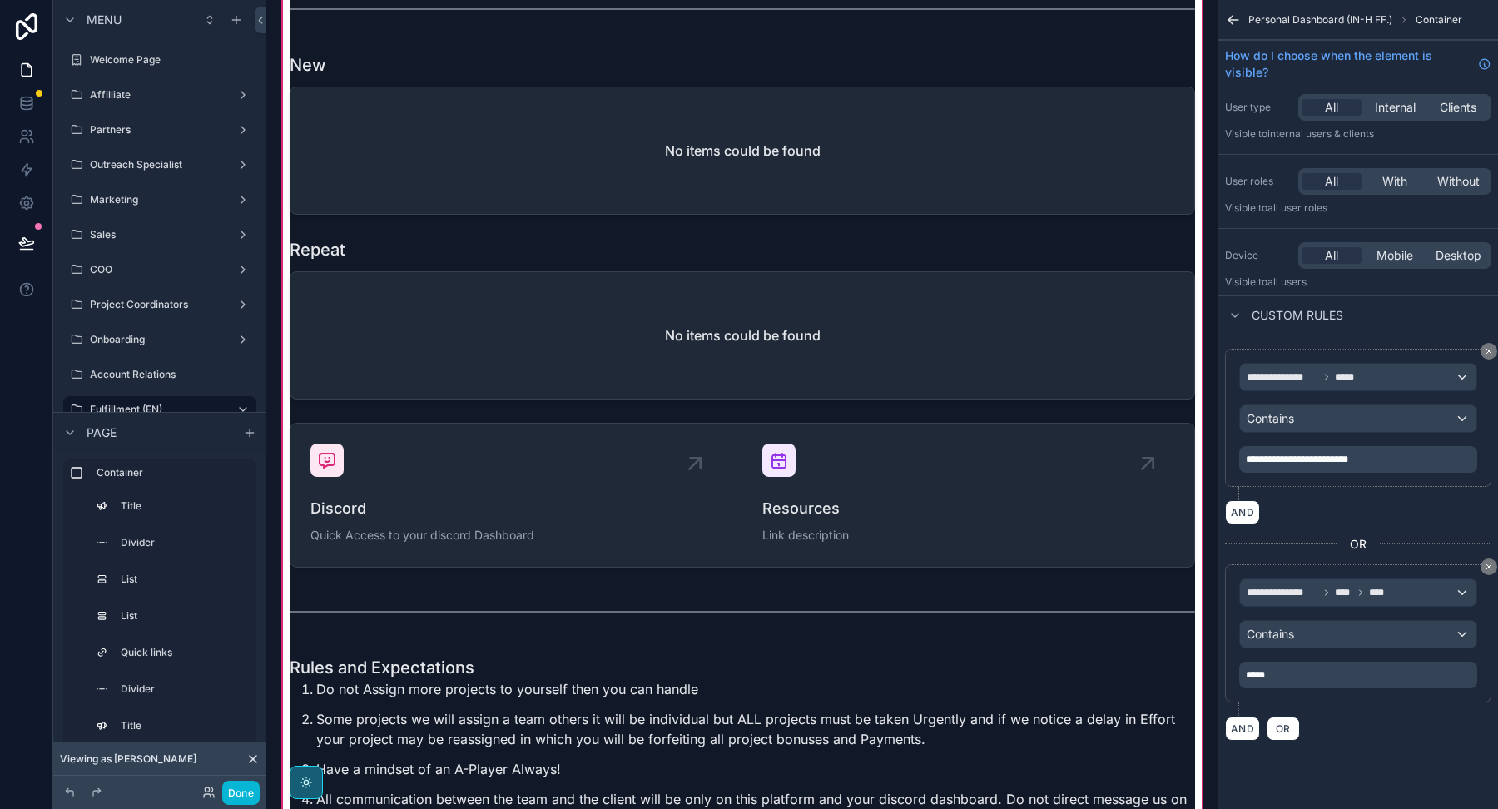
click at [782, 324] on div "scrollable content" at bounding box center [742, 318] width 925 height 175
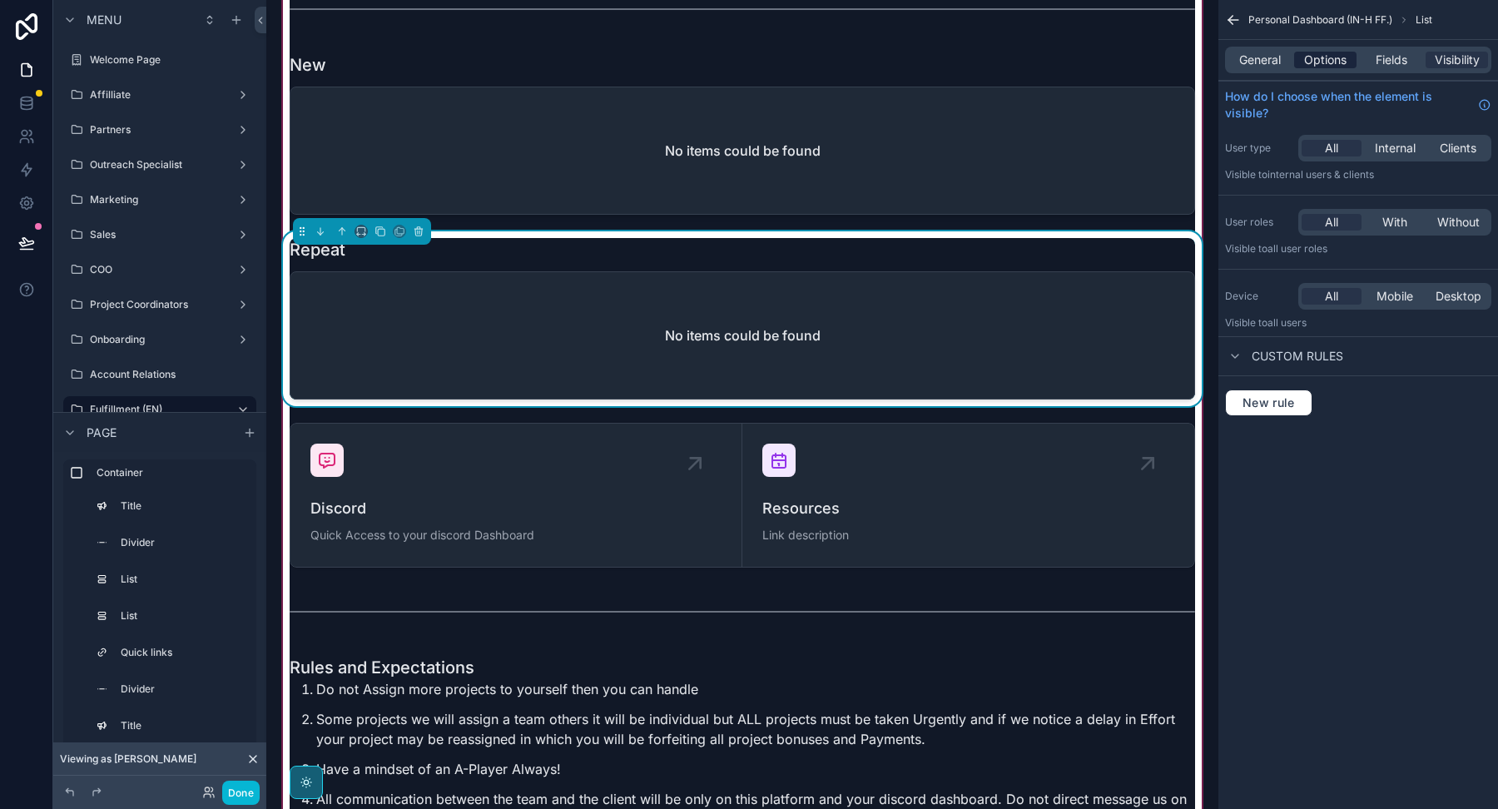
click at [1321, 54] on span "Options" at bounding box center [1325, 60] width 42 height 17
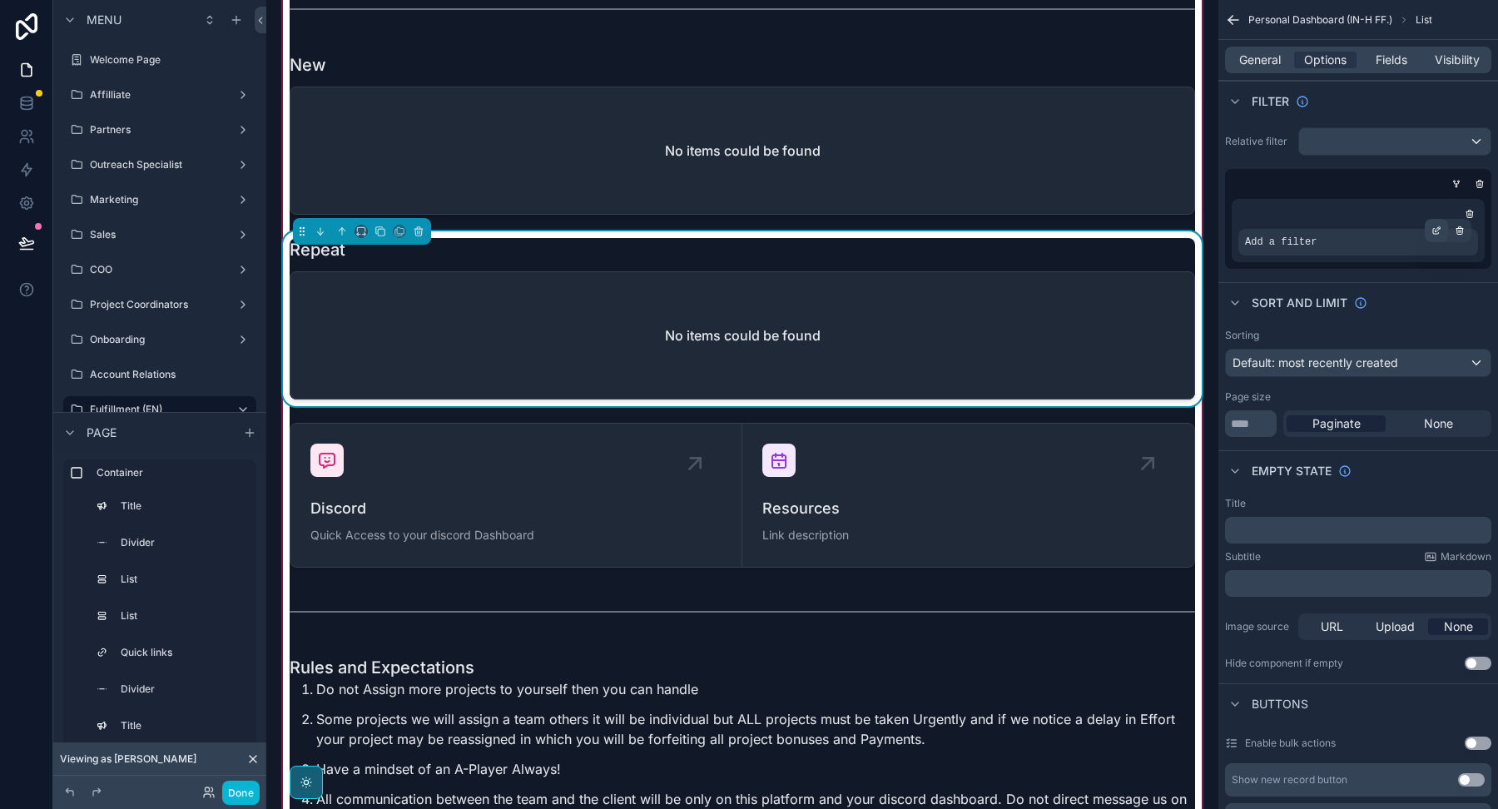
click at [1436, 227] on icon "scrollable content" at bounding box center [1437, 228] width 5 height 5
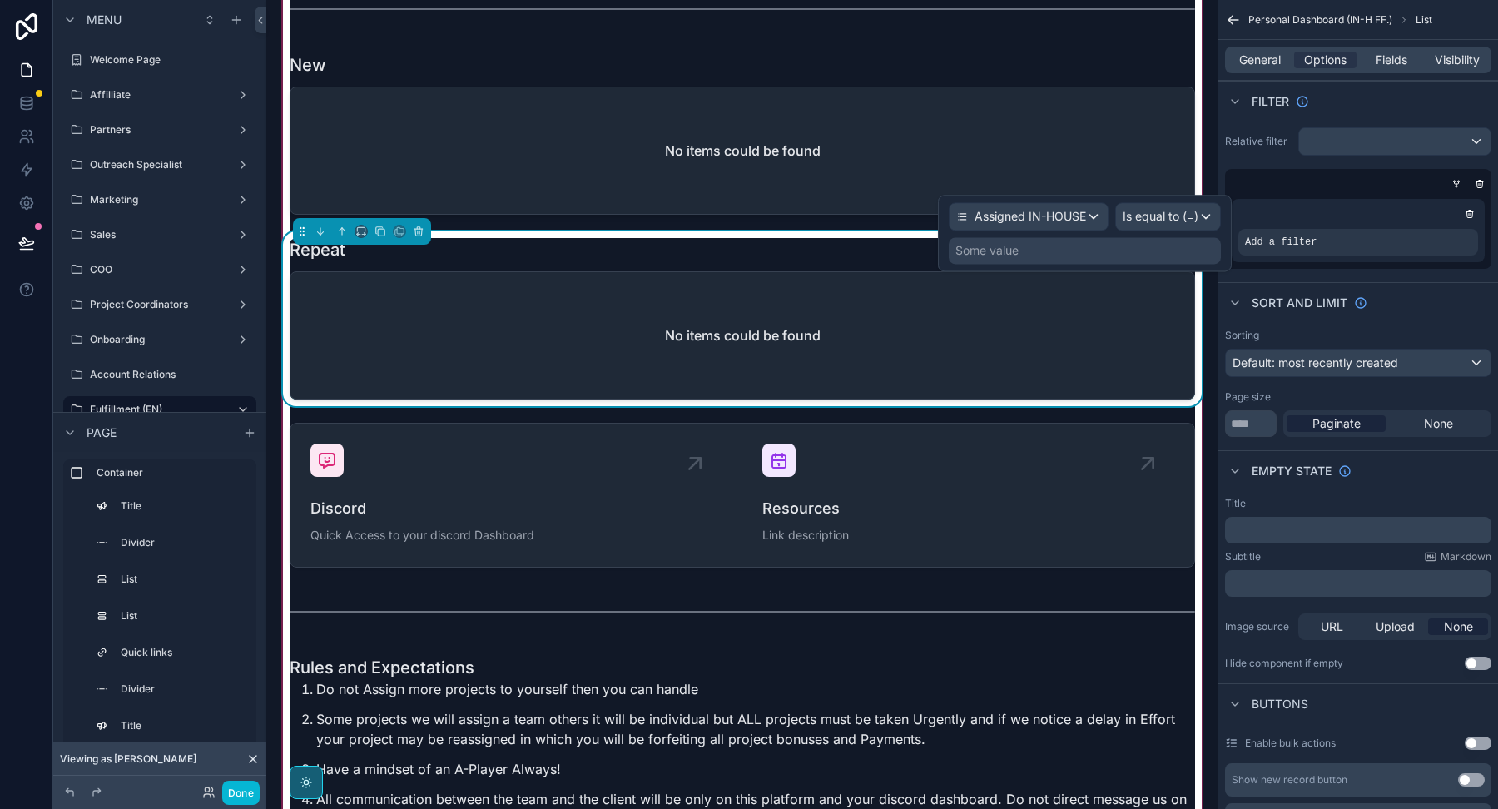
click at [1083, 247] on div "Some value" at bounding box center [1085, 250] width 272 height 27
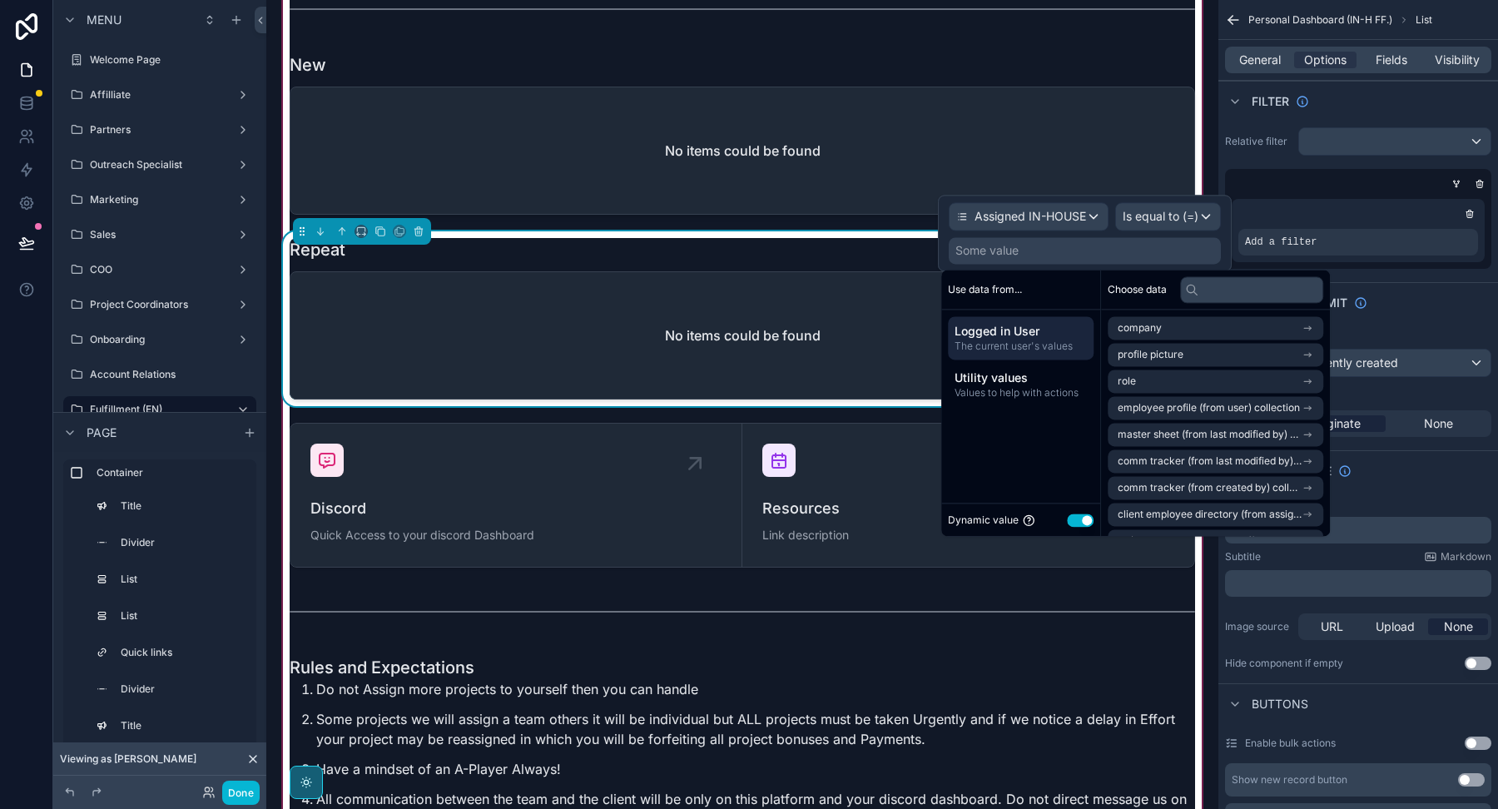
click at [1077, 514] on button "Use setting" at bounding box center [1080, 519] width 27 height 13
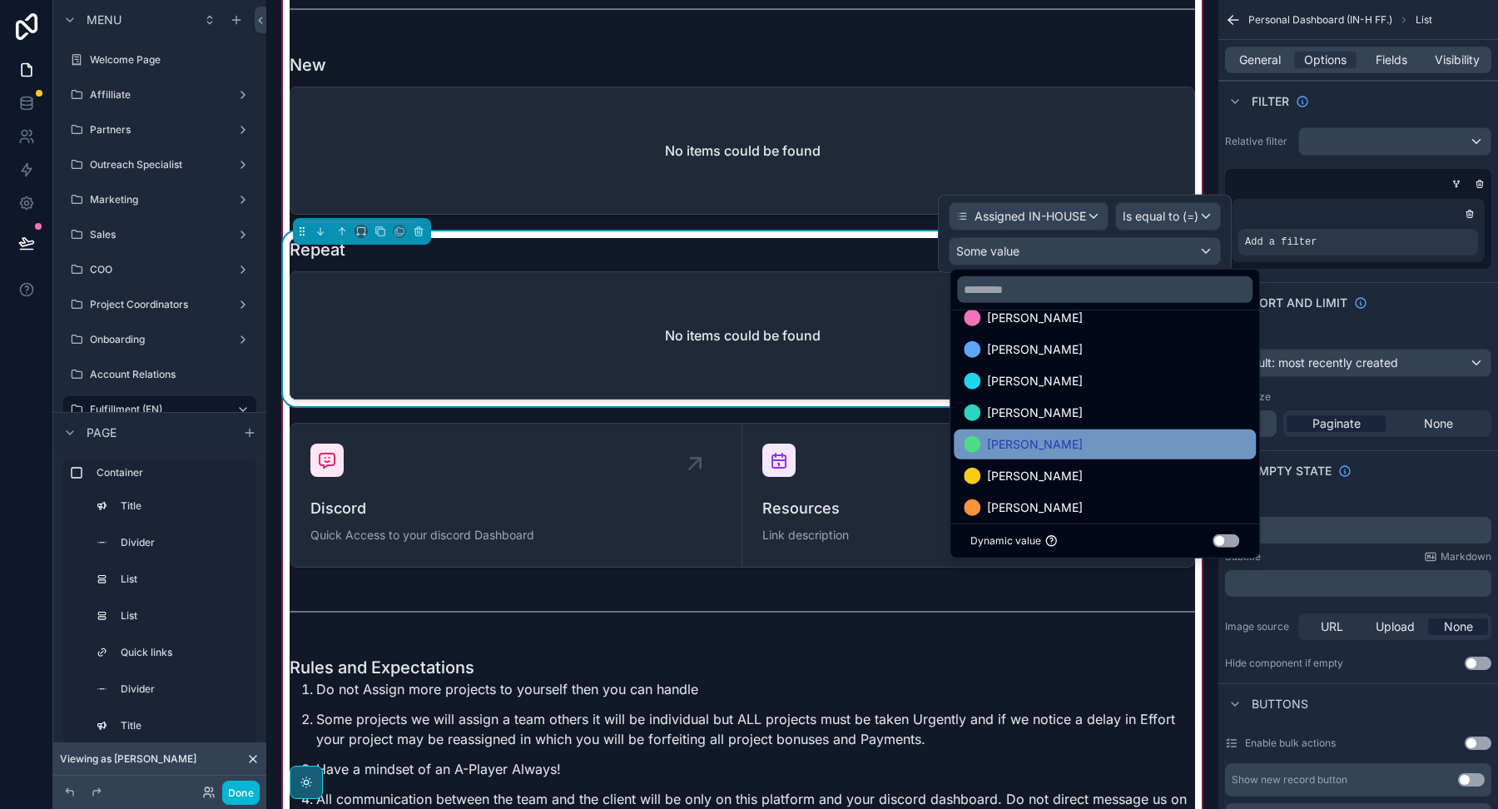
scroll to position [0, 0]
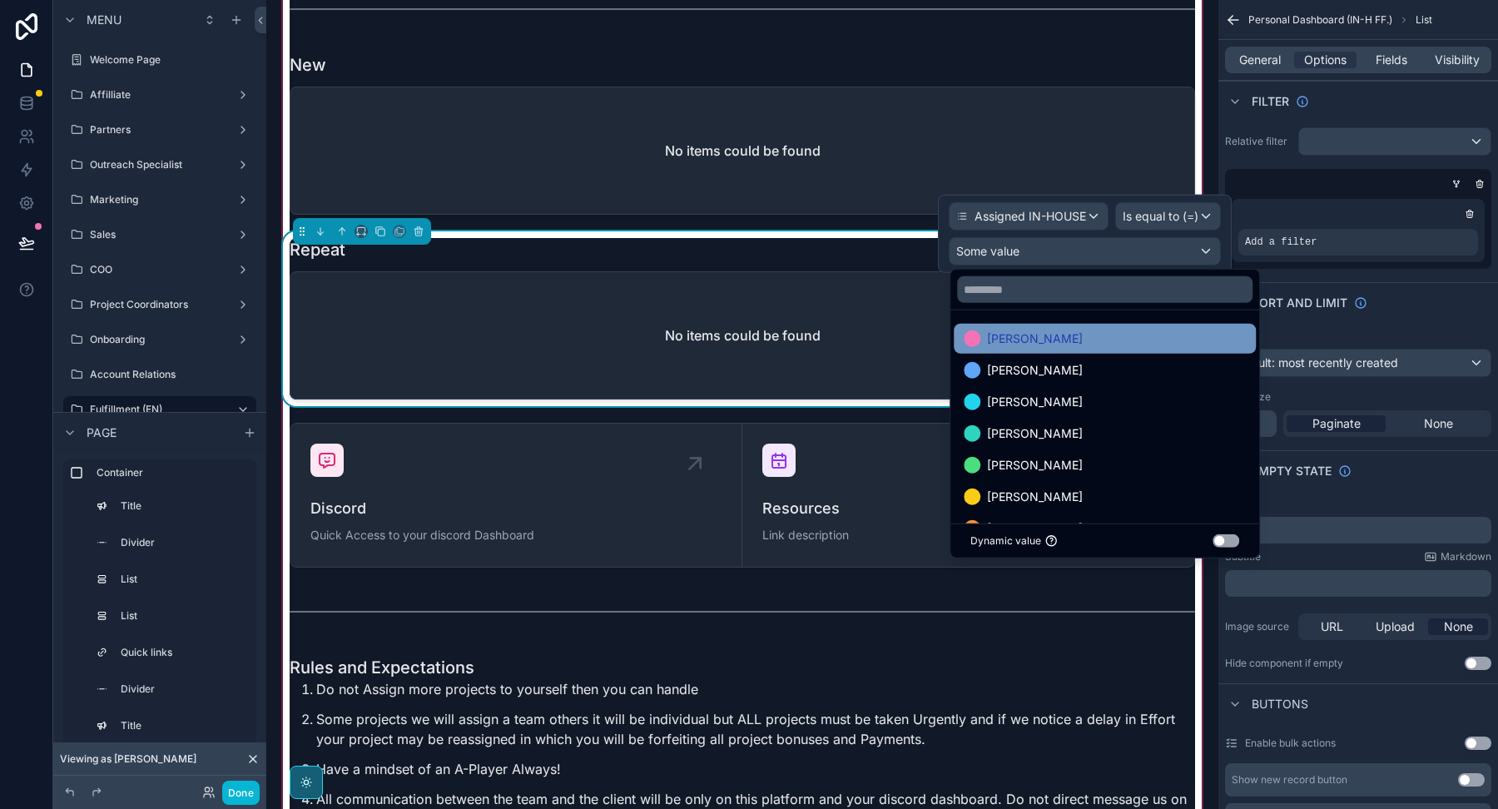
click at [1028, 338] on span "[PERSON_NAME]" at bounding box center [1035, 339] width 96 height 20
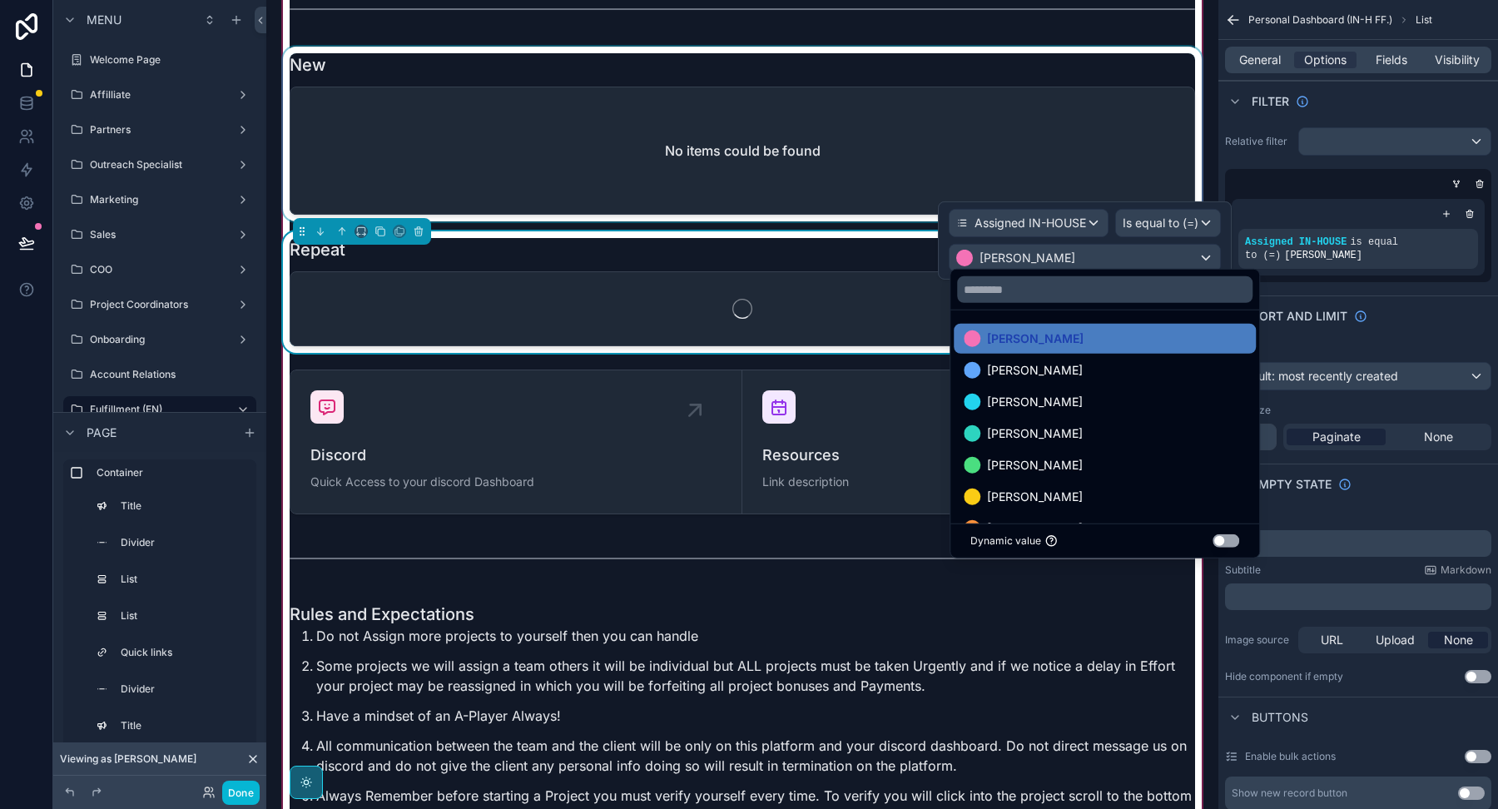
click at [854, 156] on div "scrollable content" at bounding box center [742, 134] width 925 height 175
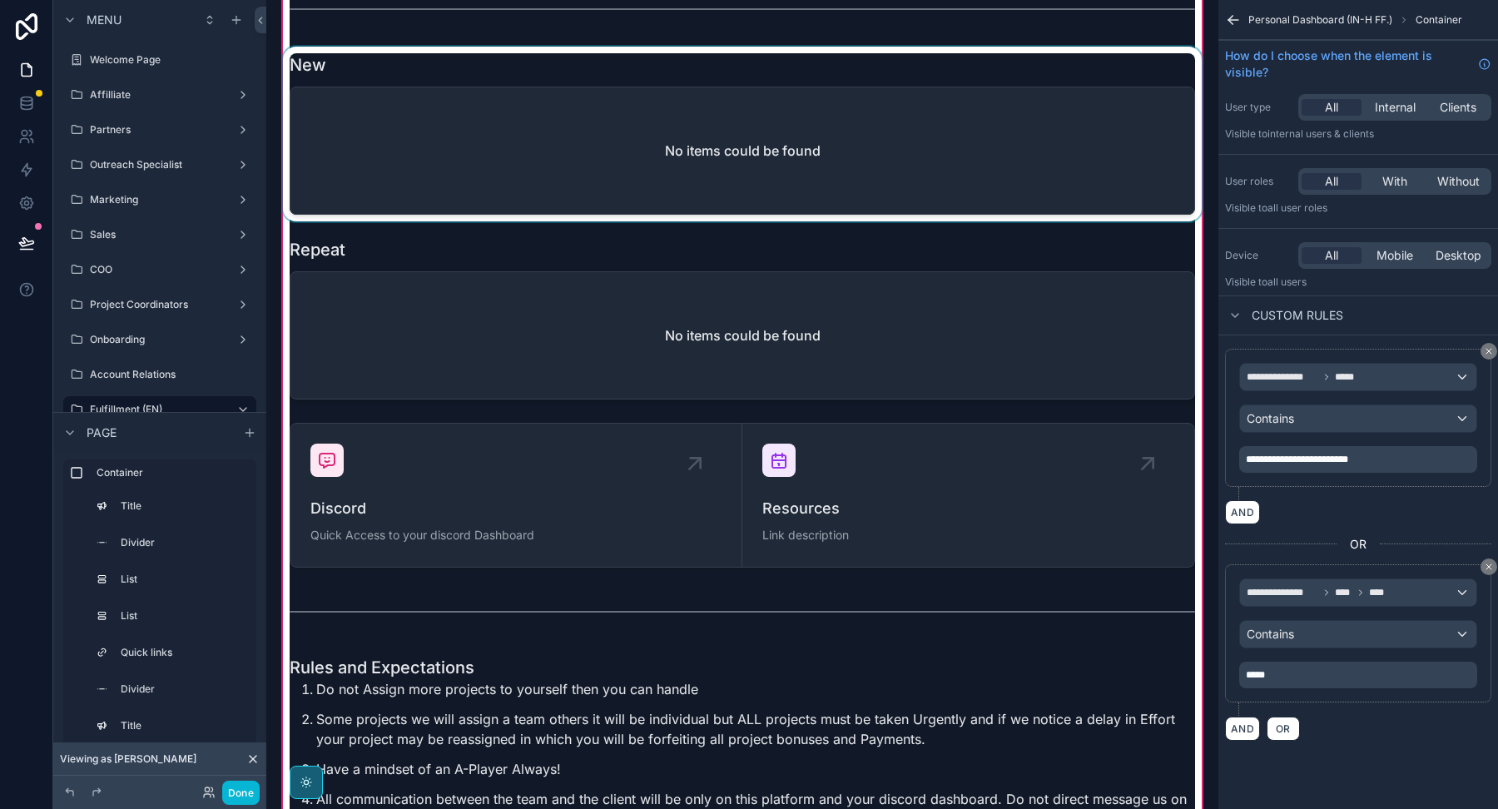
scroll to position [3728, 0]
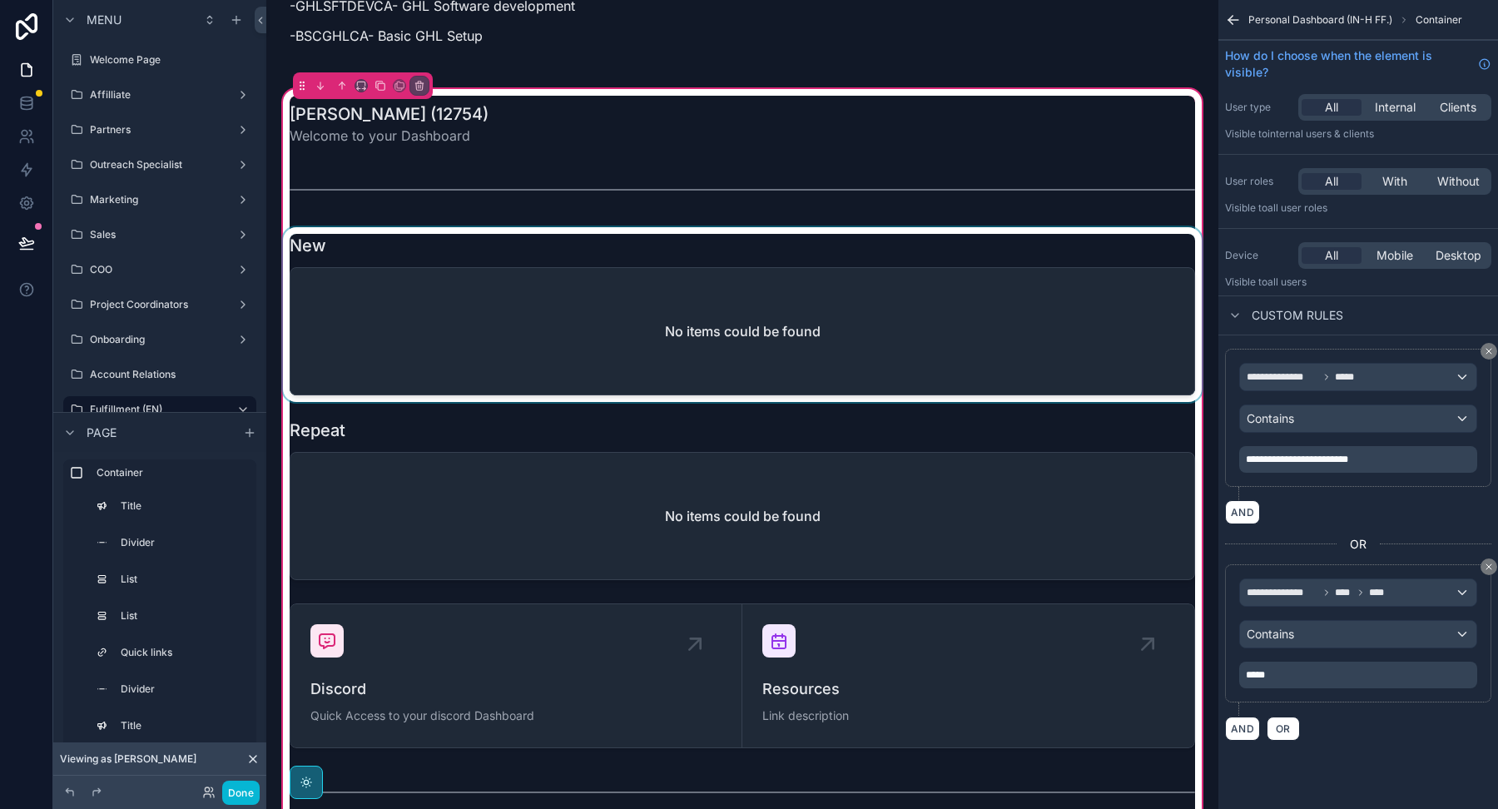
click at [827, 231] on div "scrollable content" at bounding box center [742, 314] width 925 height 175
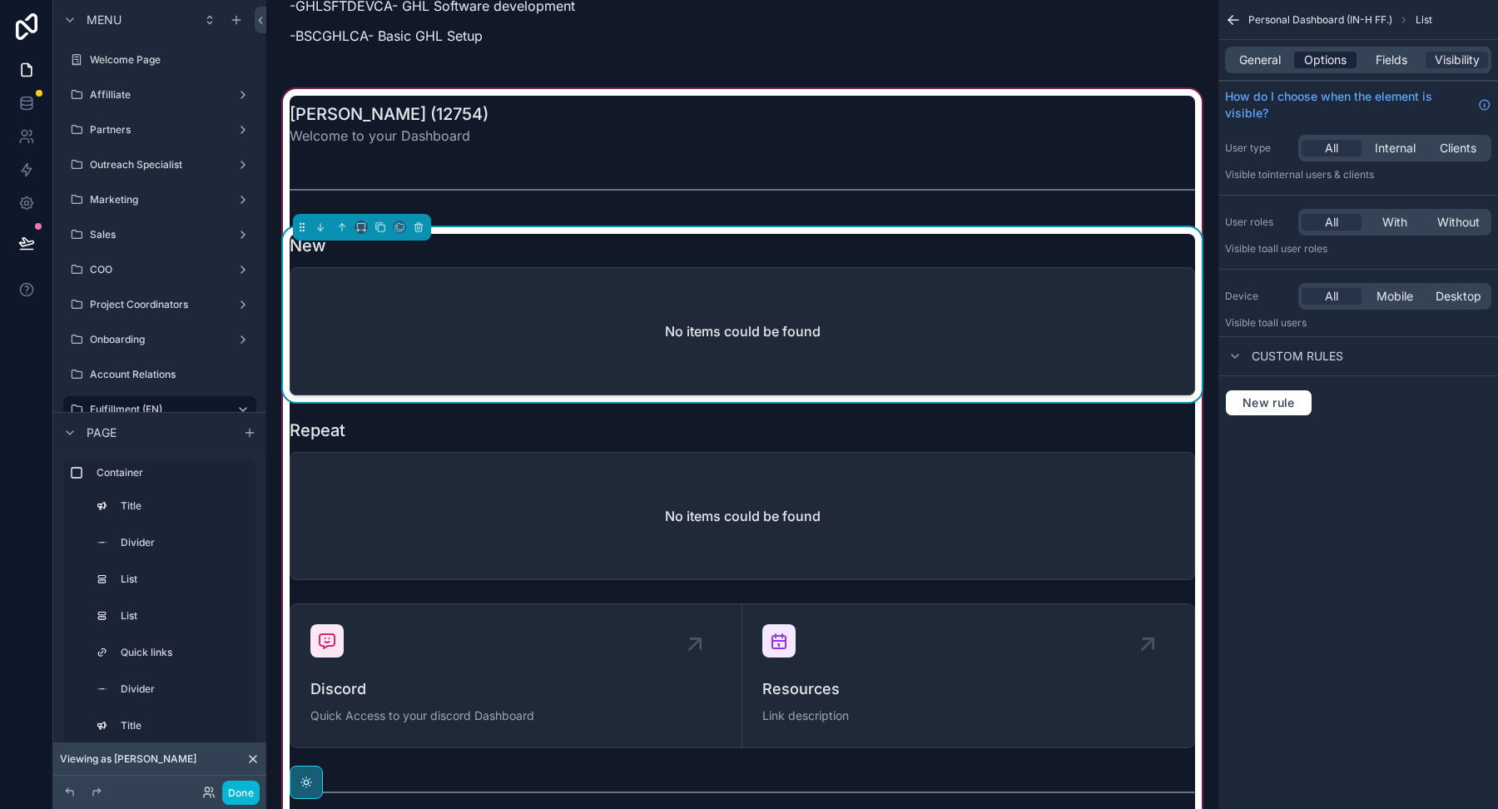
click at [1328, 59] on span "Options" at bounding box center [1325, 60] width 42 height 17
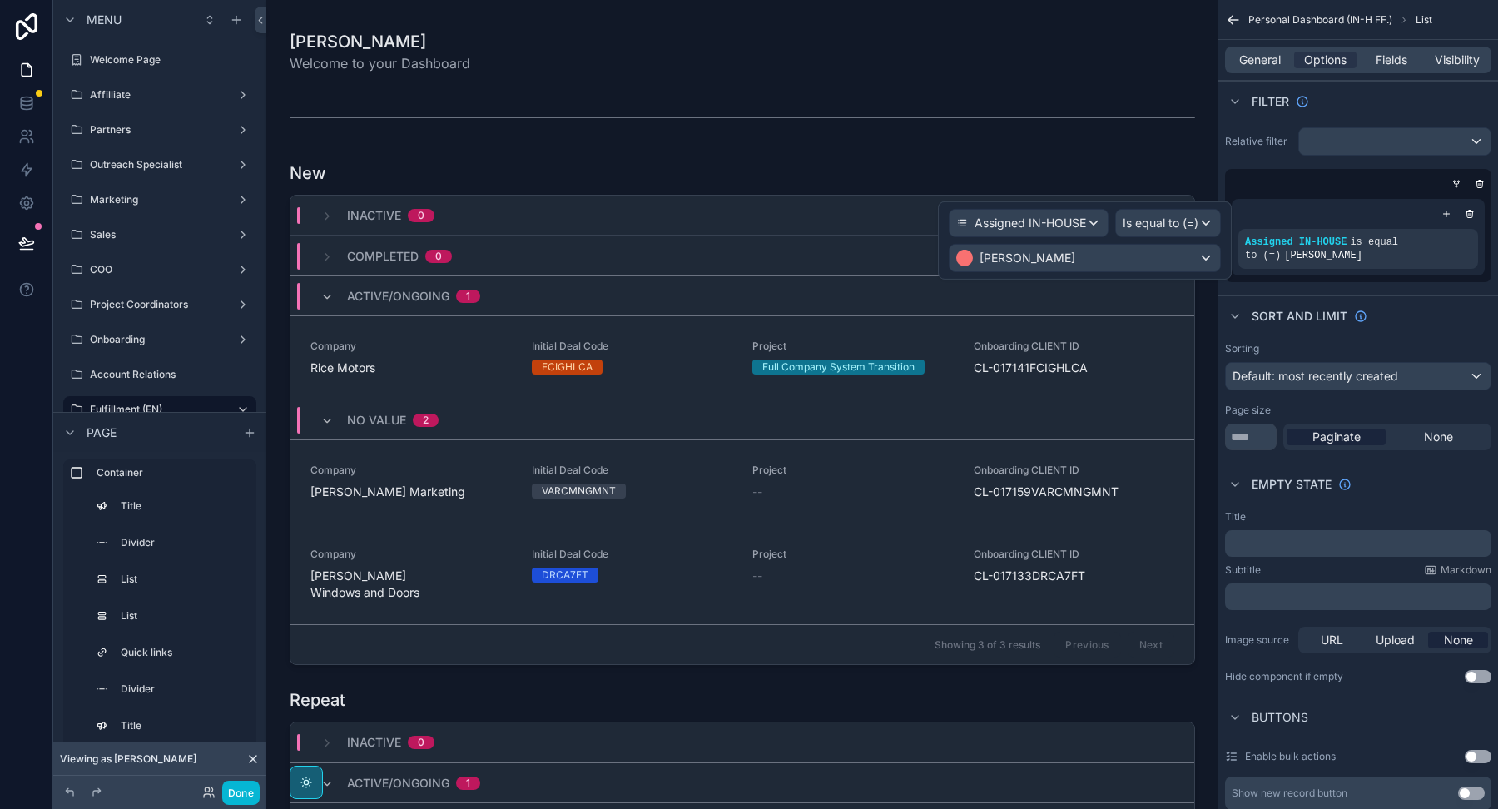
scroll to position [3728, 0]
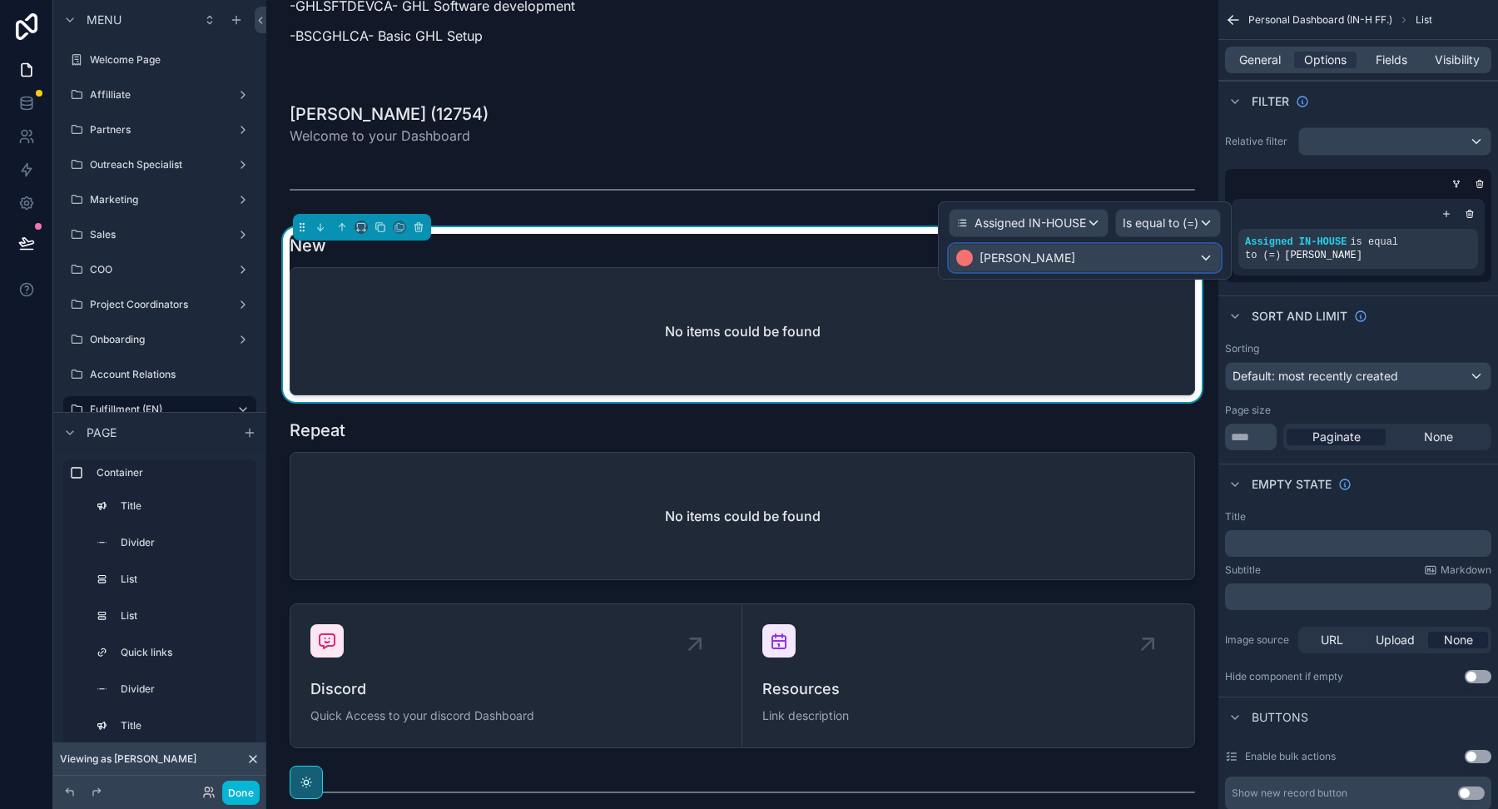
click at [1074, 258] on div "[PERSON_NAME]" at bounding box center [1084, 258] width 270 height 27
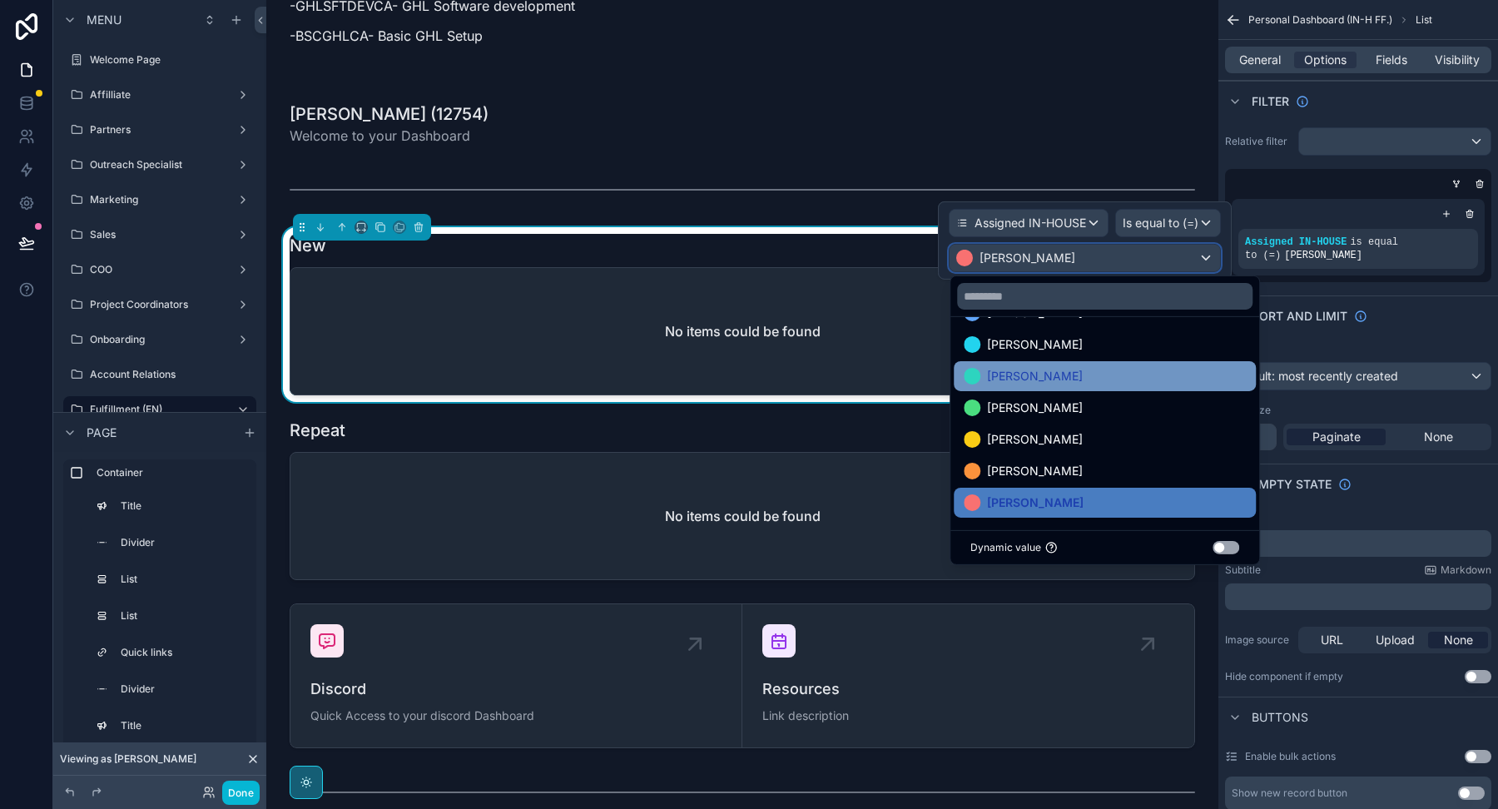
scroll to position [0, 0]
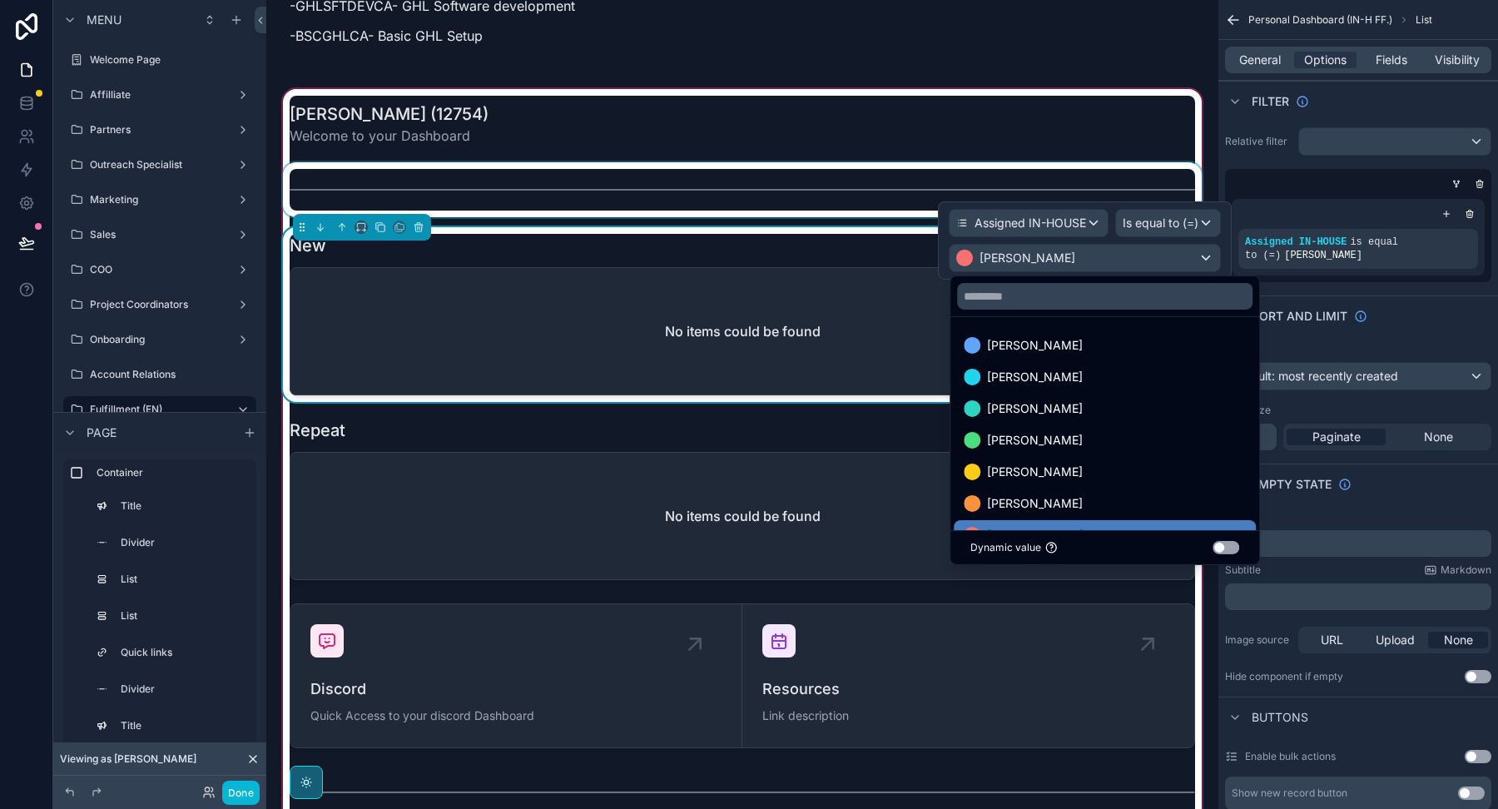
click at [845, 162] on div "scrollable content" at bounding box center [742, 189] width 925 height 55
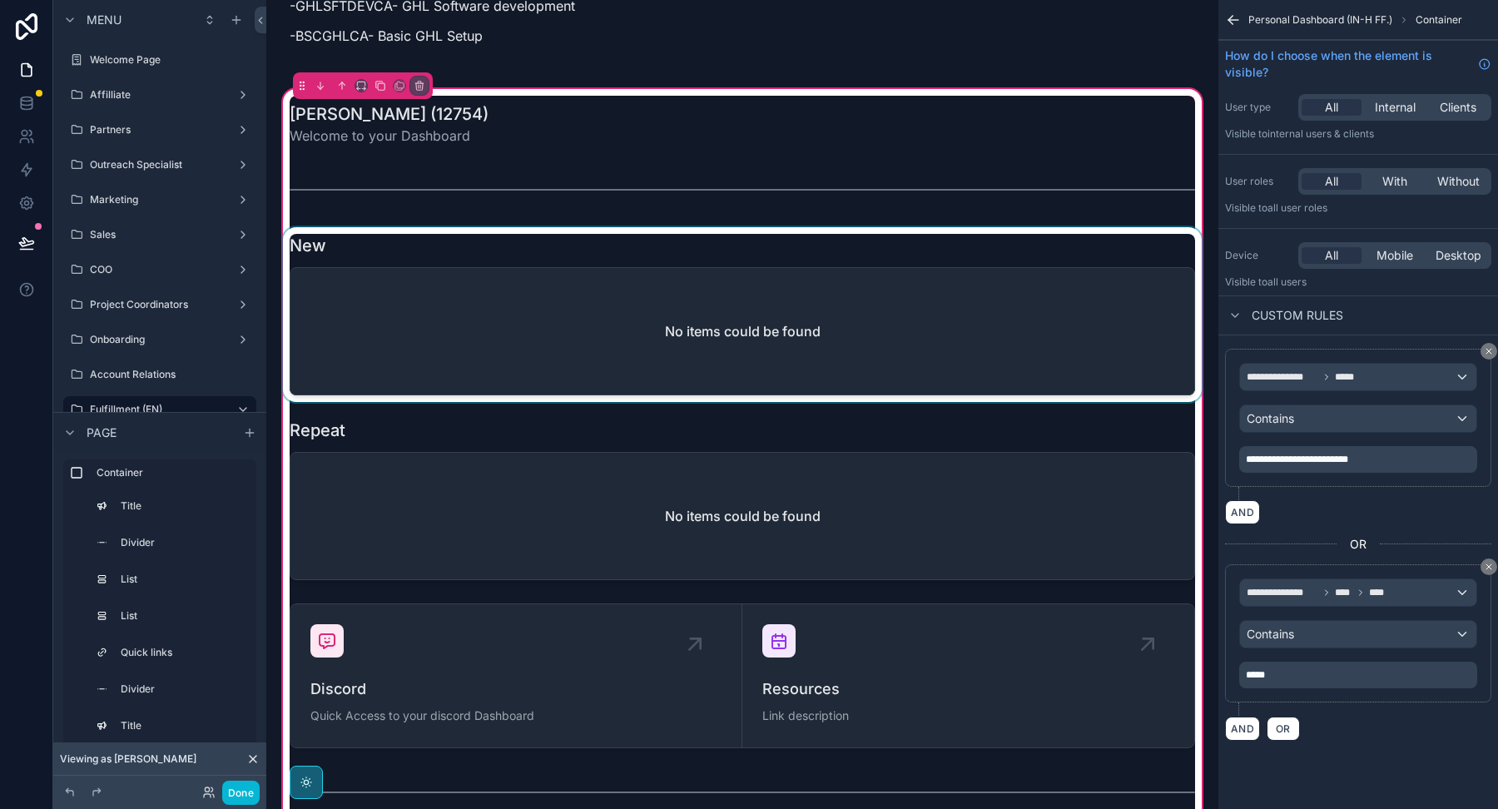
click at [798, 254] on div "scrollable content" at bounding box center [742, 314] width 925 height 175
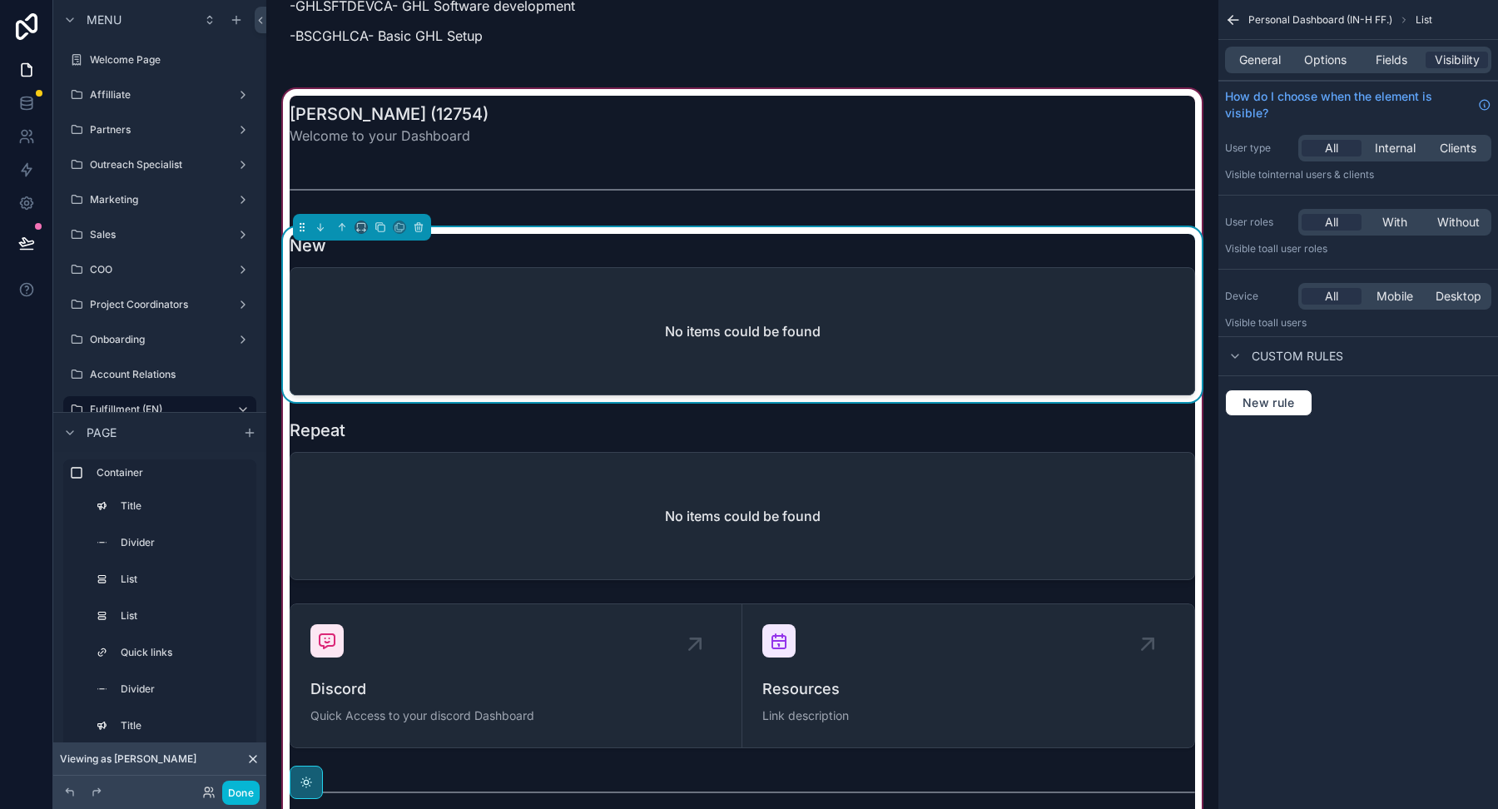
click at [889, 268] on div "No items could be found" at bounding box center [742, 331] width 904 height 126
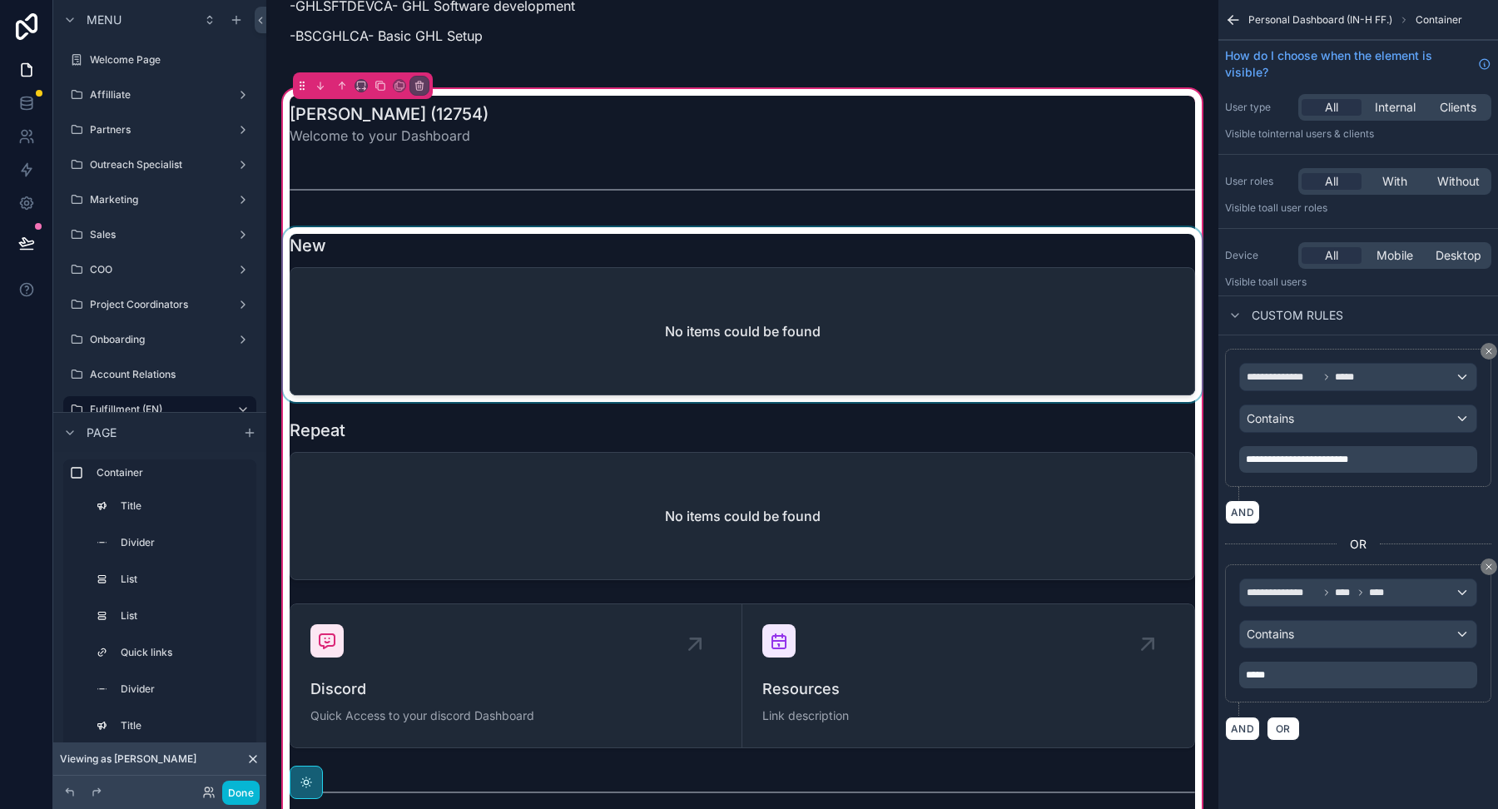
click at [1003, 227] on div "scrollable content" at bounding box center [742, 314] width 925 height 175
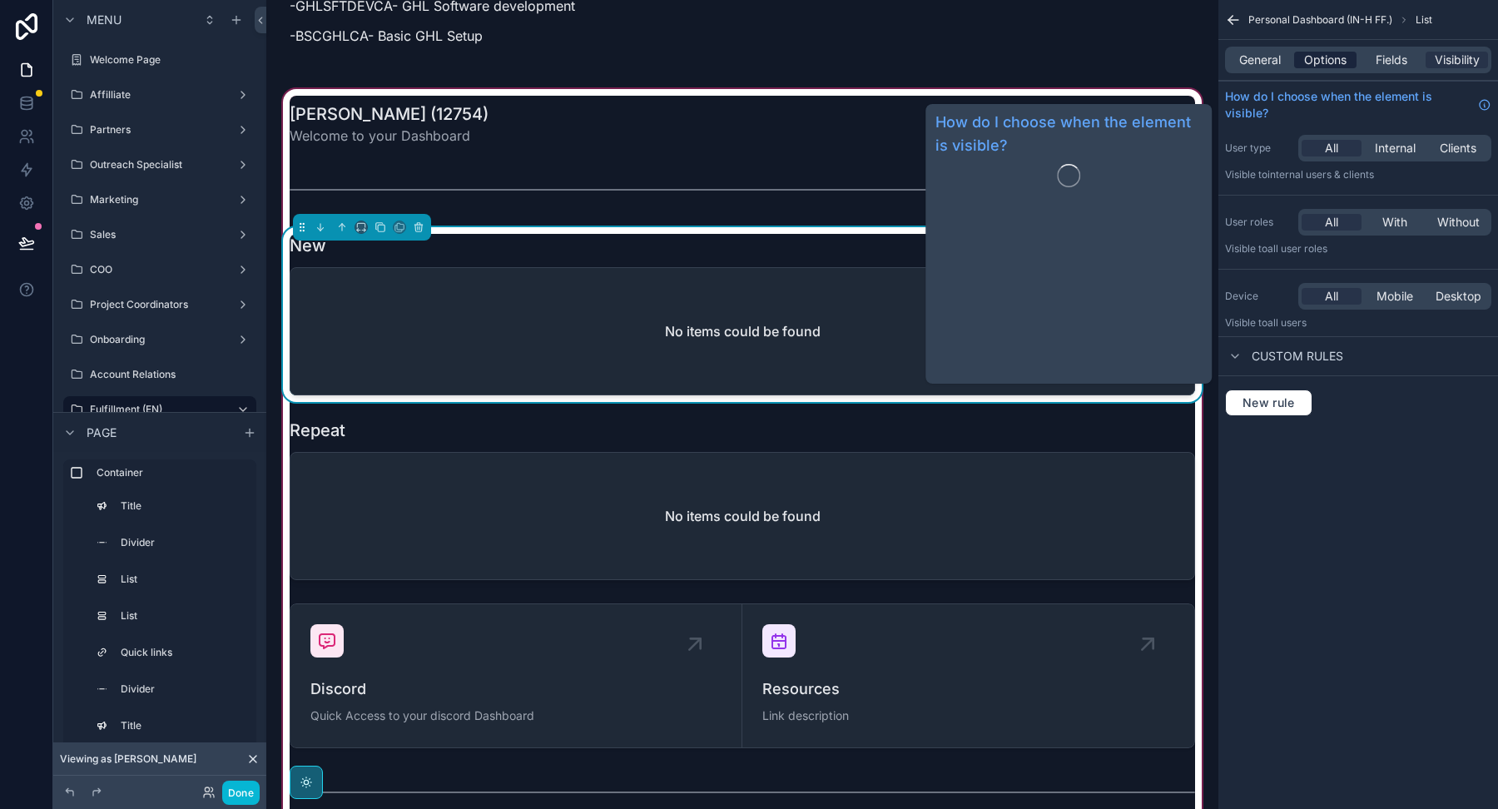
click at [1325, 55] on span "Options" at bounding box center [1325, 60] width 42 height 17
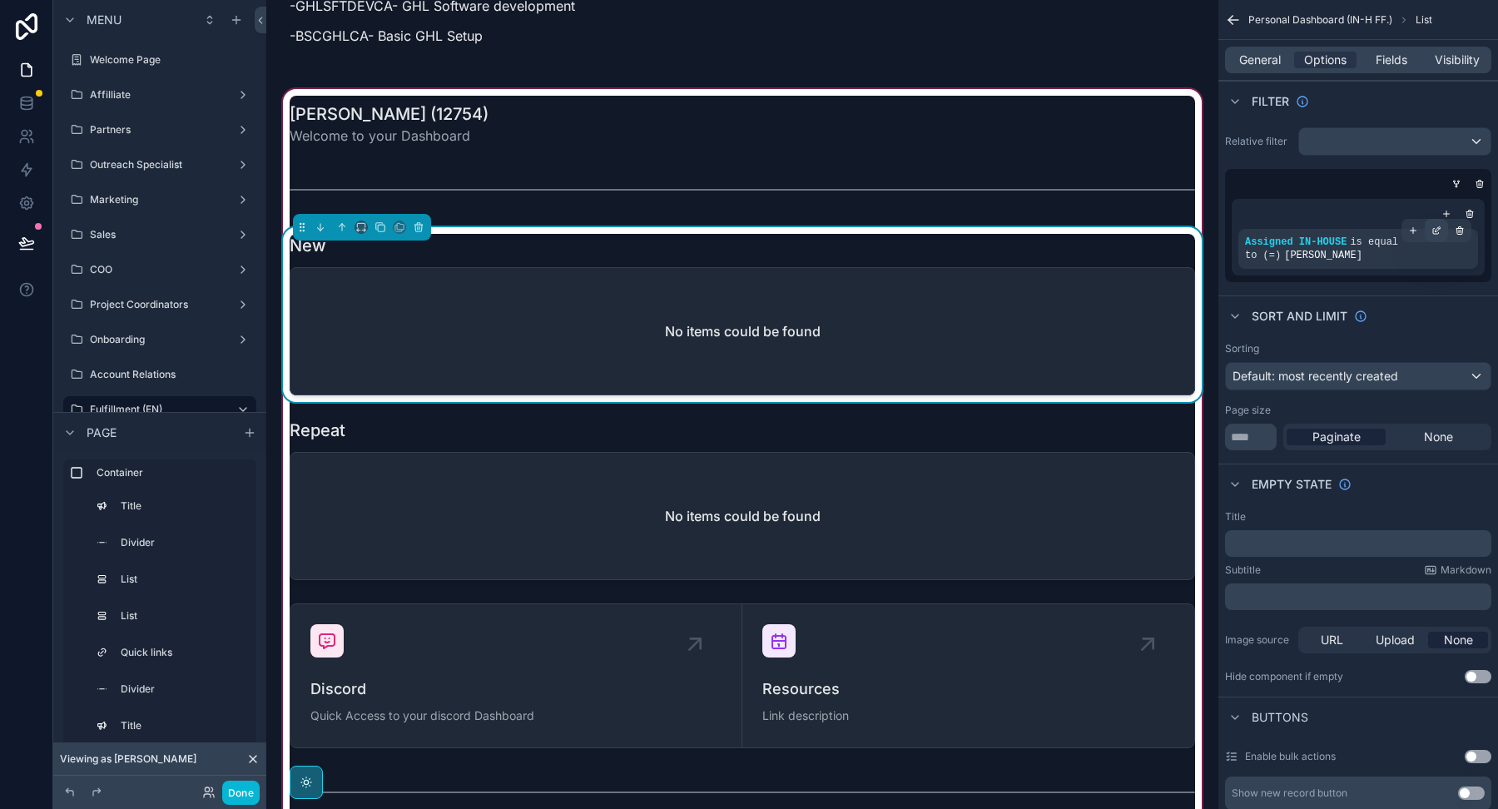
click at [1438, 225] on icon "scrollable content" at bounding box center [1436, 230] width 10 height 10
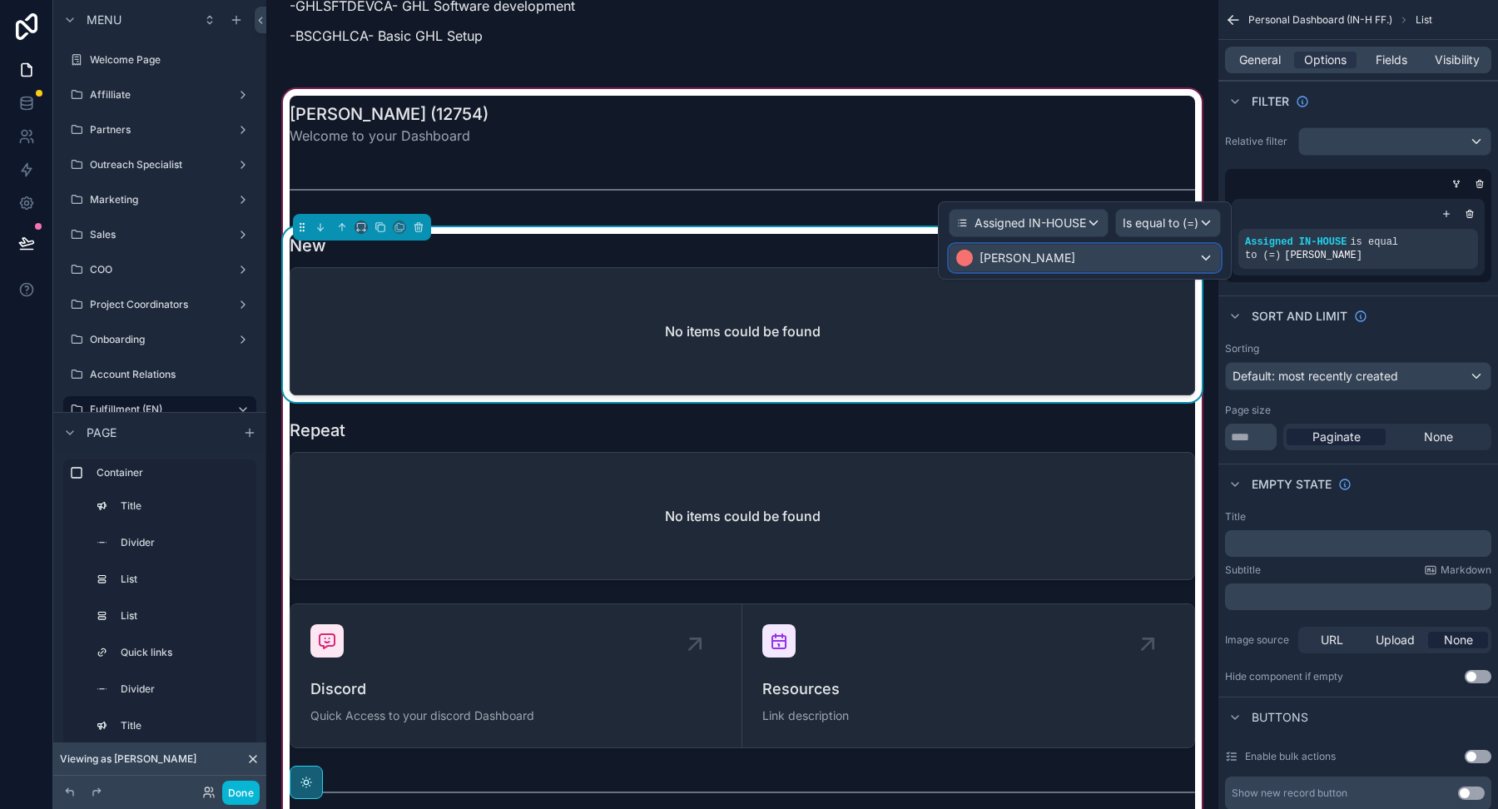
click at [1164, 258] on div "[PERSON_NAME]" at bounding box center [1084, 258] width 270 height 27
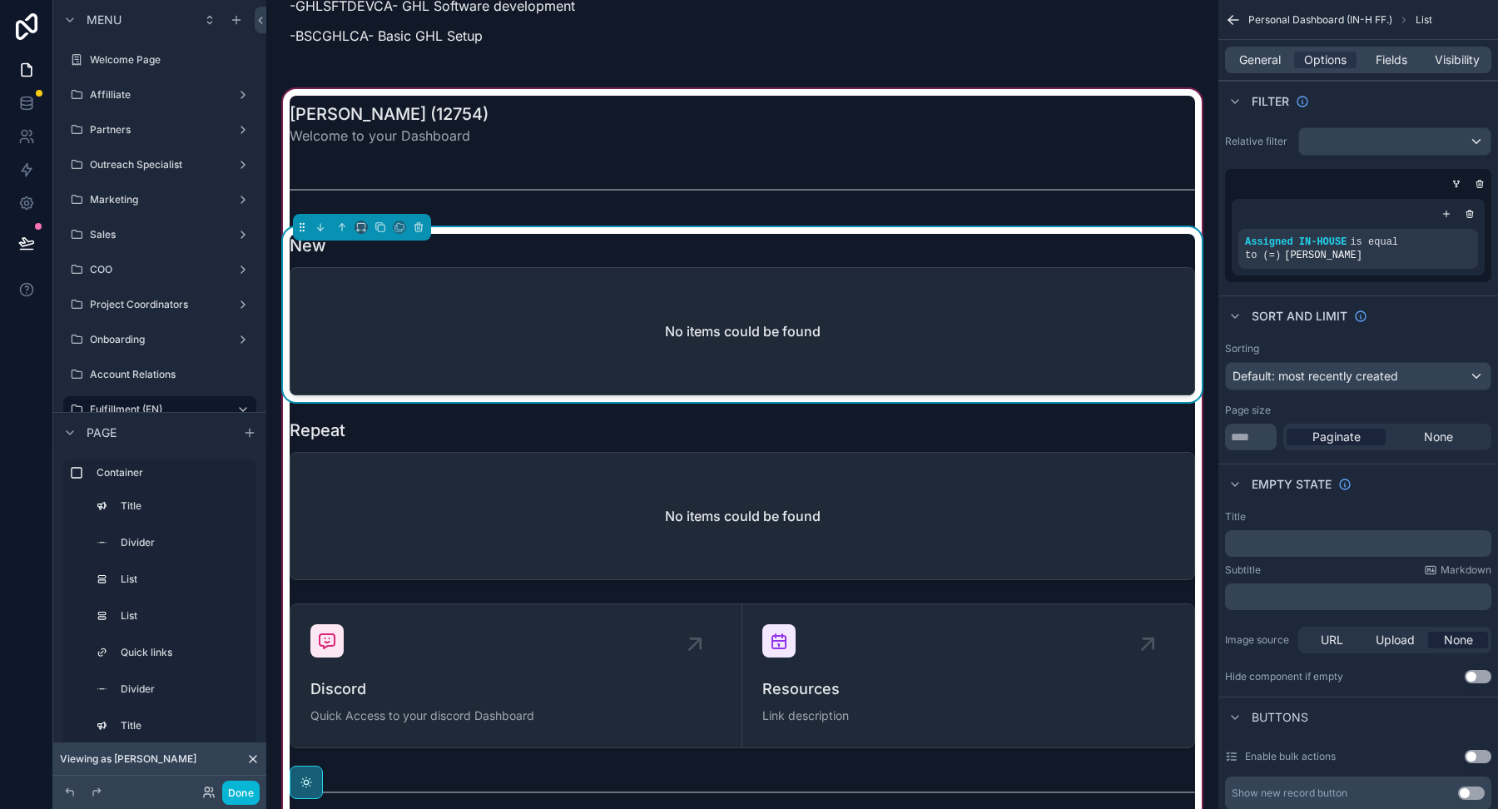
click at [775, 321] on h2 "No items could be found" at bounding box center [743, 331] width 156 height 20
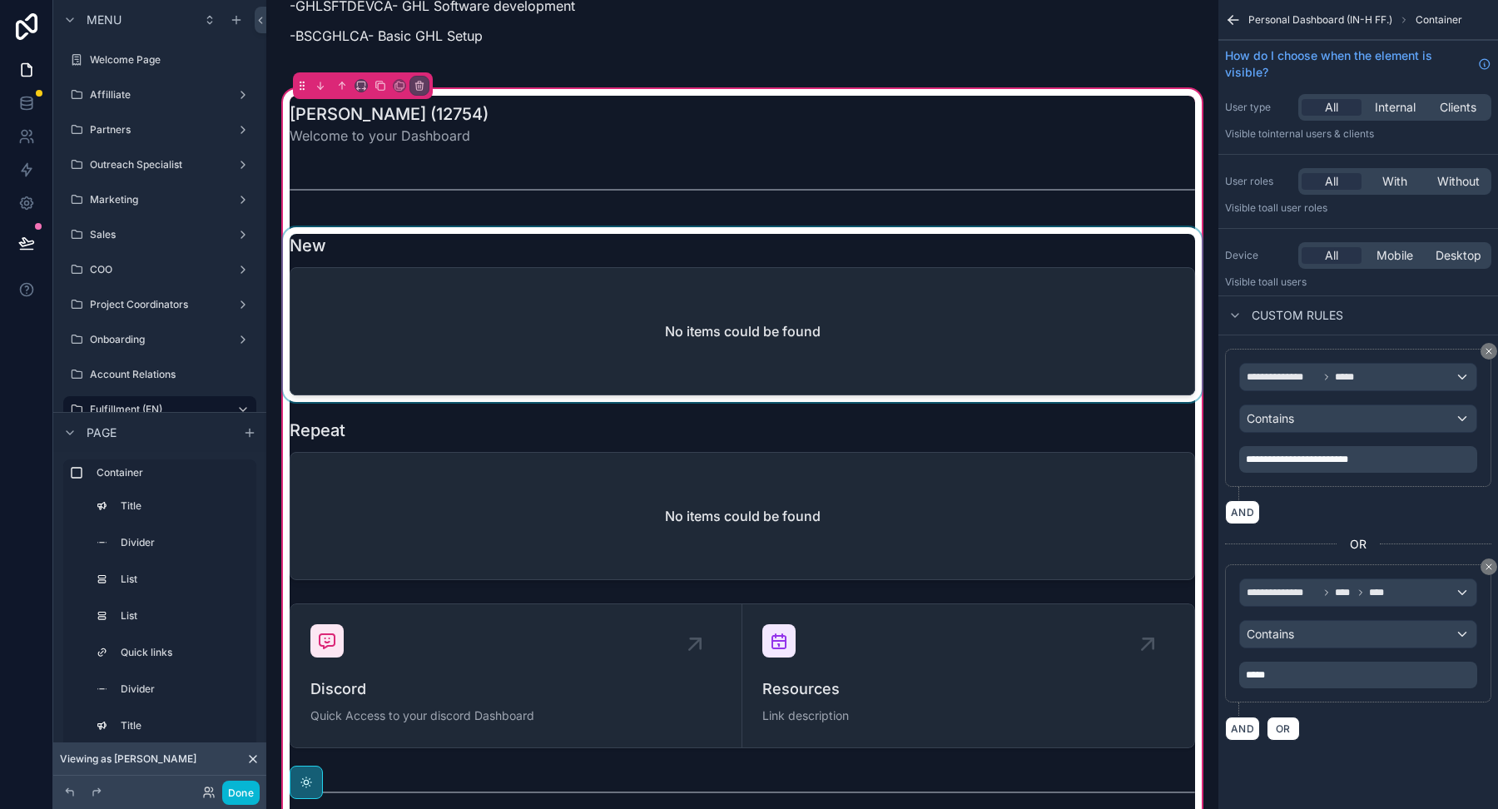
click at [954, 310] on div "scrollable content" at bounding box center [742, 314] width 925 height 175
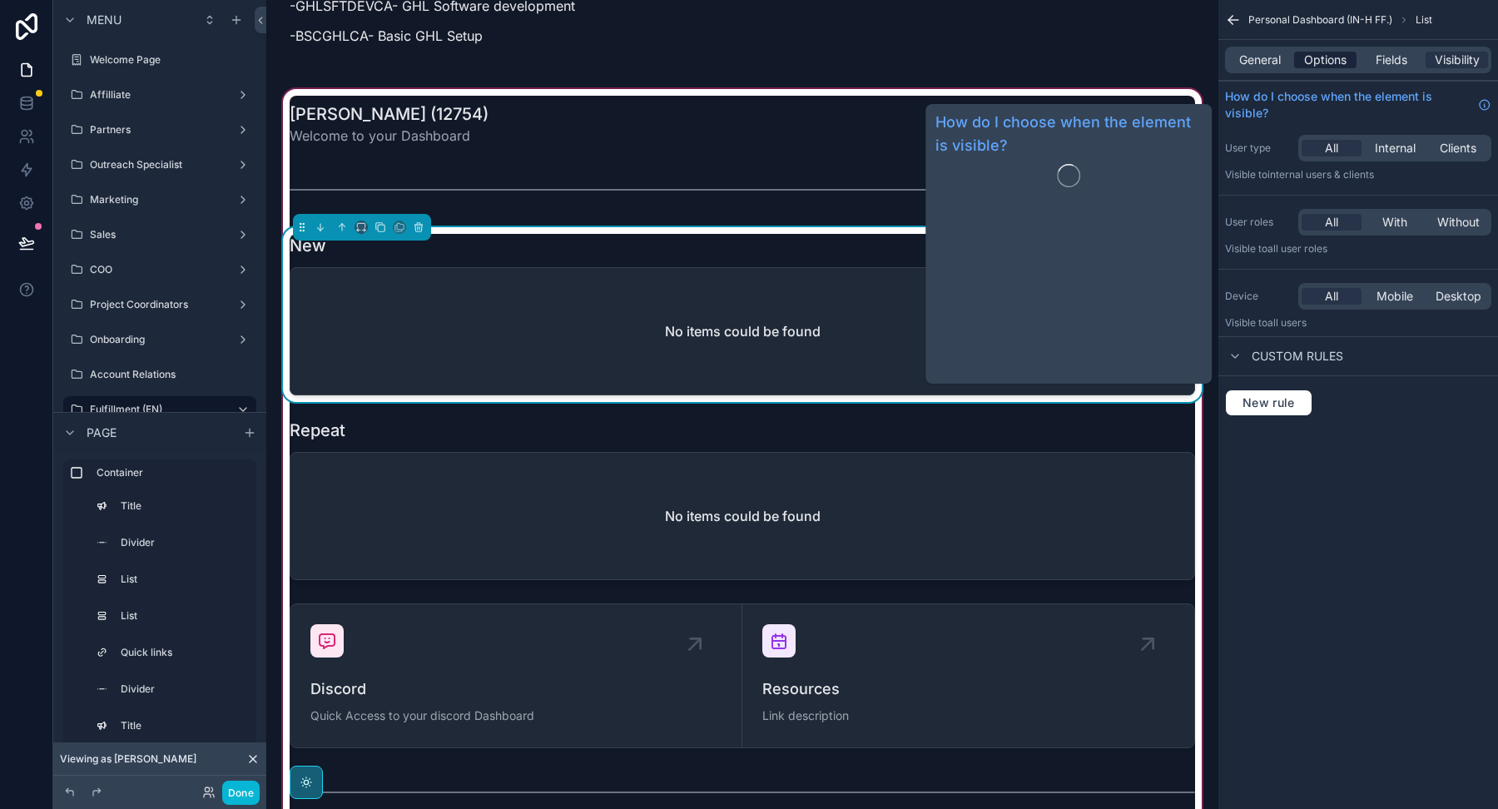
click at [1312, 62] on span "Options" at bounding box center [1325, 60] width 42 height 17
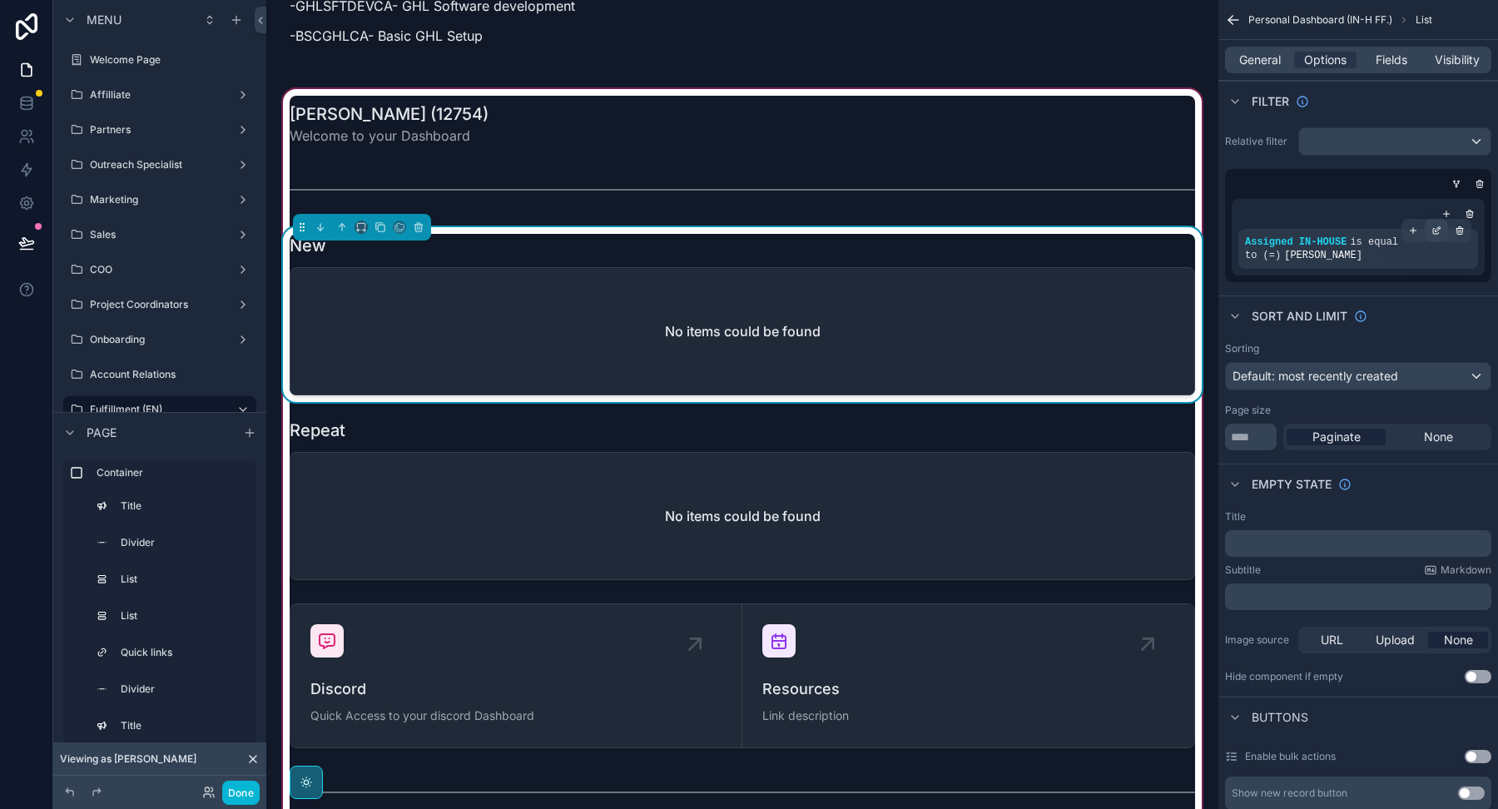
click at [1434, 235] on div "scrollable content" at bounding box center [1435, 230] width 23 height 23
click at [1433, 220] on div "scrollable content" at bounding box center [1435, 230] width 23 height 23
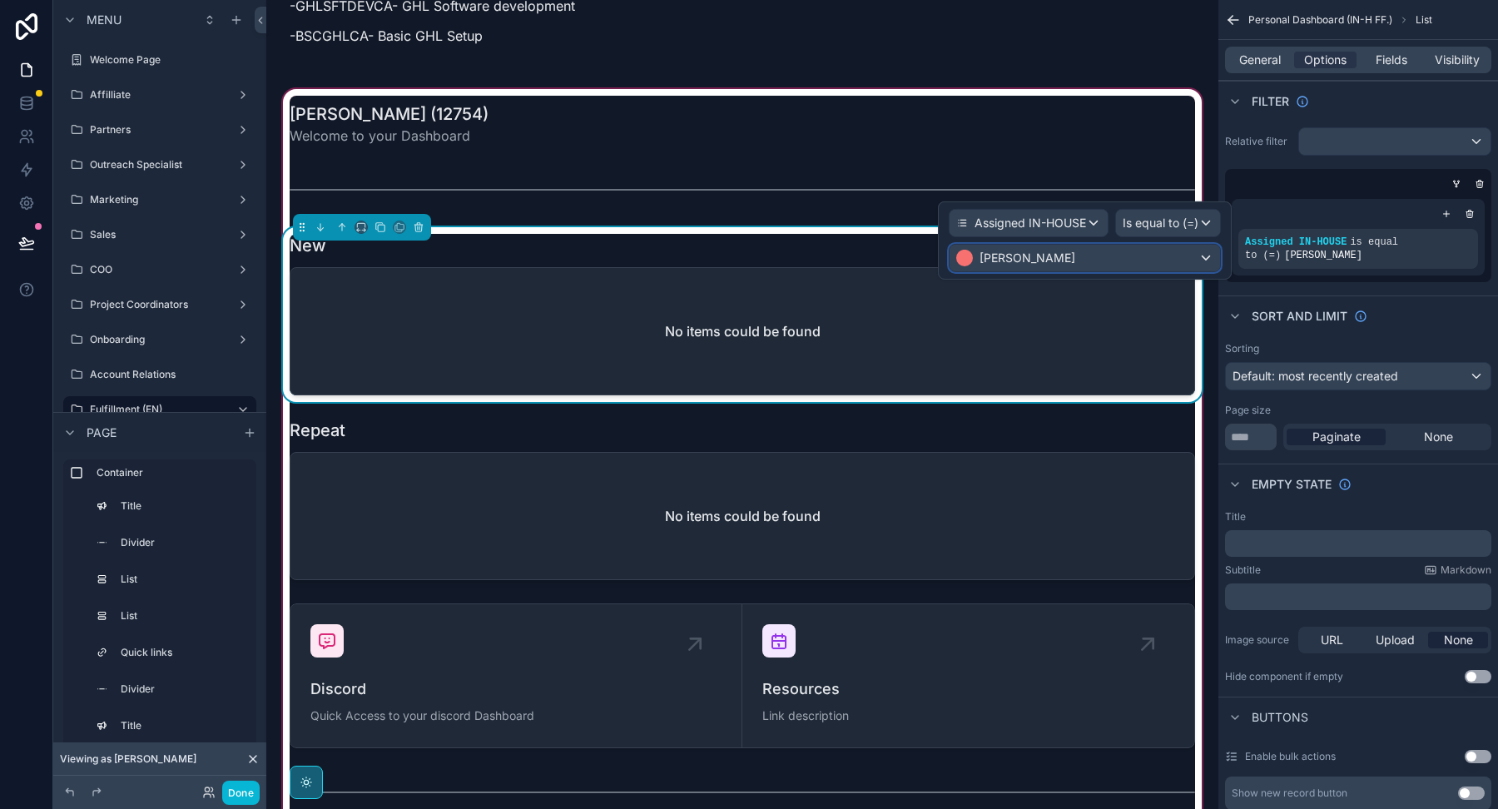
click at [1000, 263] on span "[PERSON_NAME]" at bounding box center [1027, 258] width 96 height 17
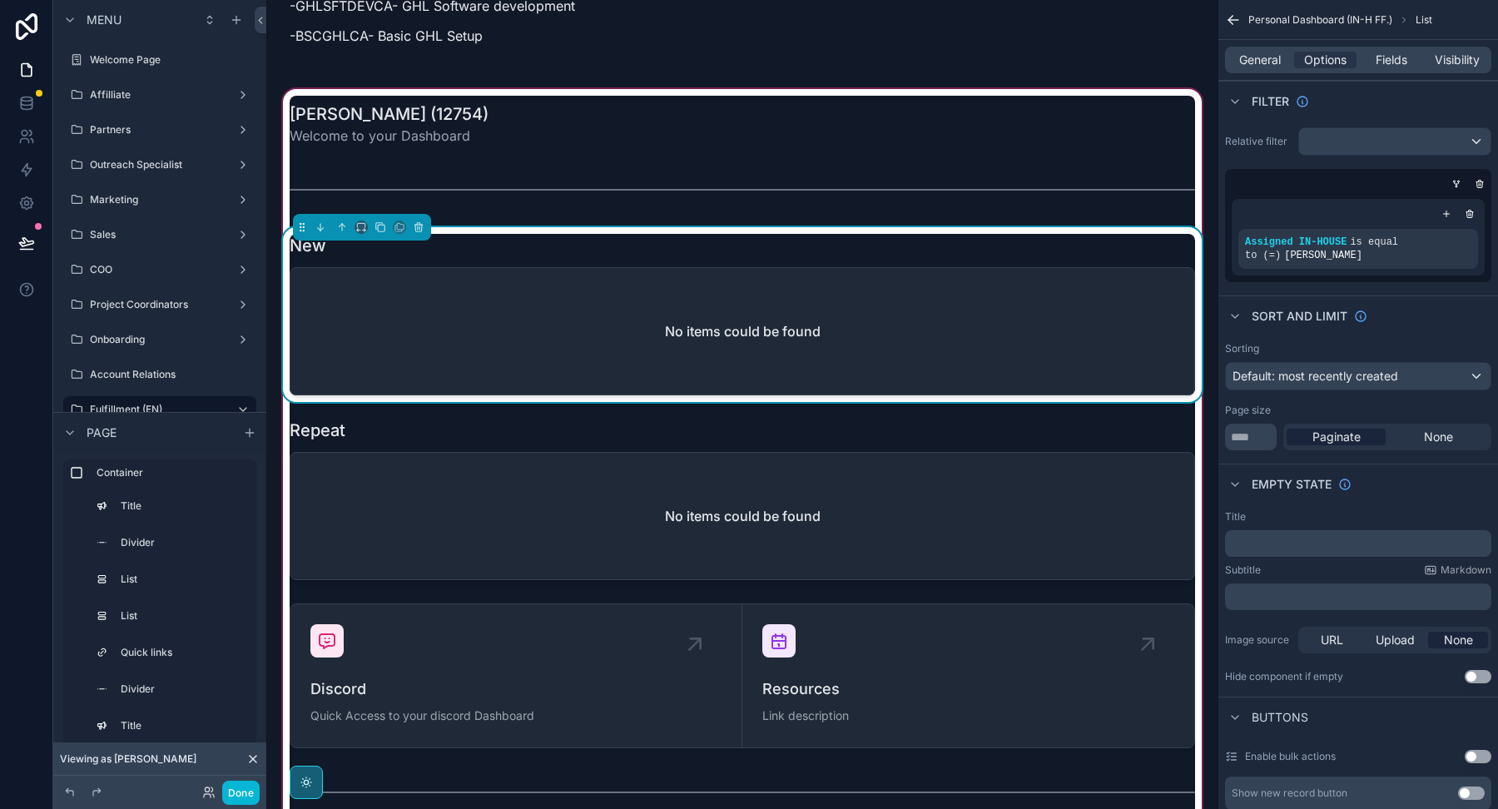
click at [867, 334] on div "No items could be found" at bounding box center [742, 331] width 904 height 126
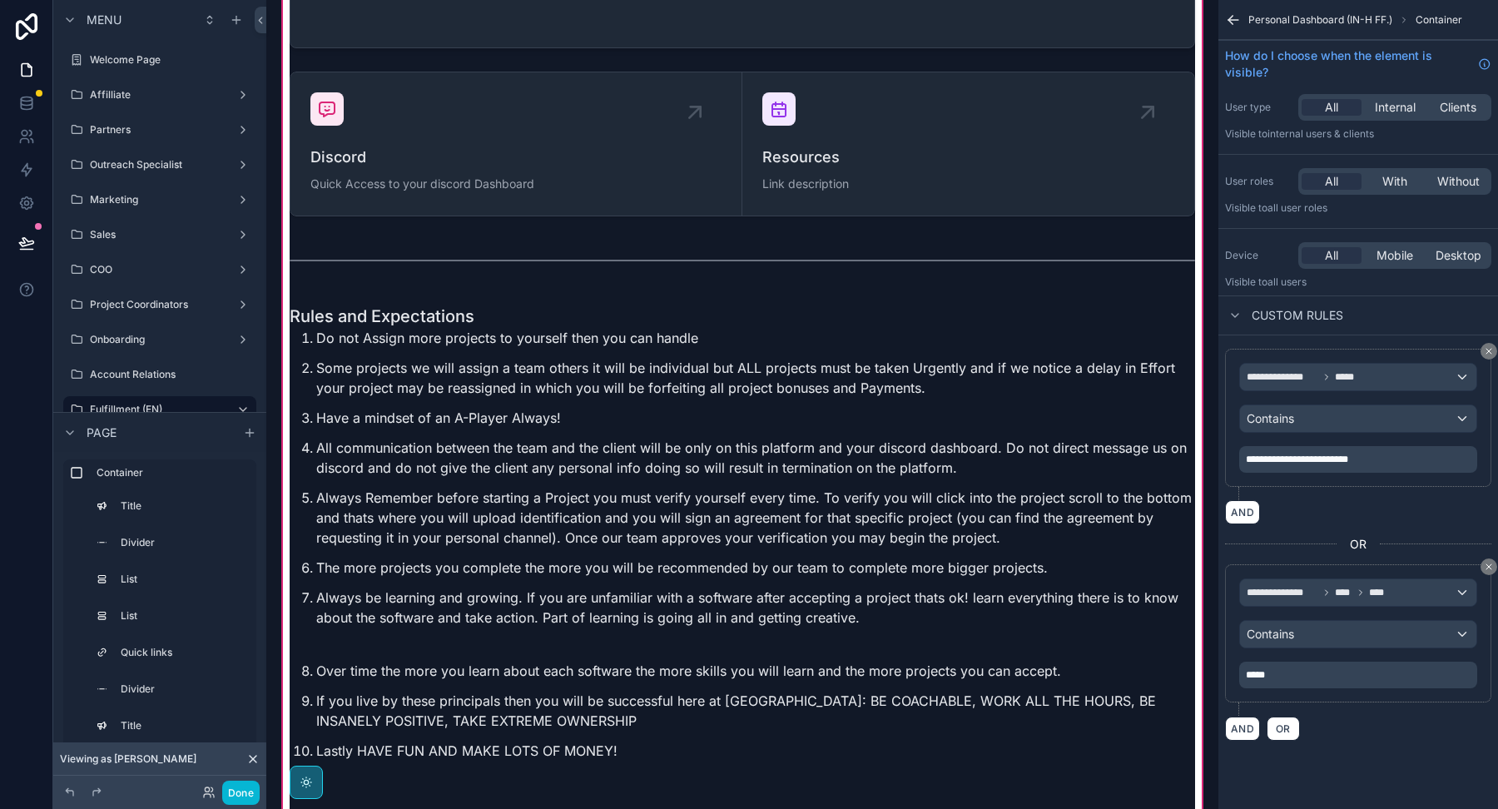
scroll to position [4302, 0]
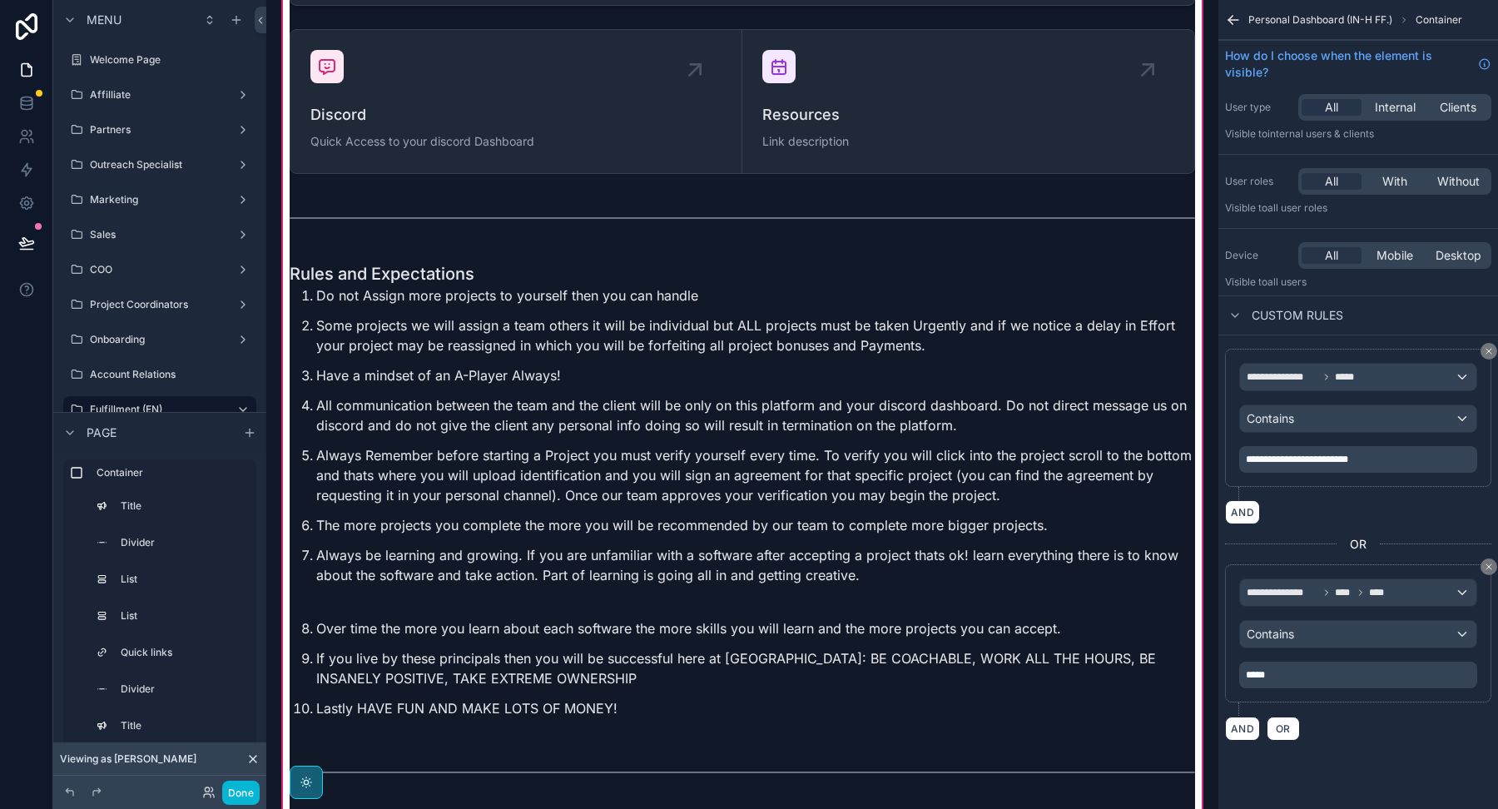
click at [1314, 459] on span "**********" at bounding box center [1297, 459] width 102 height 10
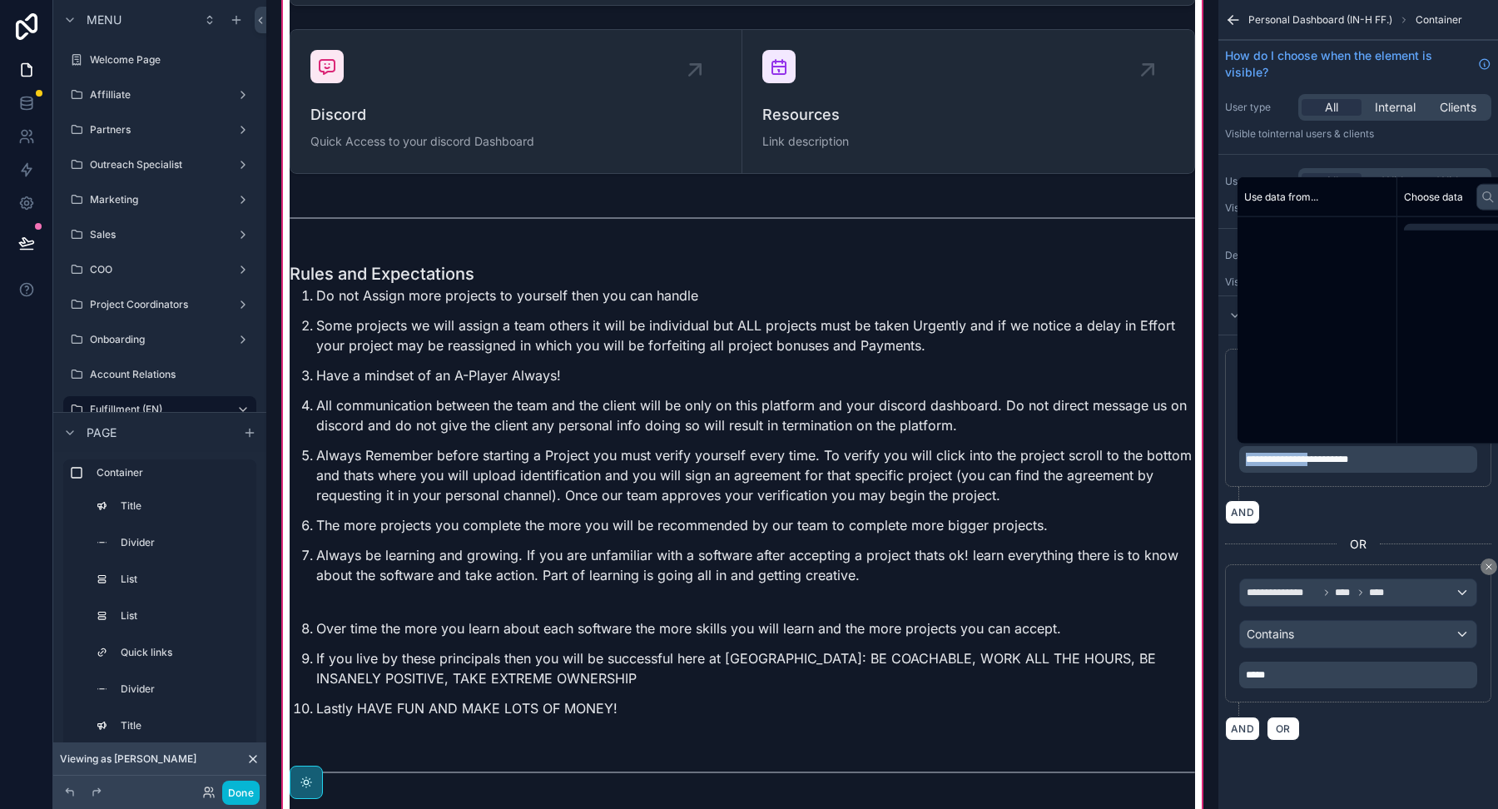
click at [1314, 459] on span "**********" at bounding box center [1297, 459] width 102 height 10
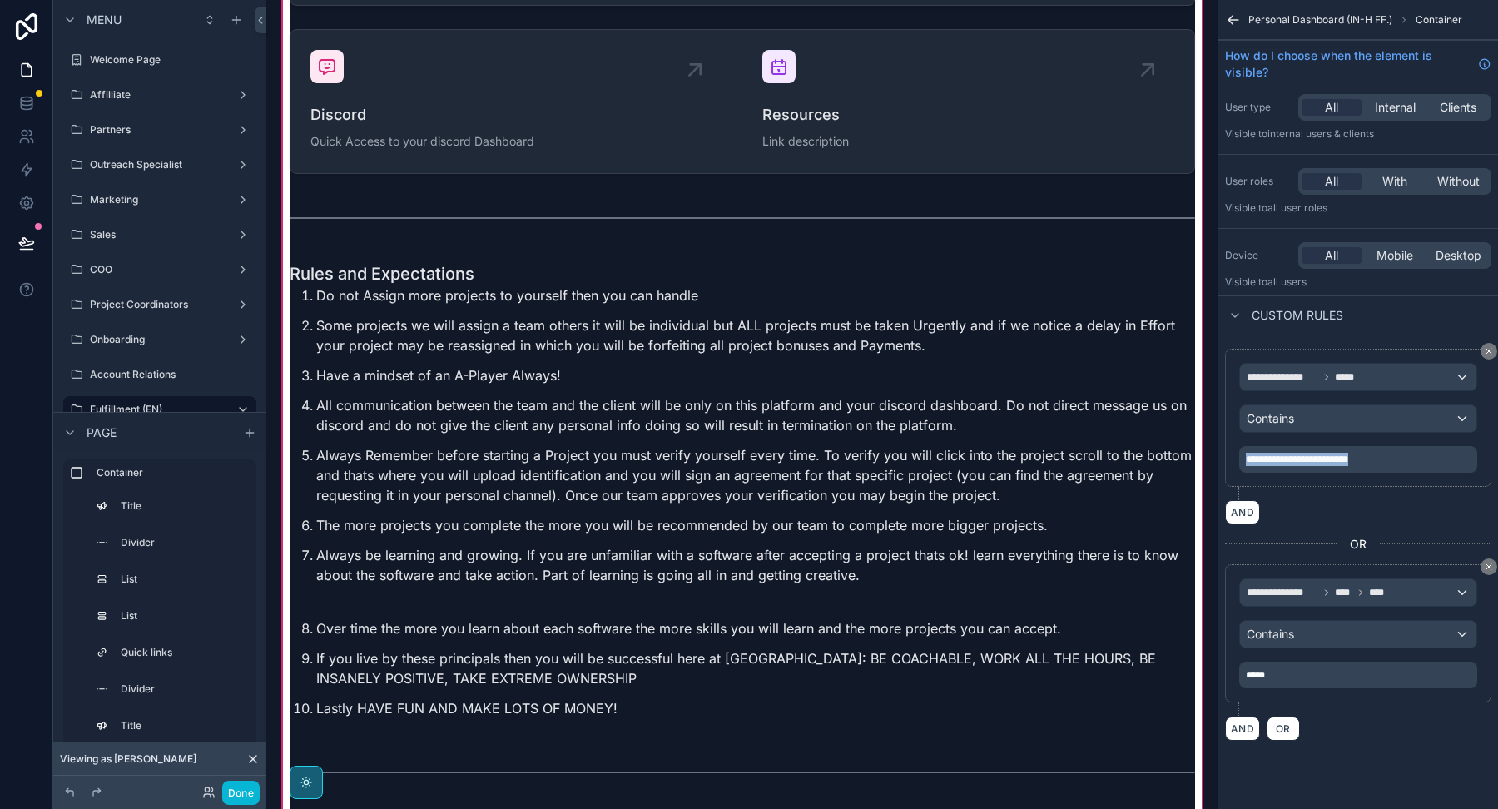
click at [1314, 459] on span "**********" at bounding box center [1297, 459] width 102 height 10
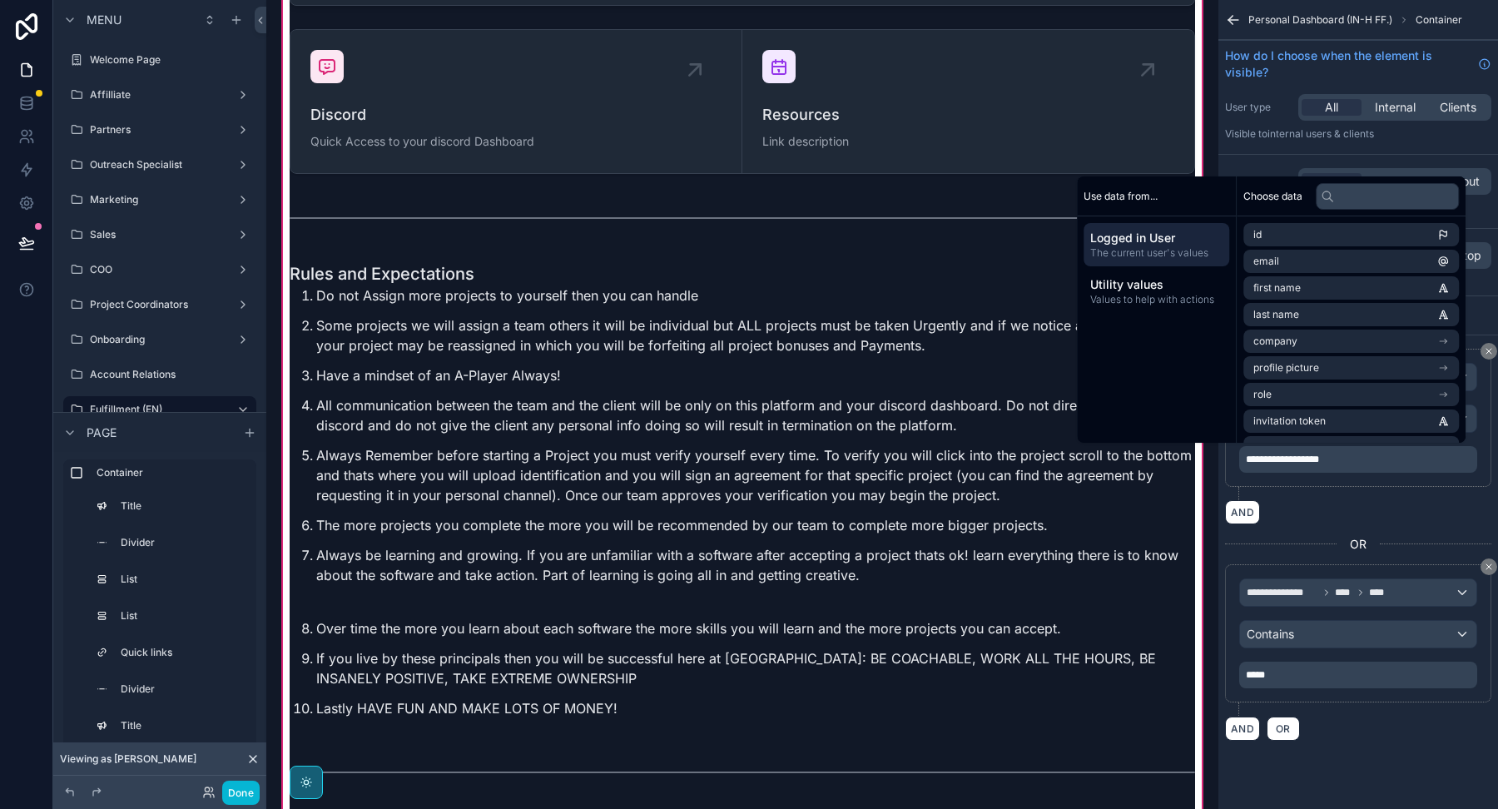
click at [1325, 485] on div "**********" at bounding box center [1358, 424] width 266 height 151
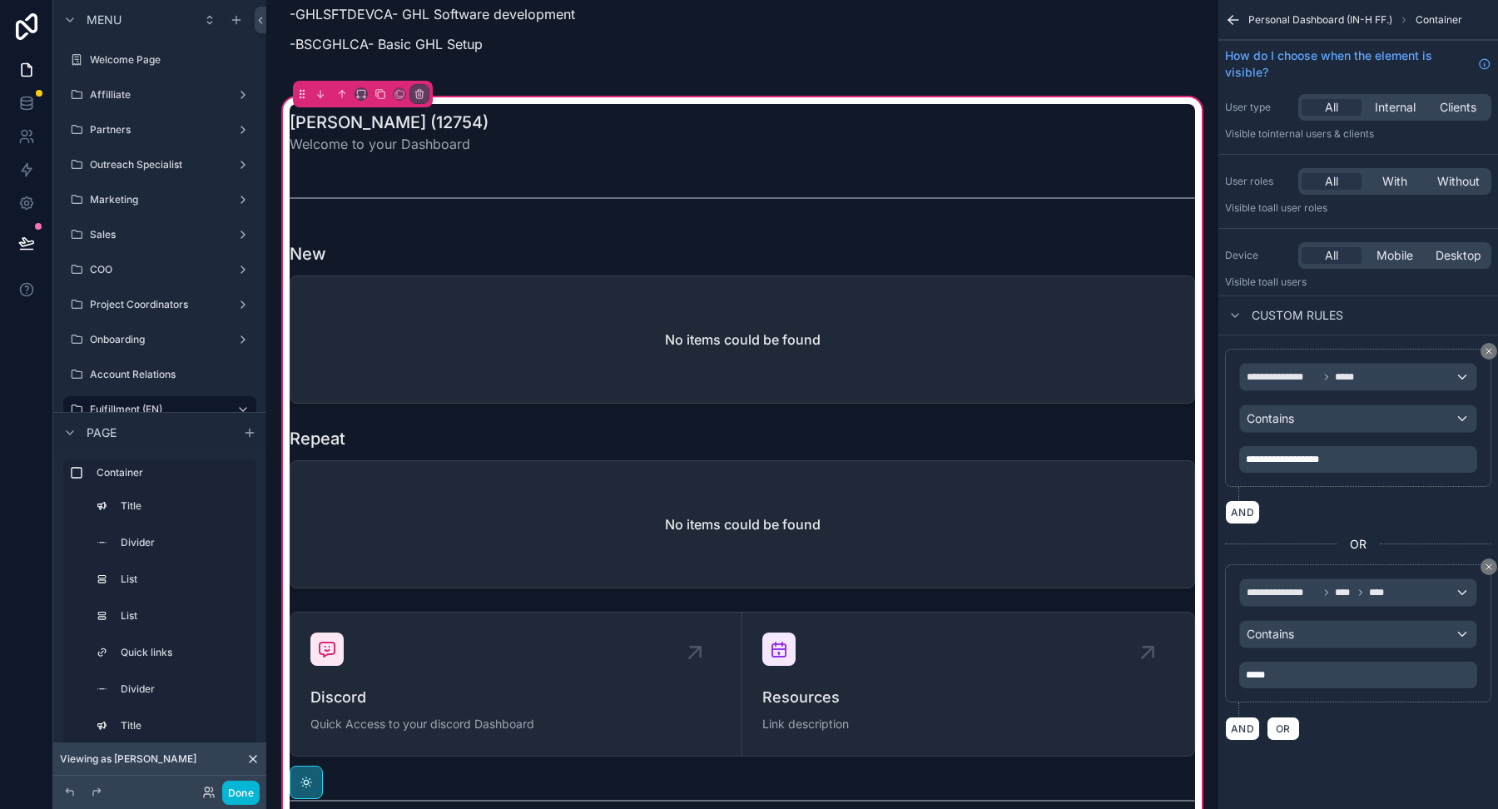
scroll to position [3480, 0]
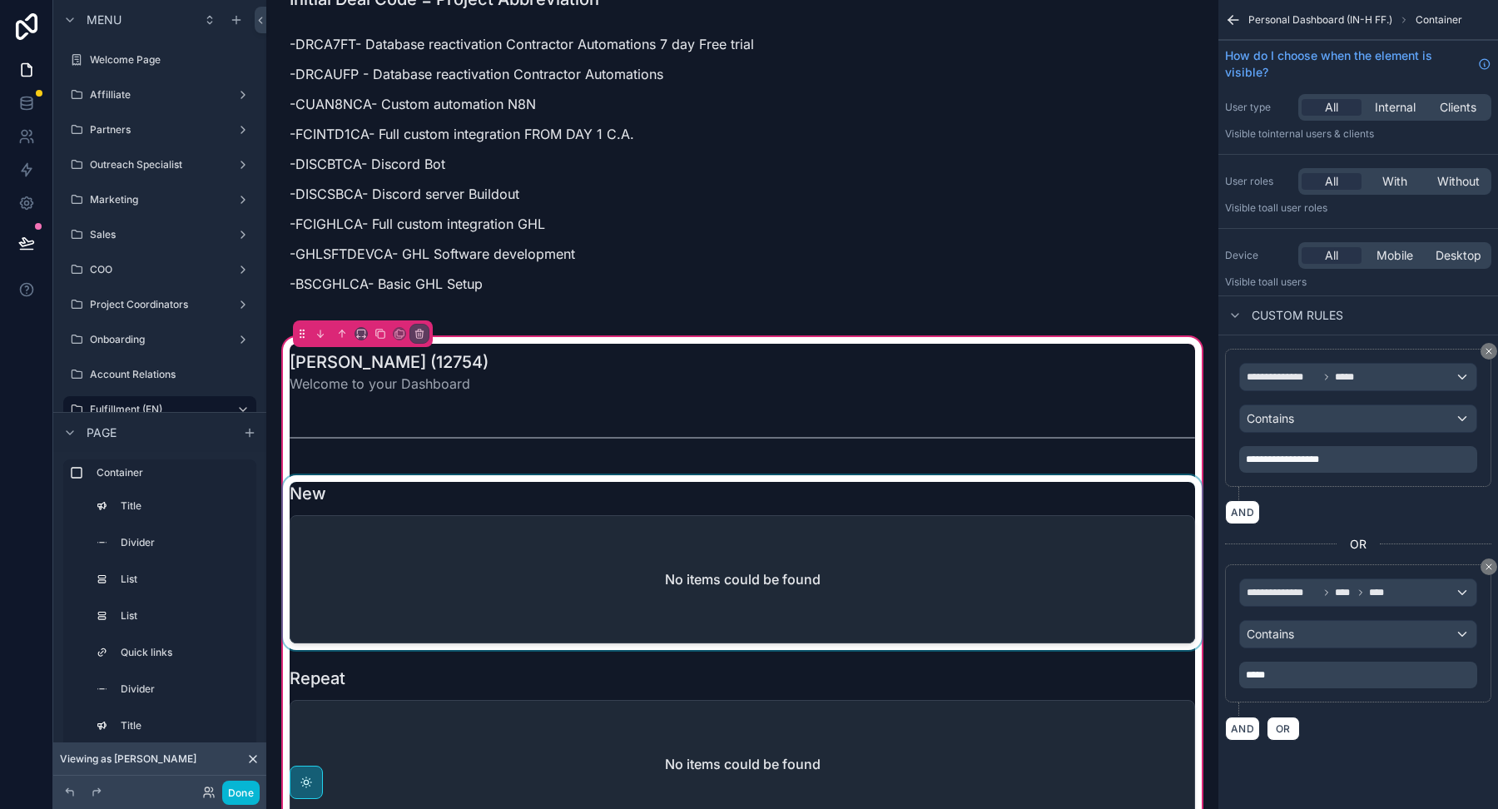
click at [904, 528] on div "scrollable content" at bounding box center [742, 562] width 925 height 175
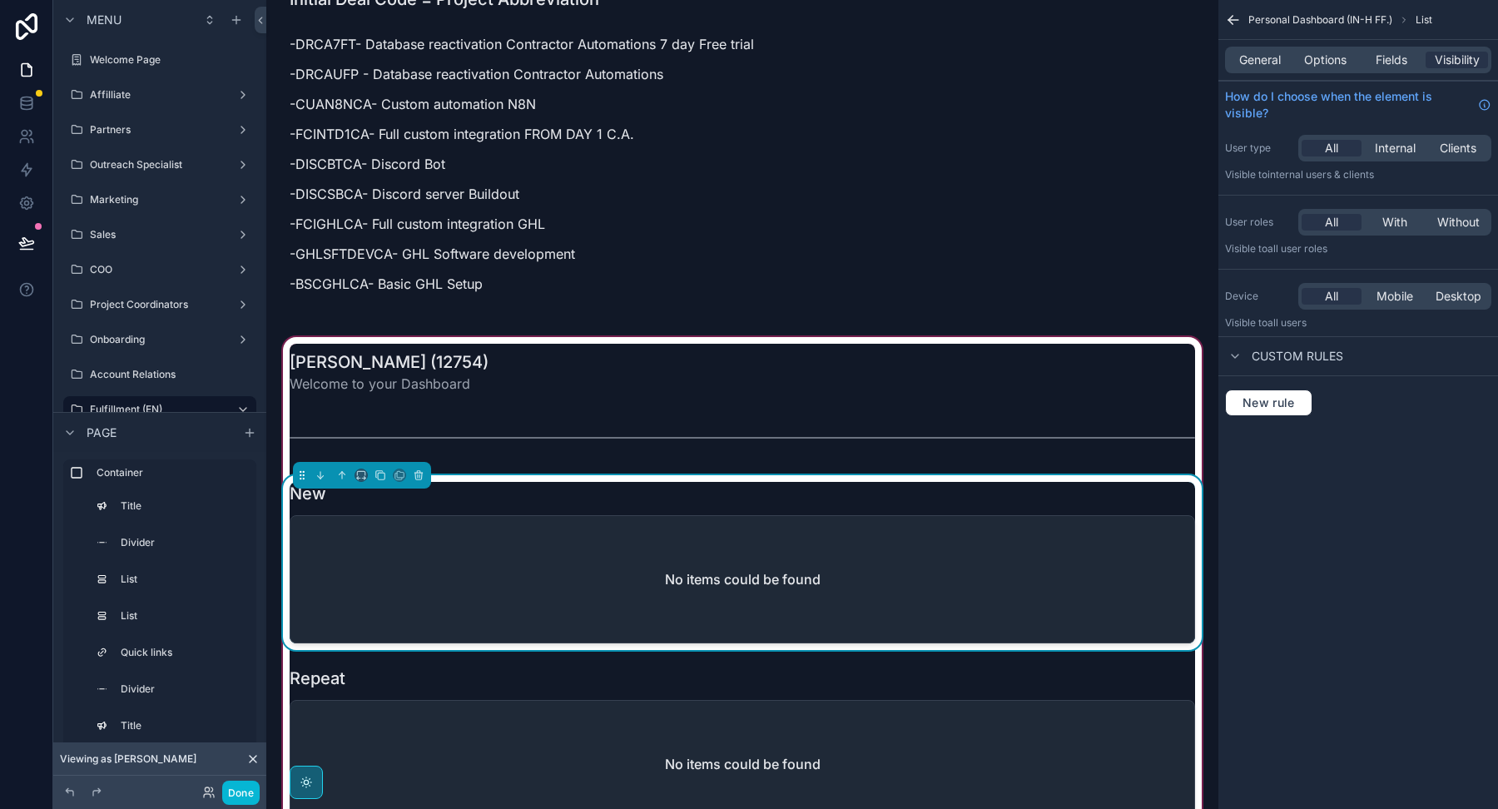
click at [919, 482] on div "New" at bounding box center [742, 493] width 905 height 23
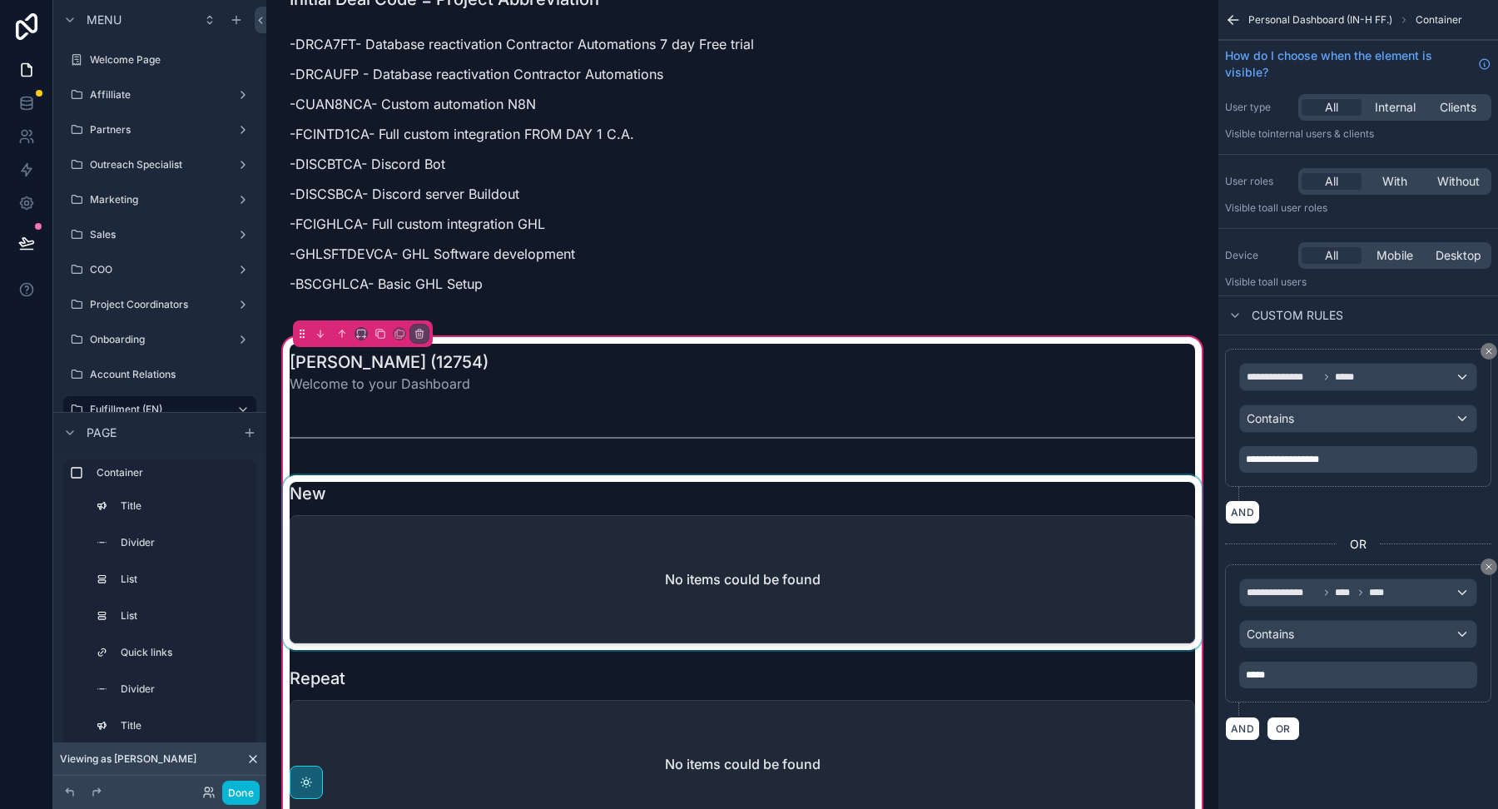
click at [1097, 438] on div "scrollable content" at bounding box center [742, 437] width 925 height 55
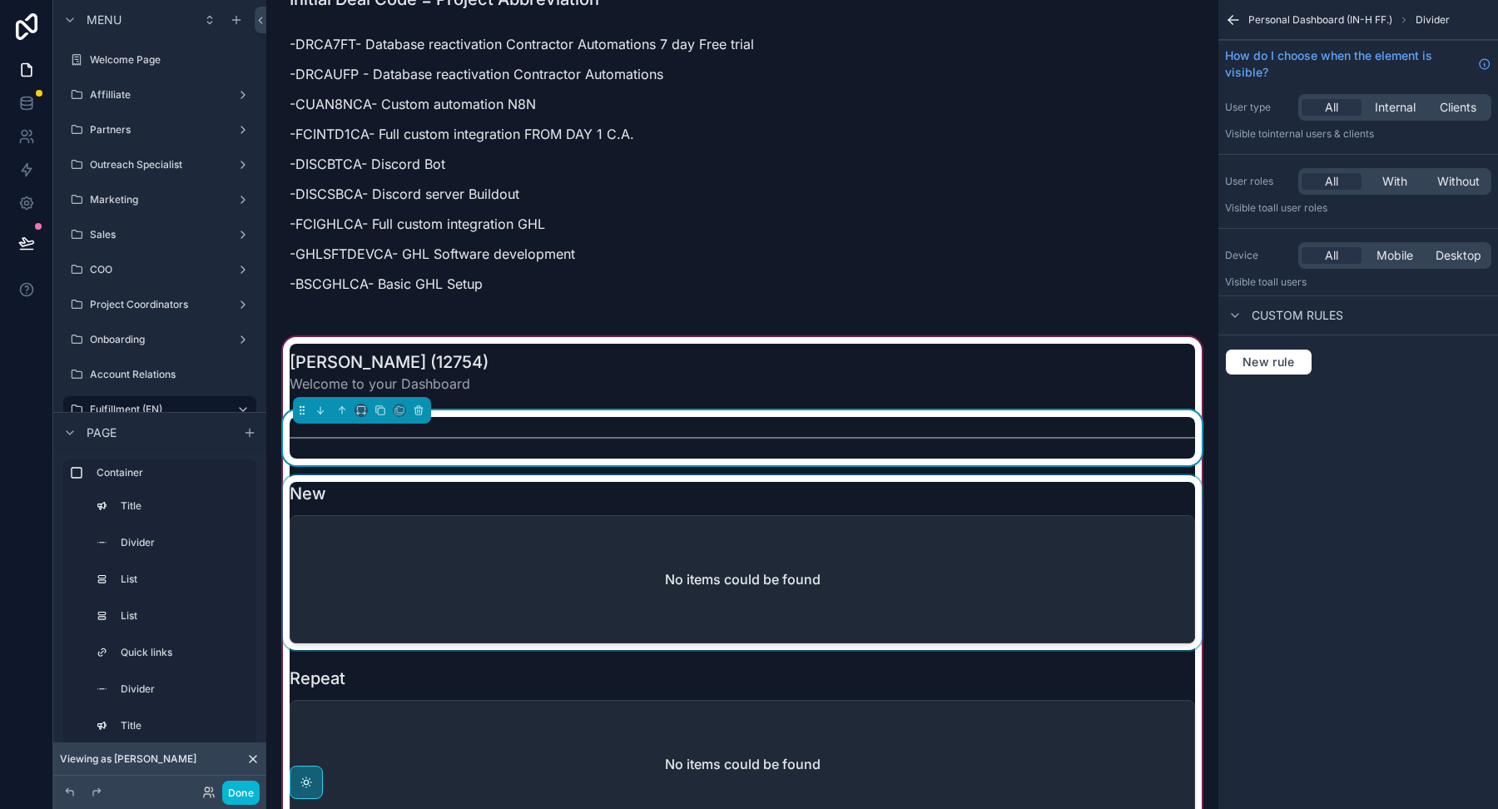
click at [1085, 475] on div "scrollable content" at bounding box center [742, 562] width 925 height 175
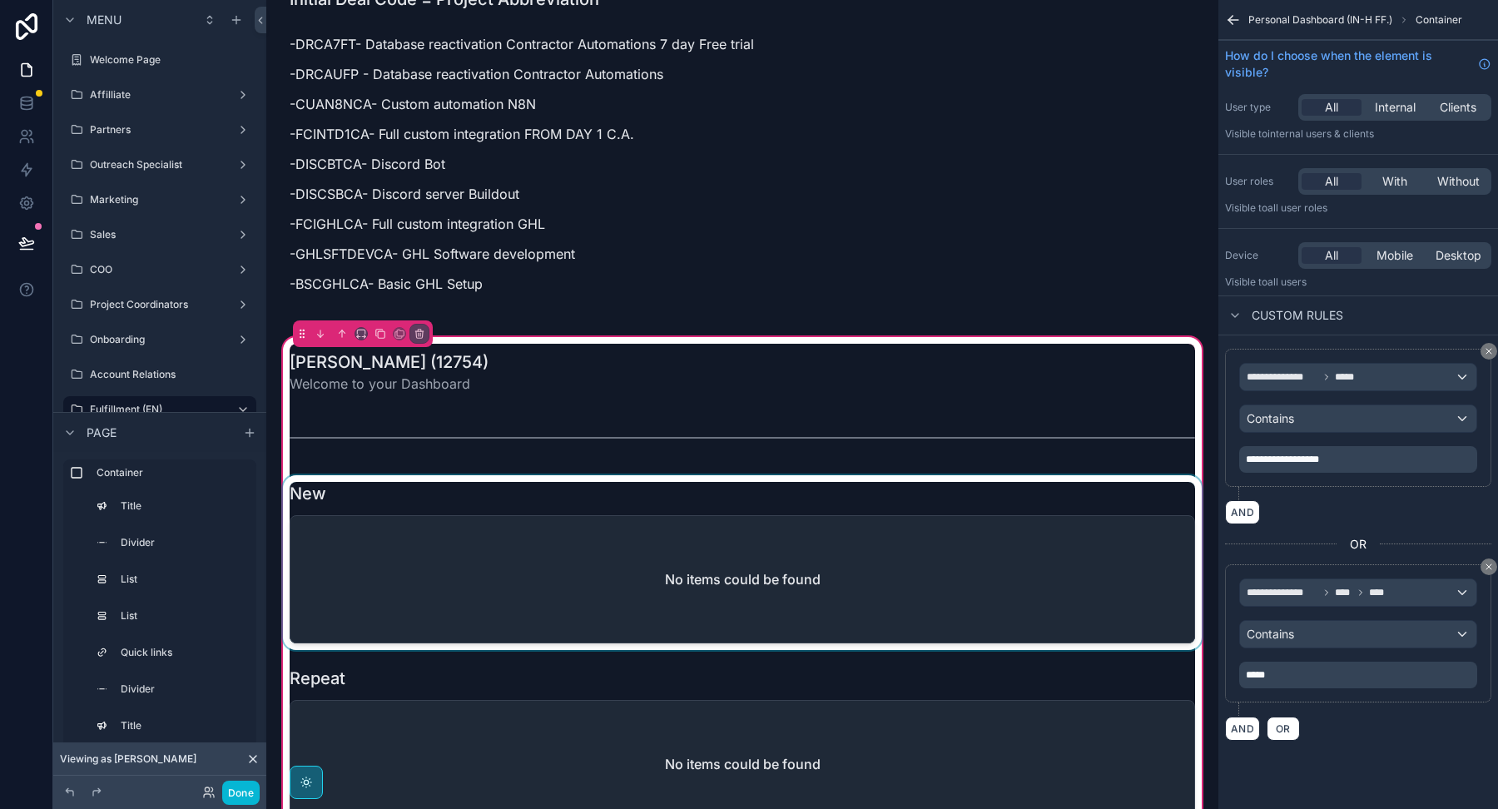
click at [1103, 489] on div "scrollable content" at bounding box center [742, 562] width 925 height 175
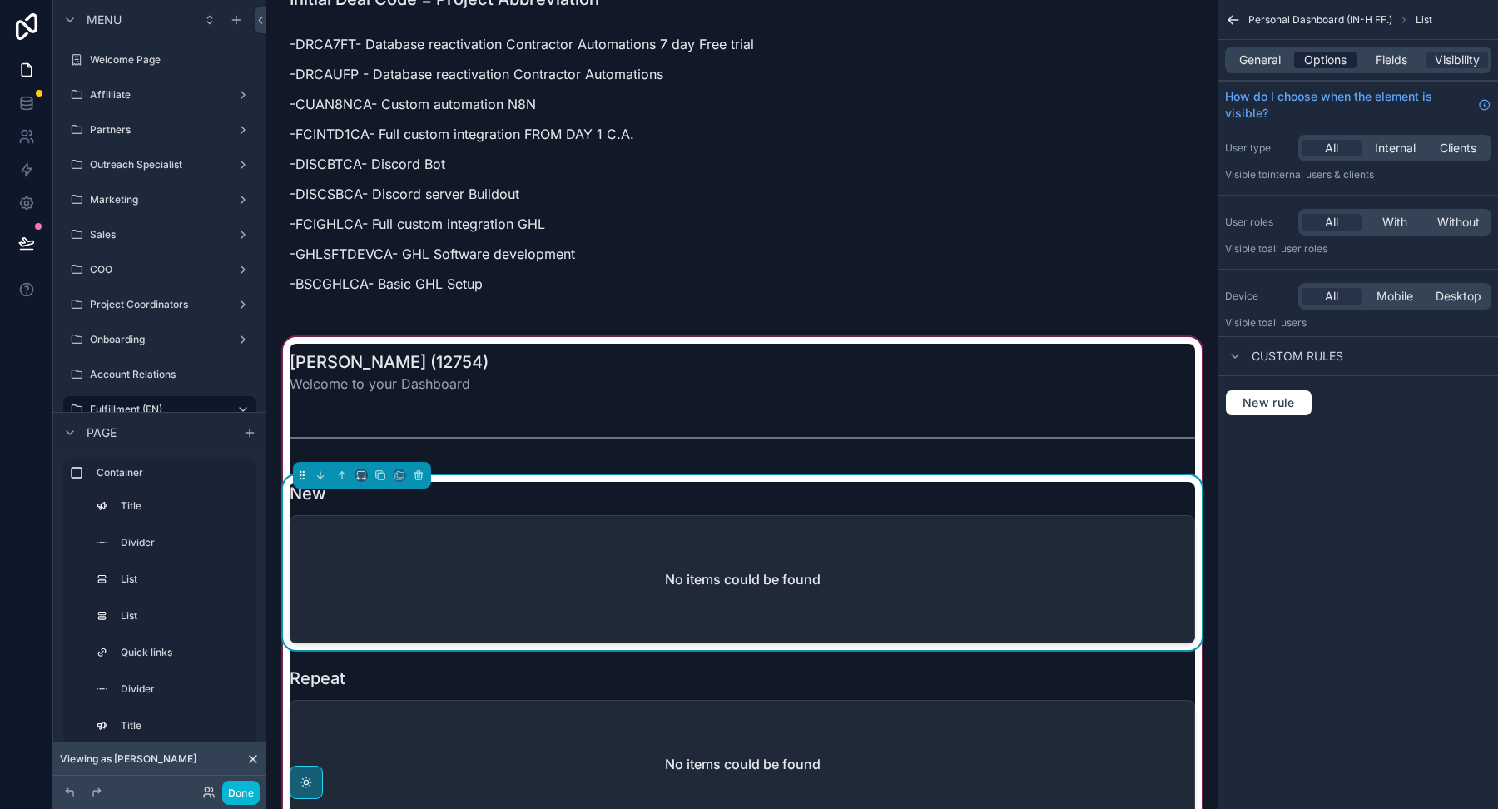
click at [1311, 55] on span "Options" at bounding box center [1325, 60] width 42 height 17
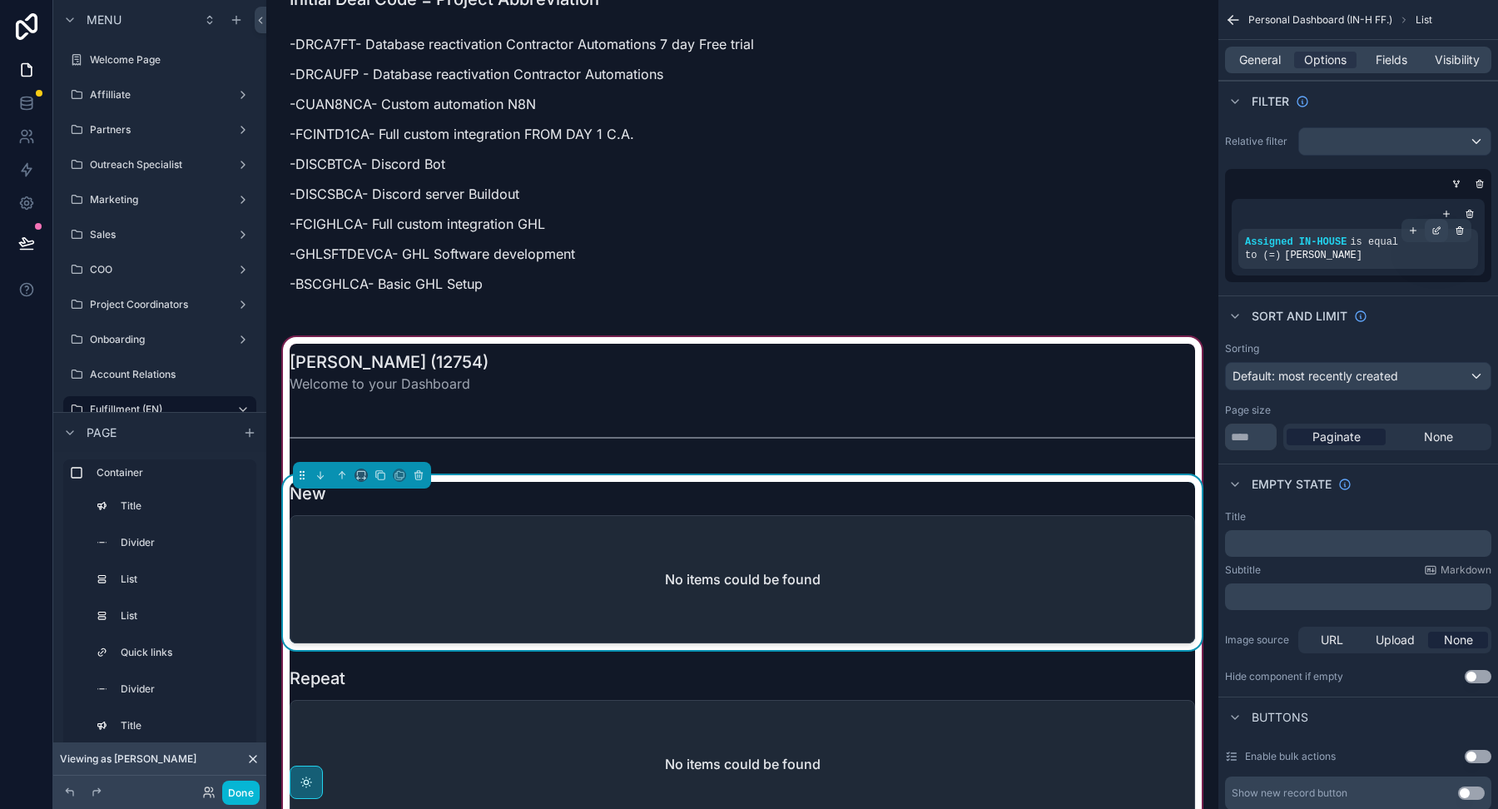
click at [1434, 228] on icon "scrollable content" at bounding box center [1436, 230] width 10 height 10
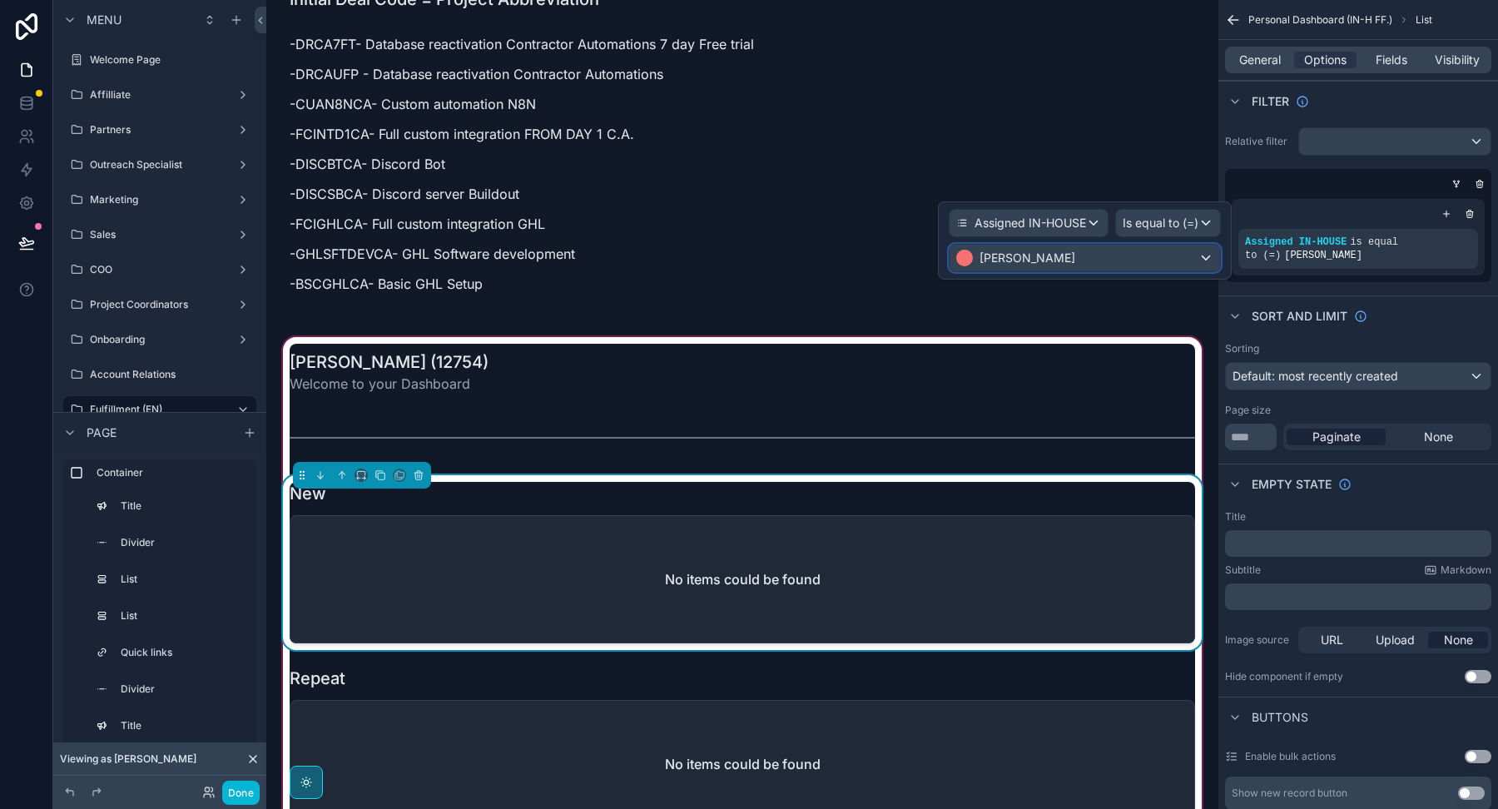
click at [1082, 256] on div "[PERSON_NAME]" at bounding box center [1084, 258] width 270 height 27
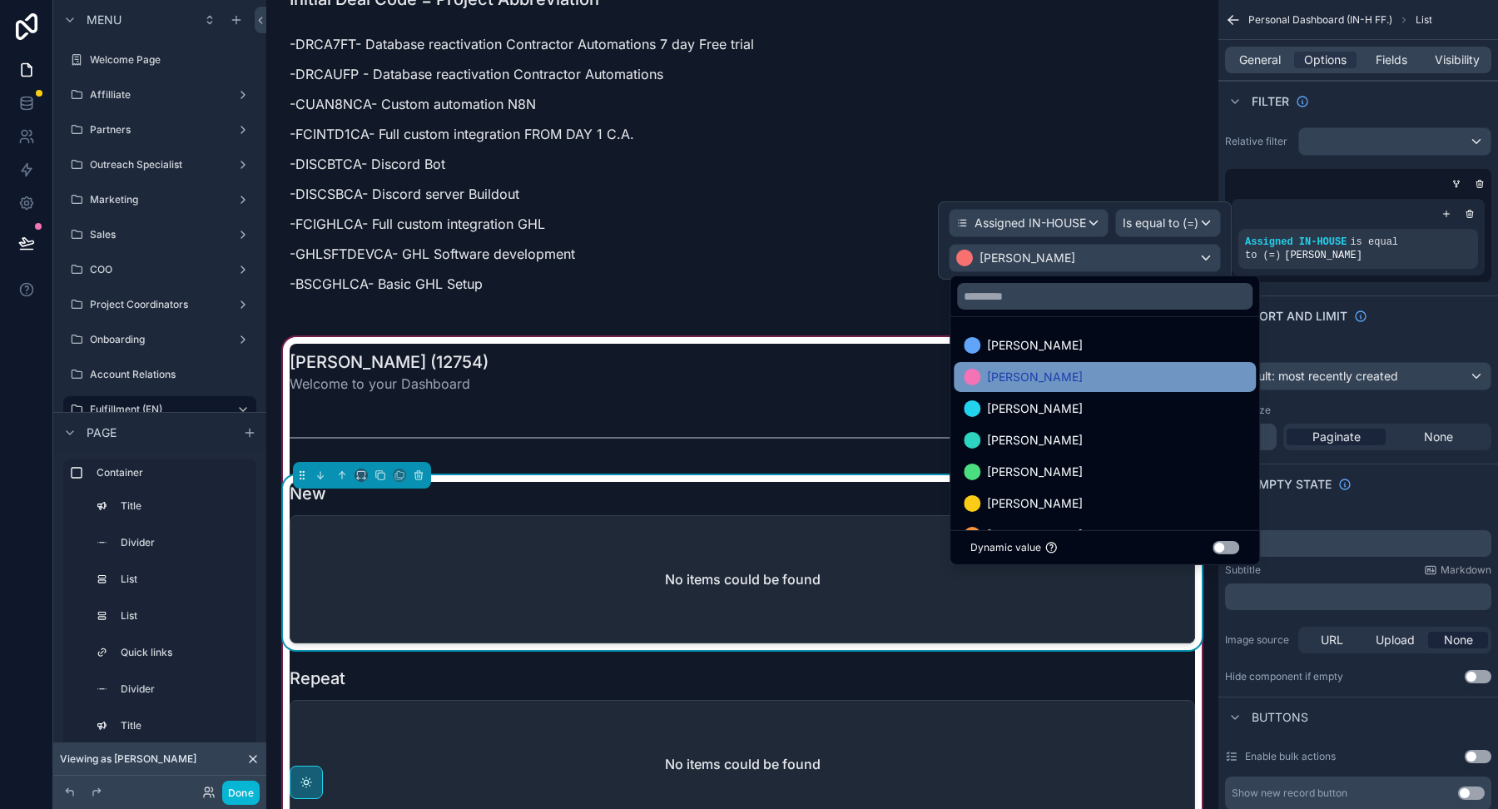
click at [1027, 376] on span "[PERSON_NAME]" at bounding box center [1035, 377] width 96 height 20
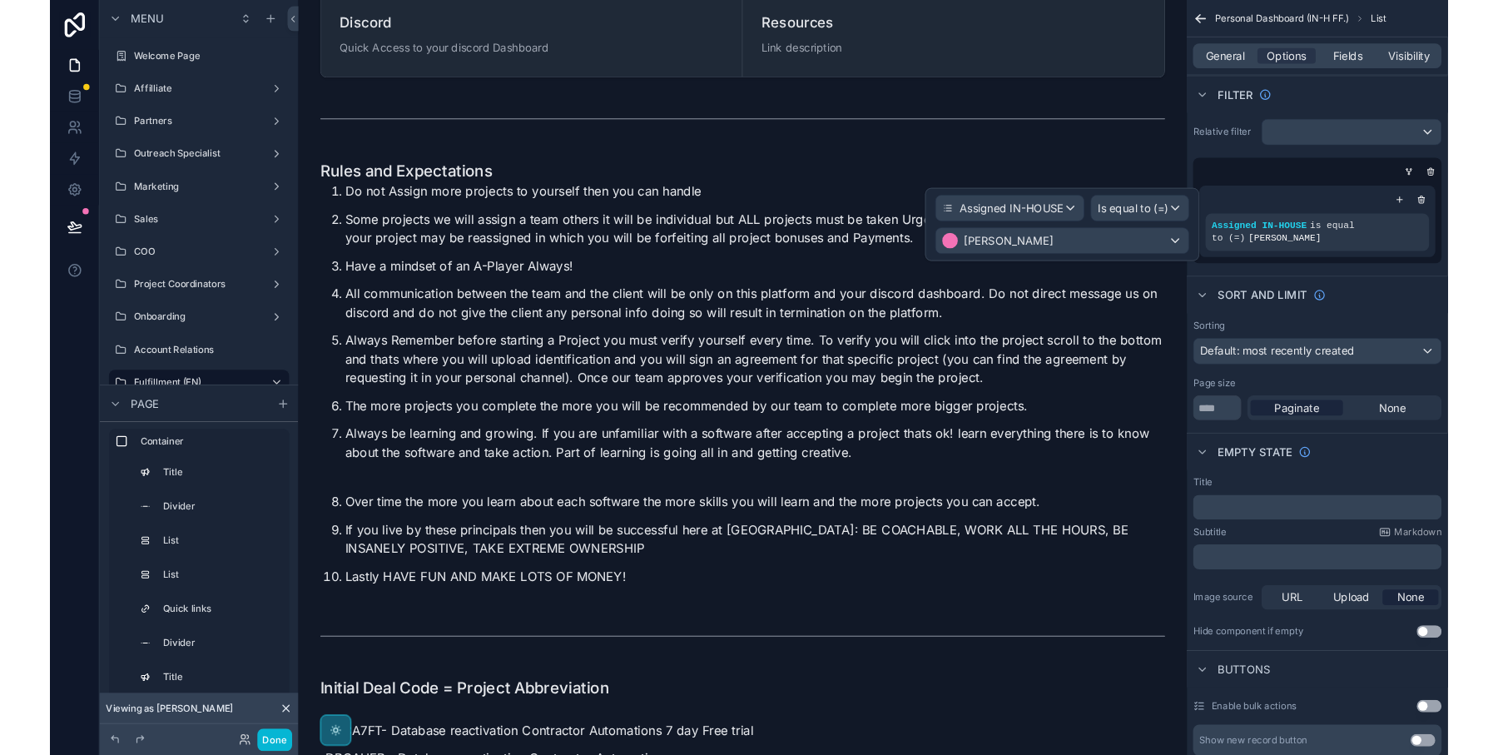
scroll to position [4391, 0]
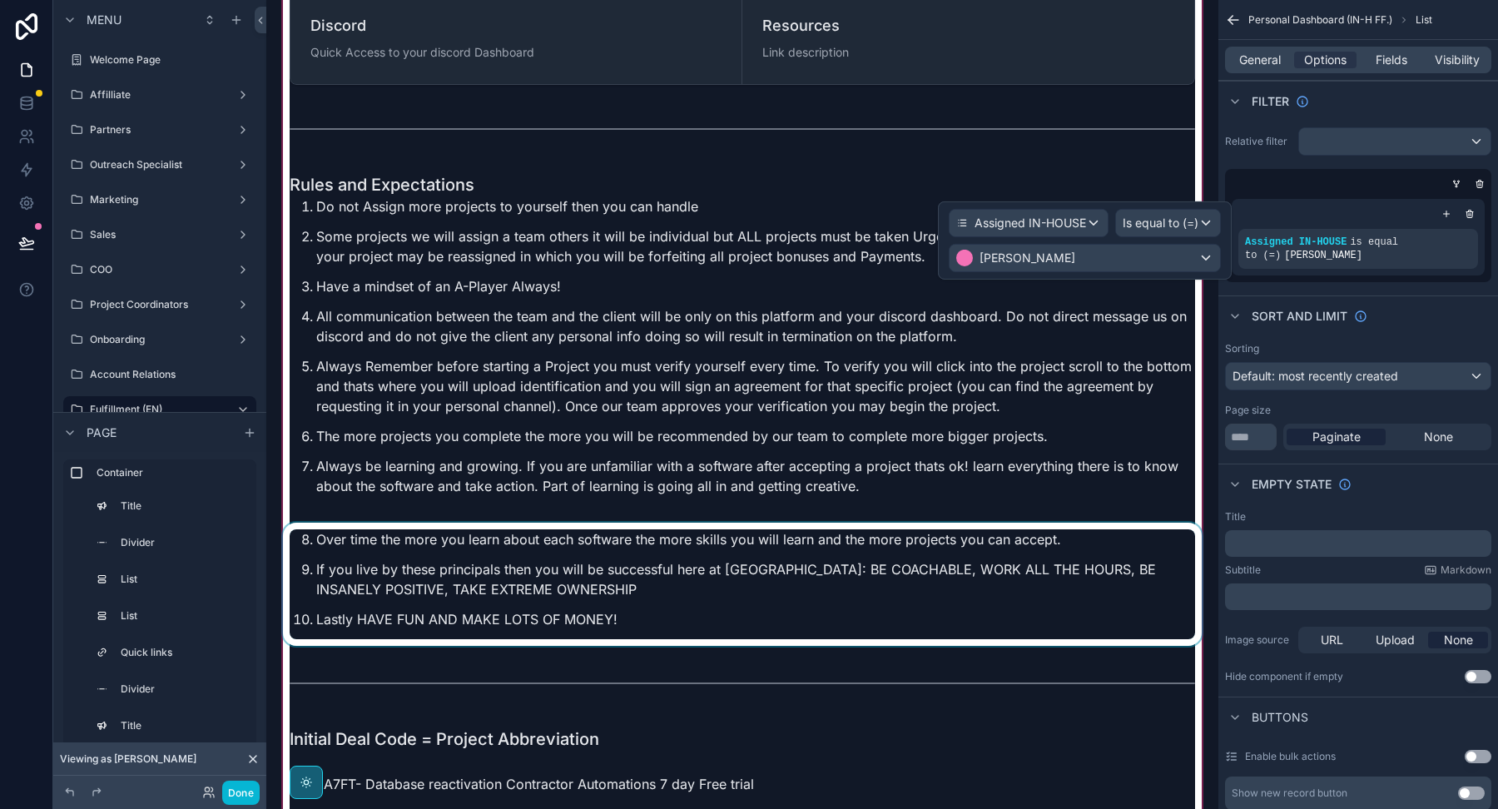
click at [758, 202] on div "scrollable content" at bounding box center [742, 339] width 925 height 346
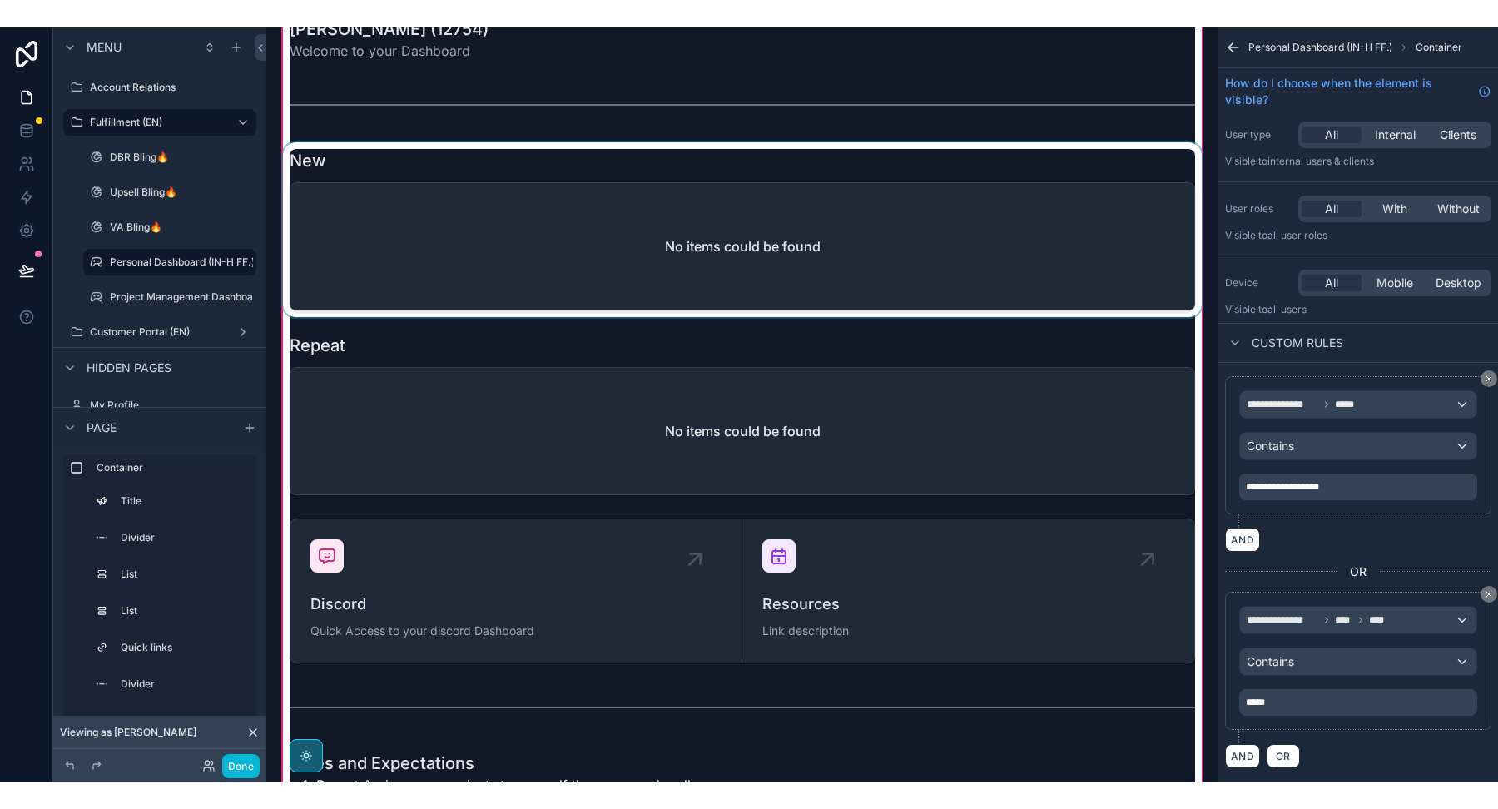
scroll to position [3732, 0]
